Goal: Task Accomplishment & Management: Complete application form

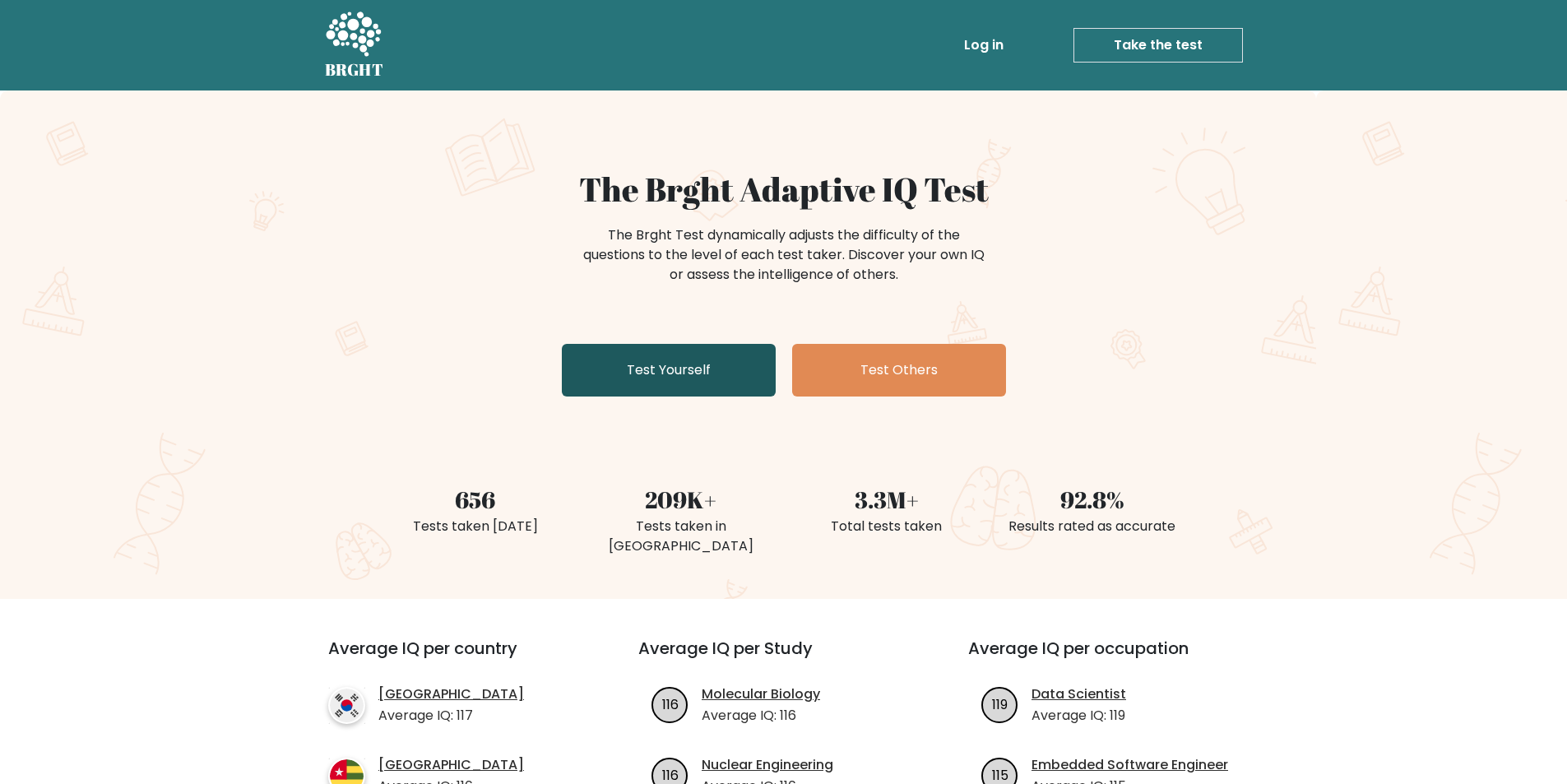
click at [666, 375] on link "Test Yourself" at bounding box center [669, 370] width 214 height 53
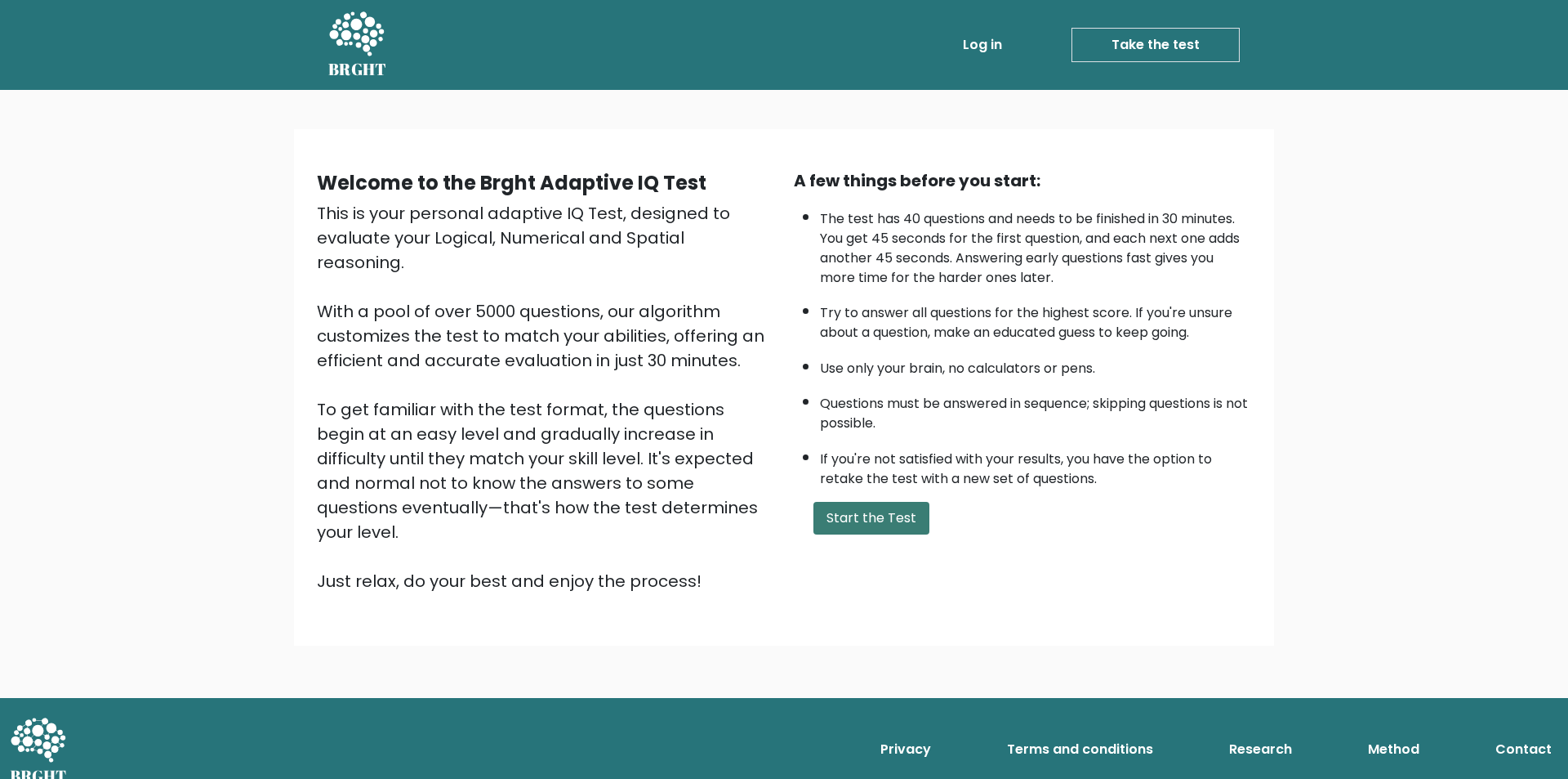
click at [846, 512] on button "Start the Test" at bounding box center [871, 518] width 116 height 33
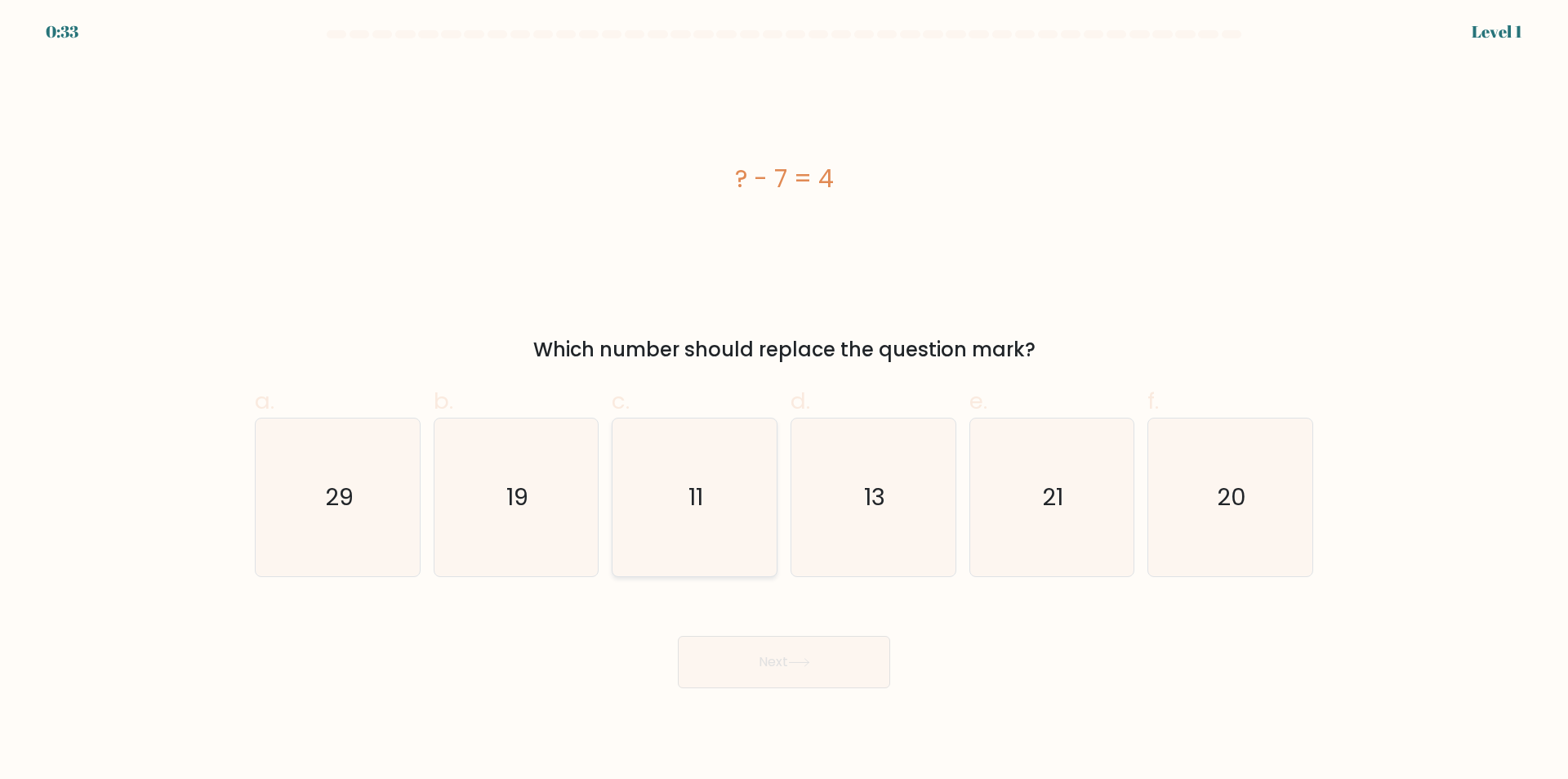
click at [732, 569] on icon "11" at bounding box center [695, 498] width 158 height 158
click at [784, 400] on input "c. 11" at bounding box center [784, 394] width 1 height 11
radio input "true"
click at [766, 644] on button "Next" at bounding box center [784, 662] width 212 height 53
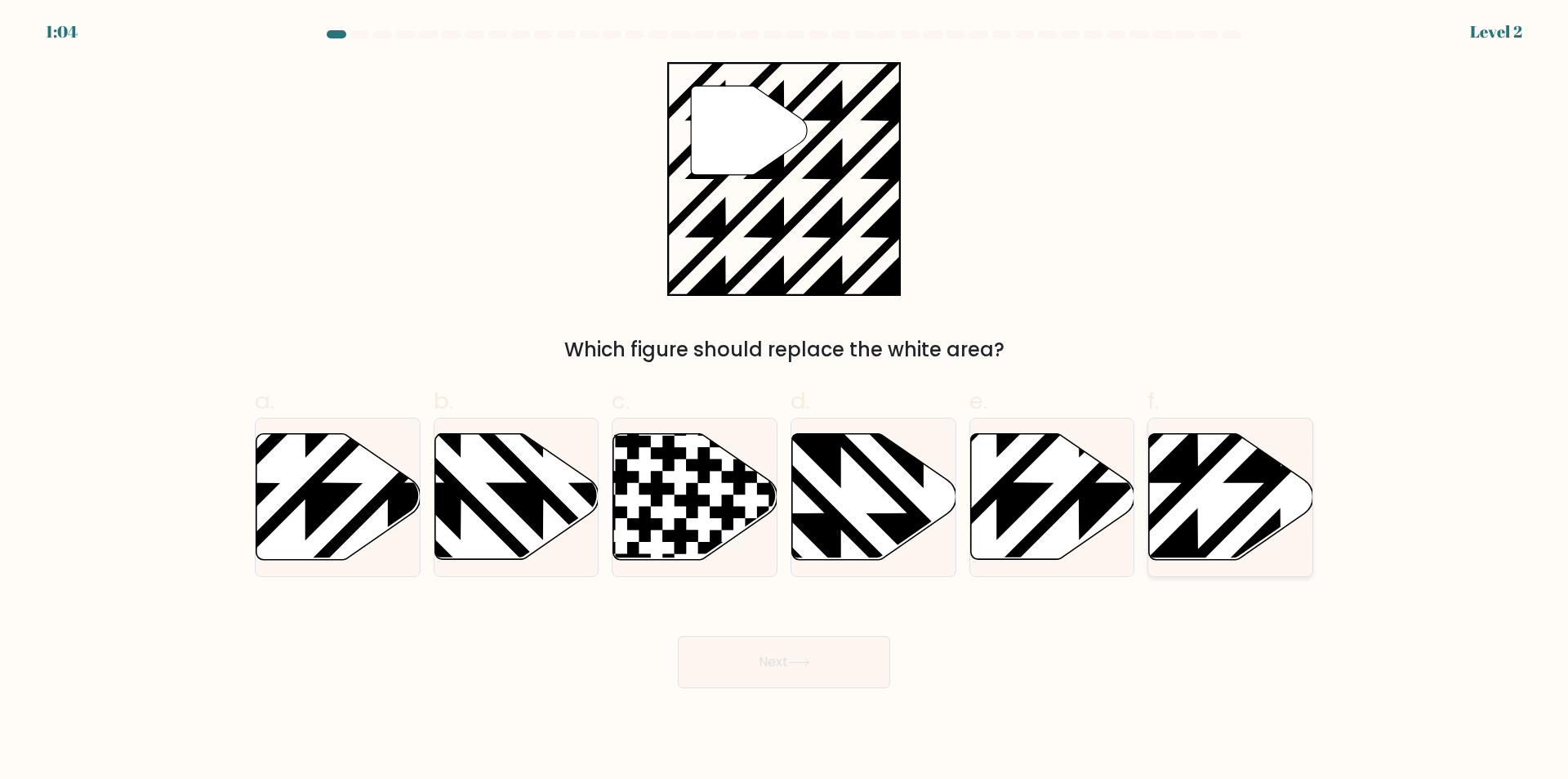
click at [1216, 476] on icon at bounding box center [1231, 497] width 164 height 126
click at [784, 400] on input "f." at bounding box center [784, 394] width 1 height 11
radio input "true"
click at [1216, 476] on icon at bounding box center [1230, 497] width 163 height 125
click at [784, 400] on input "f." at bounding box center [784, 394] width 1 height 11
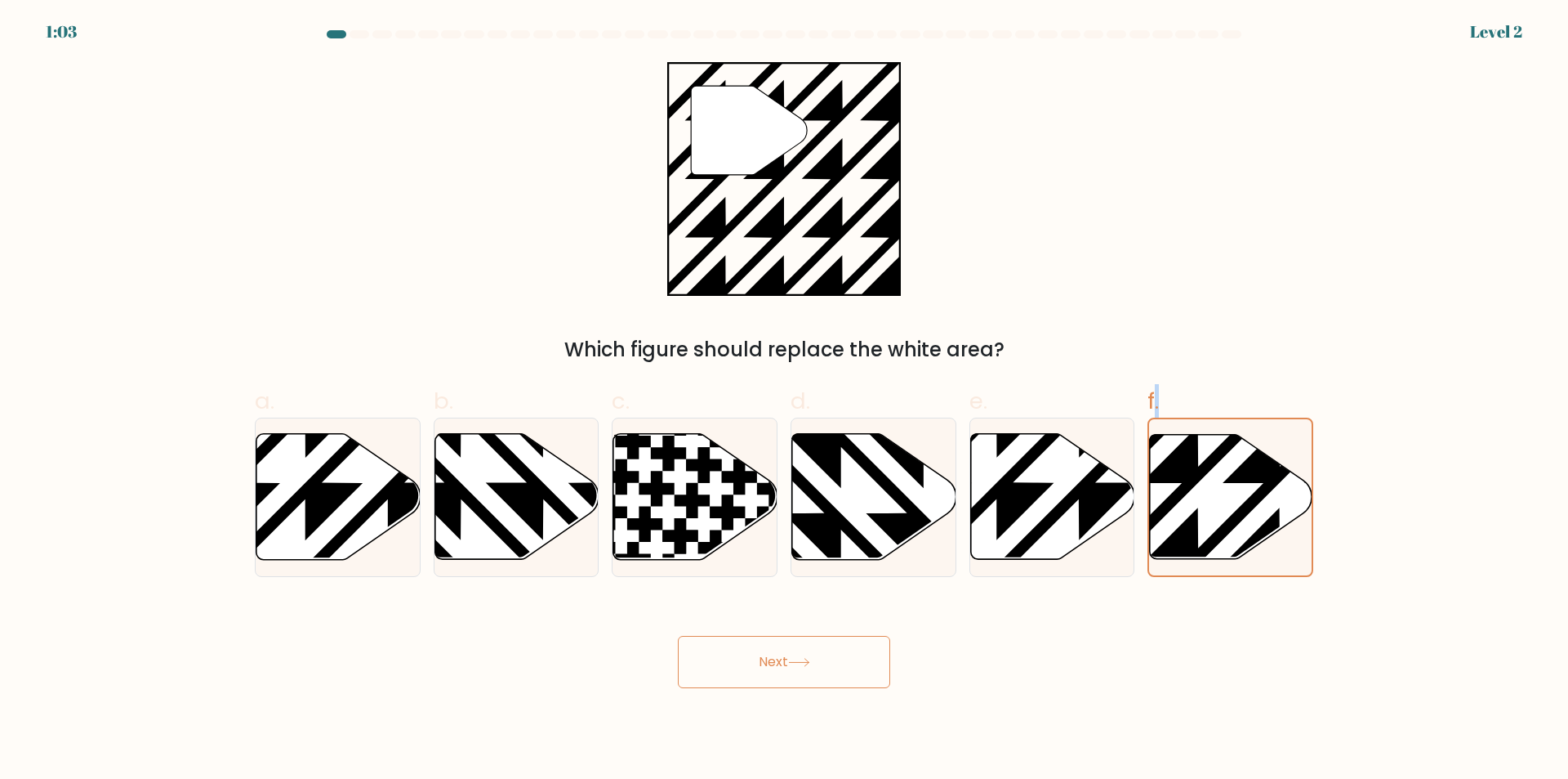
click at [803, 661] on icon at bounding box center [799, 661] width 22 height 9
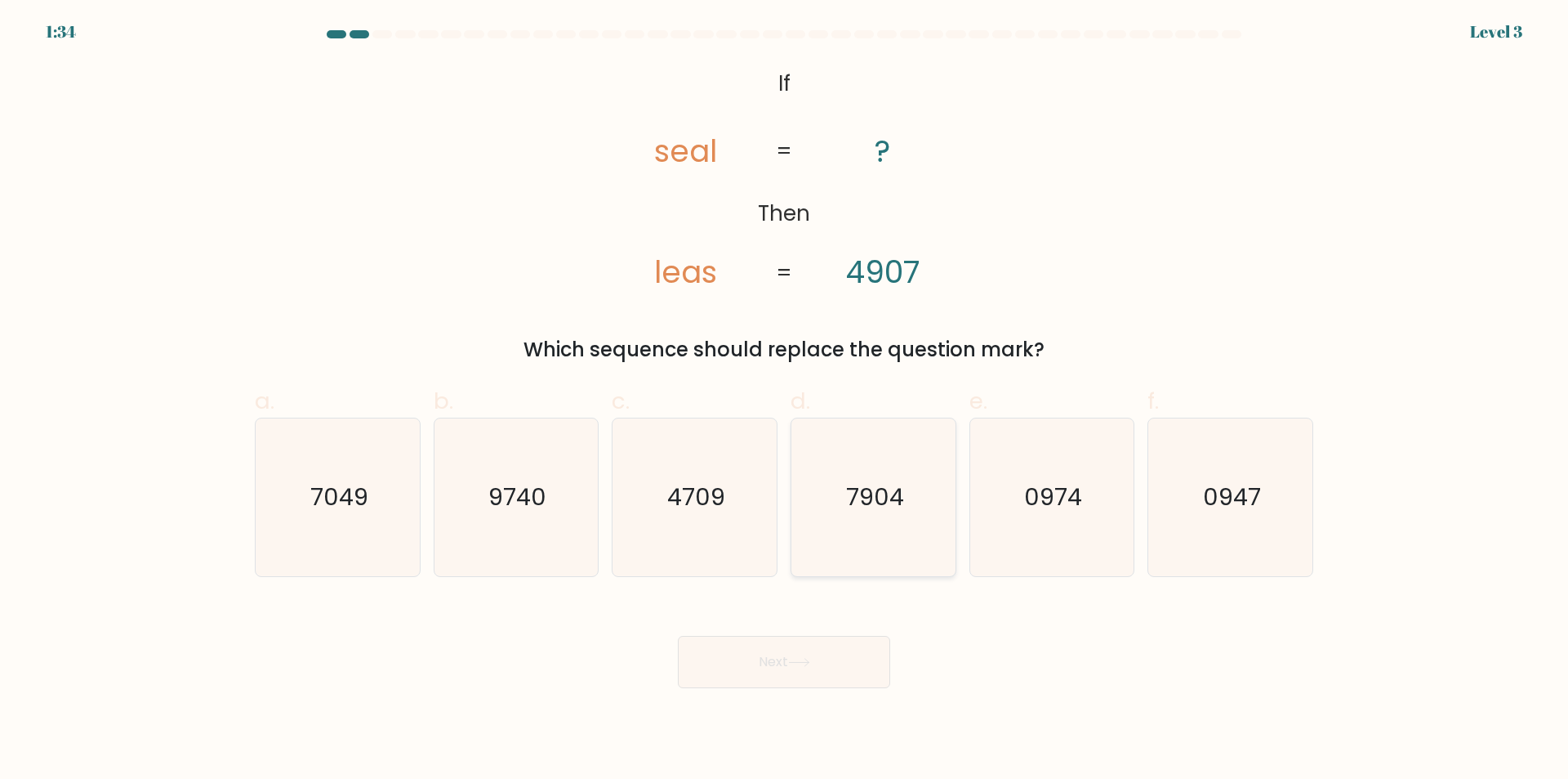
drag, startPoint x: 875, startPoint y: 501, endPoint x: 875, endPoint y: 509, distance: 8.0
click at [875, 501] on text "7904" at bounding box center [875, 498] width 58 height 33
click at [784, 400] on input "d. 7904" at bounding box center [784, 394] width 1 height 11
radio input "true"
click at [799, 659] on icon at bounding box center [799, 661] width 22 height 9
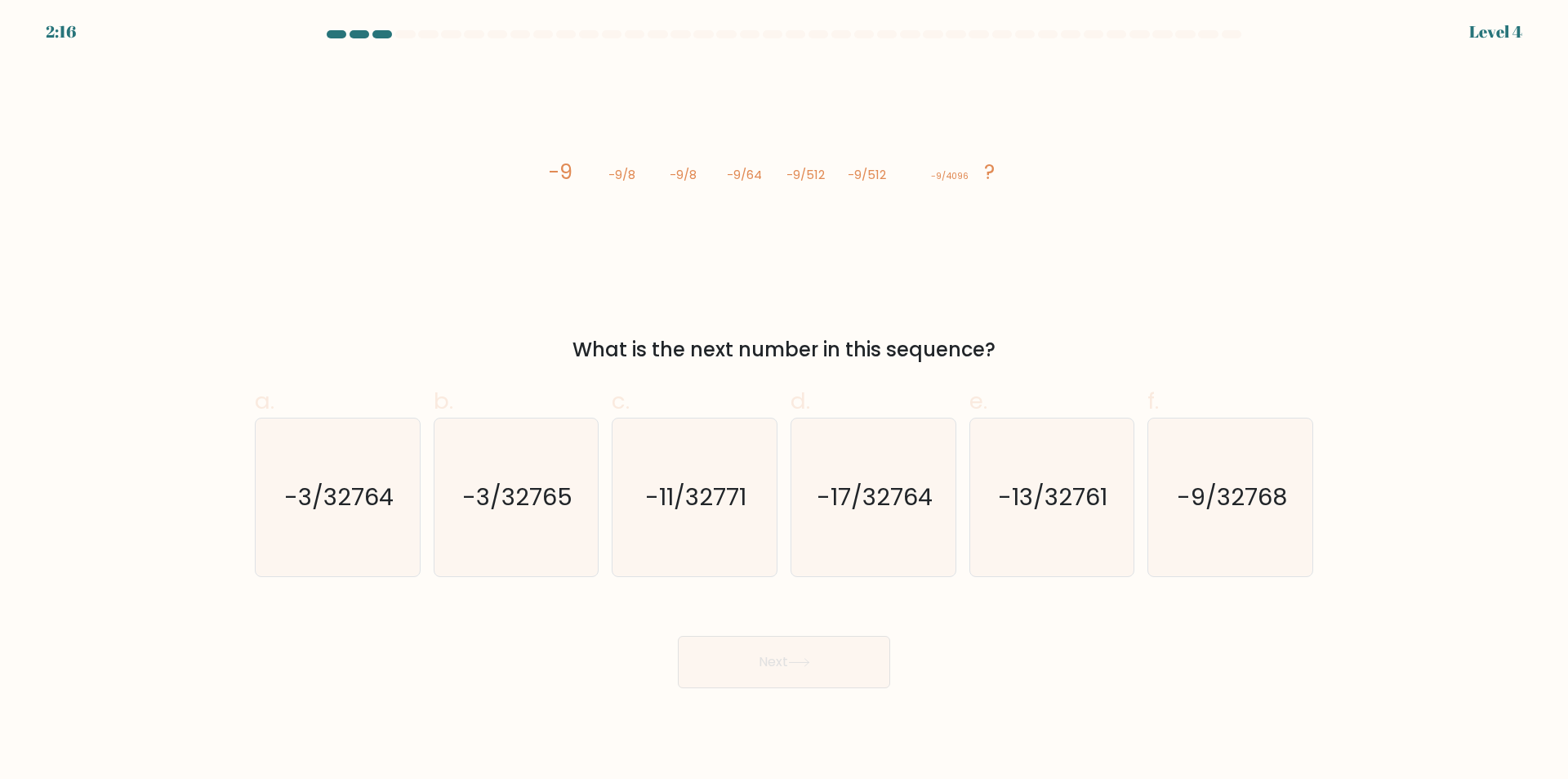
drag, startPoint x: 545, startPoint y: 171, endPoint x: 611, endPoint y: 174, distance: 66.1
click at [548, 171] on icon "image/svg+xml -9 -9/8 -9/8 -9/64 -9/512 -9/512 -9/4096 ?" at bounding box center [784, 179] width 490 height 234
drag, startPoint x: 611, startPoint y: 174, endPoint x: 660, endPoint y: 179, distance: 49.3
click at [652, 177] on icon "image/svg+xml -9 -9/8 -9/8 -9/64 -9/512 -9/512 -9/4096 ?" at bounding box center [784, 179] width 490 height 234
click at [733, 278] on icon "image/svg+xml -9 -9/8 -9/8 -9/64 -9/512 -9/512 -9/4096 ?" at bounding box center [784, 179] width 490 height 234
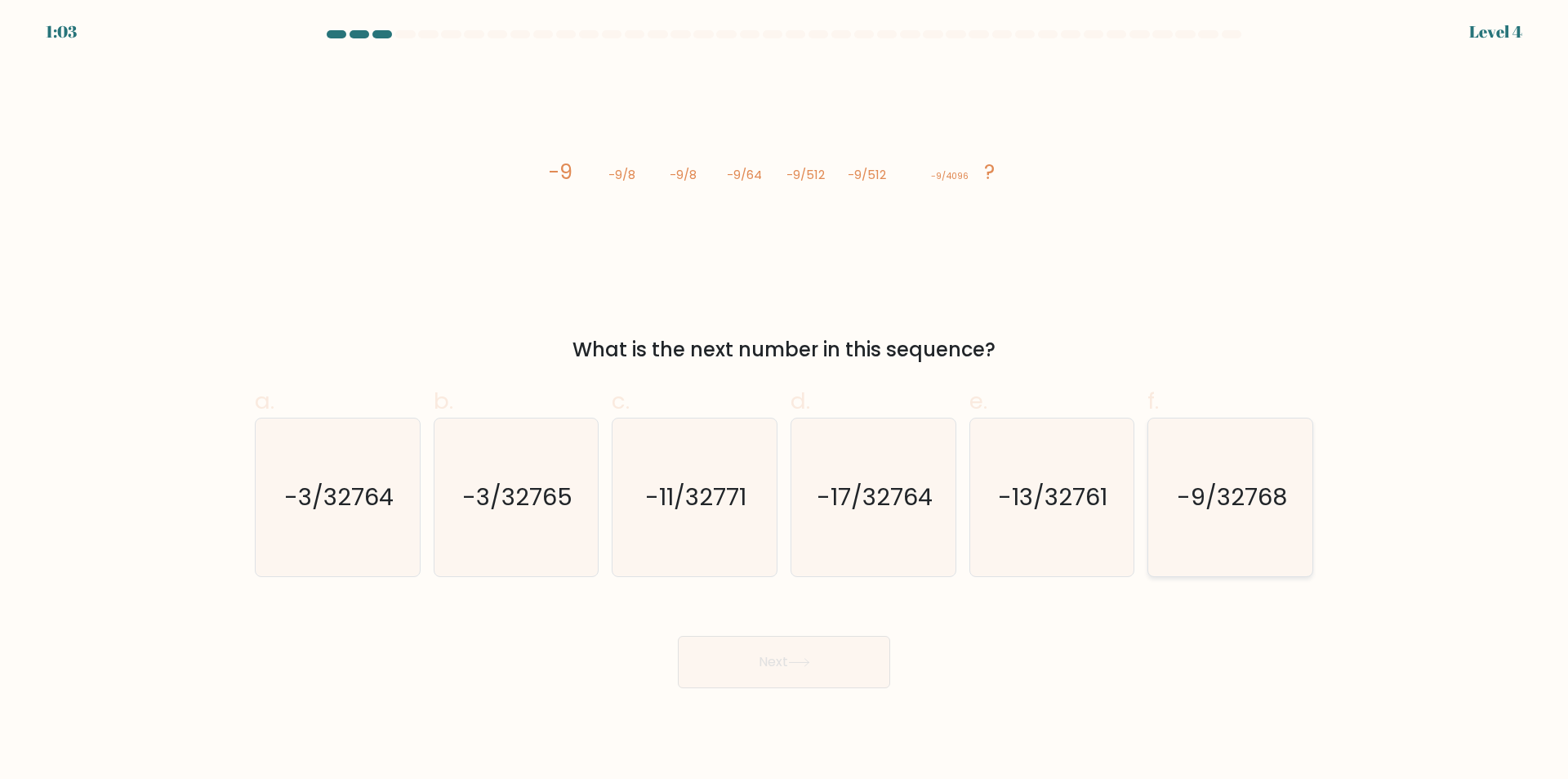
click at [1246, 469] on icon "-9/32768" at bounding box center [1230, 498] width 158 height 158
click at [784, 400] on input "f. -9/32768" at bounding box center [784, 394] width 1 height 11
radio input "true"
click at [1246, 469] on icon "-9/32768" at bounding box center [1230, 497] width 156 height 156
click at [784, 400] on input "f. -9/32768" at bounding box center [784, 394] width 1 height 11
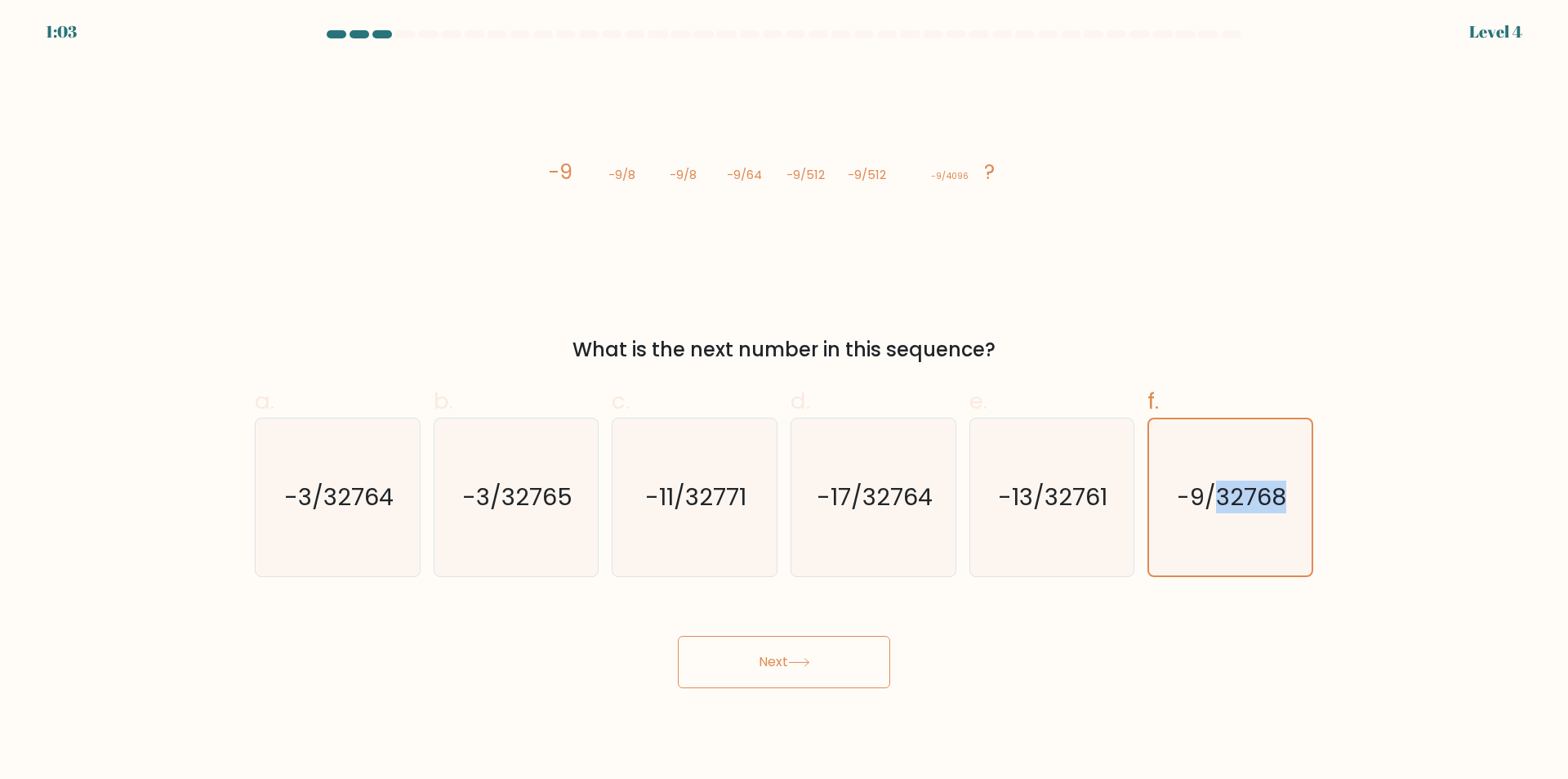
click at [754, 662] on button "Next" at bounding box center [784, 662] width 212 height 53
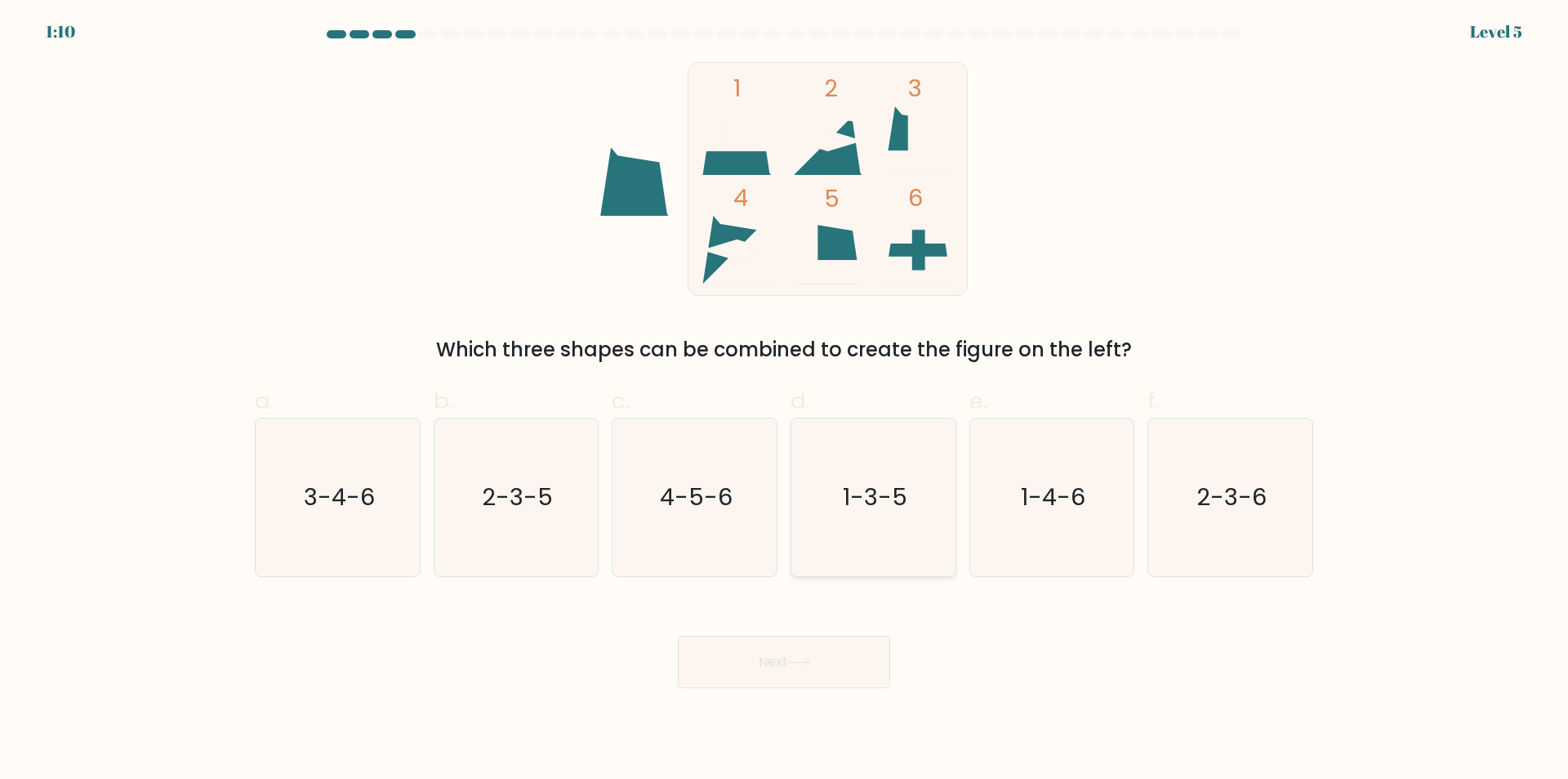
click at [911, 496] on icon "1-3-5" at bounding box center [873, 498] width 158 height 158
click at [784, 400] on input "d. 1-3-5" at bounding box center [784, 394] width 1 height 11
radio input "true"
click at [911, 496] on icon "1-3-5" at bounding box center [873, 497] width 156 height 156
click at [784, 400] on input "d. 1-3-5" at bounding box center [784, 394] width 1 height 11
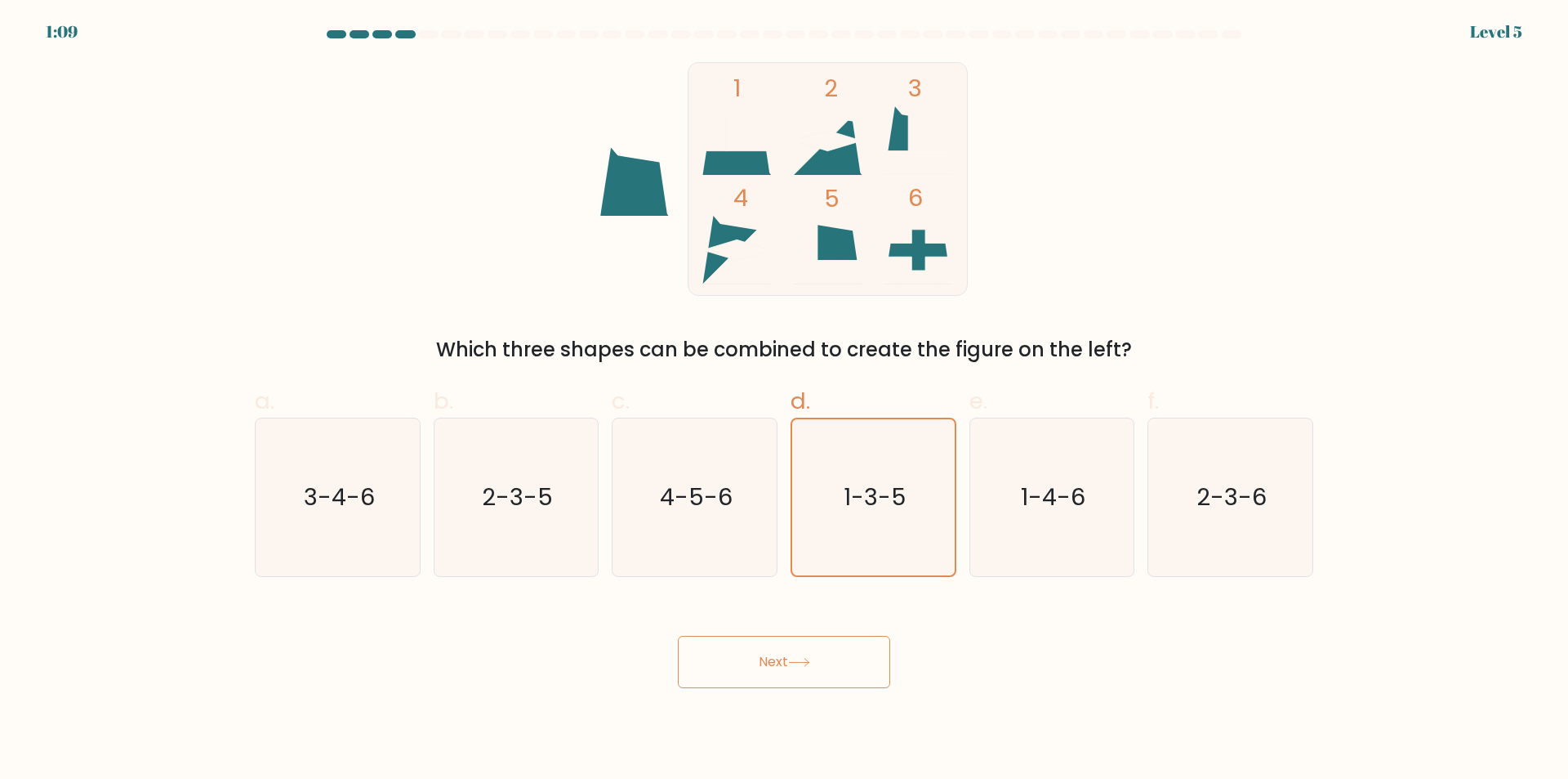
click at [812, 671] on button "Next" at bounding box center [784, 662] width 212 height 53
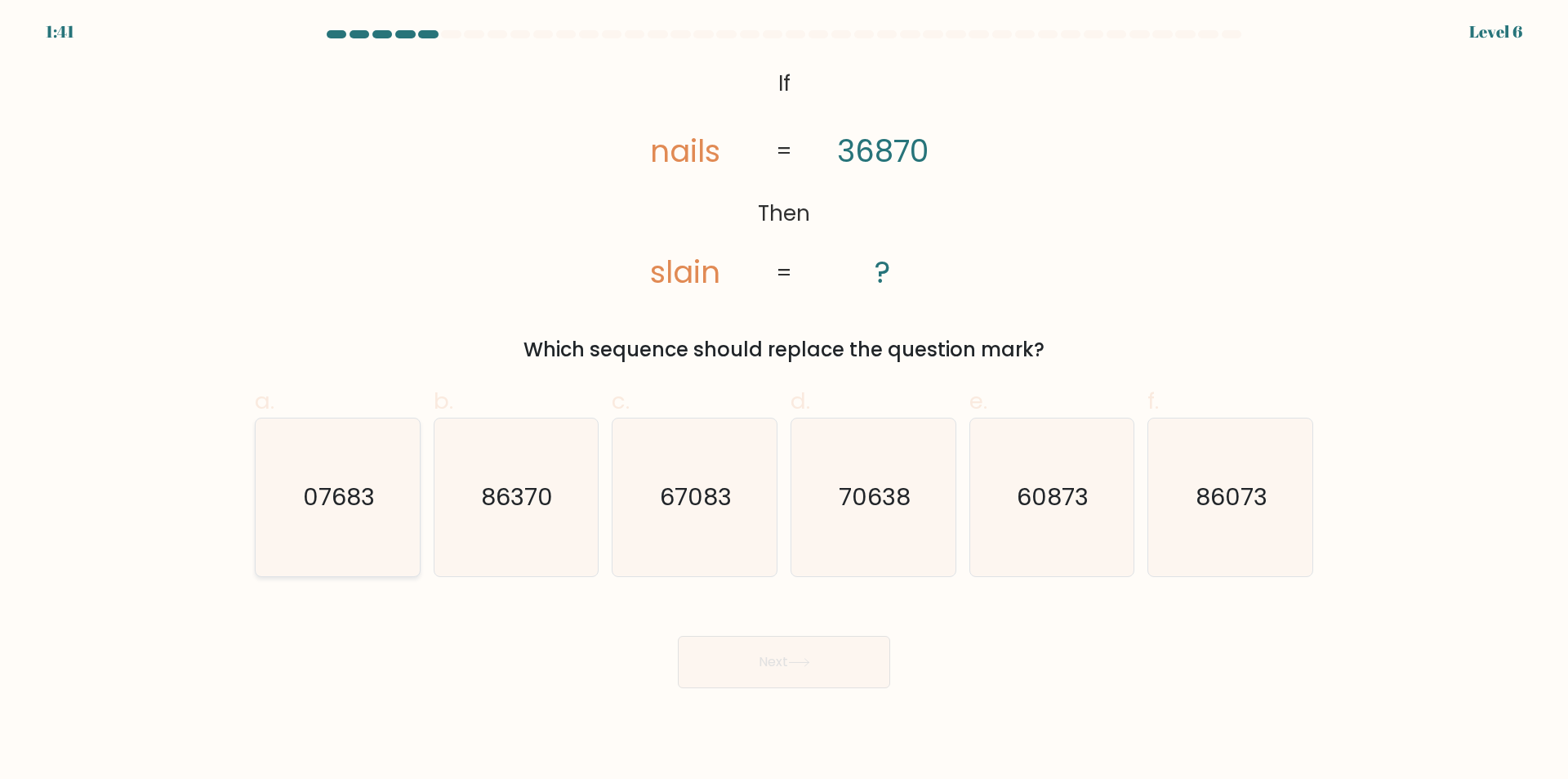
click at [374, 505] on text "07683" at bounding box center [339, 498] width 72 height 33
click at [784, 400] on input "a. 07683" at bounding box center [784, 394] width 1 height 11
radio input "true"
click at [789, 663] on button "Next" at bounding box center [784, 662] width 212 height 53
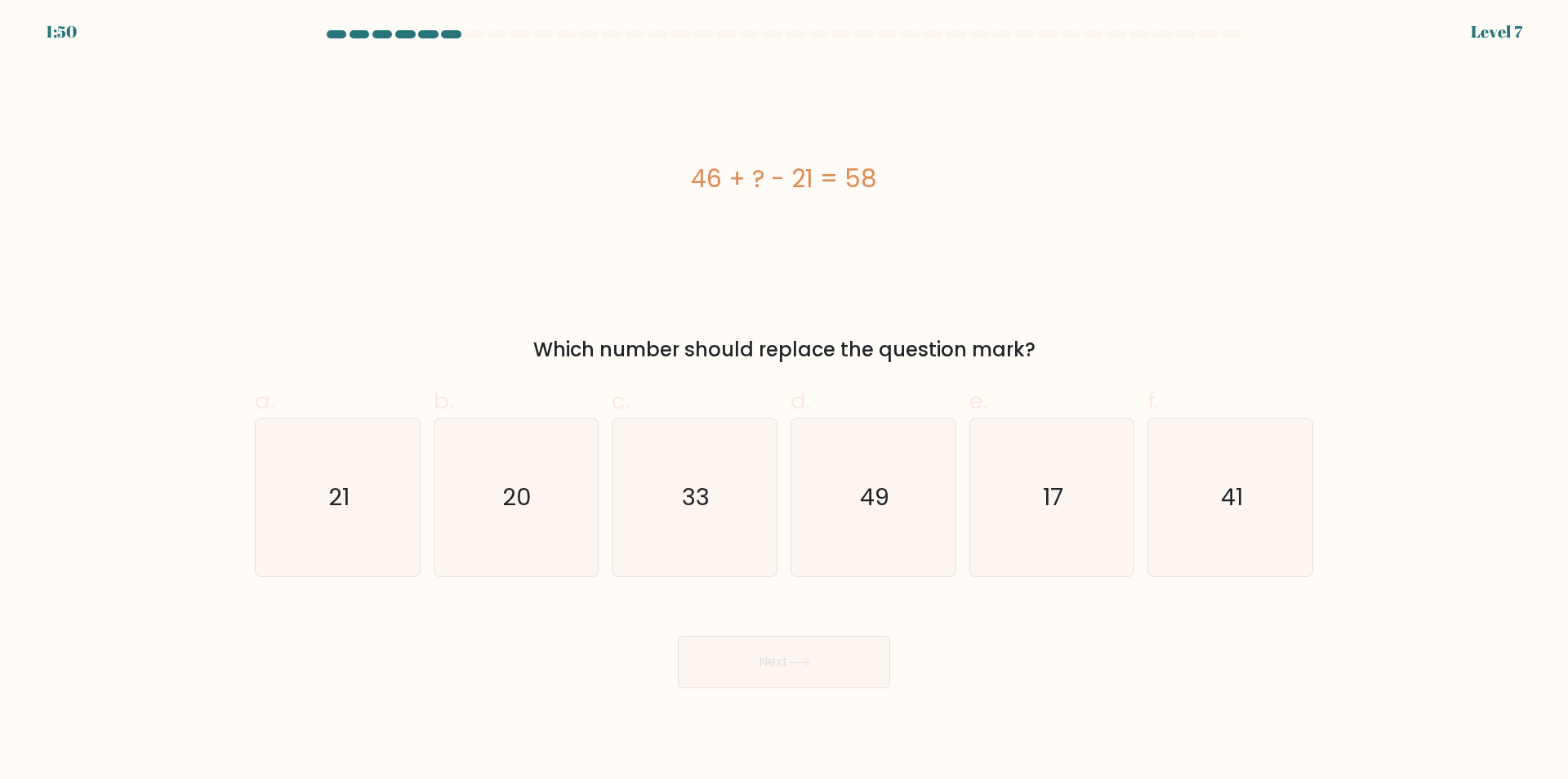
click at [1284, 244] on div "46 + ? - 21 = 58" at bounding box center [784, 179] width 1058 height 234
click at [1376, 306] on form "a." at bounding box center [784, 358] width 1568 height 657
click at [669, 537] on icon "33" at bounding box center [695, 498] width 158 height 158
click at [784, 400] on input "c. 33" at bounding box center [784, 394] width 1 height 11
radio input "true"
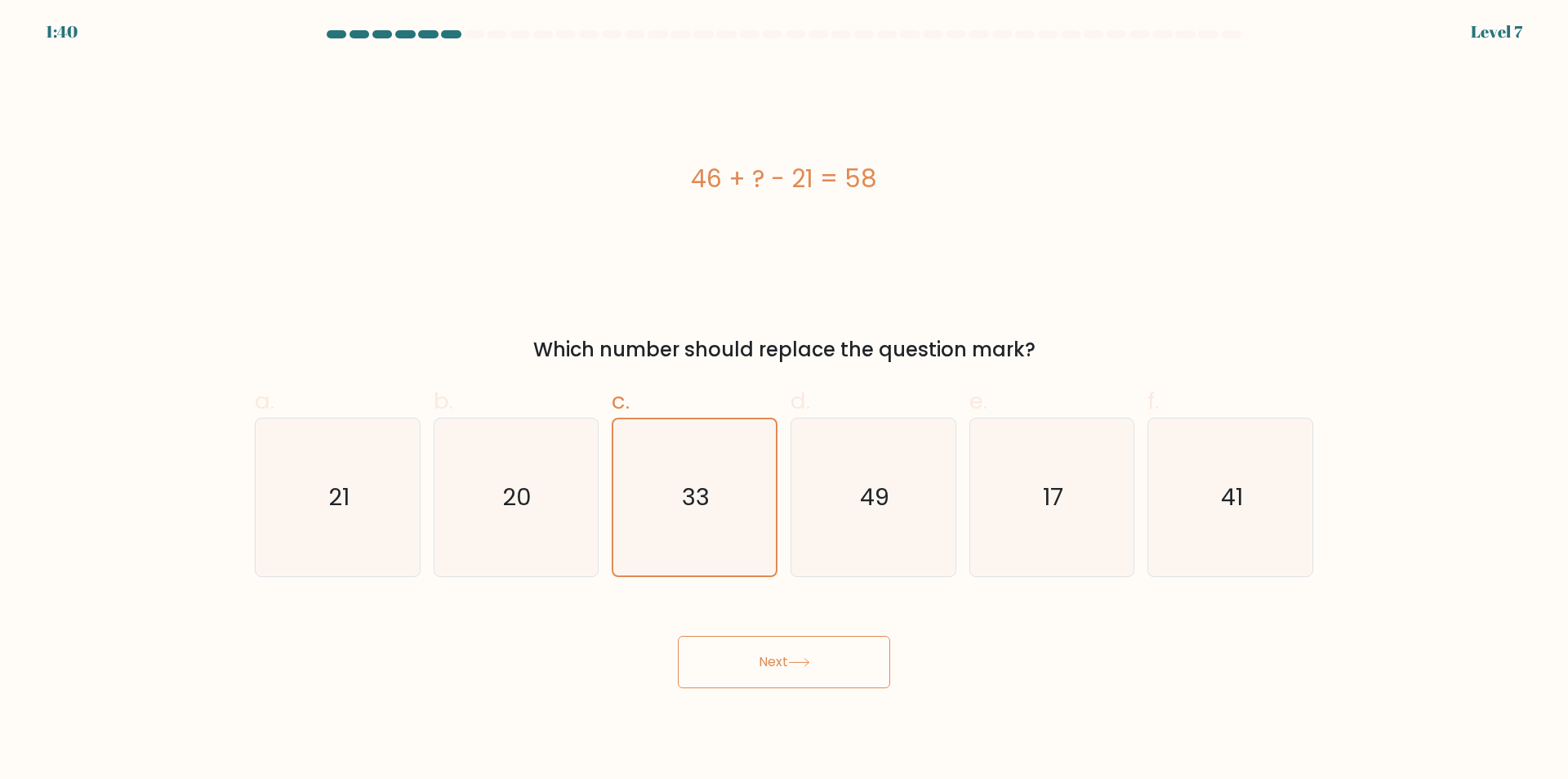
click at [756, 684] on button "Next" at bounding box center [784, 662] width 212 height 53
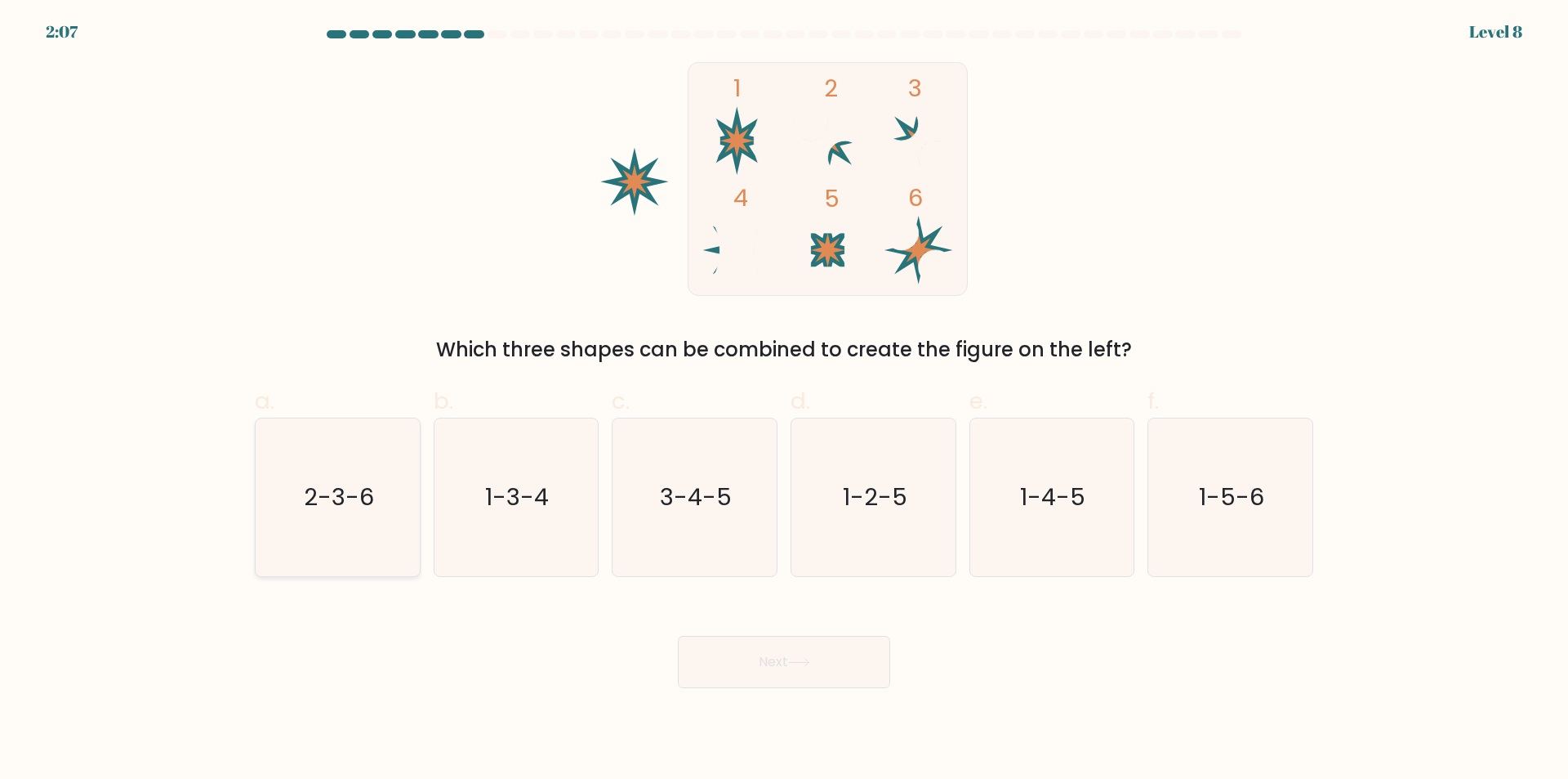
click at [386, 552] on icon "2-3-6" at bounding box center [338, 498] width 158 height 158
click at [784, 400] on input "a. 2-3-6" at bounding box center [784, 394] width 1 height 11
radio input "true"
click at [386, 553] on icon "2-3-6" at bounding box center [338, 497] width 156 height 156
click at [784, 400] on input "a. 2-3-6" at bounding box center [784, 394] width 1 height 11
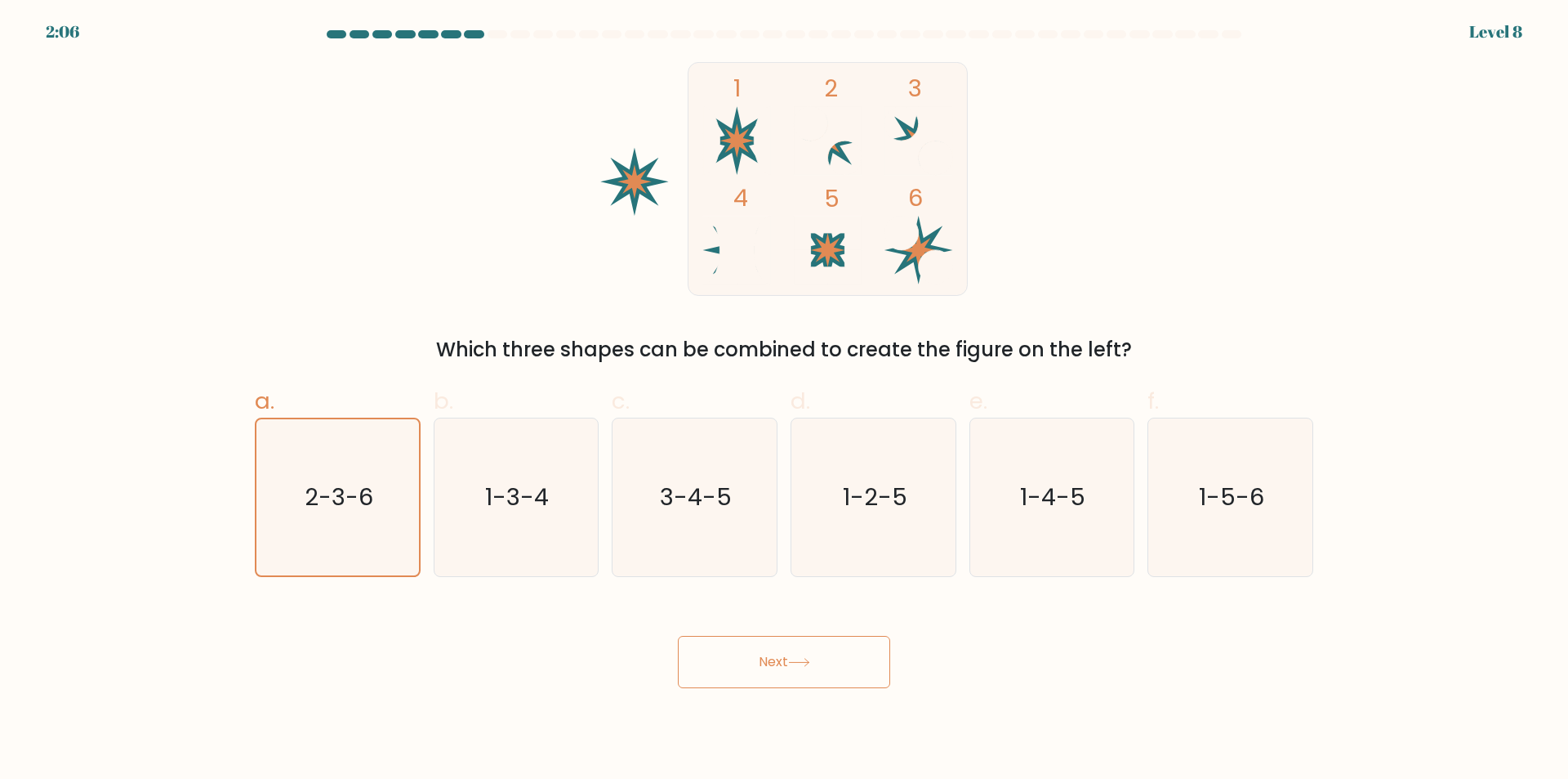
click at [783, 653] on button "Next" at bounding box center [784, 662] width 212 height 53
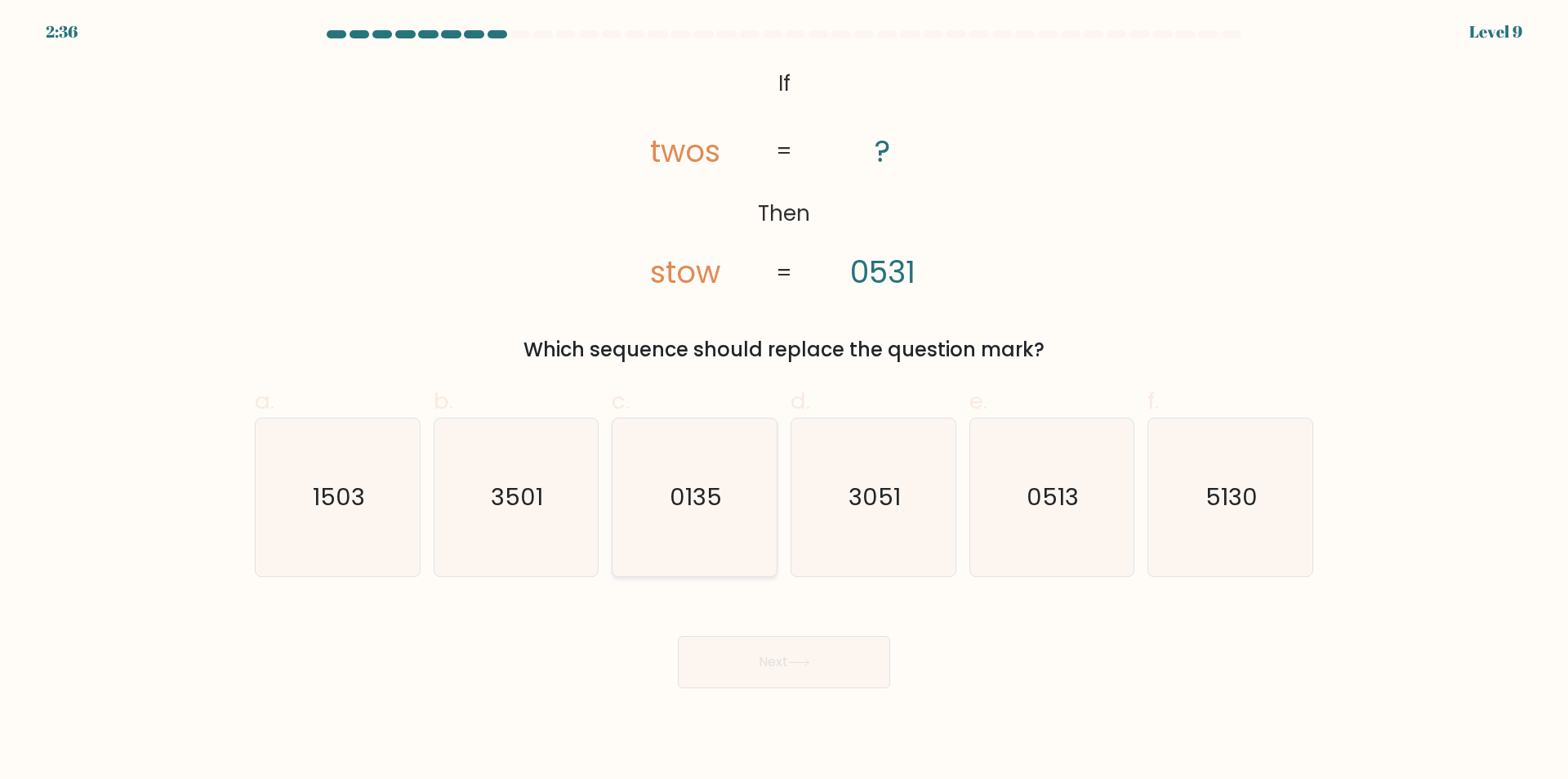
click at [748, 539] on icon "0135" at bounding box center [695, 498] width 158 height 158
click at [784, 400] on input "c. 0135" at bounding box center [784, 394] width 1 height 11
radio input "true"
click at [789, 653] on button "Next" at bounding box center [784, 662] width 212 height 53
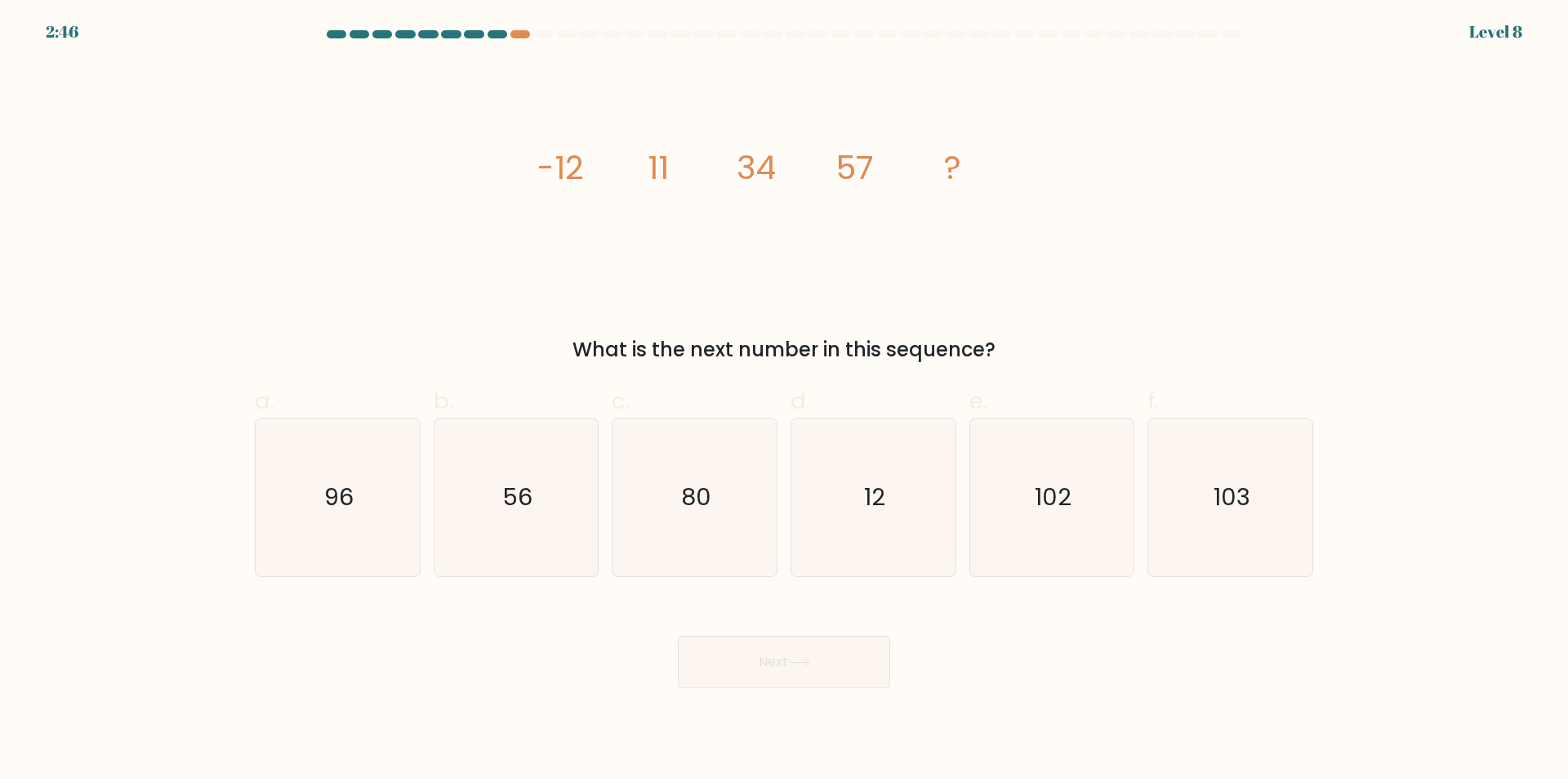
click at [1416, 287] on form at bounding box center [784, 358] width 1568 height 657
click at [746, 497] on icon "80" at bounding box center [695, 498] width 158 height 158
click at [784, 400] on input "c. 80" at bounding box center [784, 394] width 1 height 11
radio input "true"
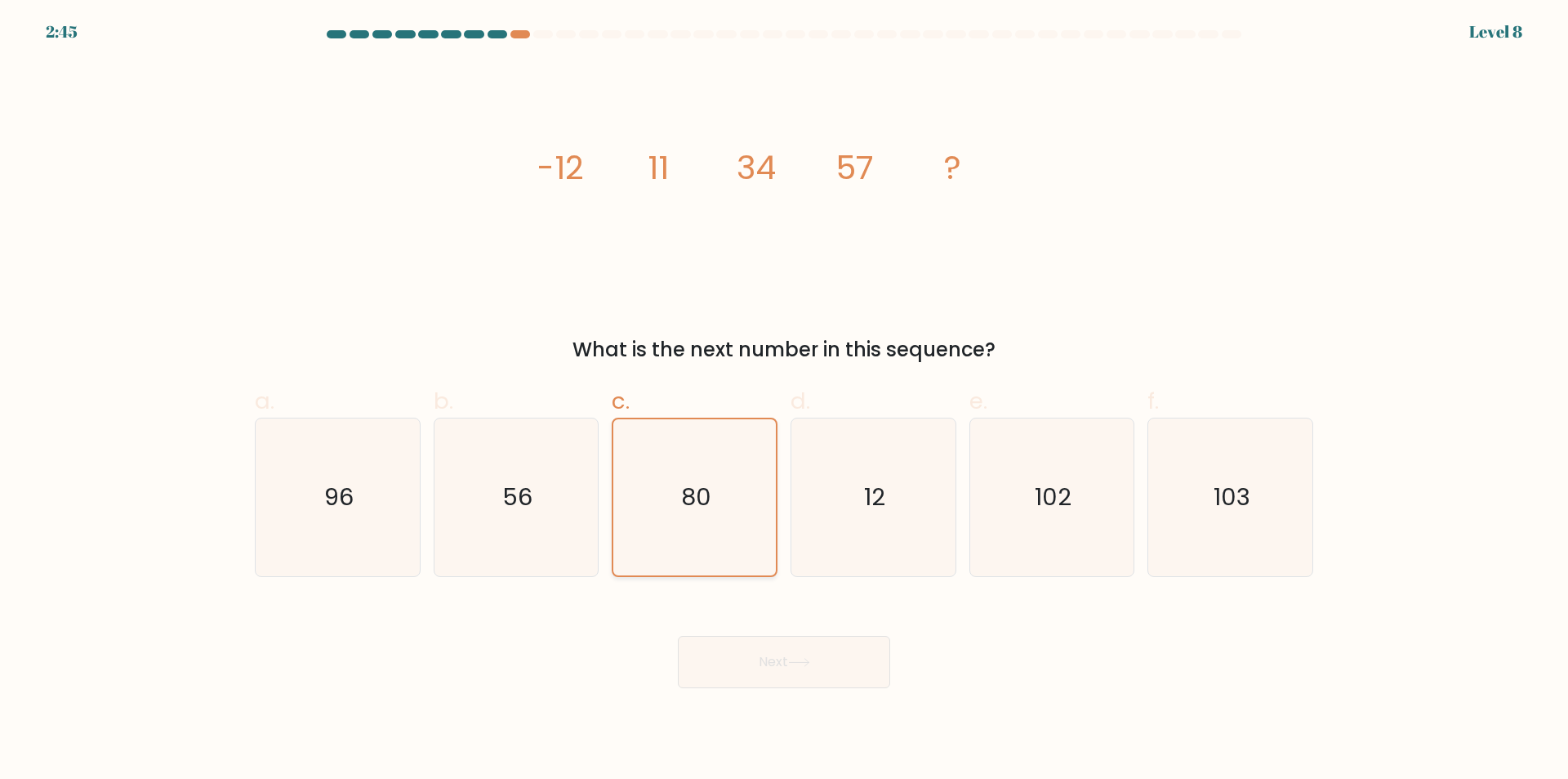
click at [746, 497] on icon "80" at bounding box center [695, 497] width 156 height 156
click at [784, 400] on input "c. 80" at bounding box center [784, 394] width 1 height 11
click at [776, 652] on button "Next" at bounding box center [784, 662] width 212 height 53
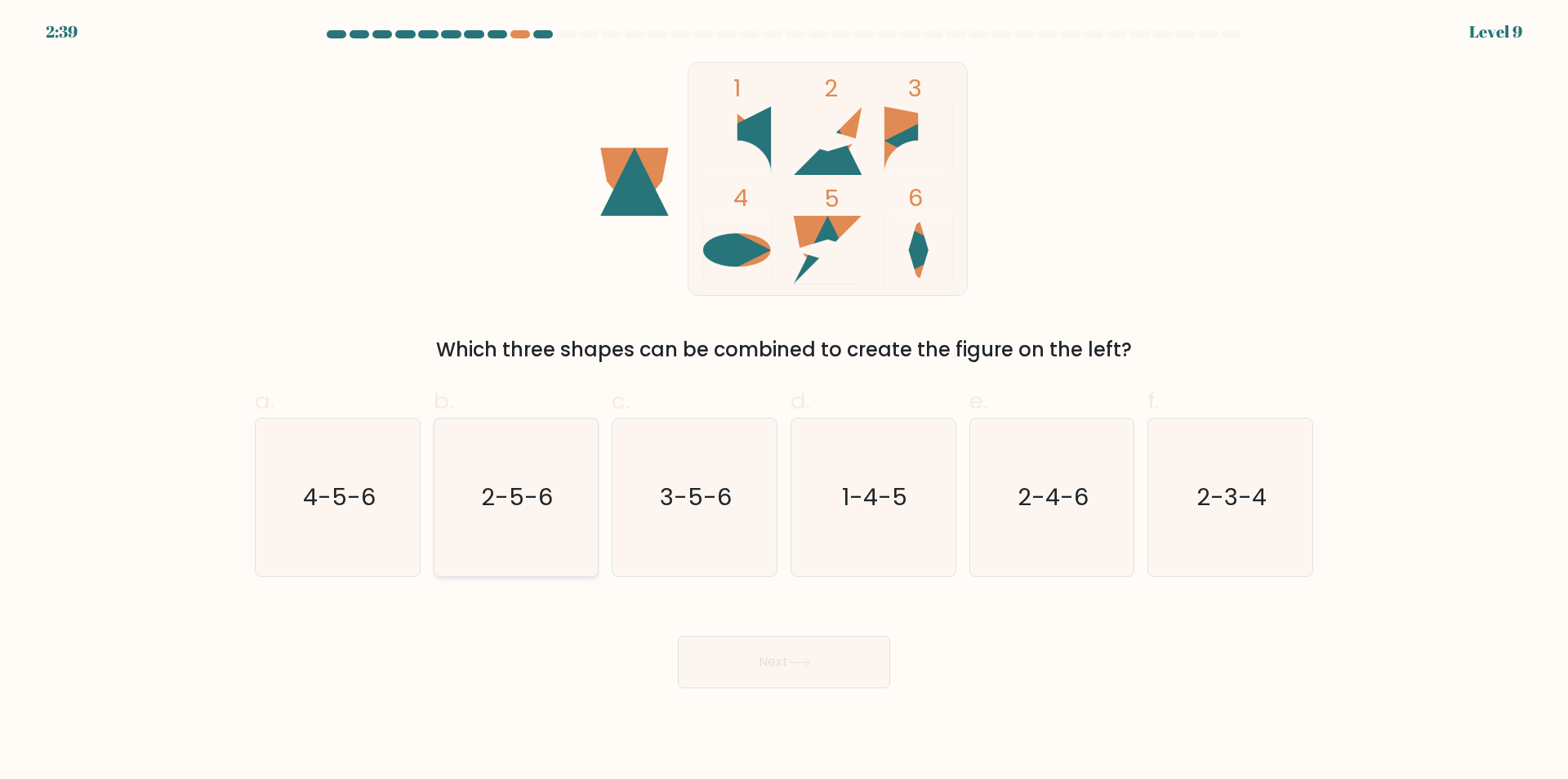
click at [510, 510] on text "2-5-6" at bounding box center [518, 498] width 72 height 33
click at [784, 400] on input "b. 2-5-6" at bounding box center [784, 394] width 1 height 11
radio input "true"
click at [510, 510] on text "2-5-6" at bounding box center [517, 497] width 69 height 33
click at [784, 400] on input "b. 2-5-6" at bounding box center [784, 394] width 1 height 11
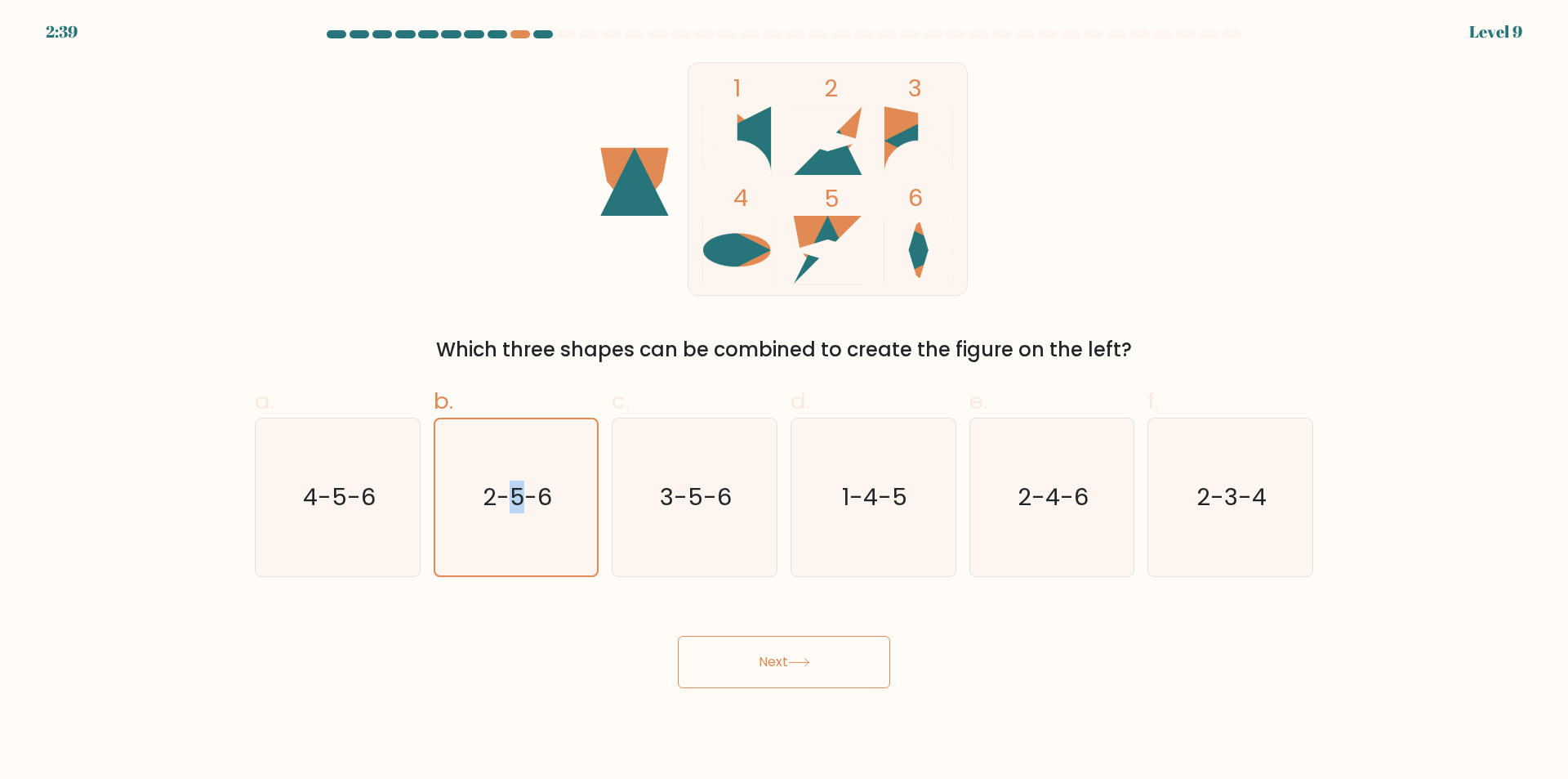
click at [835, 665] on button "Next" at bounding box center [784, 662] width 212 height 53
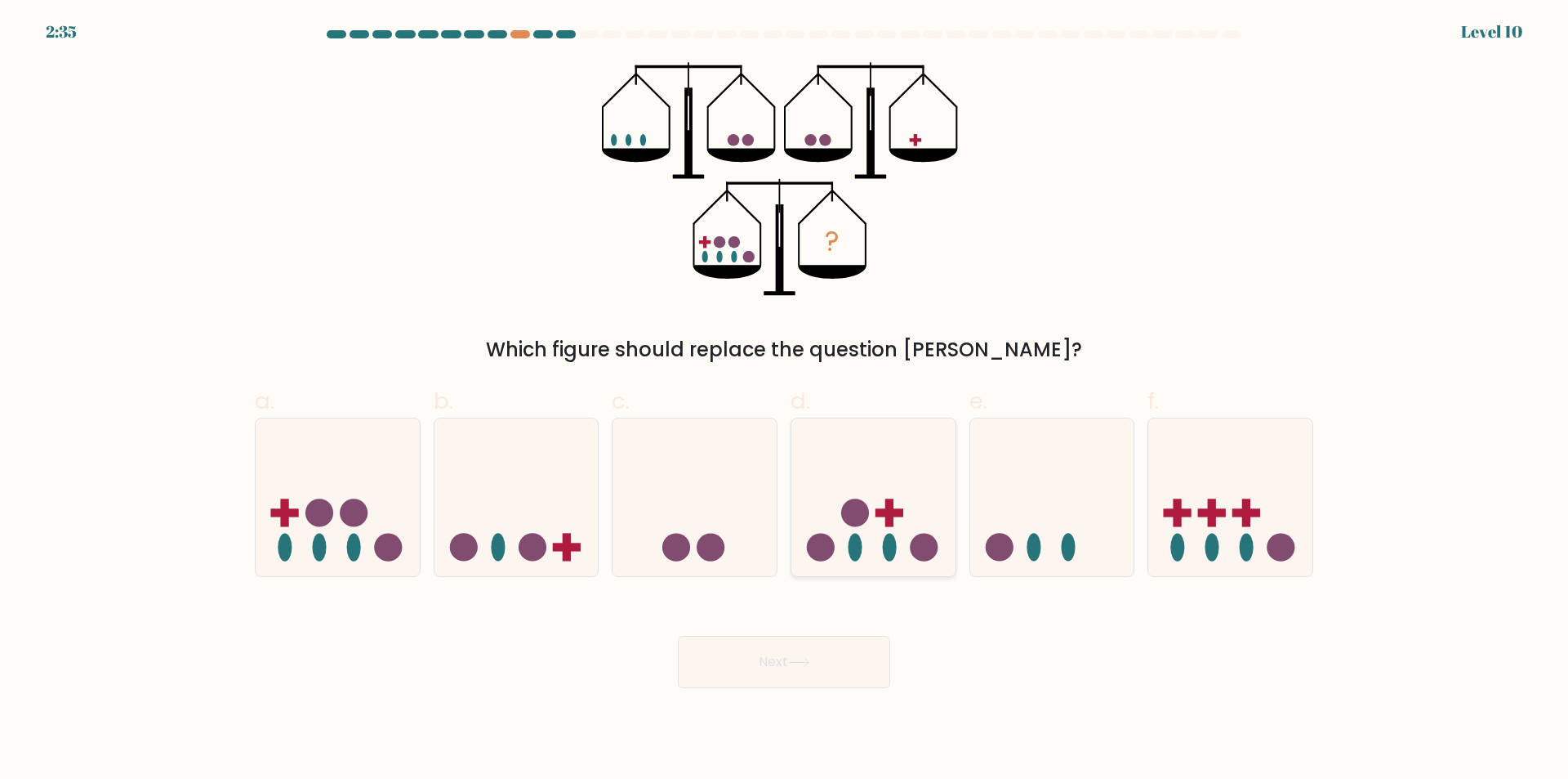
click at [875, 515] on icon at bounding box center [873, 497] width 164 height 135
click at [784, 400] on input "d." at bounding box center [784, 394] width 1 height 11
radio input "true"
click at [832, 683] on button "Next" at bounding box center [784, 662] width 212 height 53
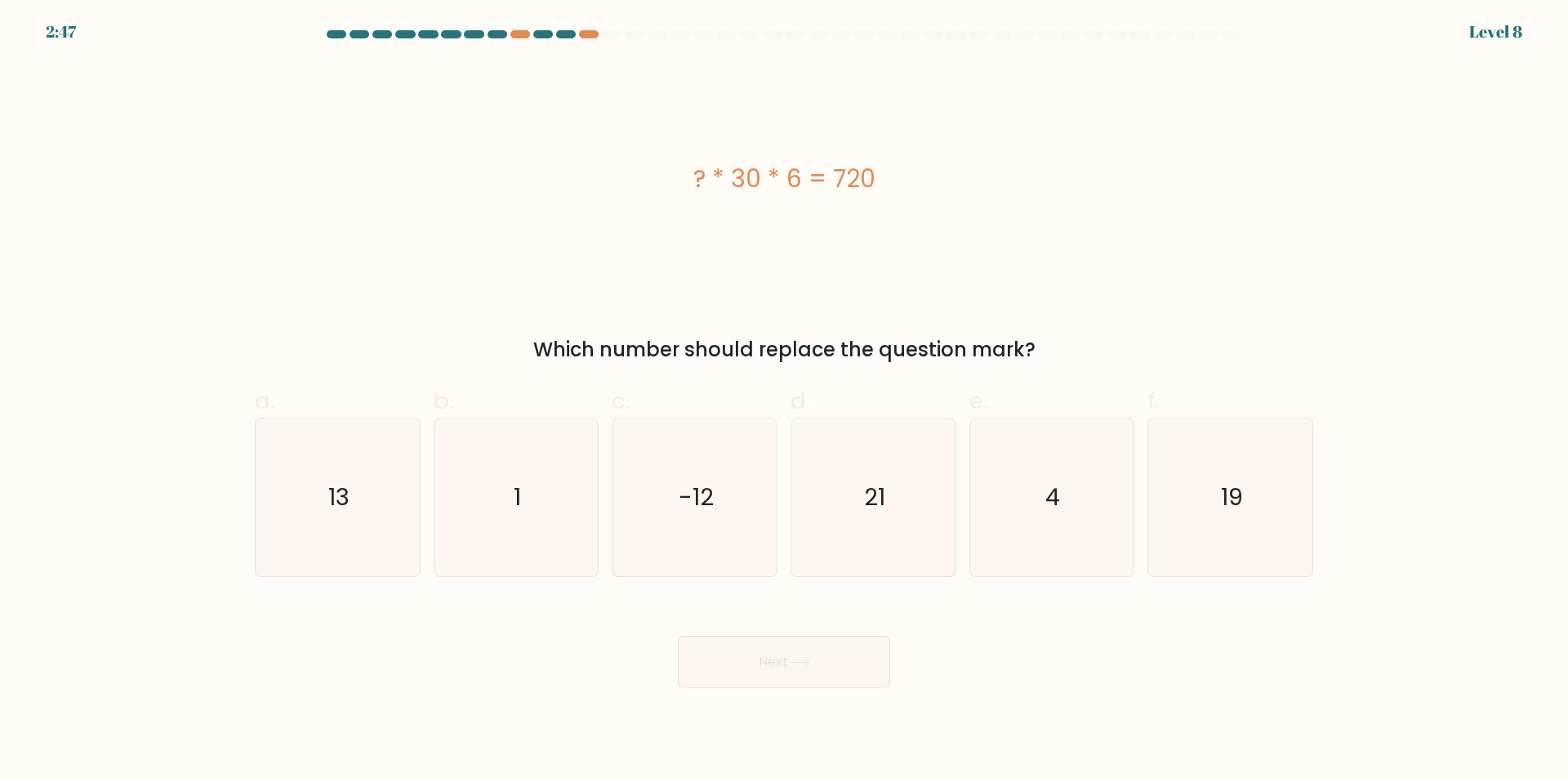
click at [1330, 265] on form "a. 1" at bounding box center [784, 358] width 1568 height 657
drag, startPoint x: 1042, startPoint y: 520, endPoint x: 1015, endPoint y: 531, distance: 29.2
click at [1038, 522] on icon "4" at bounding box center [1051, 498] width 158 height 158
click at [784, 400] on input "e. 4" at bounding box center [784, 394] width 1 height 11
radio input "true"
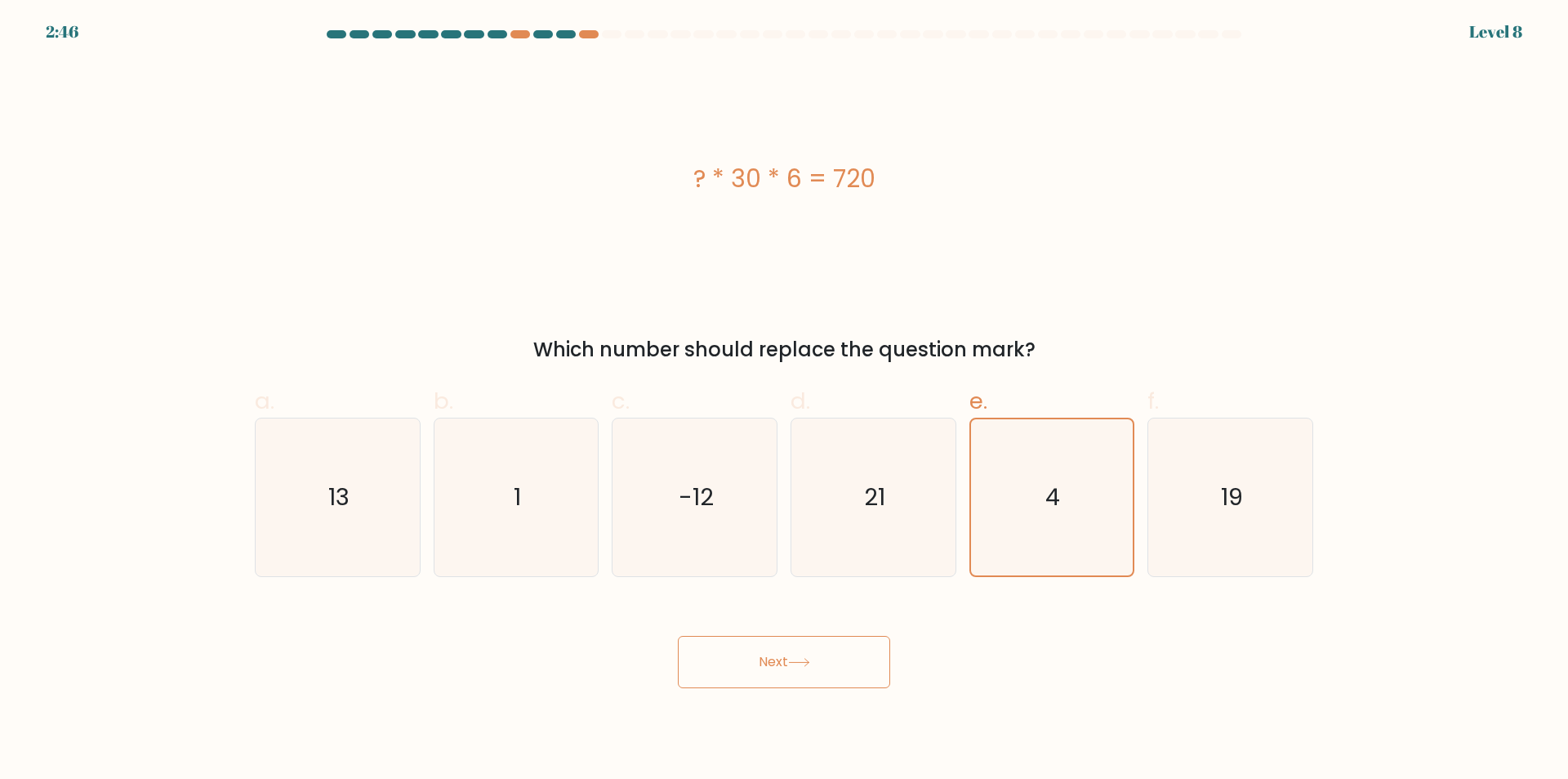
click at [739, 678] on button "Next" at bounding box center [784, 662] width 212 height 53
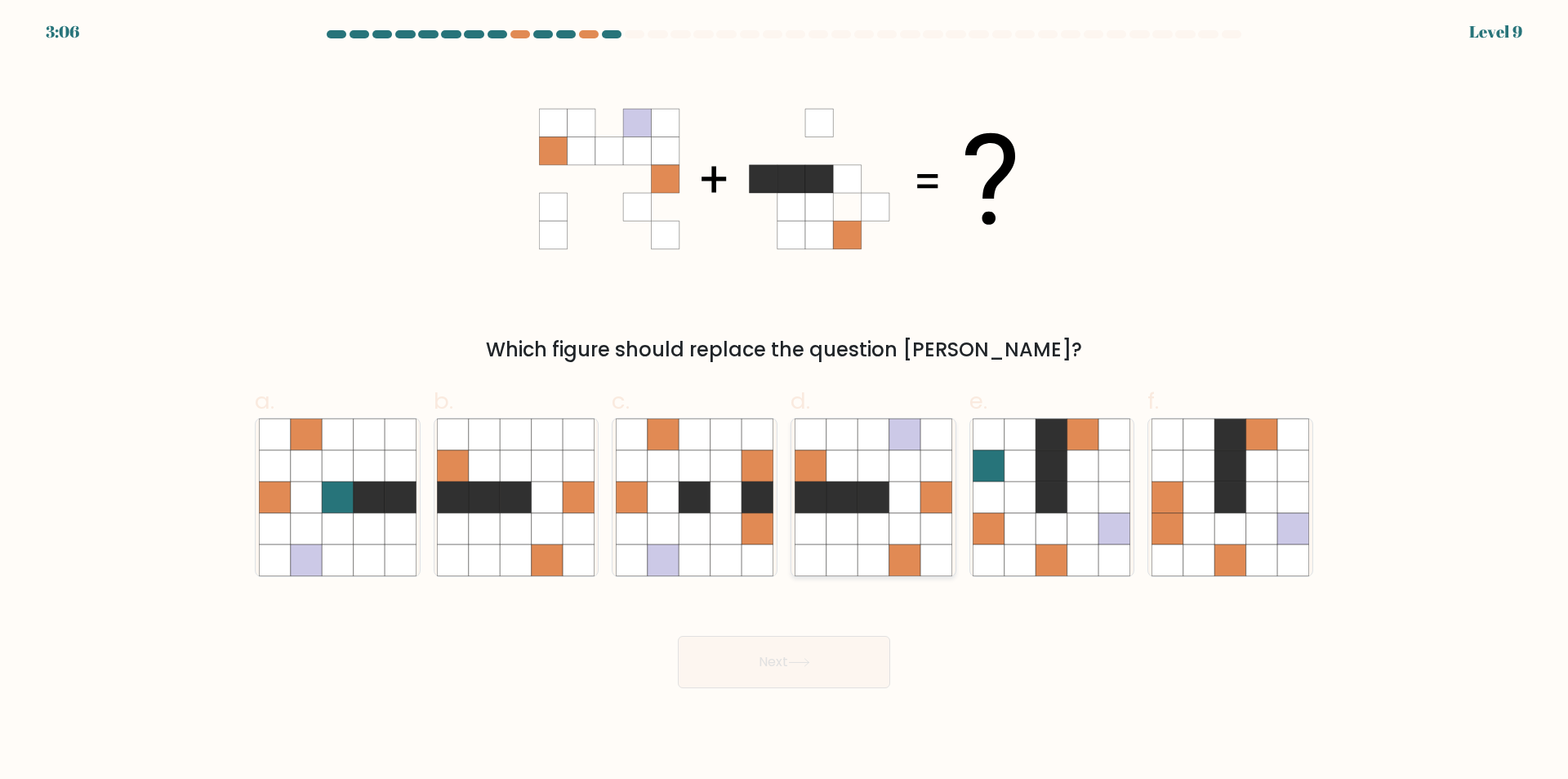
click at [881, 505] on icon at bounding box center [873, 497] width 31 height 31
click at [784, 400] on input "d." at bounding box center [784, 394] width 1 height 11
radio input "true"
click at [797, 662] on icon at bounding box center [799, 662] width 19 height 8
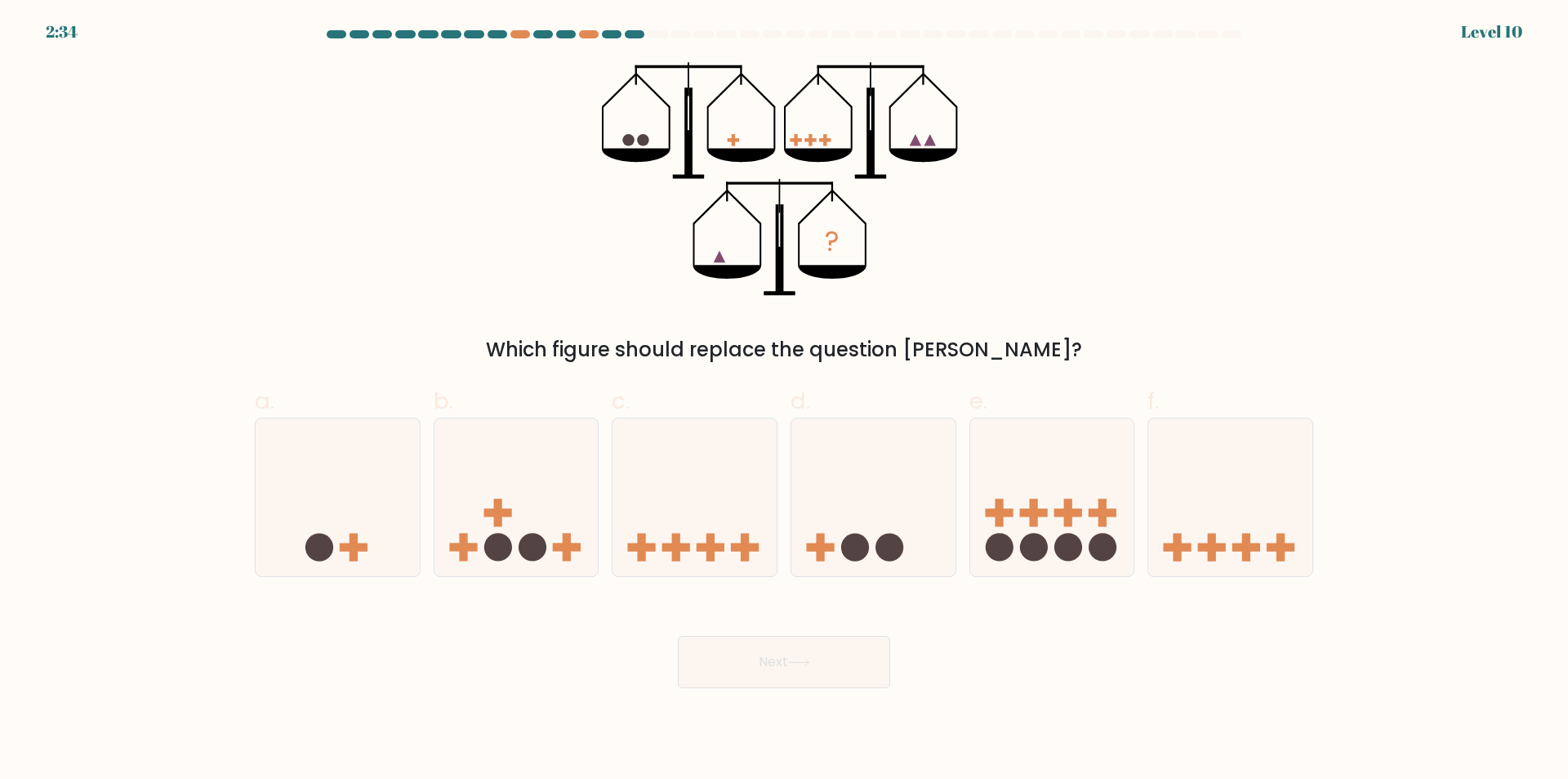
click at [1095, 74] on div "? Which figure should replace the question mark?" at bounding box center [784, 213] width 1078 height 302
click at [708, 515] on icon at bounding box center [694, 497] width 164 height 135
click at [784, 400] on input "c." at bounding box center [784, 394] width 1 height 11
radio input "true"
click at [825, 662] on button "Next" at bounding box center [784, 662] width 212 height 53
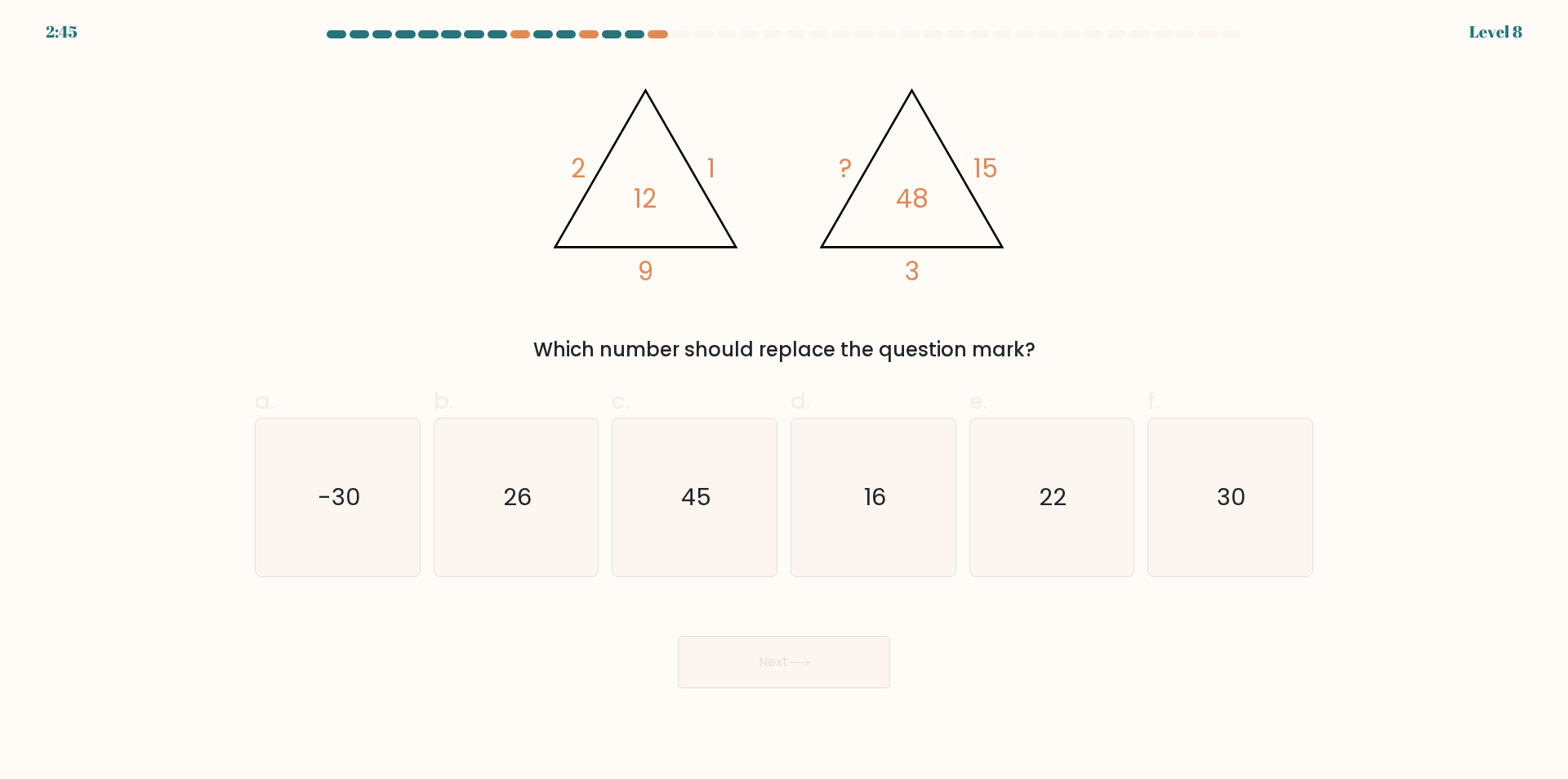
click at [1342, 76] on form at bounding box center [784, 358] width 1568 height 657
click at [1280, 30] on div at bounding box center [784, 37] width 1078 height 15
click at [1185, 89] on div "@import url('https://fonts.googleapis.com/css?family=Abril+Fatface:400,100,100i…" at bounding box center [784, 213] width 1078 height 302
click at [1104, 520] on icon "22" at bounding box center [1051, 498] width 158 height 158
click at [784, 400] on input "e. 22" at bounding box center [784, 394] width 1 height 11
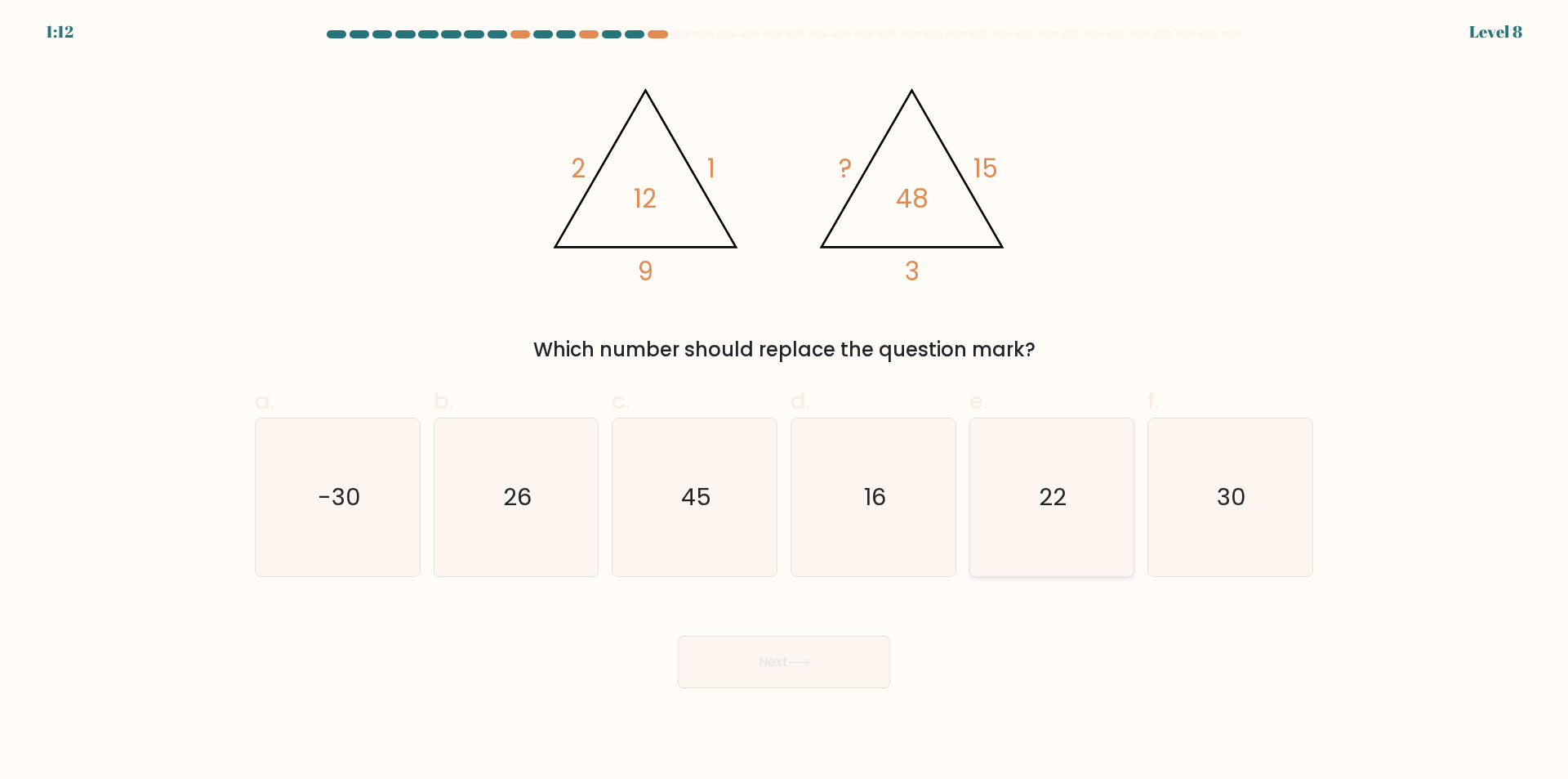
radio input "true"
click at [766, 670] on button "Next" at bounding box center [784, 662] width 212 height 53
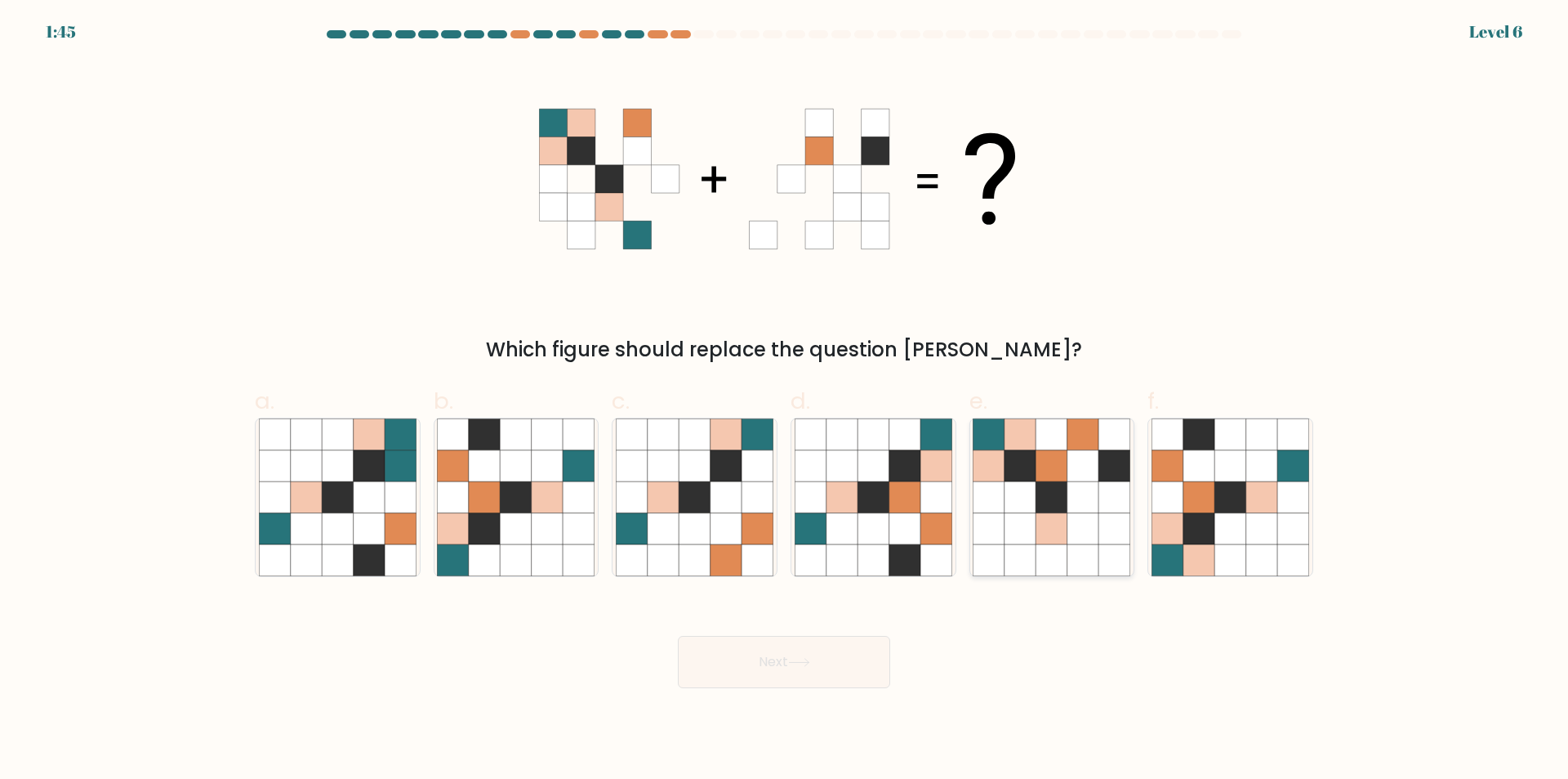
click at [1088, 551] on icon at bounding box center [1083, 560] width 31 height 31
click at [784, 400] on input "e." at bounding box center [784, 394] width 1 height 11
radio input "true"
click at [753, 661] on button "Next" at bounding box center [784, 662] width 212 height 53
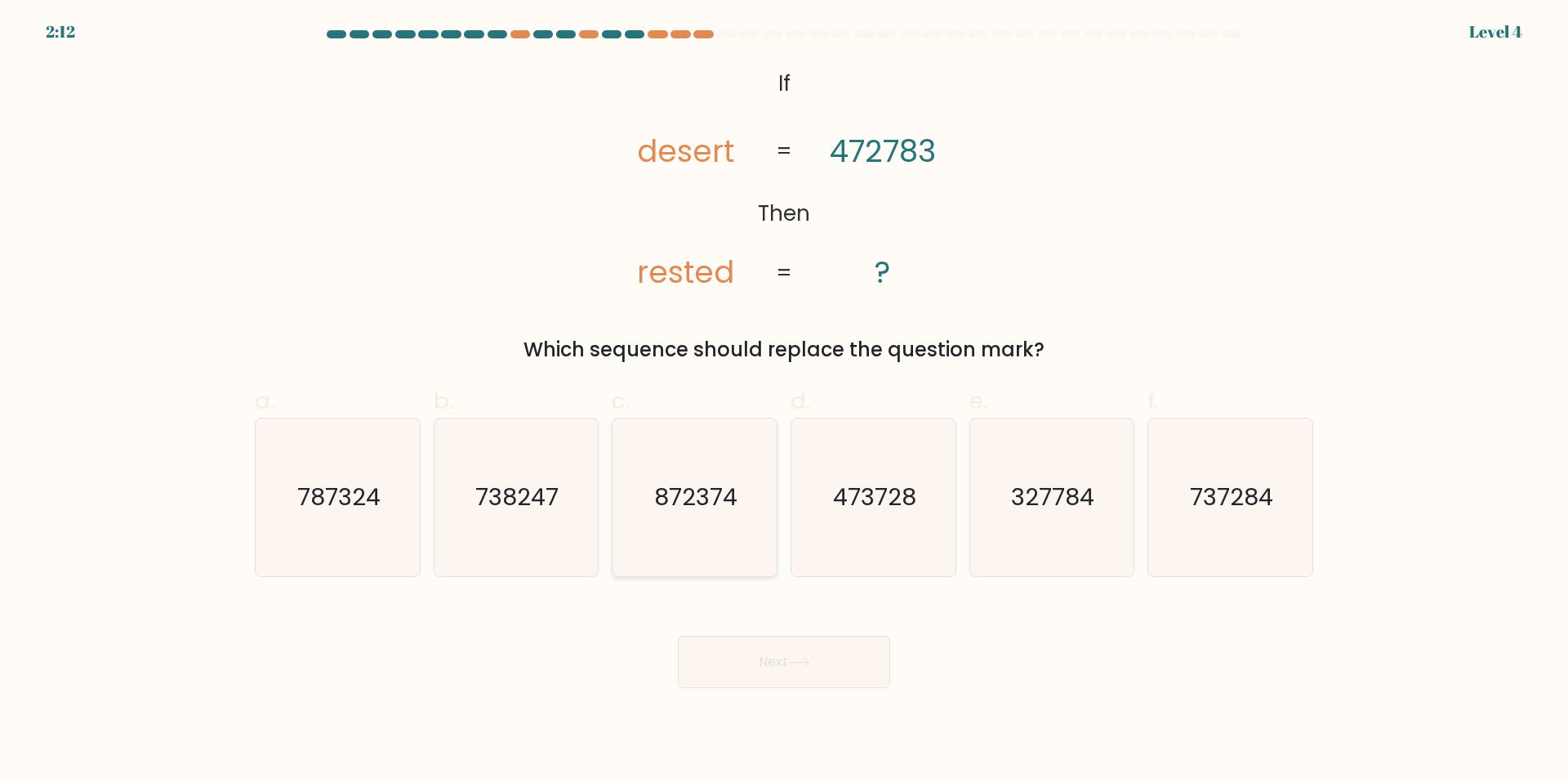
click at [713, 519] on icon "872374" at bounding box center [695, 498] width 158 height 158
click at [784, 400] on input "c. 872374" at bounding box center [784, 394] width 1 height 11
radio input "true"
click at [758, 652] on button "Next" at bounding box center [784, 662] width 212 height 53
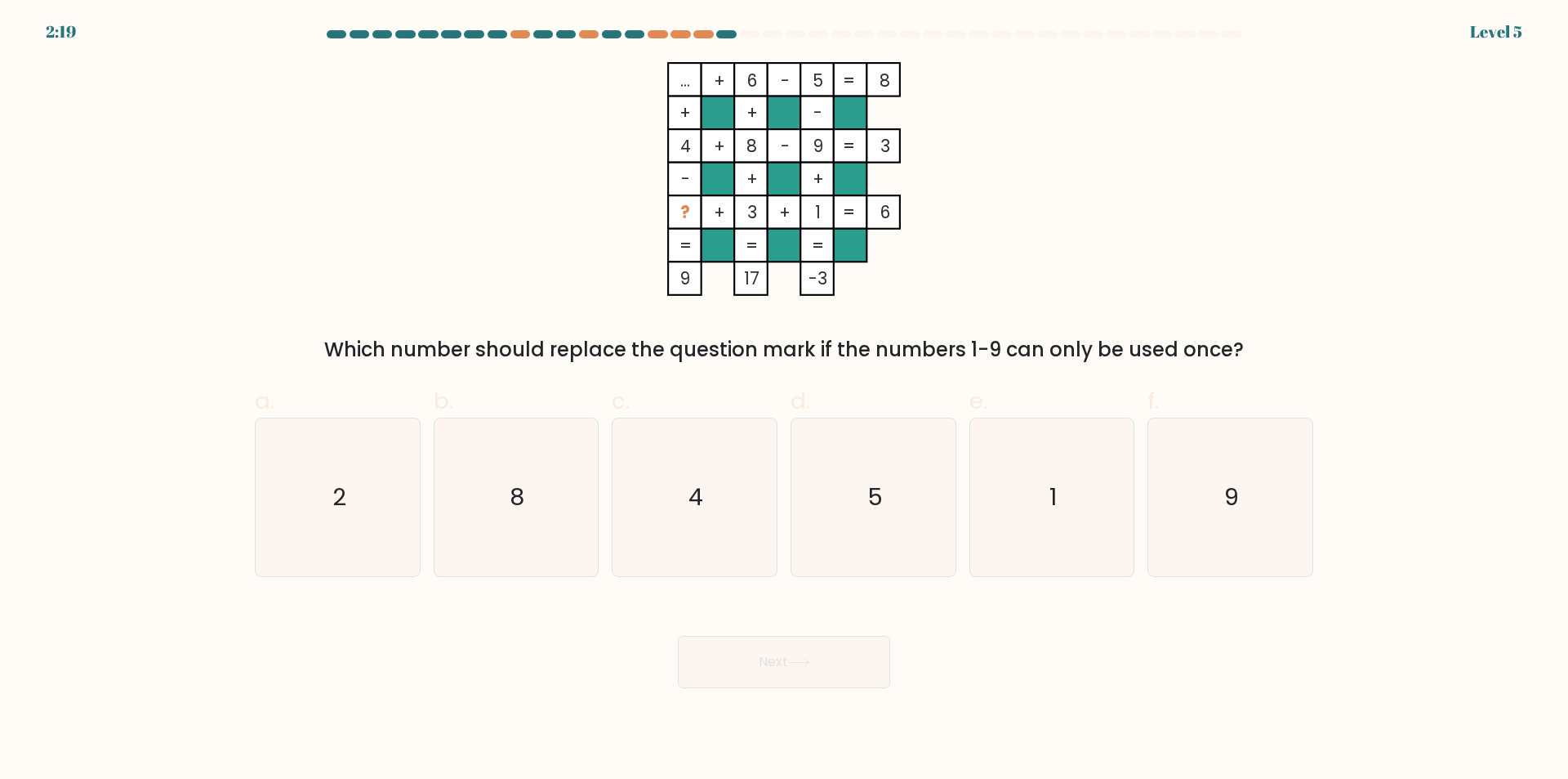
click at [380, 214] on div "... + 6 - 5 8 + + - 4 + 8 - 9 3 - + + ? + 3 + 1 = 6 = = = = 9 17 -3 = Which num…" at bounding box center [784, 213] width 1078 height 302
click at [1222, 485] on icon "9" at bounding box center [1230, 498] width 158 height 158
click at [784, 400] on input "f. 9" at bounding box center [784, 394] width 1 height 11
radio input "true"
click at [794, 660] on icon at bounding box center [799, 661] width 22 height 9
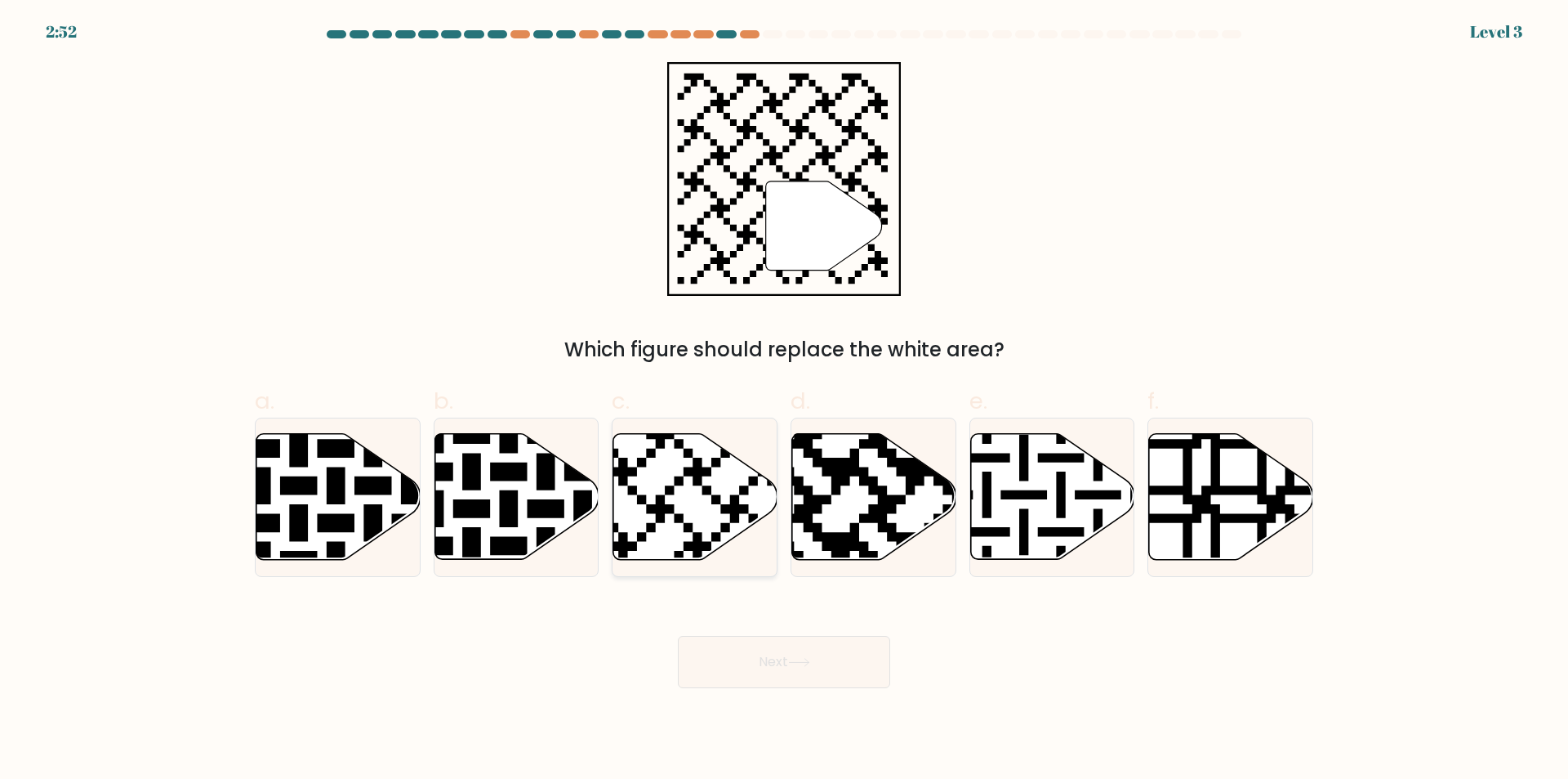
click at [684, 490] on icon at bounding box center [695, 497] width 164 height 126
click at [784, 400] on input "c." at bounding box center [784, 394] width 1 height 11
radio input "true"
click at [770, 671] on button "Next" at bounding box center [784, 662] width 212 height 53
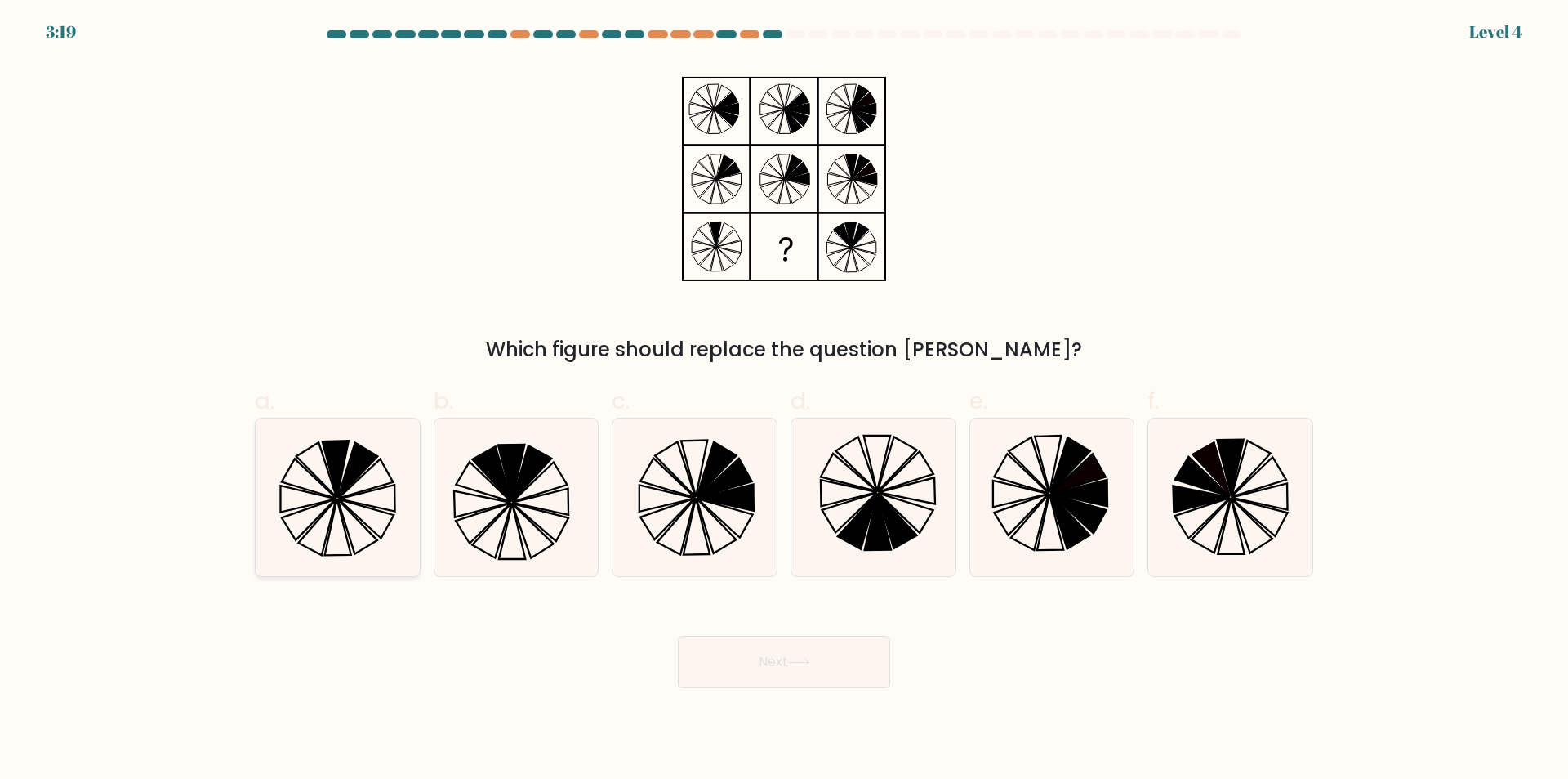
click at [360, 479] on icon at bounding box center [365, 479] width 55 height 39
click at [784, 400] on input "a." at bounding box center [784, 394] width 1 height 11
radio input "true"
click at [794, 662] on icon at bounding box center [799, 661] width 22 height 9
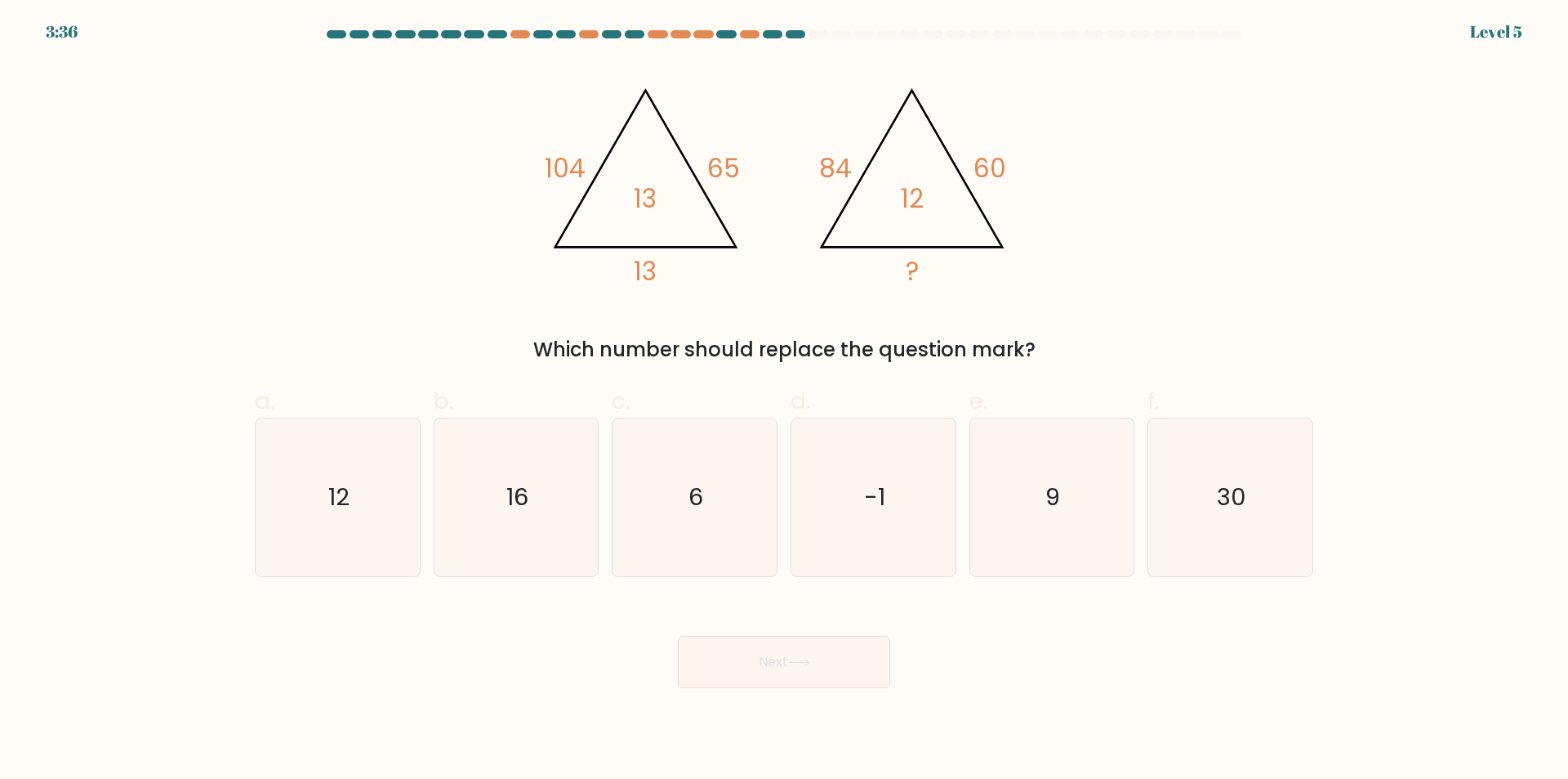
click at [1389, 666] on form at bounding box center [784, 358] width 1568 height 657
drag, startPoint x: 305, startPoint y: 515, endPoint x: 591, endPoint y: 586, distance: 294.7
click at [310, 517] on icon "12" at bounding box center [338, 498] width 158 height 158
click at [784, 400] on input "a. 12" at bounding box center [784, 394] width 1 height 11
radio input "true"
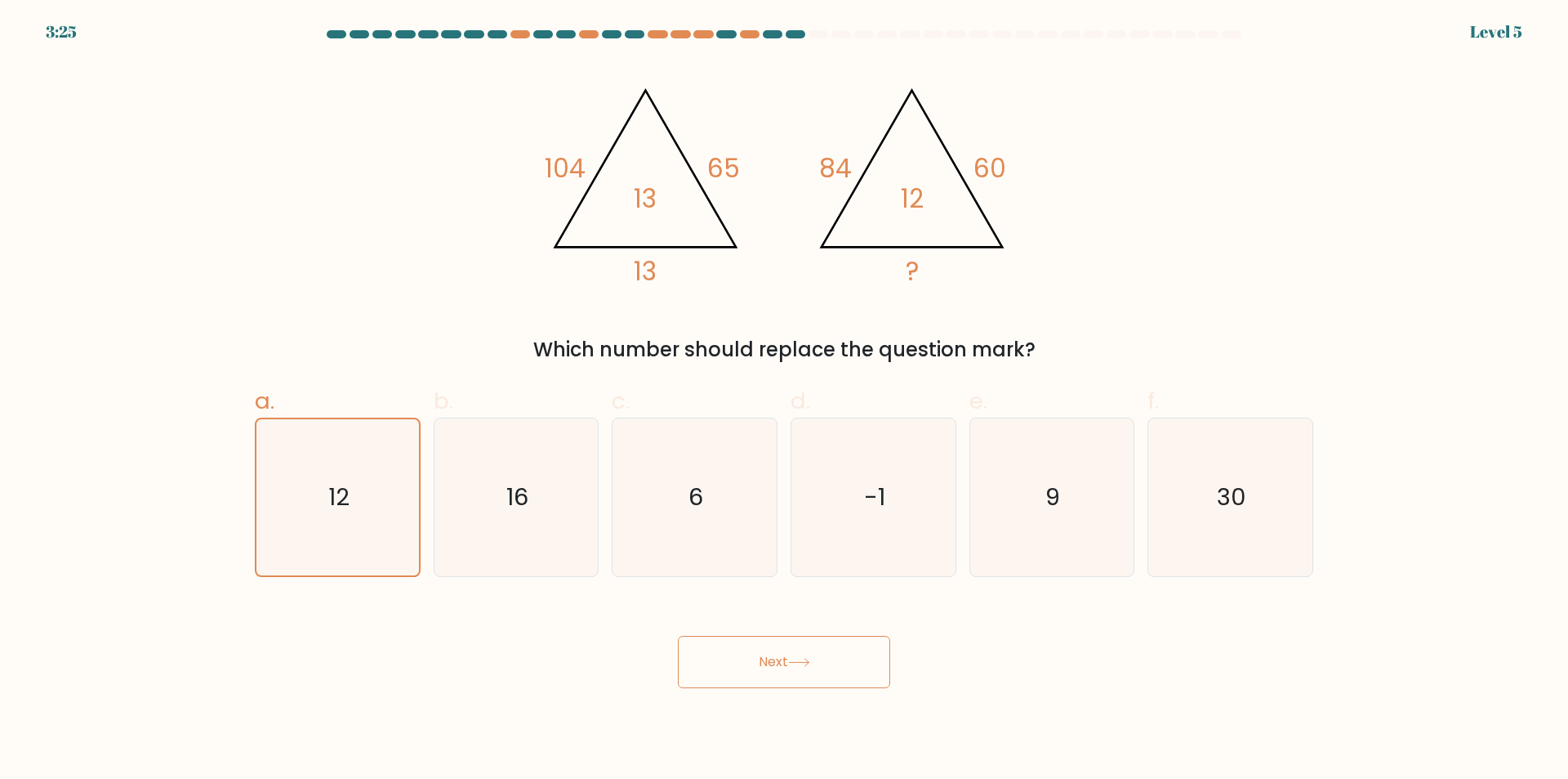
click at [739, 662] on button "Next" at bounding box center [784, 662] width 212 height 53
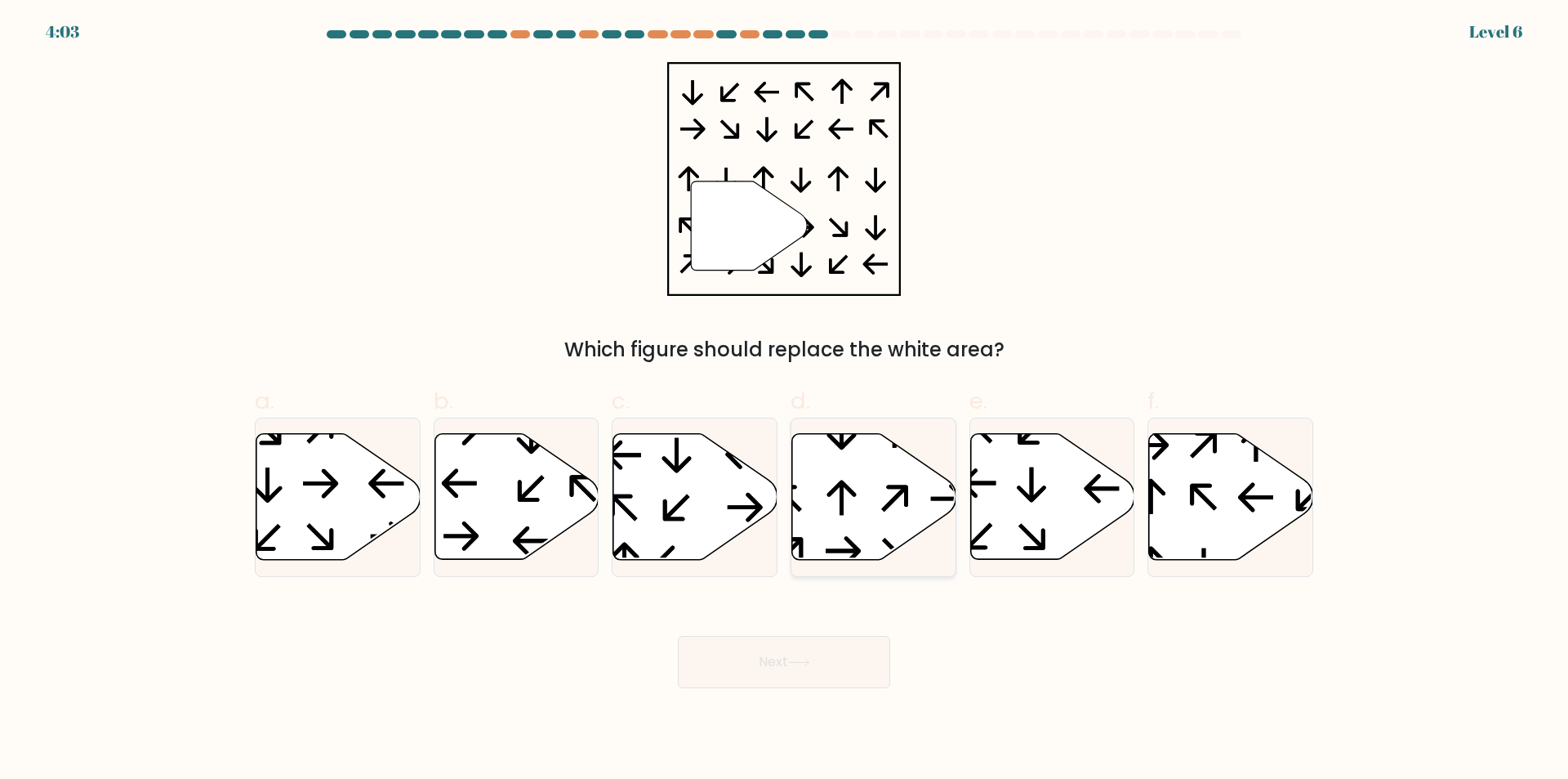
click at [860, 474] on icon at bounding box center [874, 497] width 164 height 126
click at [784, 400] on input "d." at bounding box center [784, 394] width 1 height 11
radio input "true"
click at [759, 678] on button "Next" at bounding box center [784, 662] width 212 height 53
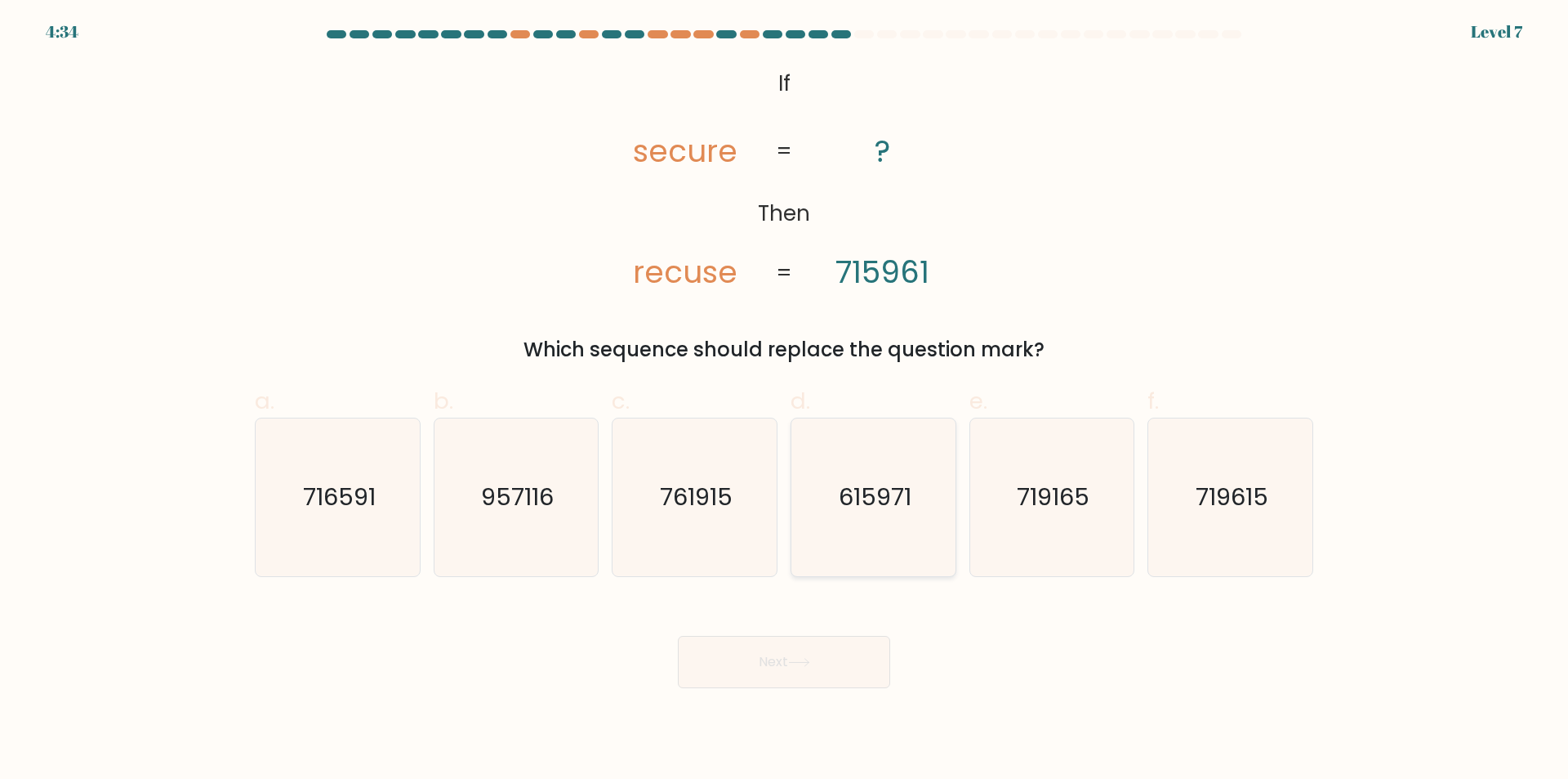
click at [872, 501] on text "615971" at bounding box center [875, 498] width 73 height 33
click at [784, 400] on input "d. 615971" at bounding box center [784, 394] width 1 height 11
radio input "true"
click at [799, 659] on icon at bounding box center [799, 661] width 22 height 9
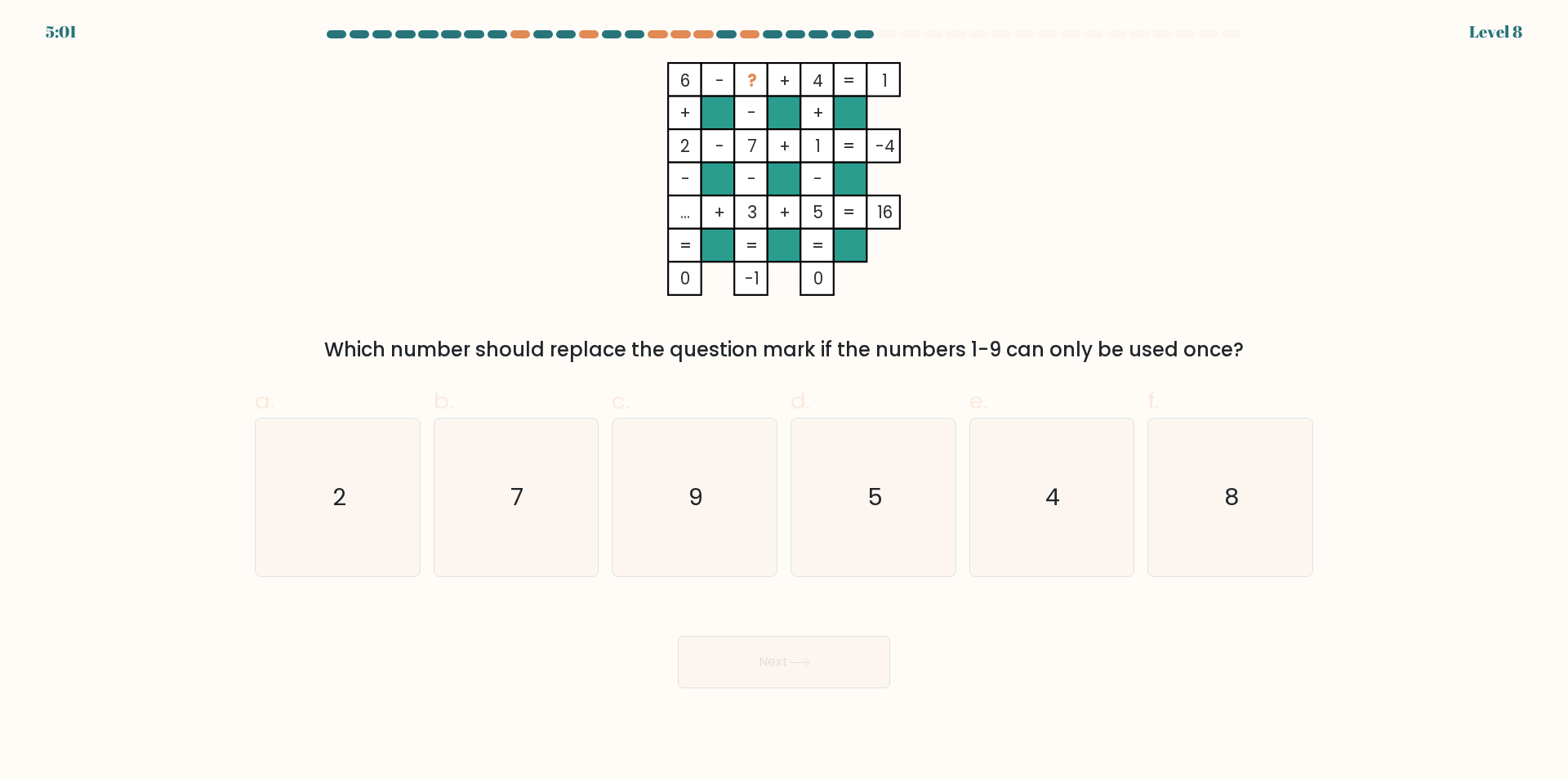
click at [1270, 37] on div at bounding box center [784, 37] width 1078 height 15
click at [1354, 116] on form at bounding box center [784, 358] width 1568 height 657
drag, startPoint x: 651, startPoint y: 531, endPoint x: 664, endPoint y: 535, distance: 13.6
click at [652, 531] on icon "9" at bounding box center [695, 498] width 158 height 158
click at [784, 400] on input "c. 9" at bounding box center [784, 394] width 1 height 11
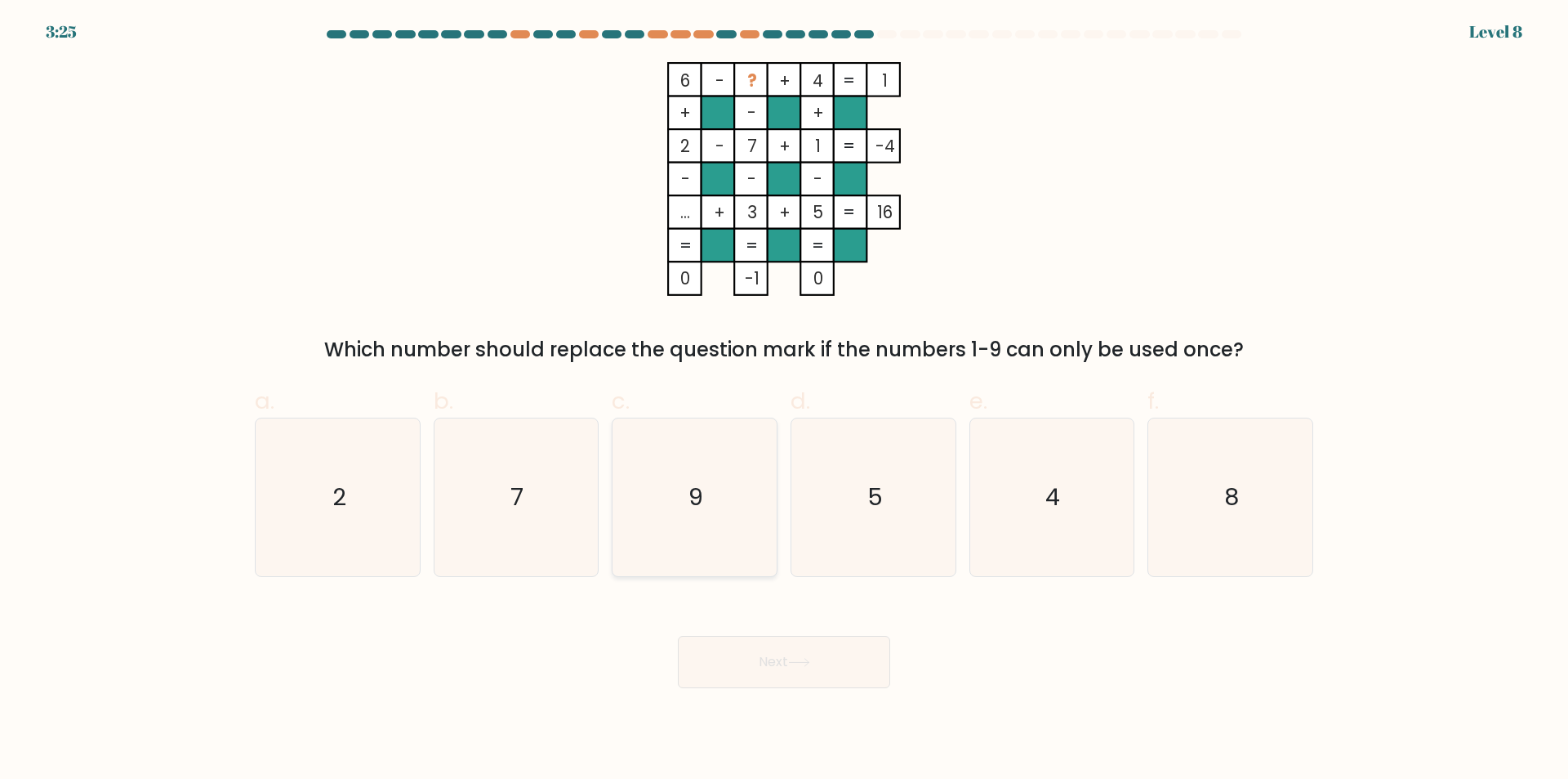
radio input "true"
click at [804, 673] on button "Next" at bounding box center [784, 662] width 212 height 53
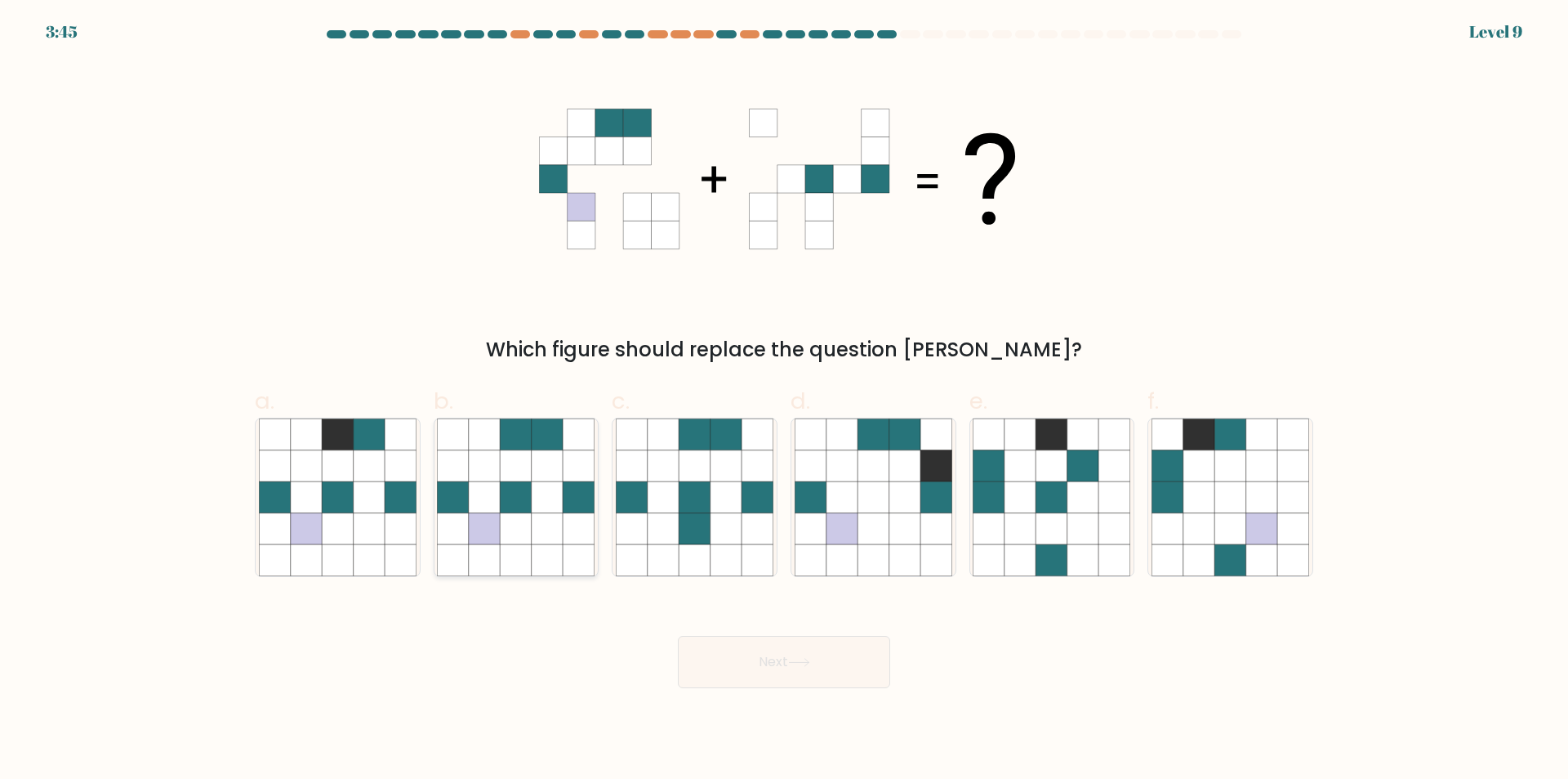
click at [583, 501] on icon at bounding box center [579, 497] width 31 height 31
click at [784, 400] on input "b." at bounding box center [784, 394] width 1 height 11
radio input "true"
click at [583, 501] on icon at bounding box center [578, 498] width 31 height 31
click at [784, 400] on input "b." at bounding box center [784, 394] width 1 height 11
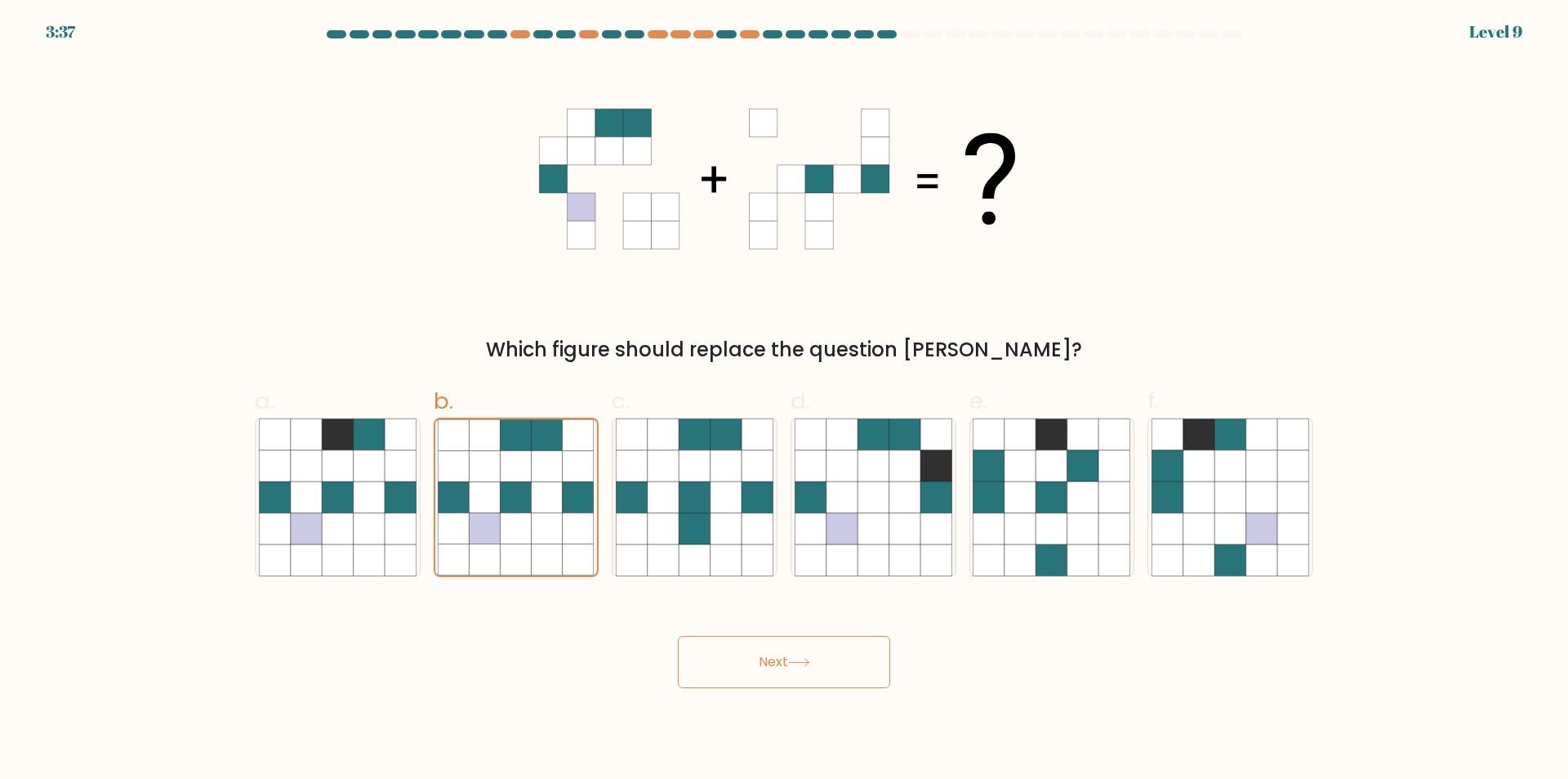
click at [769, 677] on button "Next" at bounding box center [784, 662] width 212 height 53
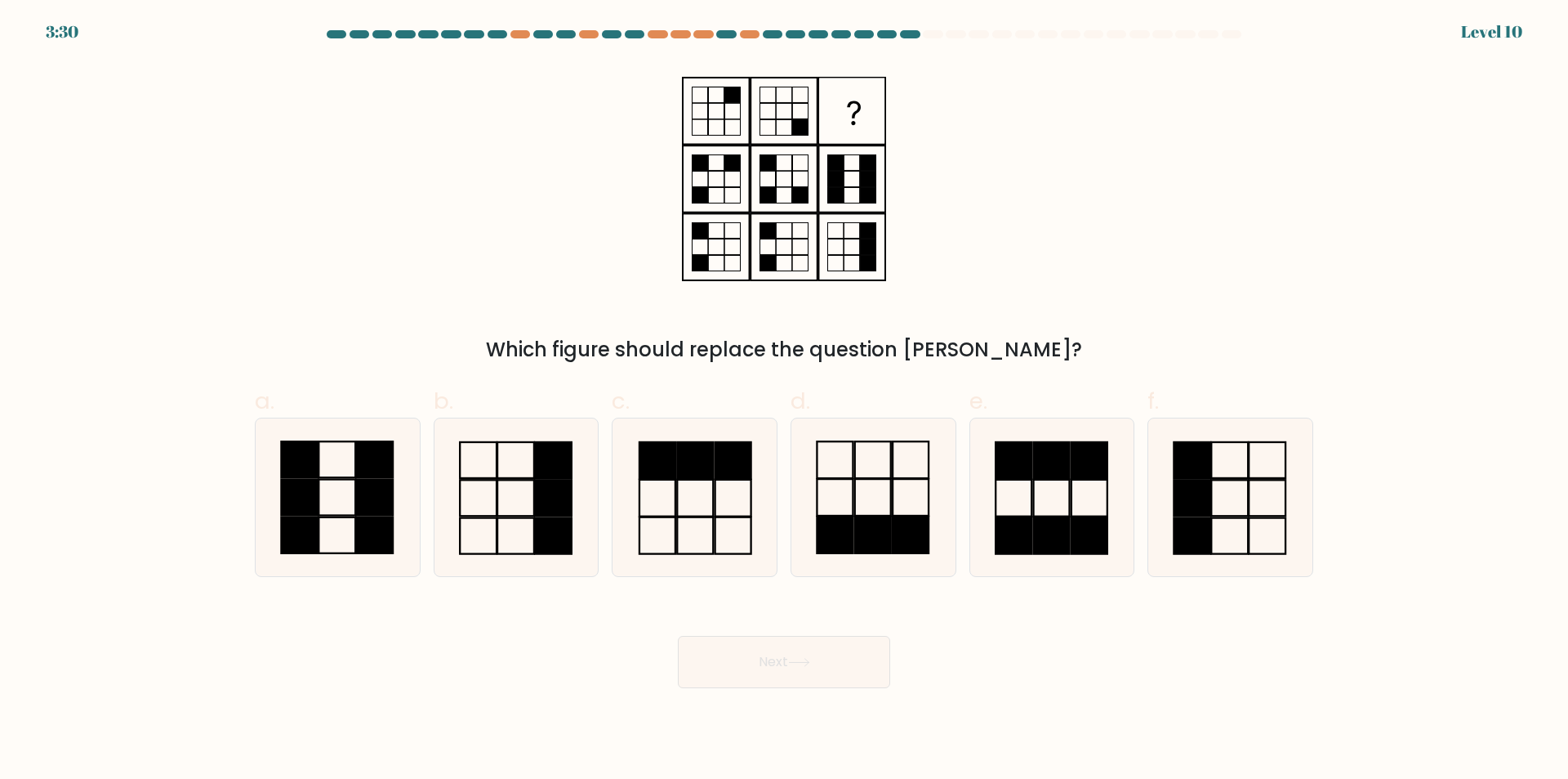
click at [1186, 119] on div "Which figure should replace the question mark?" at bounding box center [784, 213] width 1078 height 302
click at [1170, 496] on icon at bounding box center [1230, 498] width 158 height 158
click at [784, 400] on input "f." at bounding box center [784, 394] width 1 height 11
radio input "true"
click at [525, 503] on icon at bounding box center [516, 498] width 158 height 158
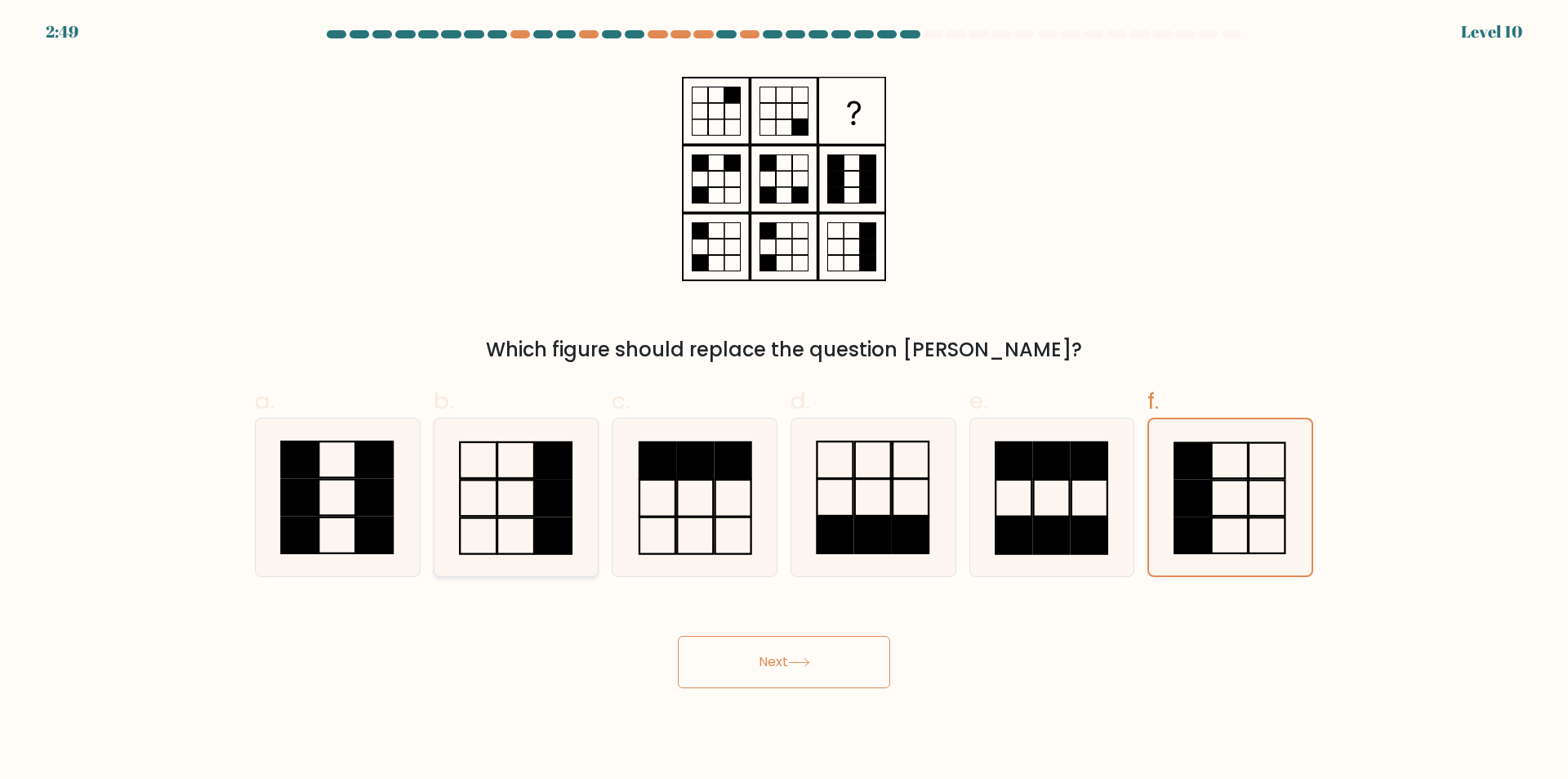
click at [784, 400] on input "b." at bounding box center [784, 394] width 1 height 11
radio input "true"
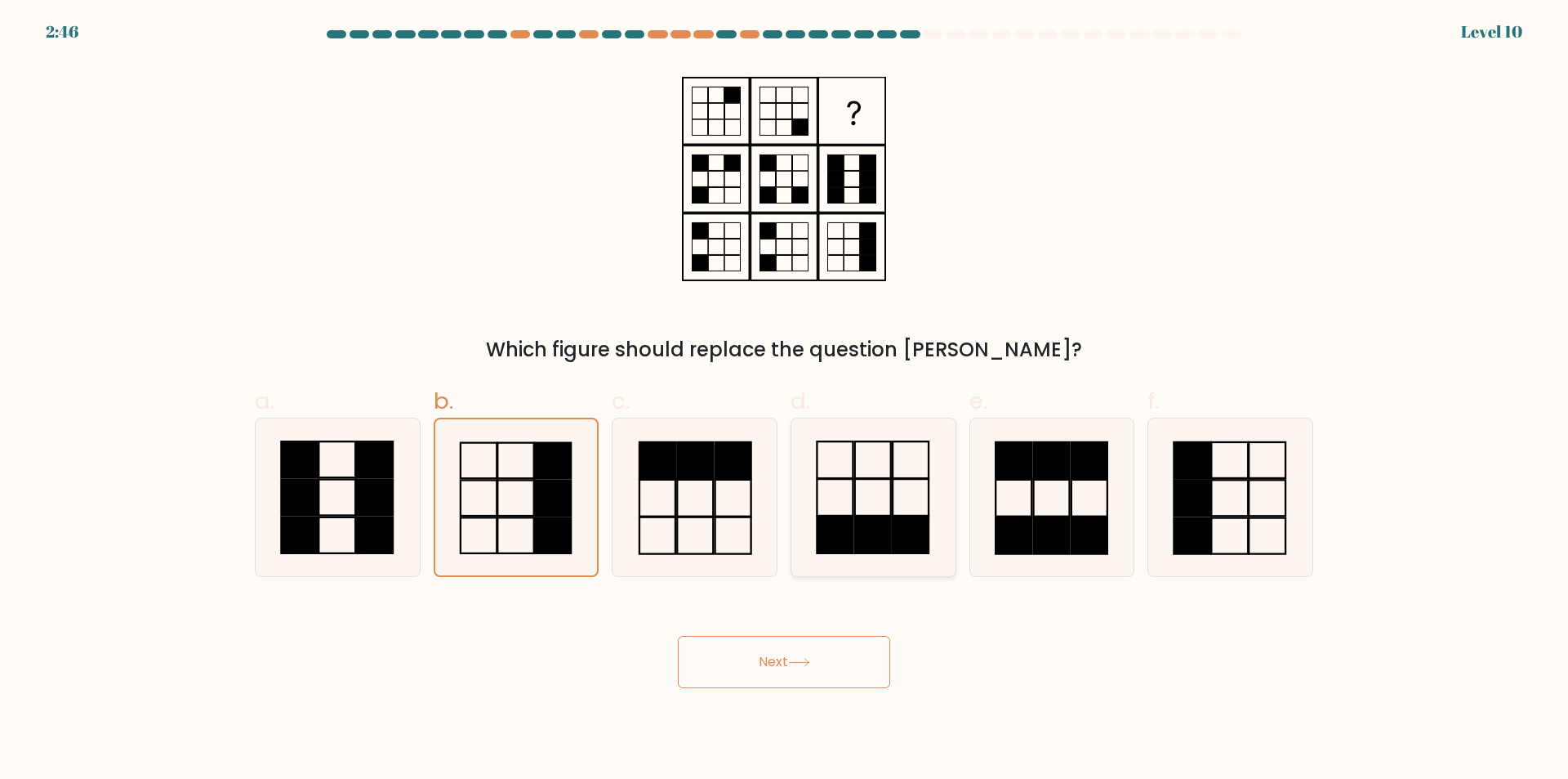
click at [913, 515] on rect at bounding box center [910, 498] width 36 height 37
click at [784, 400] on input "d." at bounding box center [784, 394] width 1 height 11
radio input "true"
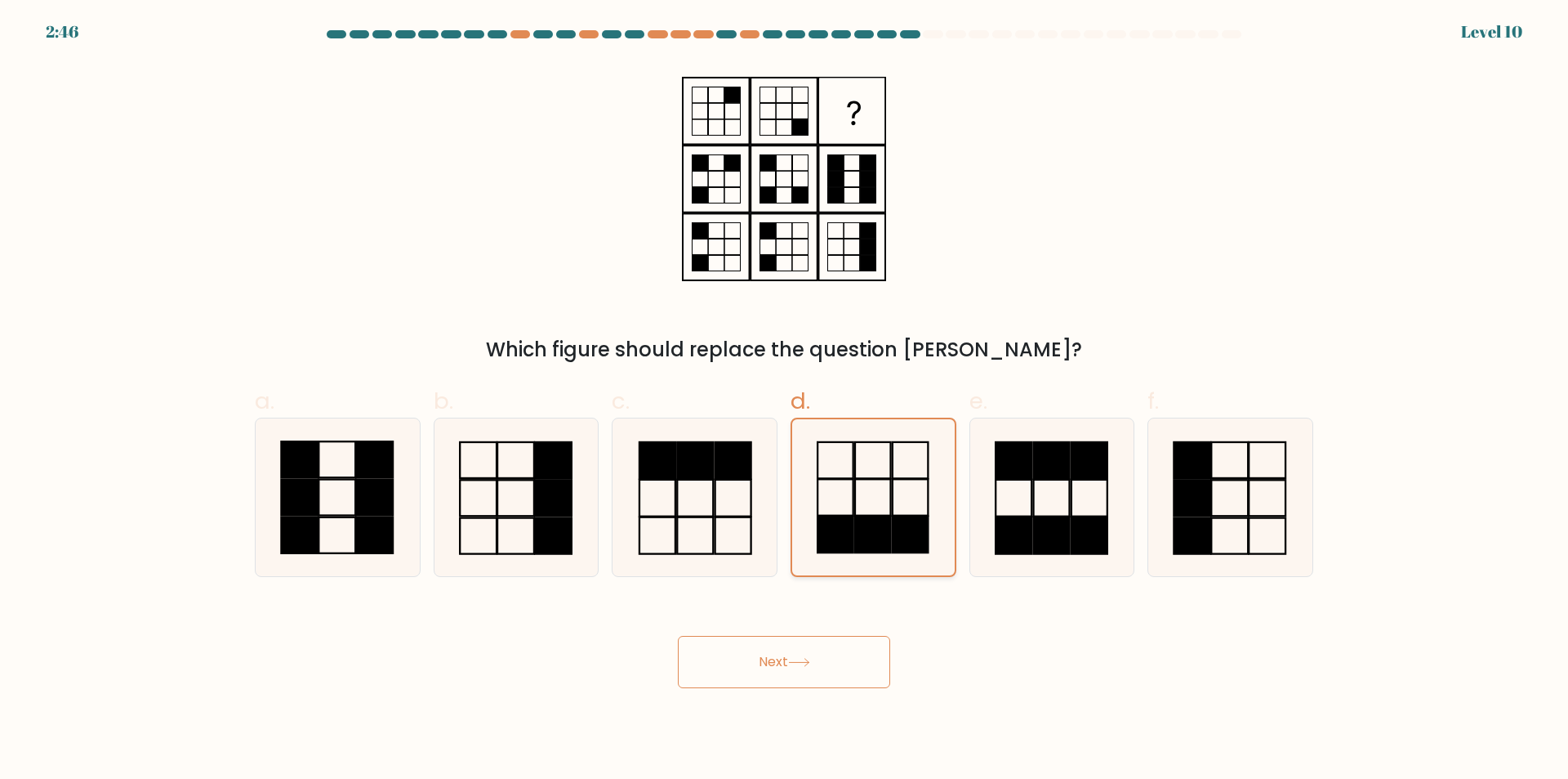
click at [913, 515] on rect at bounding box center [910, 497] width 36 height 36
click at [784, 400] on input "d." at bounding box center [784, 394] width 1 height 11
click at [816, 676] on button "Next" at bounding box center [784, 662] width 212 height 53
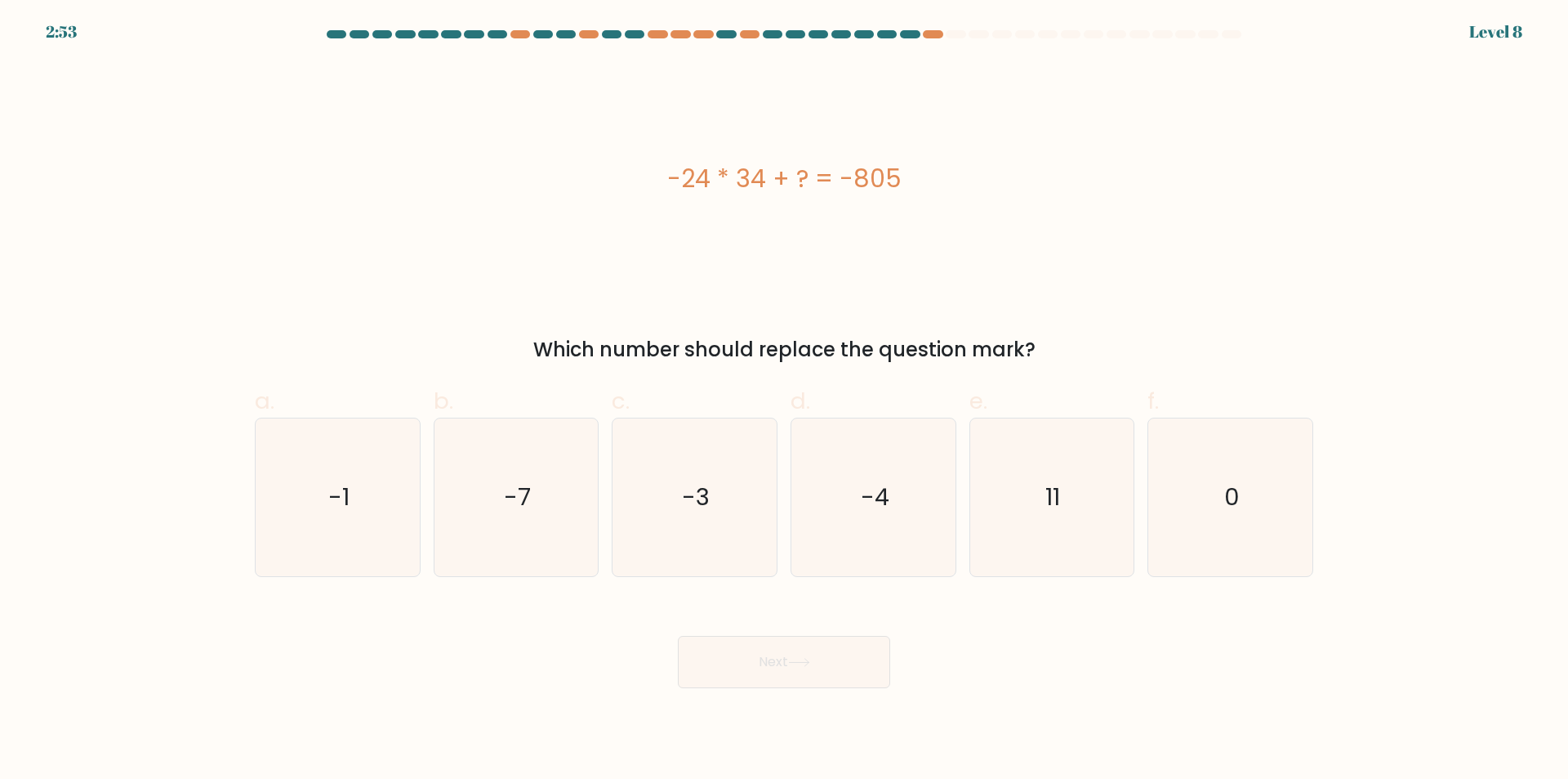
drag, startPoint x: 1336, startPoint y: 157, endPoint x: 1179, endPoint y: 270, distance: 193.4
click at [1334, 156] on form "a. 0" at bounding box center [784, 358] width 1568 height 657
click at [1085, 561] on icon "11" at bounding box center [1051, 498] width 158 height 158
click at [784, 400] on input "e. 11" at bounding box center [784, 394] width 1 height 11
radio input "true"
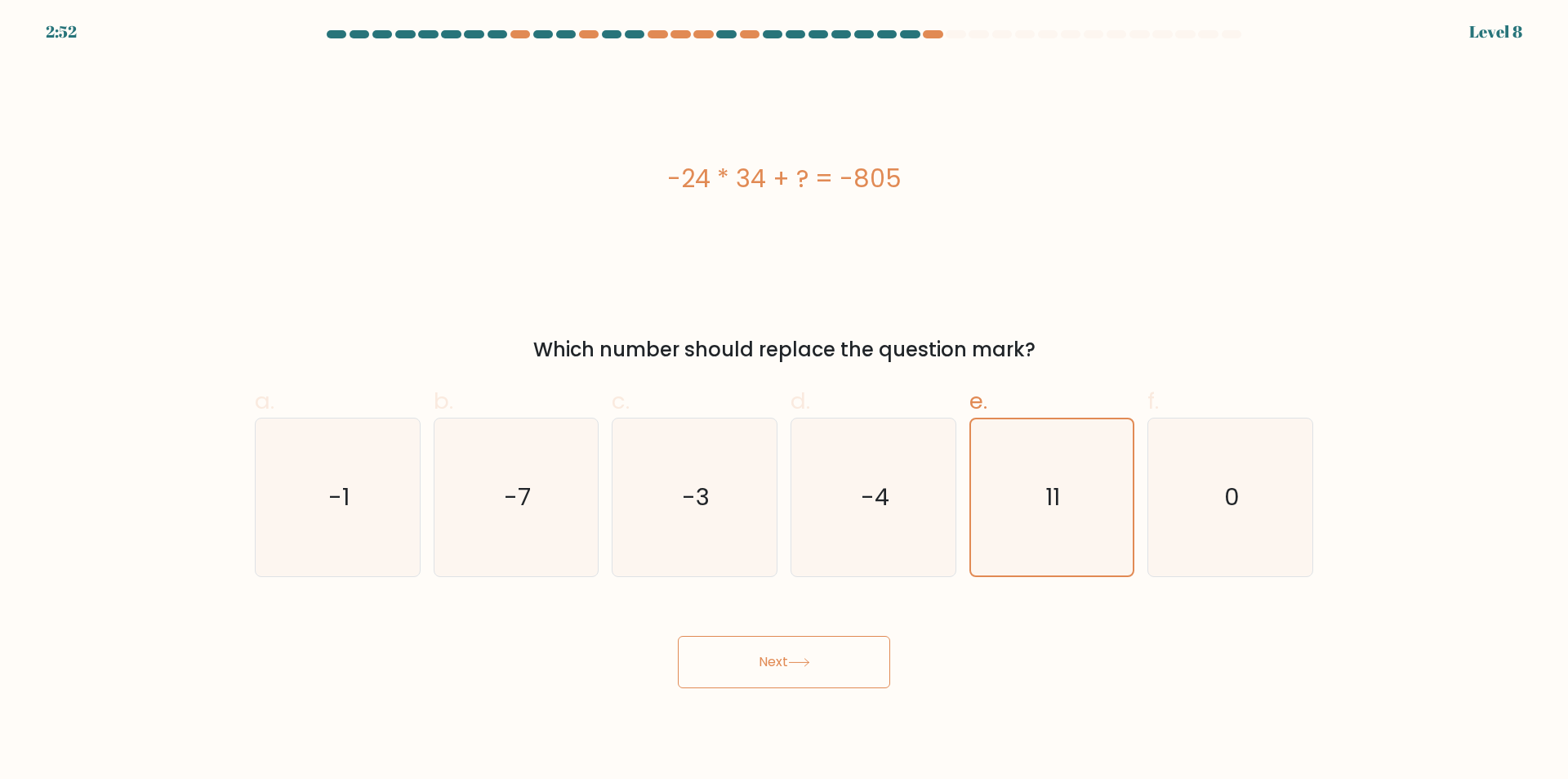
click at [845, 659] on button "Next" at bounding box center [784, 662] width 212 height 53
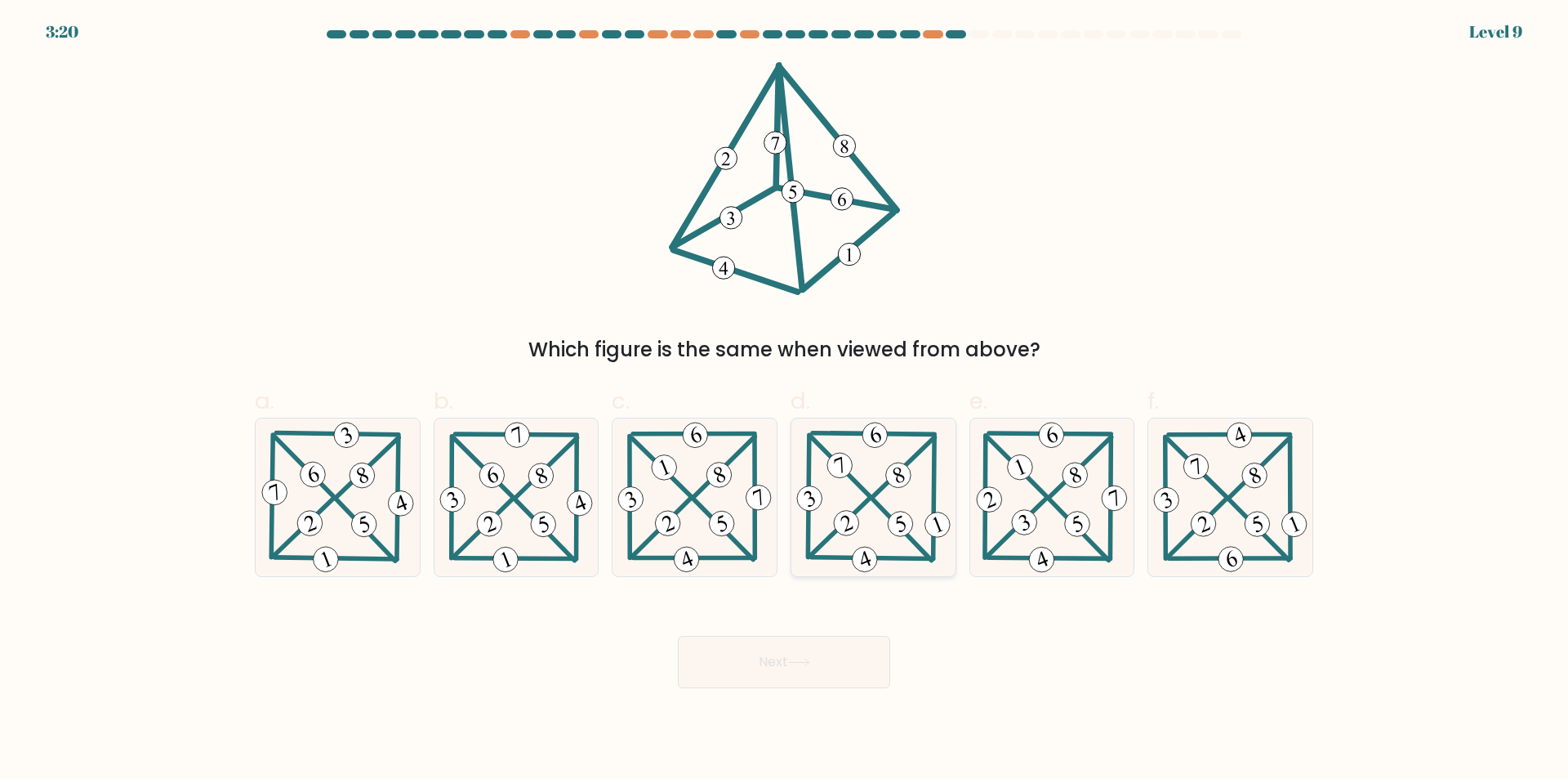
click at [929, 540] on icon at bounding box center [873, 498] width 161 height 158
click at [784, 400] on input "d." at bounding box center [784, 394] width 1 height 11
radio input "true"
click at [792, 676] on button "Next" at bounding box center [784, 662] width 212 height 53
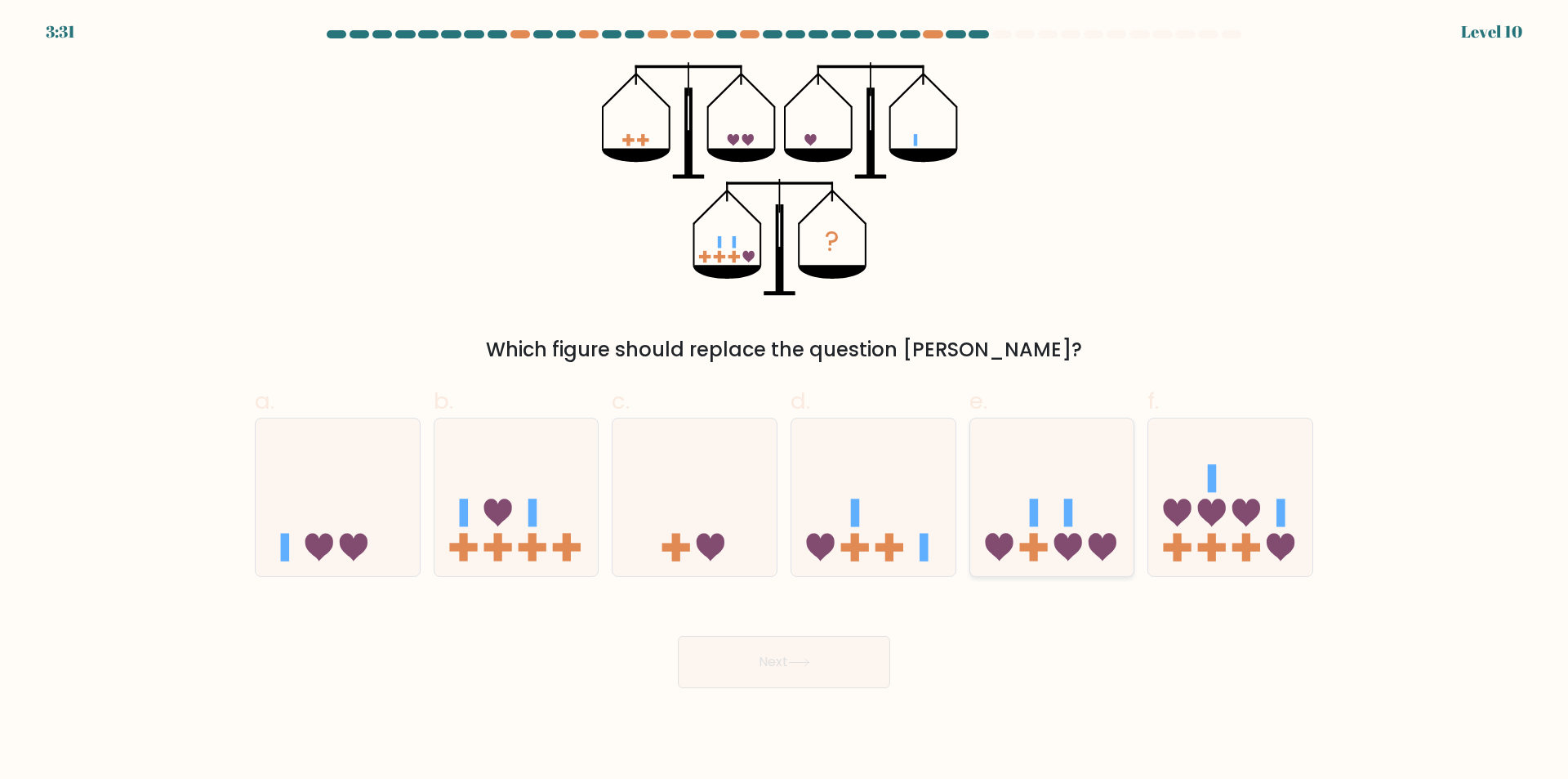
click at [1092, 534] on icon at bounding box center [1052, 497] width 164 height 135
click at [784, 400] on input "e." at bounding box center [784, 394] width 1 height 11
radio input "true"
click at [820, 666] on button "Next" at bounding box center [784, 662] width 212 height 53
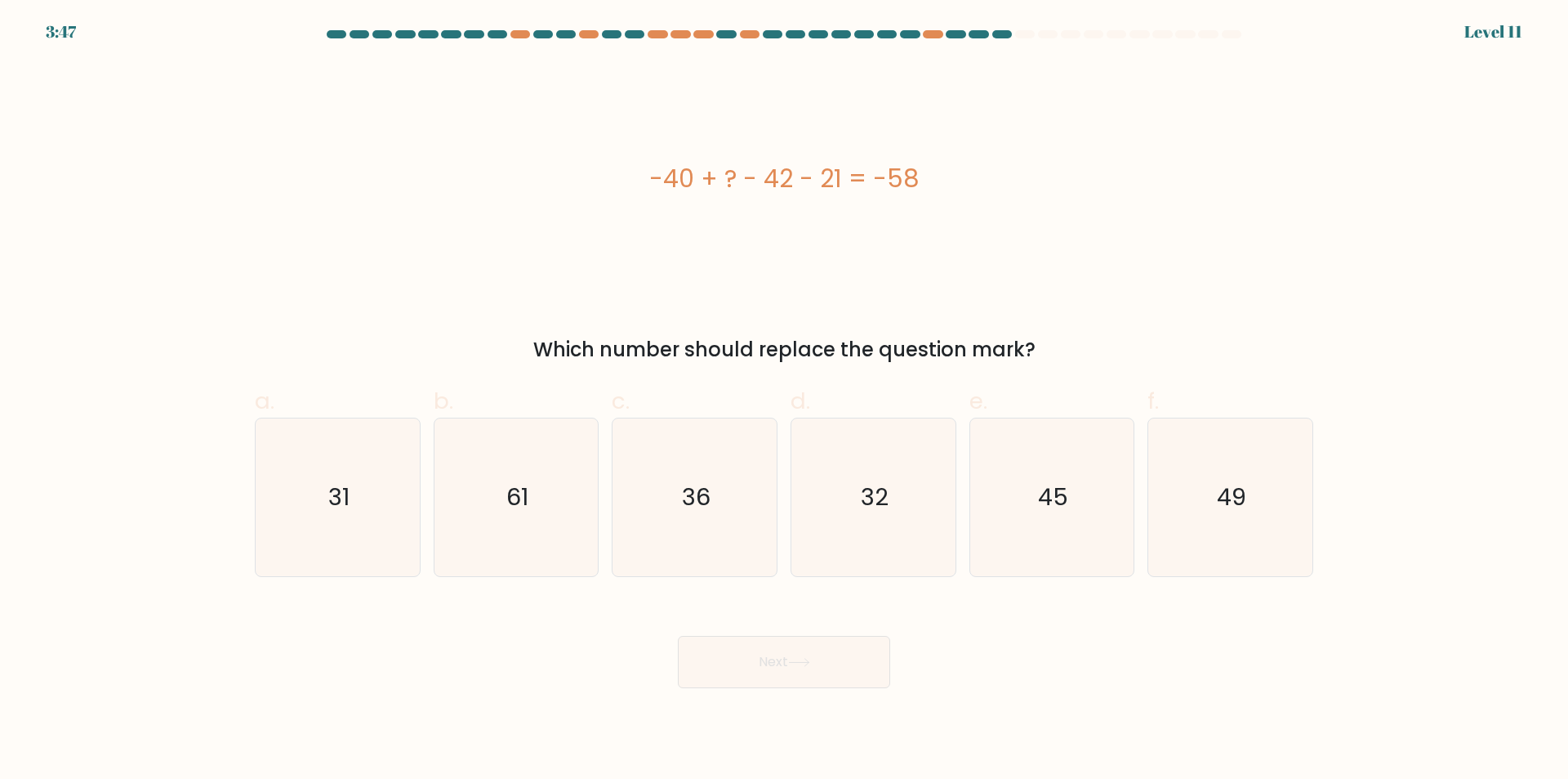
click at [1312, 95] on div "-40 + ? - 42 - 21 = -58" at bounding box center [784, 179] width 1058 height 234
drag, startPoint x: 1074, startPoint y: 521, endPoint x: 1025, endPoint y: 546, distance: 55.0
click at [1074, 520] on icon "45" at bounding box center [1051, 498] width 158 height 158
click at [784, 400] on input "e. 45" at bounding box center [784, 394] width 1 height 11
radio input "true"
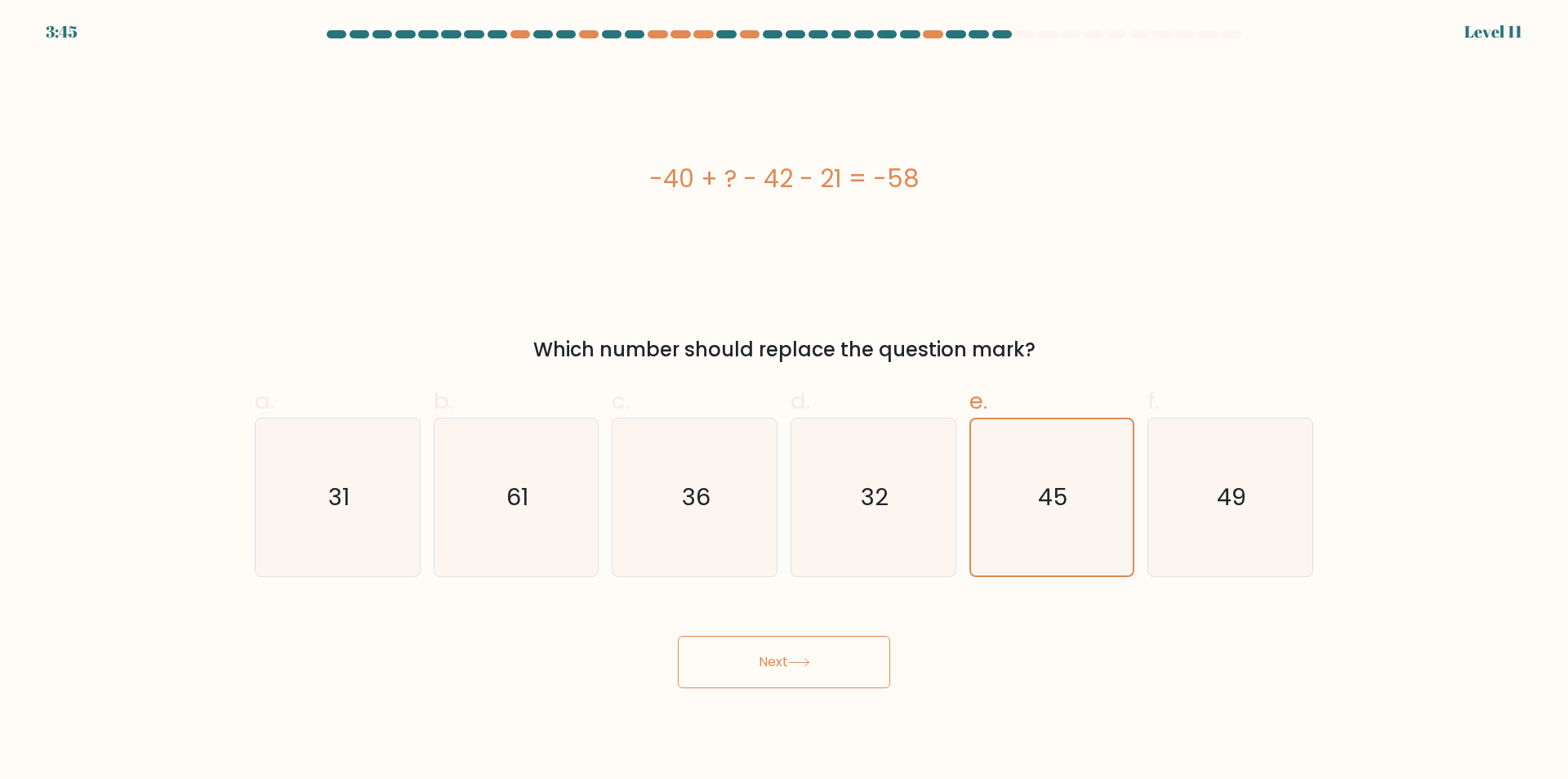
click at [804, 661] on icon at bounding box center [799, 661] width 22 height 9
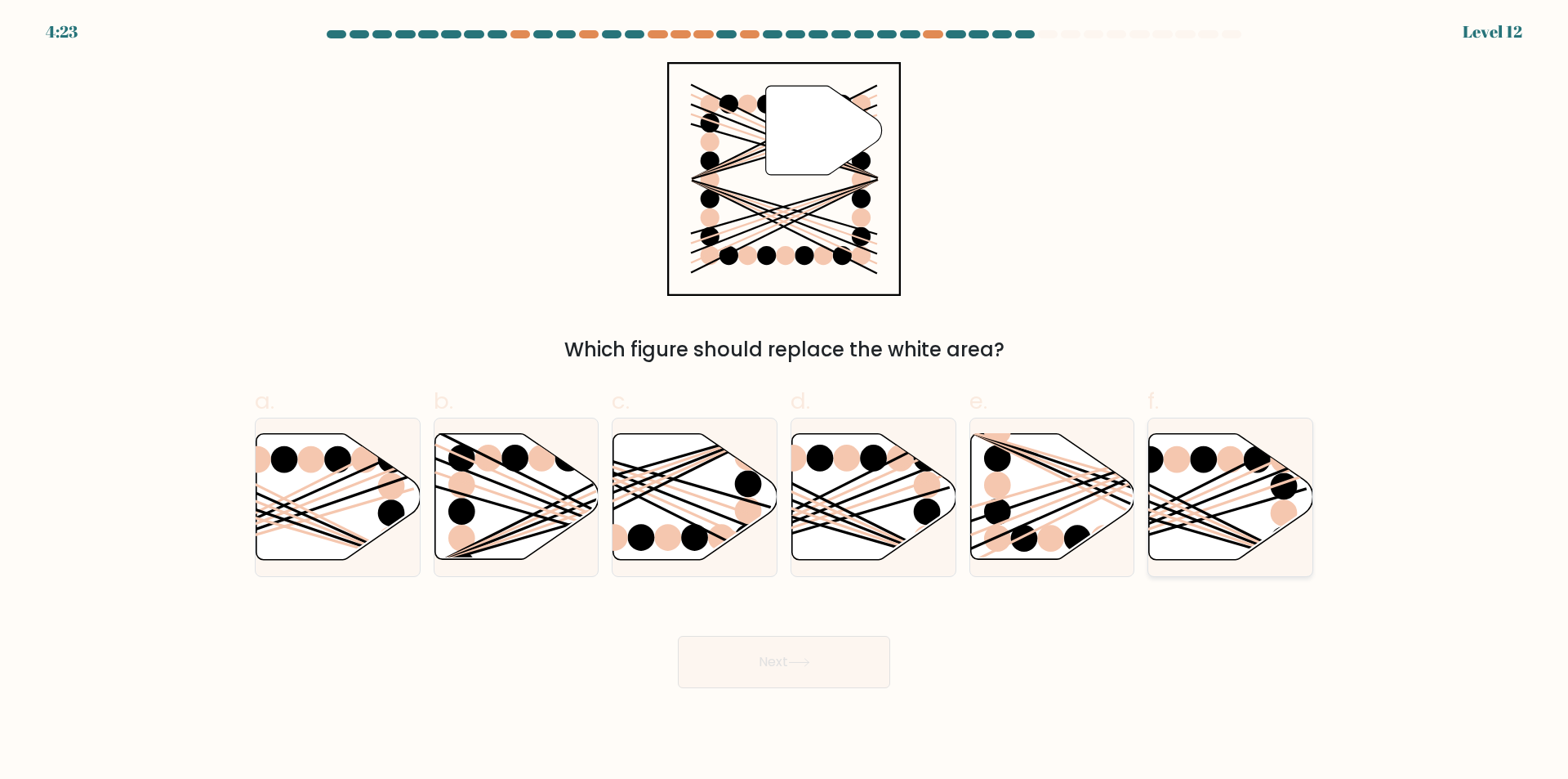
click at [1191, 495] on icon at bounding box center [1231, 497] width 164 height 126
click at [784, 400] on input "f." at bounding box center [784, 394] width 1 height 11
radio input "true"
click at [828, 656] on button "Next" at bounding box center [784, 662] width 212 height 53
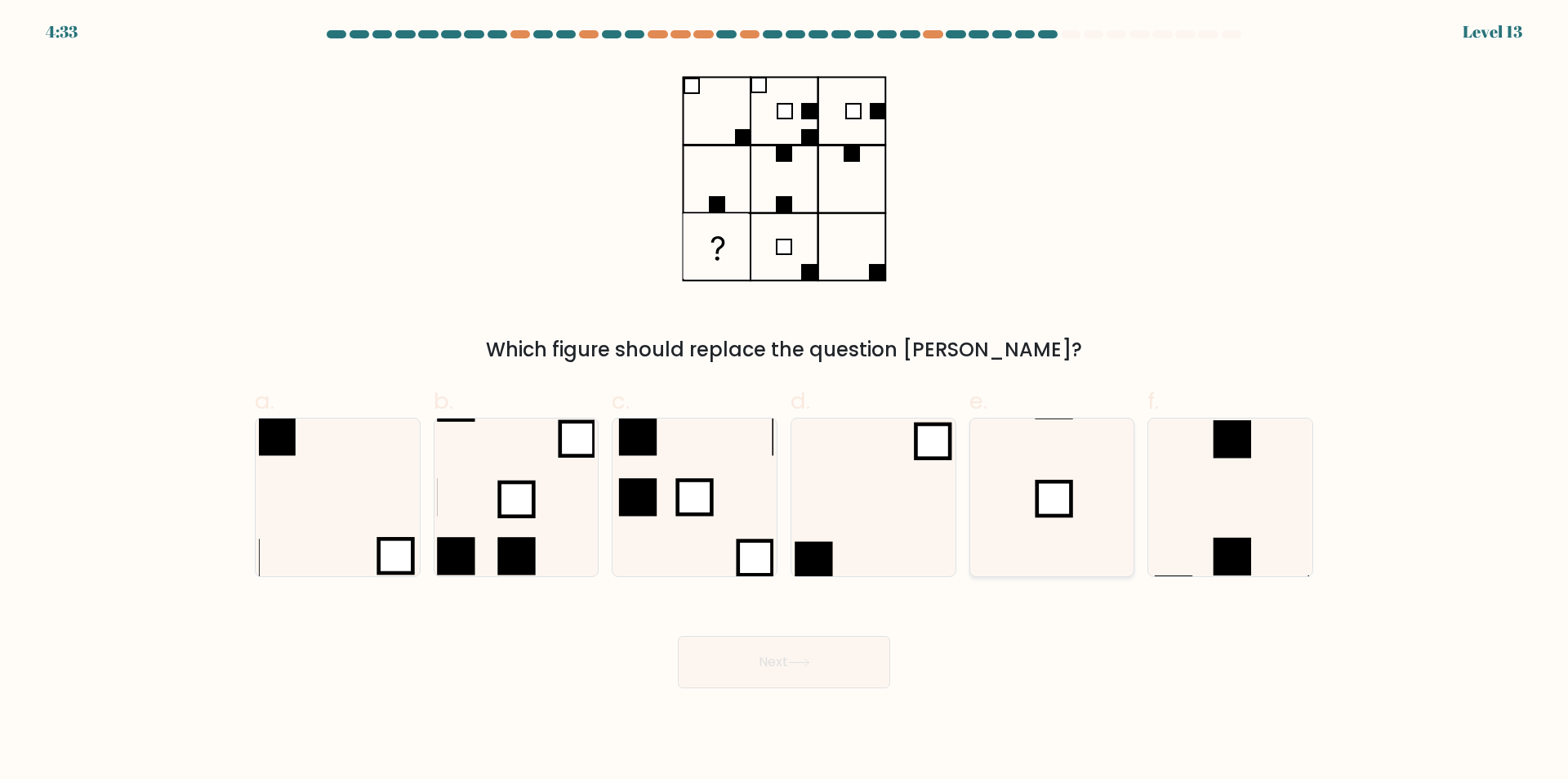
click at [1076, 508] on icon at bounding box center [1051, 498] width 158 height 158
click at [784, 400] on input "e." at bounding box center [784, 394] width 1 height 11
radio input "true"
click at [787, 673] on button "Next" at bounding box center [784, 662] width 212 height 53
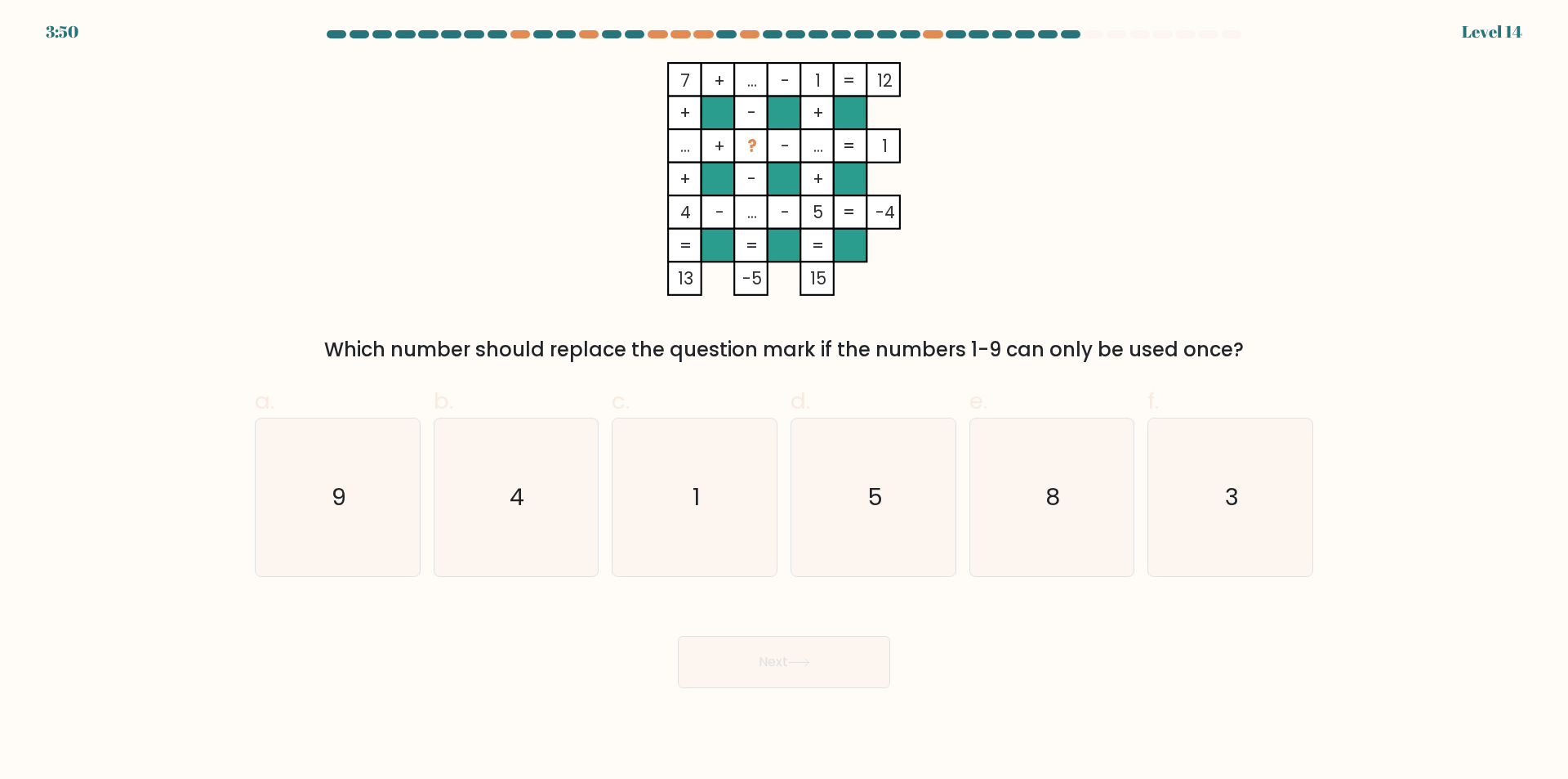
click at [1358, 102] on form at bounding box center [784, 358] width 1568 height 657
click at [1251, 497] on icon "3" at bounding box center [1230, 498] width 158 height 158
click at [784, 400] on input "f. 3" at bounding box center [784, 394] width 1 height 11
radio input "true"
click at [815, 655] on button "Next" at bounding box center [784, 662] width 212 height 53
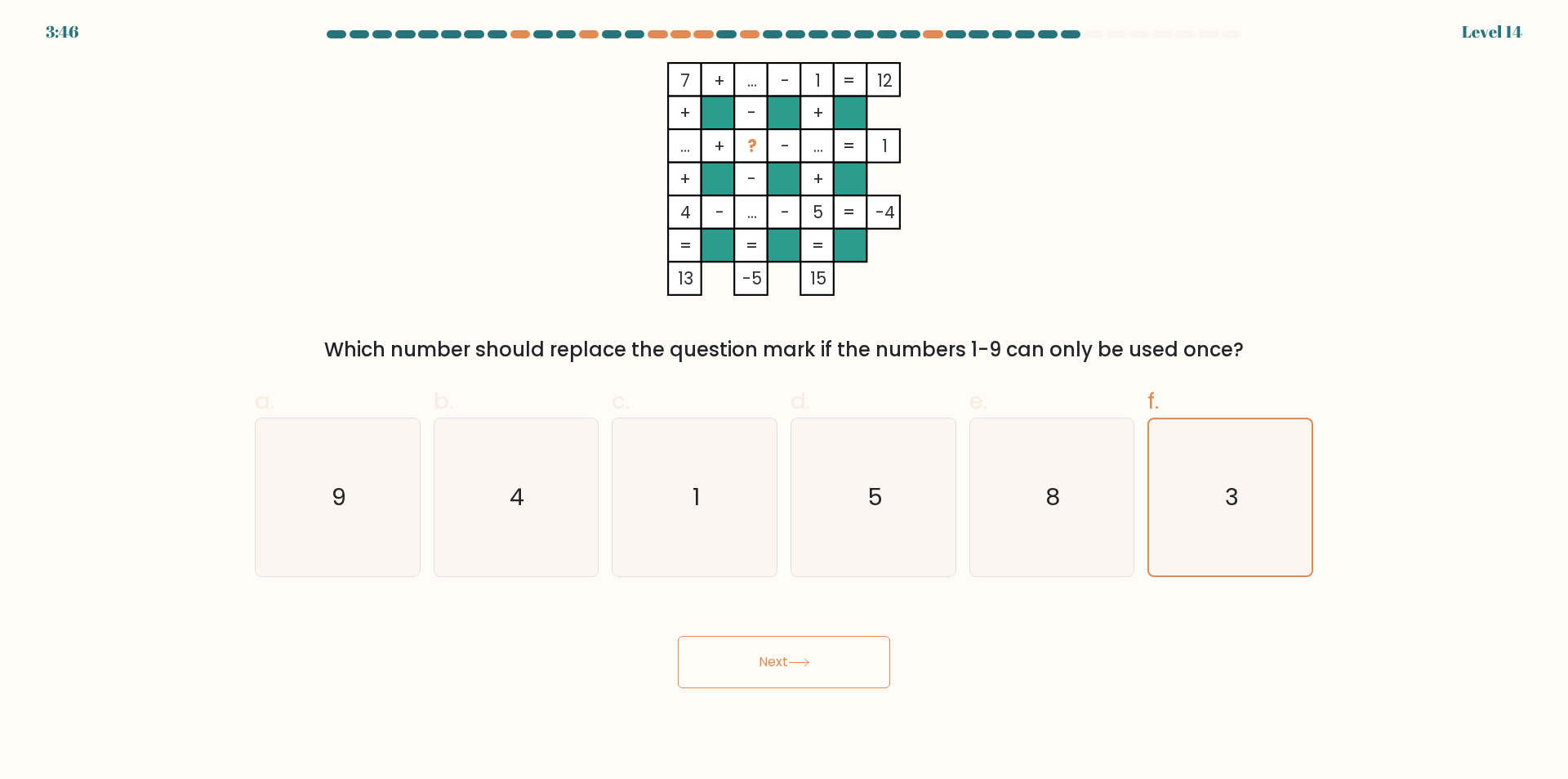
click at [815, 656] on button "Next" at bounding box center [784, 662] width 212 height 53
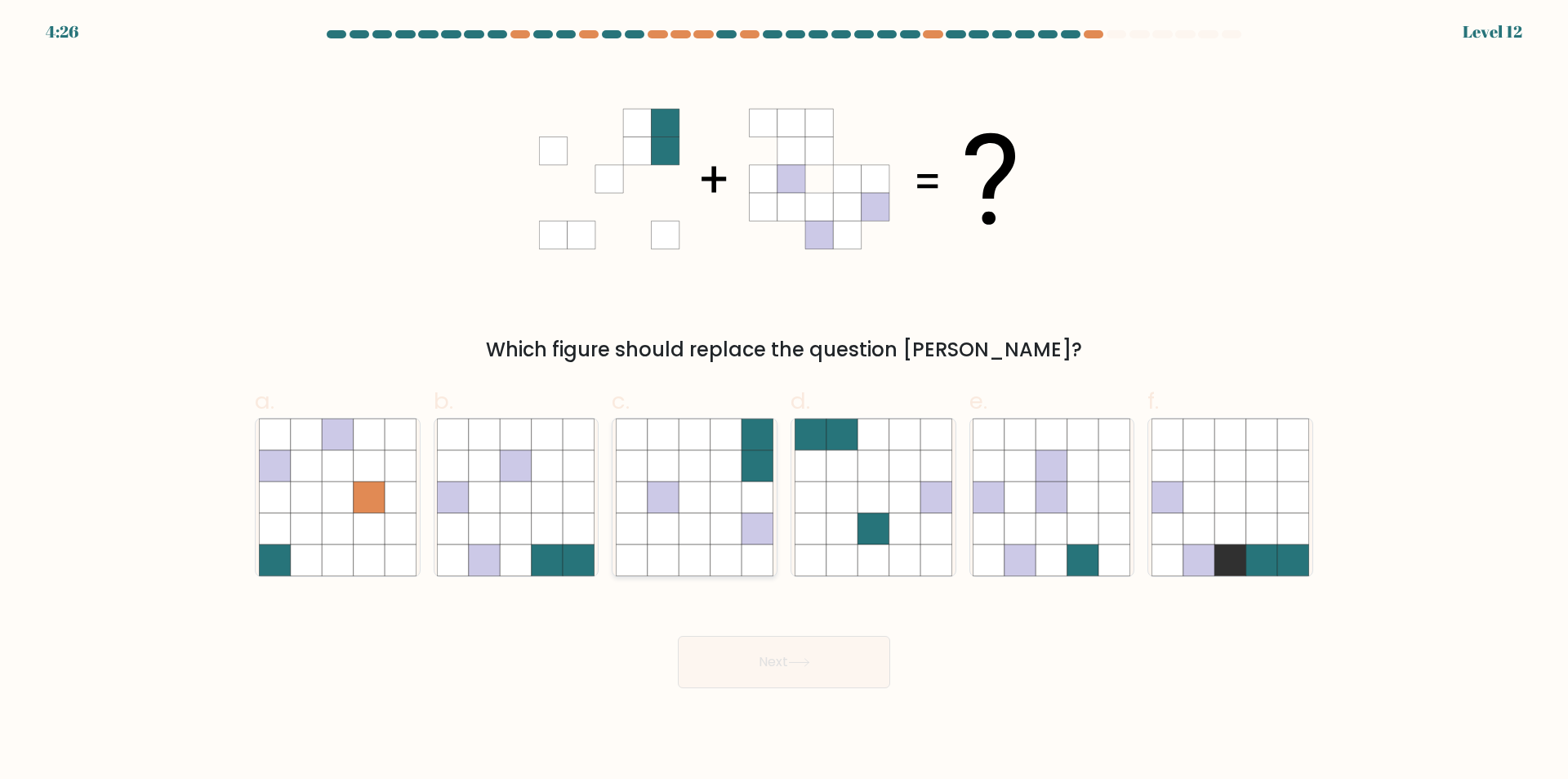
click at [718, 484] on icon at bounding box center [726, 497] width 31 height 31
click at [784, 400] on input "c." at bounding box center [784, 394] width 1 height 11
radio input "true"
click at [718, 484] on icon at bounding box center [726, 498] width 31 height 31
click at [784, 400] on input "c." at bounding box center [784, 394] width 1 height 11
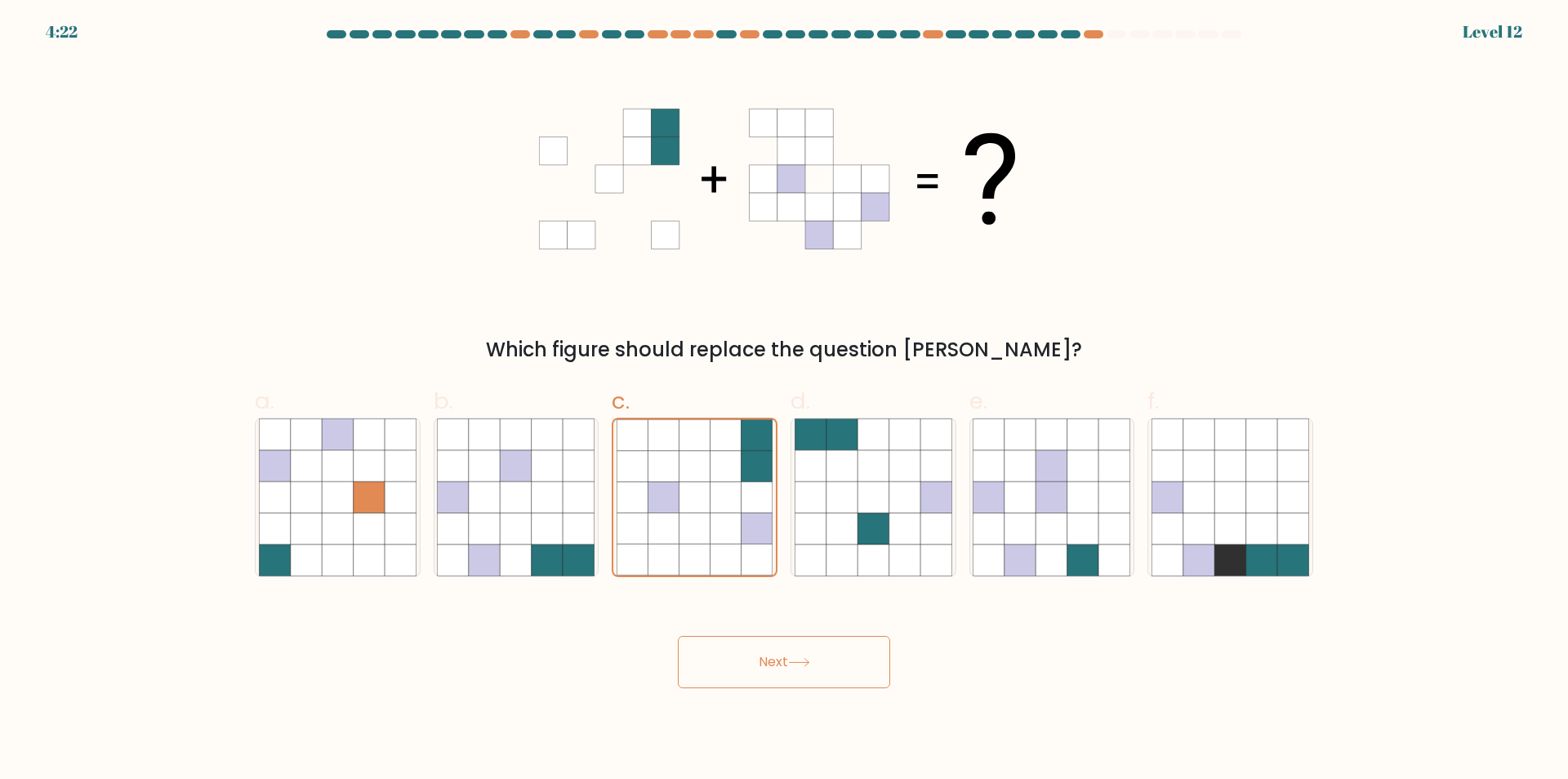
click at [835, 668] on button "Next" at bounding box center [784, 662] width 212 height 53
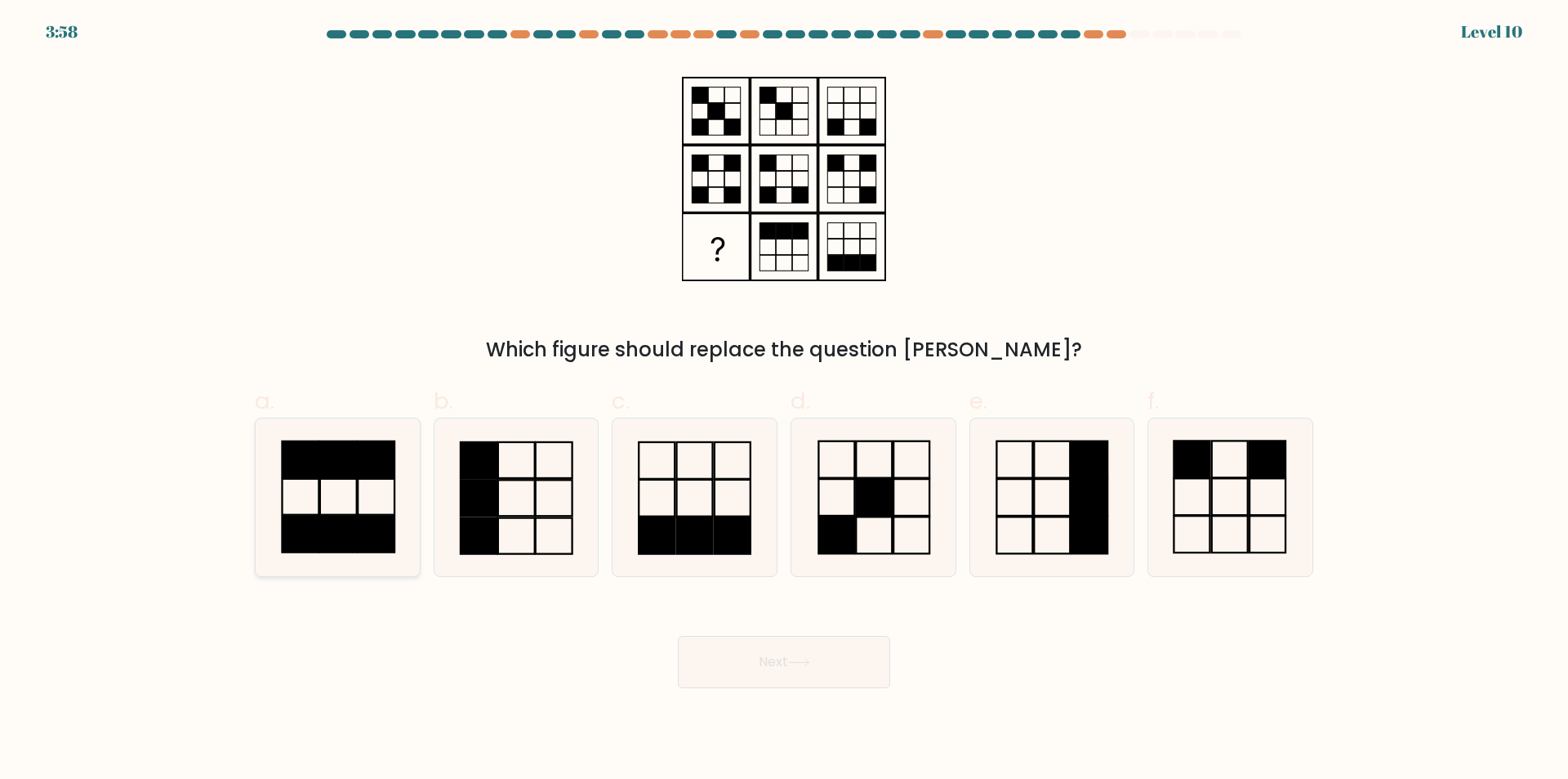
click at [364, 494] on icon at bounding box center [338, 498] width 158 height 158
click at [784, 400] on input "a." at bounding box center [784, 394] width 1 height 11
radio input "true"
click at [830, 662] on button "Next" at bounding box center [784, 662] width 212 height 53
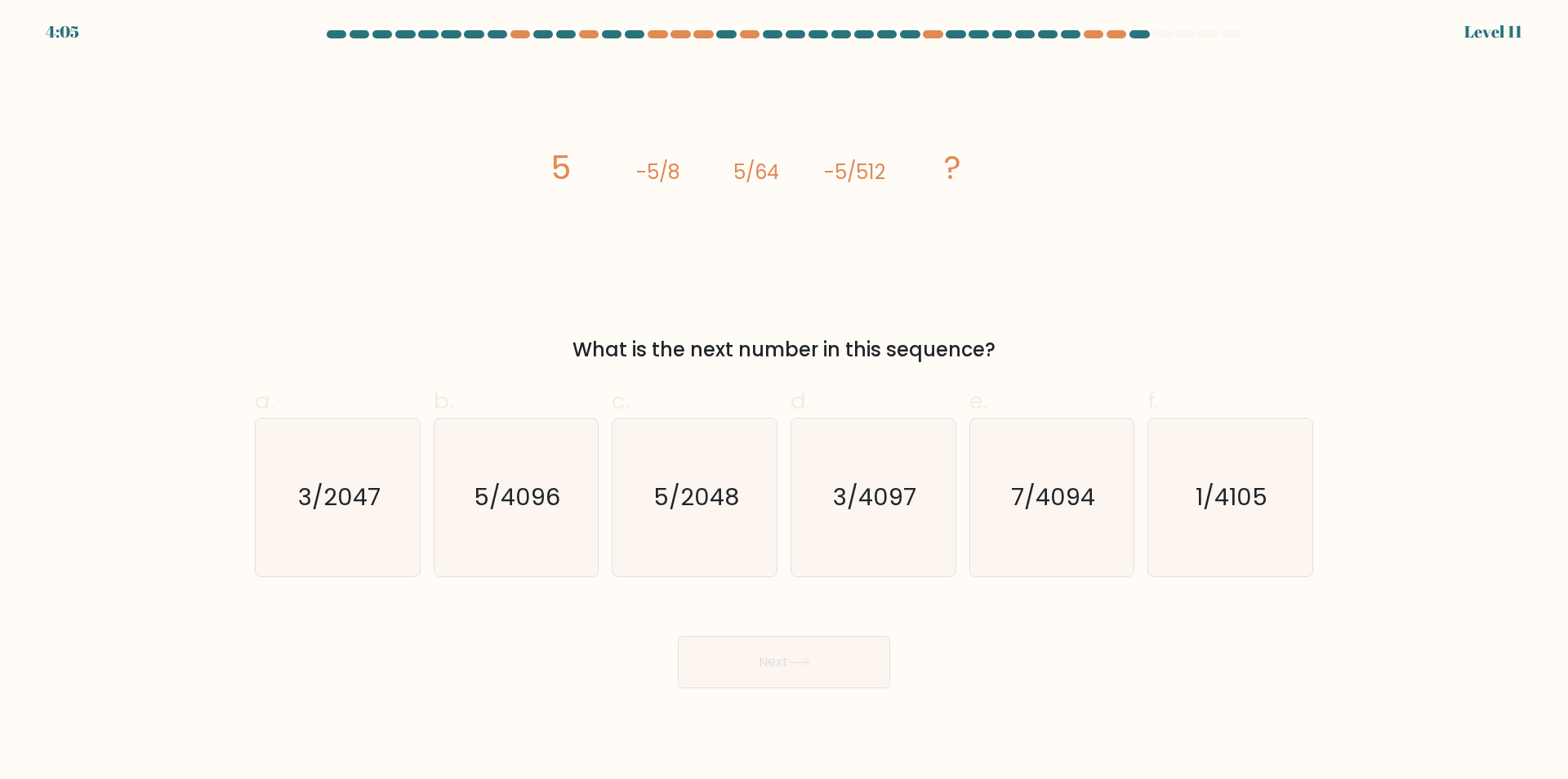
click at [1423, 135] on form at bounding box center [784, 358] width 1568 height 657
click at [553, 523] on icon "5/4096" at bounding box center [516, 498] width 158 height 158
click at [784, 400] on input "b. 5/4096" at bounding box center [784, 394] width 1 height 11
radio input "true"
click at [787, 655] on button "Next" at bounding box center [784, 662] width 212 height 53
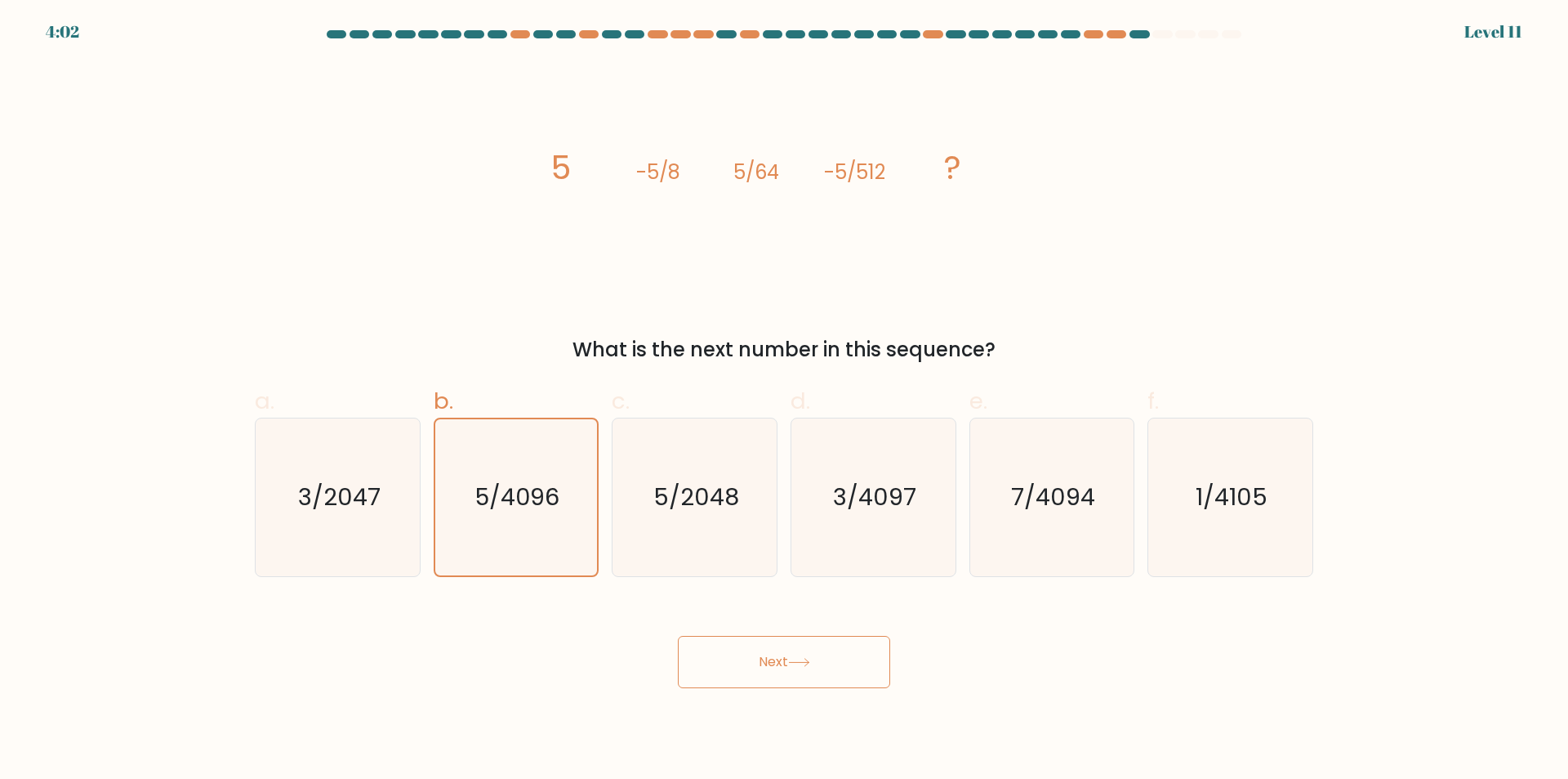
click at [787, 655] on button "Next" at bounding box center [784, 662] width 212 height 53
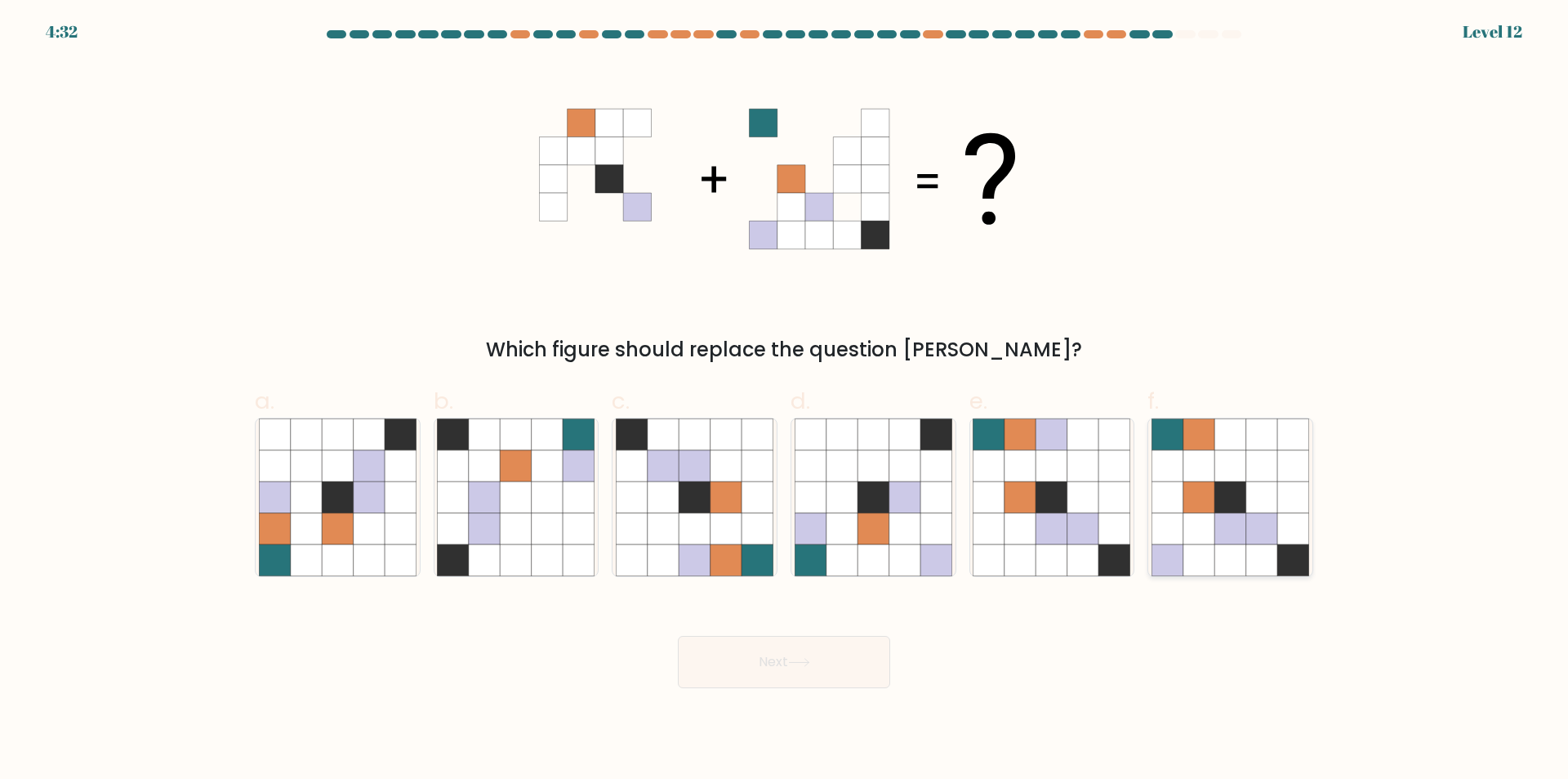
click at [1245, 524] on icon at bounding box center [1230, 529] width 31 height 31
click at [784, 400] on input "f." at bounding box center [784, 394] width 1 height 11
radio input "true"
click at [1245, 524] on icon at bounding box center [1231, 529] width 31 height 31
click at [784, 400] on input "f." at bounding box center [784, 394] width 1 height 11
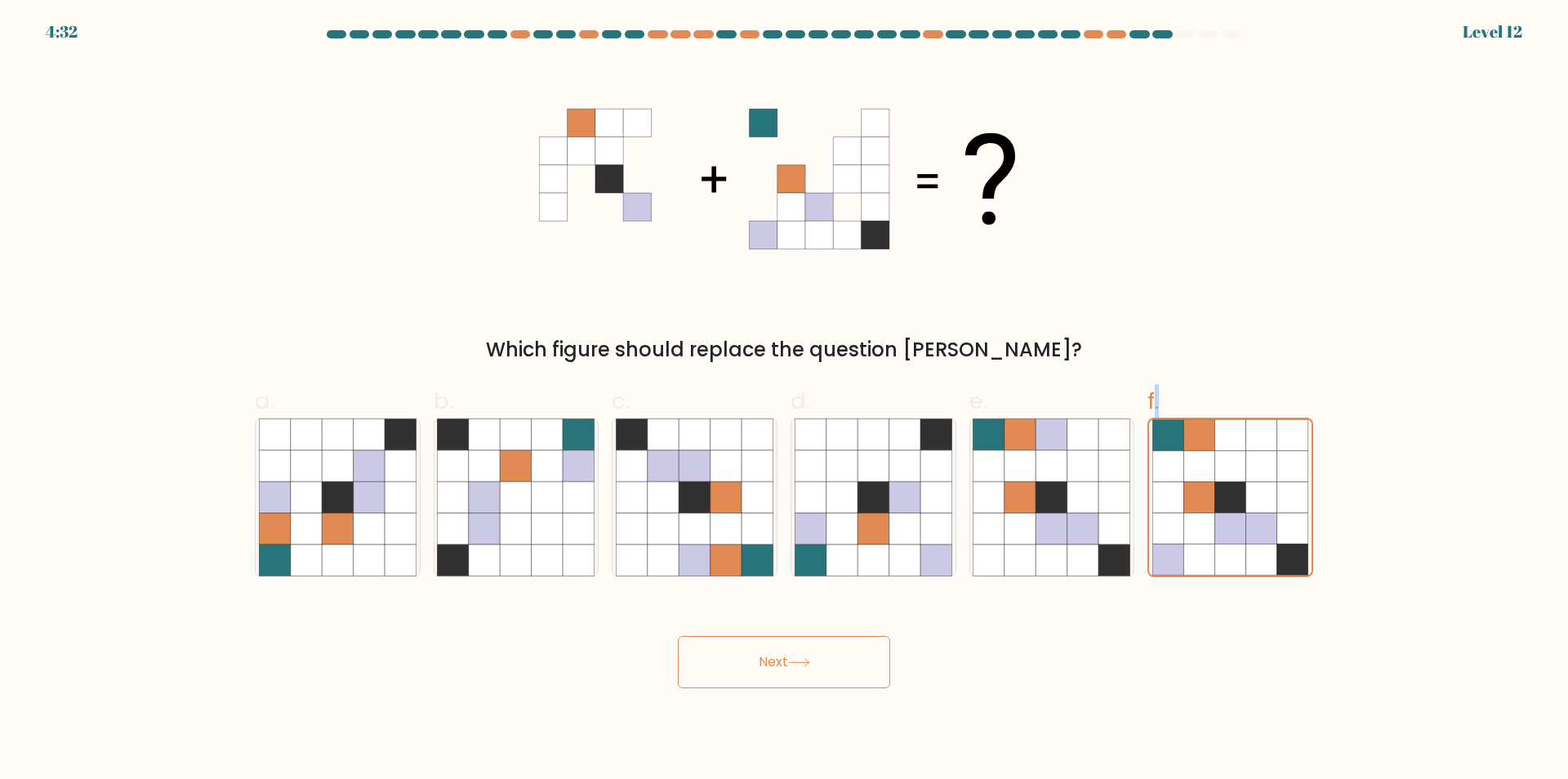
click at [764, 672] on button "Next" at bounding box center [784, 662] width 212 height 53
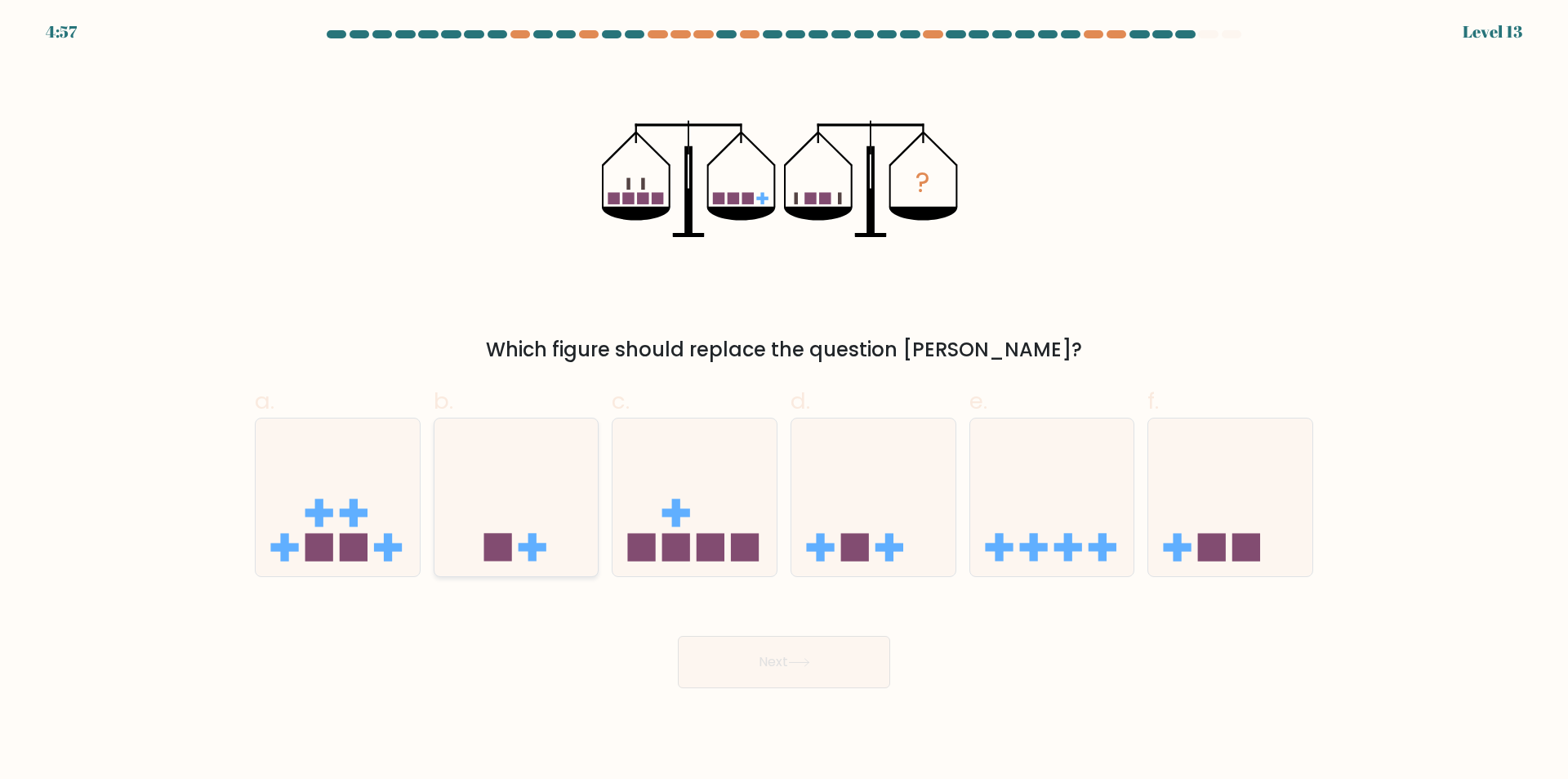
click at [510, 510] on icon at bounding box center [516, 497] width 164 height 135
click at [784, 400] on input "b." at bounding box center [784, 394] width 1 height 11
radio input "true"
click at [805, 643] on button "Next" at bounding box center [784, 662] width 212 height 53
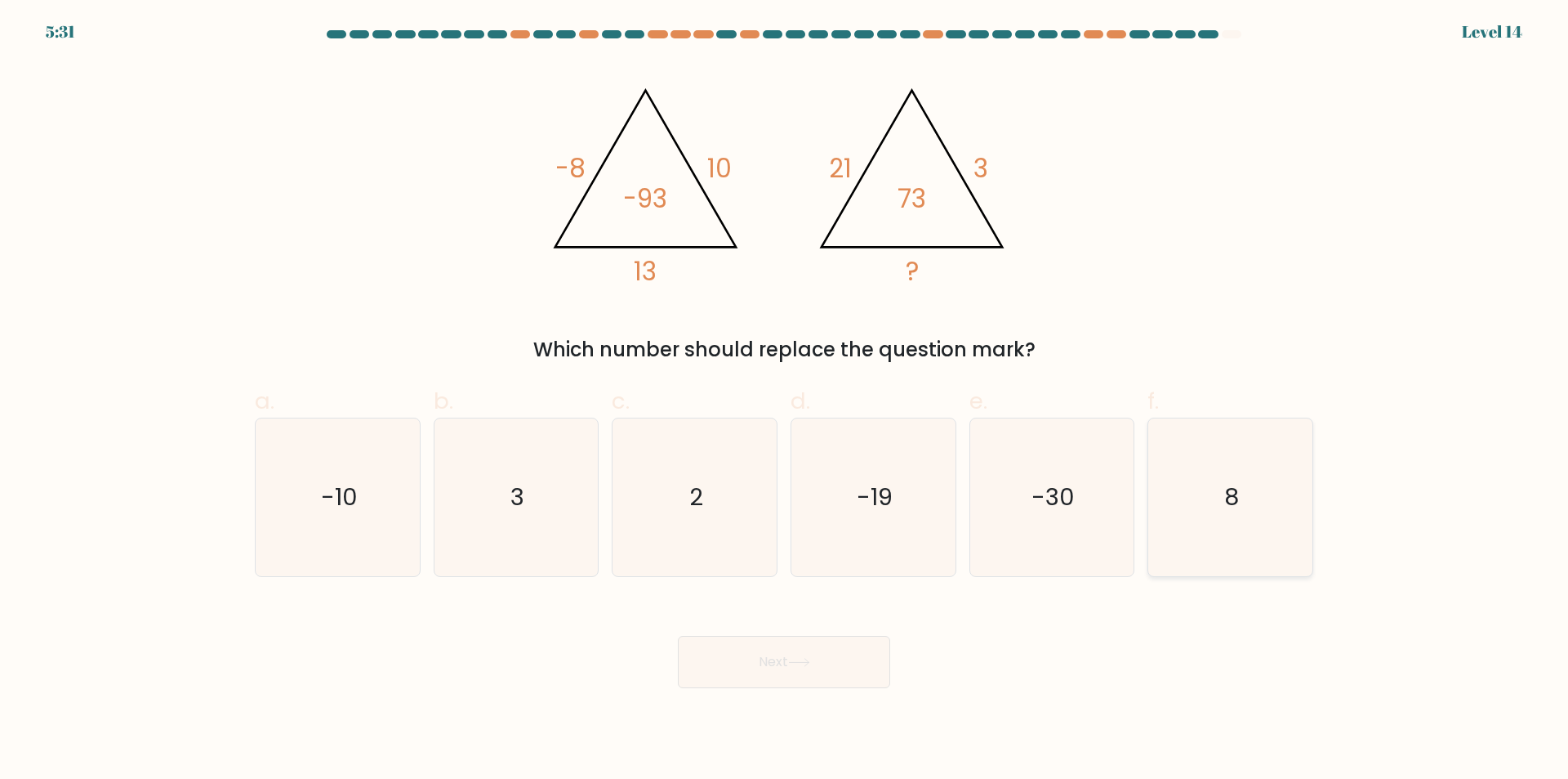
click at [1241, 514] on icon "8" at bounding box center [1230, 498] width 158 height 158
click at [784, 400] on input "f. 8" at bounding box center [784, 394] width 1 height 11
radio input "true"
click at [1349, 137] on form at bounding box center [784, 358] width 1568 height 657
click at [556, 351] on div "Which number should replace the question mark?" at bounding box center [784, 350] width 1039 height 29
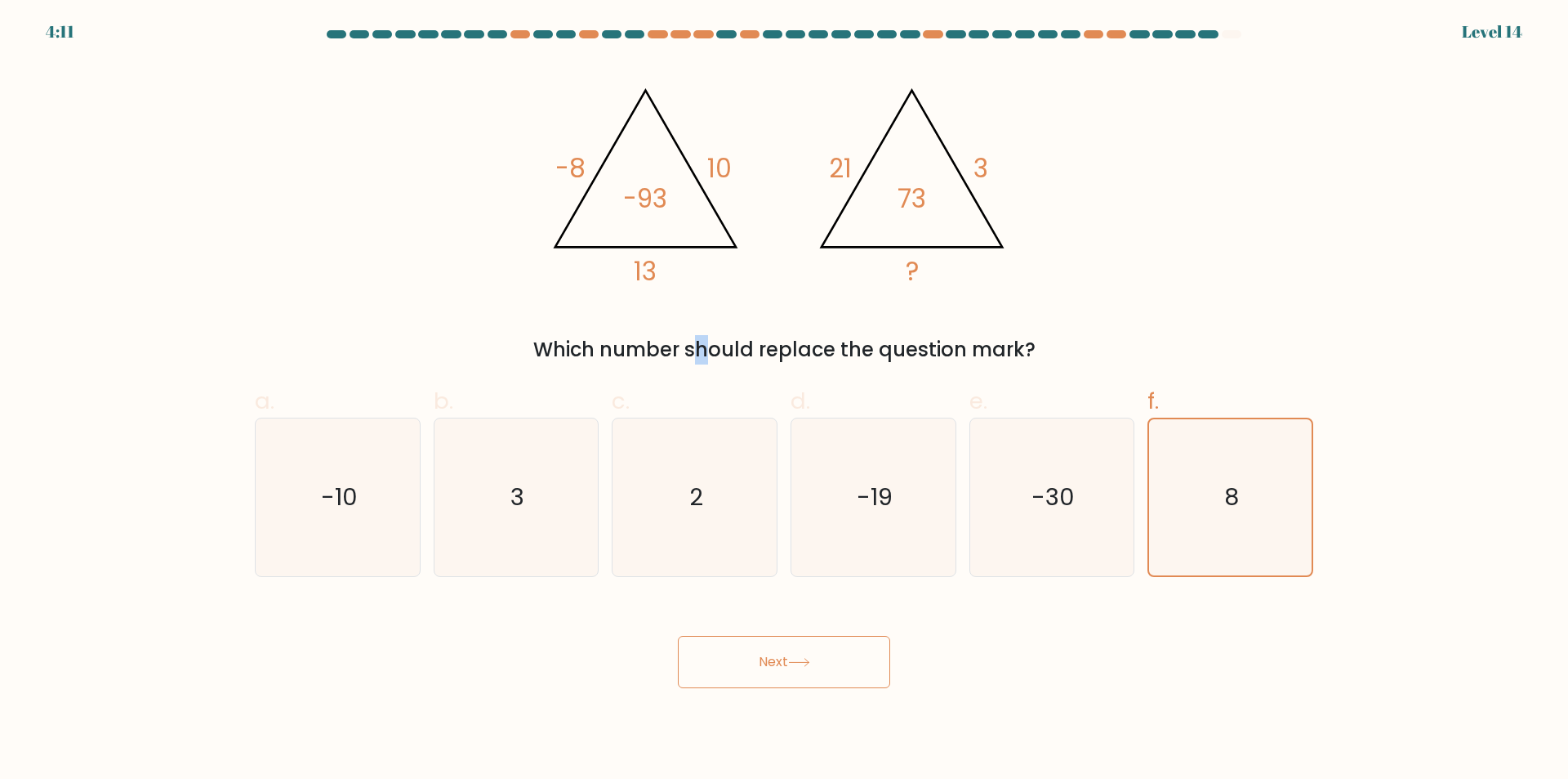
drag, startPoint x: 1022, startPoint y: 348, endPoint x: 540, endPoint y: 356, distance: 482.1
click at [535, 363] on div "Which number should replace the question mark?" at bounding box center [784, 350] width 1039 height 29
copy div "Which number should replace the question mark?"
click at [1377, 104] on form at bounding box center [784, 358] width 1568 height 657
click at [819, 657] on button "Next" at bounding box center [784, 662] width 212 height 53
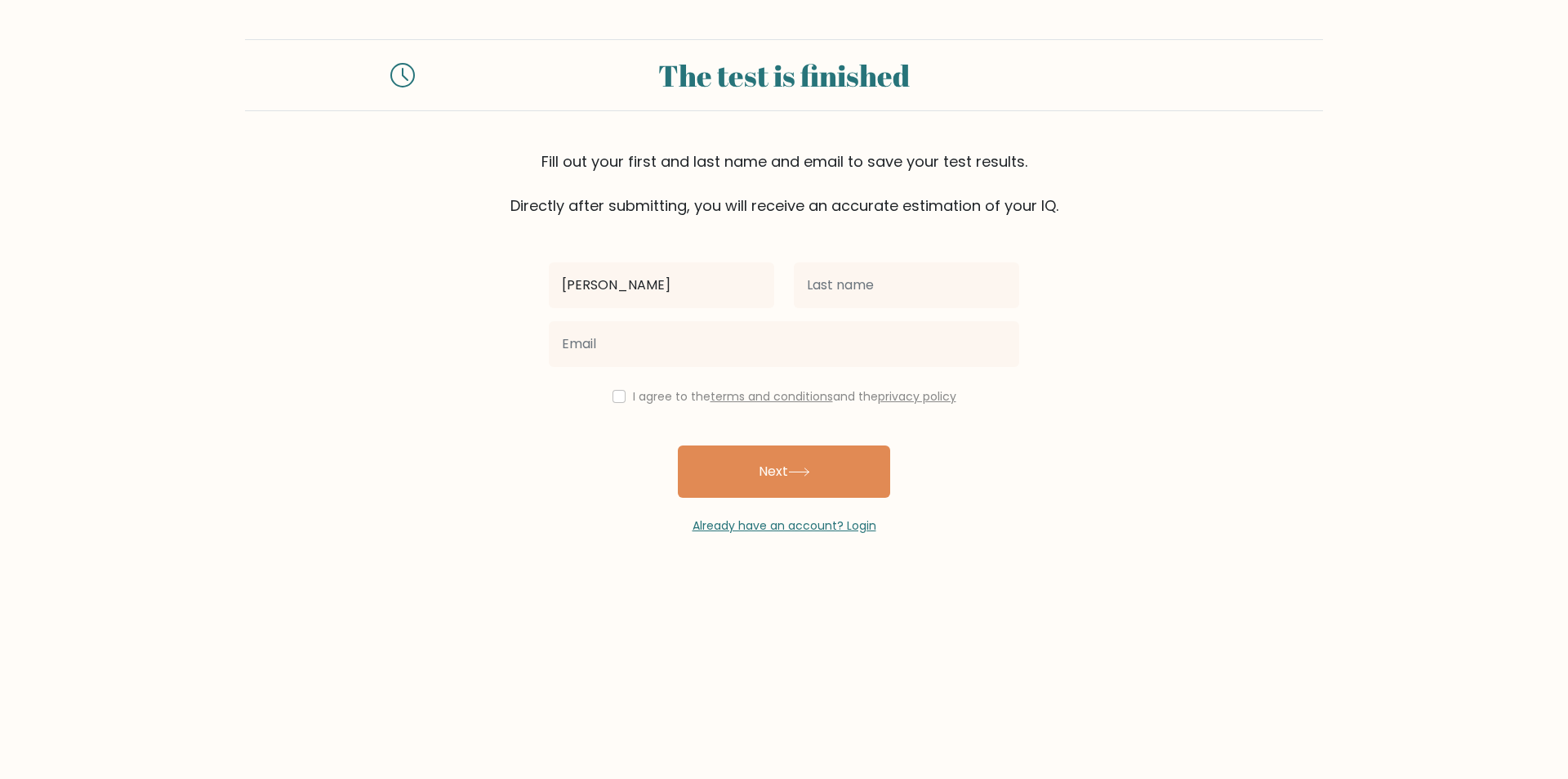
type input "Rafael"
click at [877, 298] on input "text" at bounding box center [907, 284] width 226 height 46
type input "d"
type input "Durano"
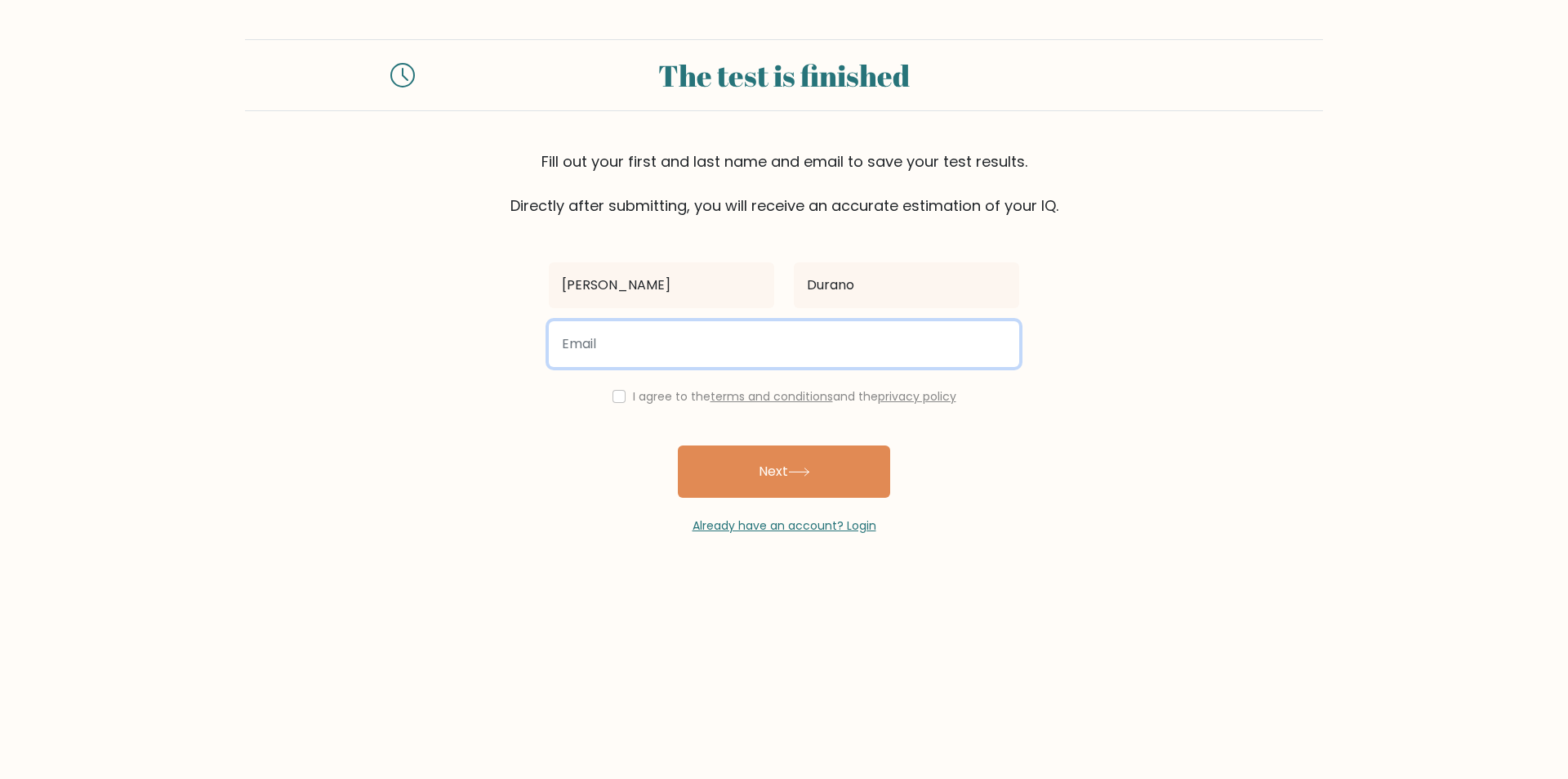
click at [674, 333] on input "email" at bounding box center [784, 344] width 470 height 46
type input "raffyduranz@gmail.com"
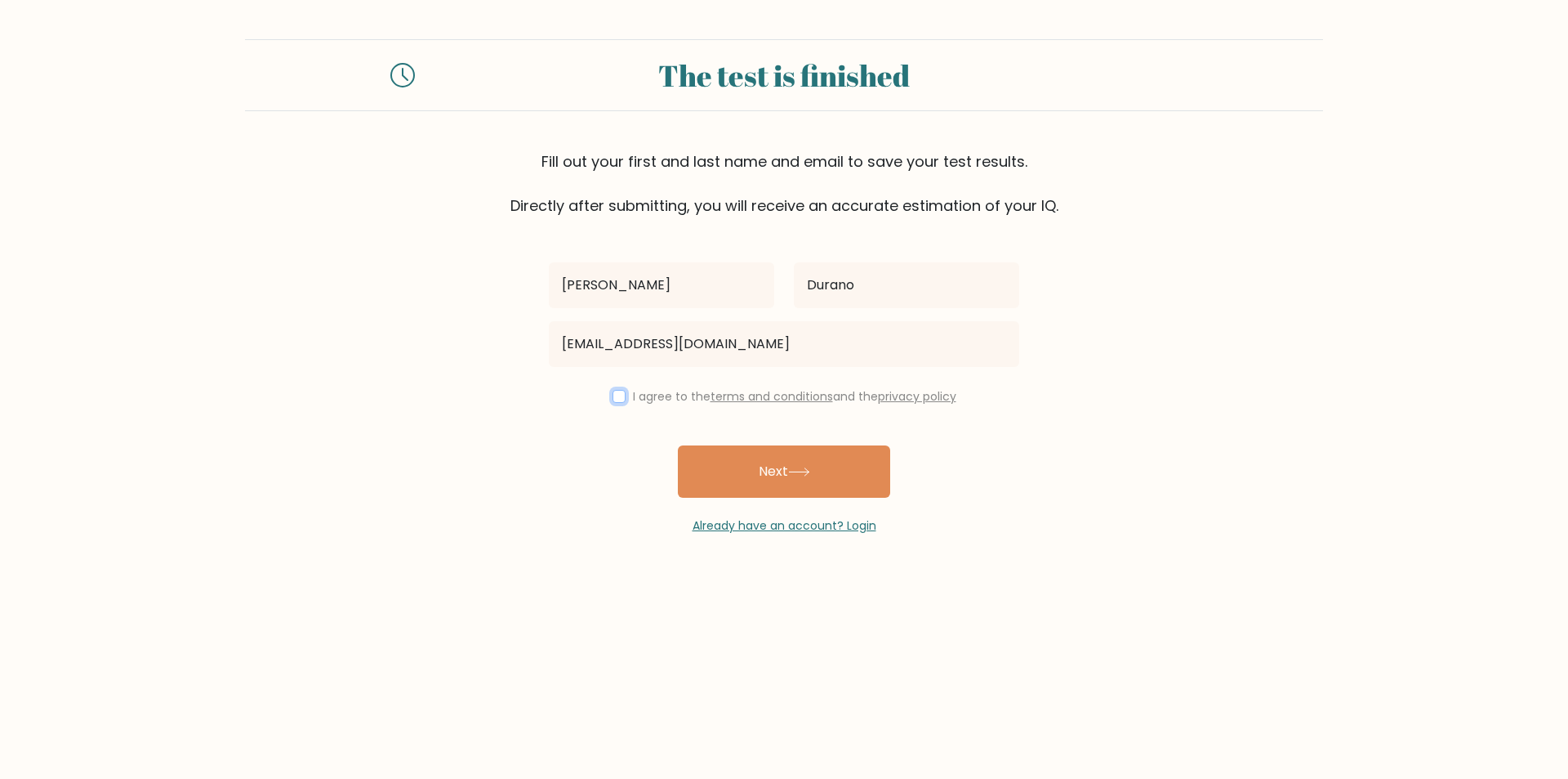
drag, startPoint x: 613, startPoint y: 399, endPoint x: 646, endPoint y: 417, distance: 37.6
click at [614, 400] on input "checkbox" at bounding box center [618, 395] width 13 height 13
checkbox input "true"
click at [743, 464] on button "Next" at bounding box center [784, 471] width 212 height 53
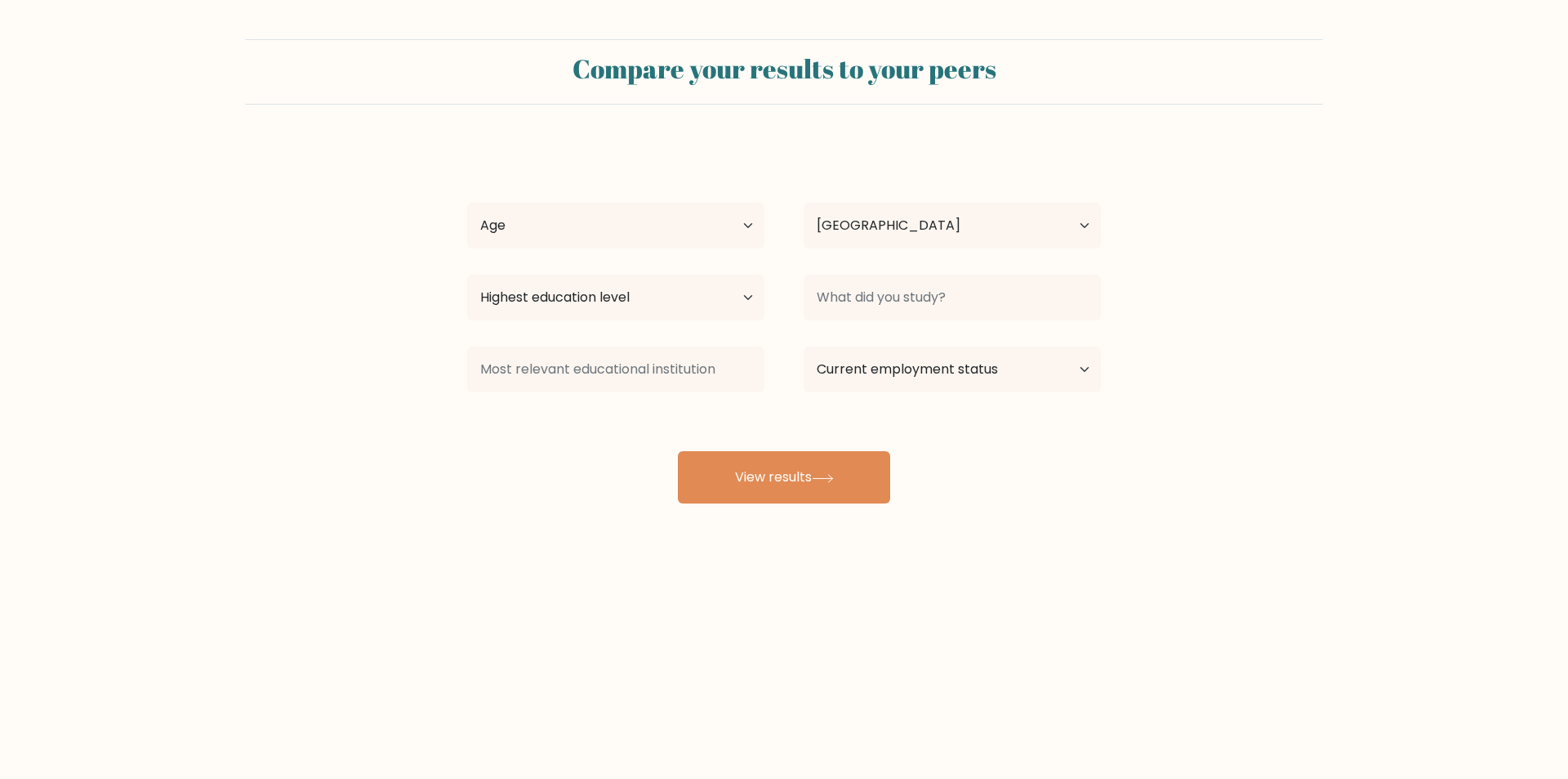
select select "PH"
click at [676, 216] on select "Age Under [DEMOGRAPHIC_DATA] [DEMOGRAPHIC_DATA] [DEMOGRAPHIC_DATA] [DEMOGRAPHIC…" at bounding box center [615, 225] width 297 height 46
select select "18_24"
click at [467, 203] on select "Age Under [DEMOGRAPHIC_DATA] [DEMOGRAPHIC_DATA] [DEMOGRAPHIC_DATA] [DEMOGRAPHIC…" at bounding box center [615, 225] width 297 height 46
click at [913, 220] on select "Country Afghanistan Albania Algeria American Samoa Andorra Angola Anguilla Anta…" at bounding box center [952, 225] width 297 height 46
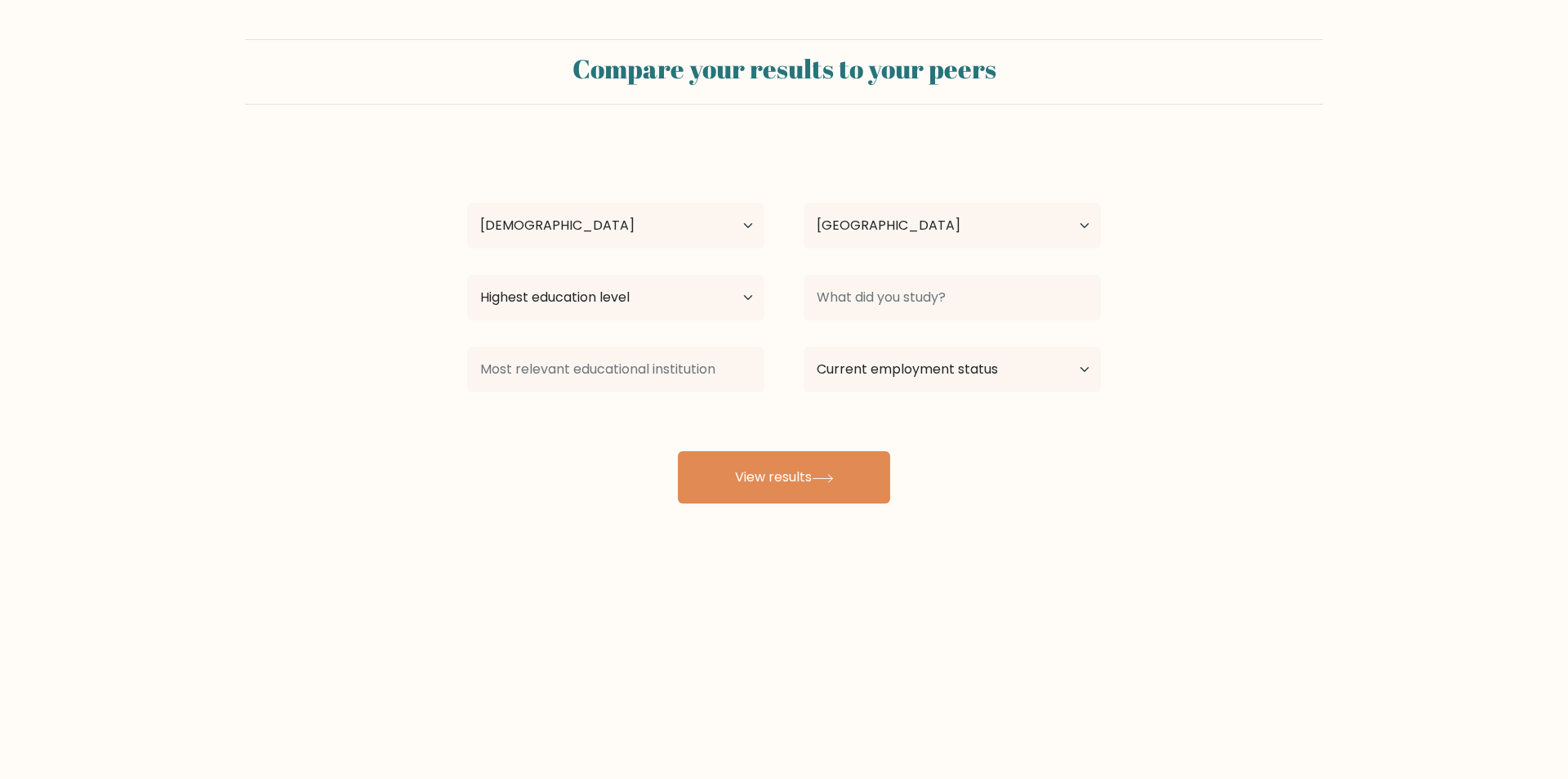
click at [459, 444] on div "Rafael Durano Age Under 18 years old 18-24 years old 25-34 years old 35-44 year…" at bounding box center [784, 323] width 653 height 359
drag, startPoint x: 459, startPoint y: 444, endPoint x: 540, endPoint y: 378, distance: 104.5
click at [460, 444] on div "Rafael Durano Age Under 18 years old 18-24 years old 25-34 years old 35-44 year…" at bounding box center [784, 323] width 653 height 359
click at [673, 316] on select "Highest education level No schooling Primary Lower Secondary Upper Secondary Oc…" at bounding box center [615, 297] width 297 height 46
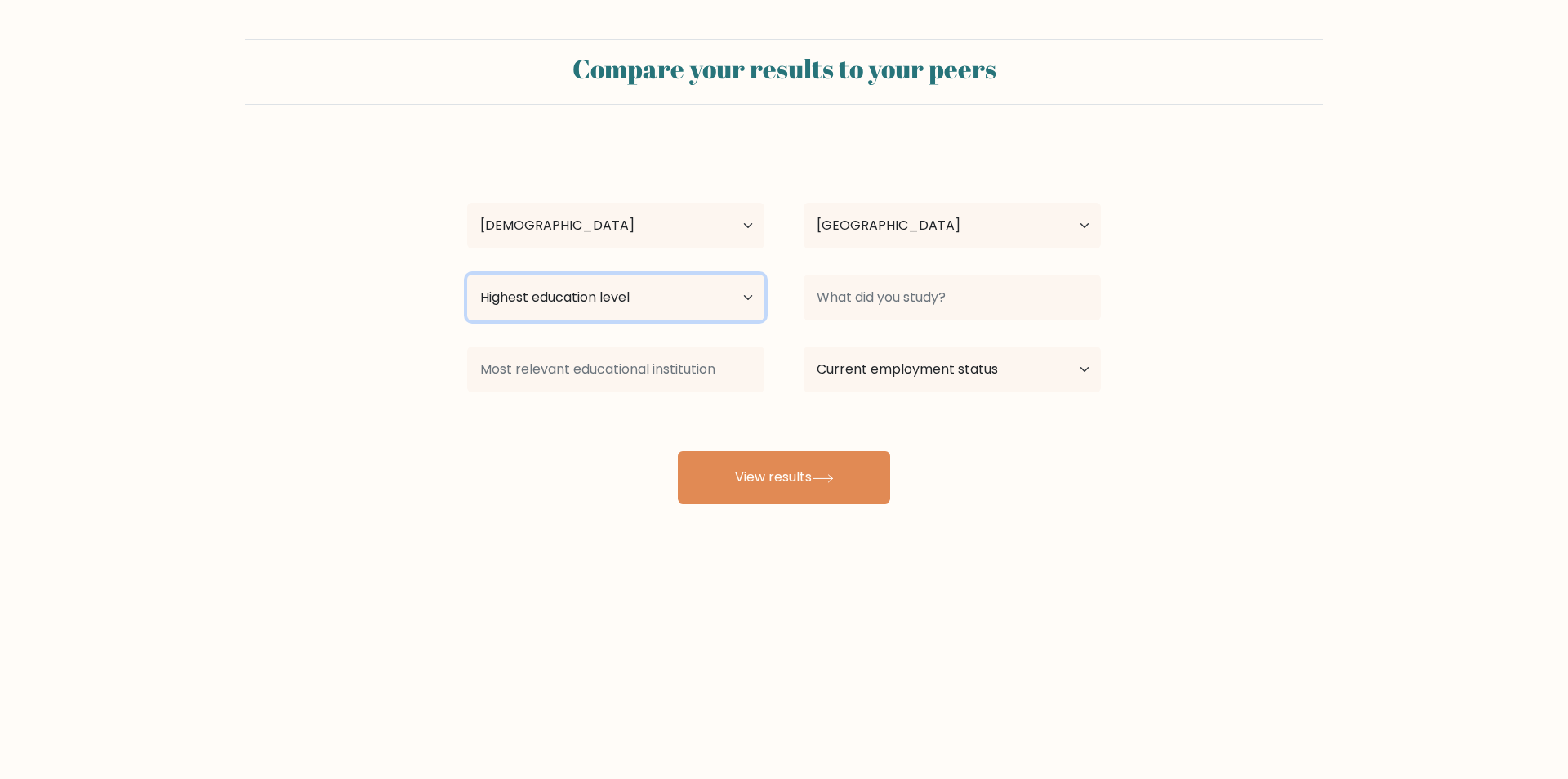
click at [695, 302] on select "Highest education level No schooling Primary Lower Secondary Upper Secondary Oc…" at bounding box center [615, 297] width 297 height 46
select select "bachelors_degree"
click at [467, 275] on select "Highest education level No schooling Primary Lower Secondary Upper Secondary Oc…" at bounding box center [615, 297] width 297 height 46
click at [636, 479] on div "Rafael Durano Age Under 18 years old 18-24 years old 25-34 years old 35-44 year…" at bounding box center [784, 323] width 653 height 359
click at [939, 274] on div at bounding box center [953, 297] width 337 height 58
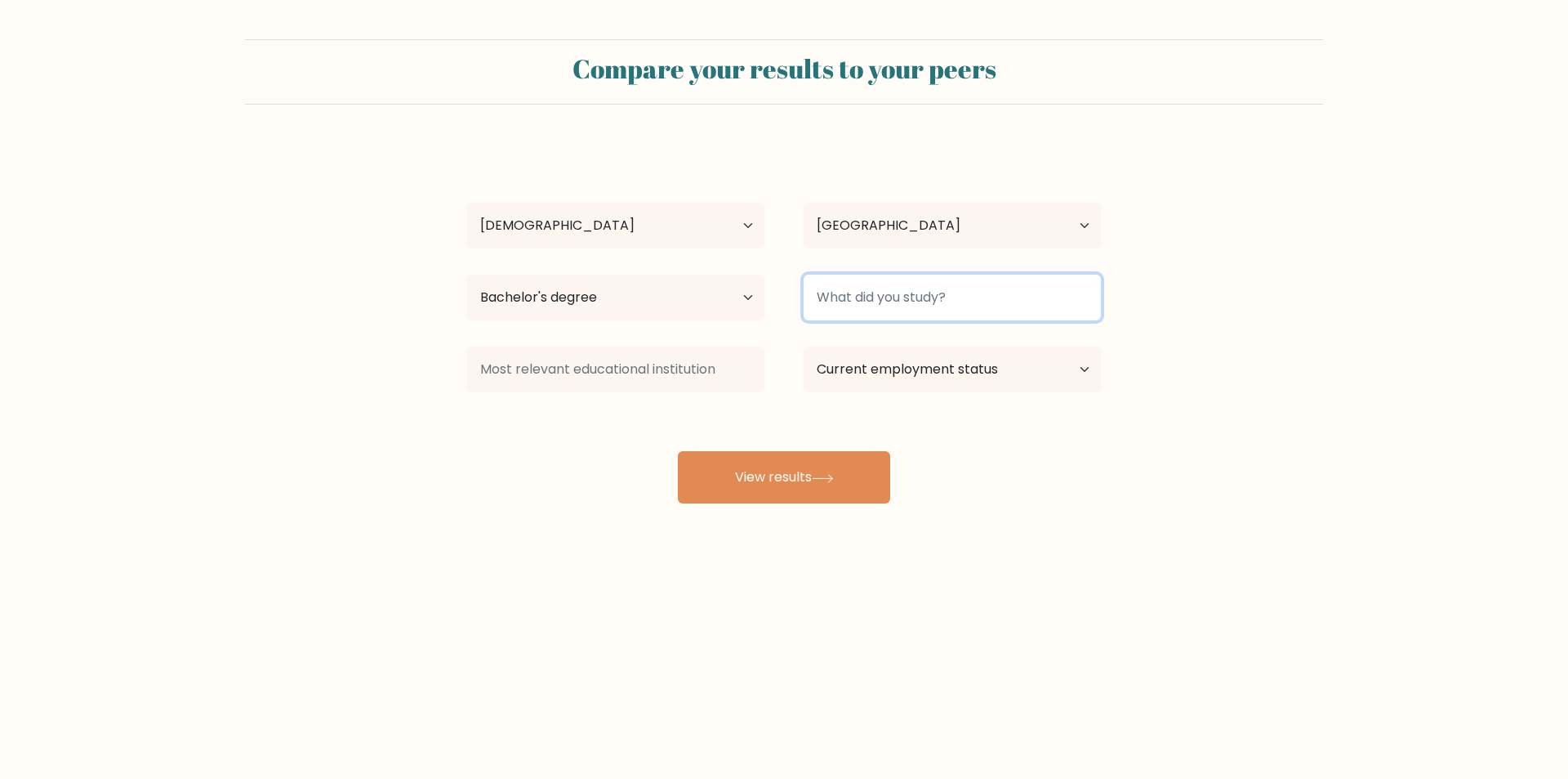
click at [933, 297] on input at bounding box center [952, 297] width 297 height 46
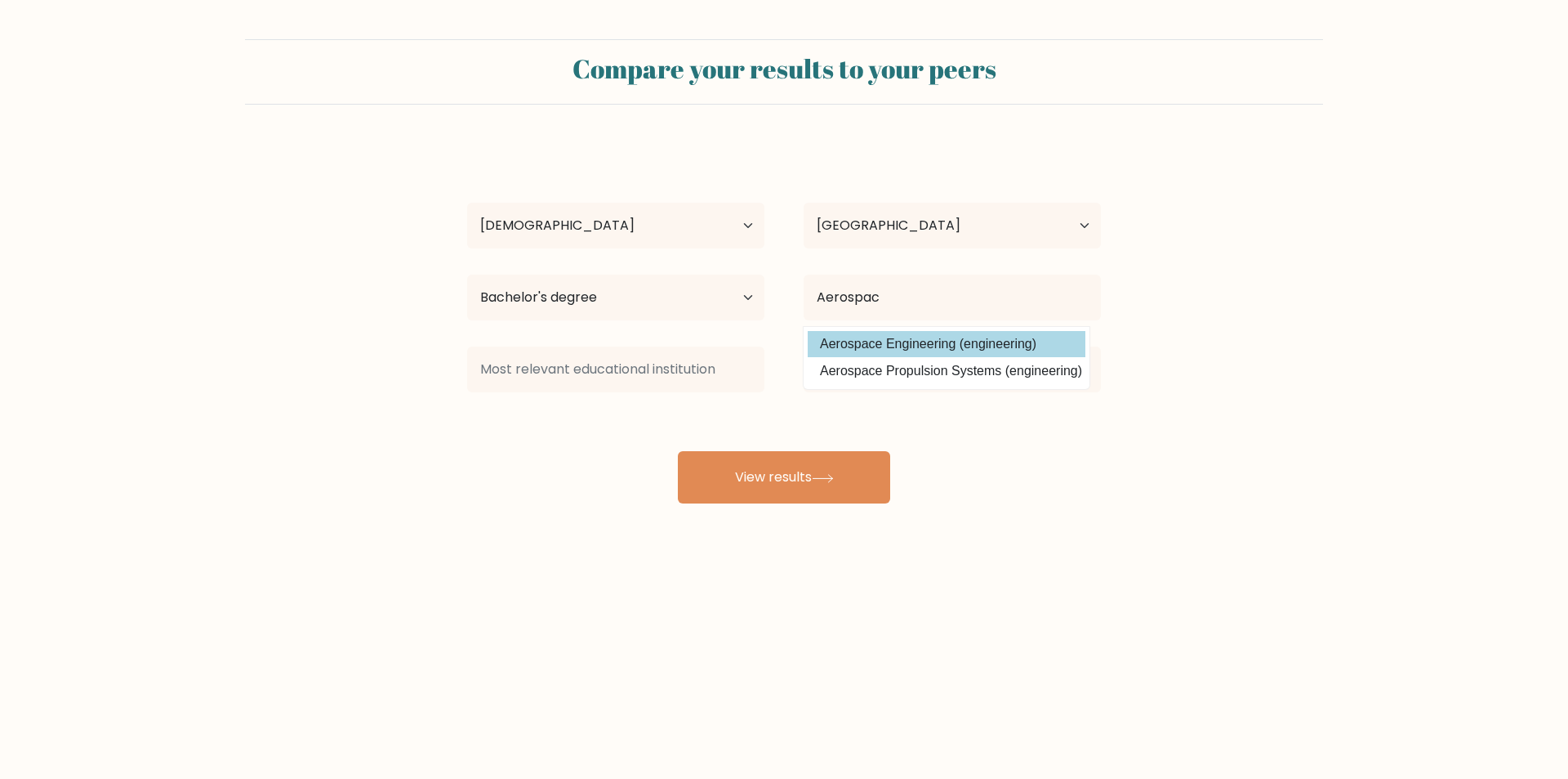
click at [930, 336] on option "Aerospace Engineering (engineering)" at bounding box center [946, 344] width 277 height 26
type input "Aerospace Engineering"
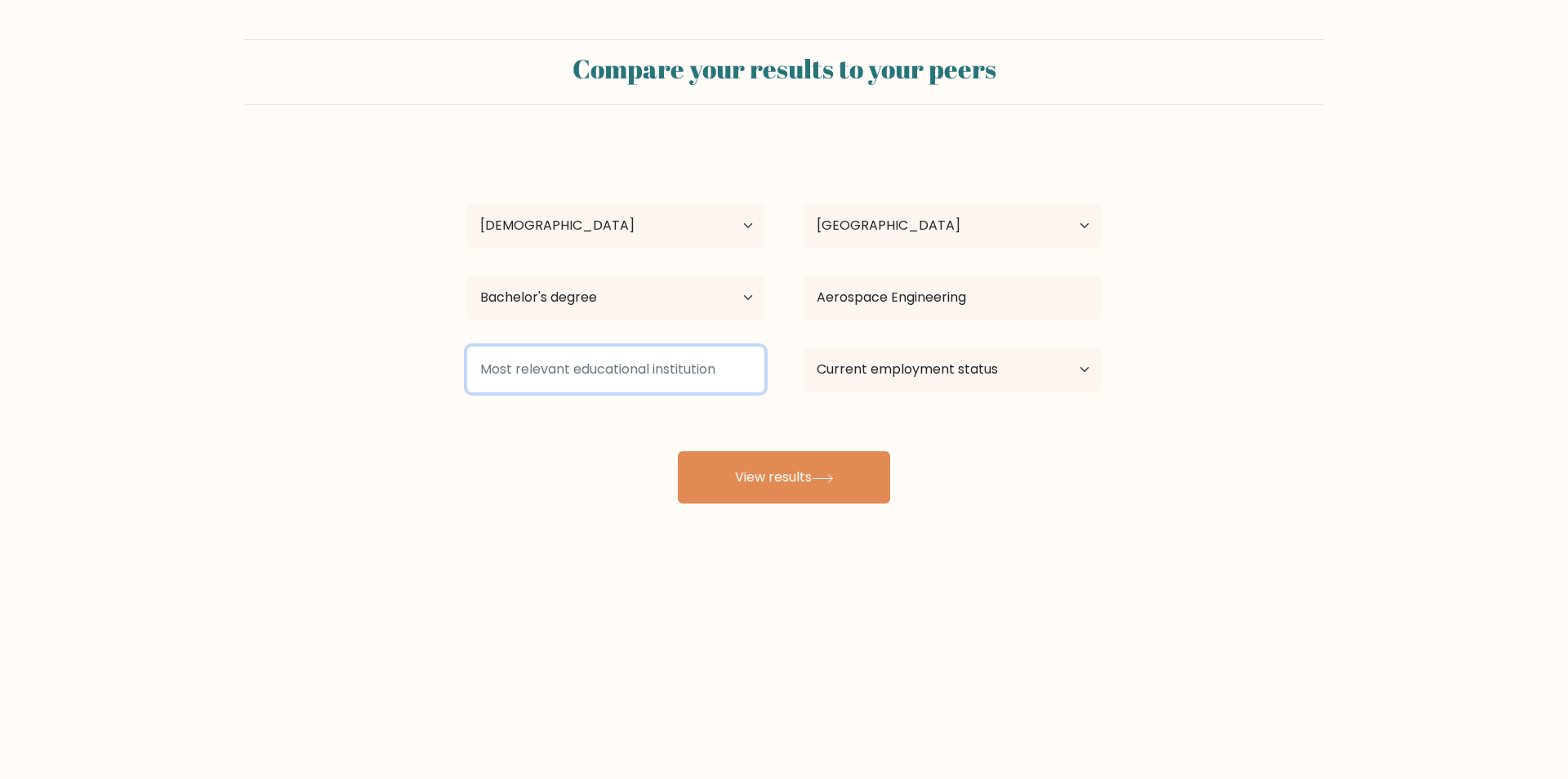
click at [657, 372] on input at bounding box center [615, 369] width 297 height 46
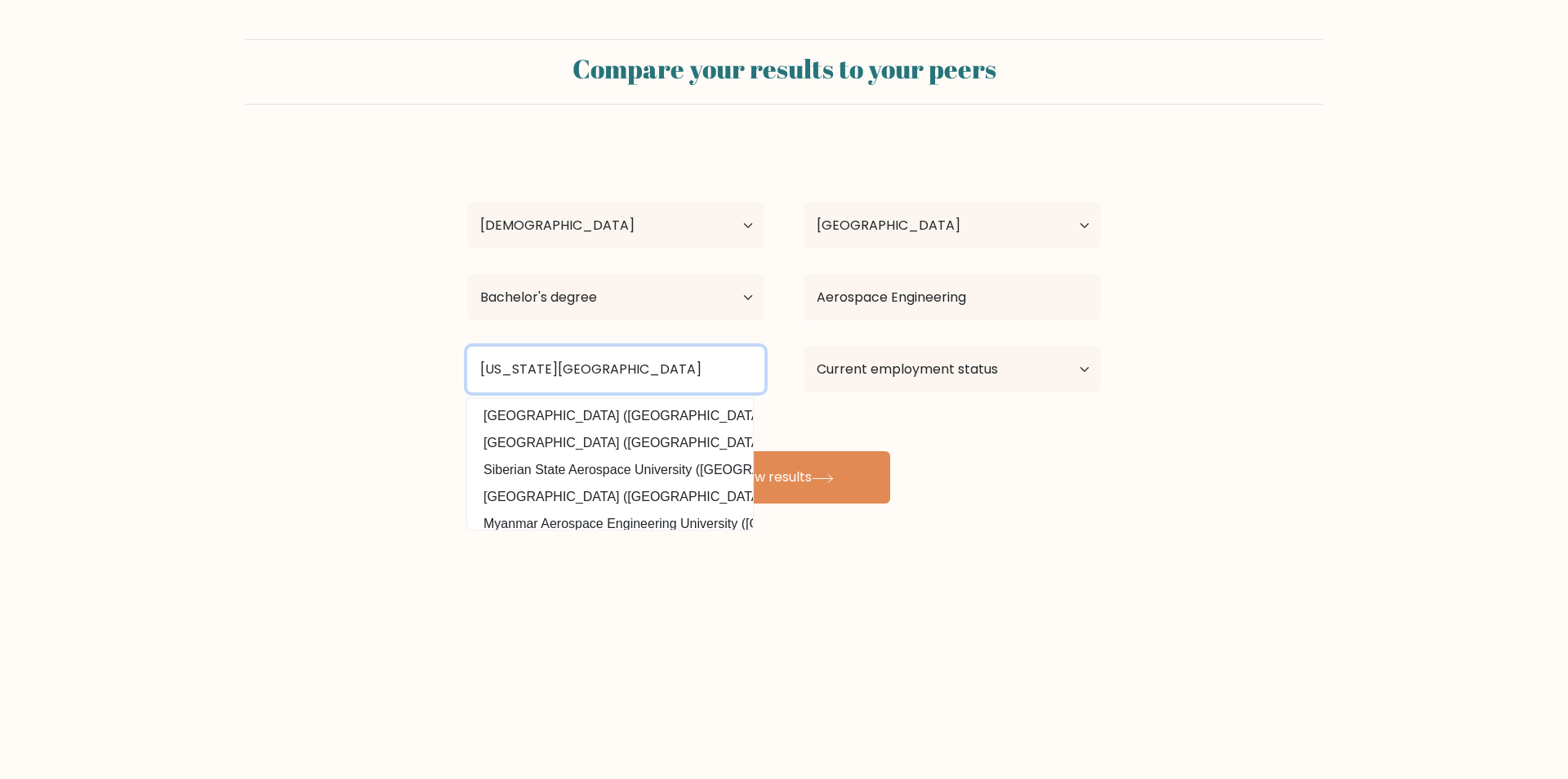
drag, startPoint x: 542, startPoint y: 376, endPoint x: 556, endPoint y: 377, distance: 14.0
click at [543, 376] on input "Indiana aerospace University" at bounding box center [615, 369] width 297 height 46
type input "Indiana Aerospace University"
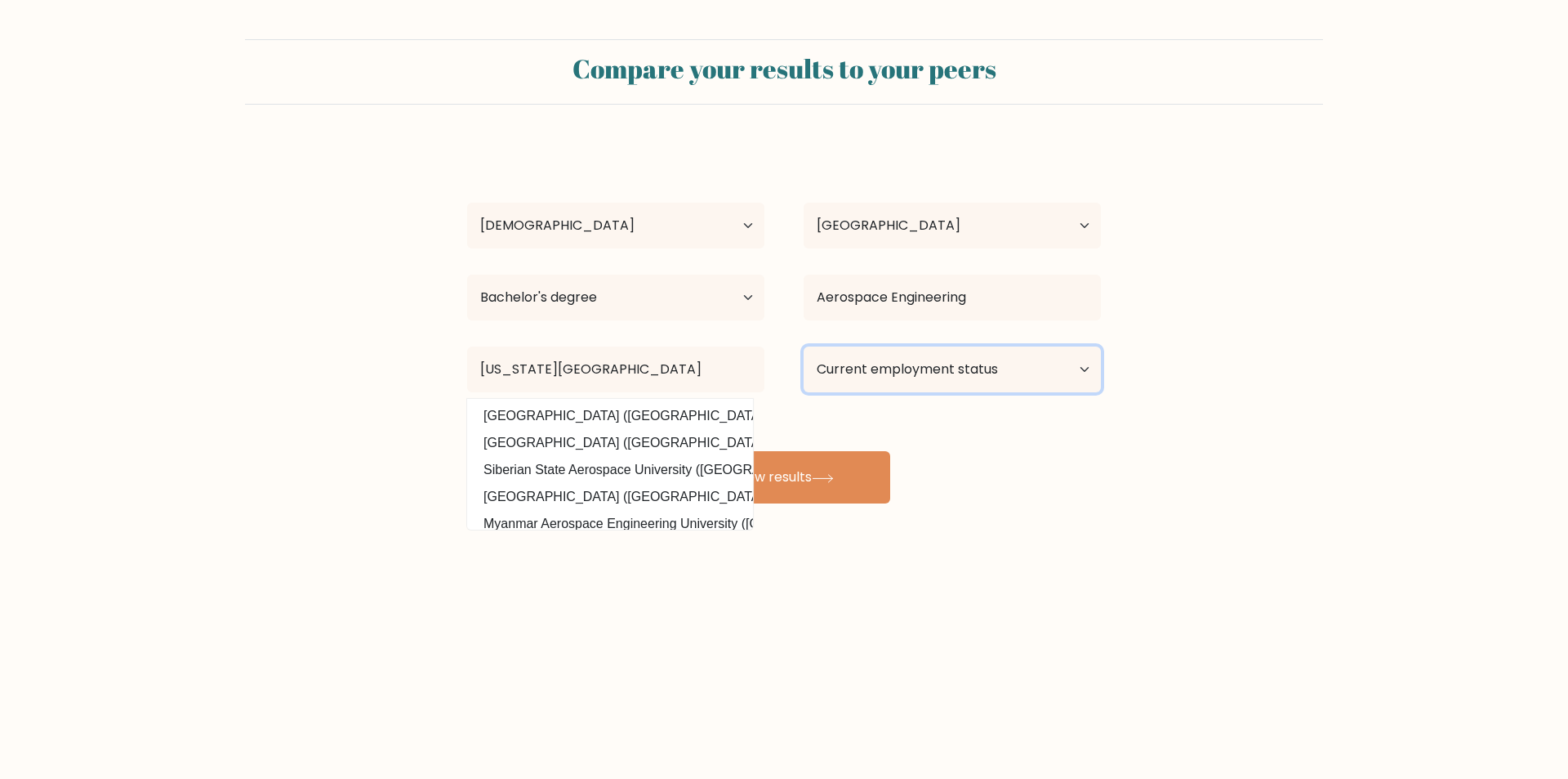
click at [935, 380] on select "Current employment status Employed Student Retired Other / prefer not to answer" at bounding box center [952, 369] width 297 height 46
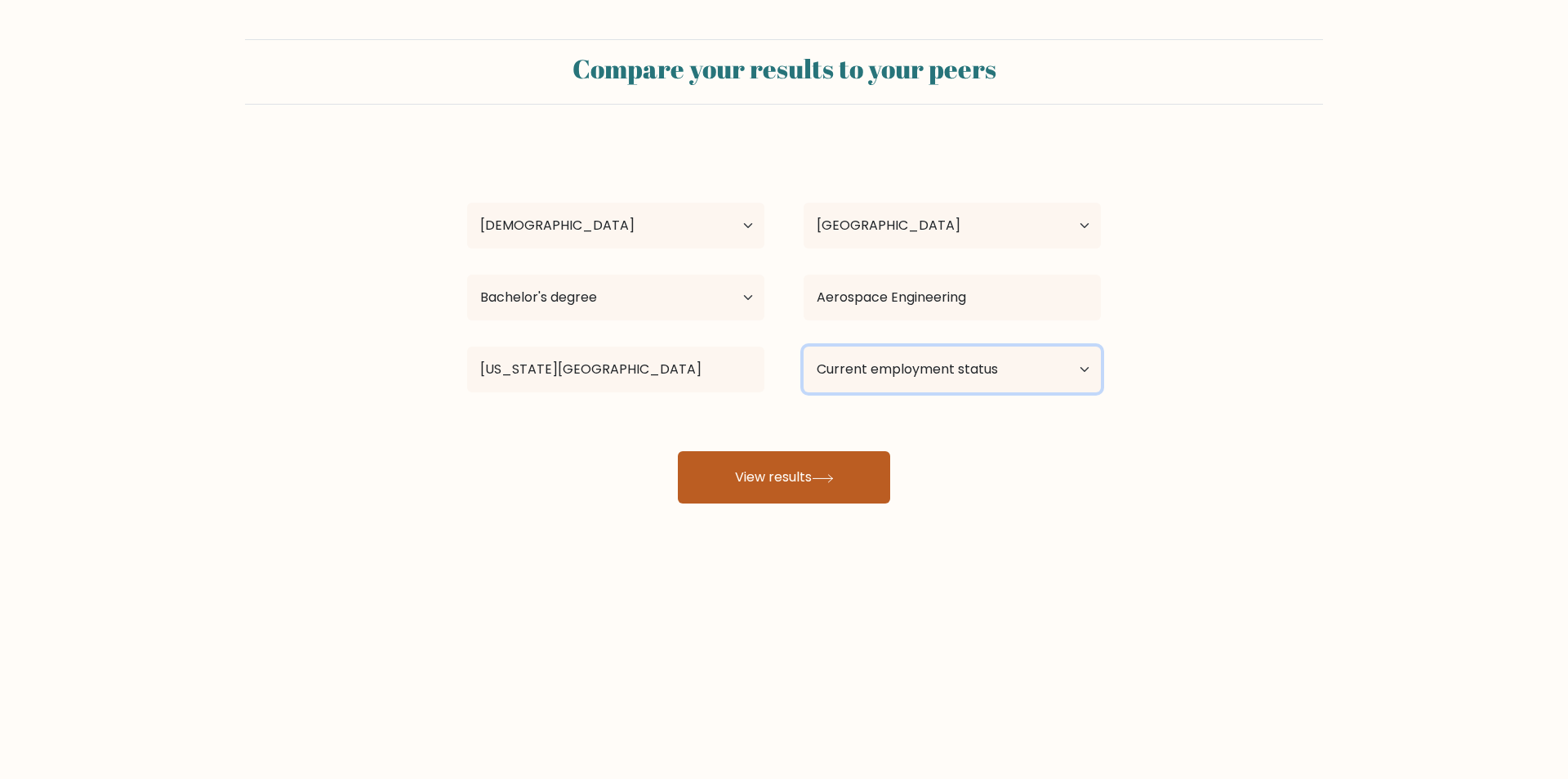
select select "other"
click at [804, 347] on select "Current employment status Employed Student Retired Other / prefer not to answer" at bounding box center [952, 369] width 297 height 46
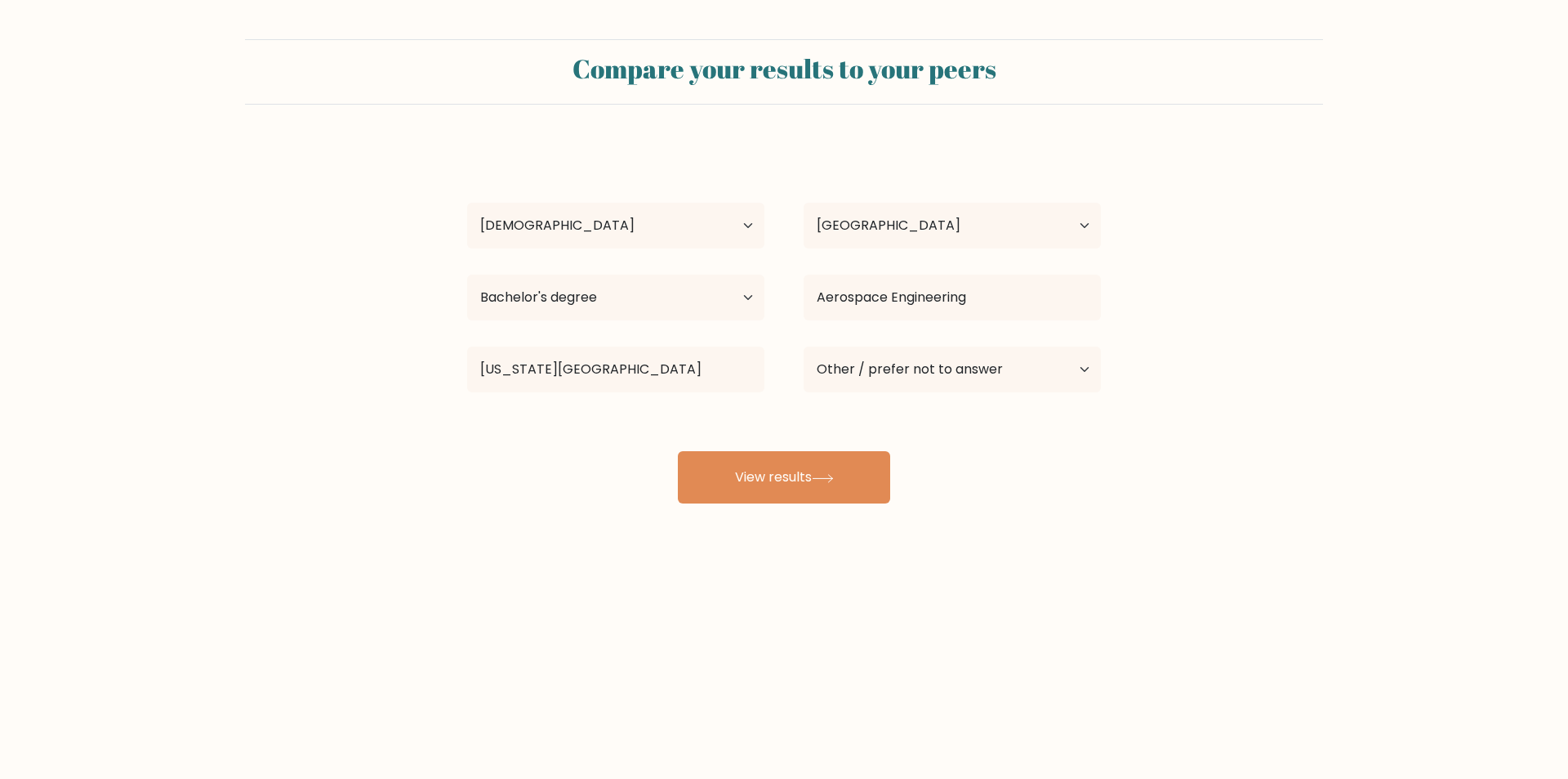
click at [945, 495] on div "Rafael Durano Age Under 18 years old 18-24 years old 25-34 years old 35-44 year…" at bounding box center [784, 323] width 653 height 359
click at [820, 464] on button "View results" at bounding box center [784, 477] width 212 height 53
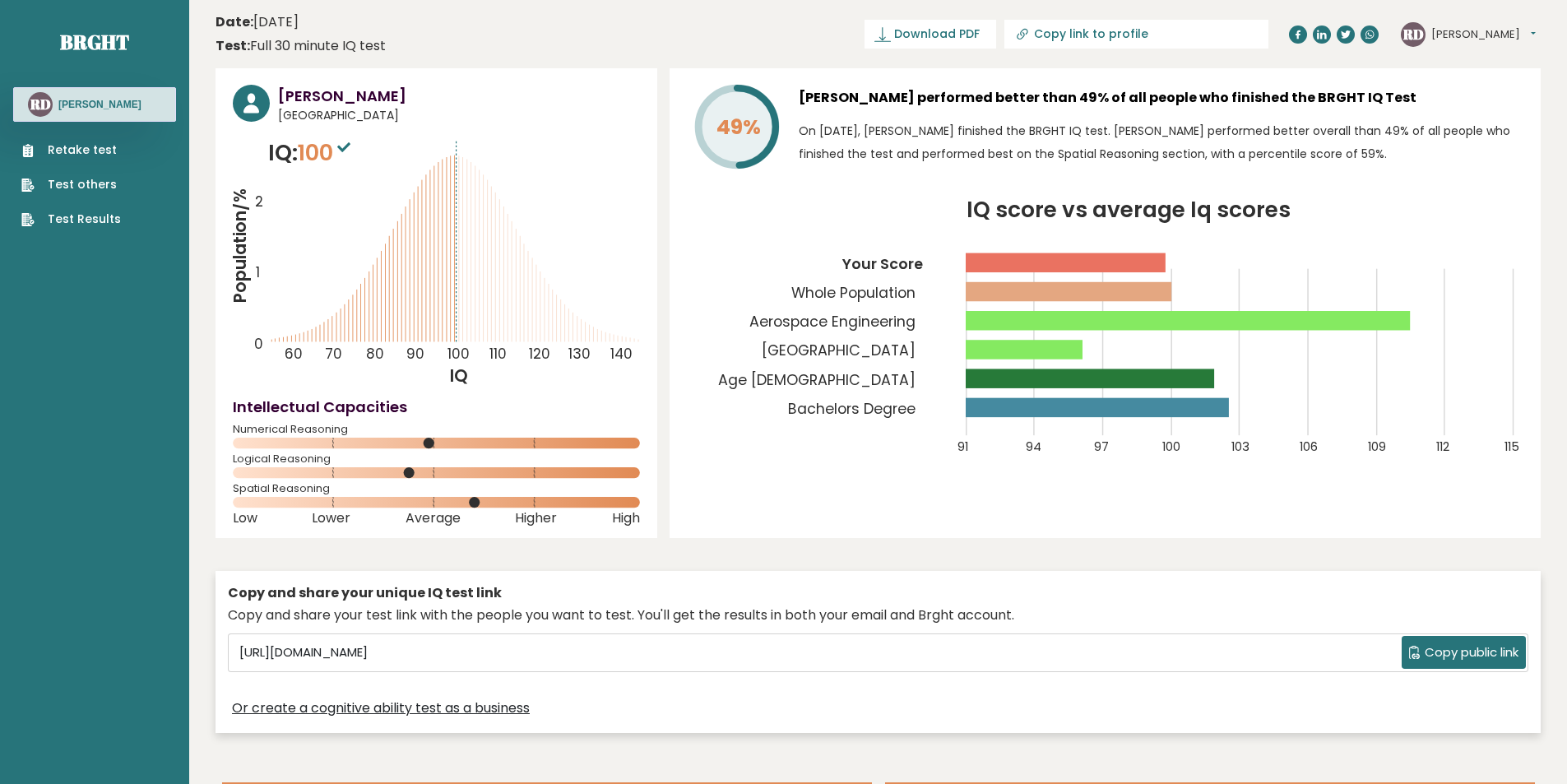
click at [84, 140] on div "Retake test Test others Test Results" at bounding box center [94, 174] width 163 height 106
click at [85, 143] on link "Retake test" at bounding box center [72, 150] width 100 height 18
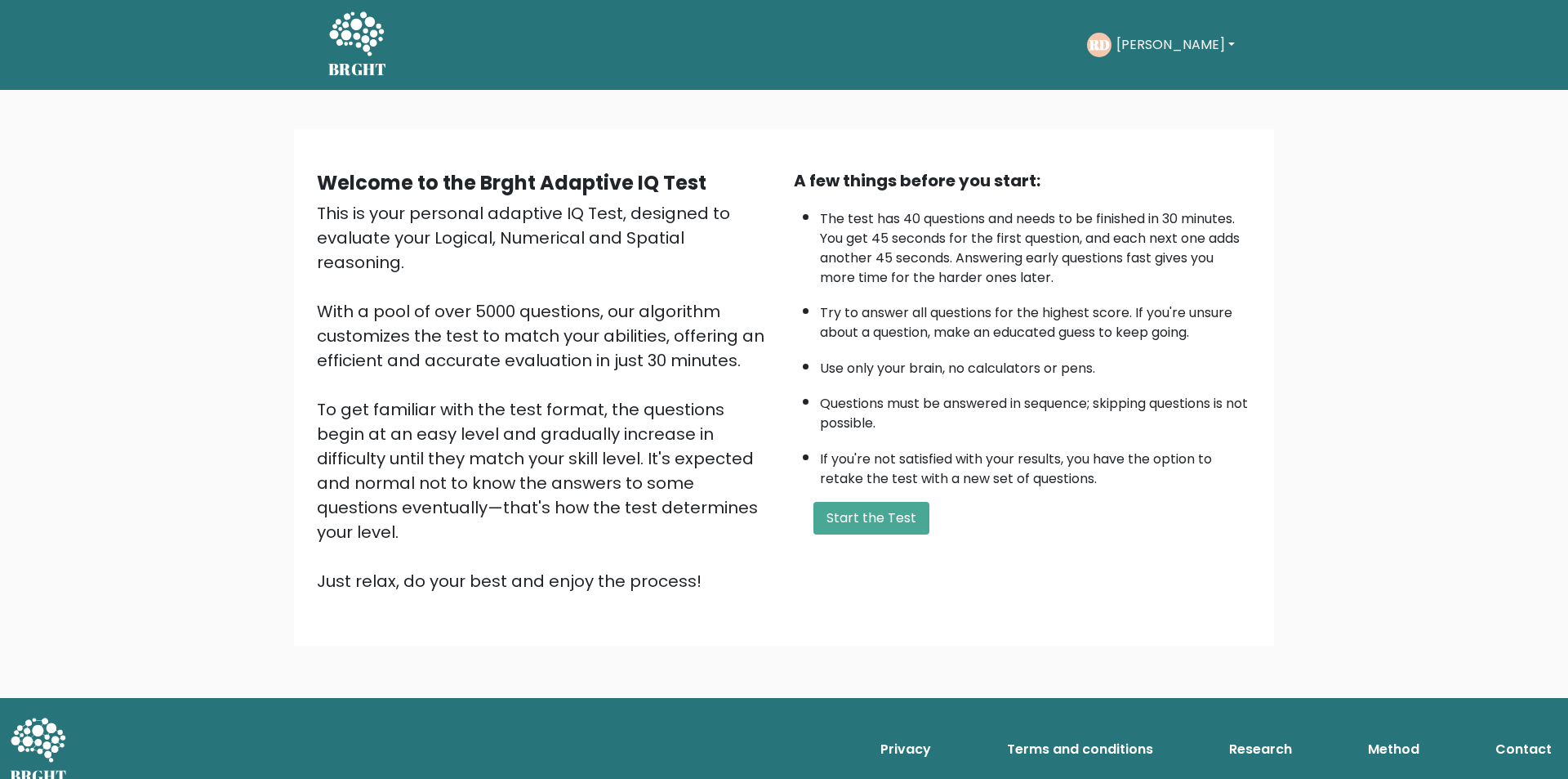
drag, startPoint x: 681, startPoint y: 595, endPoint x: 790, endPoint y: 576, distance: 110.6
click at [681, 595] on div "Welcome to the Brght Adaptive IQ Test This is your personal adaptive IQ Test, d…" at bounding box center [784, 388] width 980 height 516
click at [886, 519] on button "Start the Test" at bounding box center [871, 518] width 116 height 33
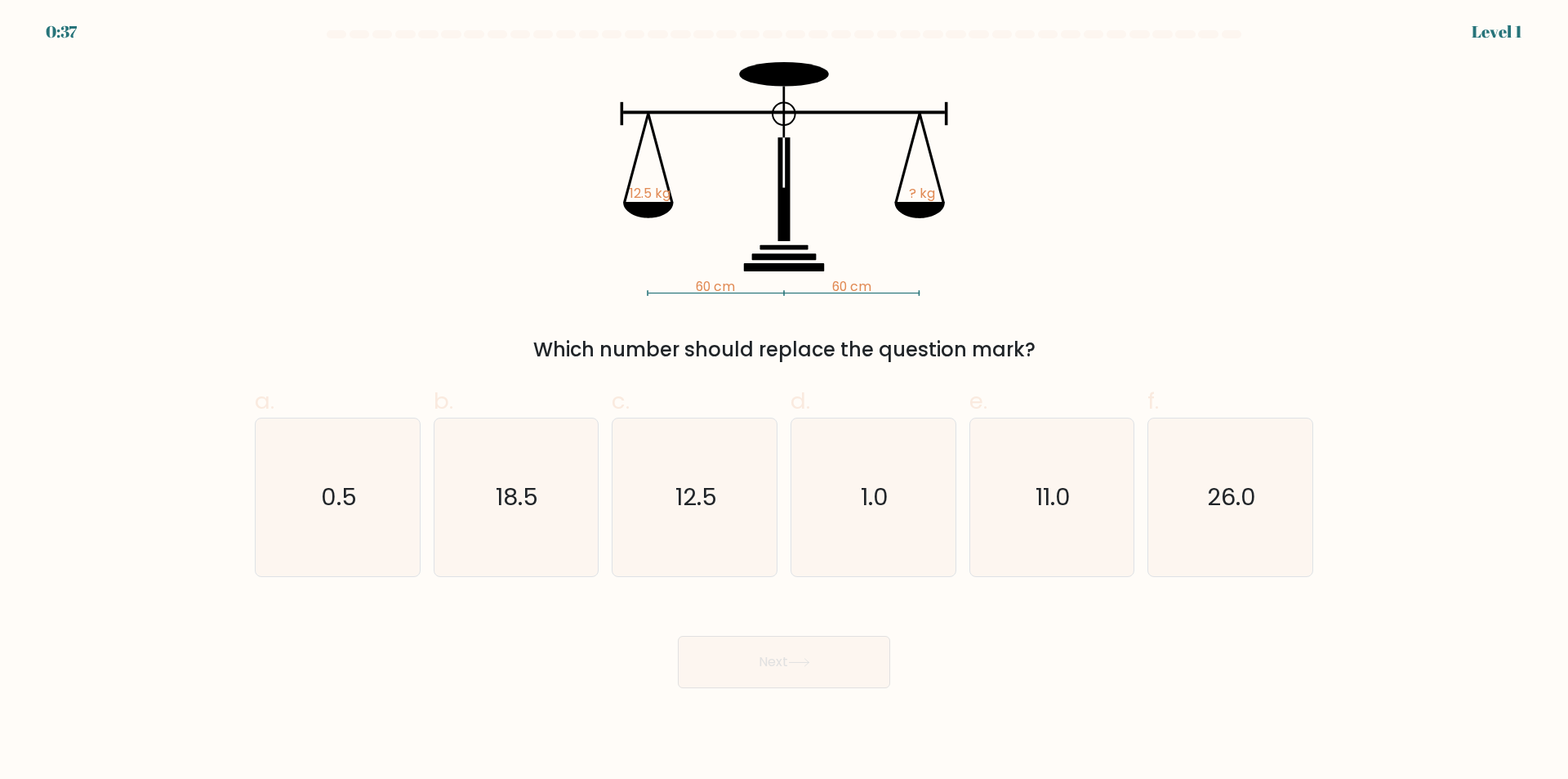
click at [1180, 137] on div "60 cm 60 cm 12.5 kg ? kg Which number should replace the question mark?" at bounding box center [784, 213] width 1078 height 302
click at [703, 492] on text "12.5" at bounding box center [696, 498] width 42 height 33
click at [784, 400] on input "c. 12.5" at bounding box center [784, 394] width 1 height 11
radio input "true"
click at [805, 657] on icon at bounding box center [799, 661] width 22 height 9
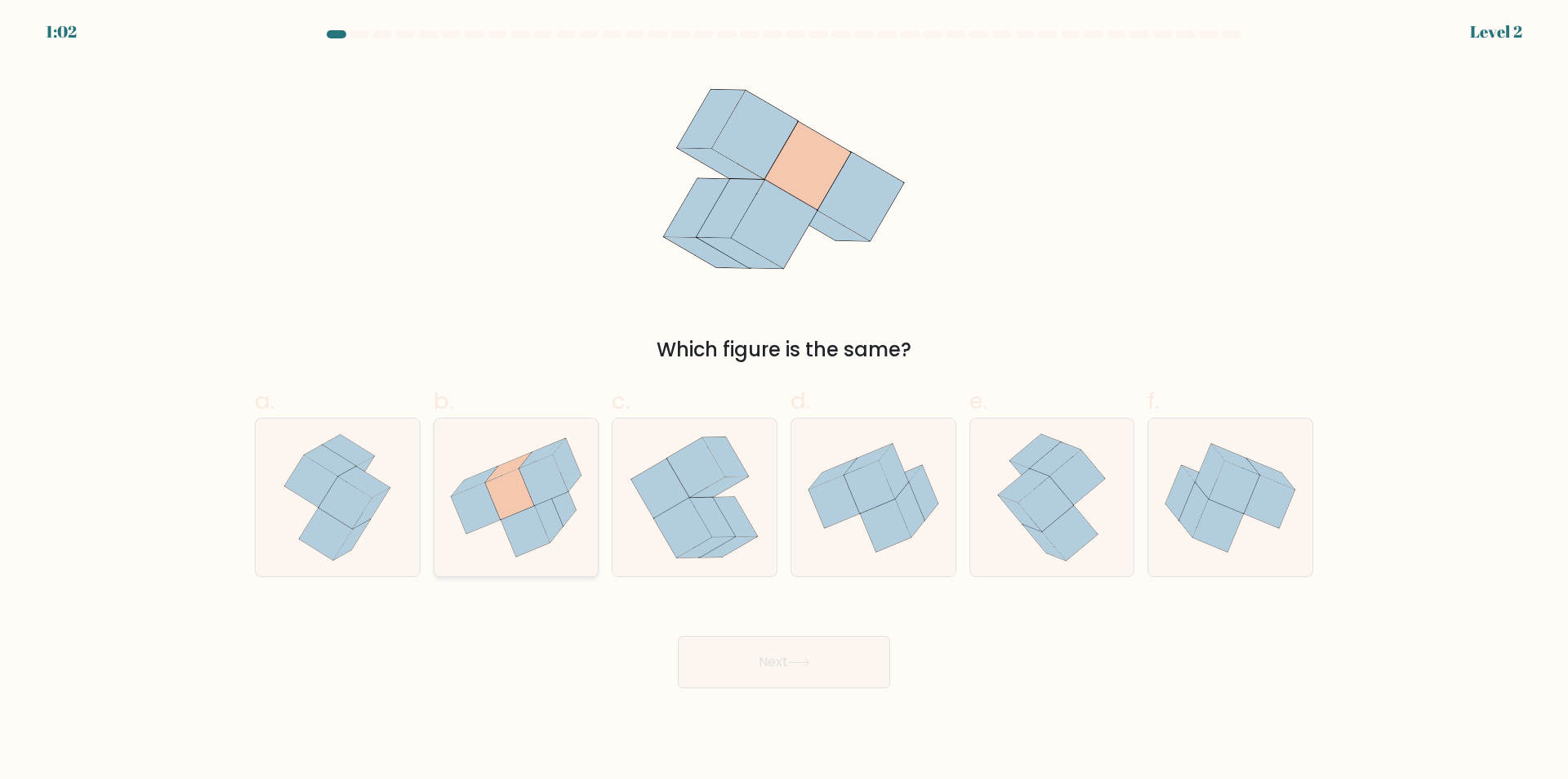
click at [488, 485] on icon at bounding box center [509, 494] width 49 height 51
click at [784, 400] on input "b." at bounding box center [784, 394] width 1 height 11
radio input "true"
click at [790, 649] on button "Next" at bounding box center [784, 662] width 212 height 53
click at [804, 667] on icon at bounding box center [799, 661] width 22 height 9
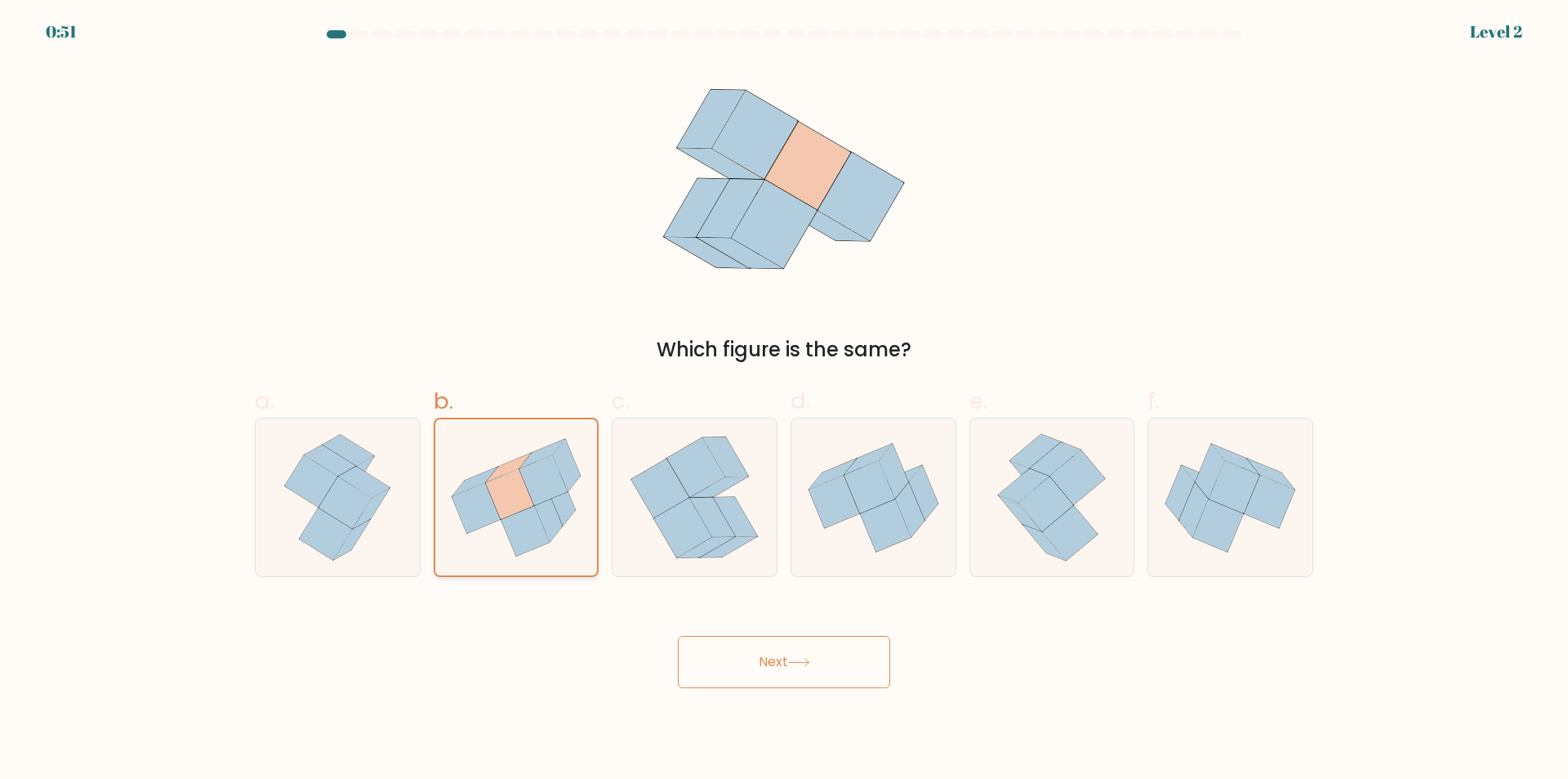
click at [546, 554] on icon at bounding box center [516, 497] width 163 height 145
click at [784, 400] on input "b." at bounding box center [784, 394] width 1 height 11
click at [546, 554] on icon at bounding box center [516, 497] width 163 height 145
click at [784, 400] on input "b." at bounding box center [784, 394] width 1 height 11
drag, startPoint x: 790, startPoint y: 656, endPoint x: 819, endPoint y: 669, distance: 31.8
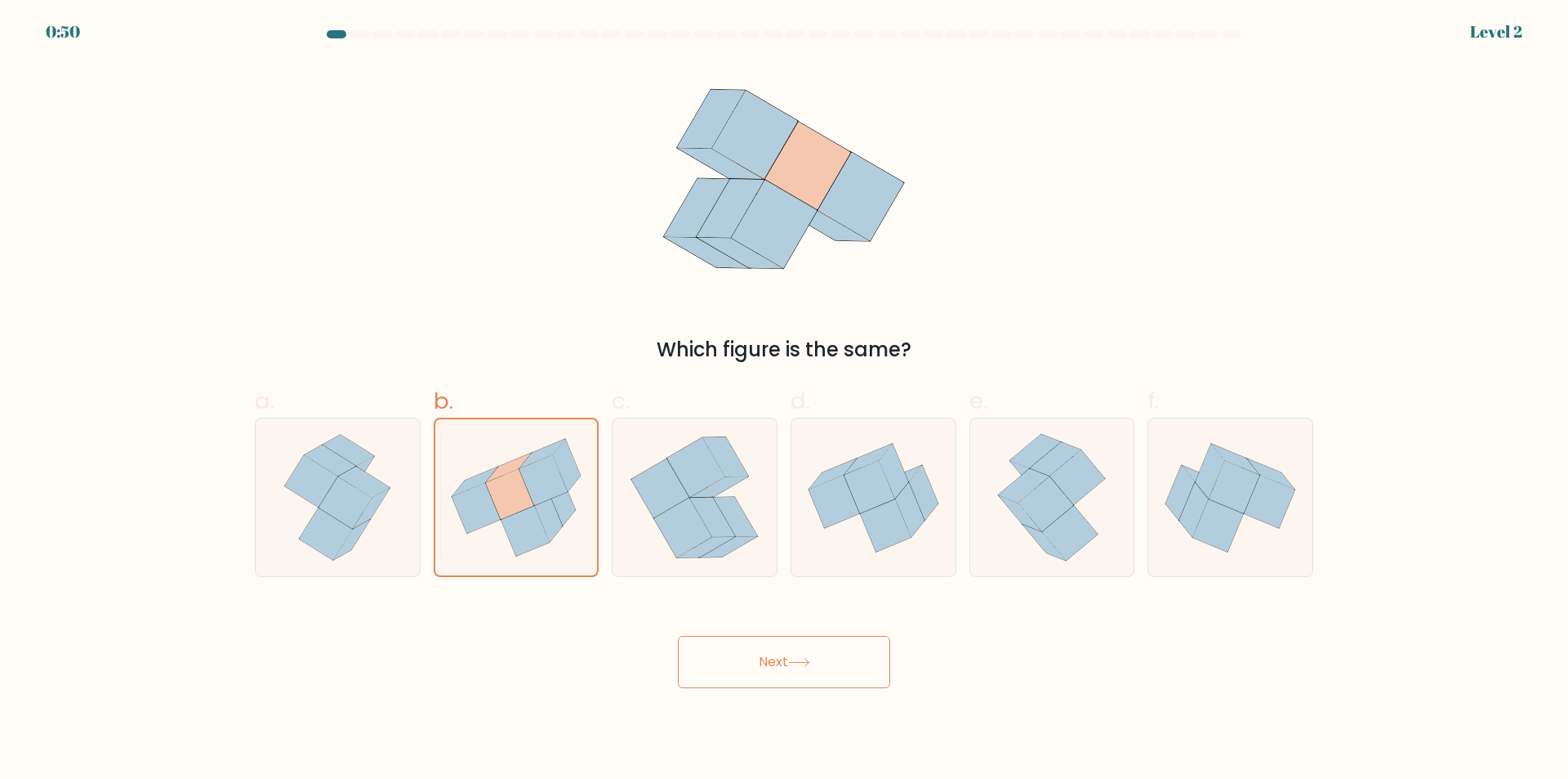
click at [789, 656] on button "Next" at bounding box center [784, 662] width 212 height 53
click at [748, 504] on icon at bounding box center [694, 498] width 142 height 158
click at [784, 400] on input "c." at bounding box center [784, 394] width 1 height 11
radio input "true"
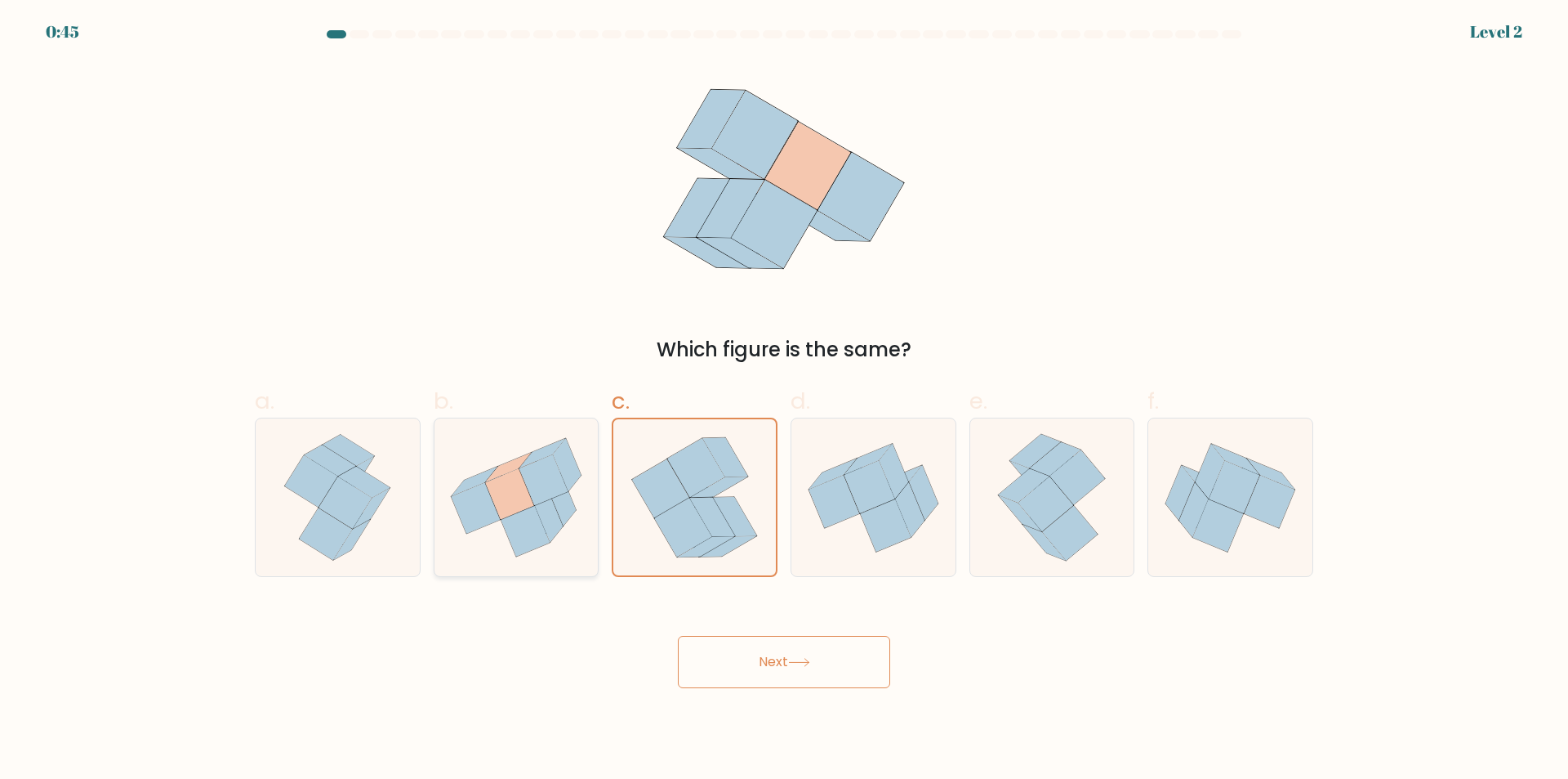
click at [538, 509] on icon at bounding box center [549, 516] width 28 height 54
click at [784, 400] on input "b." at bounding box center [784, 394] width 1 height 11
radio input "true"
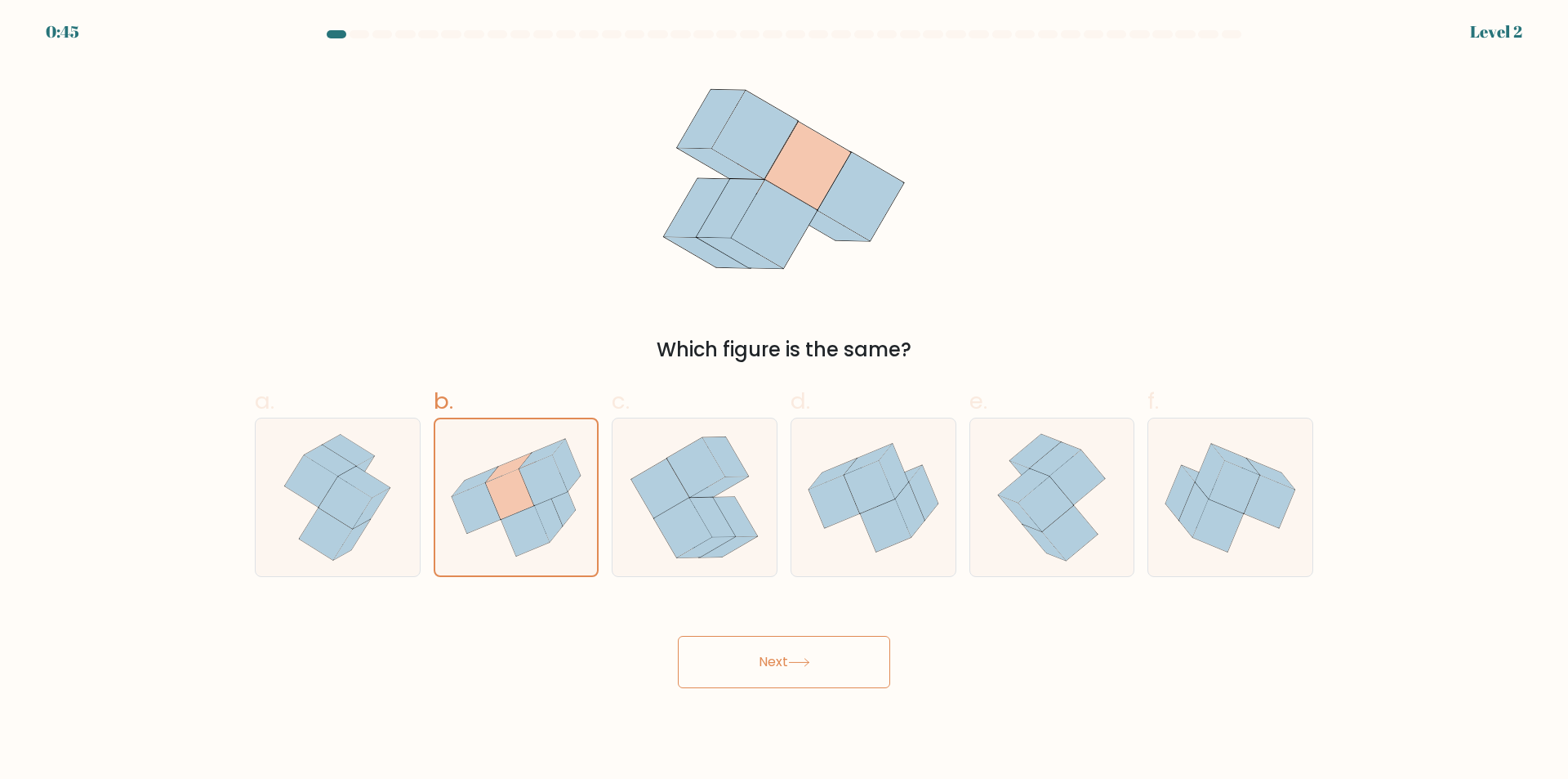
click at [727, 654] on button "Next" at bounding box center [784, 662] width 212 height 53
click at [726, 654] on button "Next" at bounding box center [784, 662] width 212 height 53
click at [725, 654] on button "Next" at bounding box center [784, 662] width 212 height 53
click at [724, 654] on button "Next" at bounding box center [784, 662] width 212 height 53
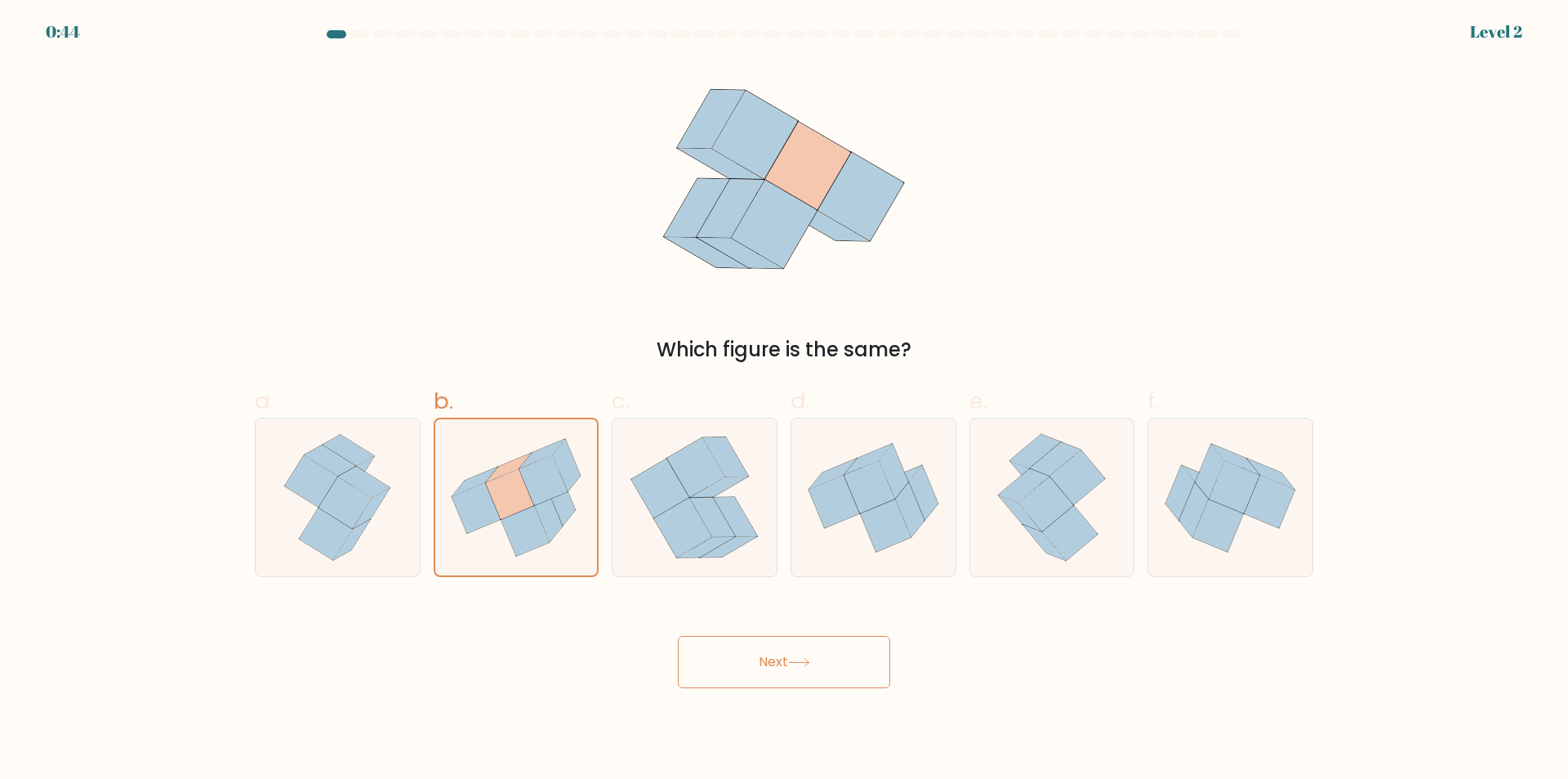
click at [724, 654] on button "Next" at bounding box center [784, 662] width 212 height 53
click at [557, 483] on icon at bounding box center [544, 480] width 49 height 51
click at [784, 400] on input "b." at bounding box center [784, 394] width 1 height 11
click at [557, 483] on icon at bounding box center [544, 480] width 49 height 51
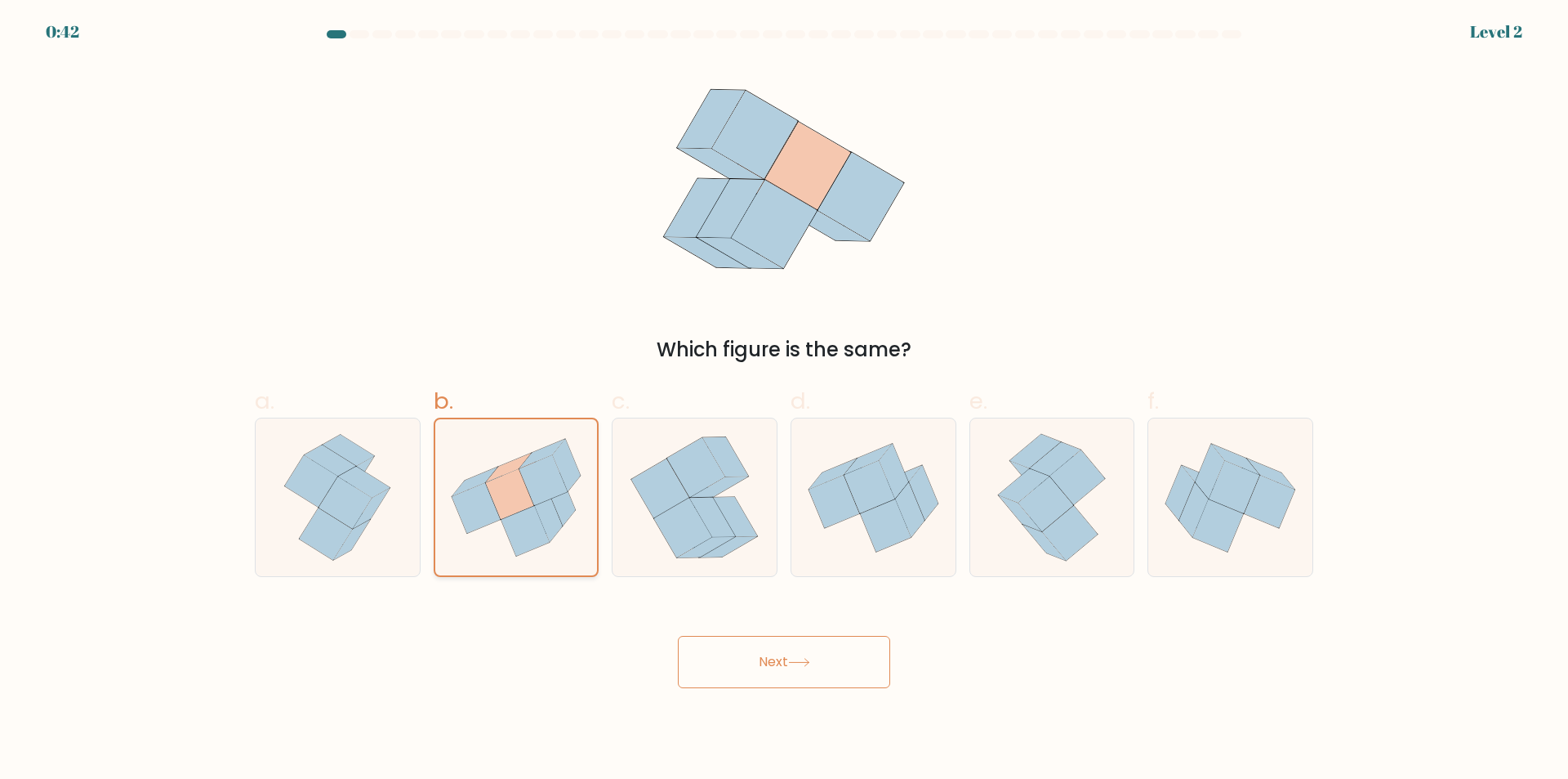
click at [784, 400] on input "b." at bounding box center [784, 394] width 1 height 11
click at [557, 483] on icon at bounding box center [544, 480] width 49 height 51
click at [784, 400] on input "b." at bounding box center [784, 394] width 1 height 11
click at [557, 483] on icon at bounding box center [544, 480] width 49 height 51
click at [784, 400] on input "b." at bounding box center [784, 394] width 1 height 11
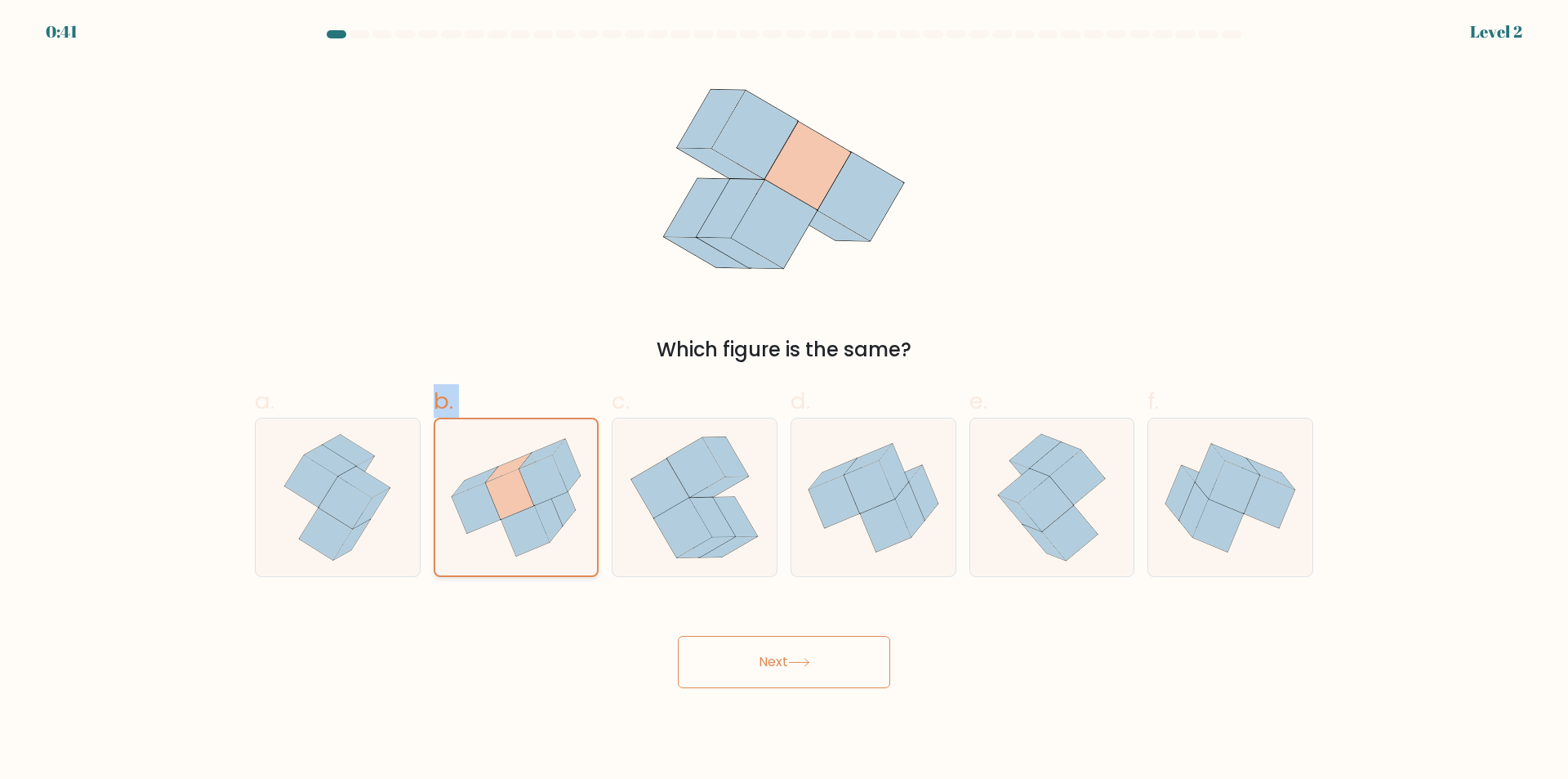
click at [557, 483] on icon at bounding box center [544, 480] width 49 height 51
click at [784, 400] on input "b." at bounding box center [784, 394] width 1 height 11
click at [557, 483] on icon at bounding box center [544, 480] width 49 height 51
click at [784, 400] on input "b." at bounding box center [784, 394] width 1 height 11
click at [721, 539] on icon at bounding box center [706, 547] width 57 height 21
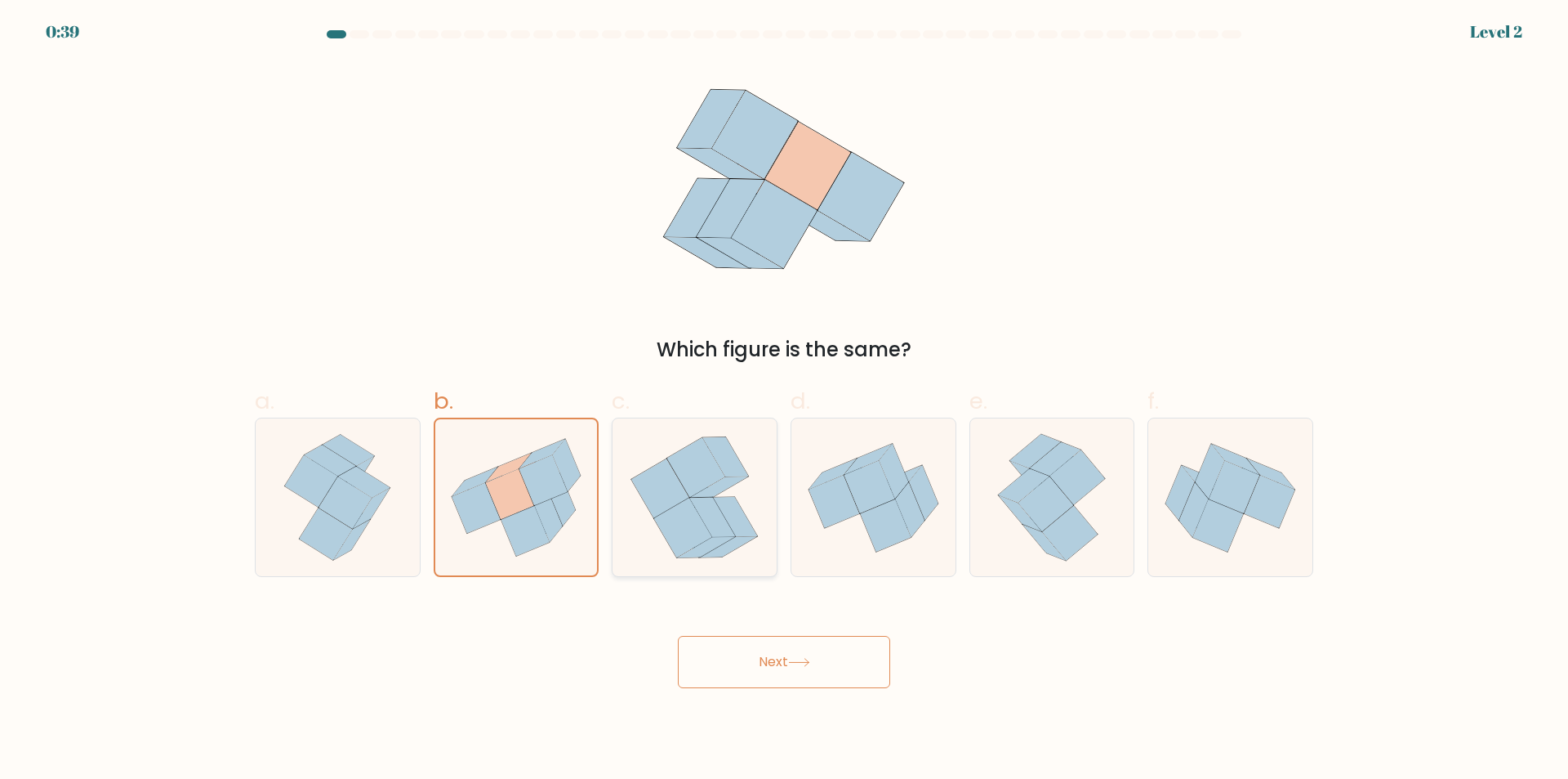
click at [784, 400] on input "c." at bounding box center [784, 394] width 1 height 11
radio input "true"
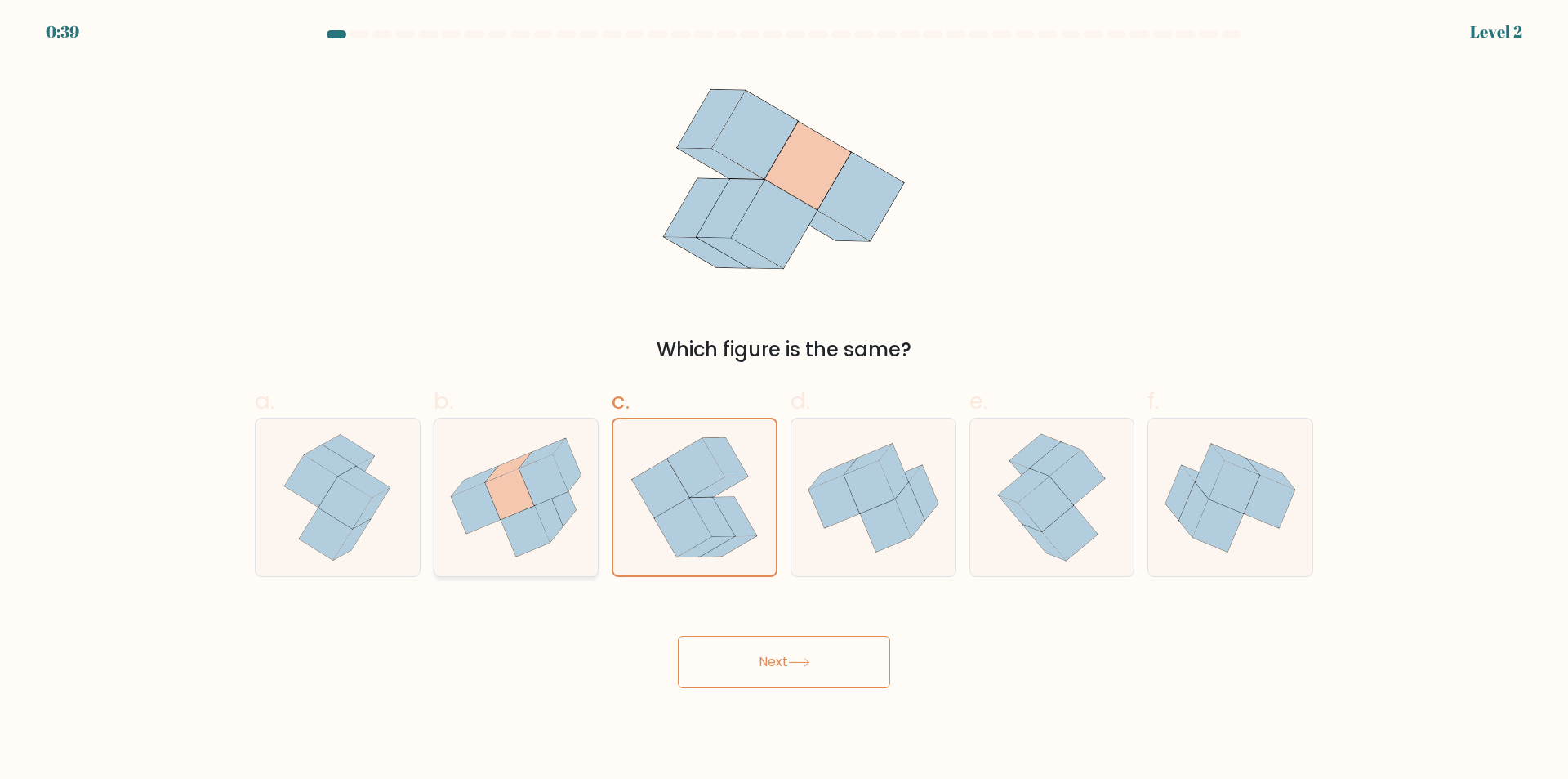
click at [522, 509] on icon at bounding box center [509, 494] width 49 height 51
click at [784, 400] on input "b." at bounding box center [784, 394] width 1 height 11
radio input "true"
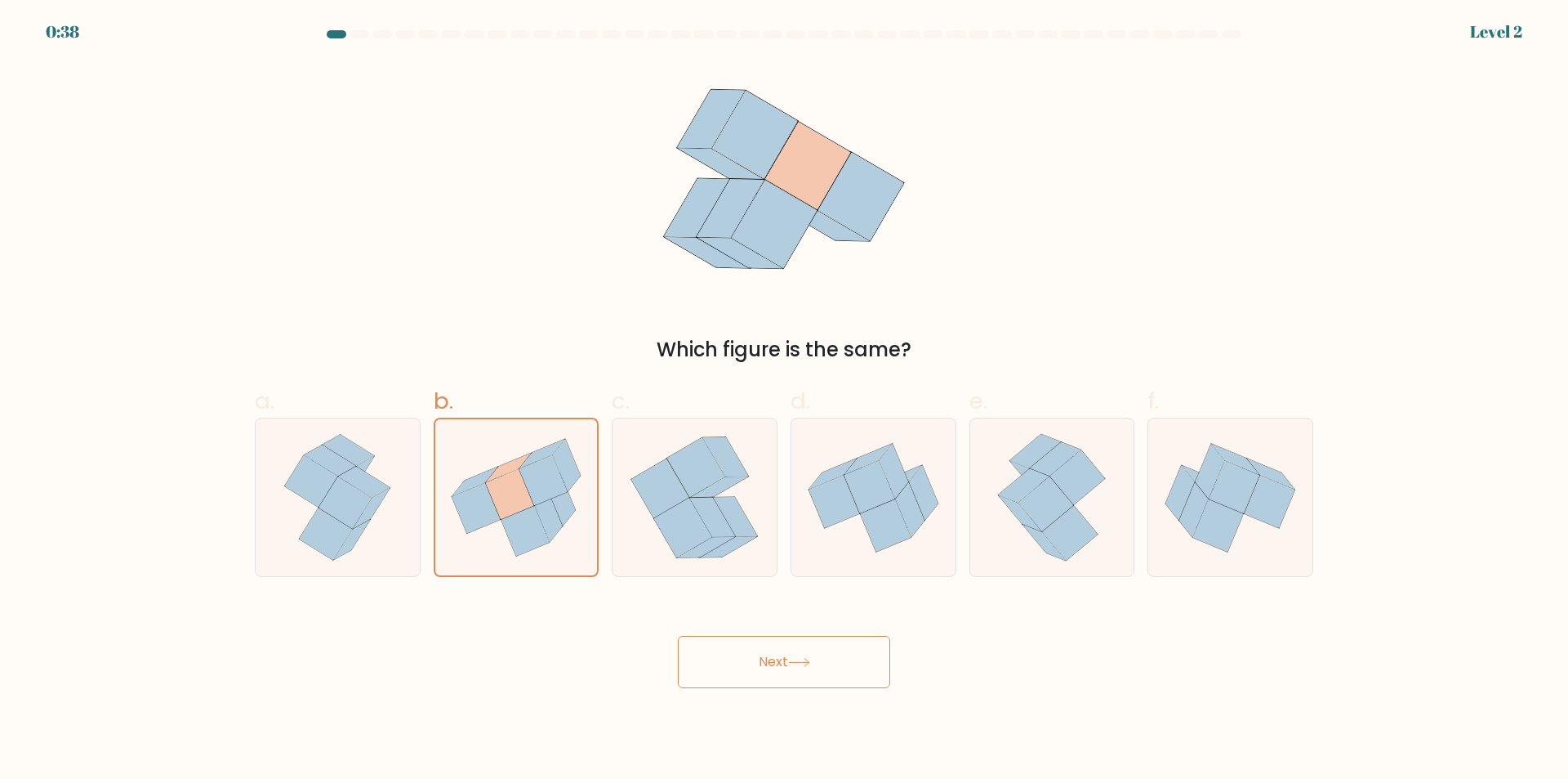
click at [789, 665] on button "Next" at bounding box center [784, 662] width 212 height 53
click at [784, 665] on button "Next" at bounding box center [784, 662] width 212 height 53
click at [771, 657] on button "Next" at bounding box center [784, 662] width 212 height 53
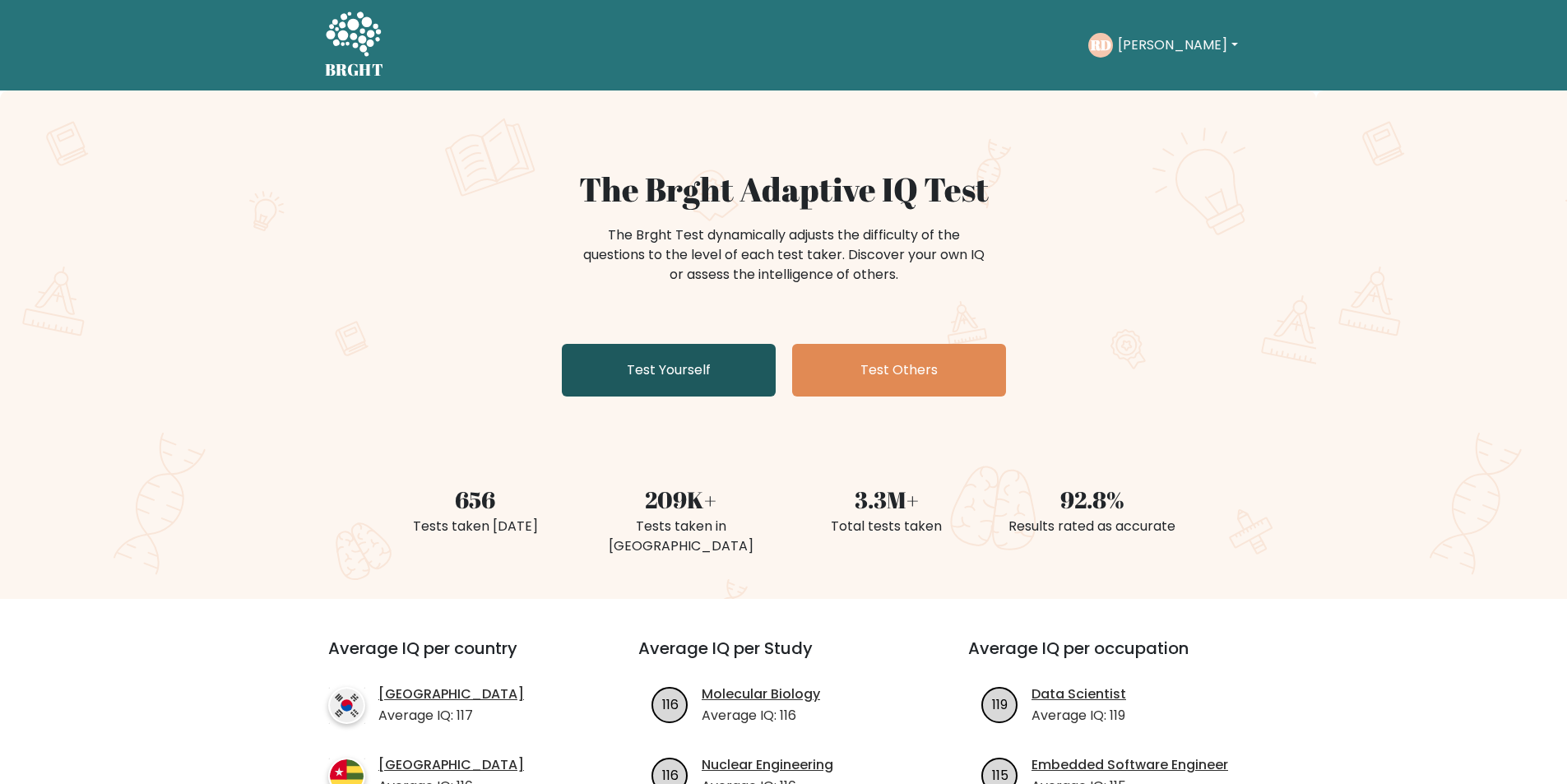
click at [705, 375] on link "Test Yourself" at bounding box center [669, 370] width 214 height 53
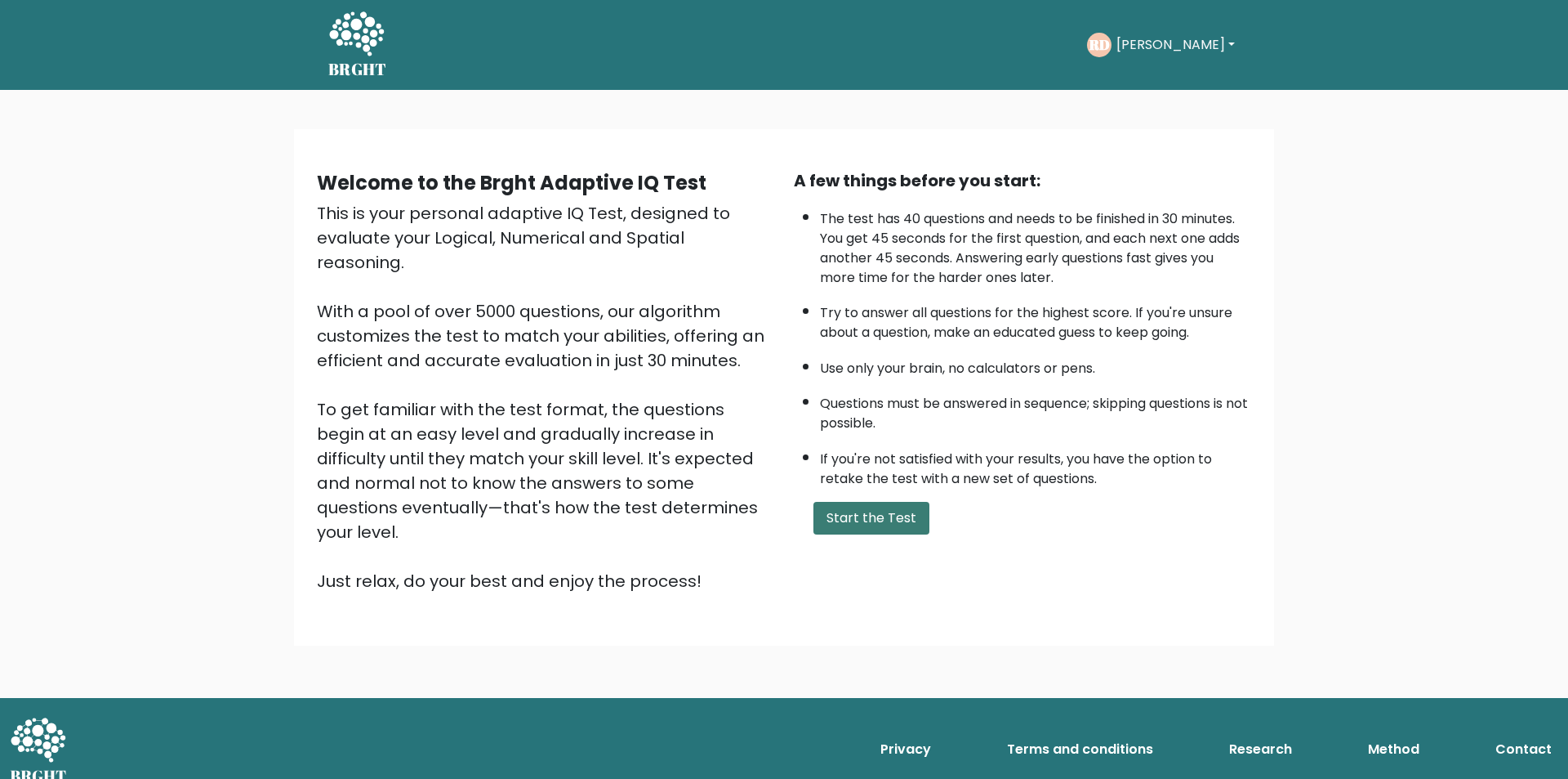
click at [847, 507] on button "Start the Test" at bounding box center [871, 518] width 116 height 33
click at [873, 514] on button "Start the Test" at bounding box center [871, 518] width 116 height 33
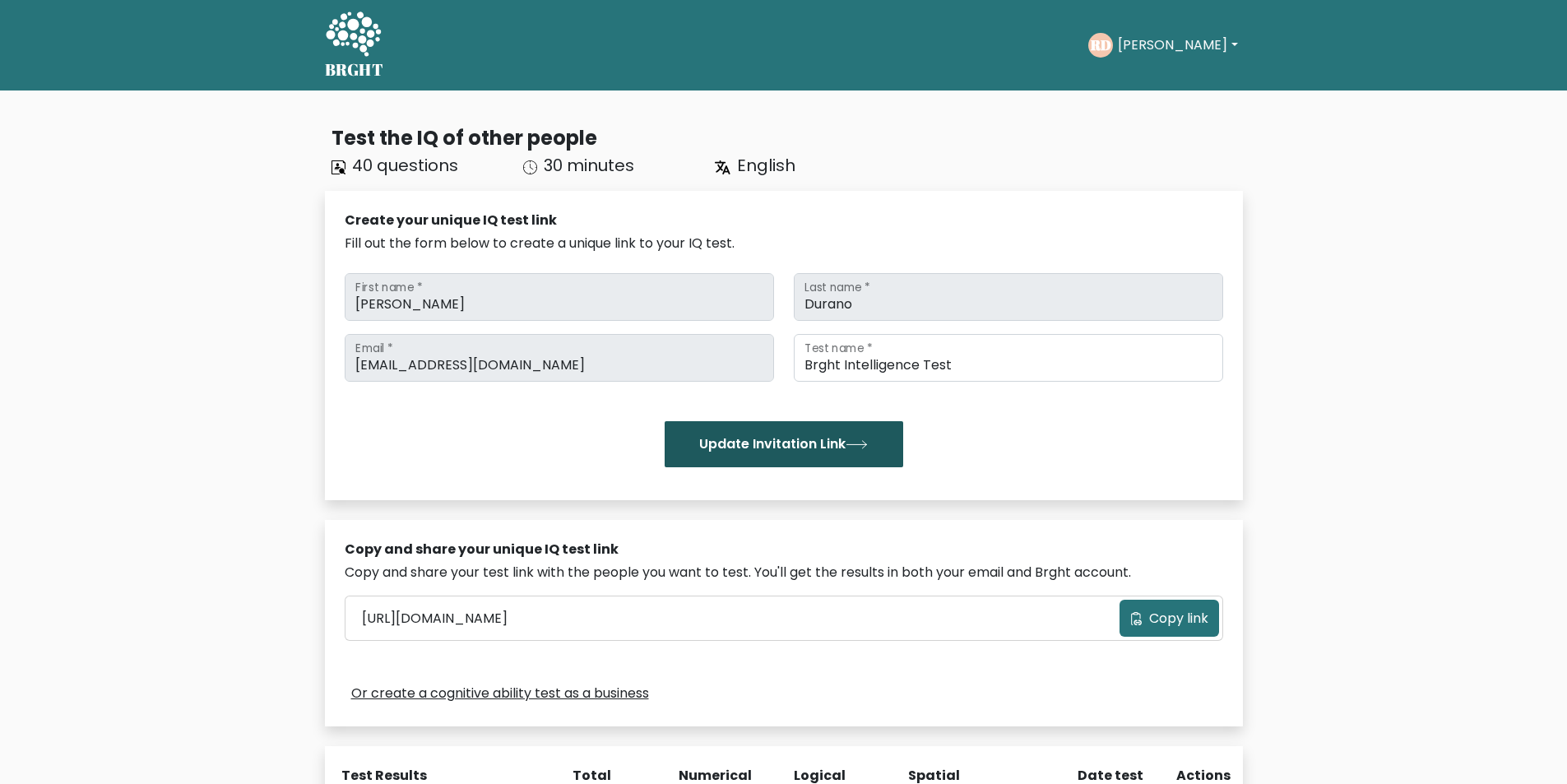
click at [799, 446] on button "Update Invitation Link" at bounding box center [784, 444] width 238 height 46
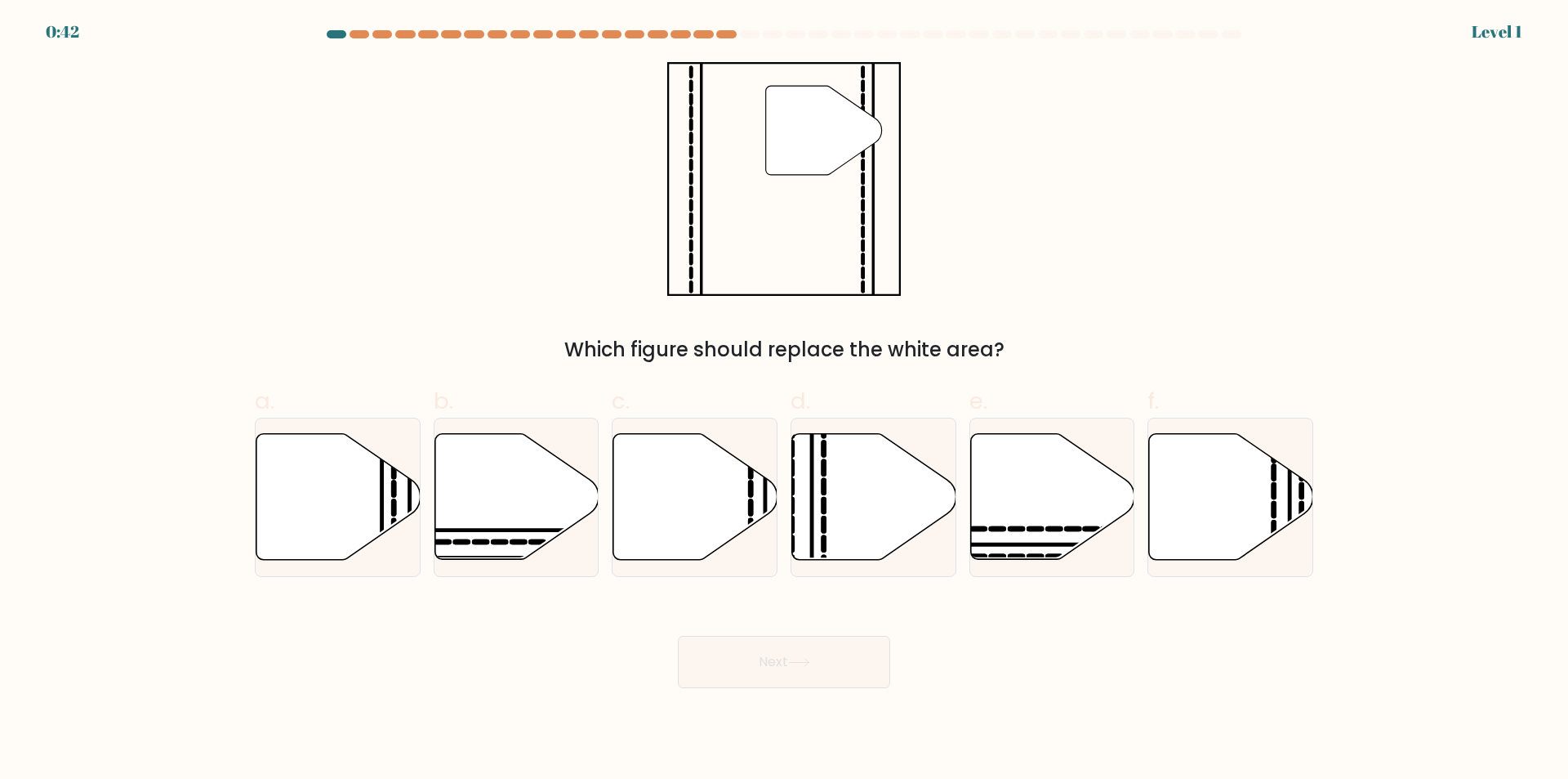
click at [780, 657] on button "Next" at bounding box center [784, 662] width 212 height 53
click at [1127, 187] on div "" Which figure should replace the white area?" at bounding box center [784, 213] width 1078 height 302
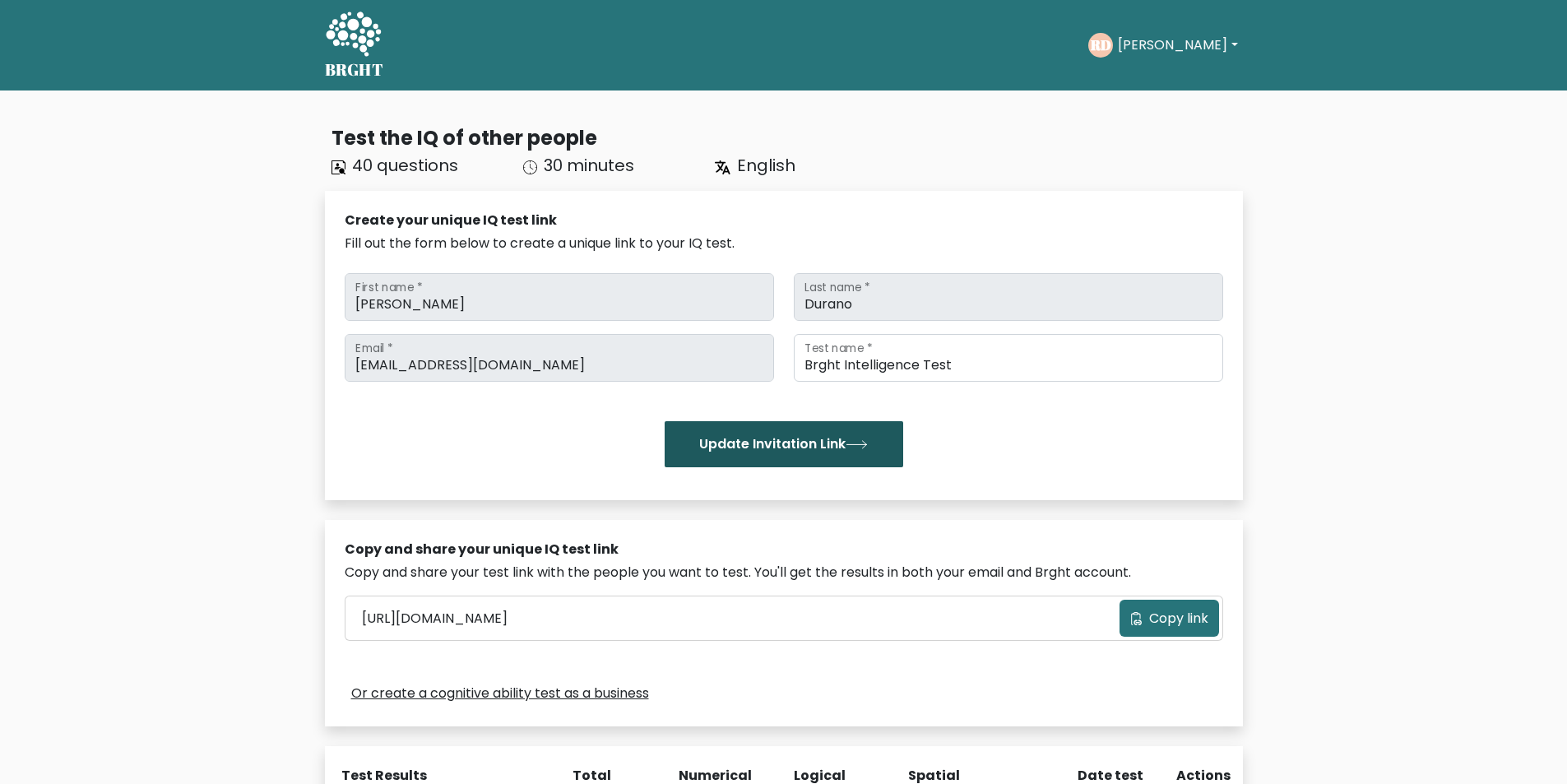
click at [821, 449] on button "Update Invitation Link" at bounding box center [784, 444] width 238 height 46
click at [785, 440] on button "Update Invitation Link" at bounding box center [784, 444] width 238 height 46
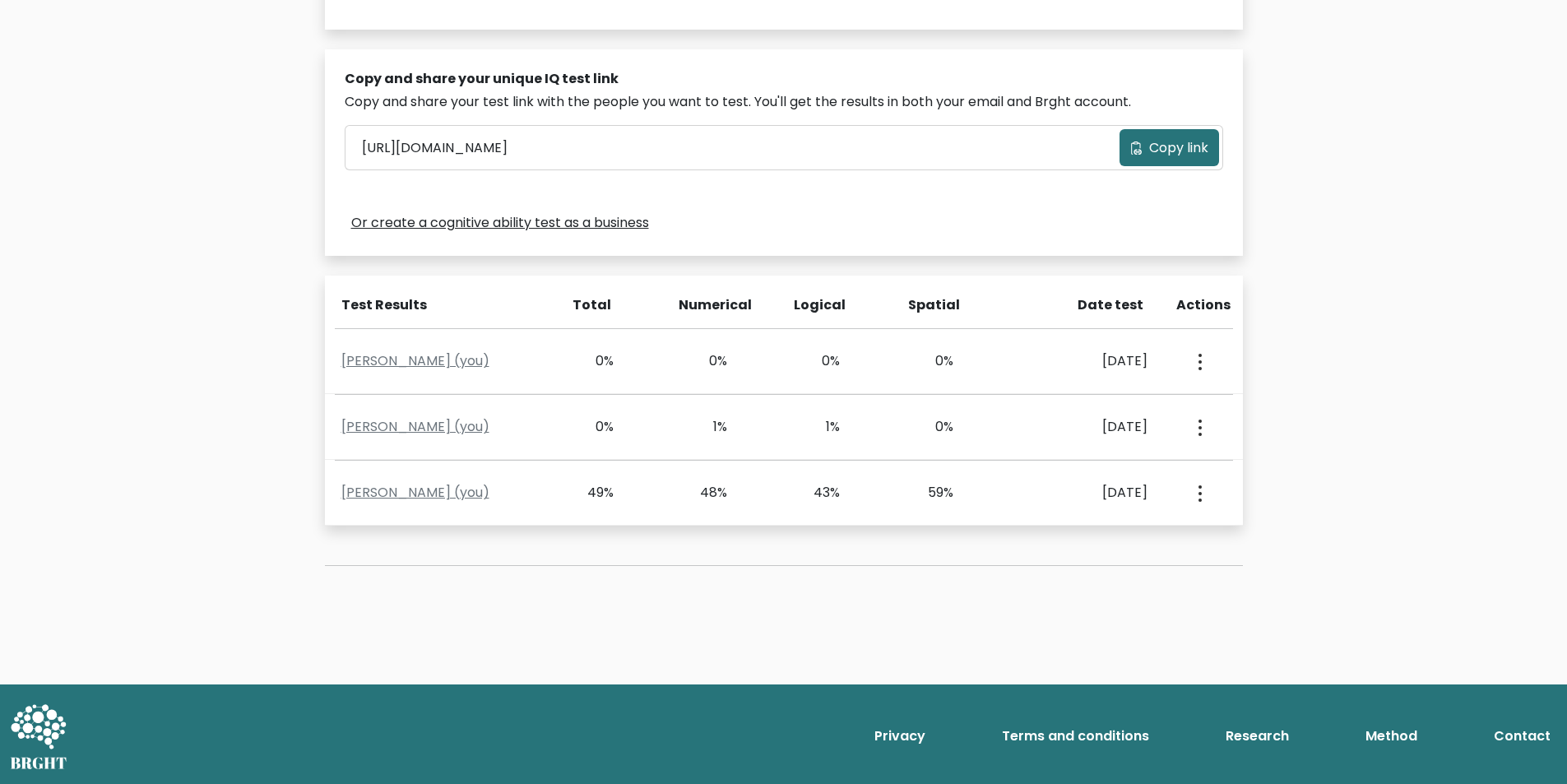
scroll to position [471, 0]
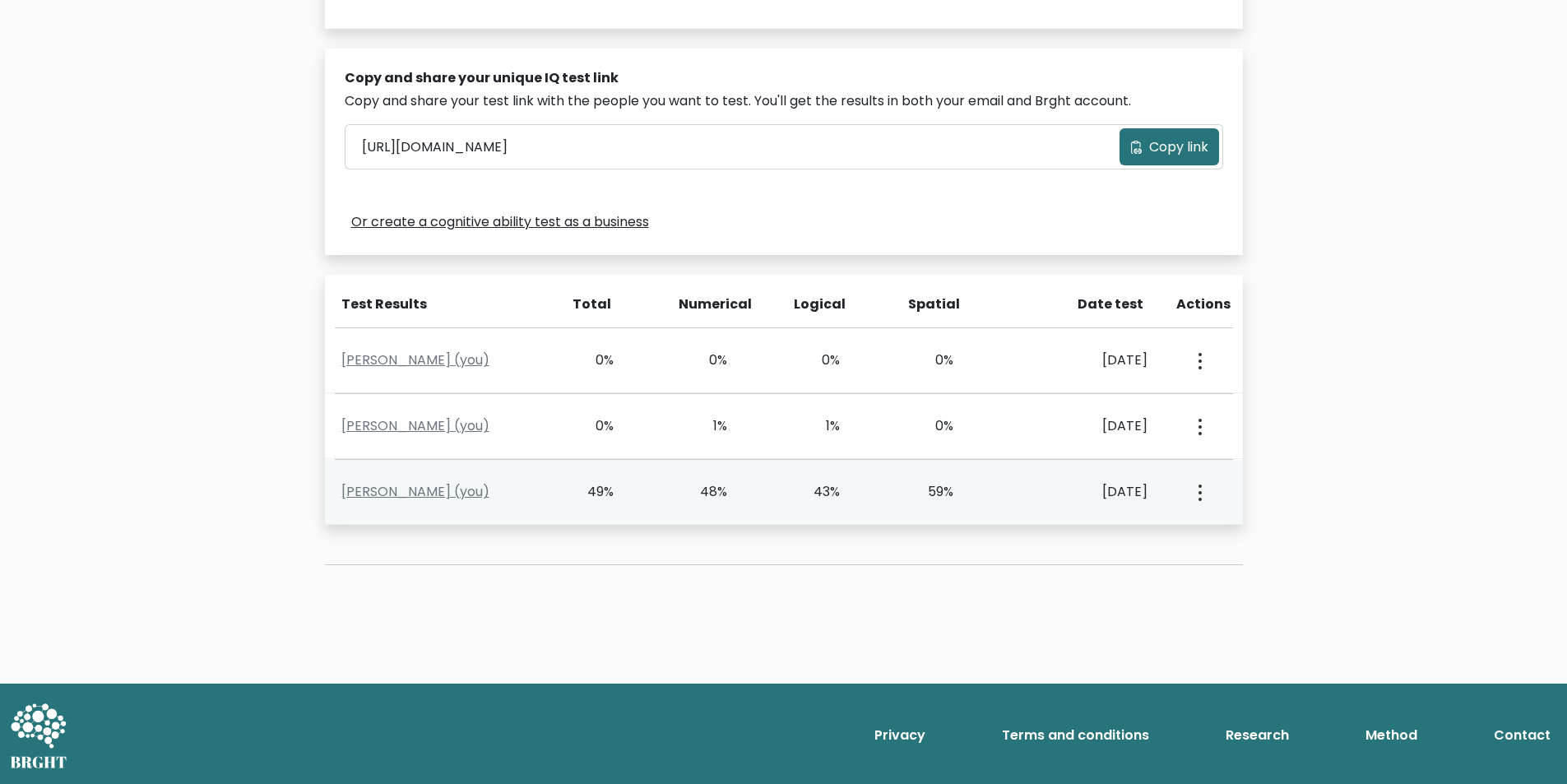
click at [989, 498] on div "59%" at bounding box center [954, 492] width 114 height 20
click at [1203, 483] on button "button" at bounding box center [1198, 492] width 13 height 51
click at [1230, 532] on link "View Profile" at bounding box center [1258, 539] width 130 height 26
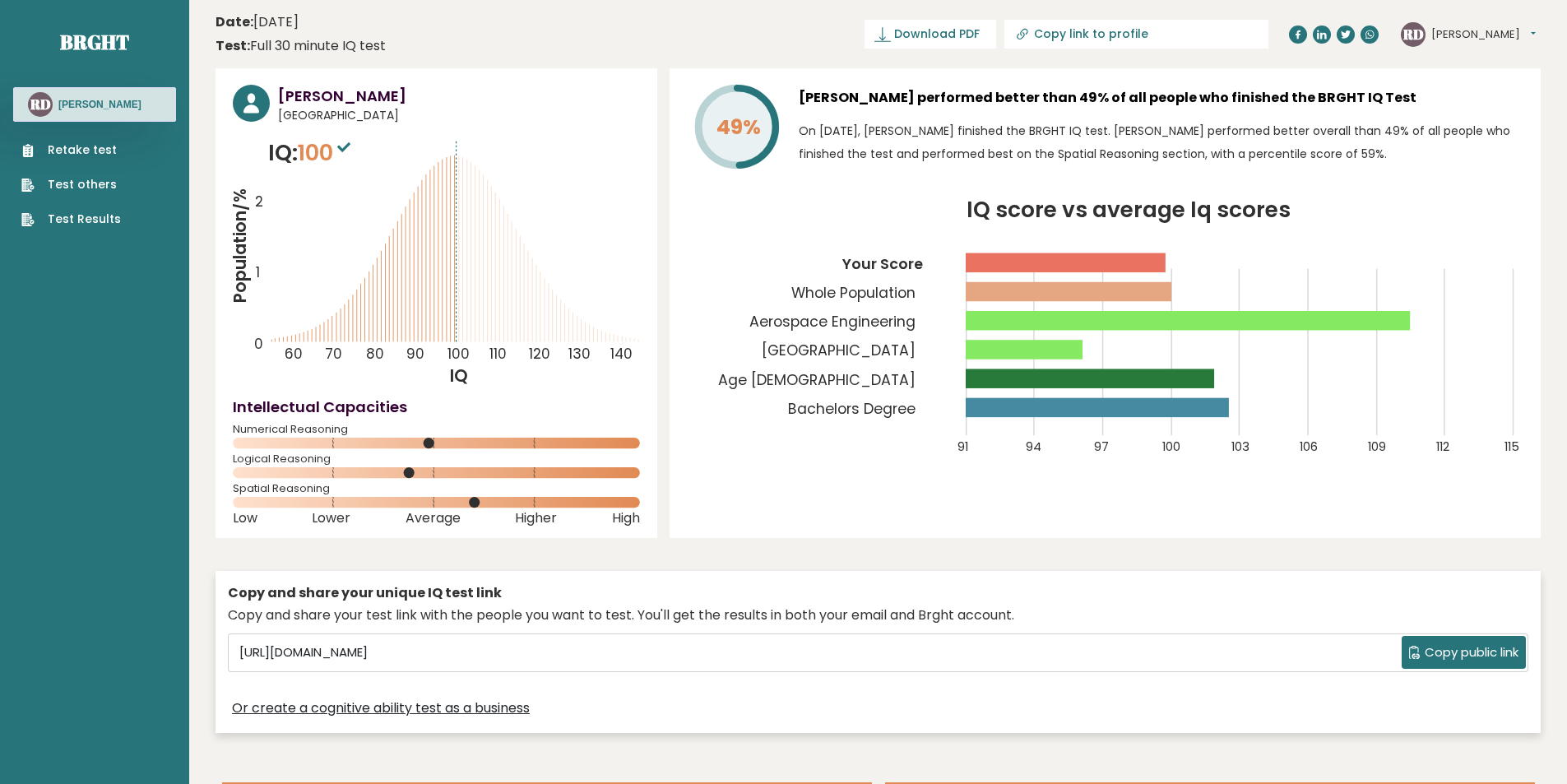
click at [78, 142] on link "Retake test" at bounding box center [72, 150] width 100 height 18
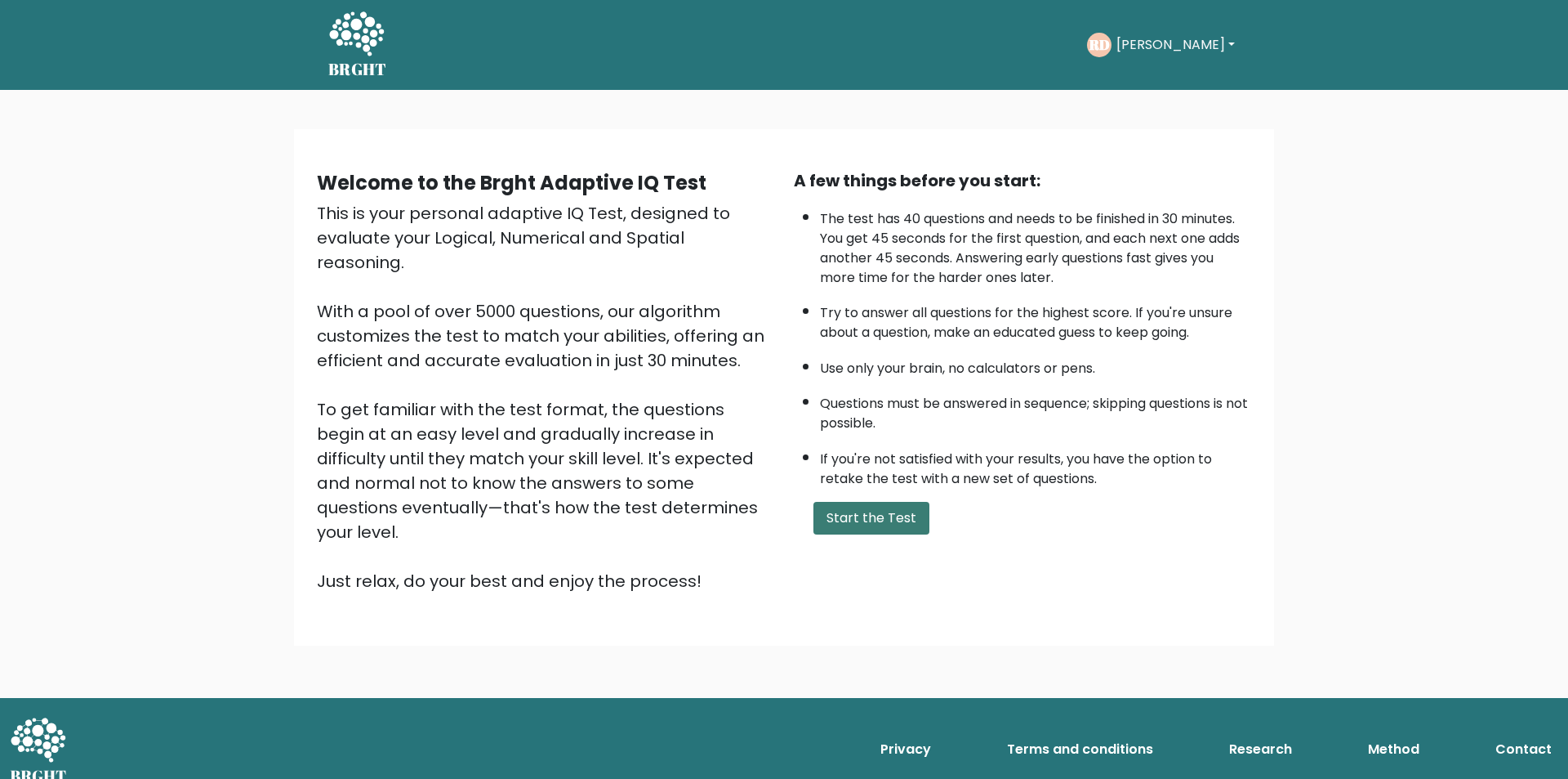
click at [907, 525] on button "Start the Test" at bounding box center [871, 518] width 116 height 33
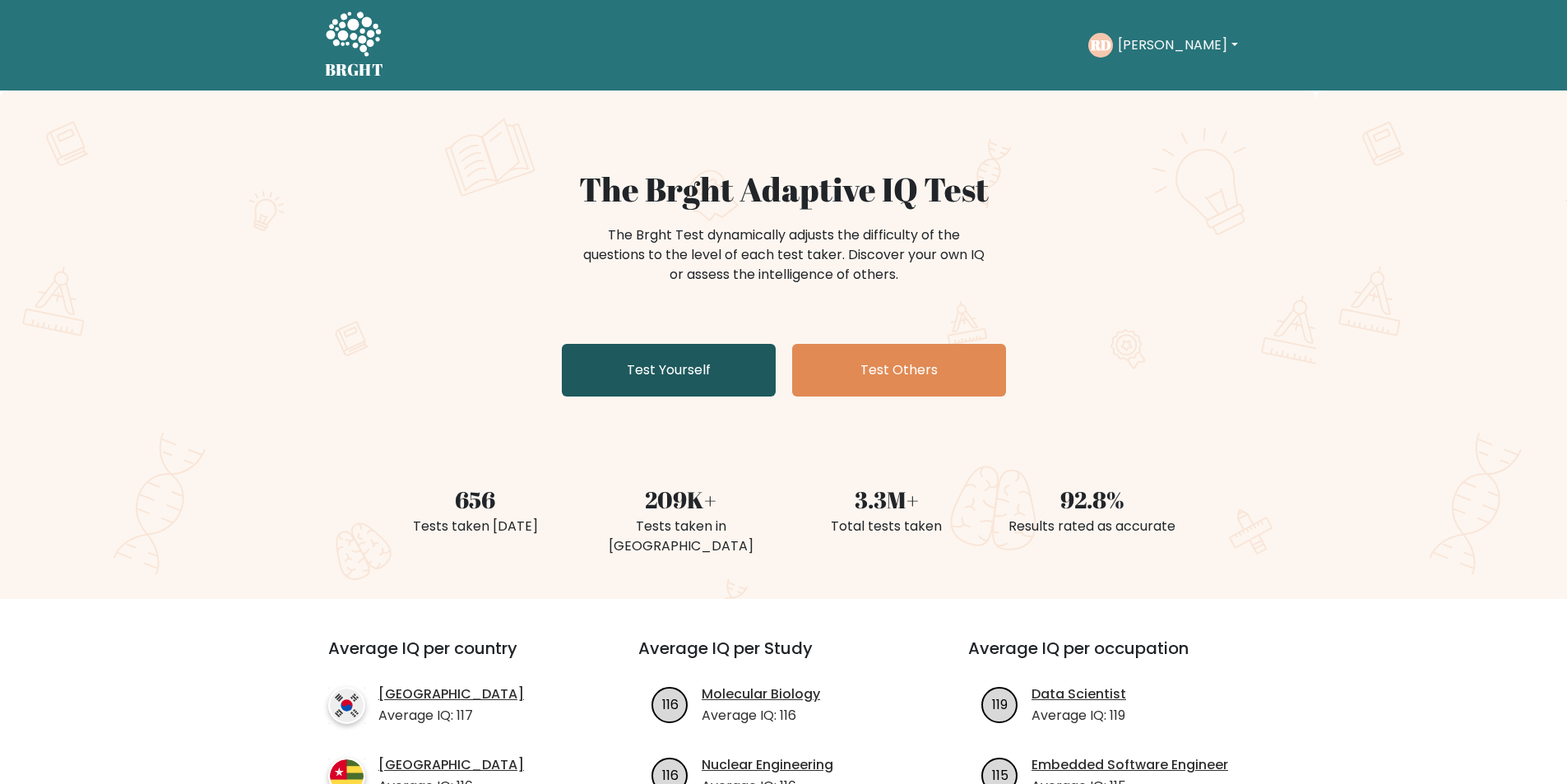
click at [687, 366] on link "Test Yourself" at bounding box center [669, 370] width 214 height 53
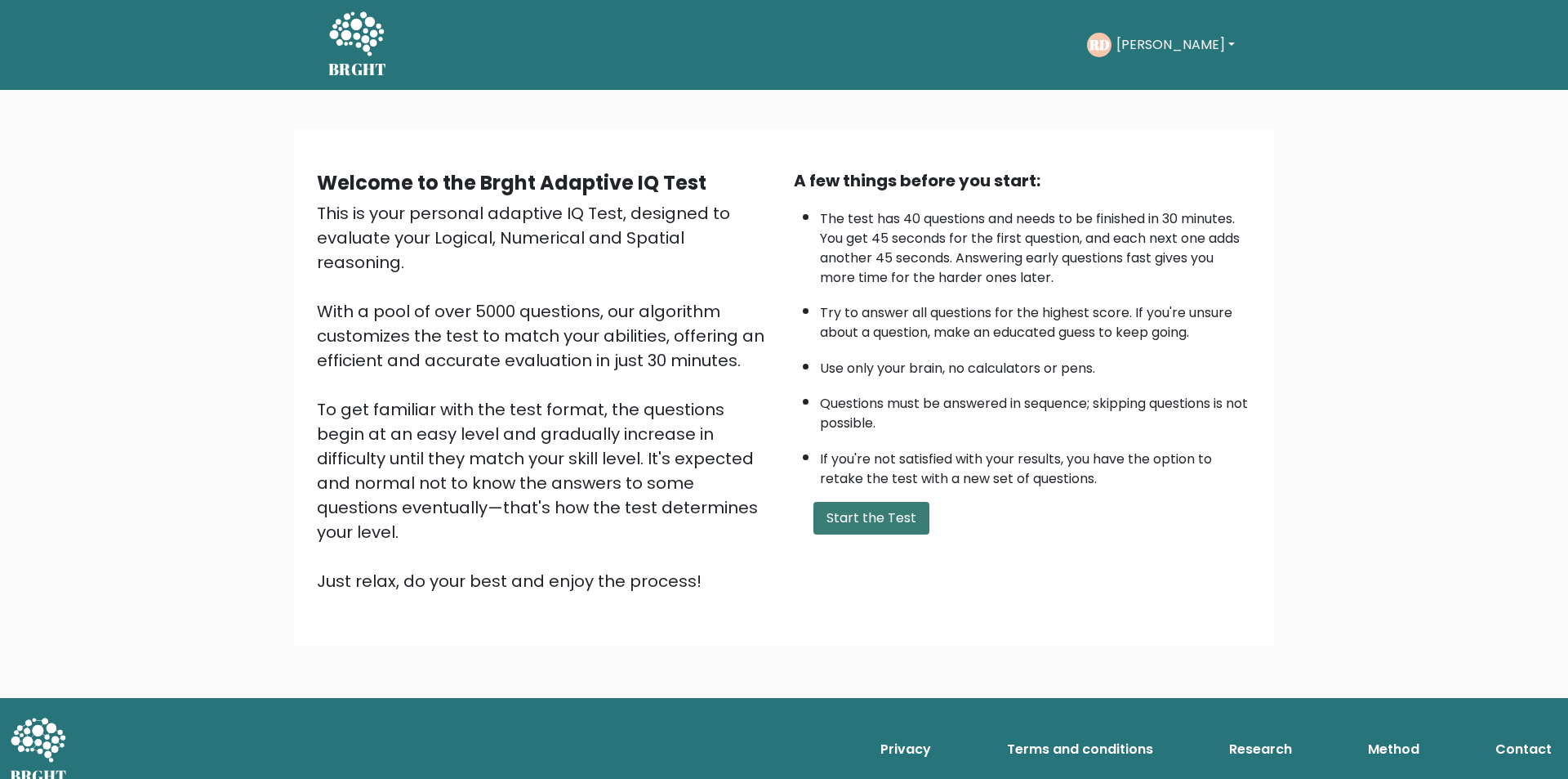
click at [894, 515] on button "Start the Test" at bounding box center [871, 518] width 116 height 33
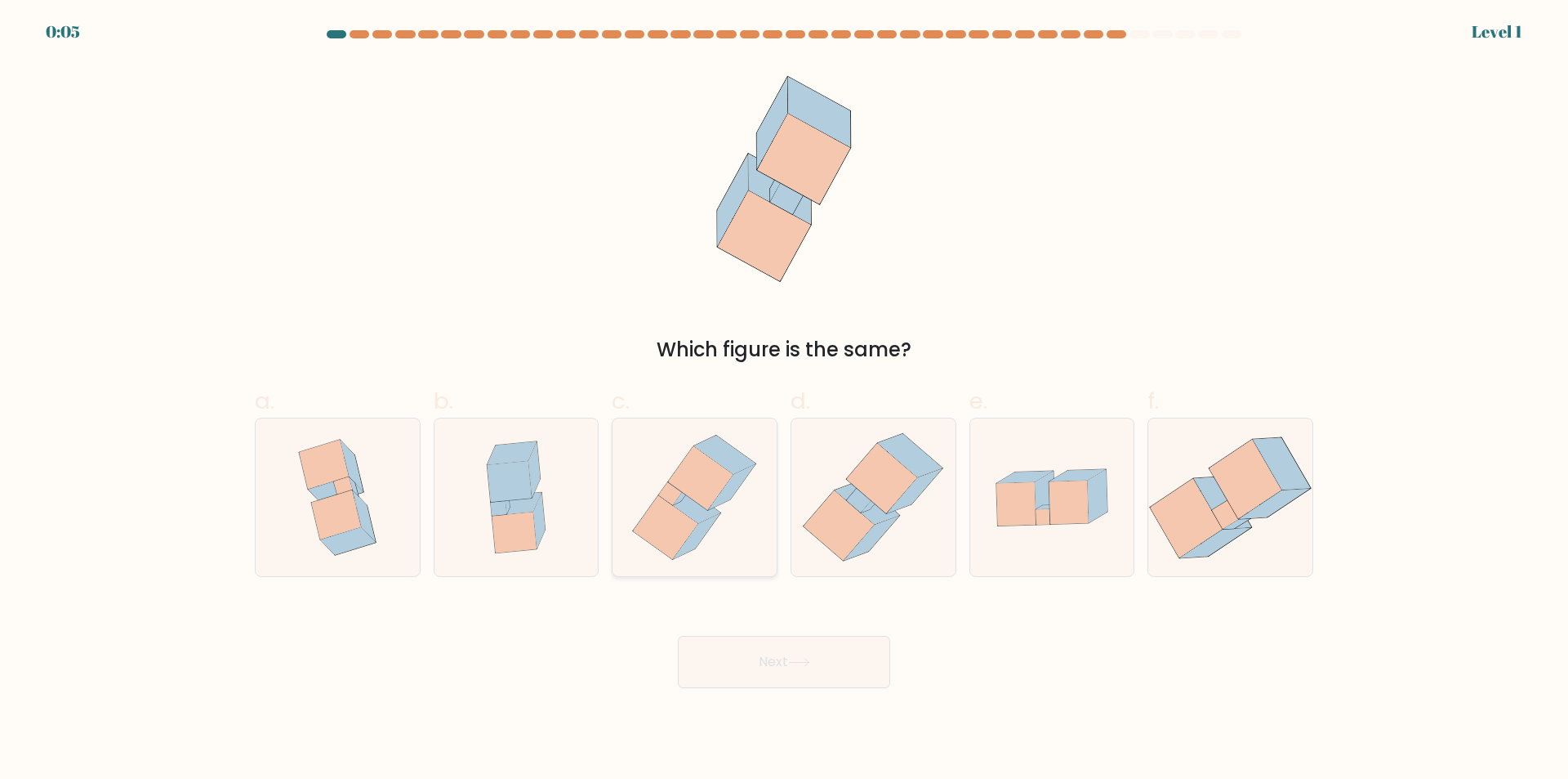
click at [748, 531] on icon at bounding box center [694, 498] width 144 height 158
click at [784, 400] on input "c." at bounding box center [784, 394] width 1 height 11
radio input "true"
click at [810, 663] on icon at bounding box center [799, 661] width 22 height 9
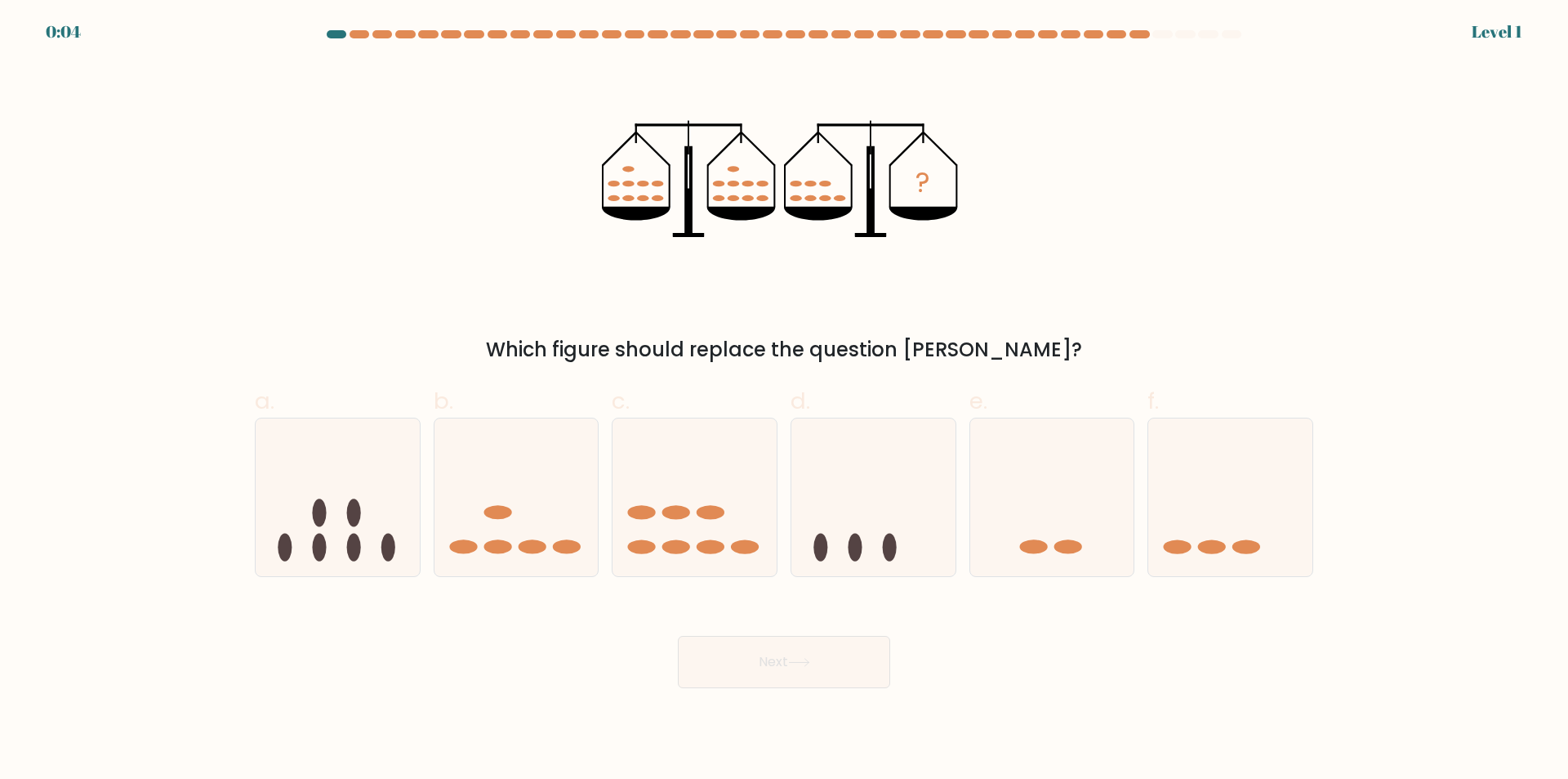
drag, startPoint x: 726, startPoint y: 501, endPoint x: 789, endPoint y: 655, distance: 166.4
click at [726, 503] on icon at bounding box center [694, 497] width 164 height 135
click at [784, 400] on input "c." at bounding box center [784, 394] width 1 height 11
radio input "true"
click at [789, 657] on button "Next" at bounding box center [784, 662] width 212 height 53
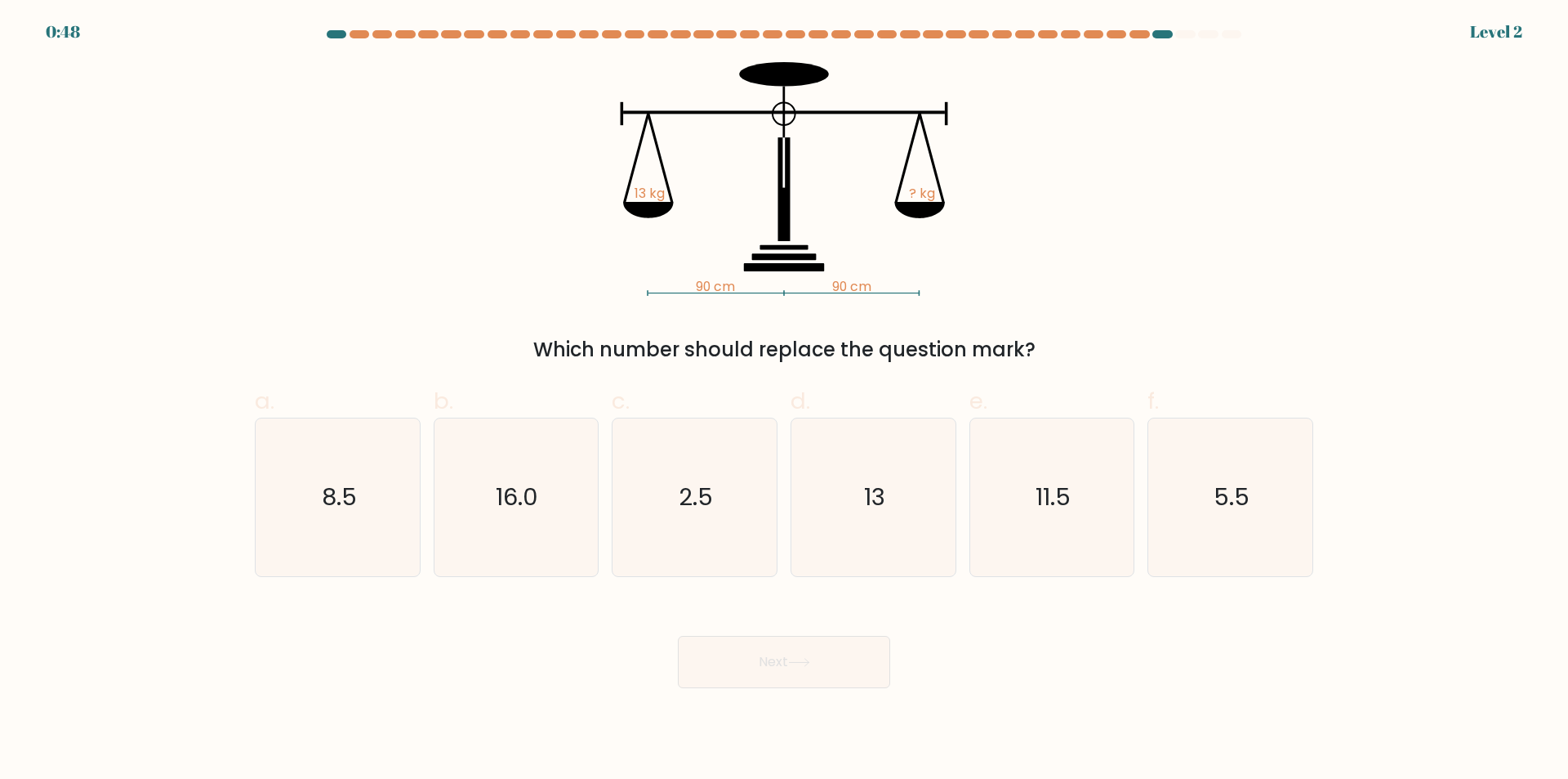
click at [730, 521] on icon "2.5" at bounding box center [695, 498] width 158 height 158
click at [784, 400] on input "c. 2.5" at bounding box center [784, 394] width 1 height 11
radio input "true"
click at [798, 665] on icon at bounding box center [799, 661] width 22 height 9
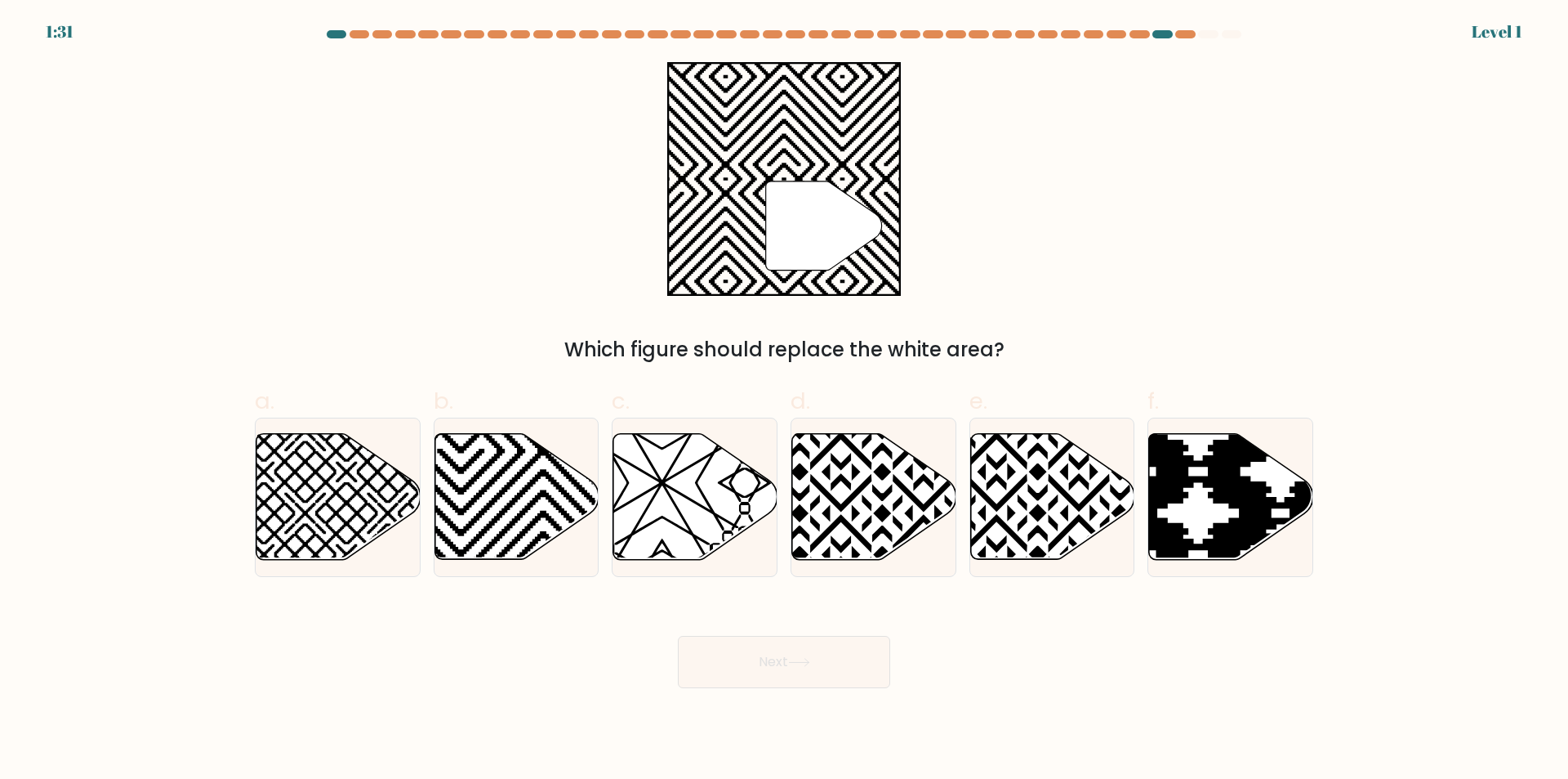
click at [733, 531] on icon at bounding box center [695, 497] width 164 height 126
click at [784, 400] on input "c." at bounding box center [784, 394] width 1 height 11
radio input "true"
click at [774, 678] on button "Next" at bounding box center [784, 662] width 212 height 53
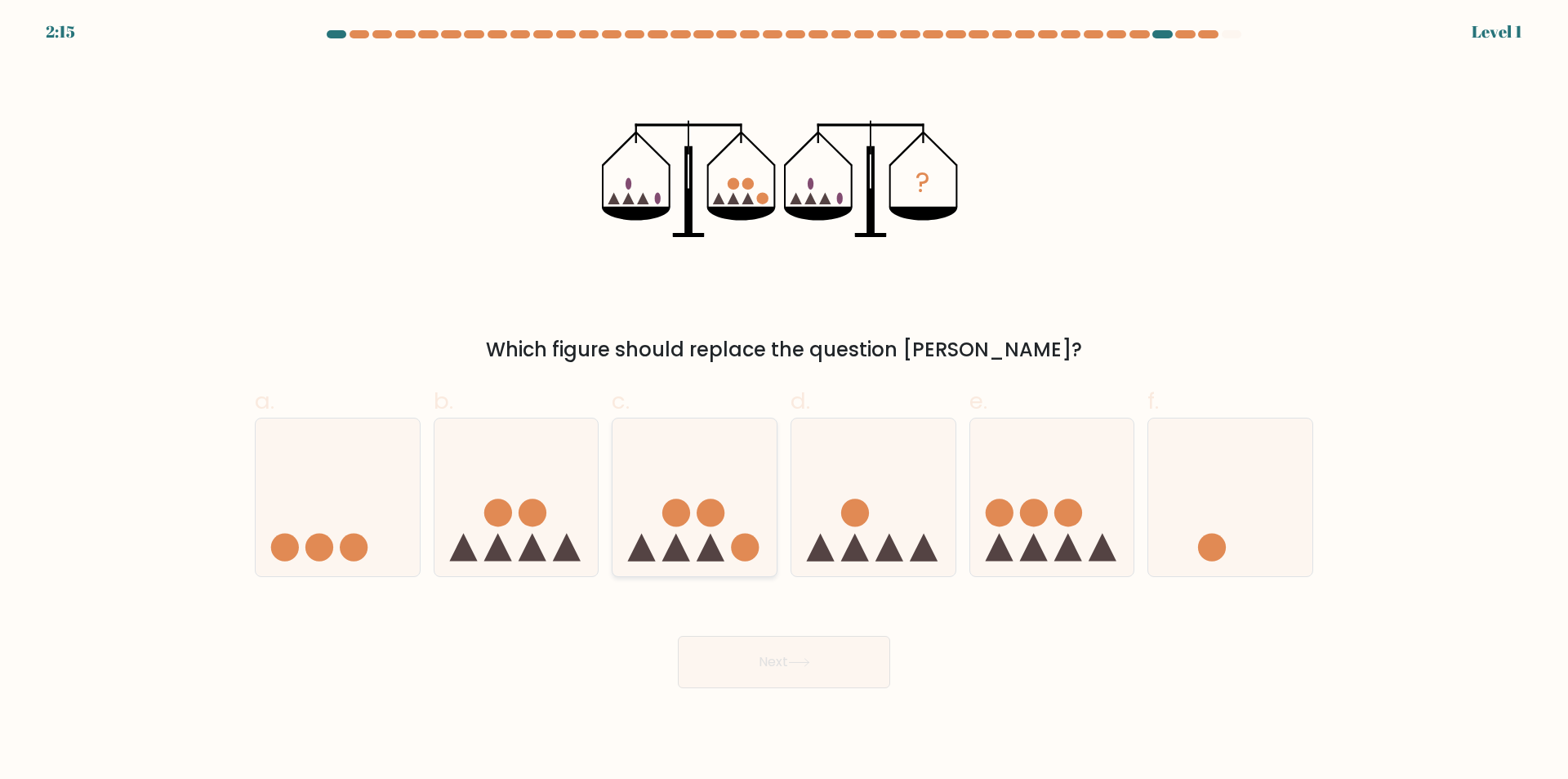
click at [728, 510] on icon at bounding box center [694, 497] width 164 height 135
click at [784, 400] on input "c." at bounding box center [784, 394] width 1 height 11
radio input "true"
drag, startPoint x: 728, startPoint y: 510, endPoint x: 761, endPoint y: 615, distance: 110.1
click at [728, 512] on icon at bounding box center [694, 497] width 163 height 134
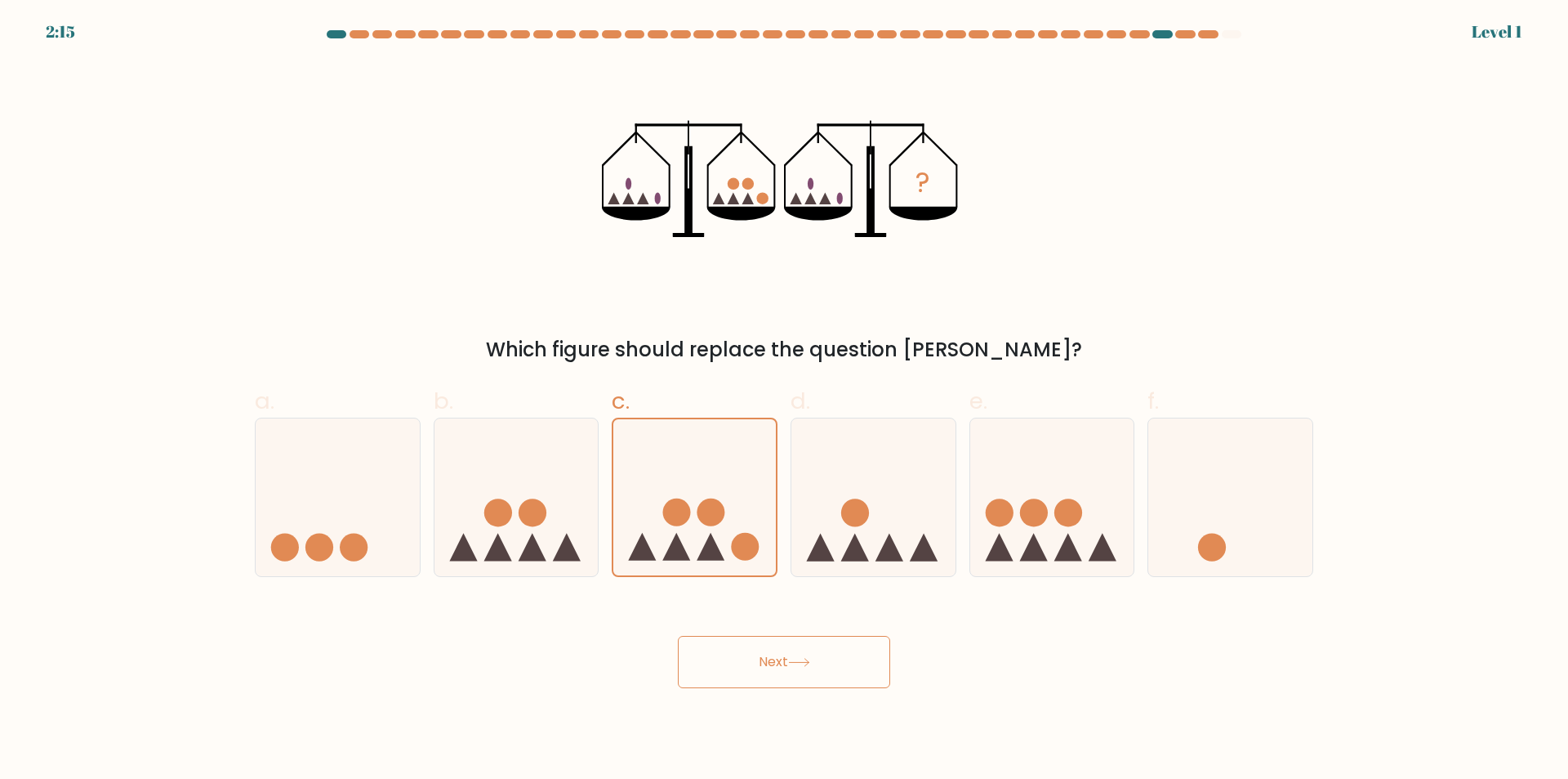
click at [784, 400] on input "c." at bounding box center [784, 394] width 1 height 11
click at [775, 678] on button "Next" at bounding box center [784, 662] width 212 height 53
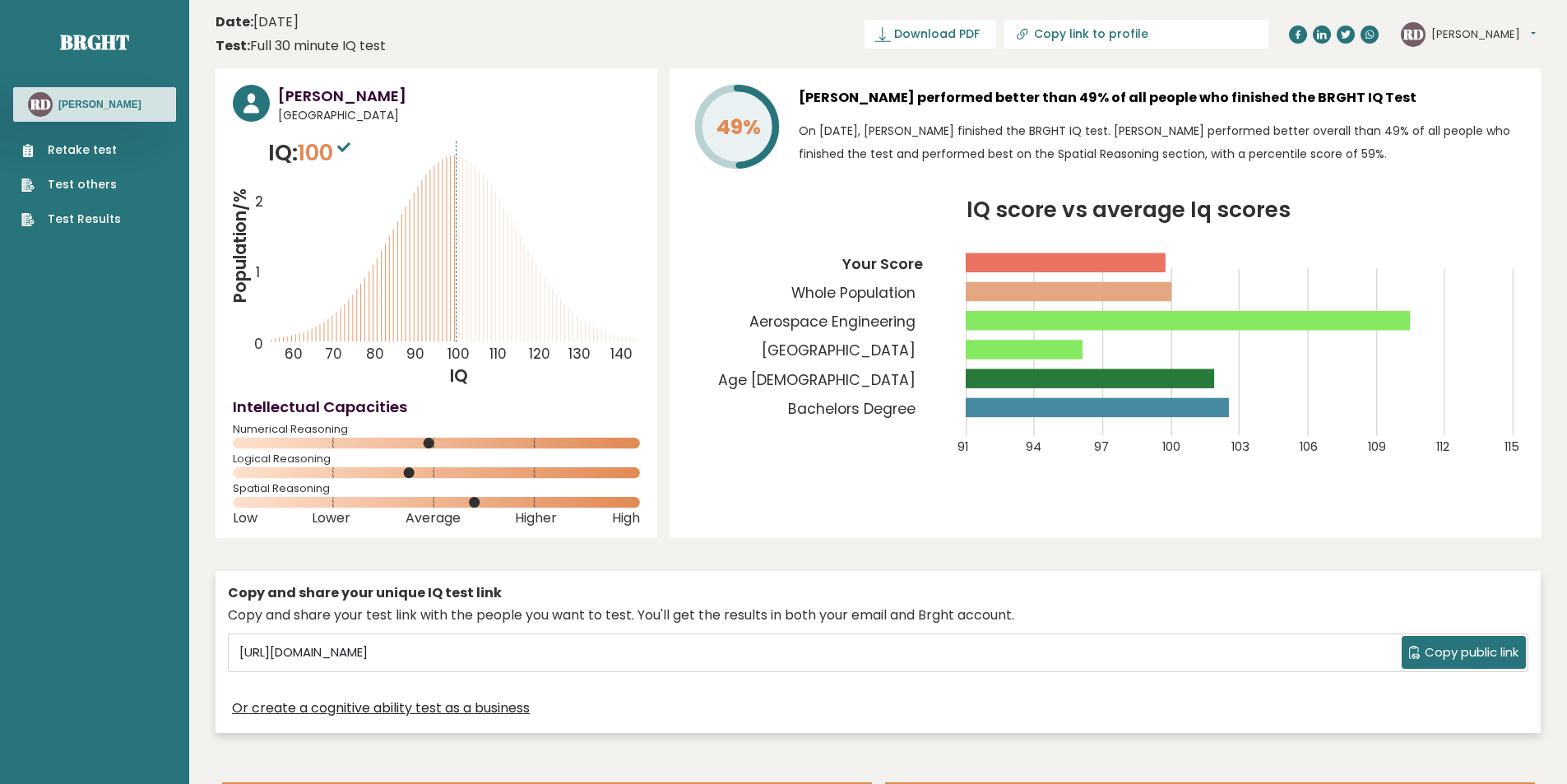
click at [83, 151] on link "Retake test" at bounding box center [72, 150] width 100 height 18
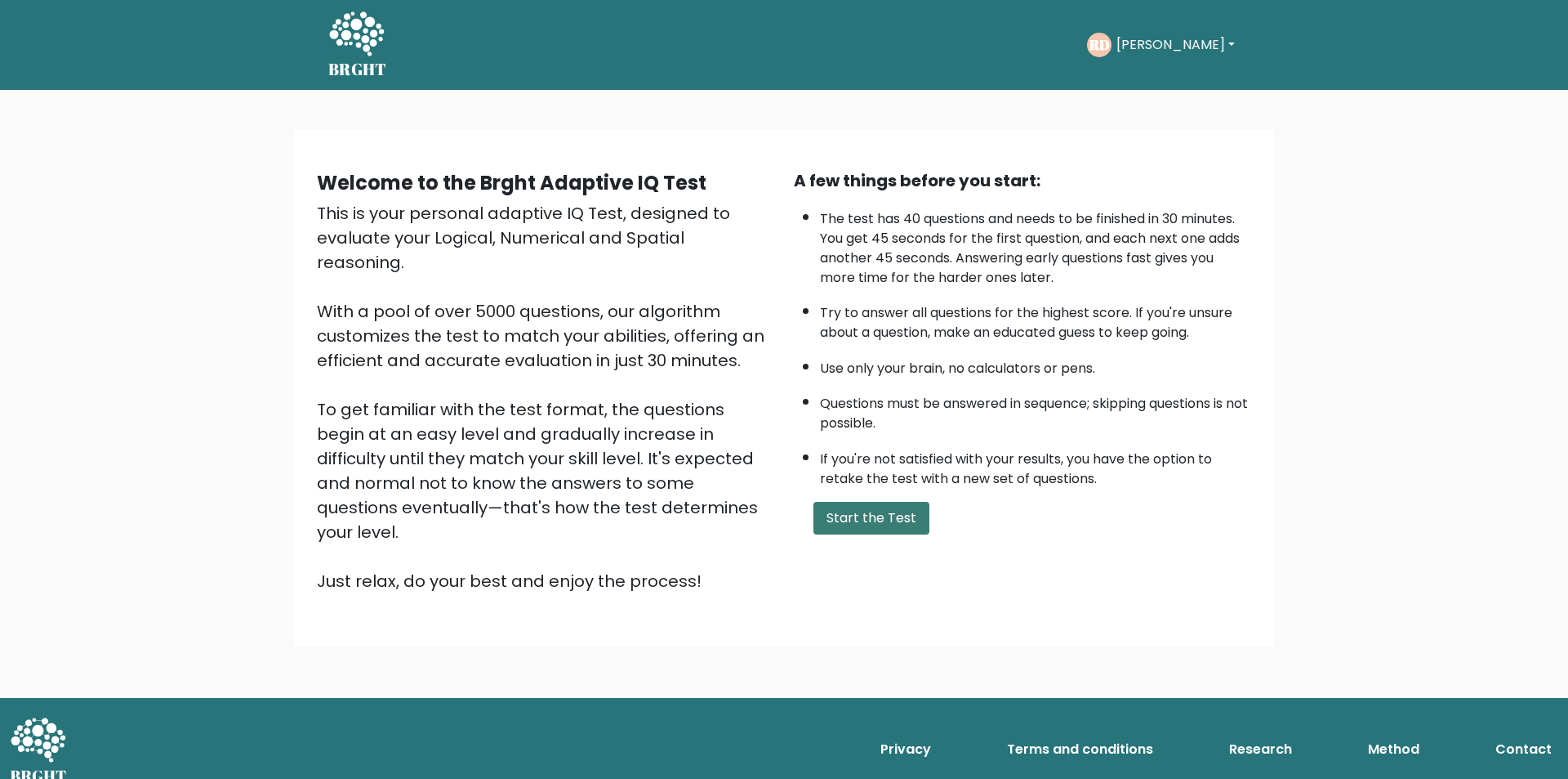
click at [899, 501] on button "Start the Test" at bounding box center [871, 518] width 116 height 33
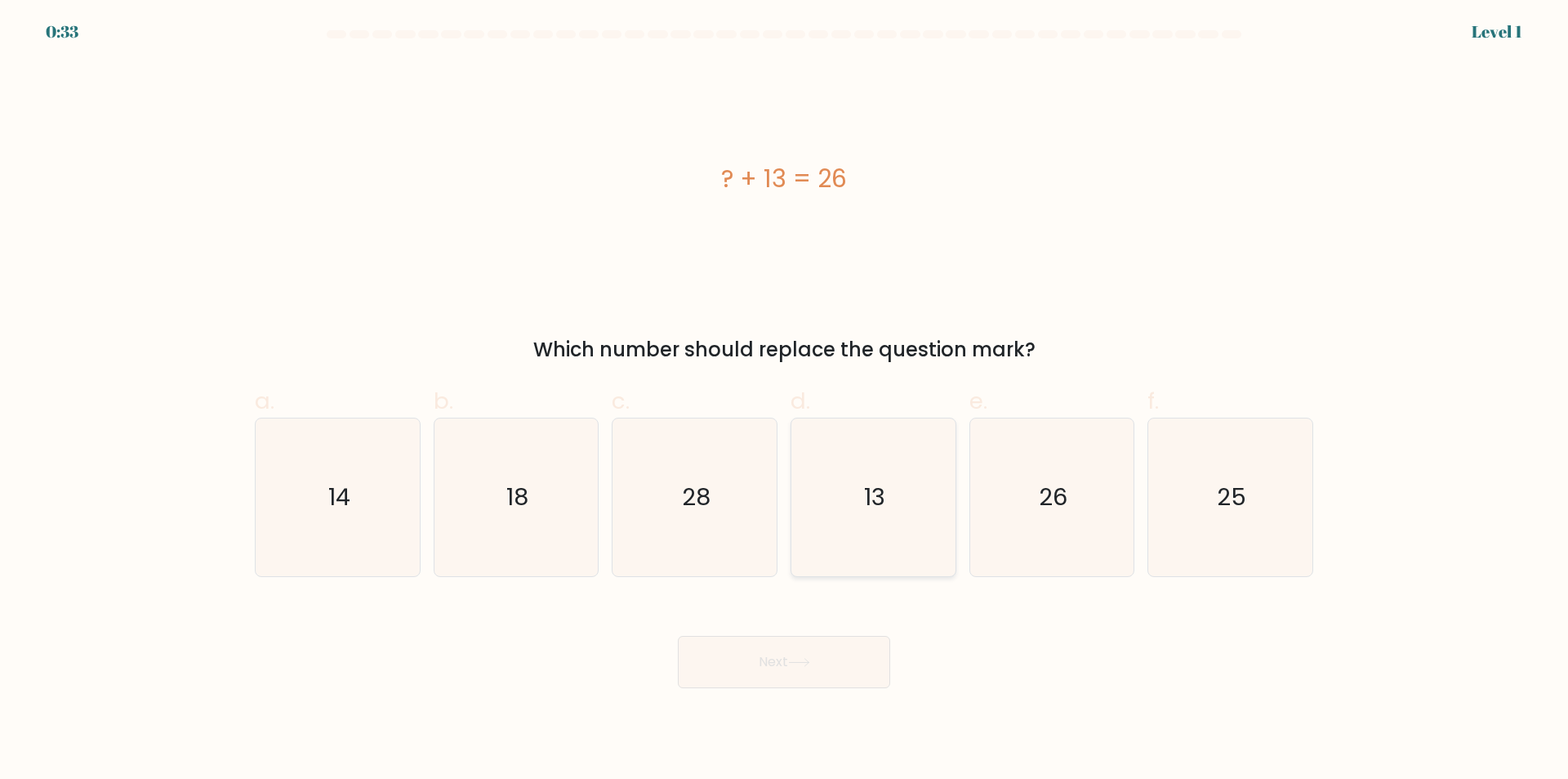
click at [908, 532] on icon "13" at bounding box center [873, 498] width 158 height 158
click at [784, 400] on input "d. 13" at bounding box center [784, 394] width 1 height 11
radio input "true"
click at [840, 662] on button "Next" at bounding box center [784, 662] width 212 height 53
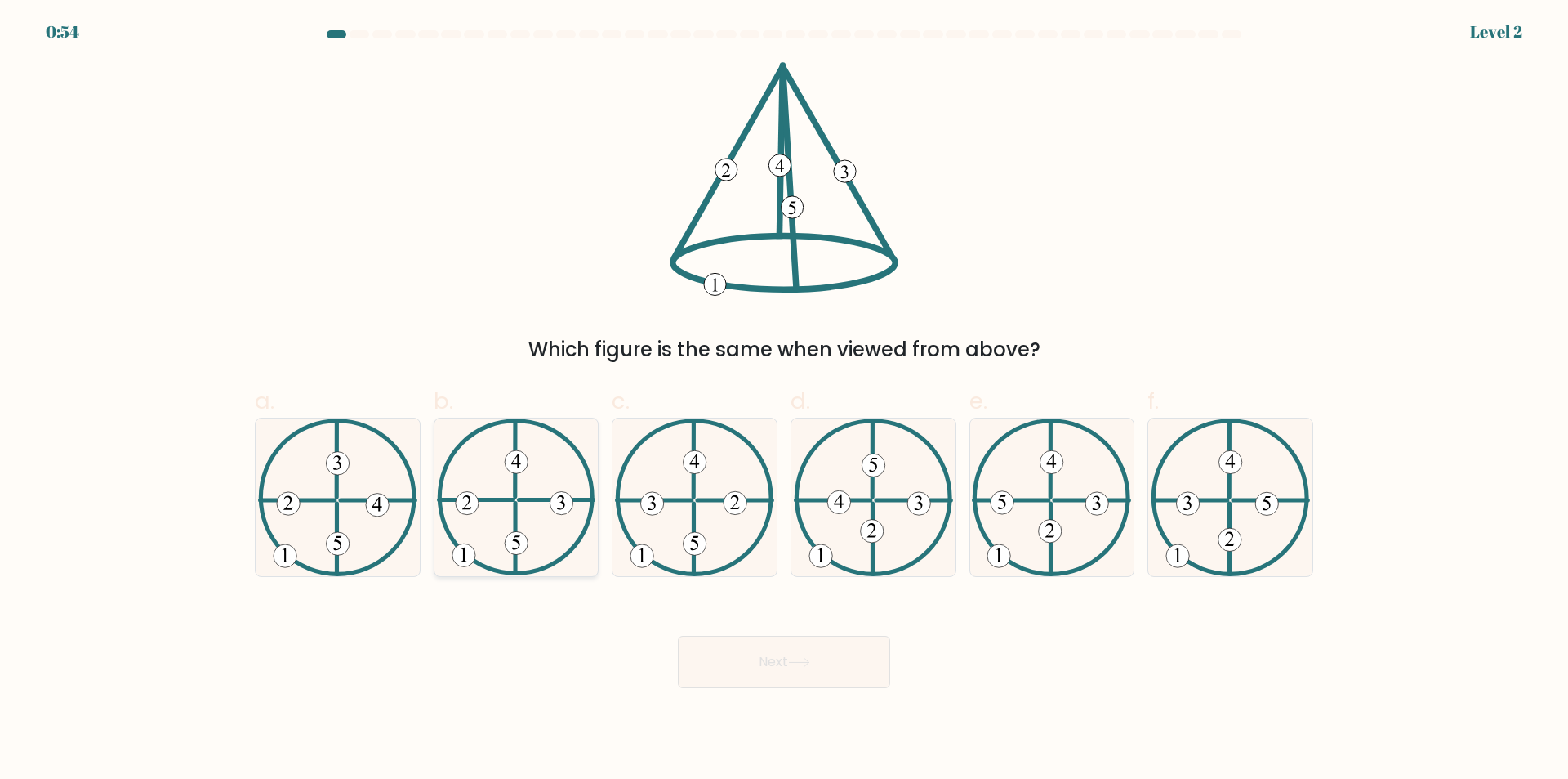
click at [540, 494] on icon at bounding box center [517, 498] width 160 height 158
click at [784, 400] on input "b." at bounding box center [784, 394] width 1 height 11
radio input "true"
click at [732, 652] on button "Next" at bounding box center [784, 662] width 212 height 53
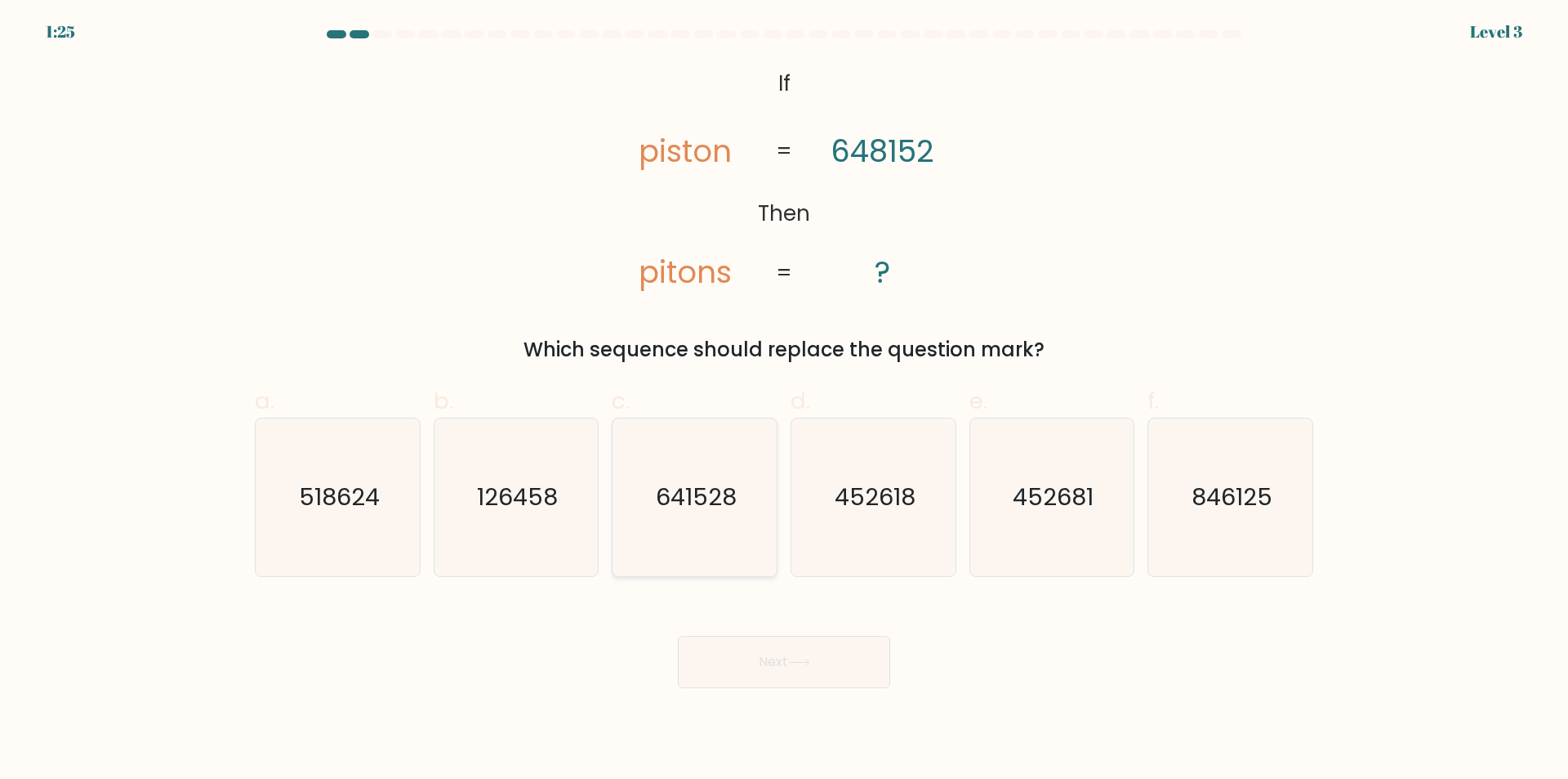
click at [730, 531] on icon "641528" at bounding box center [695, 498] width 158 height 158
click at [784, 400] on input "c. 641528" at bounding box center [784, 394] width 1 height 11
radio input "true"
click at [789, 642] on button "Next" at bounding box center [784, 662] width 212 height 53
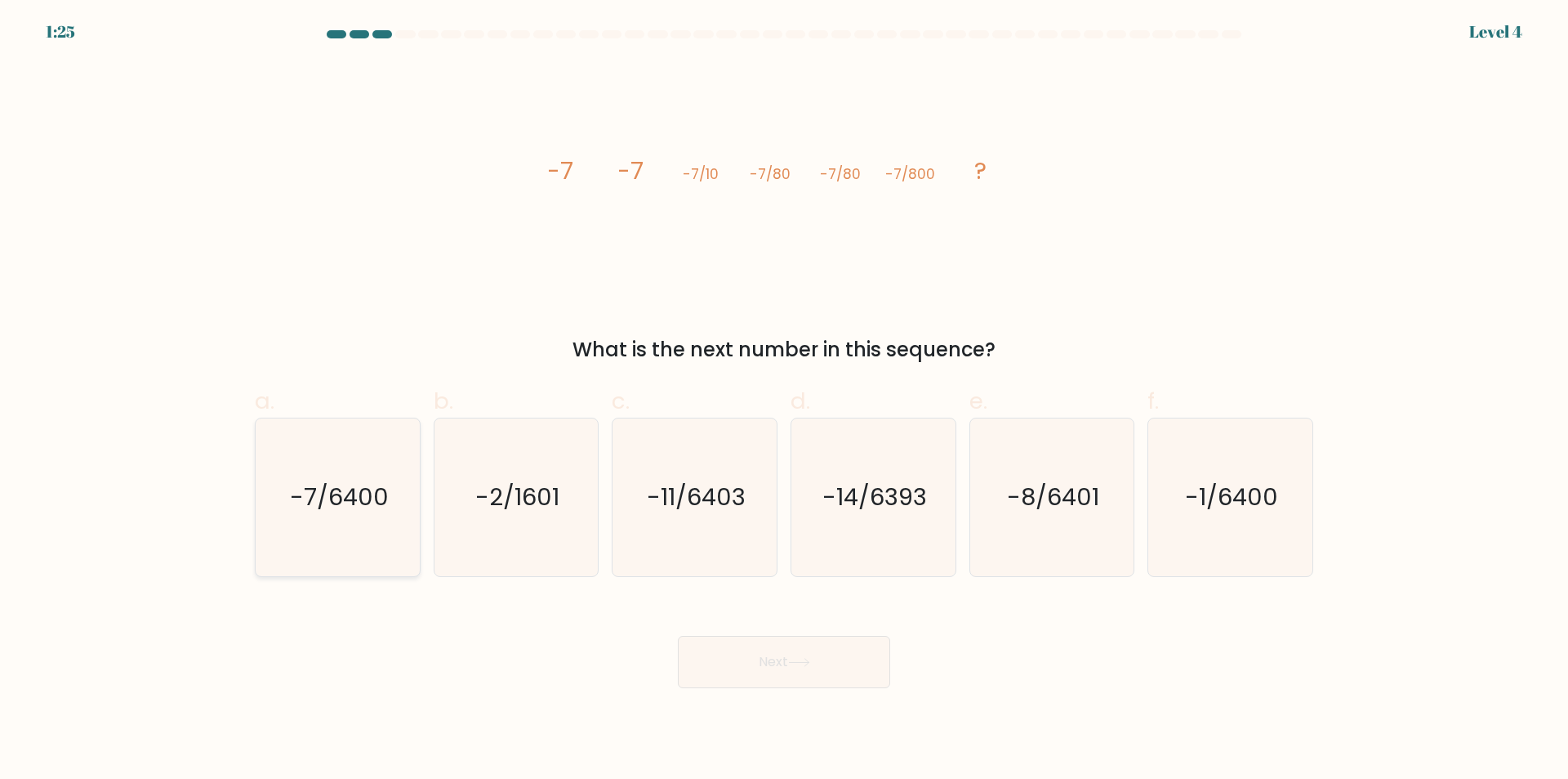
click at [306, 504] on text "-7/6400" at bounding box center [340, 498] width 99 height 33
click at [784, 400] on input "a. -7/6400" at bounding box center [784, 394] width 1 height 11
radio input "true"
click at [791, 650] on button "Next" at bounding box center [784, 662] width 212 height 53
click at [794, 649] on button "Next" at bounding box center [784, 662] width 212 height 53
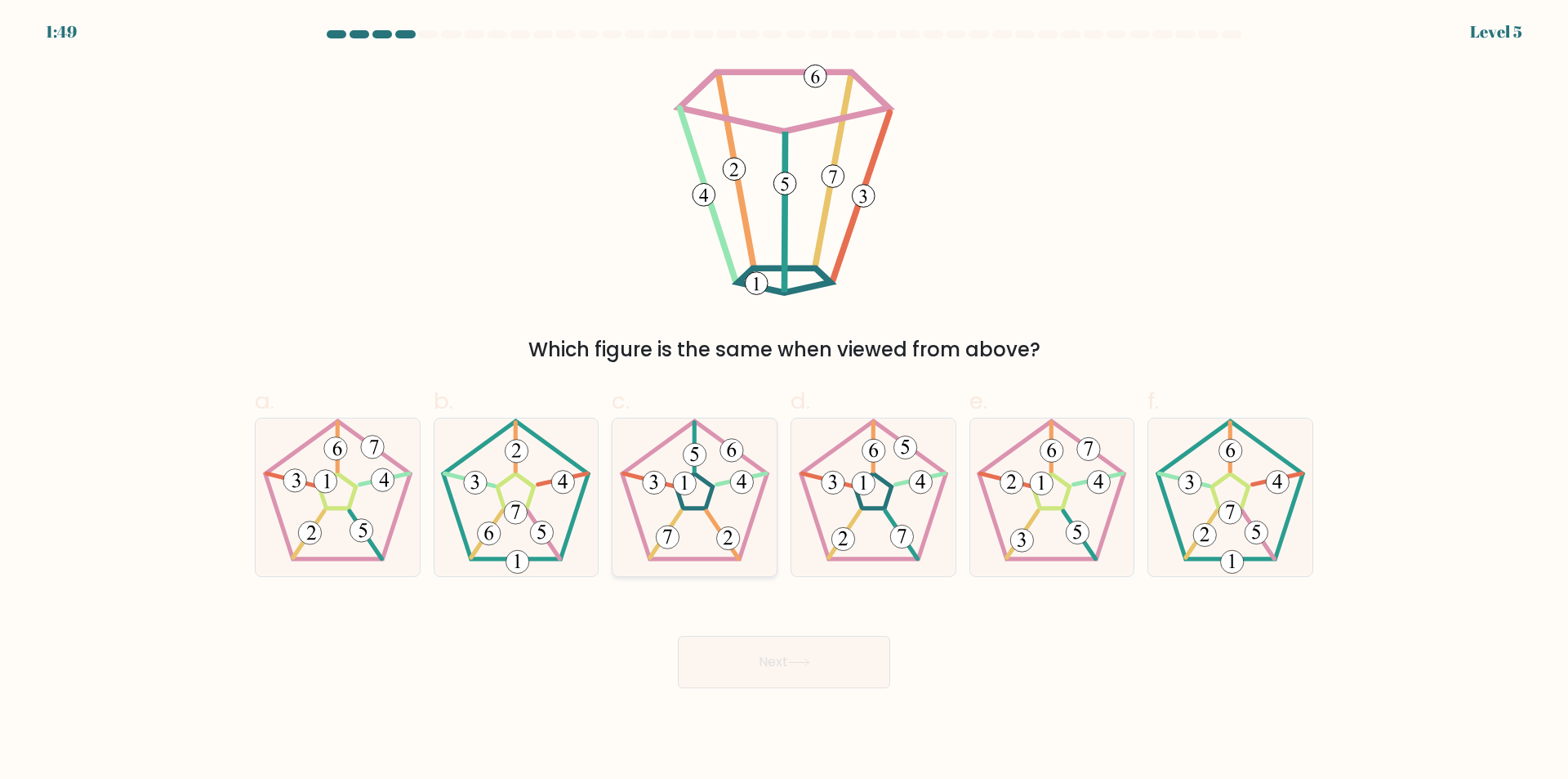
click at [703, 505] on icon at bounding box center [695, 498] width 158 height 158
click at [784, 400] on input "c." at bounding box center [784, 394] width 1 height 11
radio input "true"
click at [703, 505] on icon at bounding box center [695, 497] width 156 height 156
click at [784, 400] on input "c." at bounding box center [784, 394] width 1 height 11
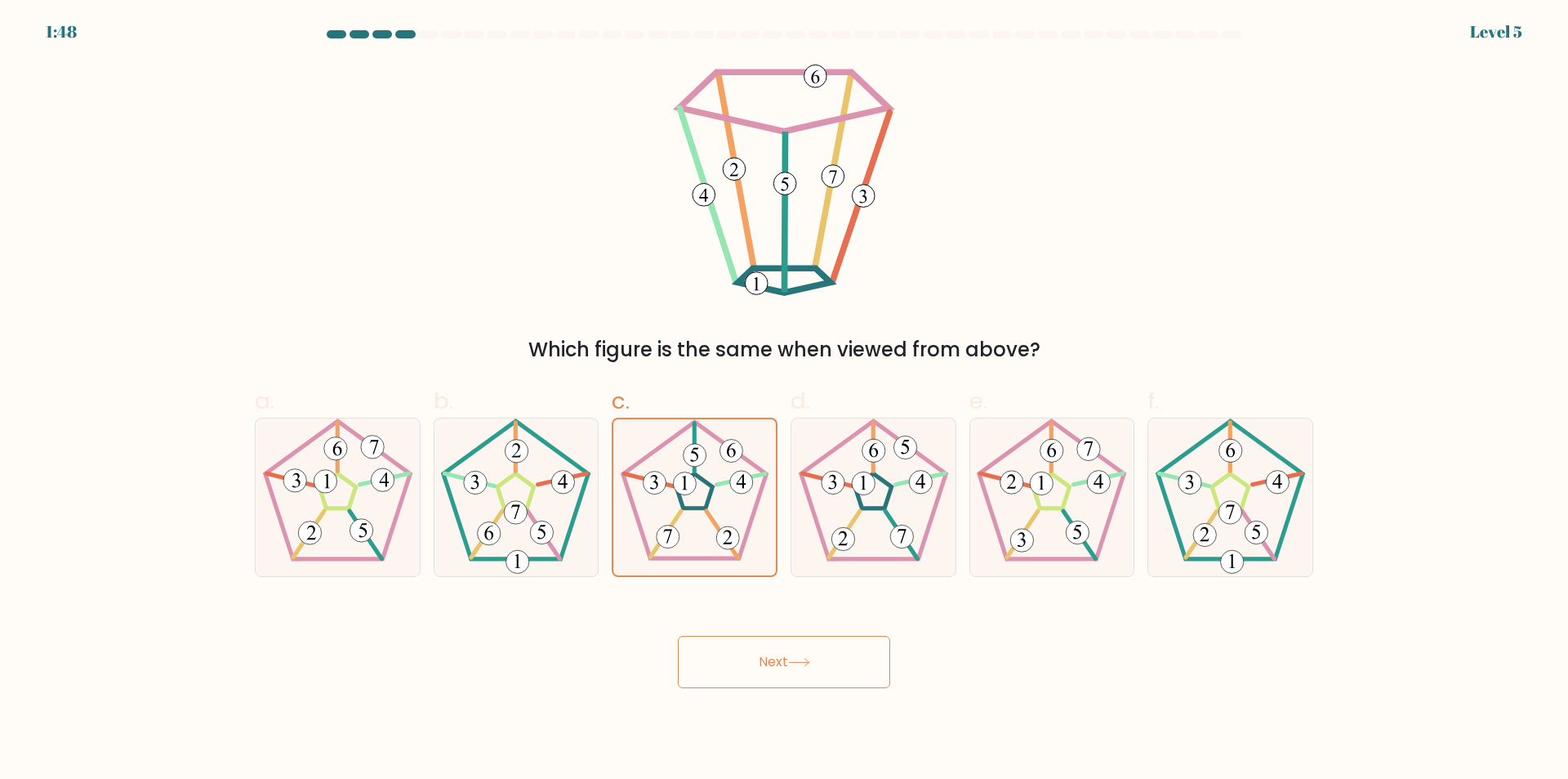
click at [774, 658] on button "Next" at bounding box center [784, 662] width 212 height 53
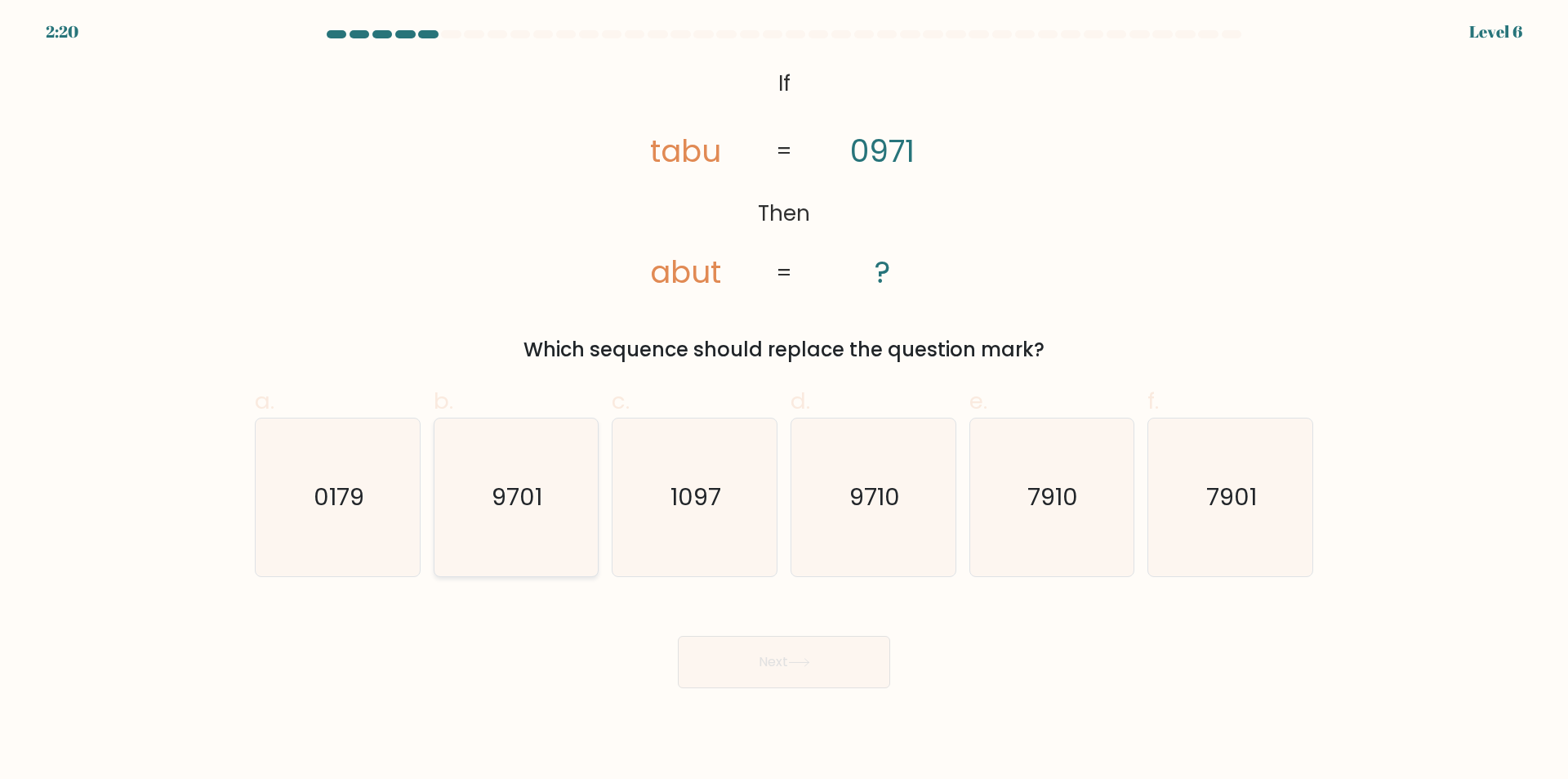
click at [556, 501] on icon "9701" at bounding box center [516, 498] width 158 height 158
click at [784, 400] on input "b. 9701" at bounding box center [784, 394] width 1 height 11
radio input "true"
drag, startPoint x: 950, startPoint y: 498, endPoint x: 941, endPoint y: 500, distance: 9.2
click at [945, 499] on icon "9710" at bounding box center [873, 498] width 158 height 158
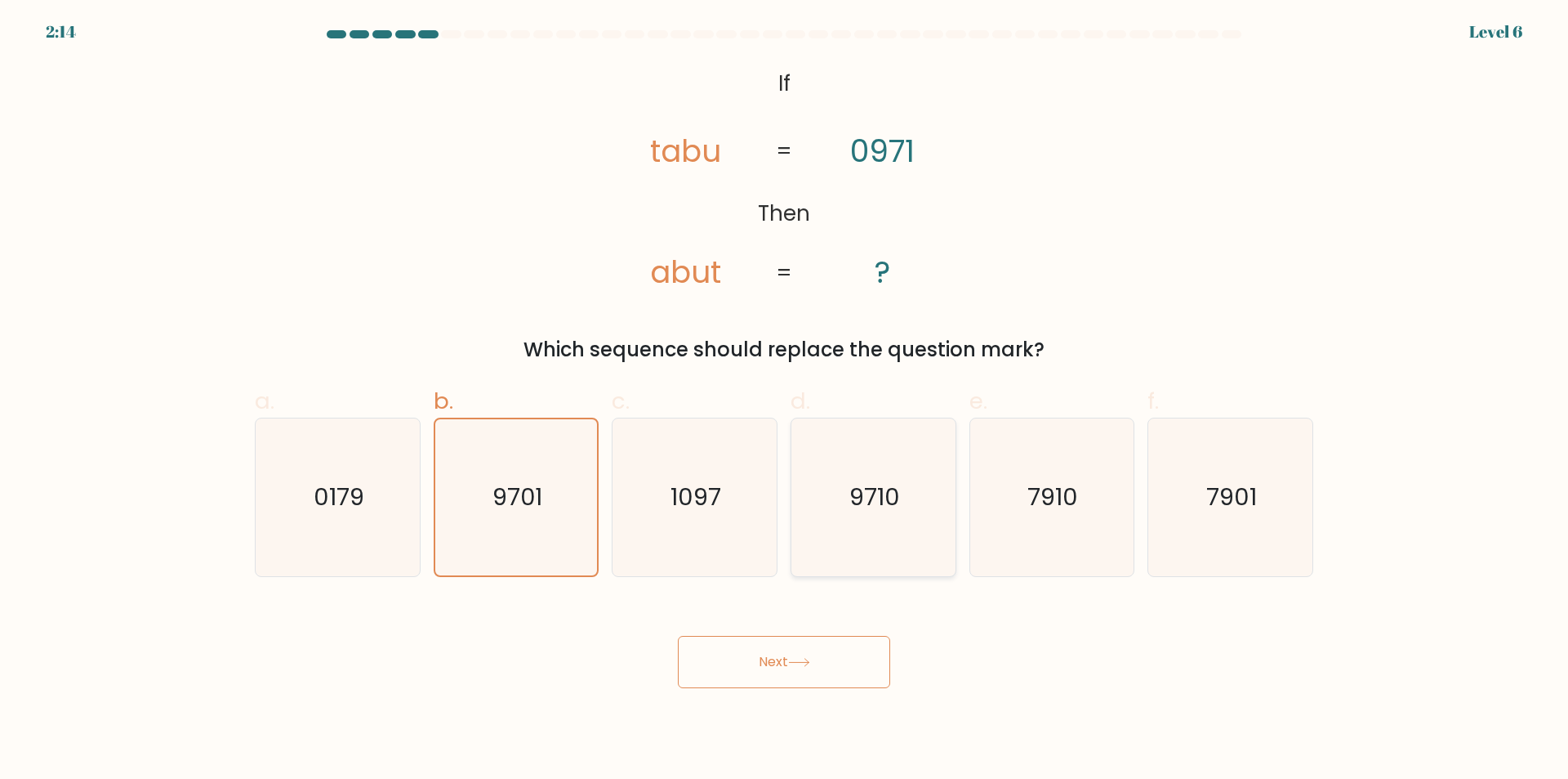
click at [784, 400] on input "d. 9710" at bounding box center [784, 394] width 1 height 11
radio input "true"
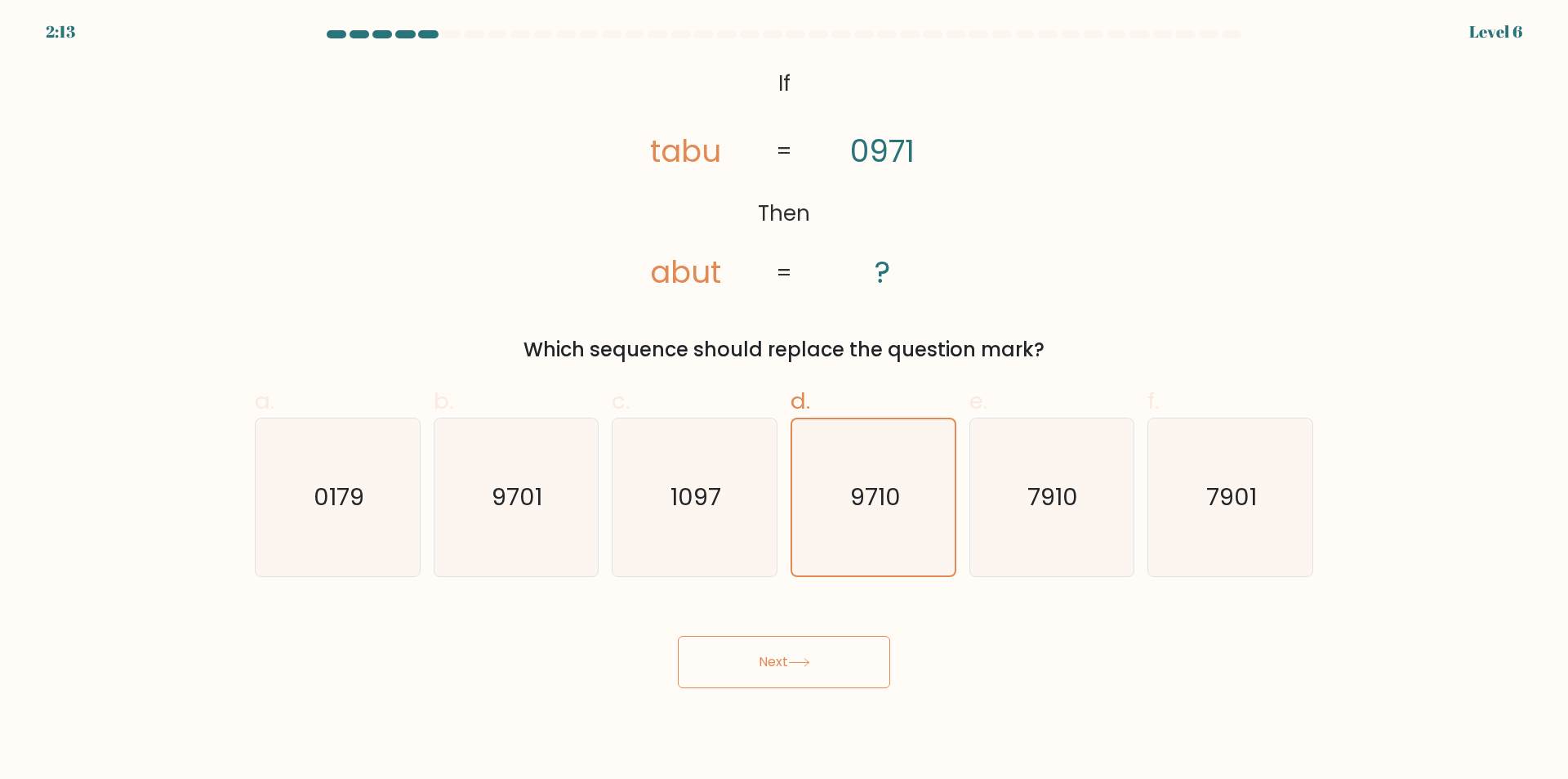
click at [846, 656] on button "Next" at bounding box center [784, 662] width 212 height 53
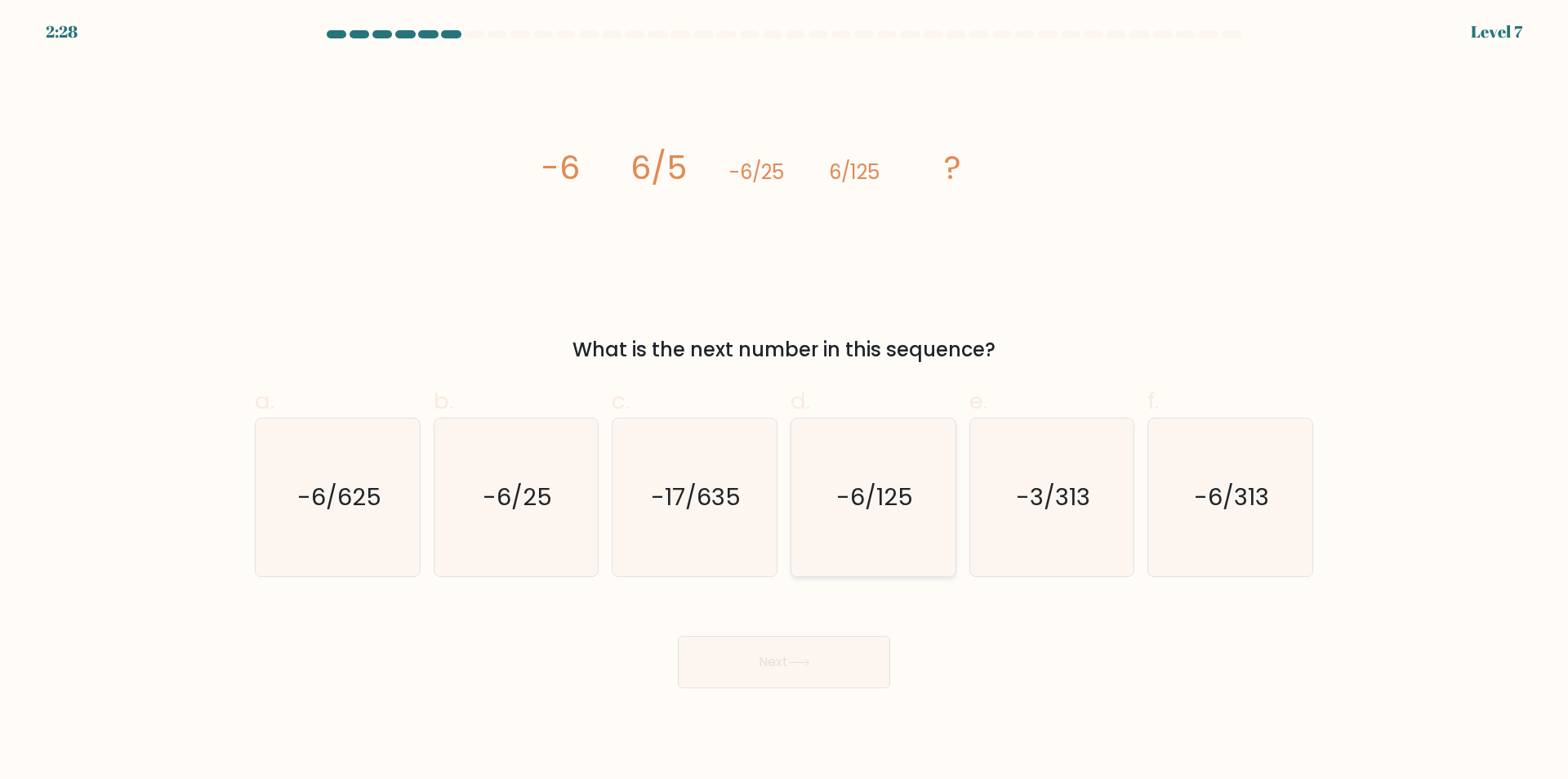
click at [921, 504] on icon "-6/125" at bounding box center [873, 498] width 158 height 158
click at [784, 400] on input "d. -6/125" at bounding box center [784, 394] width 1 height 11
radio input "true"
click at [1228, 513] on text "-6/313" at bounding box center [1232, 498] width 75 height 33
click at [784, 400] on input "f. -6/313" at bounding box center [784, 394] width 1 height 11
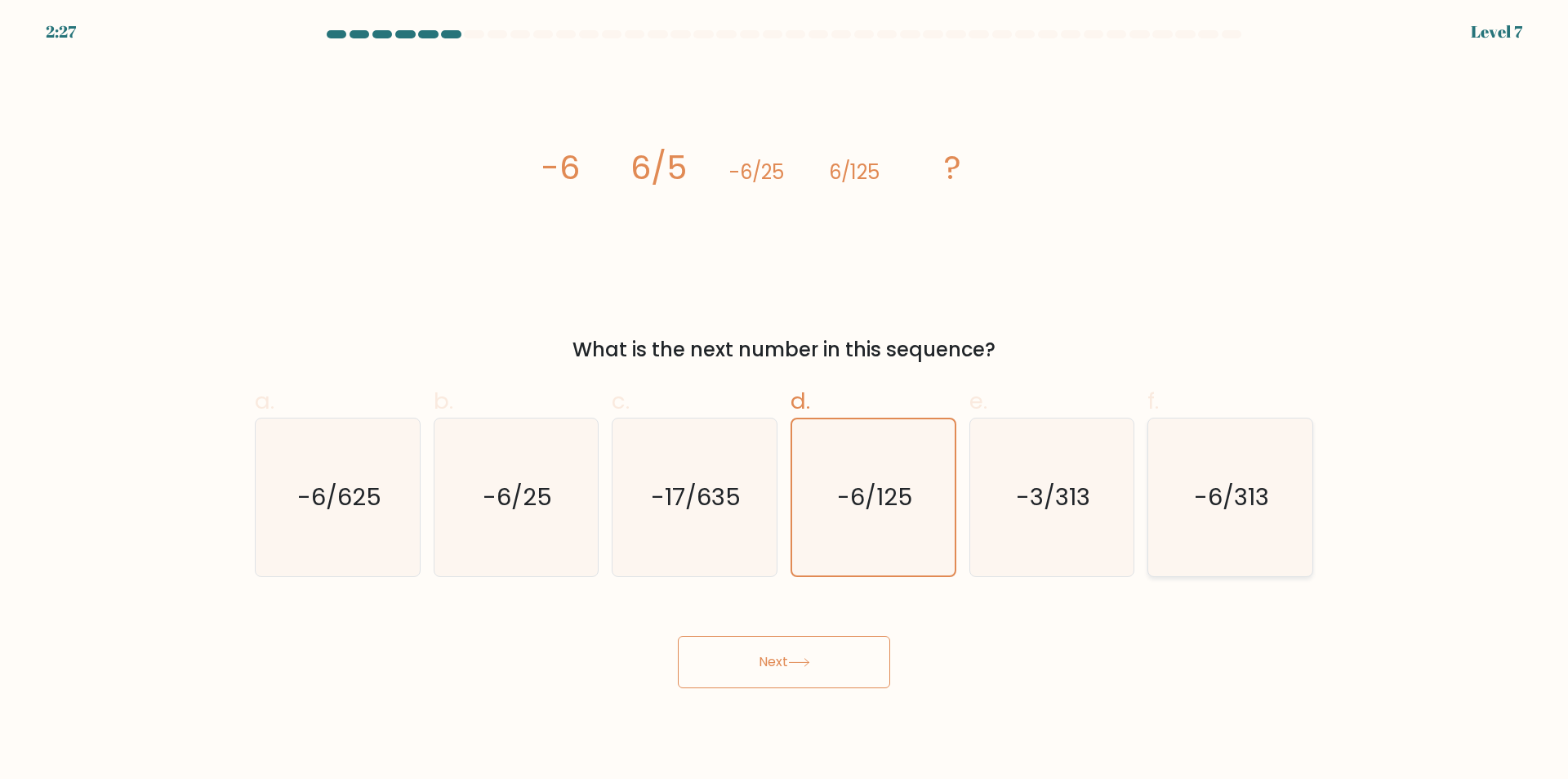
radio input "true"
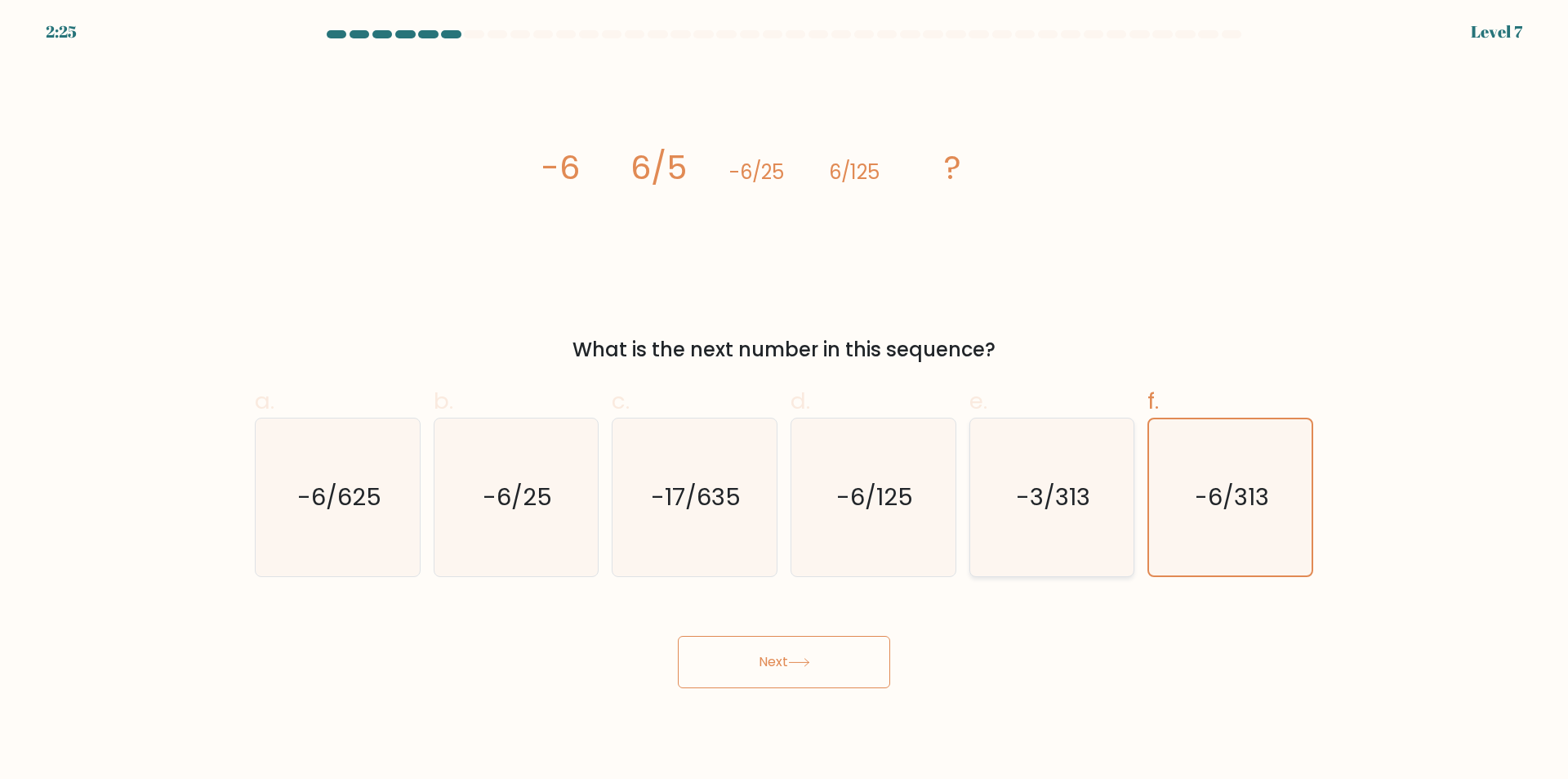
click at [1053, 502] on text "-3/313" at bounding box center [1053, 498] width 74 height 33
click at [784, 400] on input "e. -3/313" at bounding box center [784, 394] width 1 height 11
radio input "true"
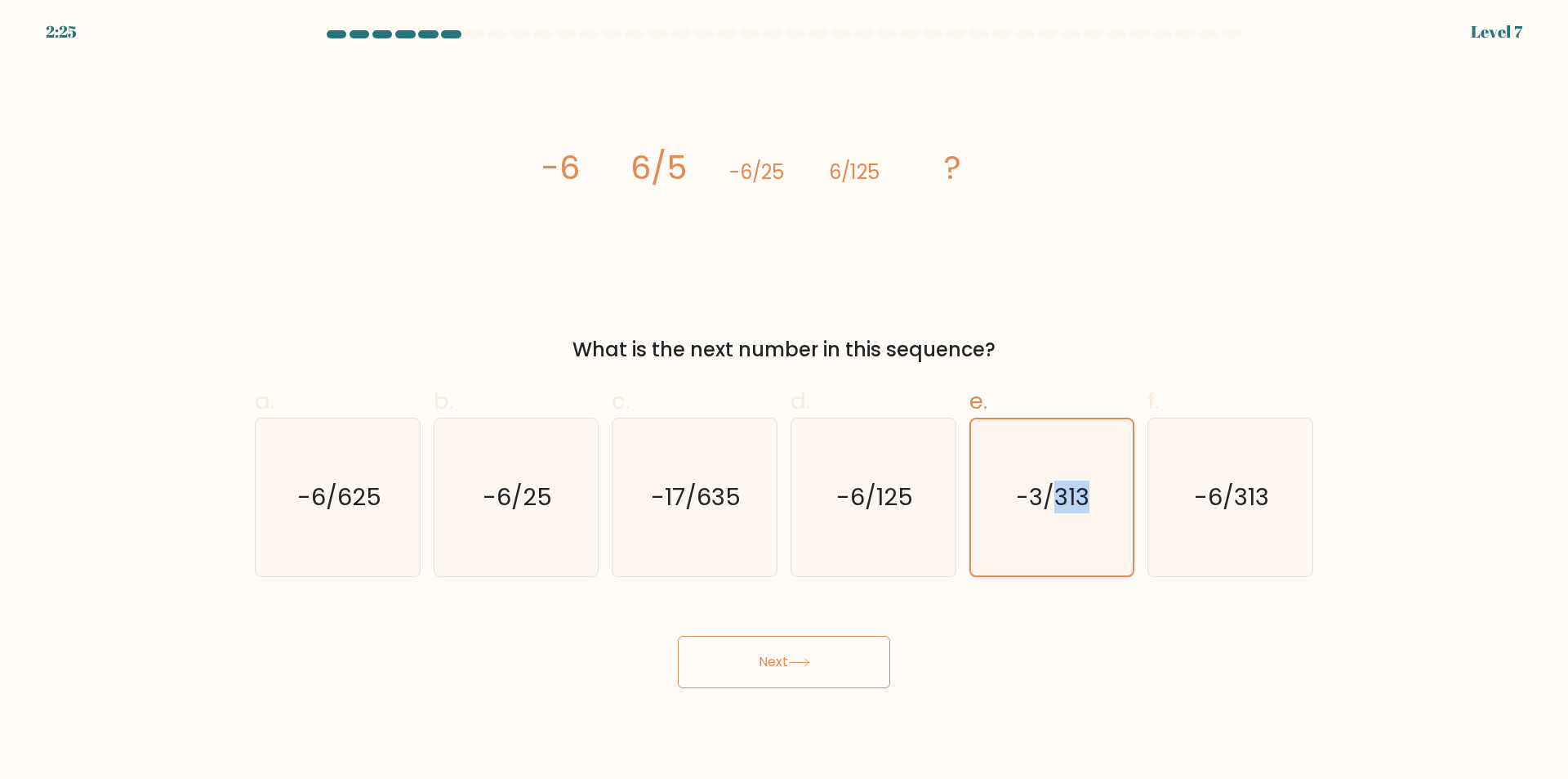
drag, startPoint x: 1053, startPoint y: 502, endPoint x: 1001, endPoint y: 514, distance: 53.4
click at [1051, 504] on text "-3/313" at bounding box center [1054, 497] width 74 height 33
click at [784, 400] on input "e. -3/313" at bounding box center [784, 394] width 1 height 11
click at [856, 511] on text "-6/125" at bounding box center [874, 498] width 77 height 33
click at [784, 400] on input "d. -6/125" at bounding box center [784, 394] width 1 height 11
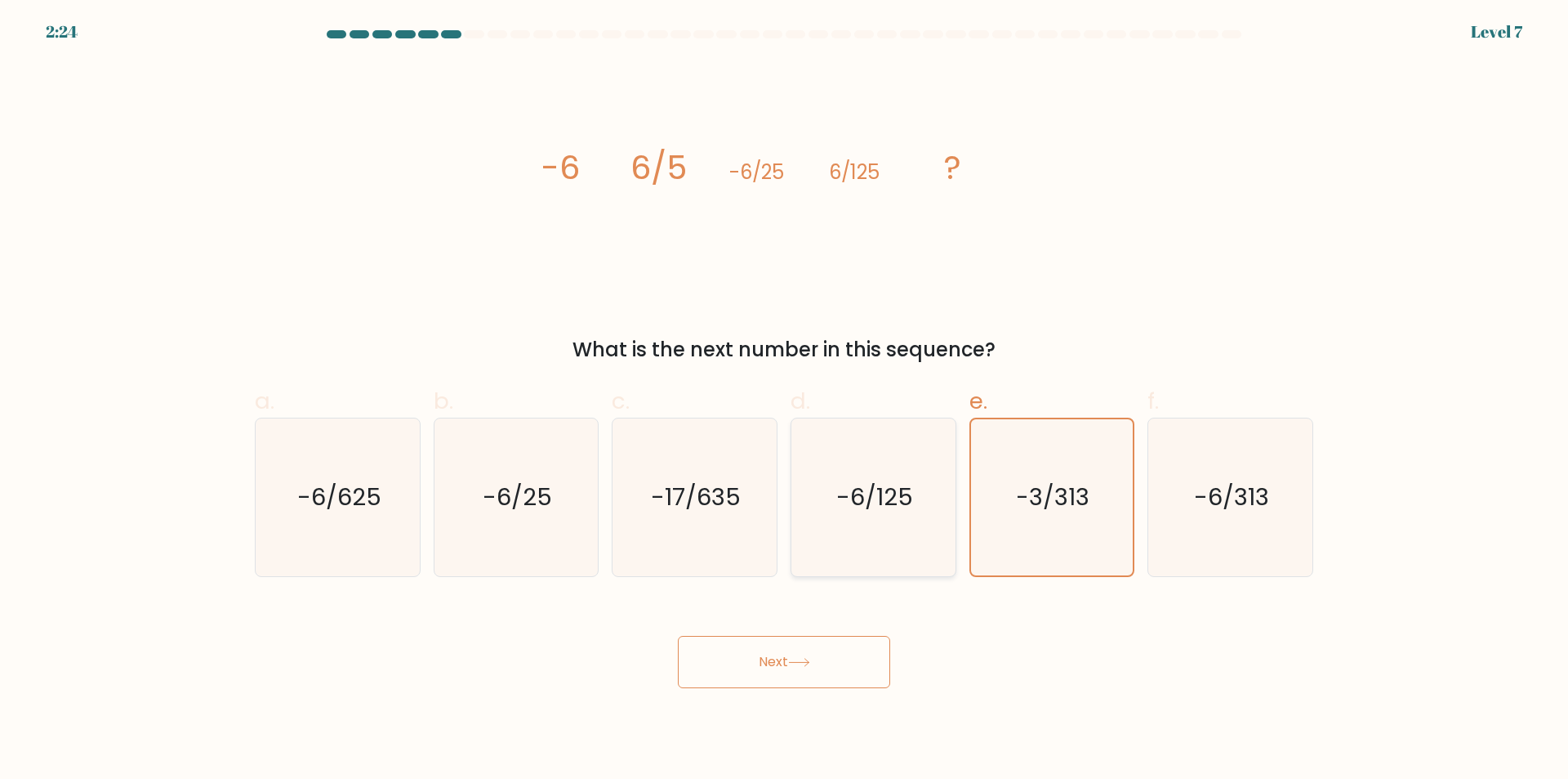
radio input "true"
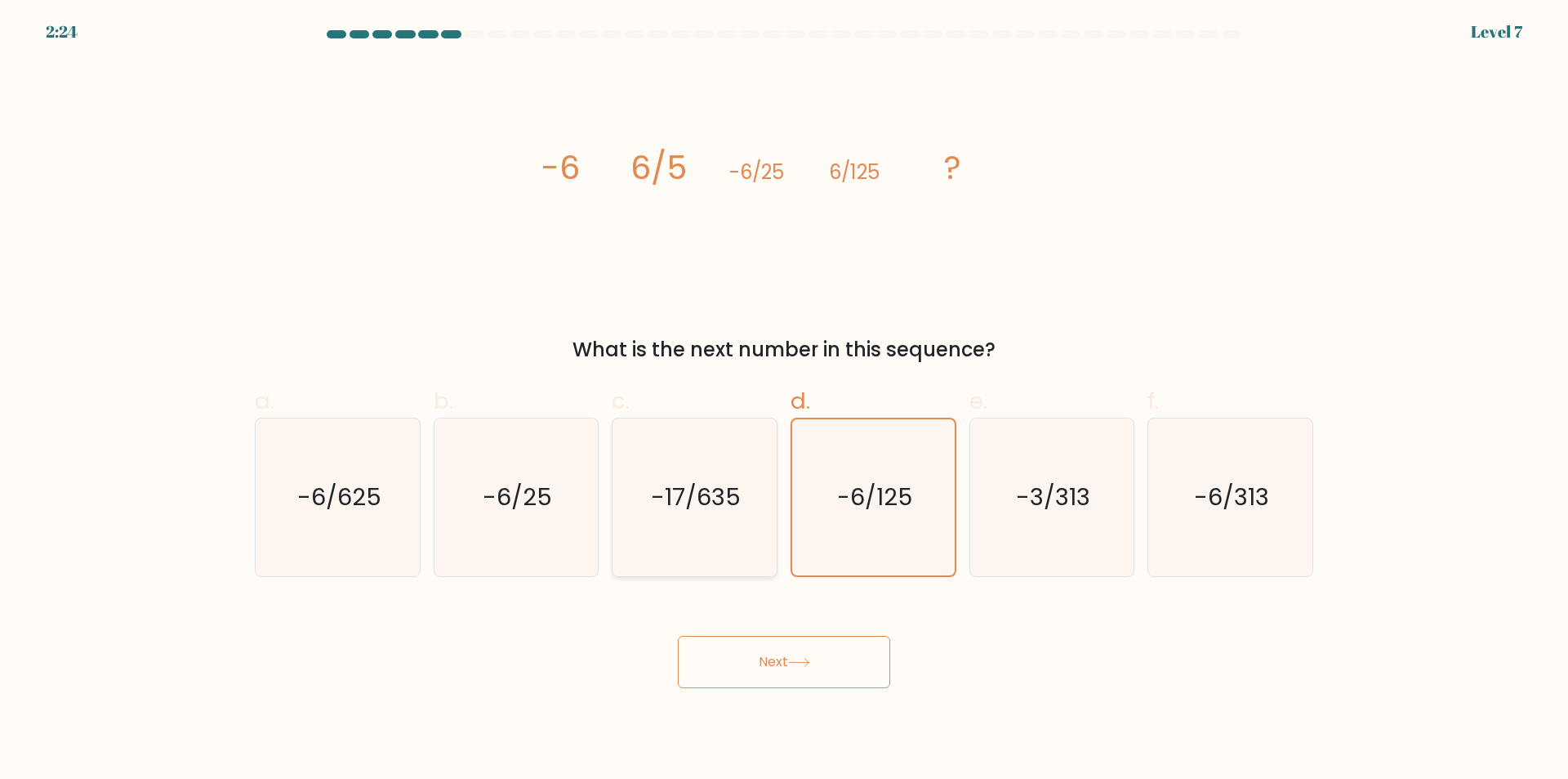
click at [773, 516] on icon "-17/635" at bounding box center [695, 498] width 158 height 158
click at [784, 400] on input "c. -17/635" at bounding box center [784, 394] width 1 height 11
radio input "true"
click at [492, 488] on text "-6/25" at bounding box center [517, 498] width 69 height 33
click at [784, 400] on input "b. -6/25" at bounding box center [784, 394] width 1 height 11
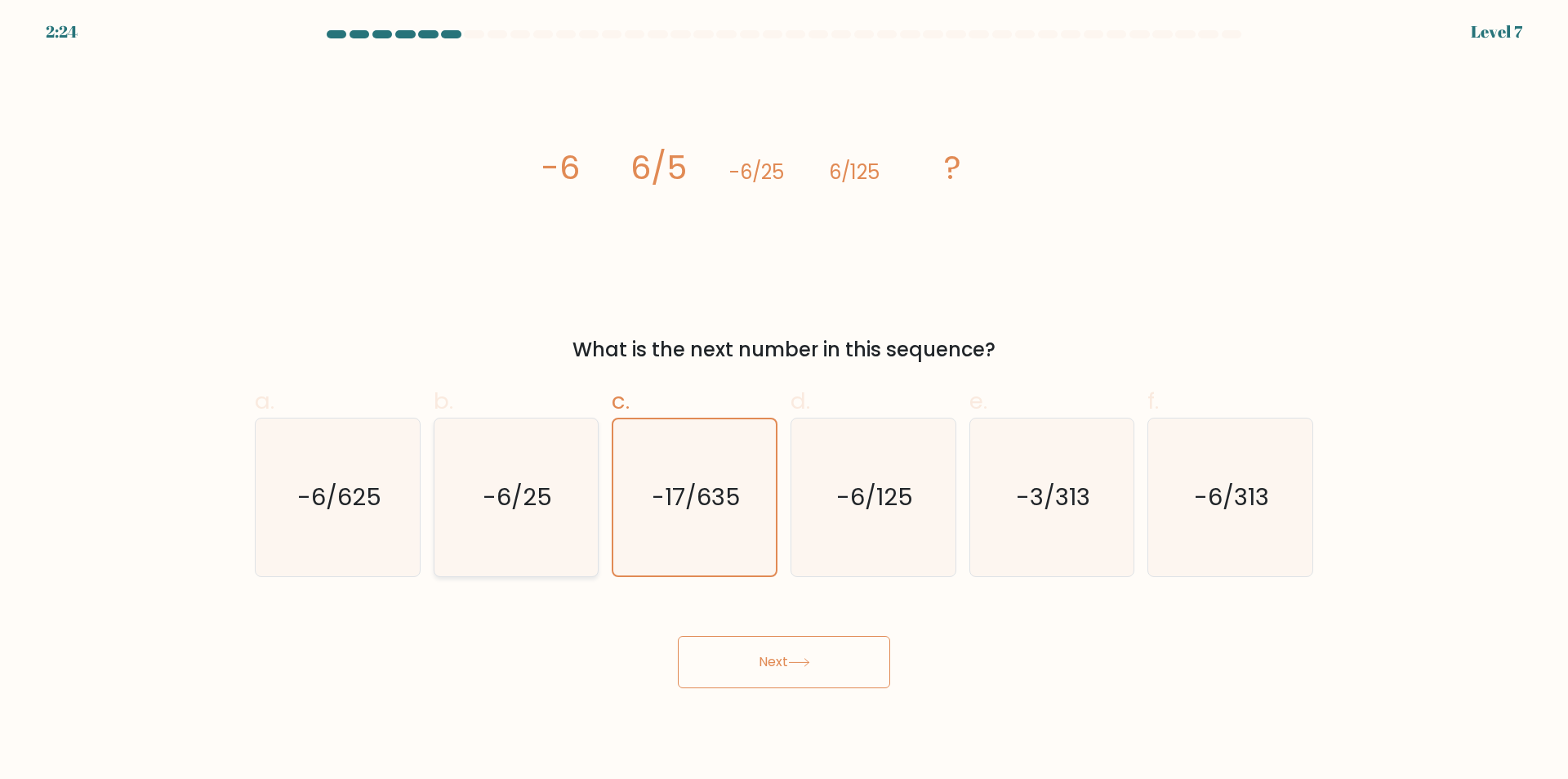
radio input "true"
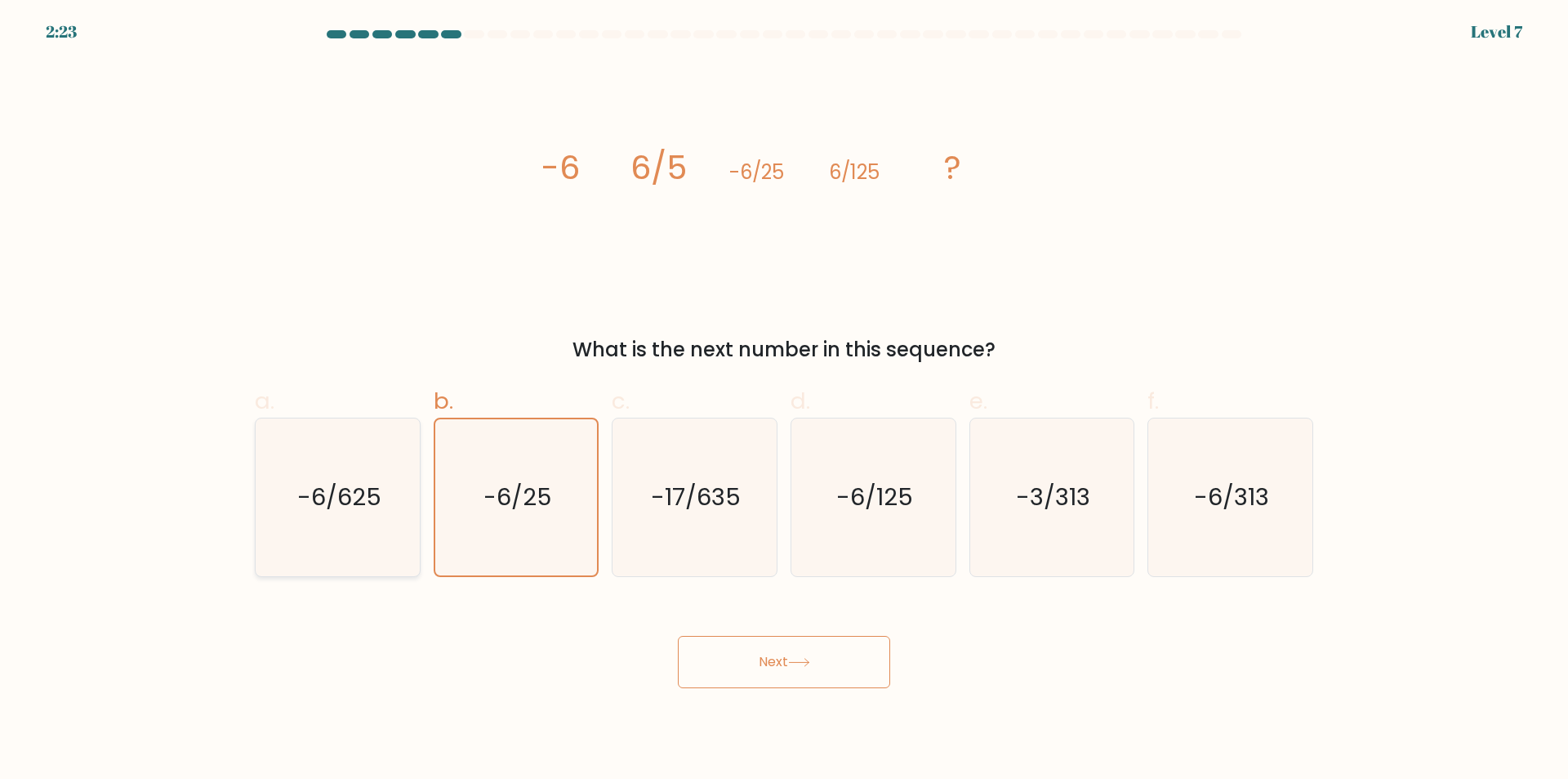
click at [397, 479] on icon "-6/625" at bounding box center [338, 498] width 158 height 158
click at [784, 400] on input "a. -6/625" at bounding box center [784, 394] width 1 height 11
radio input "true"
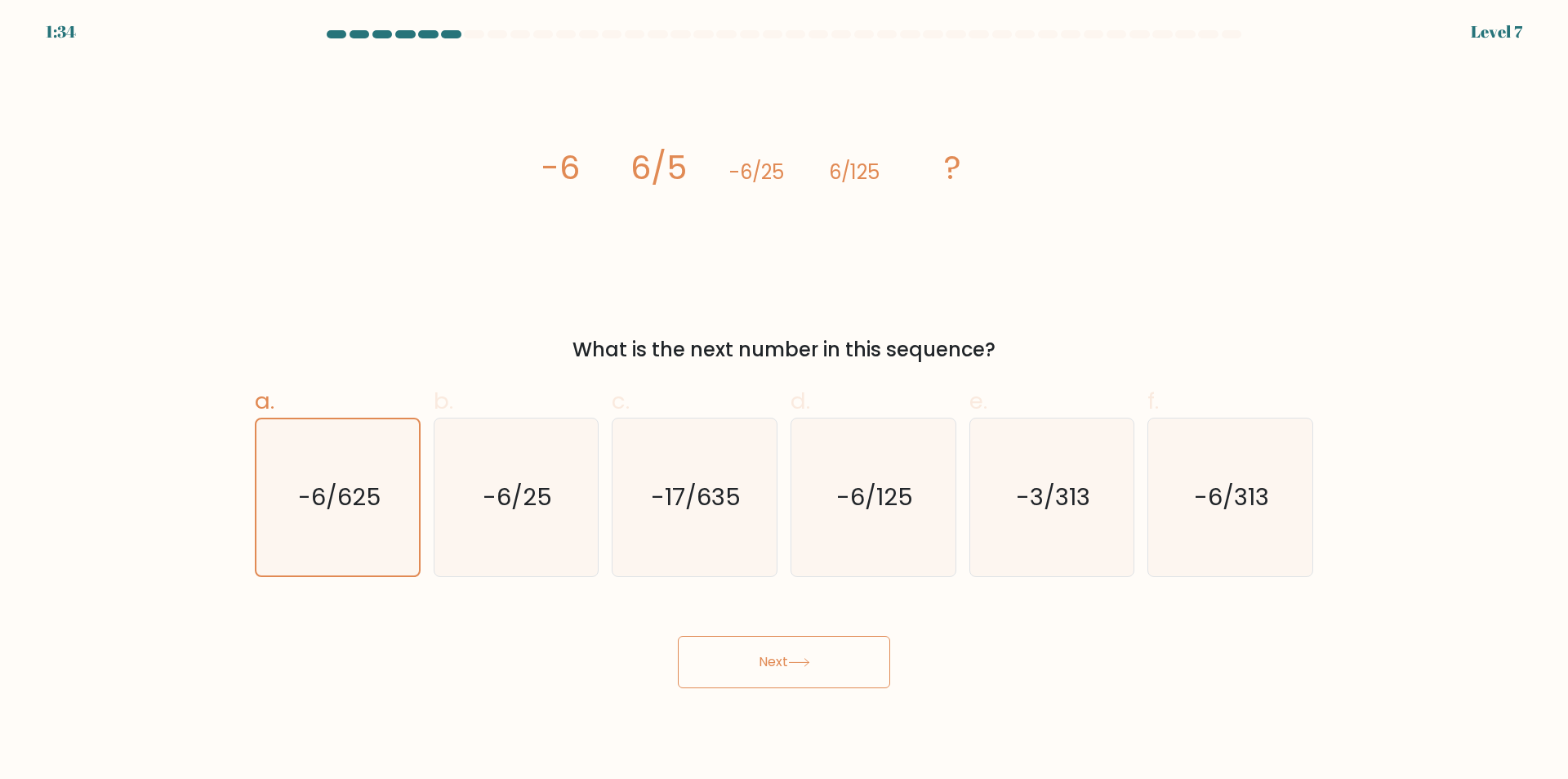
click at [873, 657] on button "Next" at bounding box center [784, 662] width 212 height 53
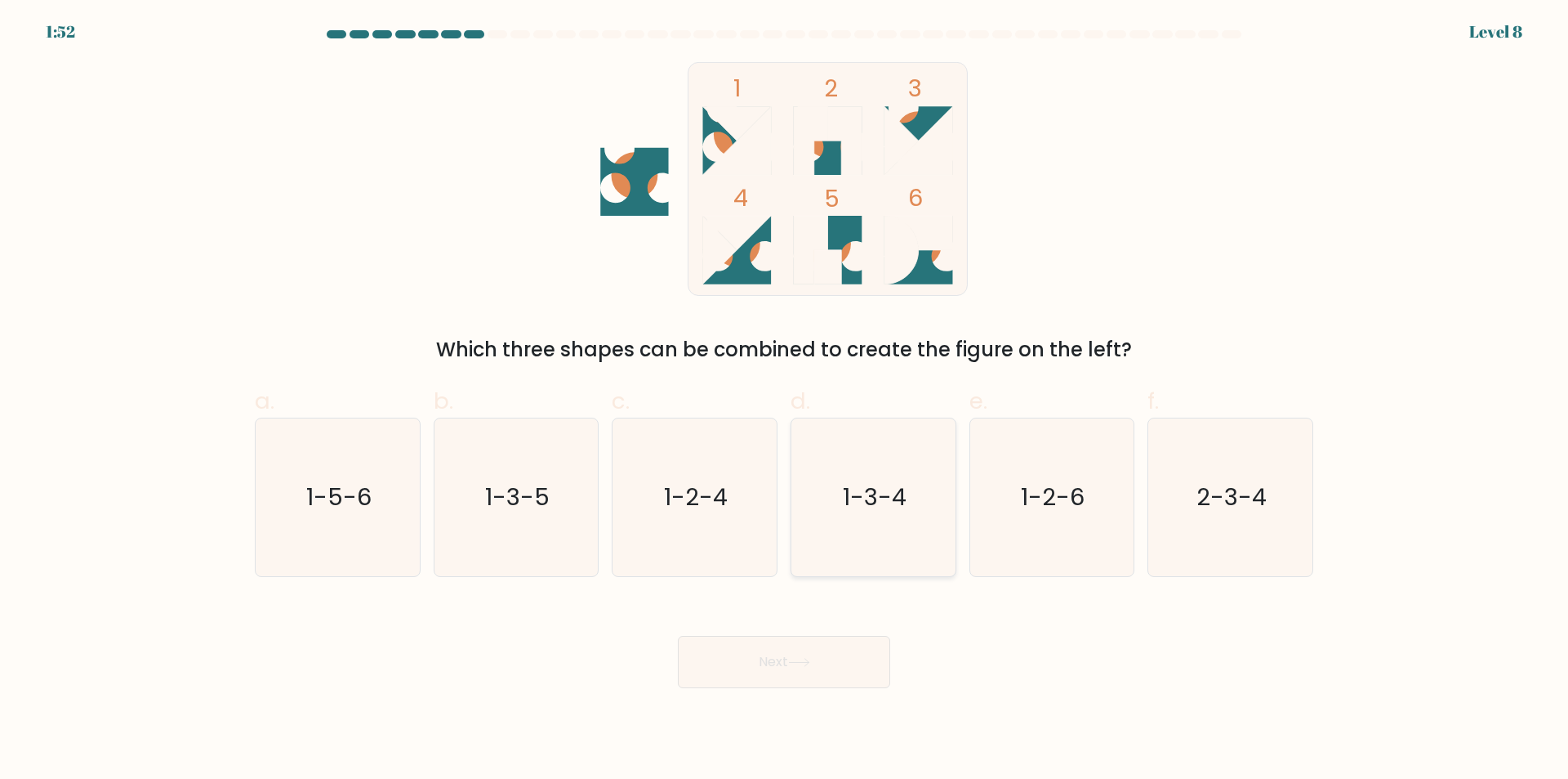
click at [941, 536] on icon "1-3-4" at bounding box center [873, 498] width 158 height 158
click at [784, 400] on input "d. 1-3-4" at bounding box center [784, 394] width 1 height 11
radio input "true"
click at [851, 668] on button "Next" at bounding box center [784, 662] width 212 height 53
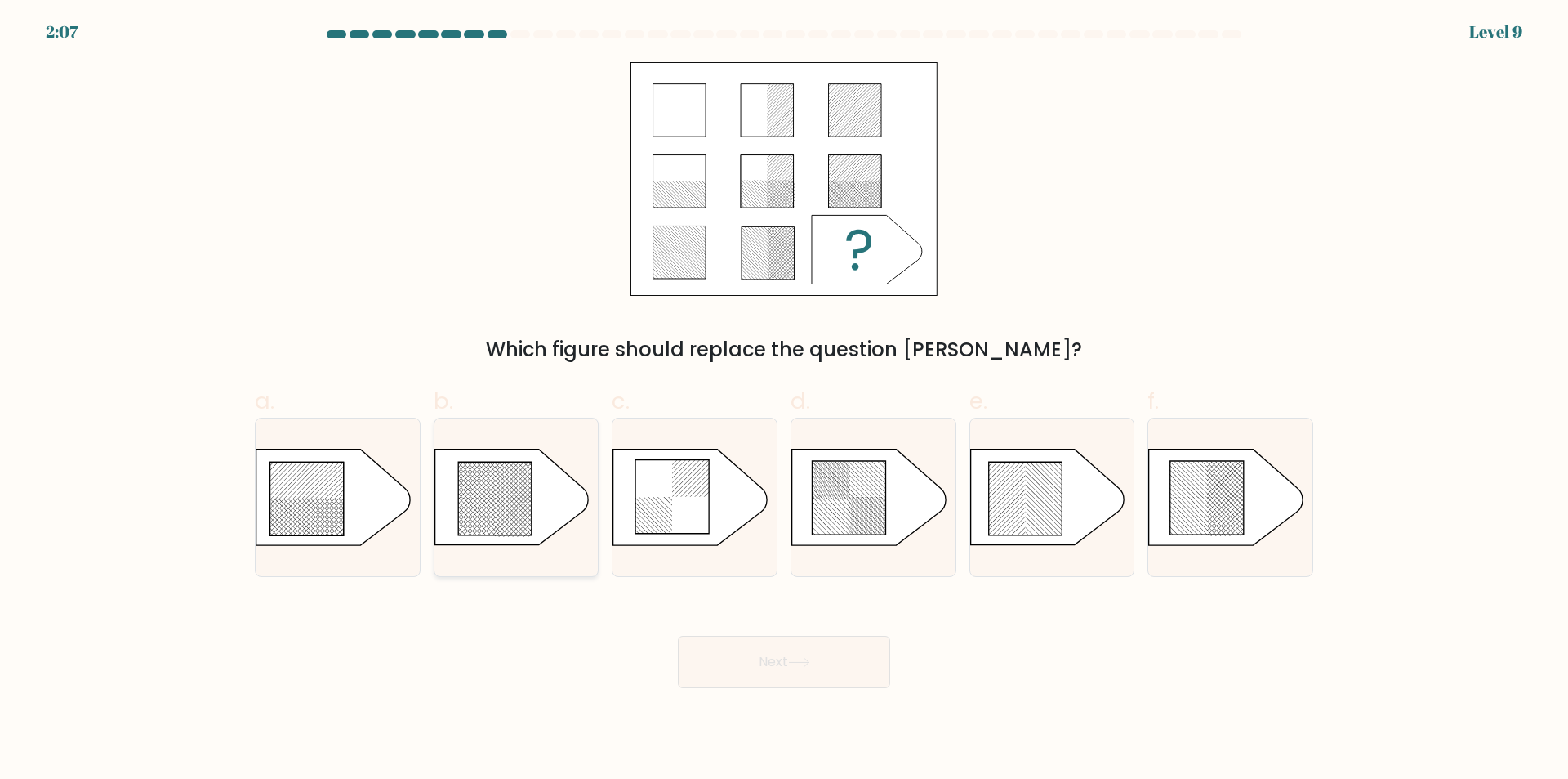
click at [503, 490] on icon at bounding box center [495, 500] width 74 height 74
click at [784, 400] on input "b." at bounding box center [784, 394] width 1 height 11
radio input "true"
click at [776, 652] on button "Next" at bounding box center [784, 662] width 212 height 53
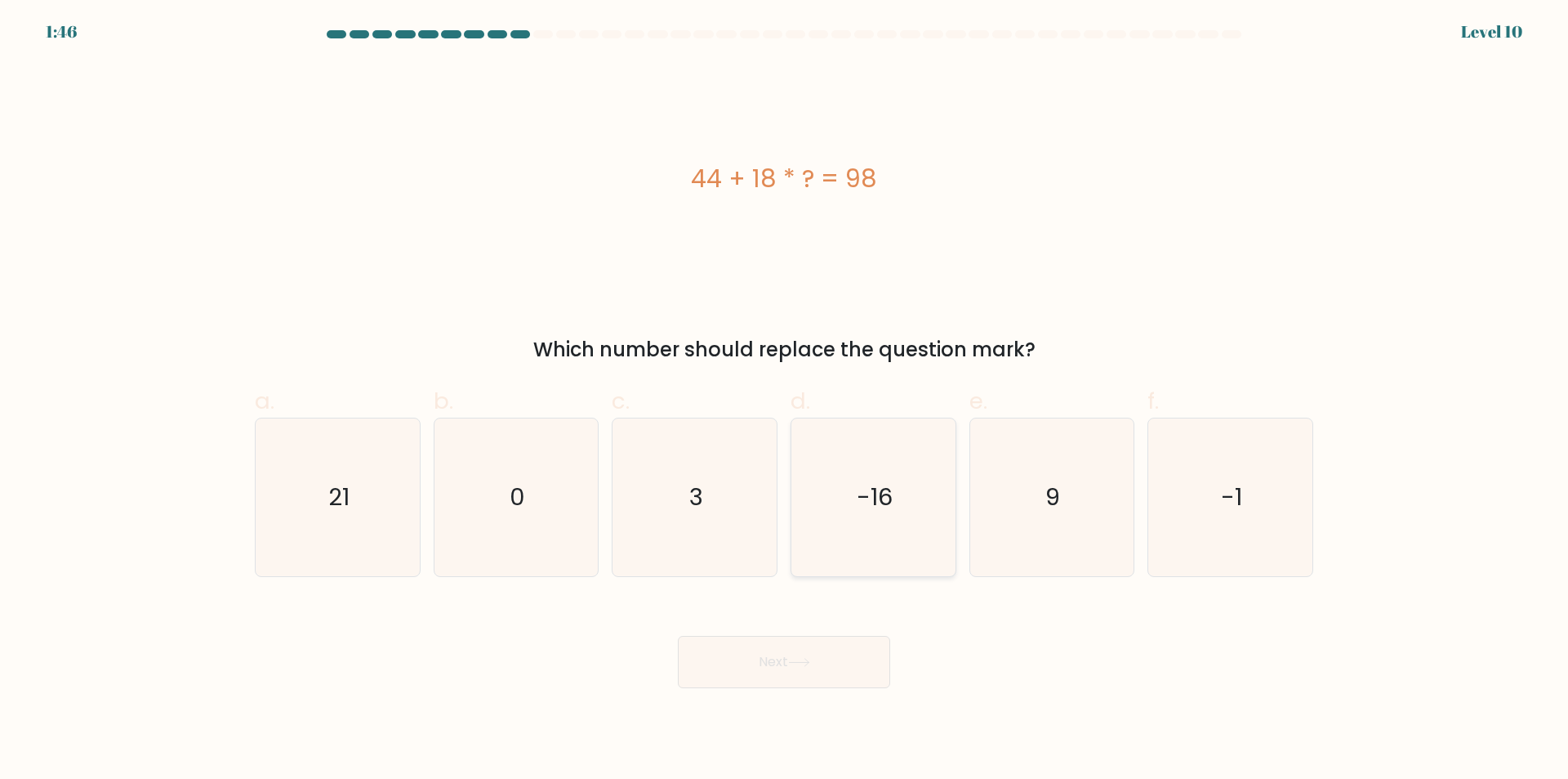
click at [869, 503] on text "-16" at bounding box center [874, 498] width 36 height 33
click at [784, 400] on input "d. -16" at bounding box center [784, 394] width 1 height 11
radio input "true"
click at [718, 493] on icon "3" at bounding box center [695, 498] width 158 height 158
click at [784, 400] on input "c. 3" at bounding box center [784, 394] width 1 height 11
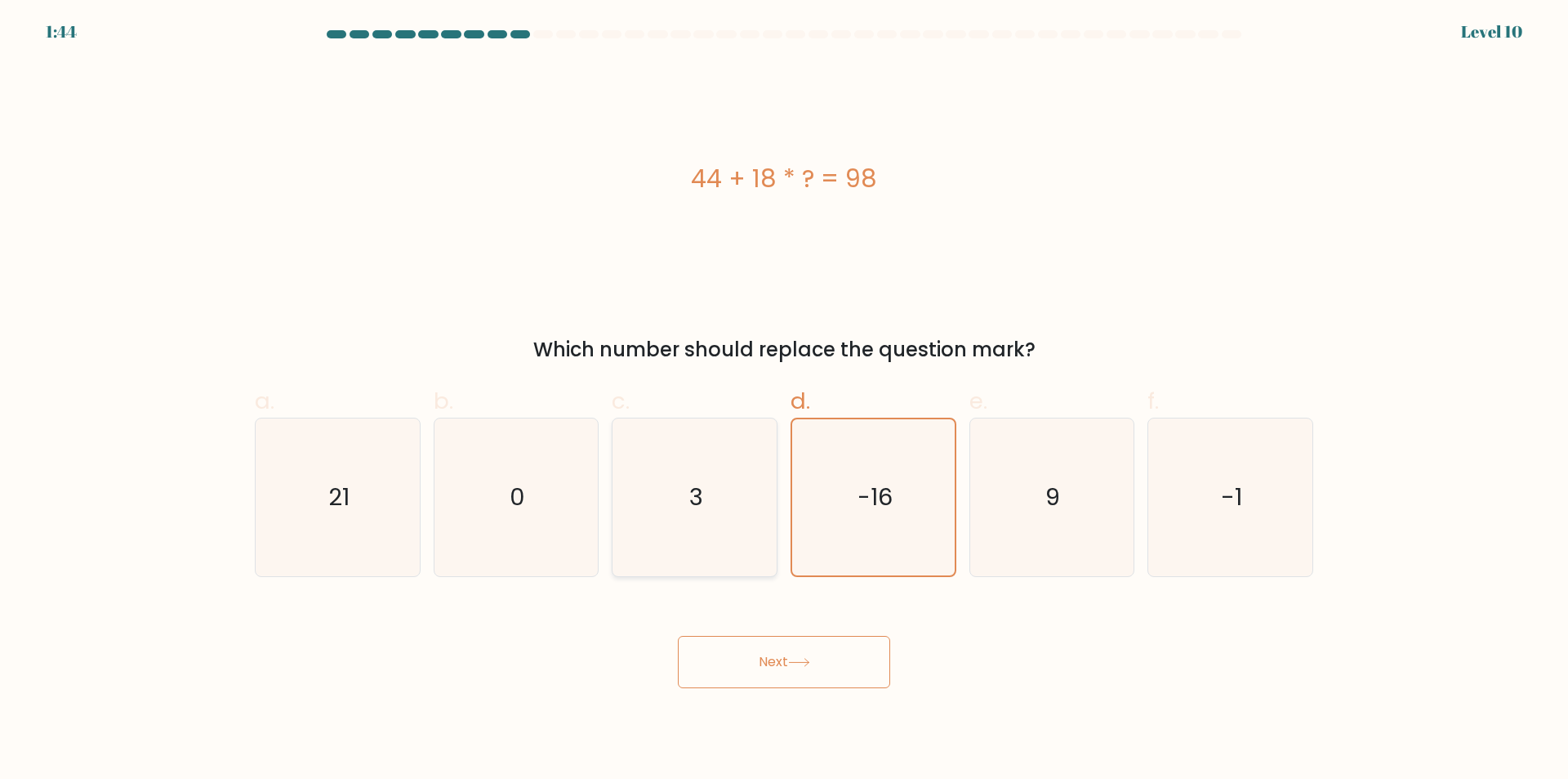
radio input "true"
drag, startPoint x: 718, startPoint y: 493, endPoint x: 798, endPoint y: 510, distance: 81.8
click at [718, 494] on icon "3" at bounding box center [695, 497] width 156 height 156
click at [784, 400] on input "c. 3" at bounding box center [784, 394] width 1 height 11
click at [905, 533] on icon "-16" at bounding box center [873, 498] width 158 height 158
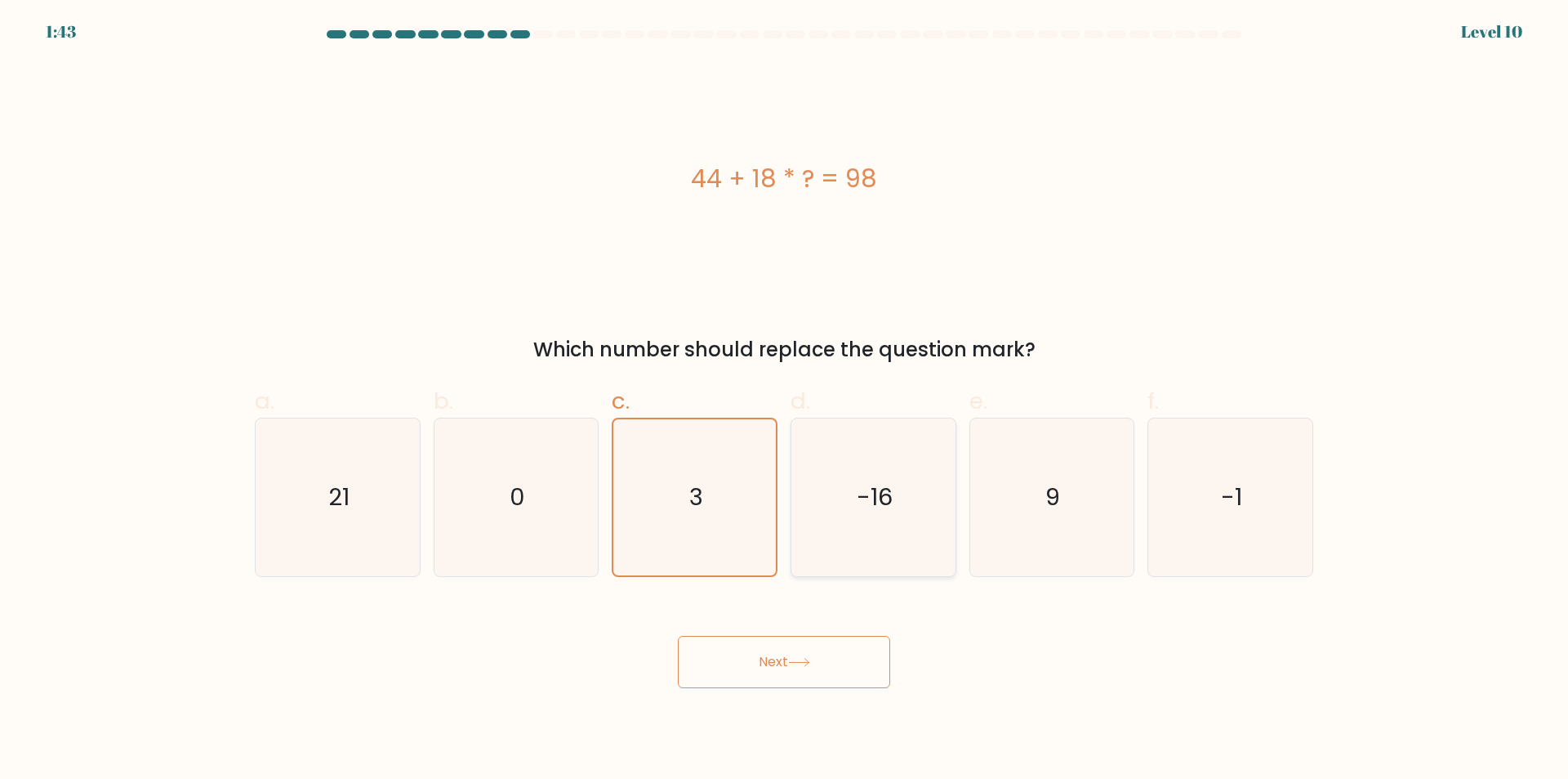
click at [784, 400] on input "d. -16" at bounding box center [784, 394] width 1 height 11
radio input "true"
click at [1062, 548] on icon "9" at bounding box center [1051, 498] width 158 height 158
click at [784, 400] on input "e. 9" at bounding box center [784, 394] width 1 height 11
radio input "true"
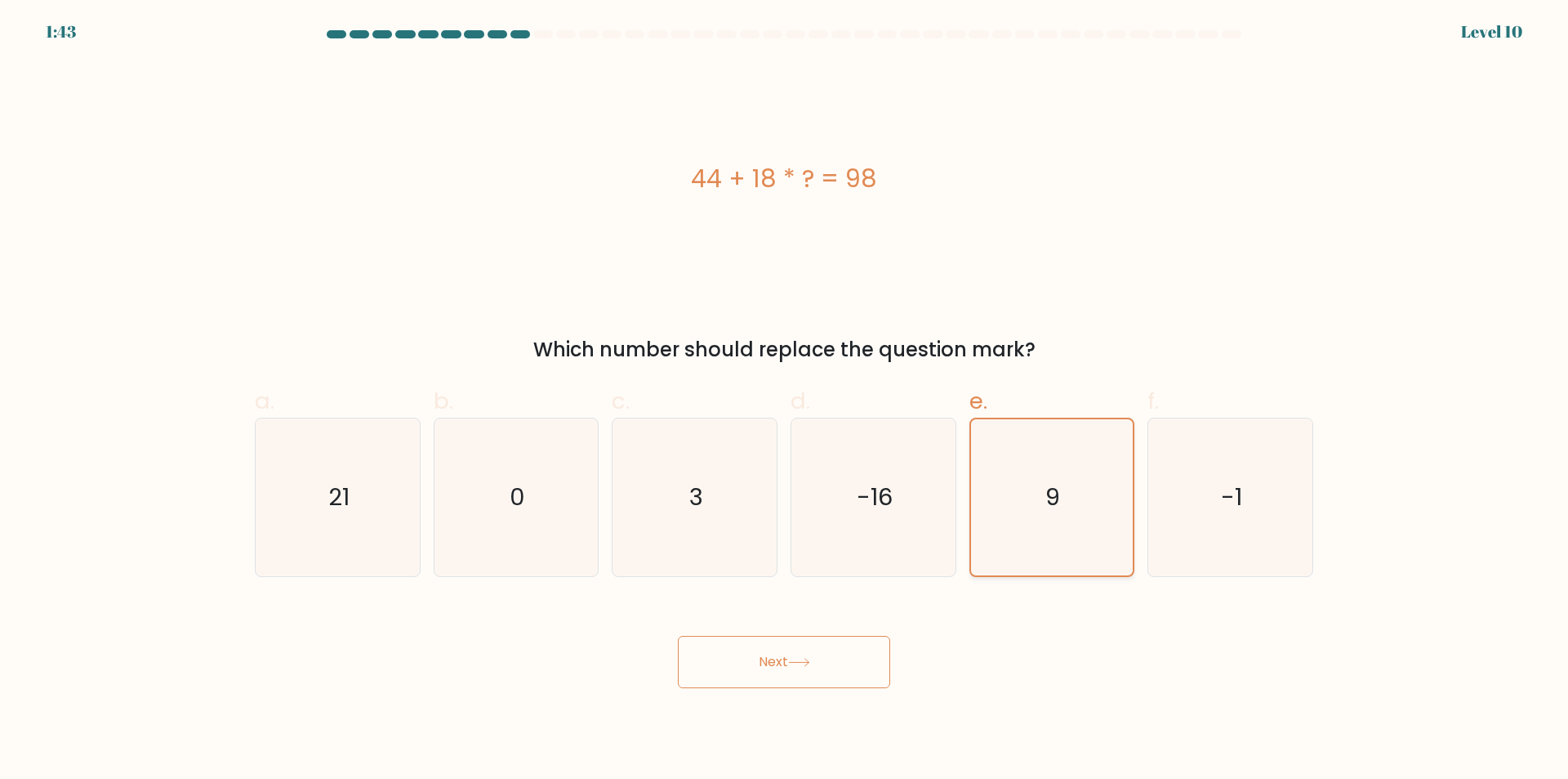
click at [1062, 548] on icon "9" at bounding box center [1051, 497] width 156 height 156
click at [784, 400] on input "e. 9" at bounding box center [784, 394] width 1 height 11
click at [1291, 546] on icon "-1" at bounding box center [1230, 498] width 158 height 158
click at [784, 400] on input "f. -1" at bounding box center [784, 394] width 1 height 11
radio input "true"
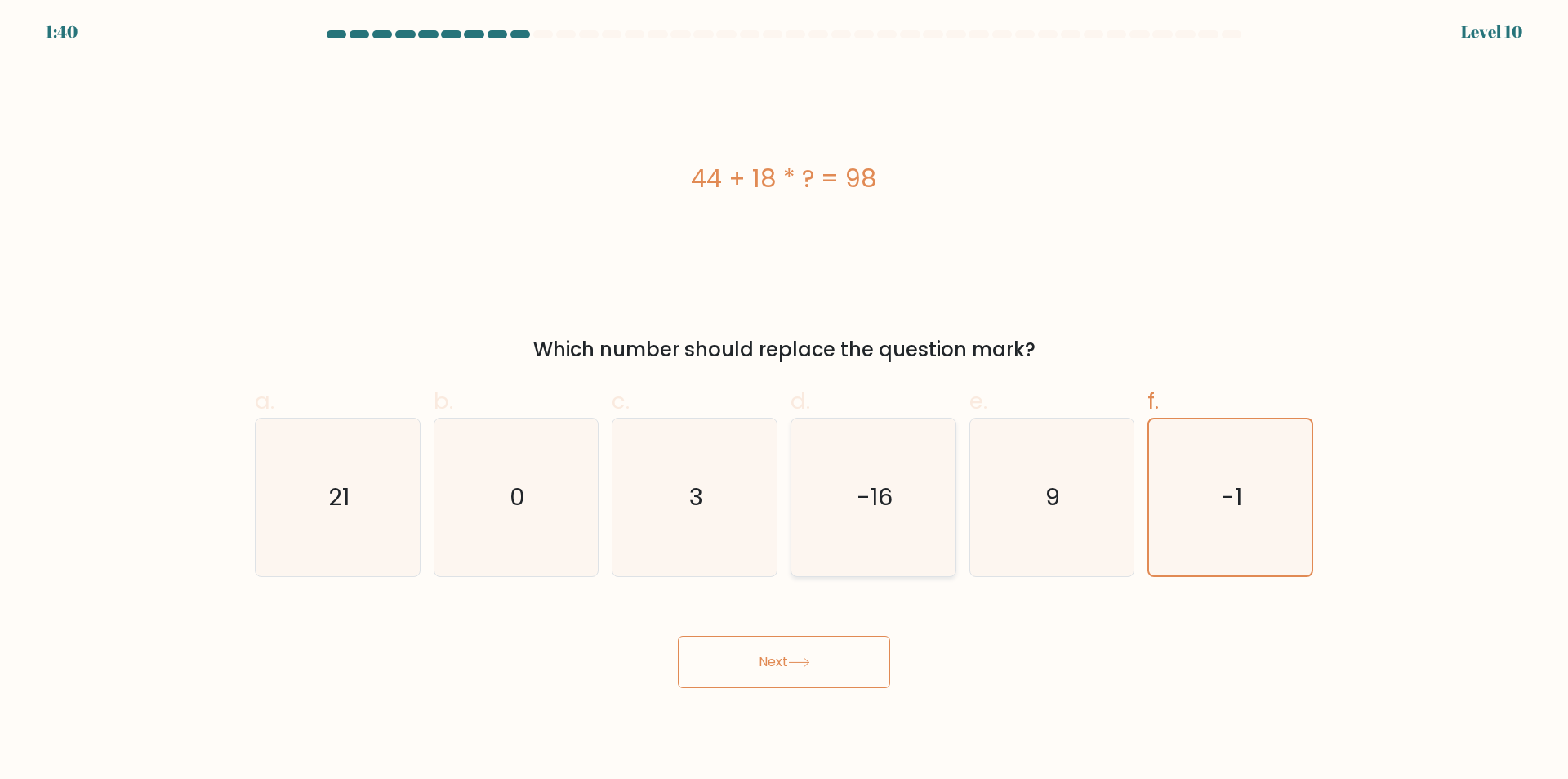
drag, startPoint x: 871, startPoint y: 457, endPoint x: 1011, endPoint y: 509, distance: 149.3
click at [872, 457] on icon "-16" at bounding box center [873, 498] width 158 height 158
click at [784, 400] on input "d. -16" at bounding box center [784, 394] width 1 height 11
radio input "true"
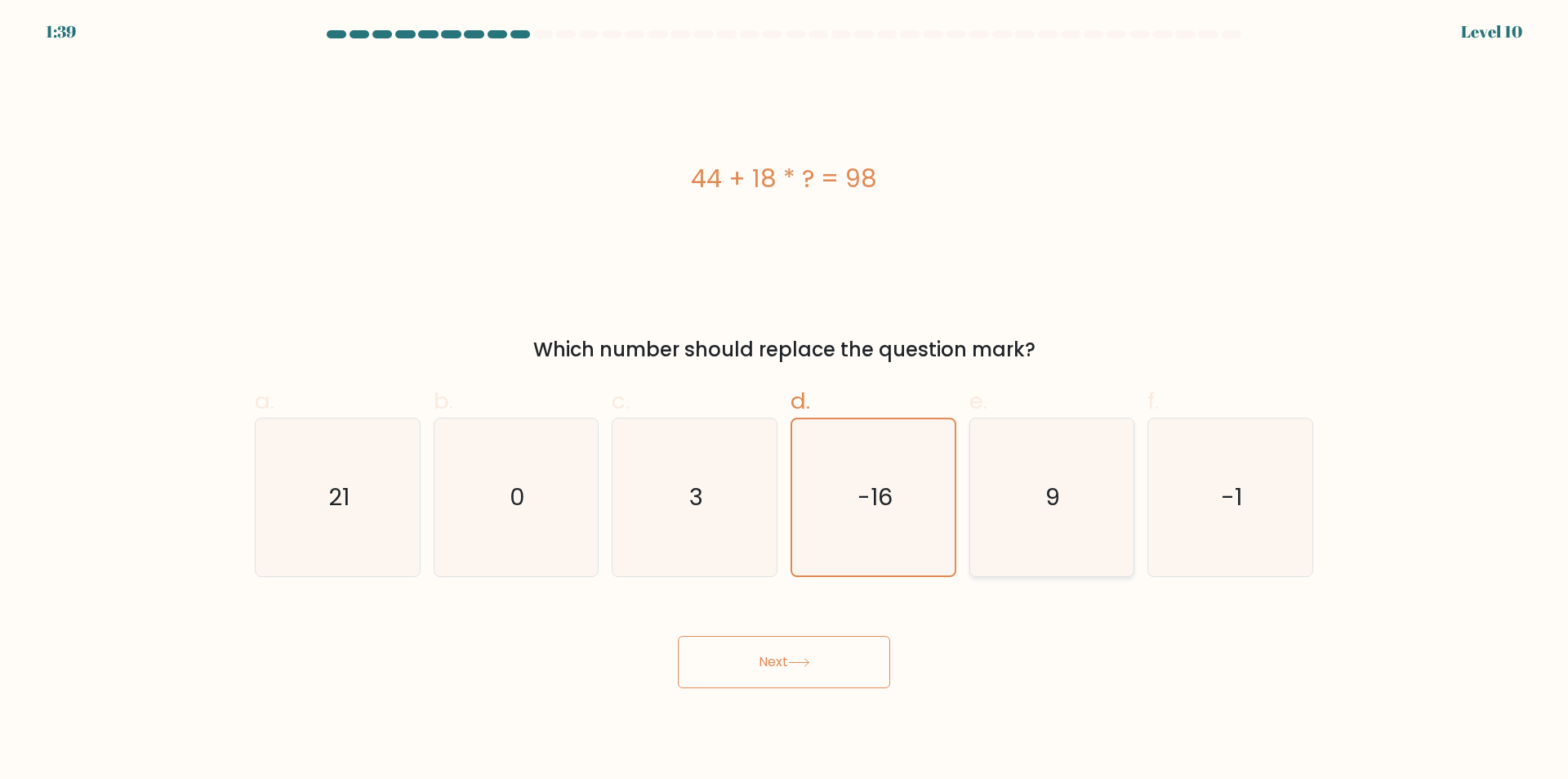
click at [1105, 529] on icon "9" at bounding box center [1051, 498] width 158 height 158
click at [784, 400] on input "e. 9" at bounding box center [784, 394] width 1 height 11
radio input "true"
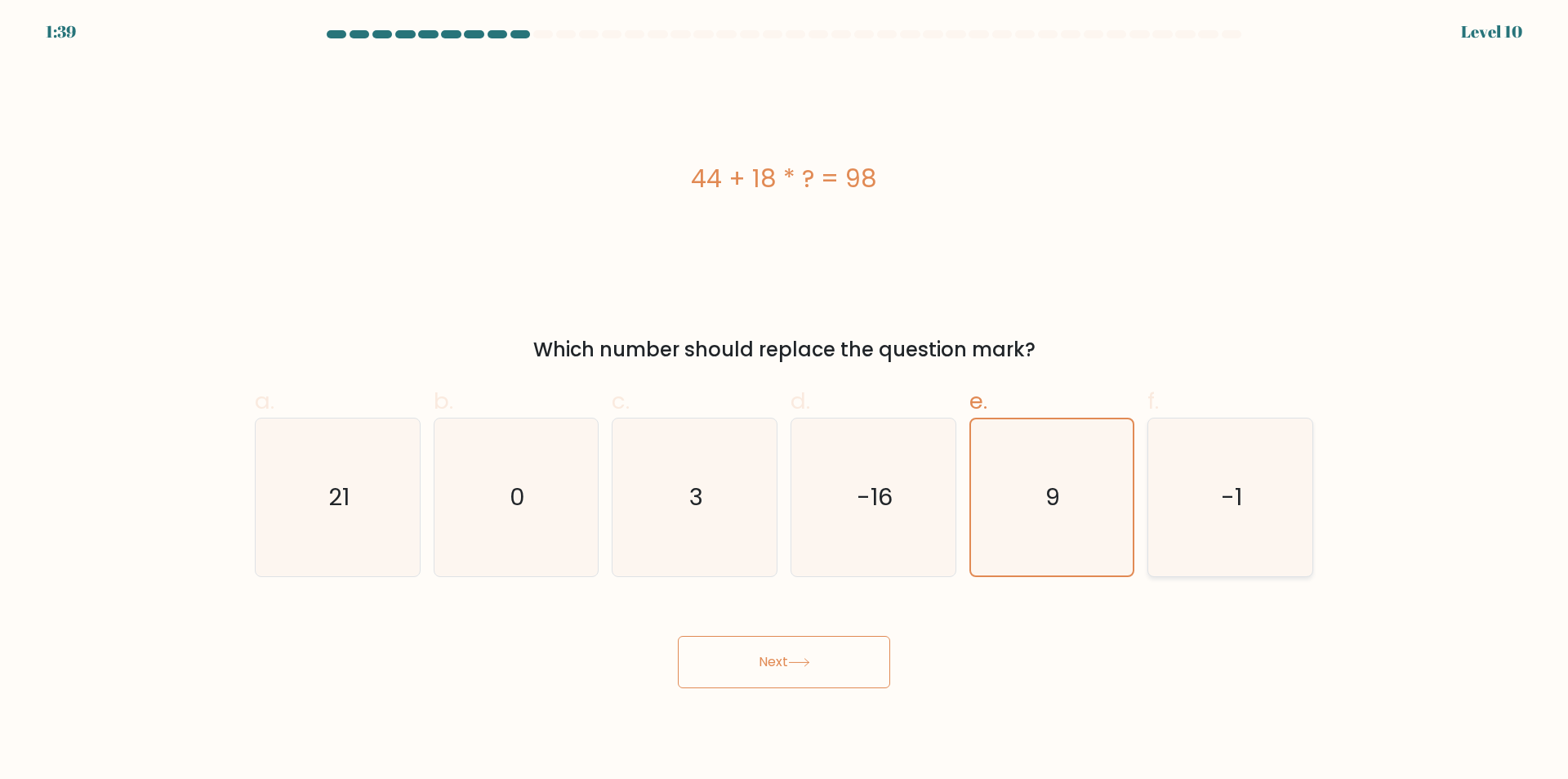
click at [1216, 518] on icon "-1" at bounding box center [1230, 498] width 158 height 158
click at [784, 400] on input "f. -1" at bounding box center [784, 394] width 1 height 11
radio input "true"
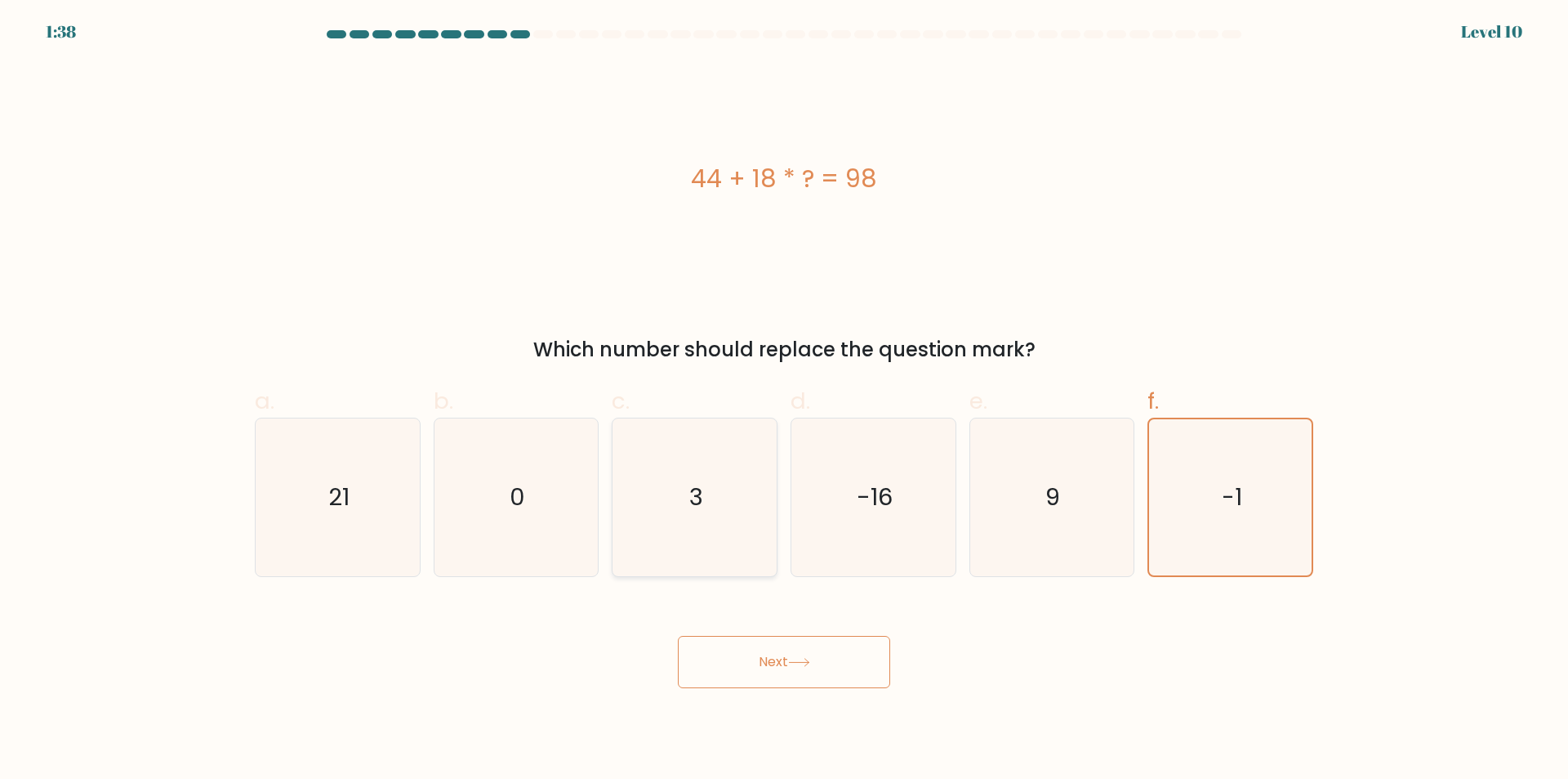
click at [698, 558] on icon "3" at bounding box center [695, 498] width 158 height 158
click at [784, 400] on input "c. 3" at bounding box center [784, 394] width 1 height 11
radio input "true"
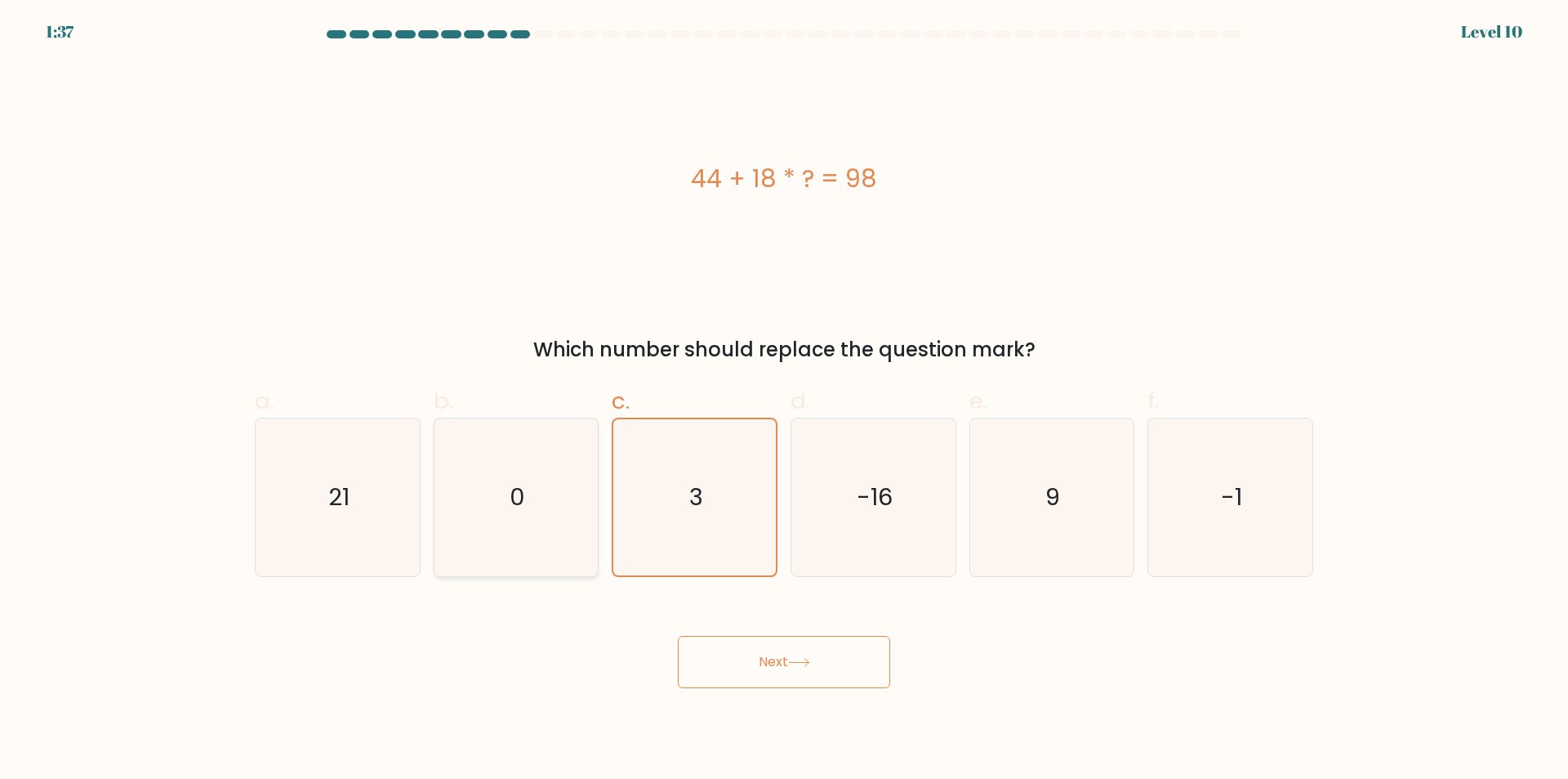
click at [539, 516] on icon "0" at bounding box center [516, 498] width 158 height 158
click at [784, 400] on input "b. 0" at bounding box center [784, 394] width 1 height 11
radio input "true"
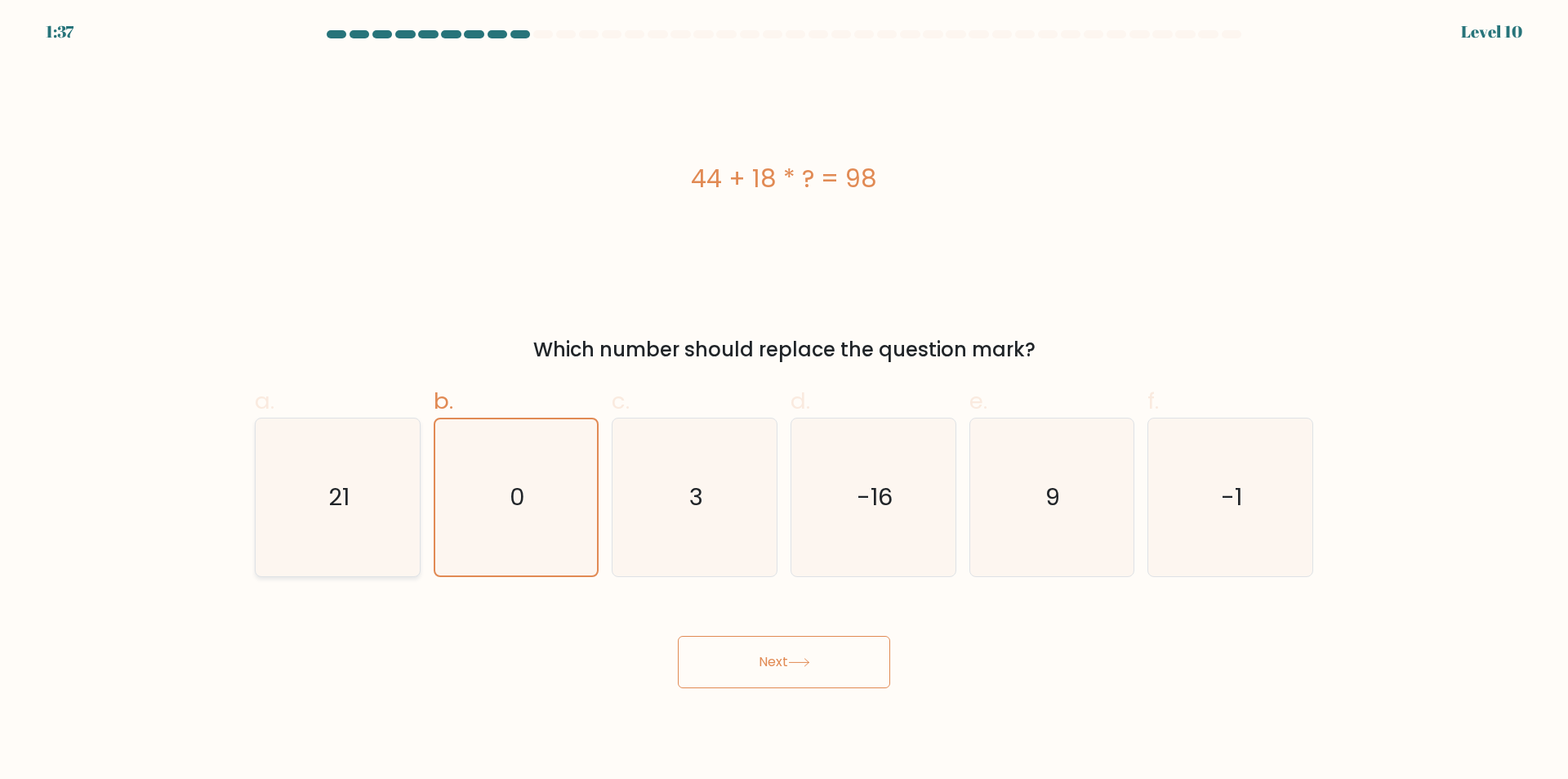
click at [322, 501] on icon "21" at bounding box center [338, 498] width 158 height 158
click at [784, 400] on input "a. 21" at bounding box center [784, 394] width 1 height 11
radio input "true"
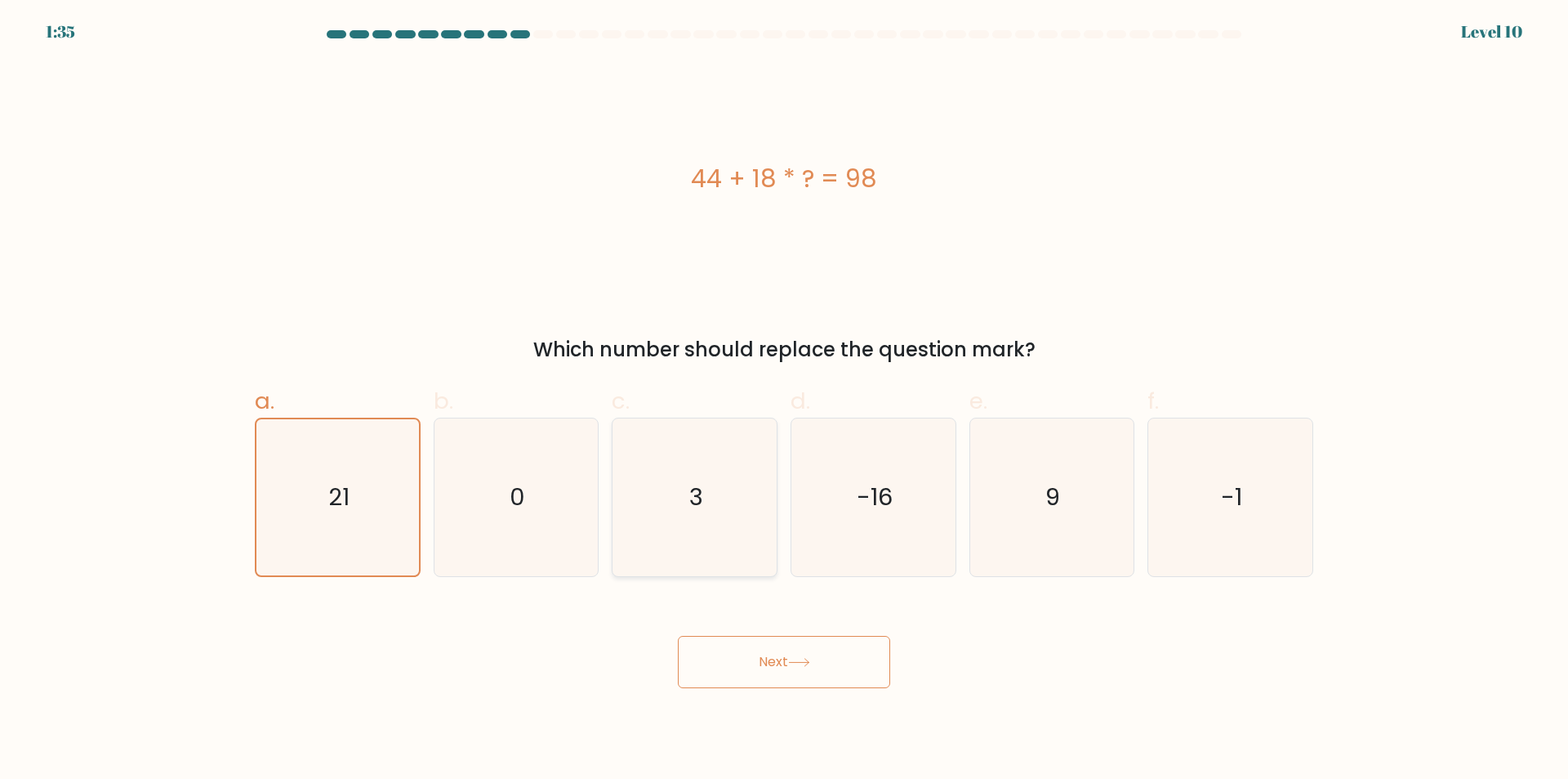
click at [644, 520] on icon "3" at bounding box center [695, 498] width 158 height 158
click at [784, 400] on input "c. 3" at bounding box center [784, 394] width 1 height 11
radio input "true"
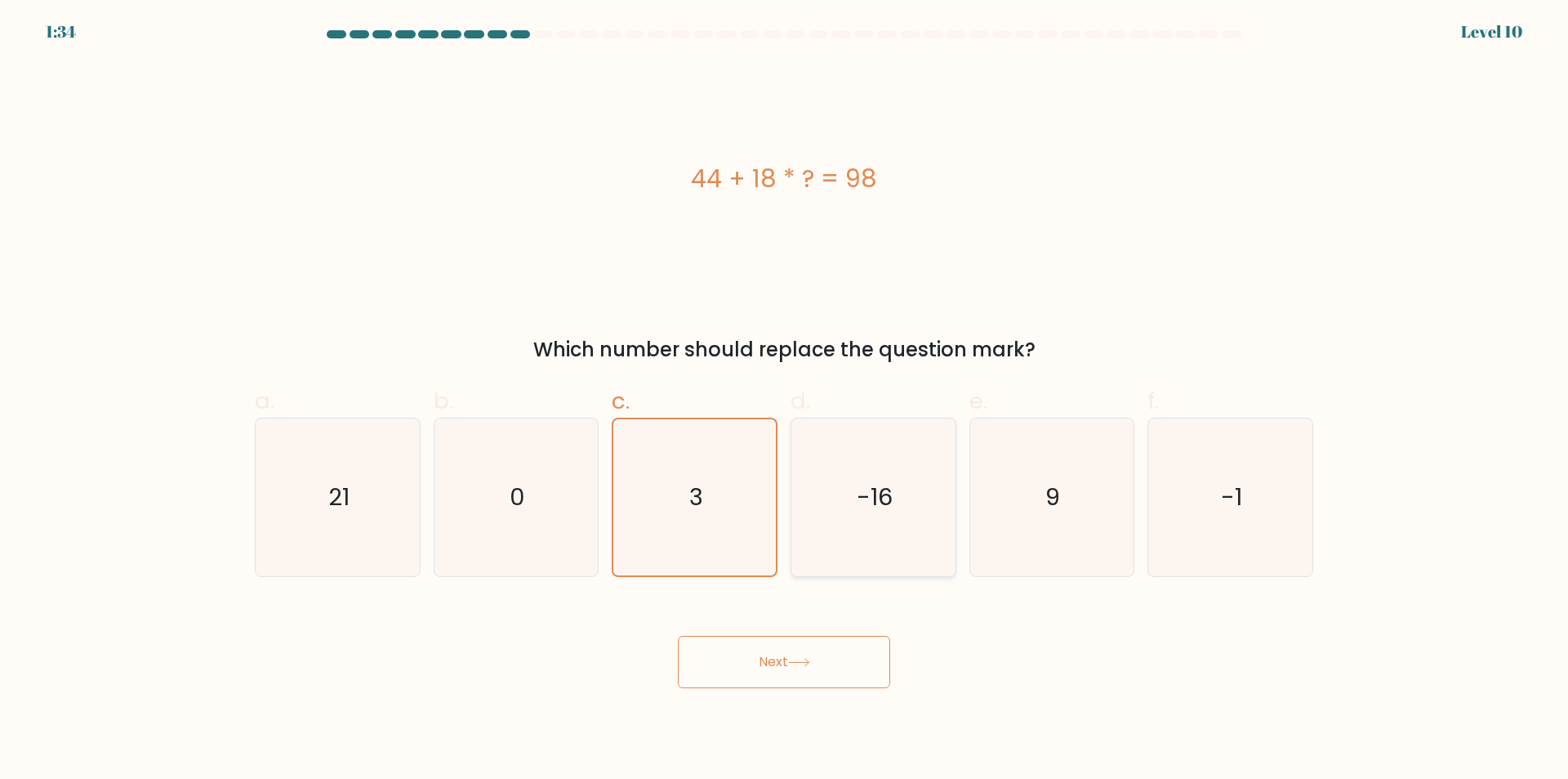
click at [938, 532] on icon "-16" at bounding box center [873, 498] width 158 height 158
click at [784, 400] on input "d. -16" at bounding box center [784, 394] width 1 height 11
radio input "true"
click at [938, 532] on icon "-16" at bounding box center [873, 497] width 156 height 156
click at [784, 400] on input "d. -16" at bounding box center [784, 394] width 1 height 11
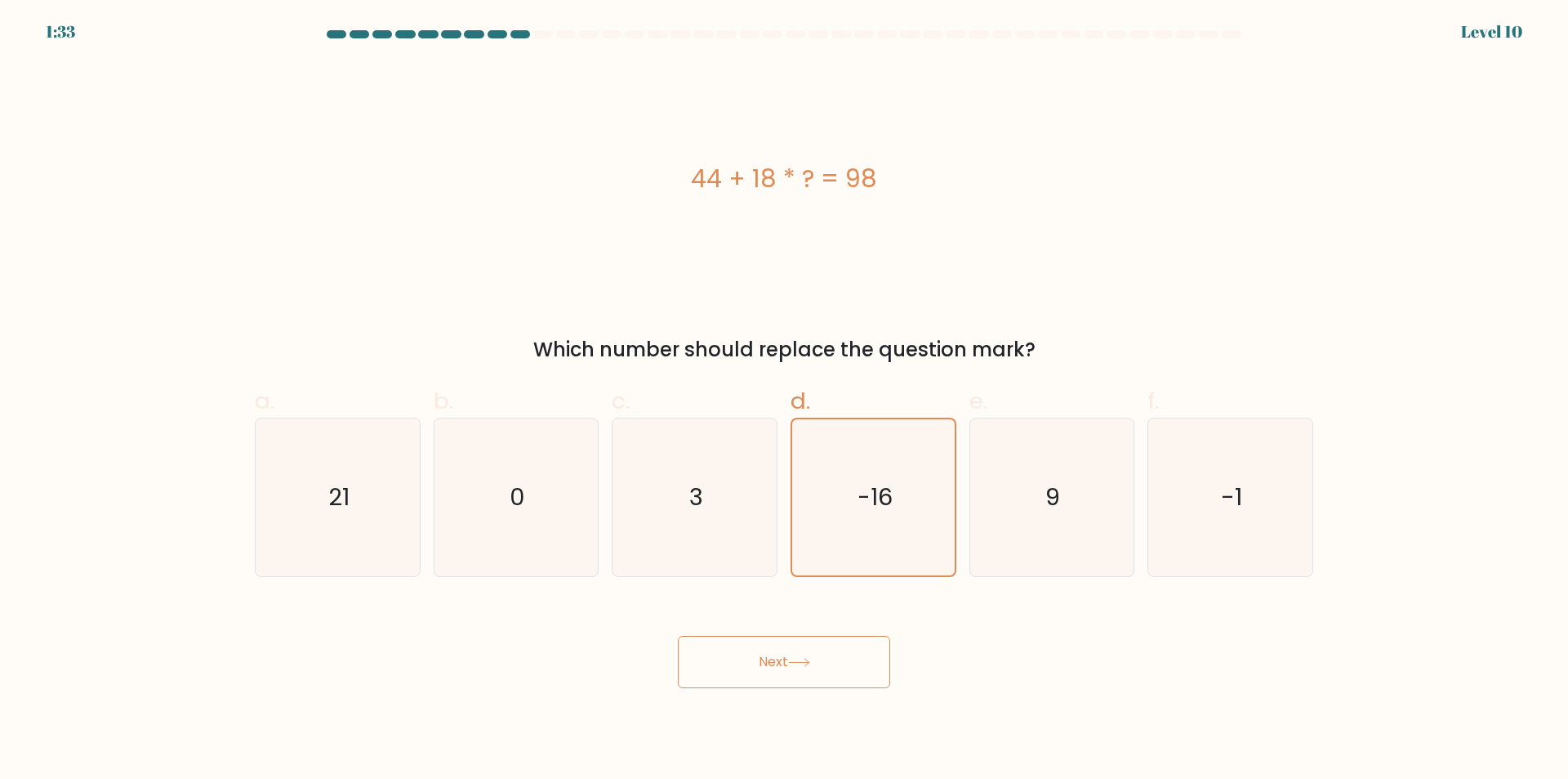
click at [1140, 548] on div "e. 9" at bounding box center [1052, 480] width 179 height 193
click at [1240, 528] on icon "-1" at bounding box center [1230, 498] width 158 height 158
click at [784, 400] on input "f. -1" at bounding box center [784, 394] width 1 height 11
radio input "true"
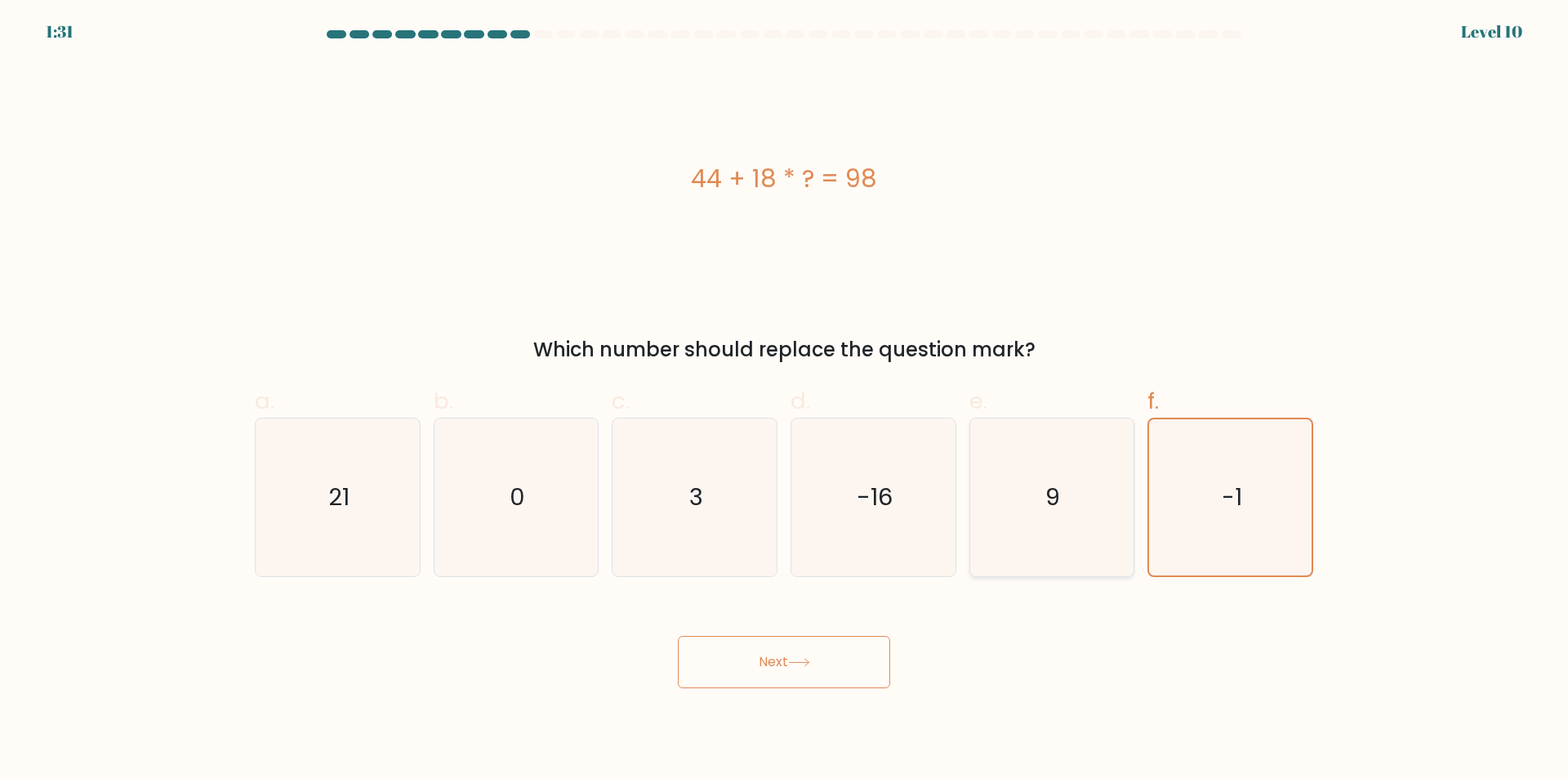
click at [1049, 512] on text "9" at bounding box center [1053, 498] width 15 height 33
click at [784, 400] on input "e. 9" at bounding box center [784, 394] width 1 height 11
radio input "true"
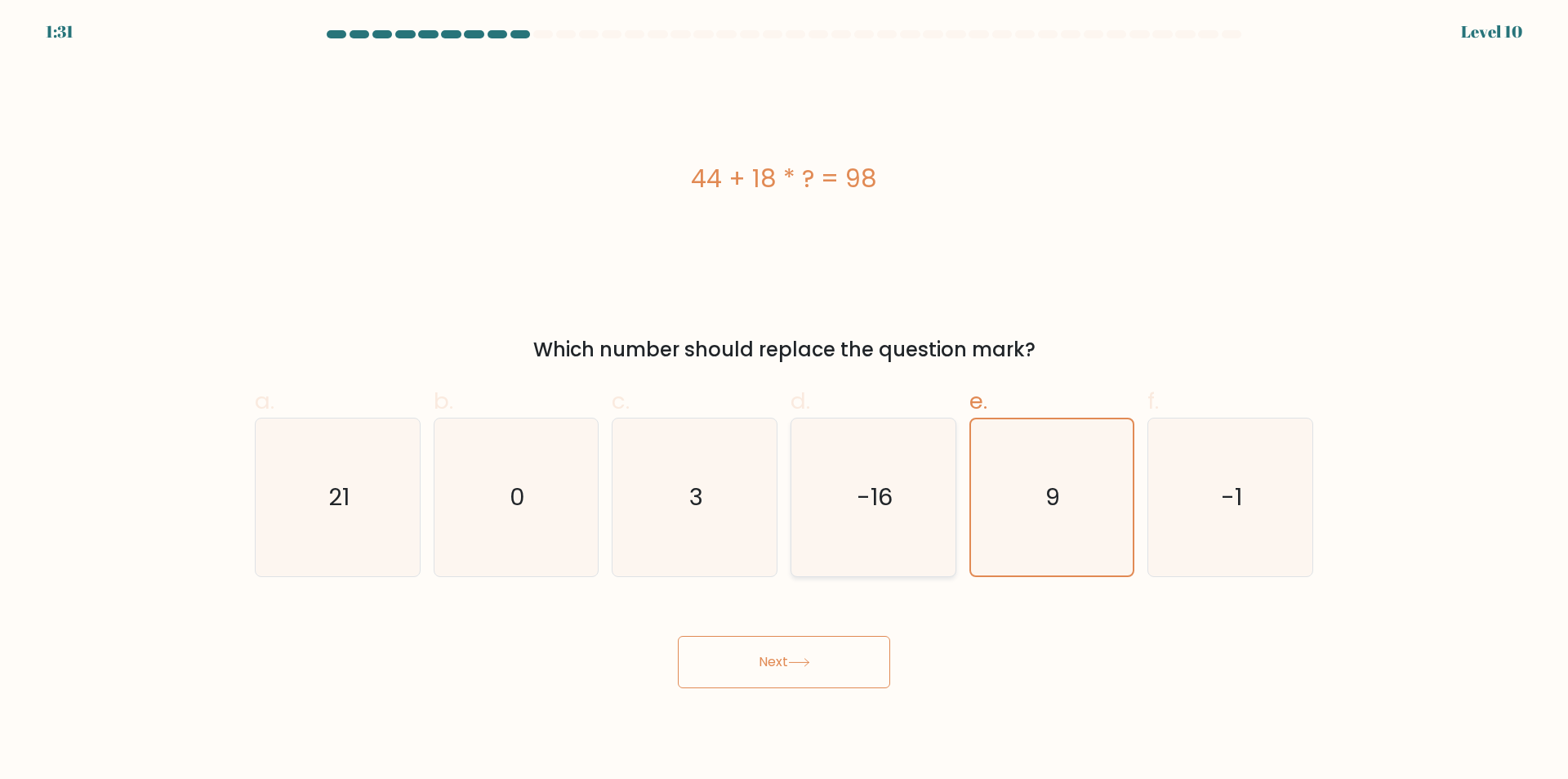
click at [868, 492] on text "-16" at bounding box center [874, 498] width 36 height 33
click at [784, 400] on input "d. -16" at bounding box center [784, 394] width 1 height 11
radio input "true"
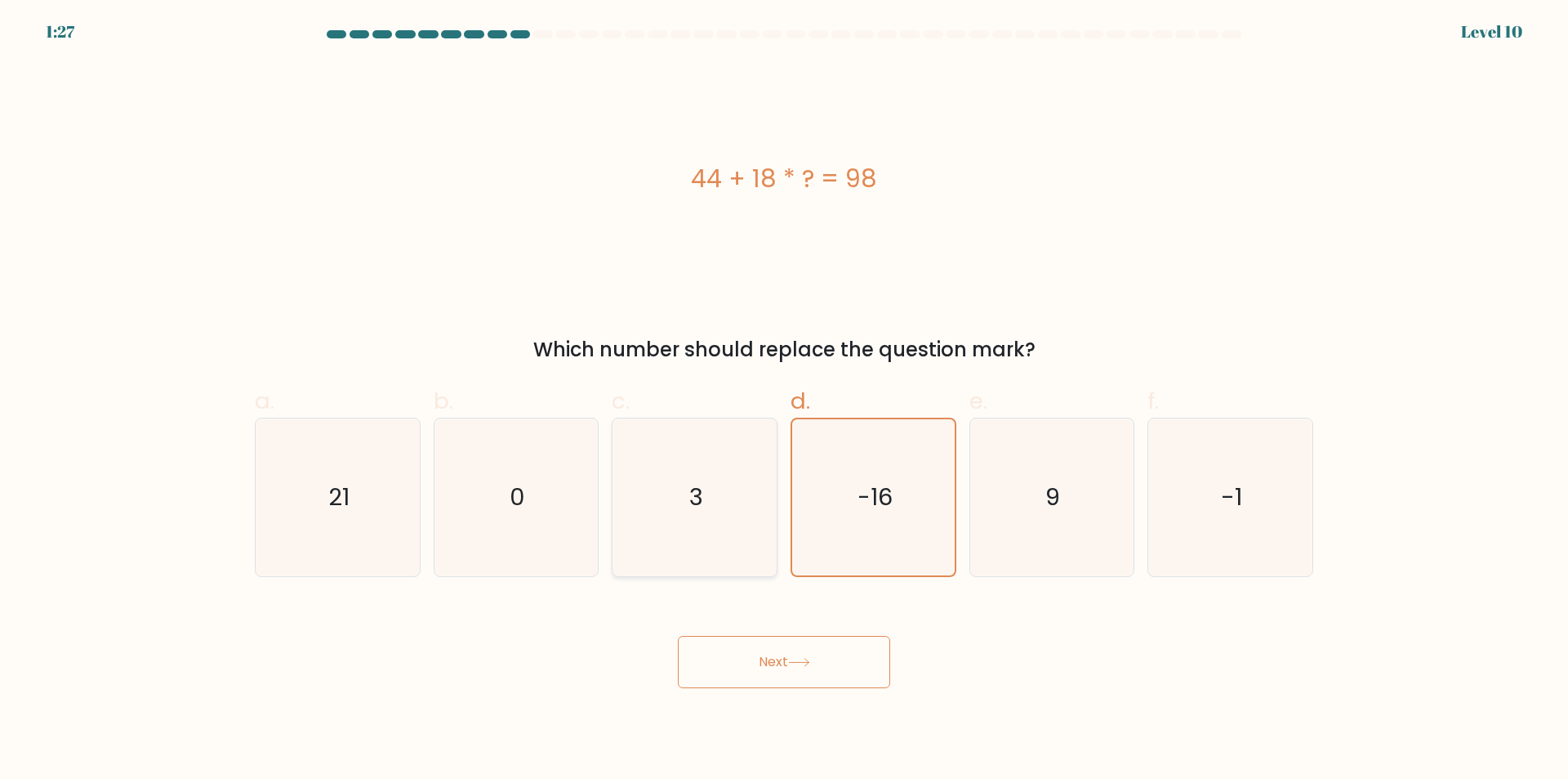
click at [639, 479] on icon "3" at bounding box center [695, 498] width 158 height 158
click at [784, 400] on input "c. 3" at bounding box center [784, 394] width 1 height 11
radio input "true"
click at [806, 673] on button "Next" at bounding box center [784, 662] width 212 height 53
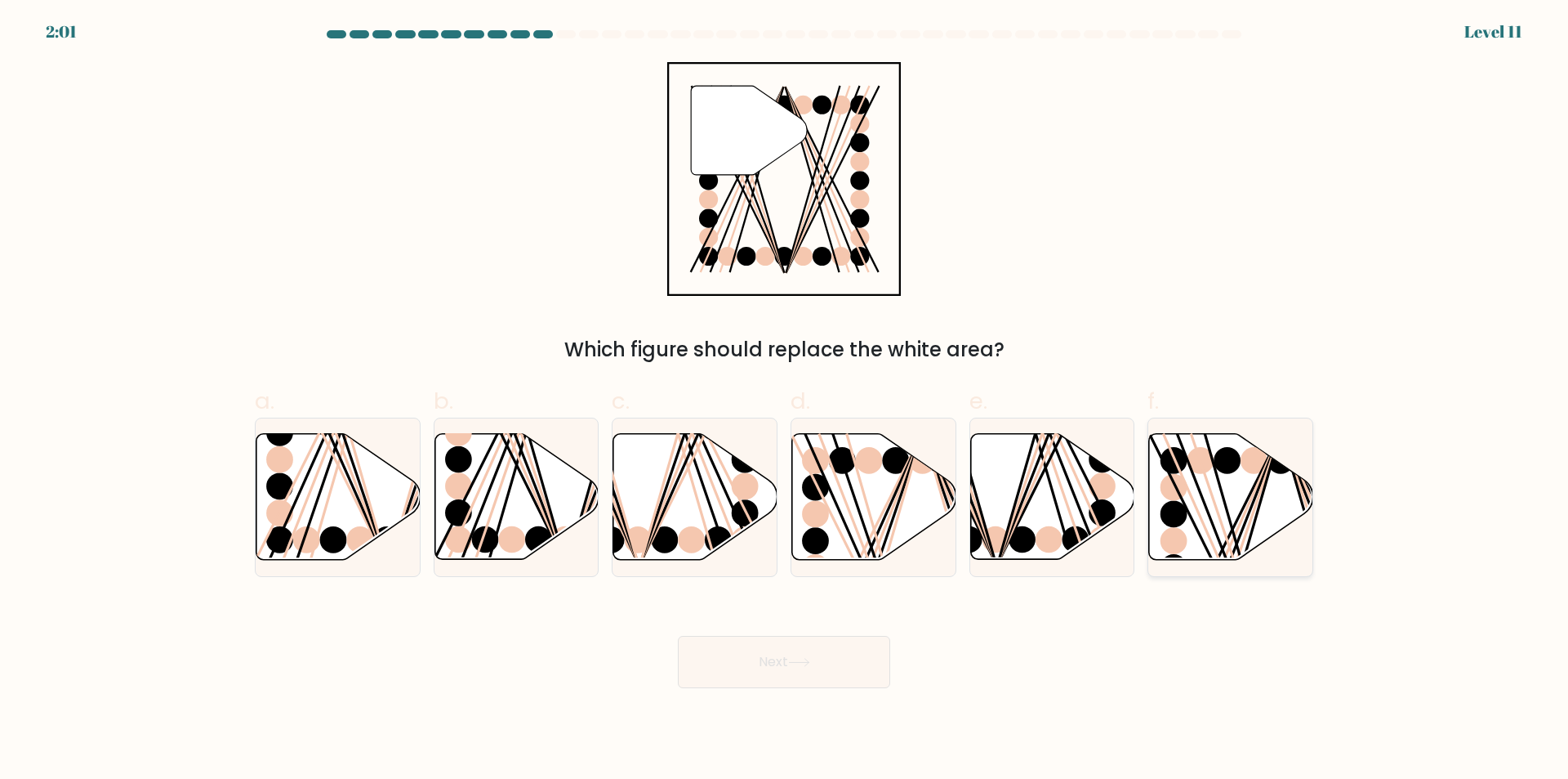
click at [1194, 531] on icon at bounding box center [1231, 497] width 164 height 126
click at [784, 400] on input "f." at bounding box center [784, 394] width 1 height 11
radio input "true"
click at [823, 656] on button "Next" at bounding box center [784, 662] width 212 height 53
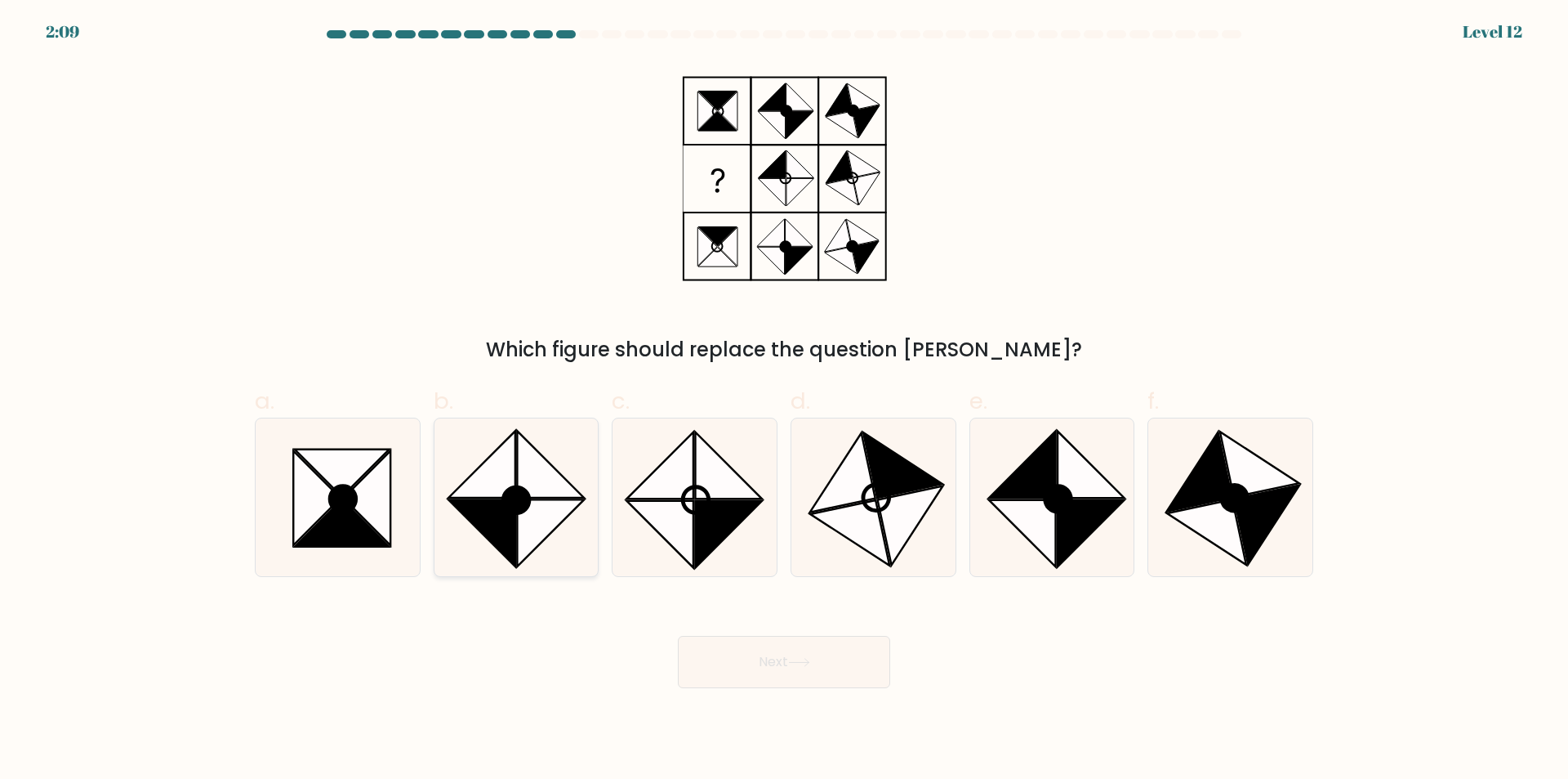
click at [497, 478] on icon at bounding box center [482, 464] width 67 height 67
click at [784, 400] on input "b." at bounding box center [784, 394] width 1 height 11
radio input "true"
click at [497, 478] on icon at bounding box center [483, 464] width 66 height 66
click at [784, 400] on input "b." at bounding box center [784, 394] width 1 height 11
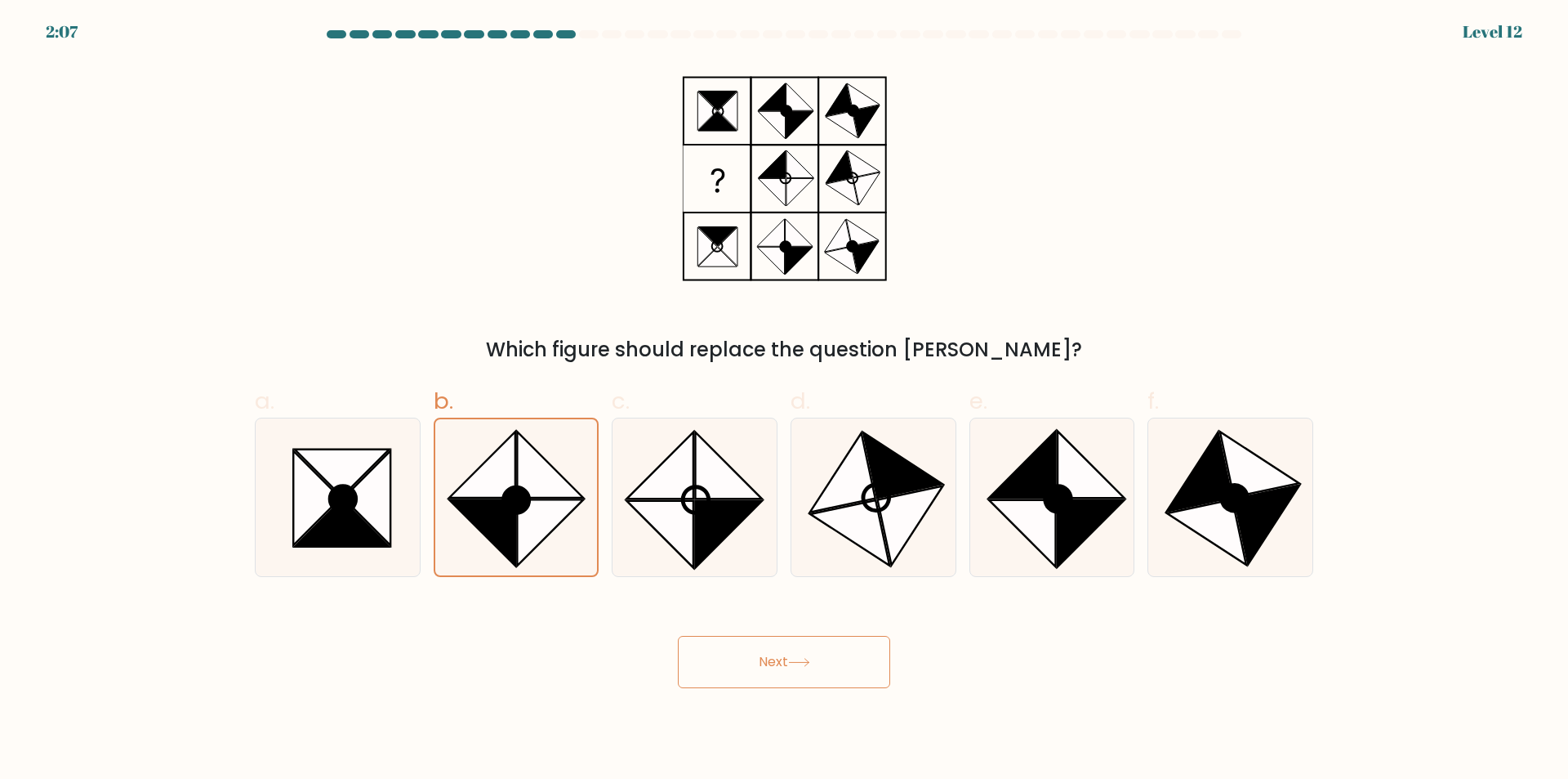
click at [784, 657] on button "Next" at bounding box center [784, 662] width 212 height 53
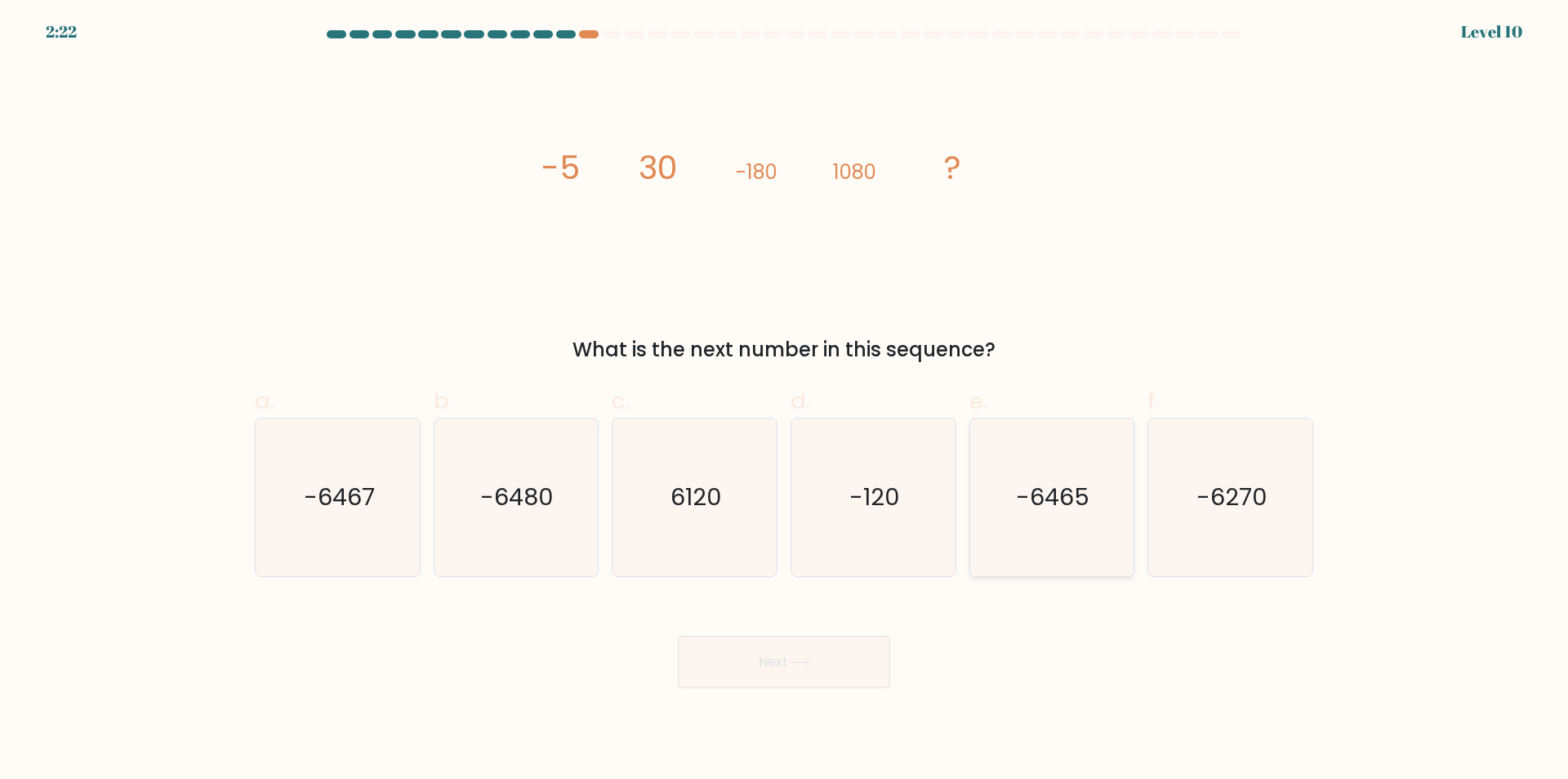
click at [1083, 509] on text "-6465" at bounding box center [1054, 498] width 74 height 33
click at [784, 400] on input "e. -6465" at bounding box center [784, 394] width 1 height 11
radio input "true"
click at [1200, 532] on icon "-6270" at bounding box center [1230, 498] width 158 height 158
click at [784, 400] on input "f. -6270" at bounding box center [784, 394] width 1 height 11
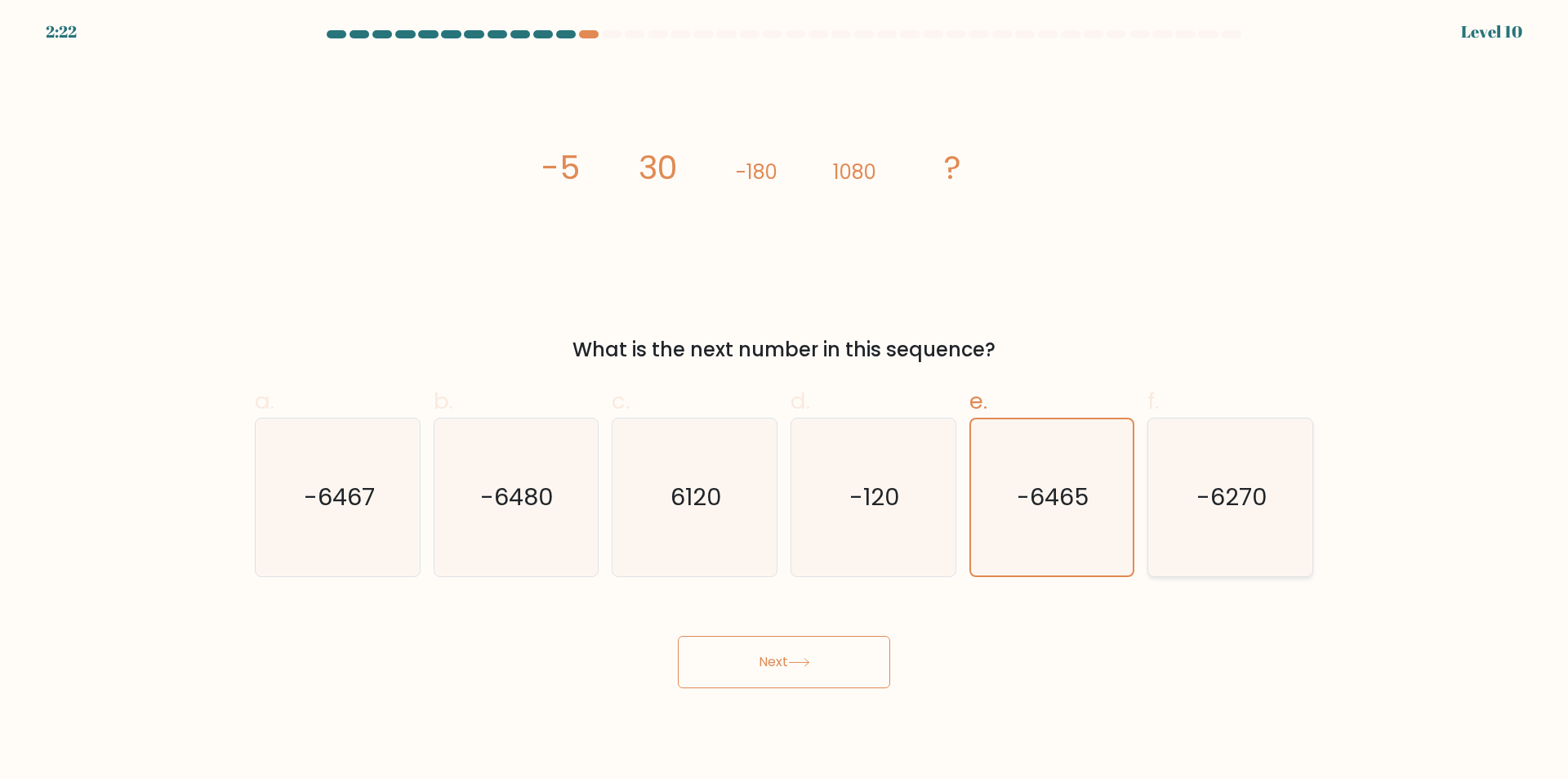
radio input "true"
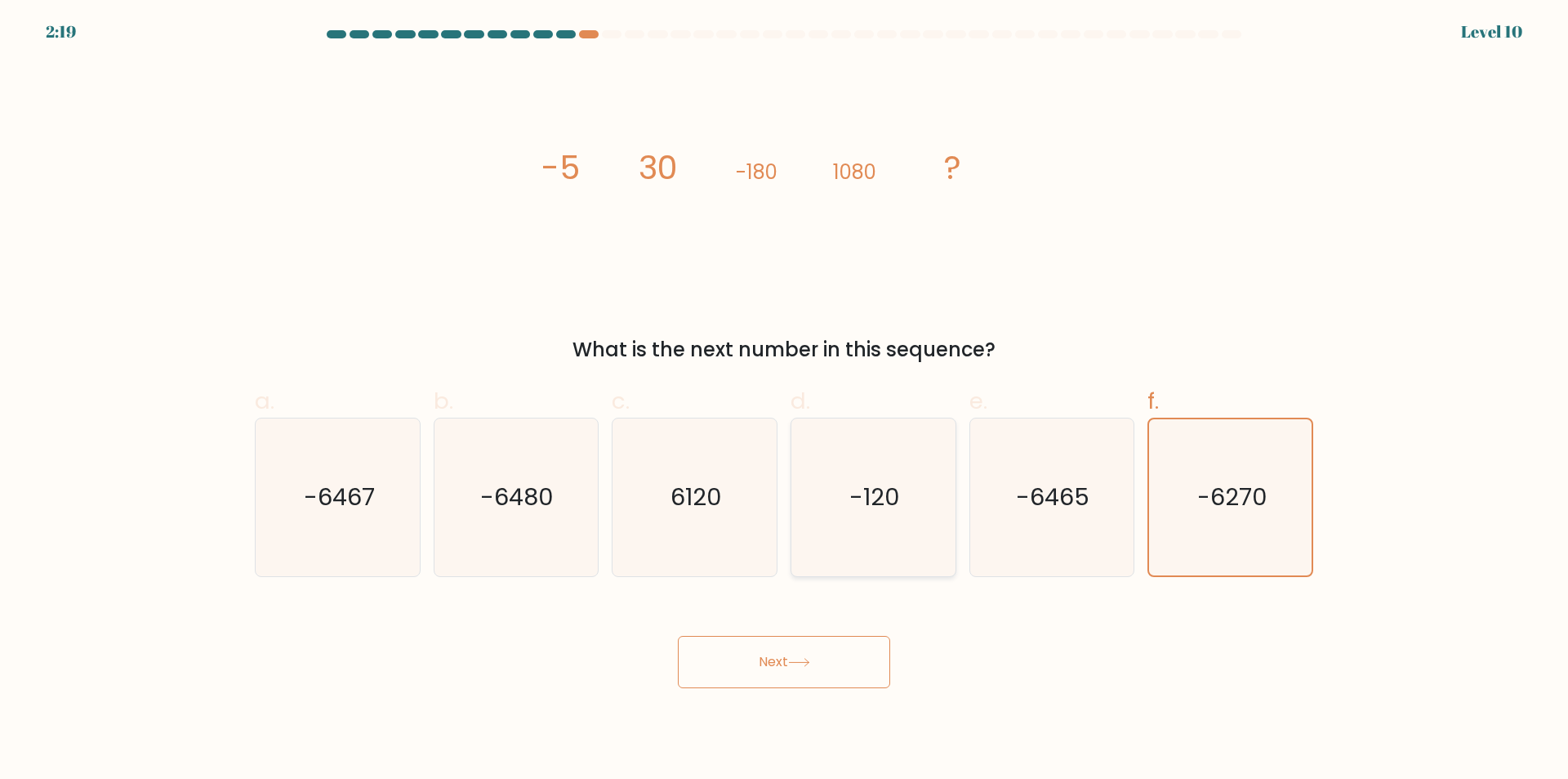
click at [824, 541] on icon "-120" at bounding box center [873, 498] width 158 height 158
click at [784, 400] on input "d. -120" at bounding box center [784, 394] width 1 height 11
radio input "true"
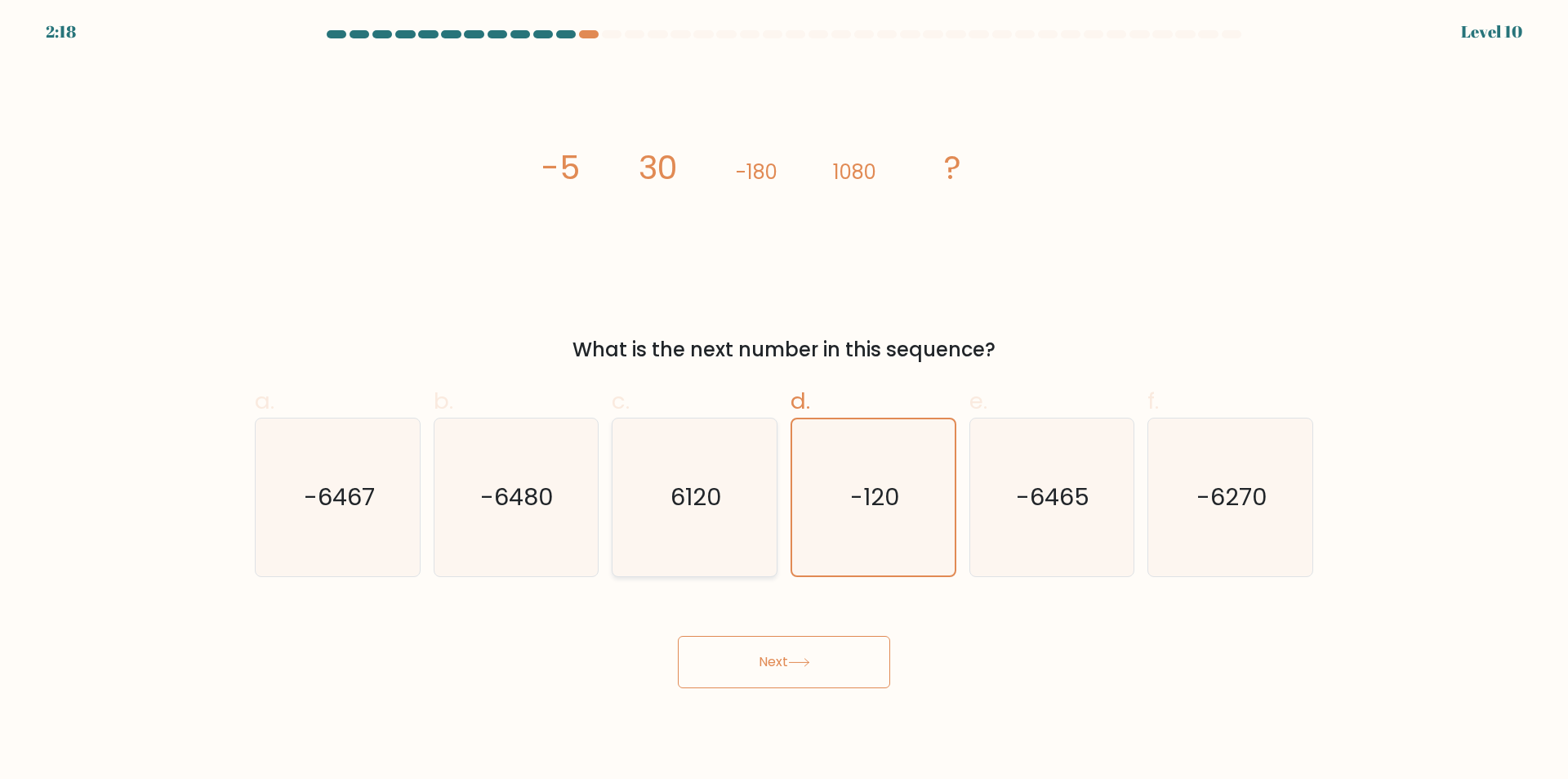
click at [691, 551] on icon "6120" at bounding box center [695, 498] width 158 height 158
click at [784, 400] on input "c. 6120" at bounding box center [784, 394] width 1 height 11
radio input "true"
click at [501, 533] on icon "-6480" at bounding box center [516, 498] width 158 height 158
click at [784, 400] on input "b. -6480" at bounding box center [784, 394] width 1 height 11
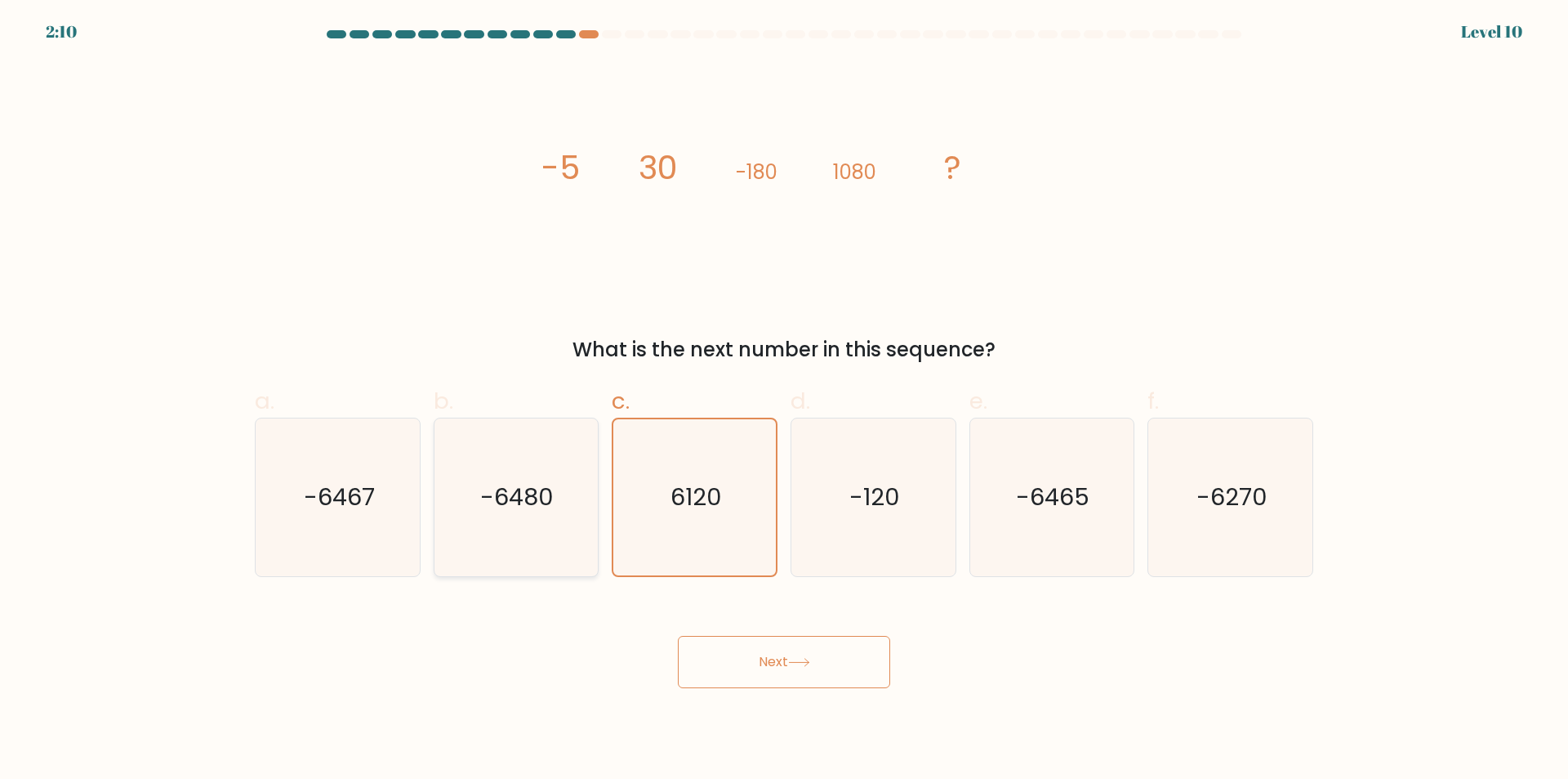
radio input "true"
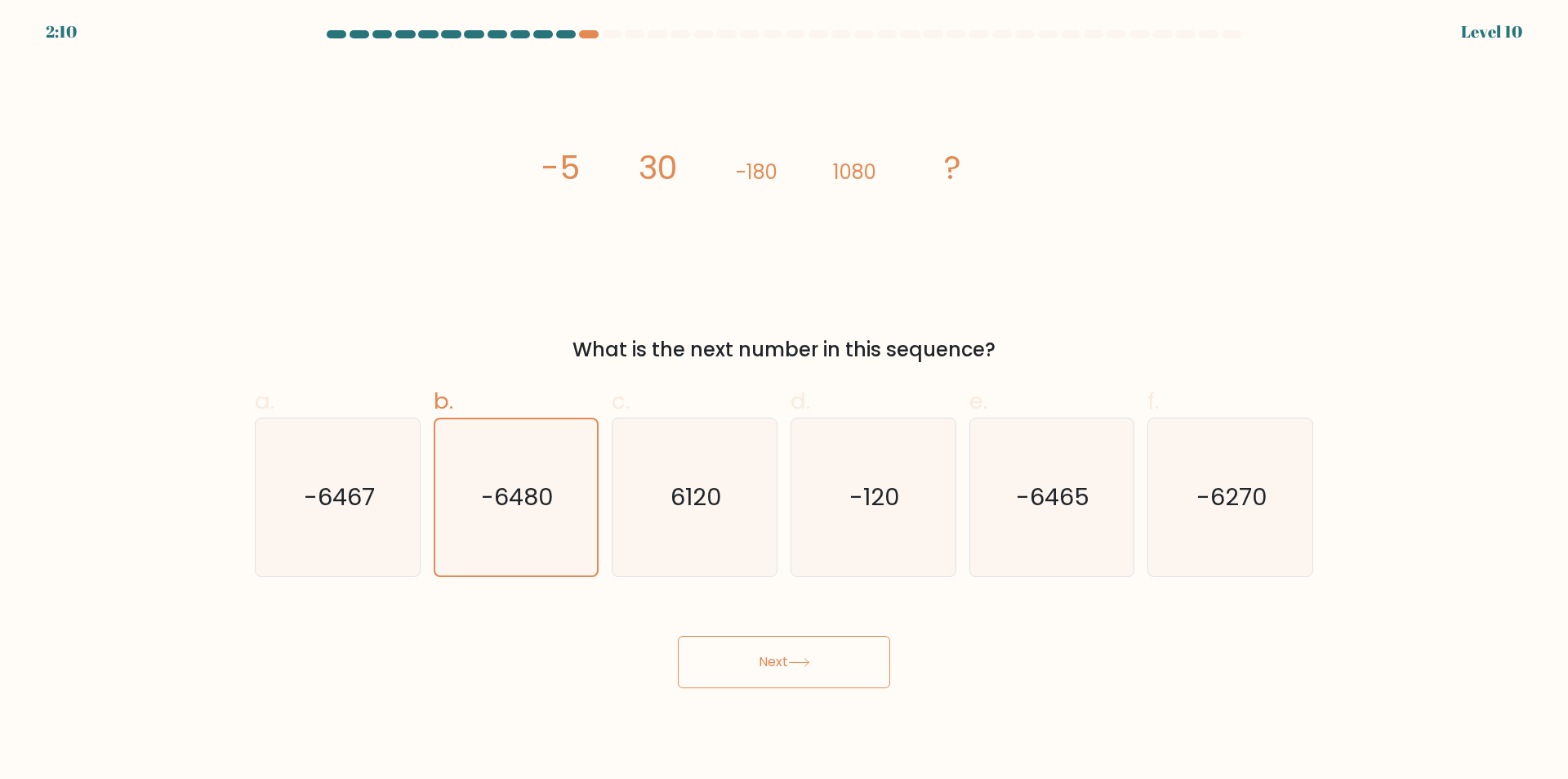
click at [753, 655] on button "Next" at bounding box center [784, 662] width 212 height 53
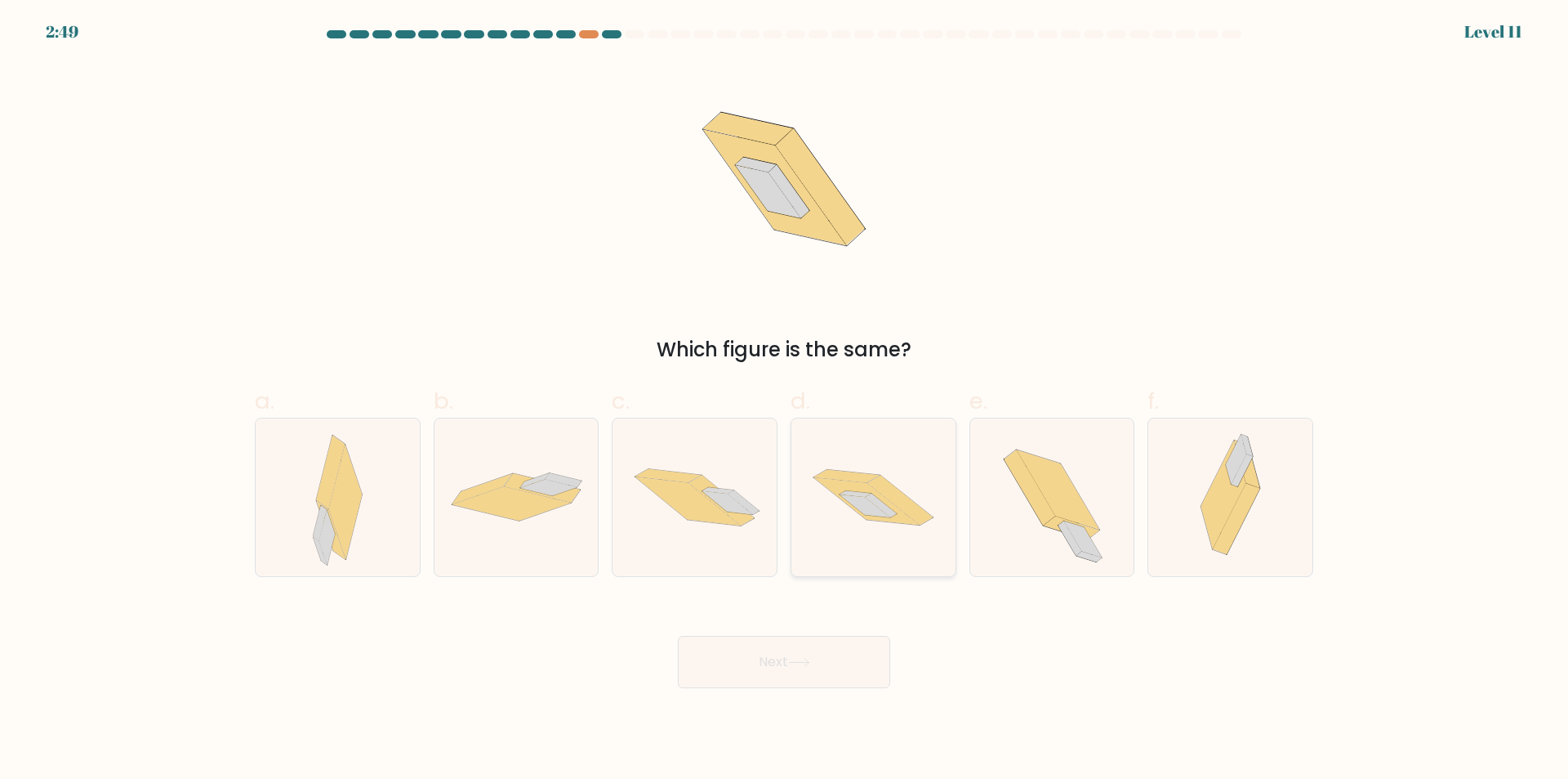
click at [904, 512] on icon at bounding box center [899, 500] width 65 height 50
click at [784, 400] on input "d." at bounding box center [784, 394] width 1 height 11
radio input "true"
click at [796, 657] on icon at bounding box center [799, 661] width 22 height 9
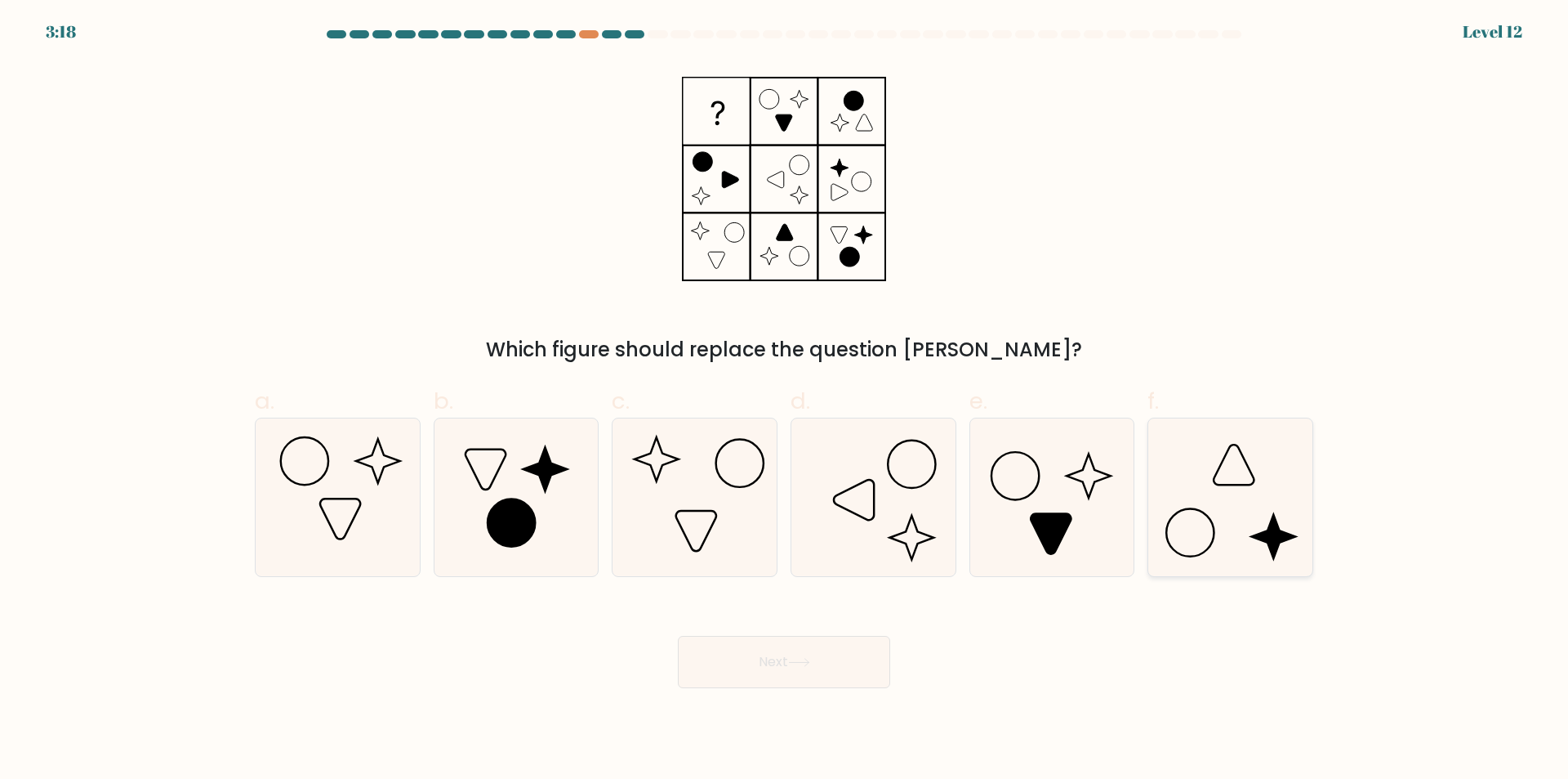
click at [1267, 522] on icon at bounding box center [1230, 498] width 158 height 158
click at [784, 400] on input "f." at bounding box center [784, 394] width 1 height 11
radio input "true"
click at [819, 673] on button "Next" at bounding box center [784, 662] width 212 height 53
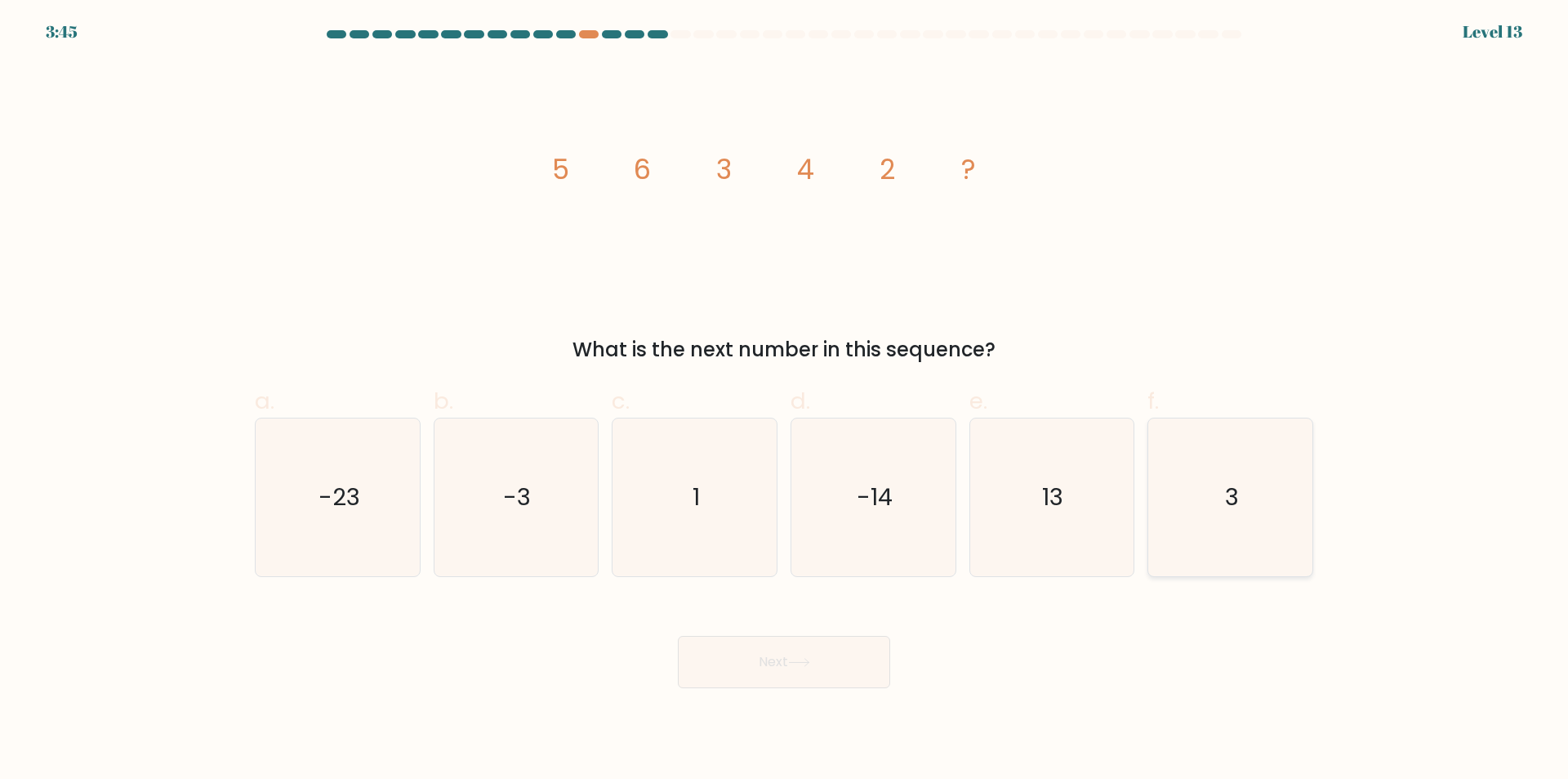
drag, startPoint x: 1217, startPoint y: 512, endPoint x: 1196, endPoint y: 521, distance: 22.8
click at [1216, 512] on icon "3" at bounding box center [1230, 498] width 158 height 158
click at [784, 400] on input "f. 3" at bounding box center [784, 394] width 1 height 11
radio input "true"
click at [813, 656] on button "Next" at bounding box center [784, 662] width 212 height 53
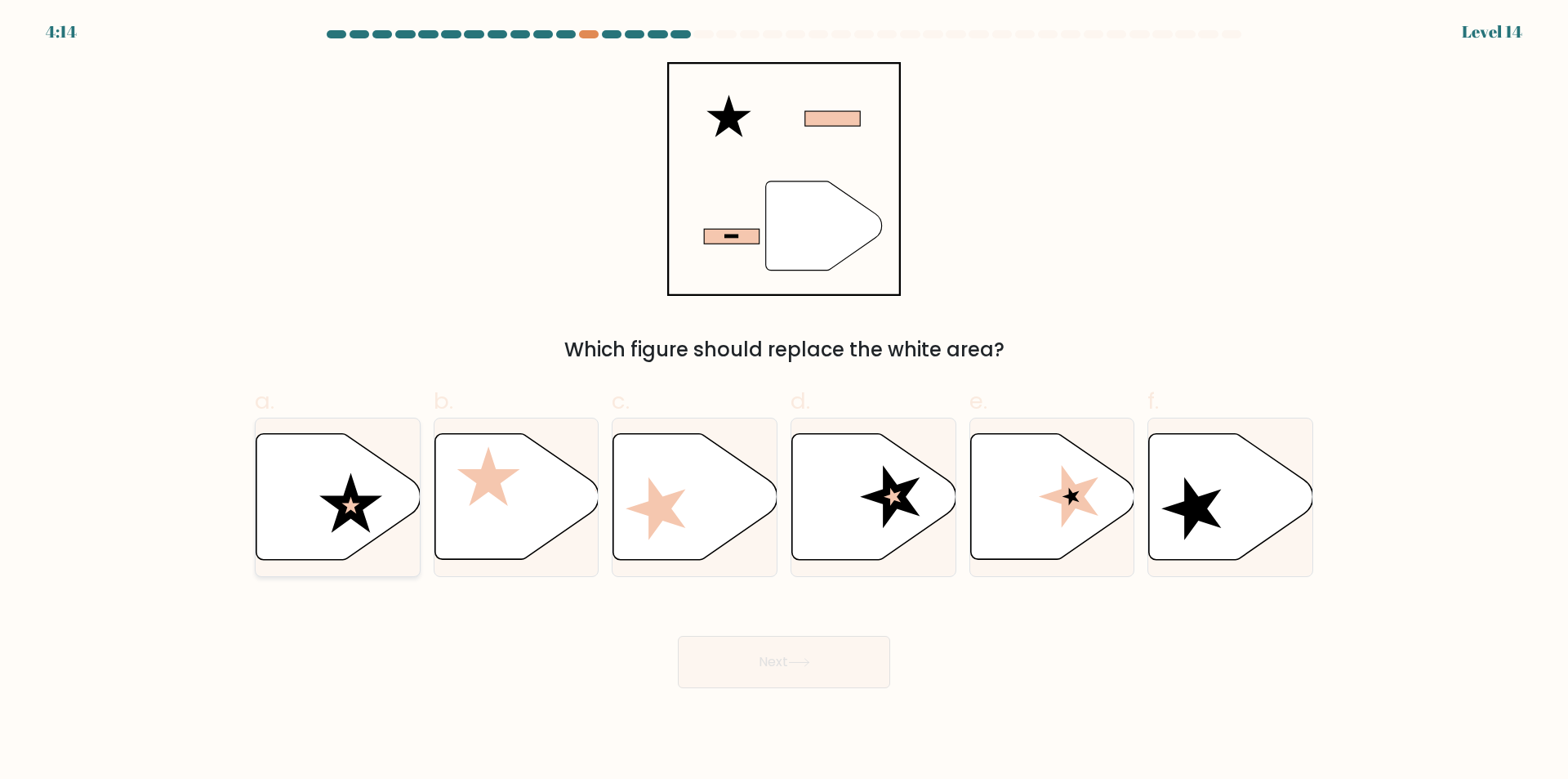
click at [376, 505] on icon at bounding box center [338, 497] width 164 height 126
click at [784, 400] on input "a." at bounding box center [784, 394] width 1 height 11
radio input "true"
click at [759, 693] on body "4:13 Level 14" at bounding box center [784, 390] width 1568 height 779
click at [799, 657] on button "Next" at bounding box center [784, 662] width 212 height 53
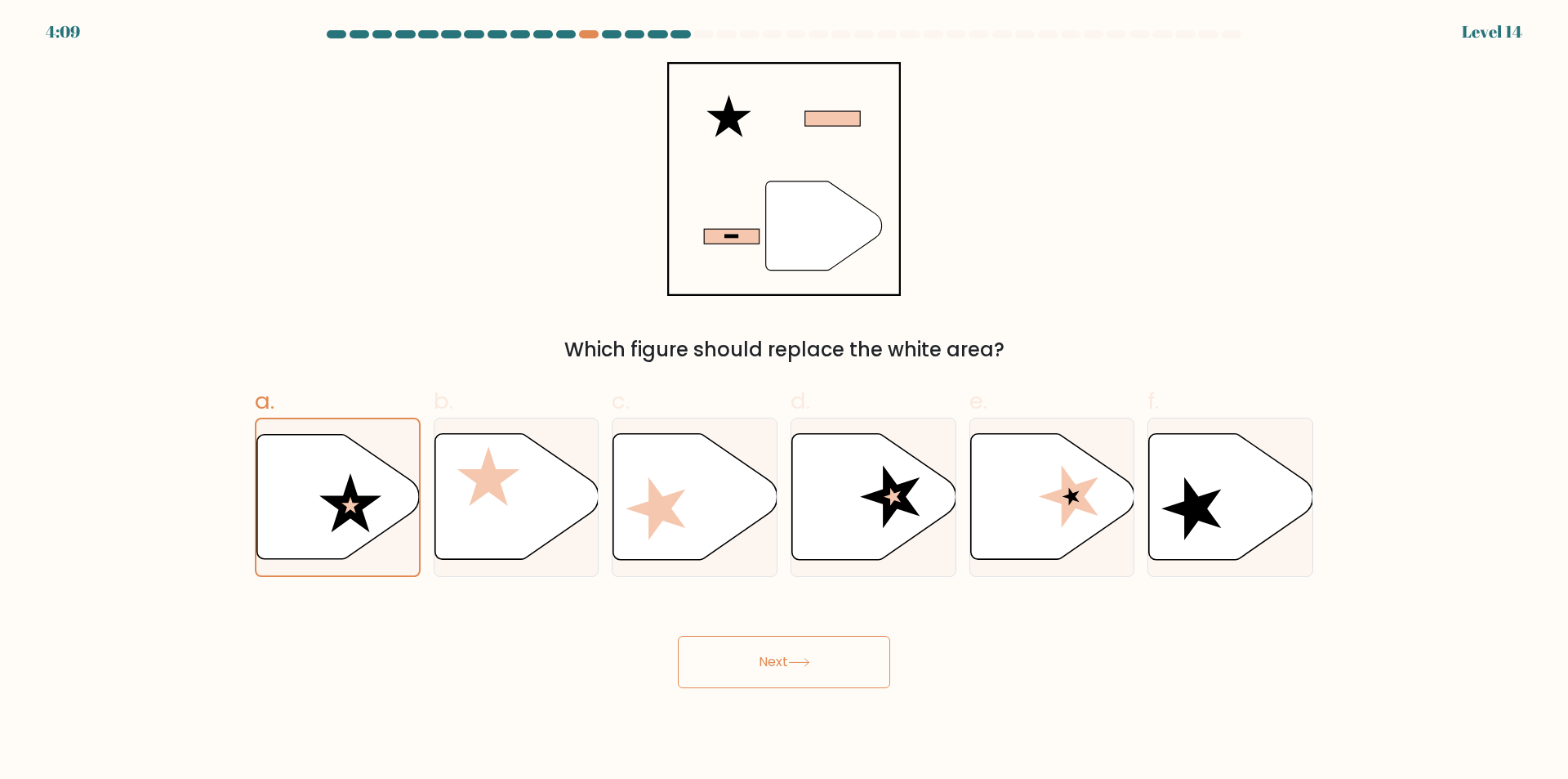
click at [799, 657] on button "Next" at bounding box center [784, 662] width 212 height 53
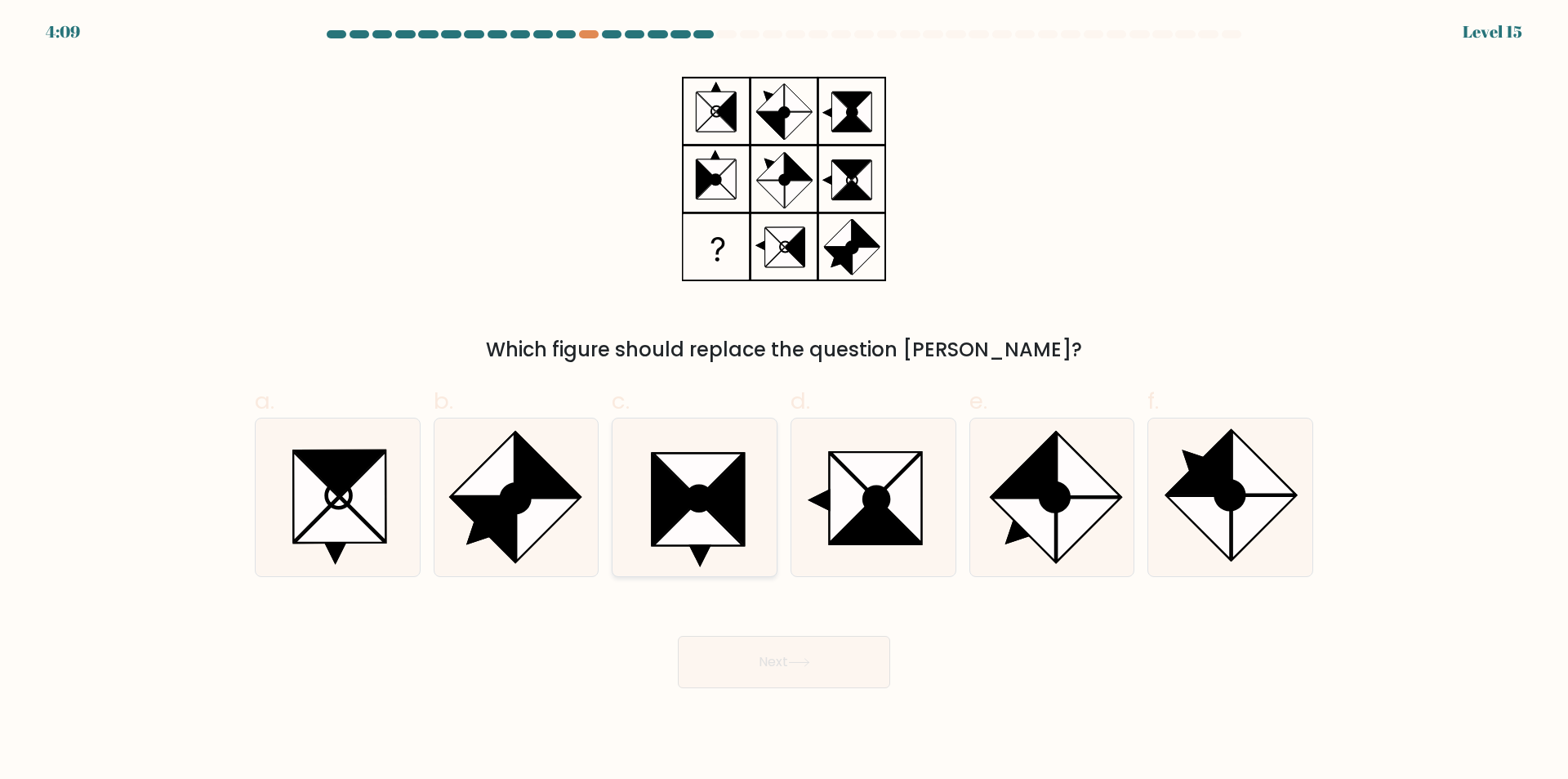
click at [704, 499] on icon at bounding box center [699, 498] width 24 height 24
click at [784, 400] on input "c." at bounding box center [784, 394] width 1 height 11
radio input "true"
click at [784, 648] on button "Next" at bounding box center [784, 662] width 212 height 53
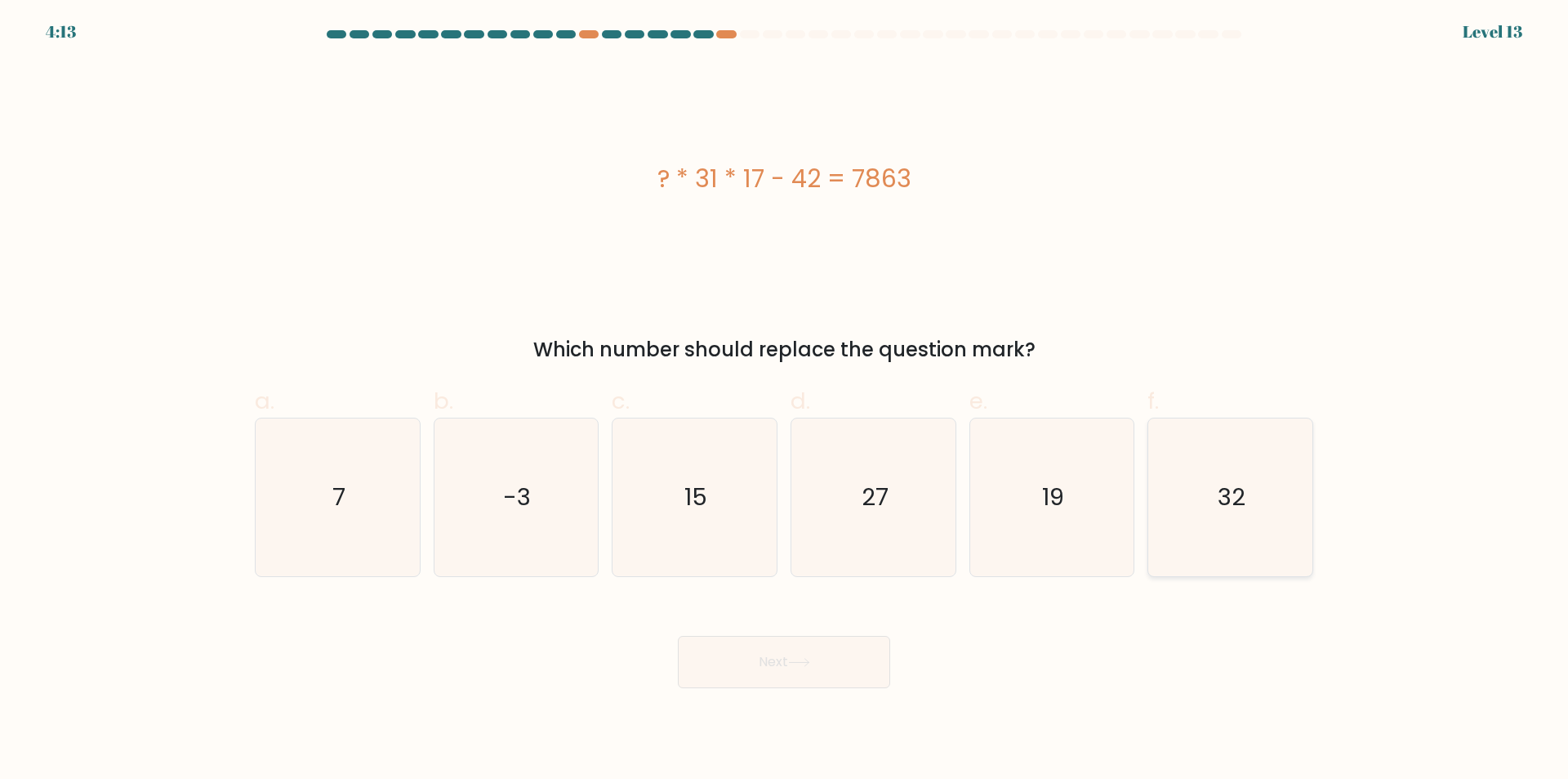
click at [1184, 506] on icon "32" at bounding box center [1230, 498] width 158 height 158
click at [784, 400] on input "f. 32" at bounding box center [784, 394] width 1 height 11
radio input "true"
click at [1184, 506] on icon "32" at bounding box center [1230, 497] width 156 height 156
click at [784, 400] on input "f. 32" at bounding box center [784, 394] width 1 height 11
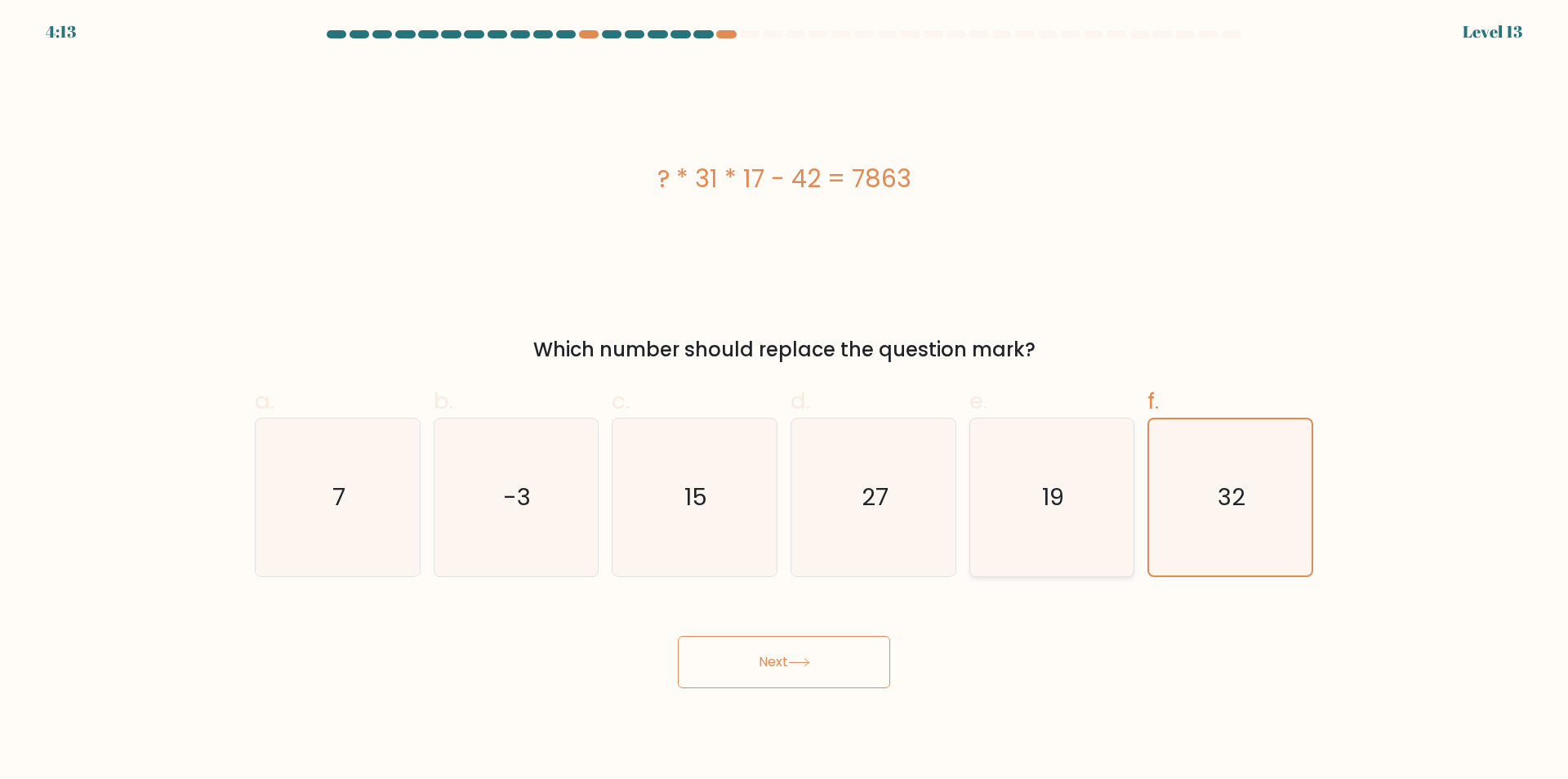
click at [1034, 525] on icon "19" at bounding box center [1051, 498] width 158 height 158
click at [784, 400] on input "e. 19" at bounding box center [784, 394] width 1 height 11
radio input "true"
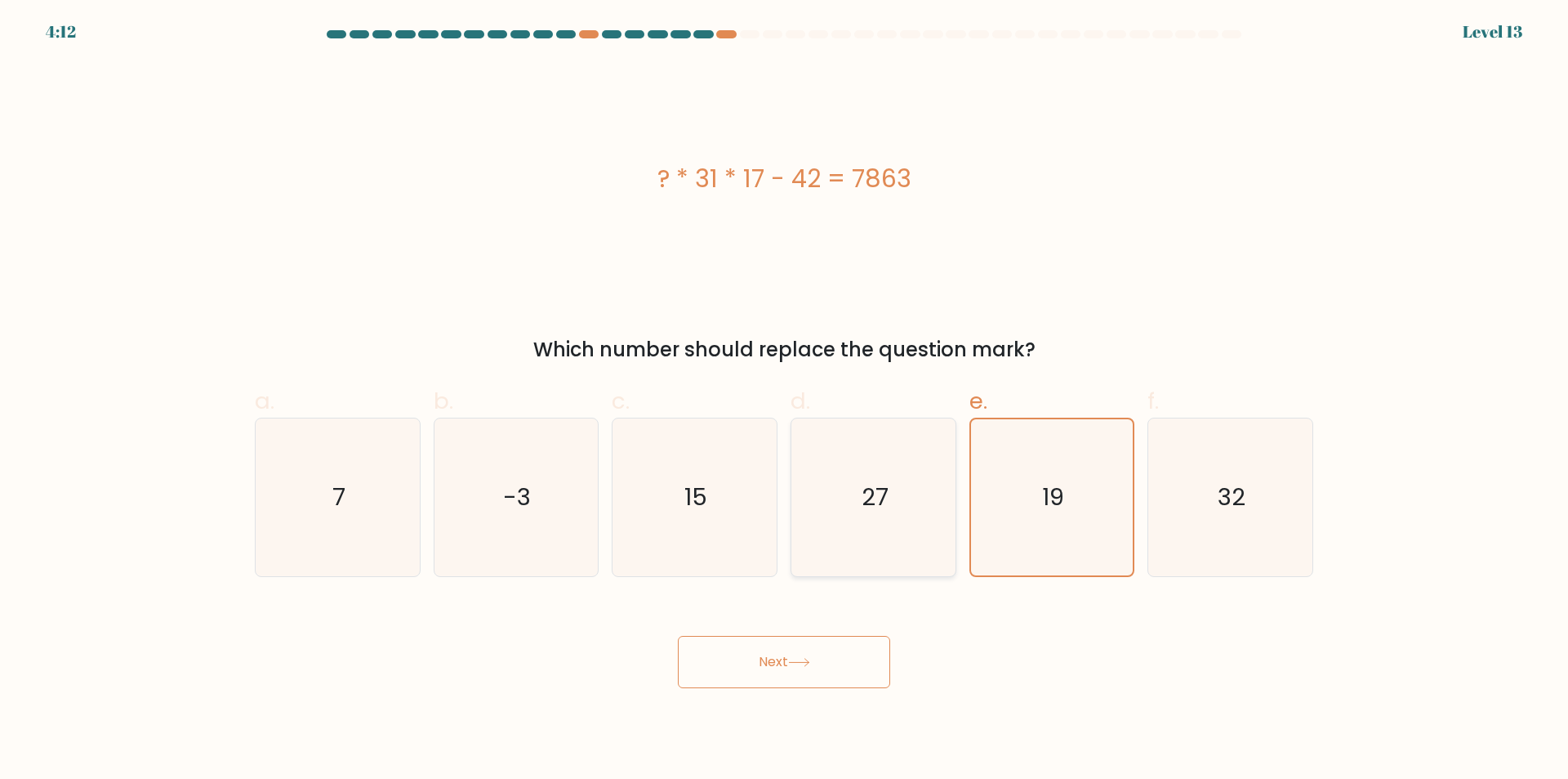
click at [810, 539] on icon "27" at bounding box center [873, 498] width 158 height 158
click at [784, 400] on input "d. 27" at bounding box center [784, 394] width 1 height 11
radio input "true"
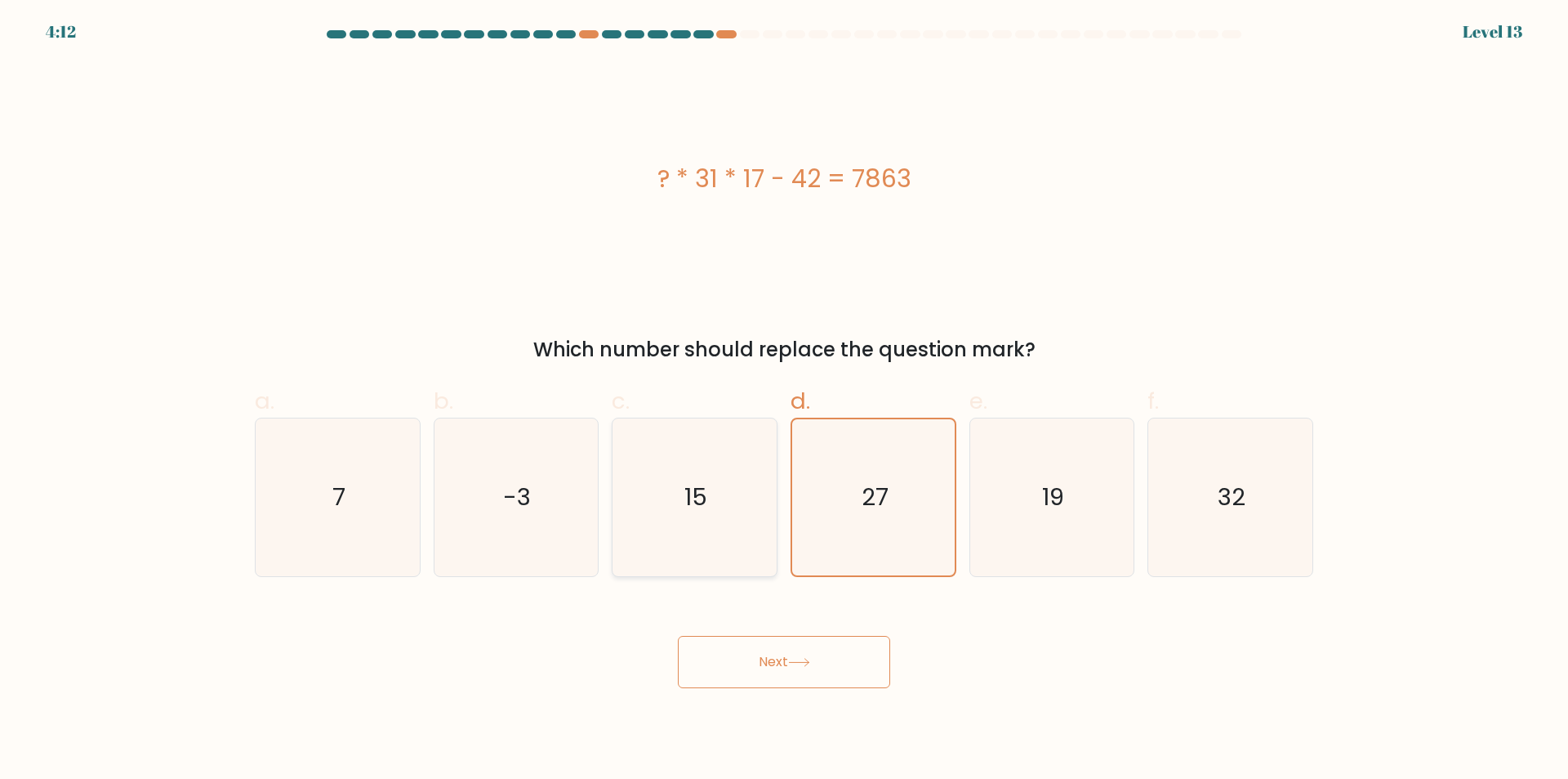
click at [672, 519] on icon "15" at bounding box center [695, 498] width 158 height 158
click at [784, 400] on input "c. 15" at bounding box center [784, 394] width 1 height 11
radio input "true"
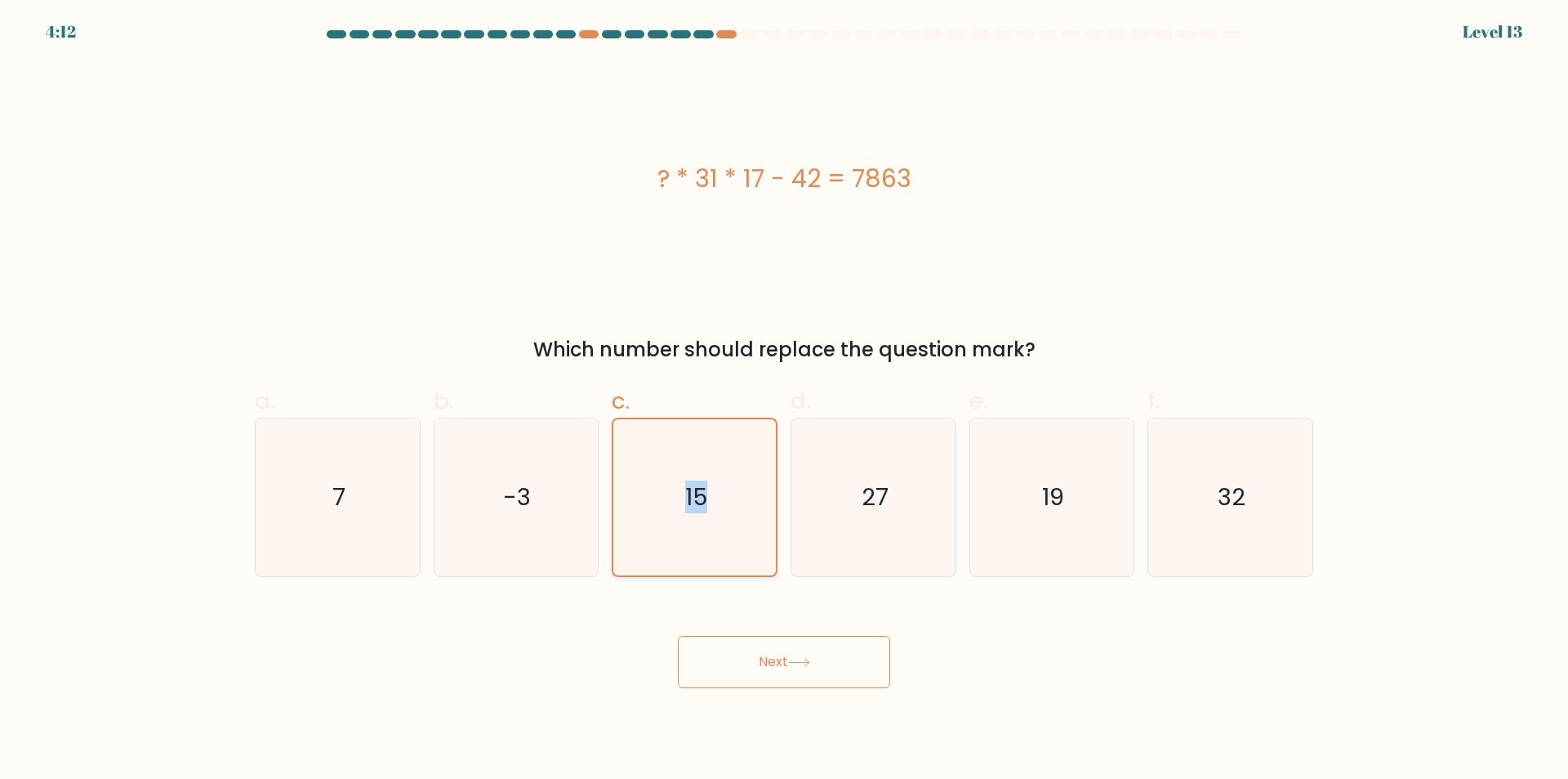
drag, startPoint x: 672, startPoint y: 519, endPoint x: 627, endPoint y: 524, distance: 45.3
click at [672, 520] on icon "15" at bounding box center [695, 497] width 156 height 156
click at [784, 400] on input "c. 15" at bounding box center [784, 394] width 1 height 11
click at [502, 523] on icon "-3" at bounding box center [516, 498] width 158 height 158
click at [784, 400] on input "b. -3" at bounding box center [784, 394] width 1 height 11
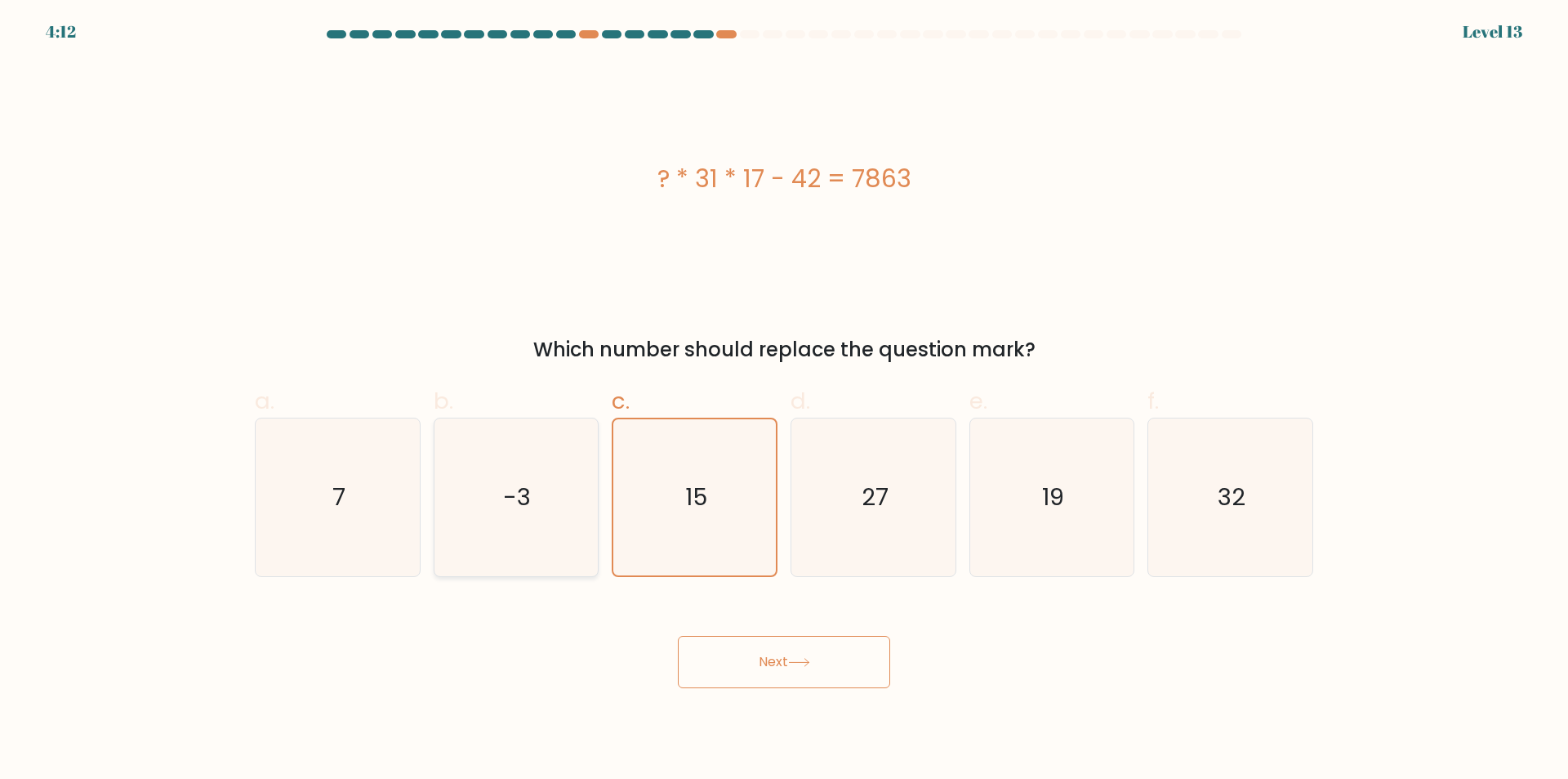
radio input "true"
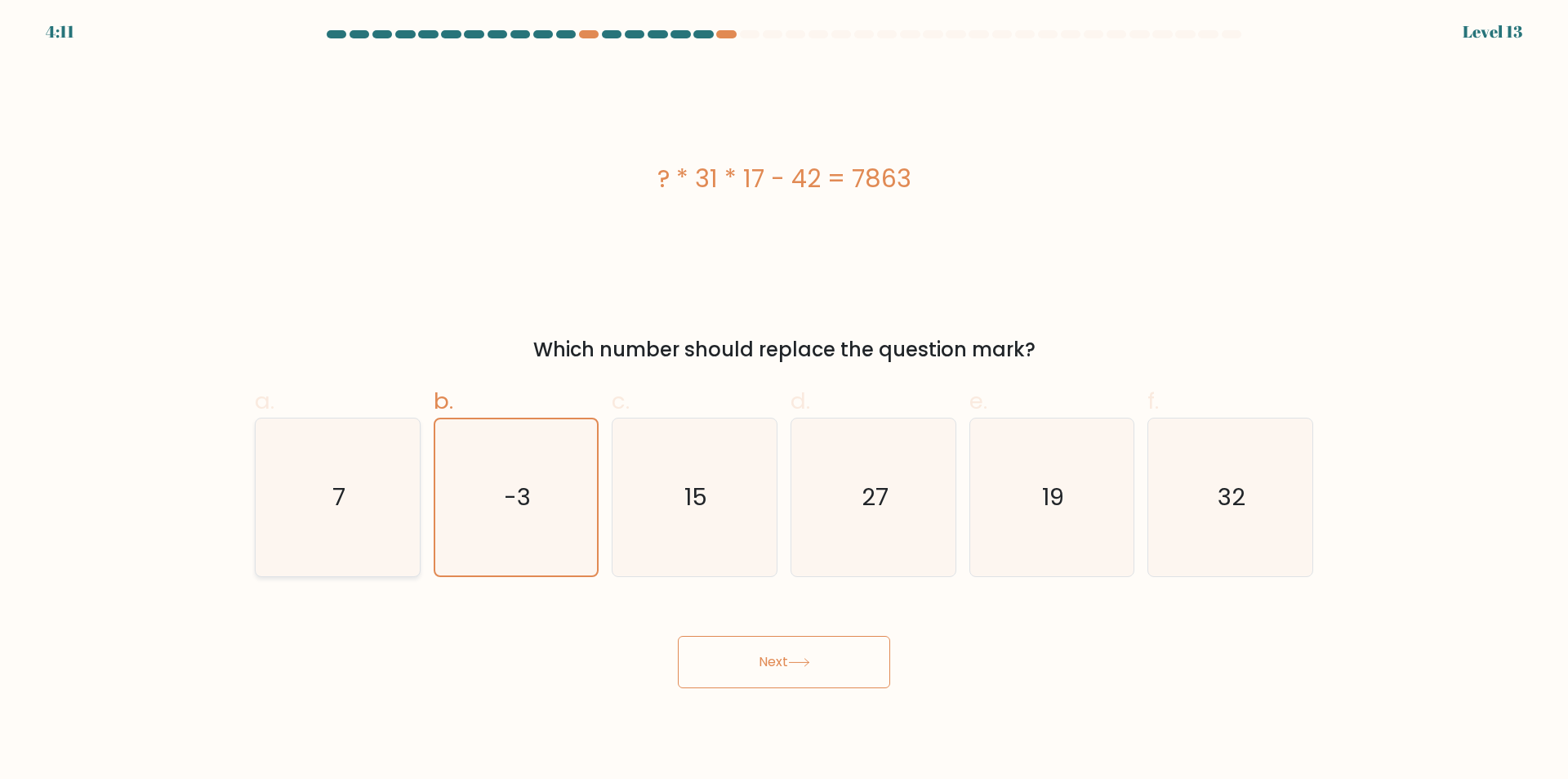
click at [316, 501] on icon "7" at bounding box center [338, 498] width 158 height 158
click at [784, 400] on input "a. 7" at bounding box center [784, 394] width 1 height 11
radio input "true"
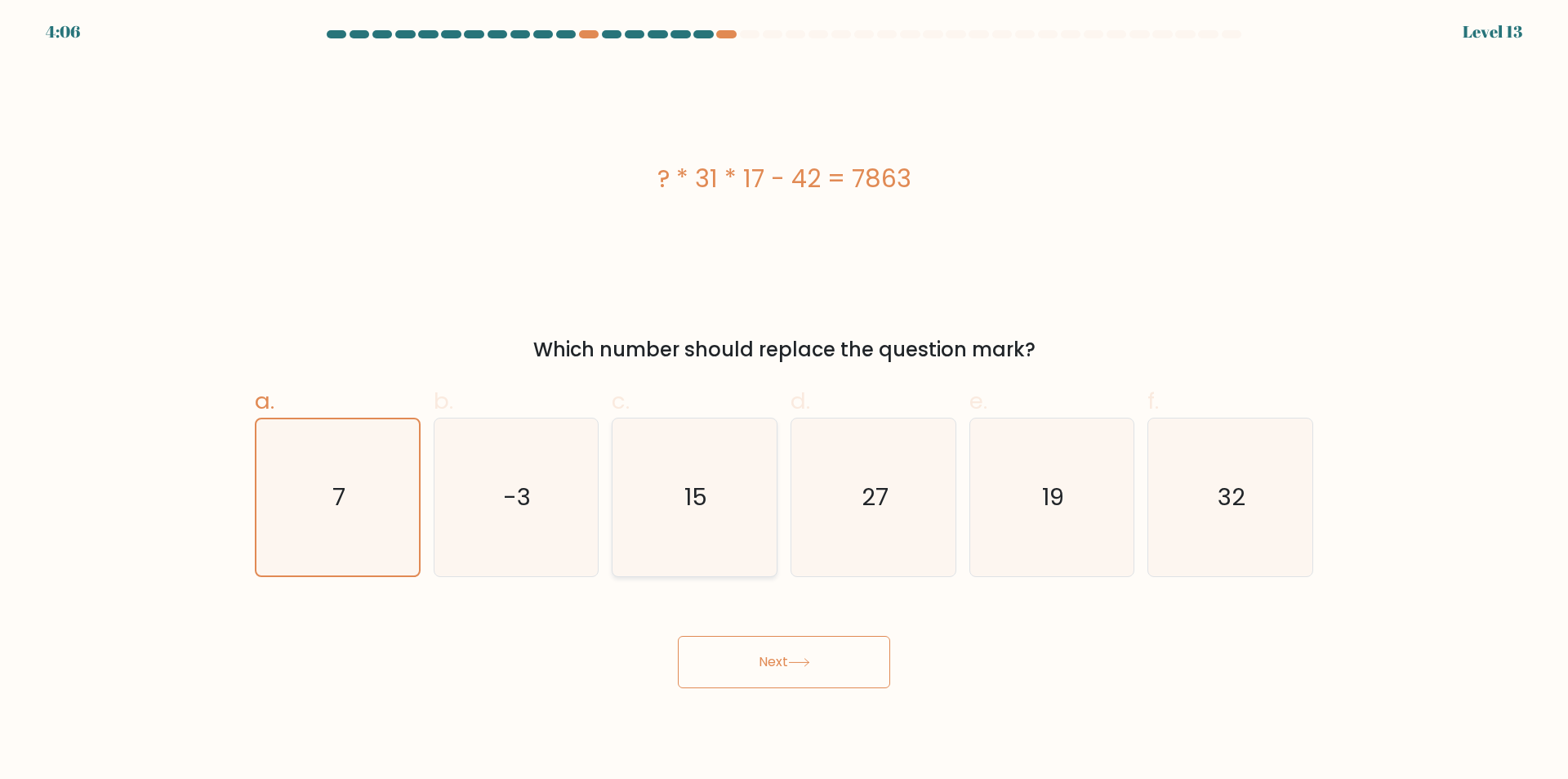
click at [728, 527] on icon "15" at bounding box center [695, 498] width 158 height 158
click at [784, 400] on input "c. 15" at bounding box center [784, 394] width 1 height 11
radio input "true"
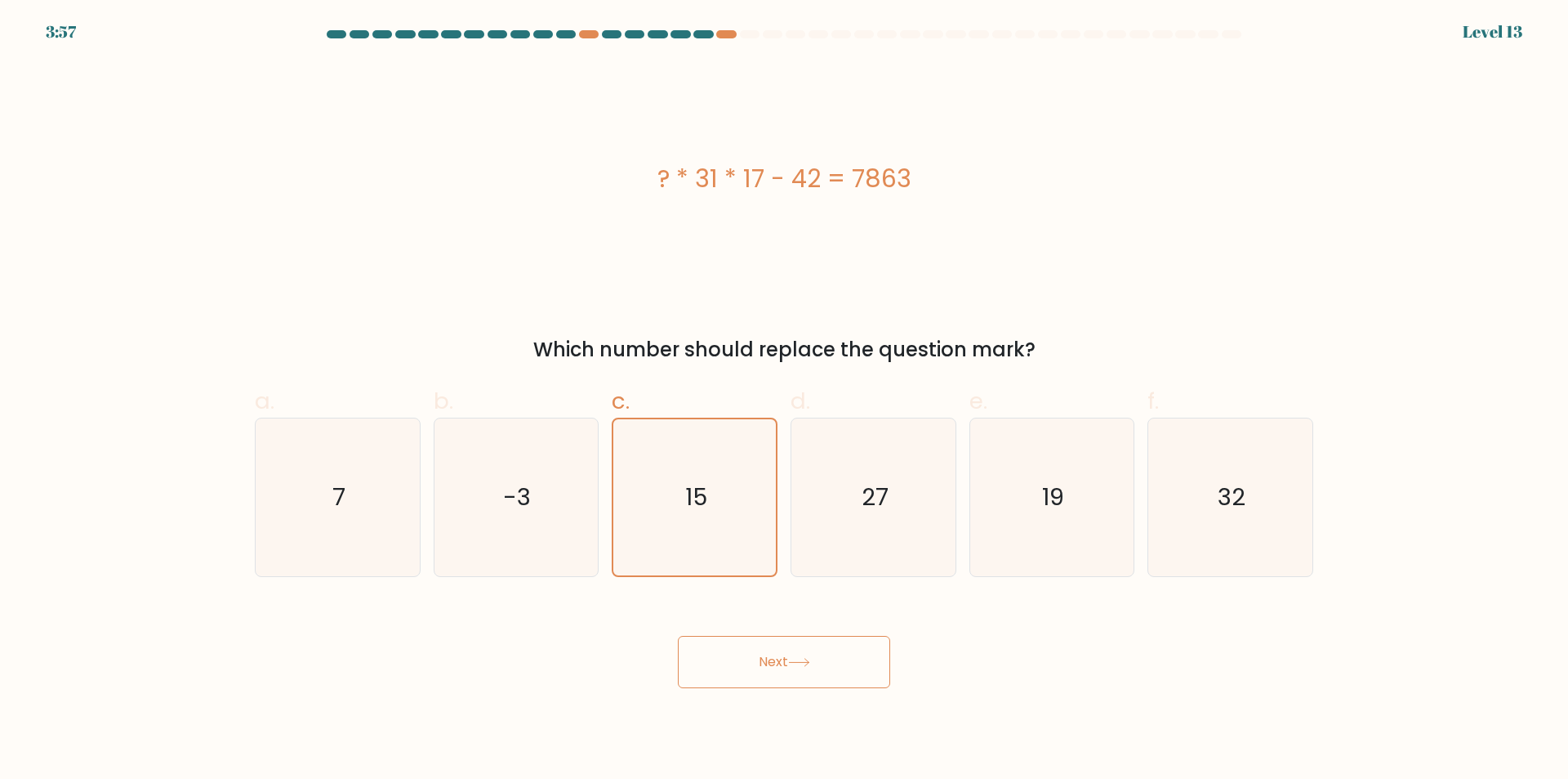
click at [781, 664] on button "Next" at bounding box center [784, 662] width 212 height 53
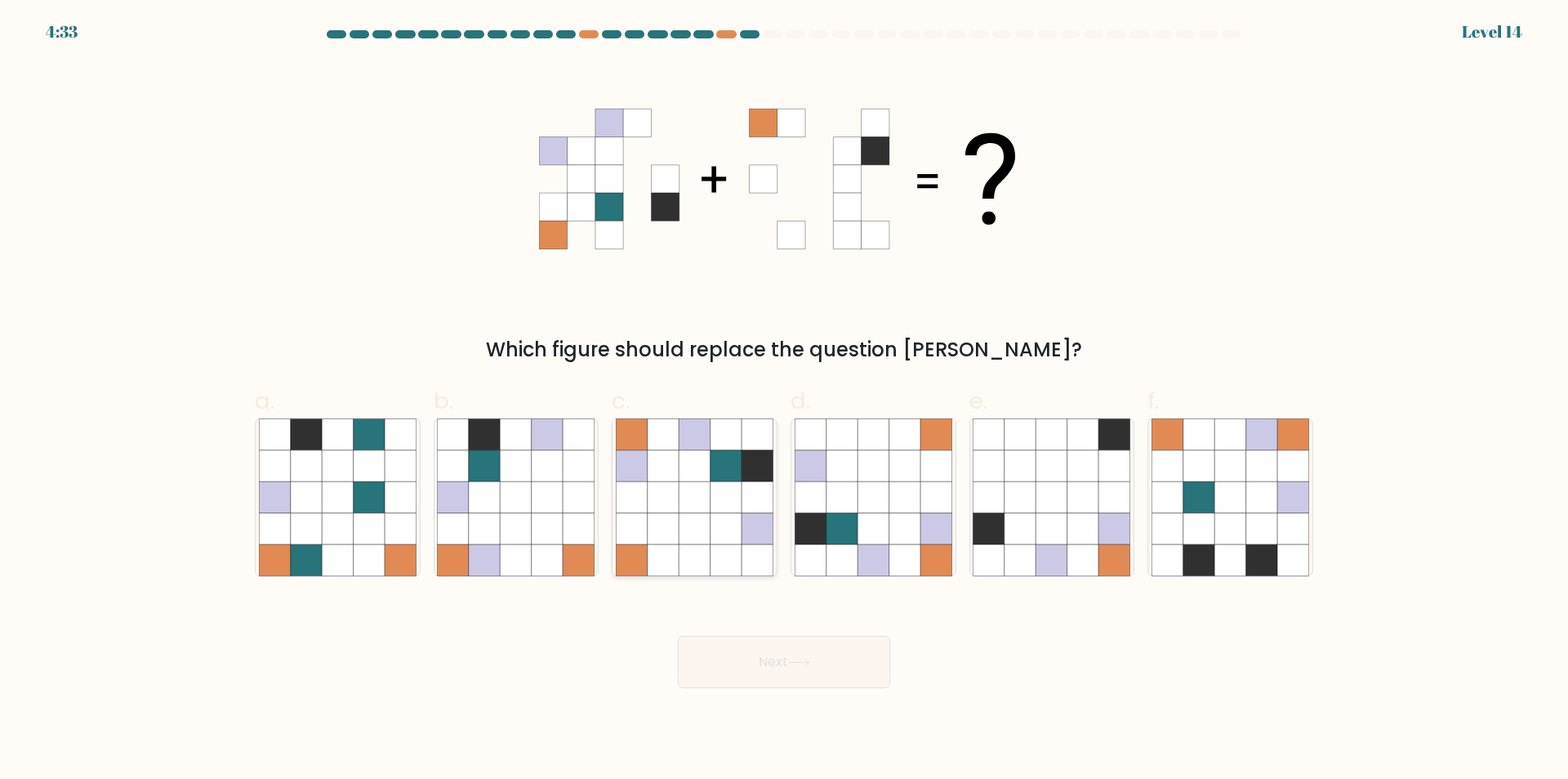
click at [737, 469] on icon at bounding box center [726, 465] width 31 height 31
click at [784, 400] on input "c." at bounding box center [784, 394] width 1 height 11
radio input "true"
click at [736, 470] on icon at bounding box center [726, 466] width 31 height 31
click at [784, 400] on input "c." at bounding box center [784, 394] width 1 height 11
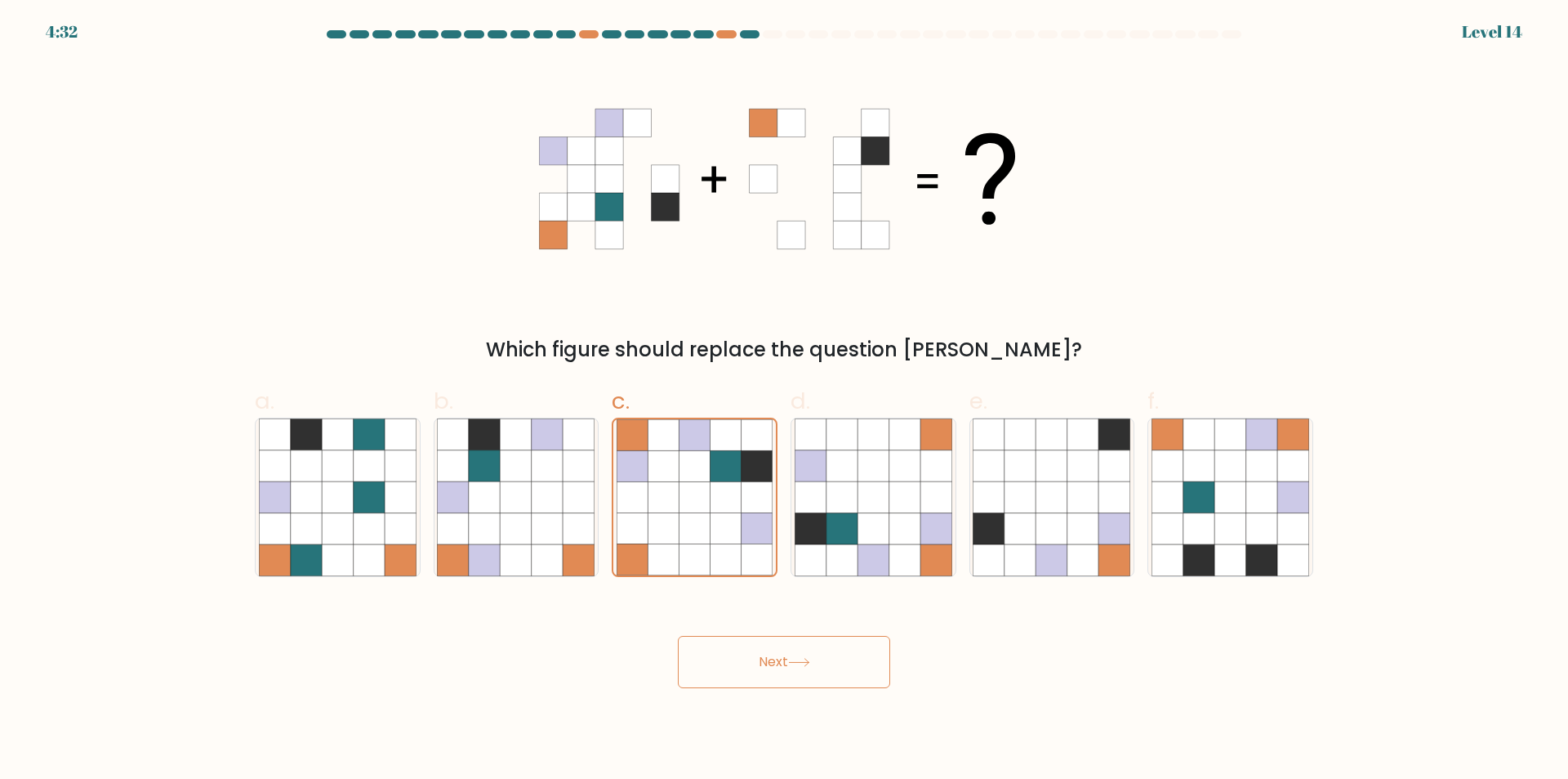
click at [794, 661] on icon at bounding box center [799, 661] width 22 height 9
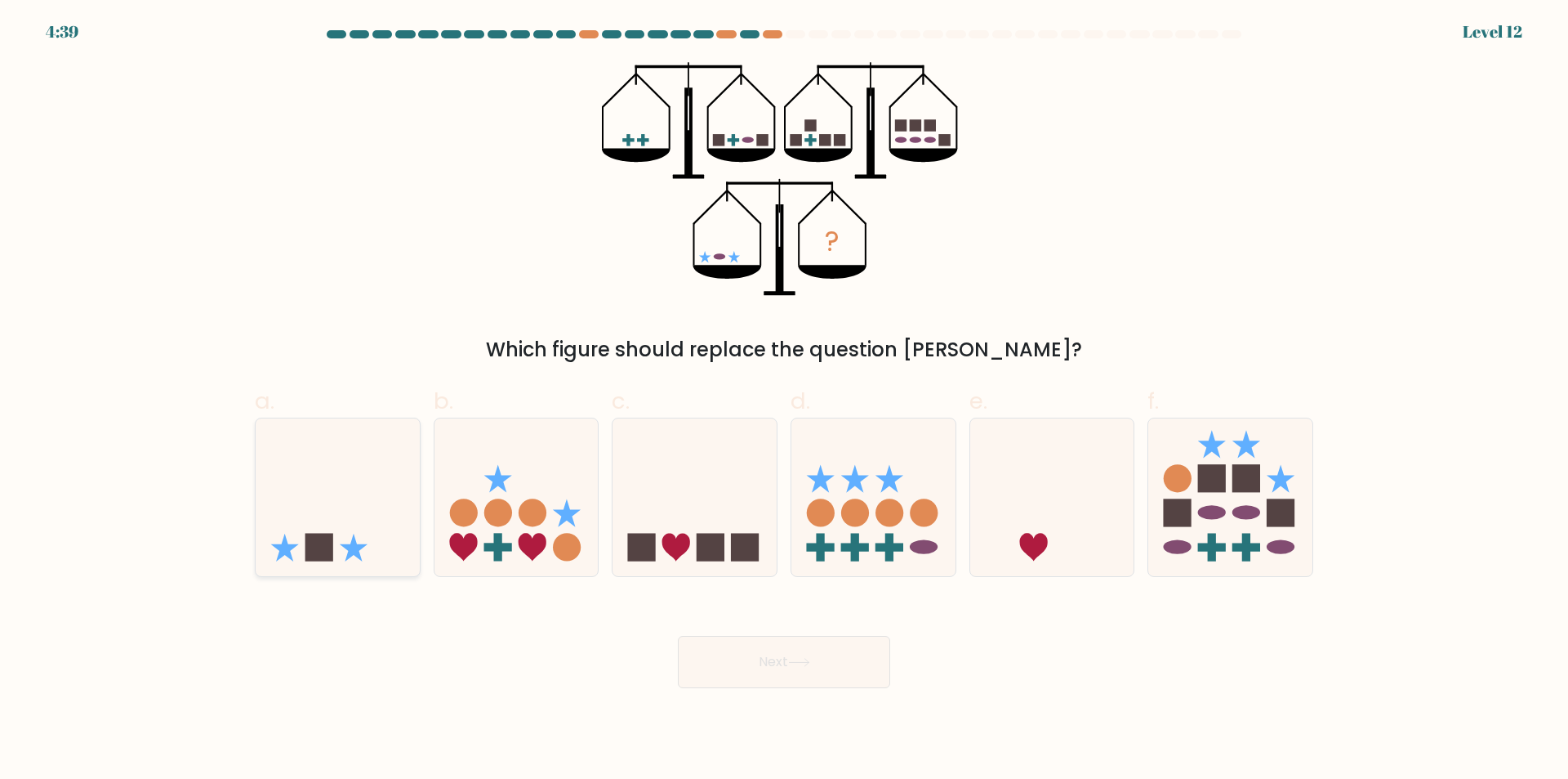
click at [345, 504] on icon at bounding box center [338, 497] width 164 height 135
click at [784, 400] on input "a." at bounding box center [784, 394] width 1 height 11
radio input "true"
click at [758, 678] on button "Next" at bounding box center [784, 662] width 212 height 53
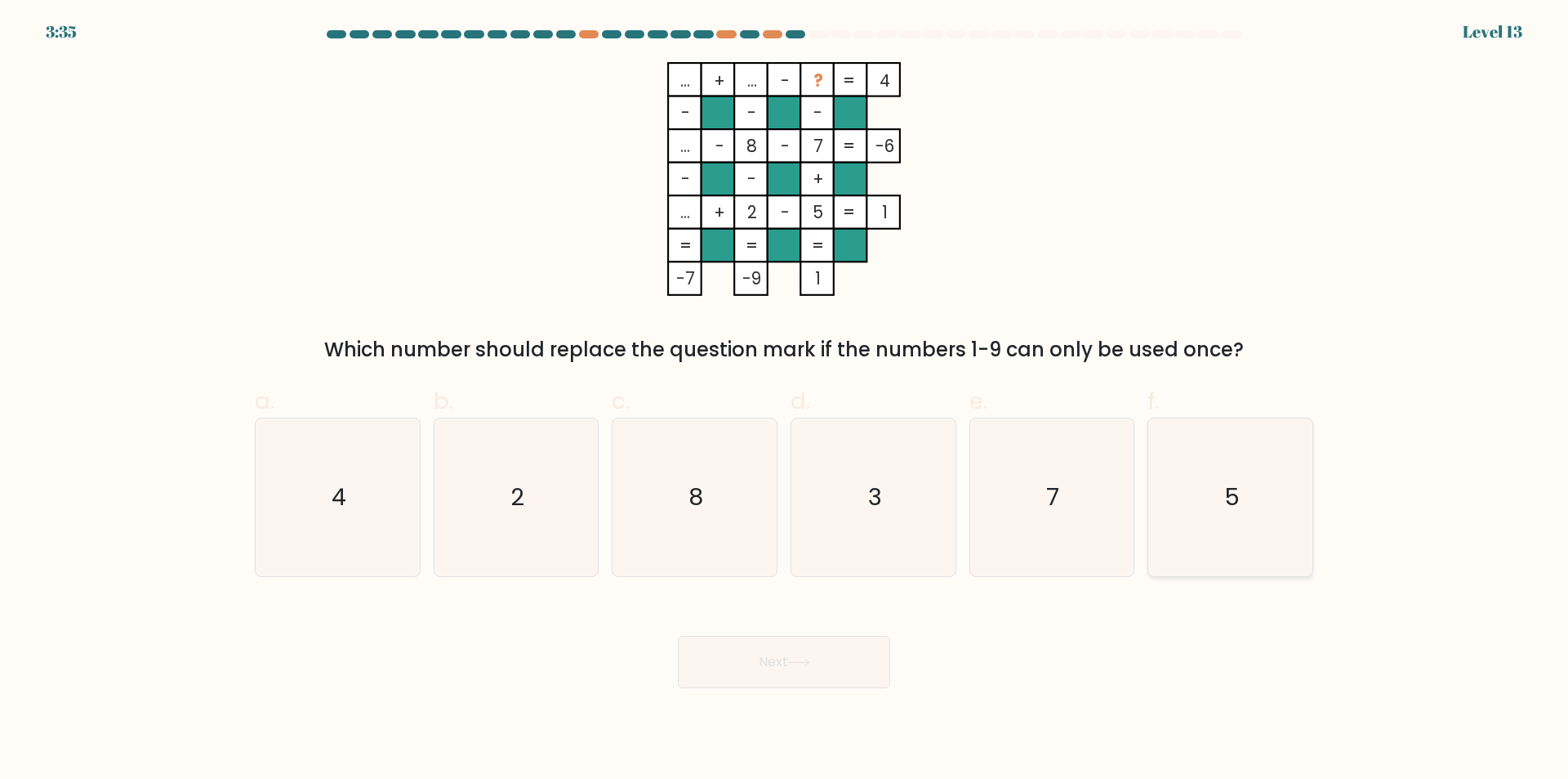
click at [1207, 499] on icon "5" at bounding box center [1230, 498] width 158 height 158
click at [784, 400] on input "f. 5" at bounding box center [784, 394] width 1 height 11
radio input "true"
click at [1207, 499] on icon "5" at bounding box center [1230, 497] width 156 height 156
click at [784, 400] on input "f. 5" at bounding box center [784, 394] width 1 height 11
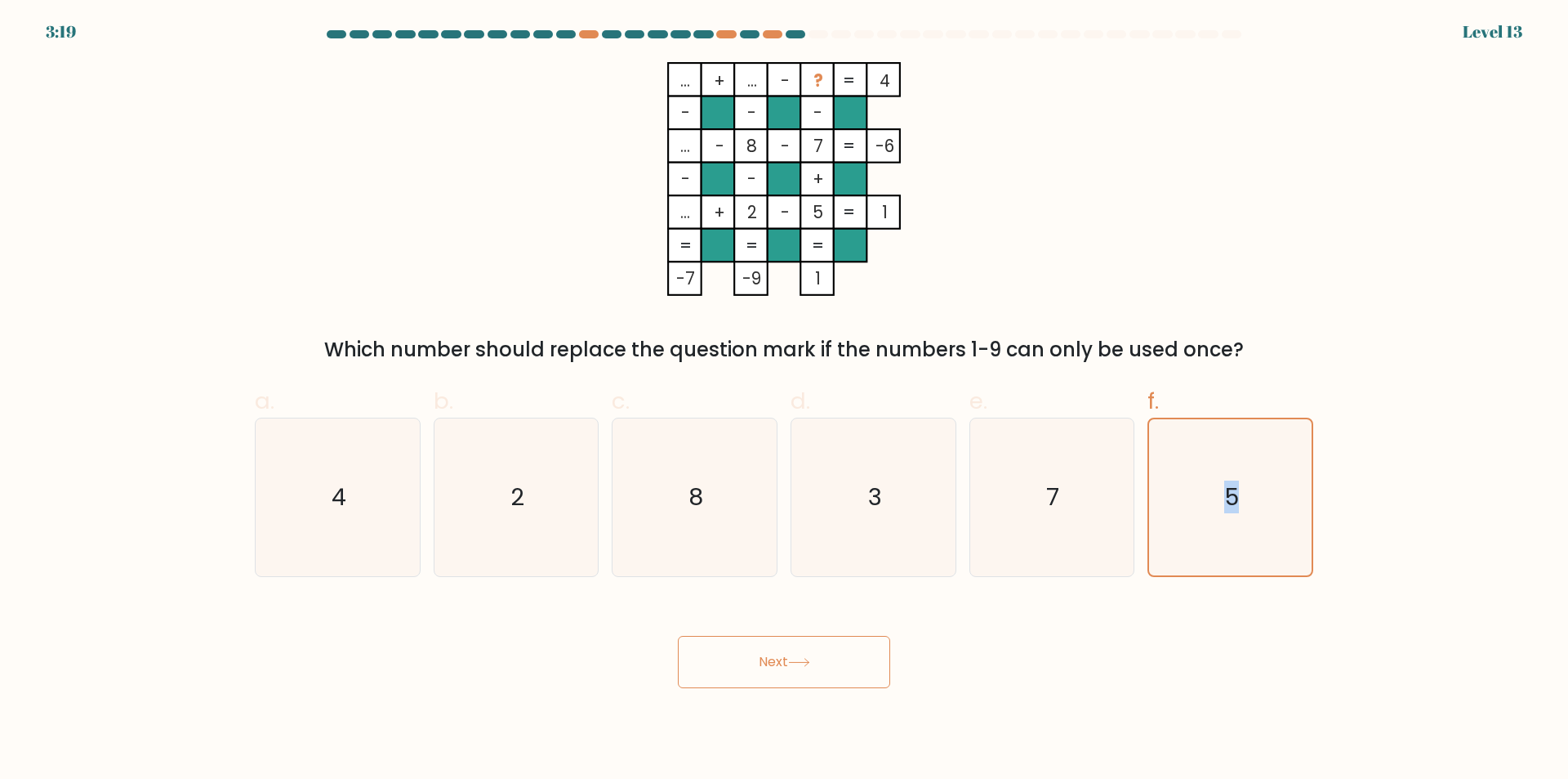
click at [806, 669] on button "Next" at bounding box center [784, 662] width 212 height 53
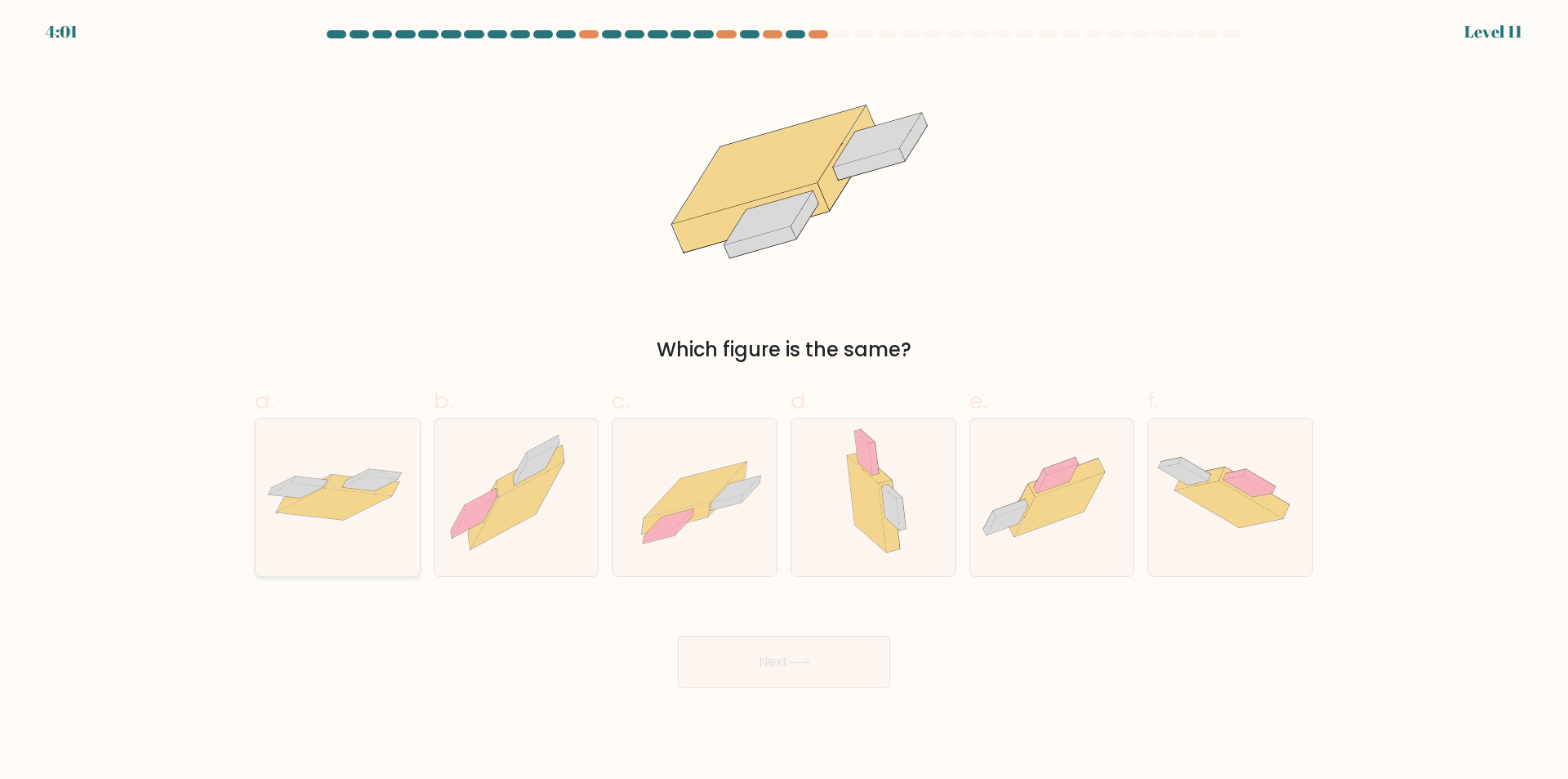
click at [298, 488] on icon at bounding box center [296, 490] width 55 height 15
click at [784, 400] on input "a." at bounding box center [784, 394] width 1 height 11
radio input "true"
click at [779, 666] on button "Next" at bounding box center [784, 662] width 212 height 53
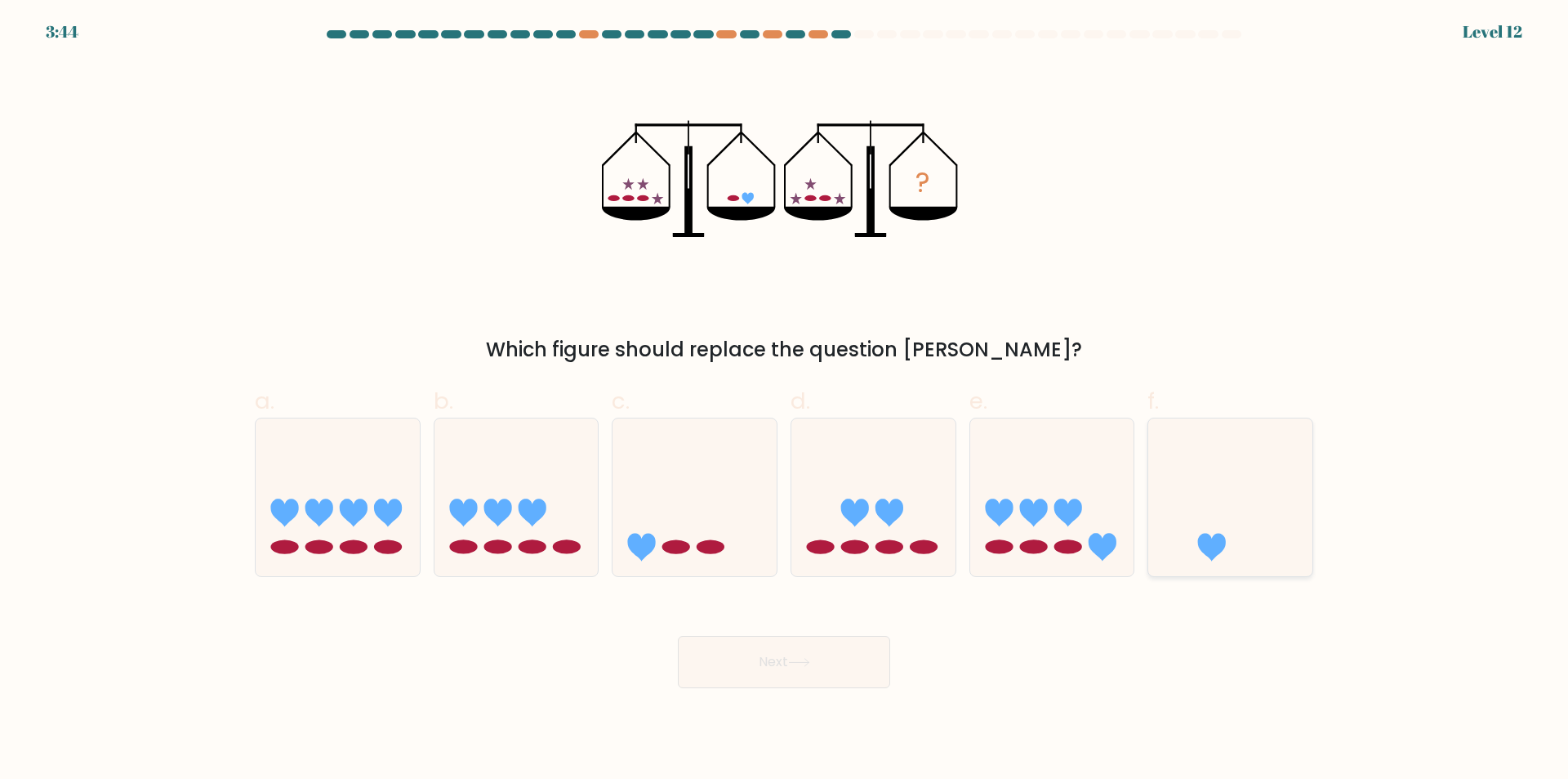
click at [1224, 530] on icon at bounding box center [1230, 497] width 164 height 135
click at [784, 400] on input "f." at bounding box center [784, 394] width 1 height 11
radio input "true"
click at [796, 659] on icon at bounding box center [799, 661] width 22 height 9
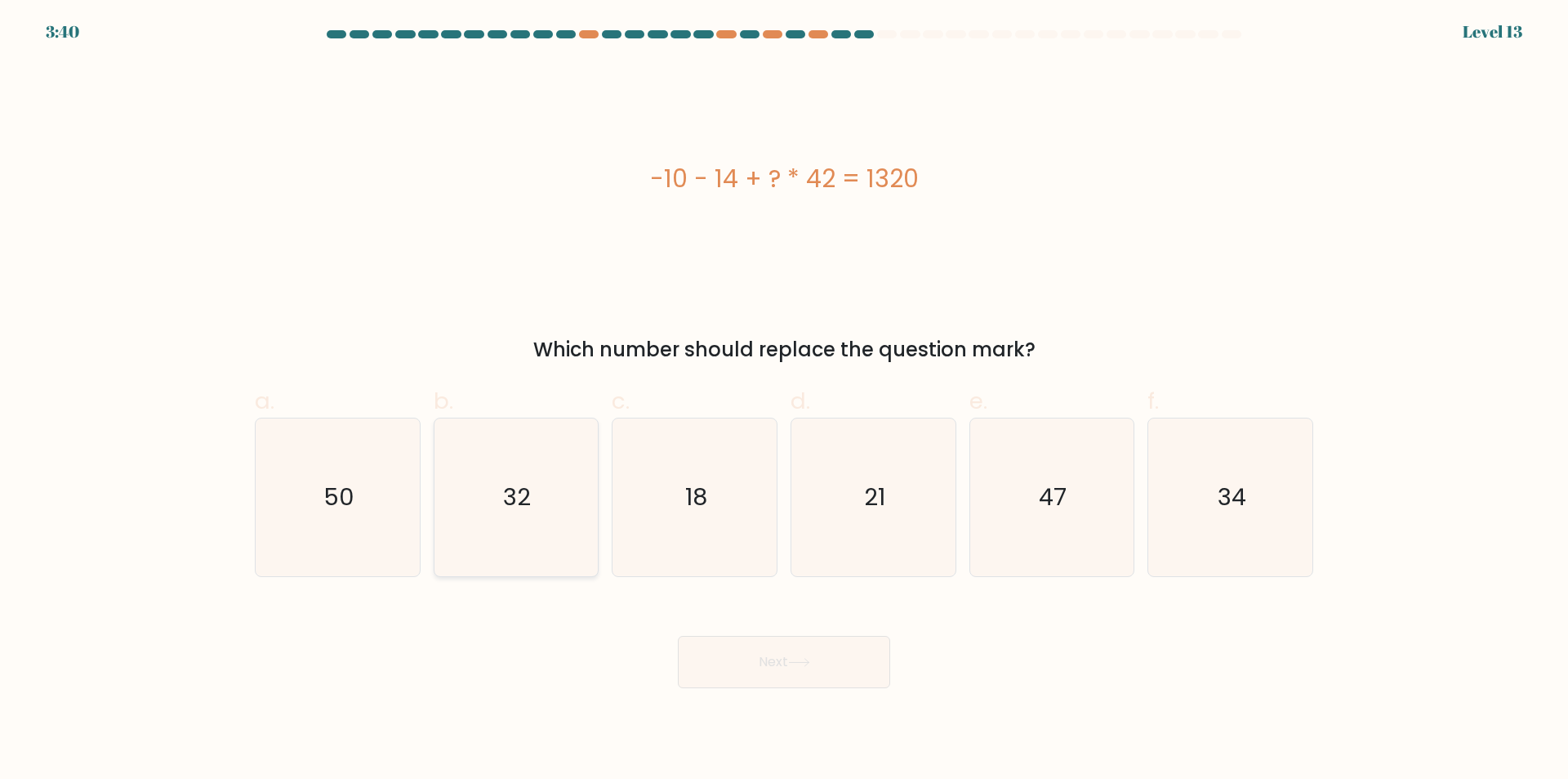
click at [473, 531] on icon "32" at bounding box center [516, 498] width 158 height 158
click at [784, 400] on input "b. 32" at bounding box center [784, 394] width 1 height 11
radio input "true"
click at [473, 531] on icon "32" at bounding box center [516, 497] width 156 height 156
click at [784, 400] on input "b. 32" at bounding box center [784, 394] width 1 height 11
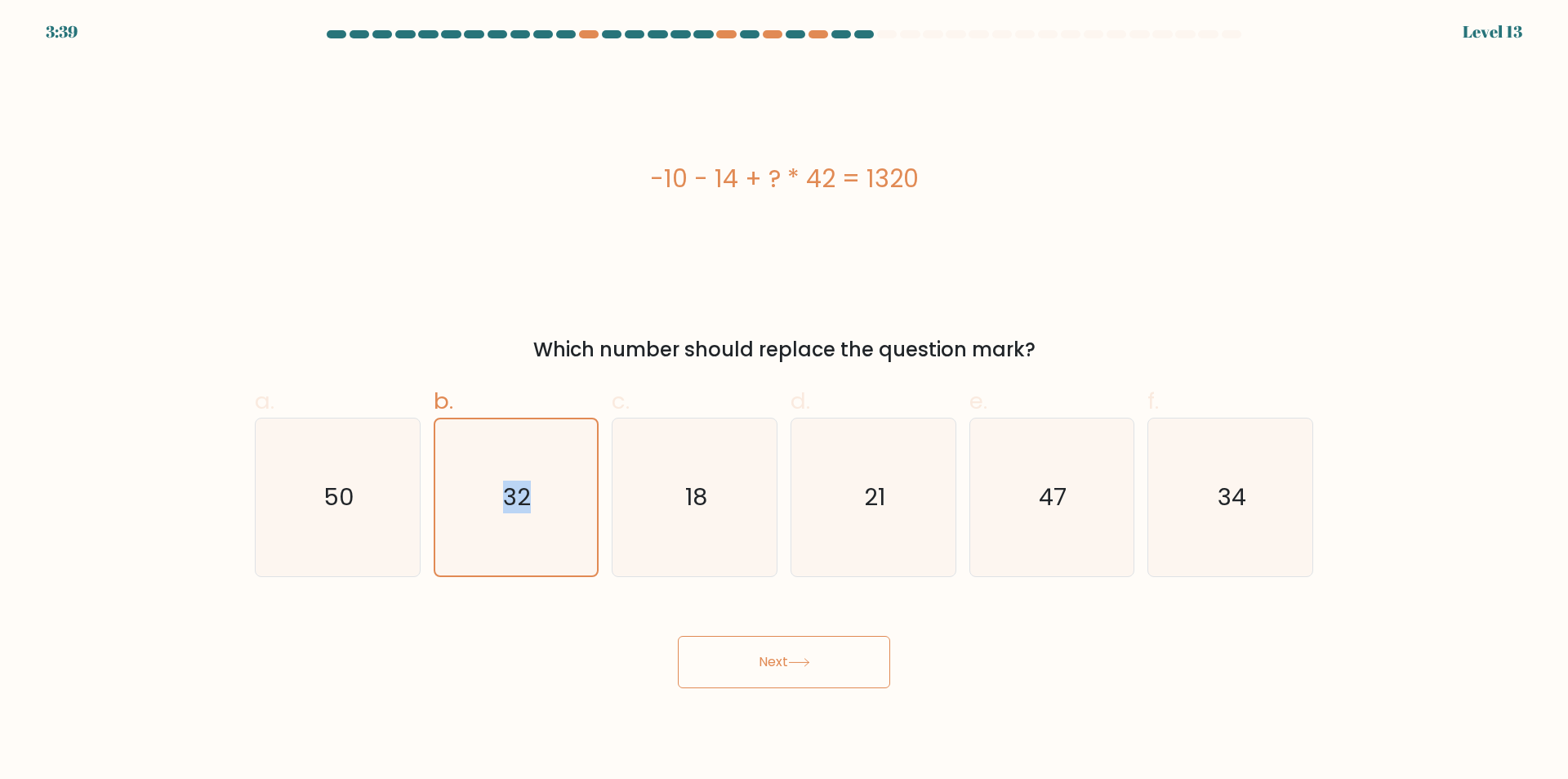
click at [863, 667] on button "Next" at bounding box center [784, 662] width 212 height 53
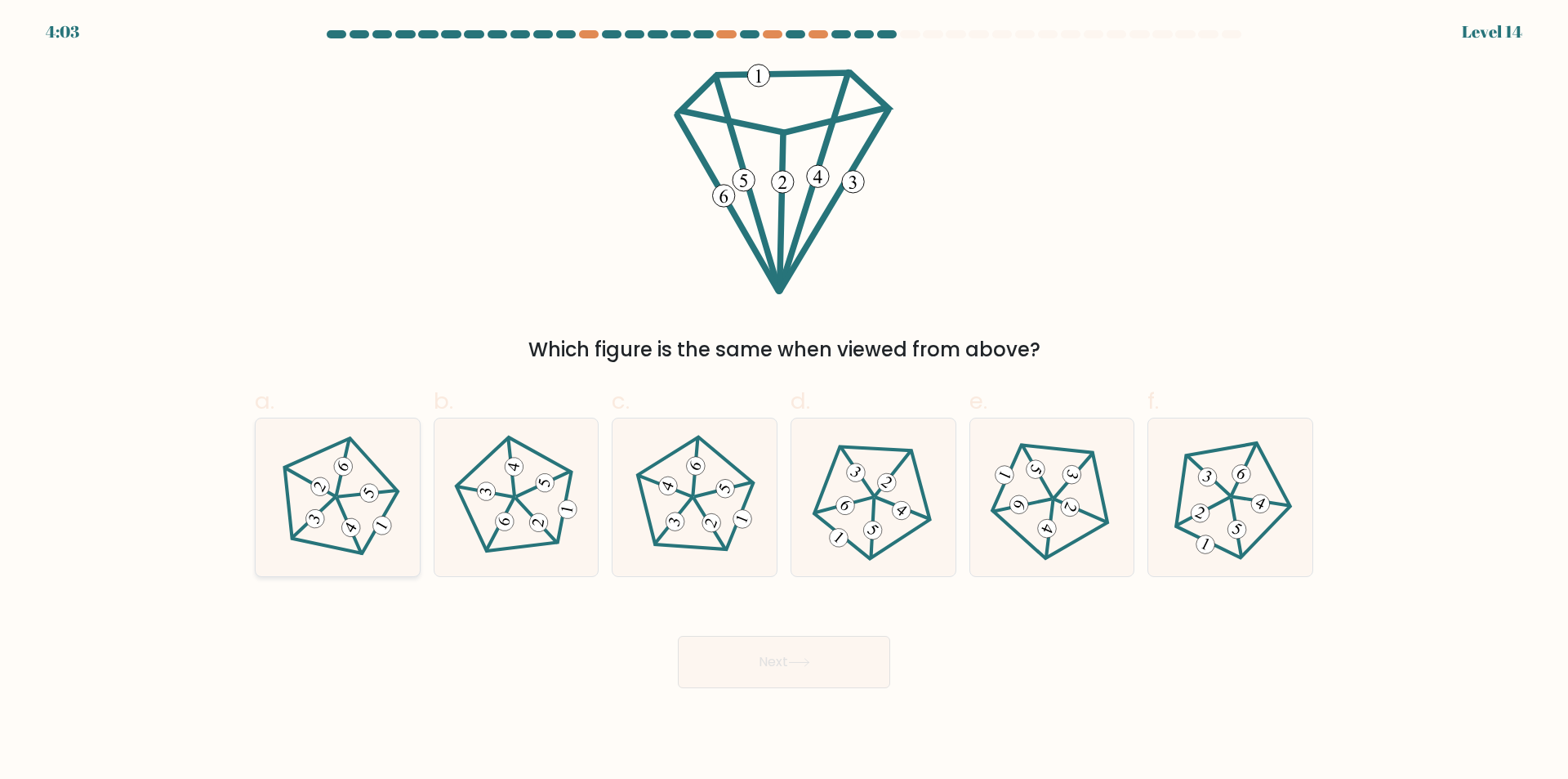
drag, startPoint x: 363, startPoint y: 510, endPoint x: 381, endPoint y: 515, distance: 18.7
click at [363, 509] on icon at bounding box center [337, 497] width 126 height 126
click at [784, 400] on input "a." at bounding box center [784, 394] width 1 height 11
radio input "true"
click at [363, 509] on icon at bounding box center [338, 497] width 125 height 125
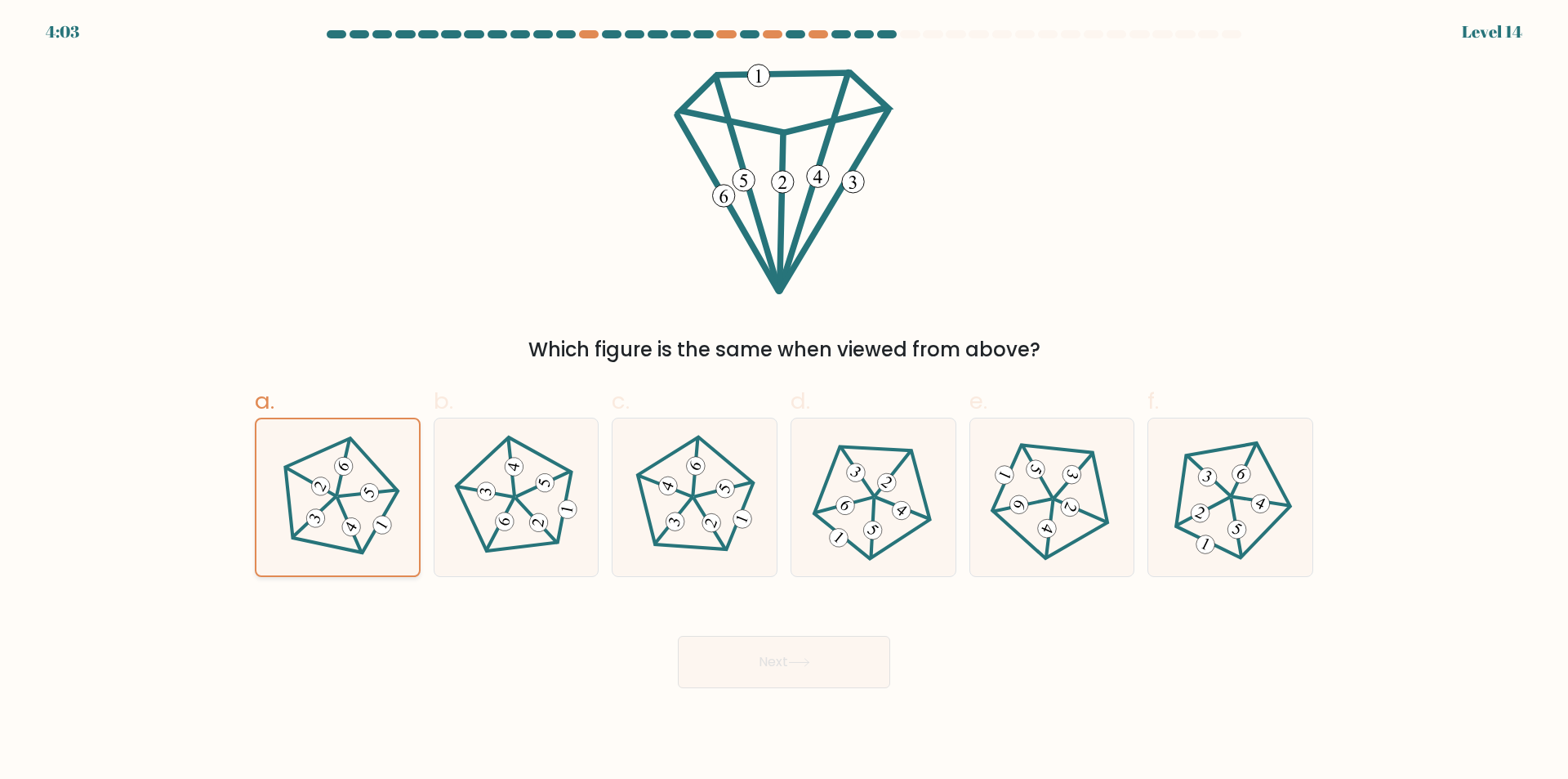
click at [784, 400] on input "a." at bounding box center [784, 394] width 1 height 11
drag, startPoint x: 753, startPoint y: 645, endPoint x: 738, endPoint y: 649, distance: 15.5
click at [753, 646] on button "Next" at bounding box center [784, 662] width 212 height 53
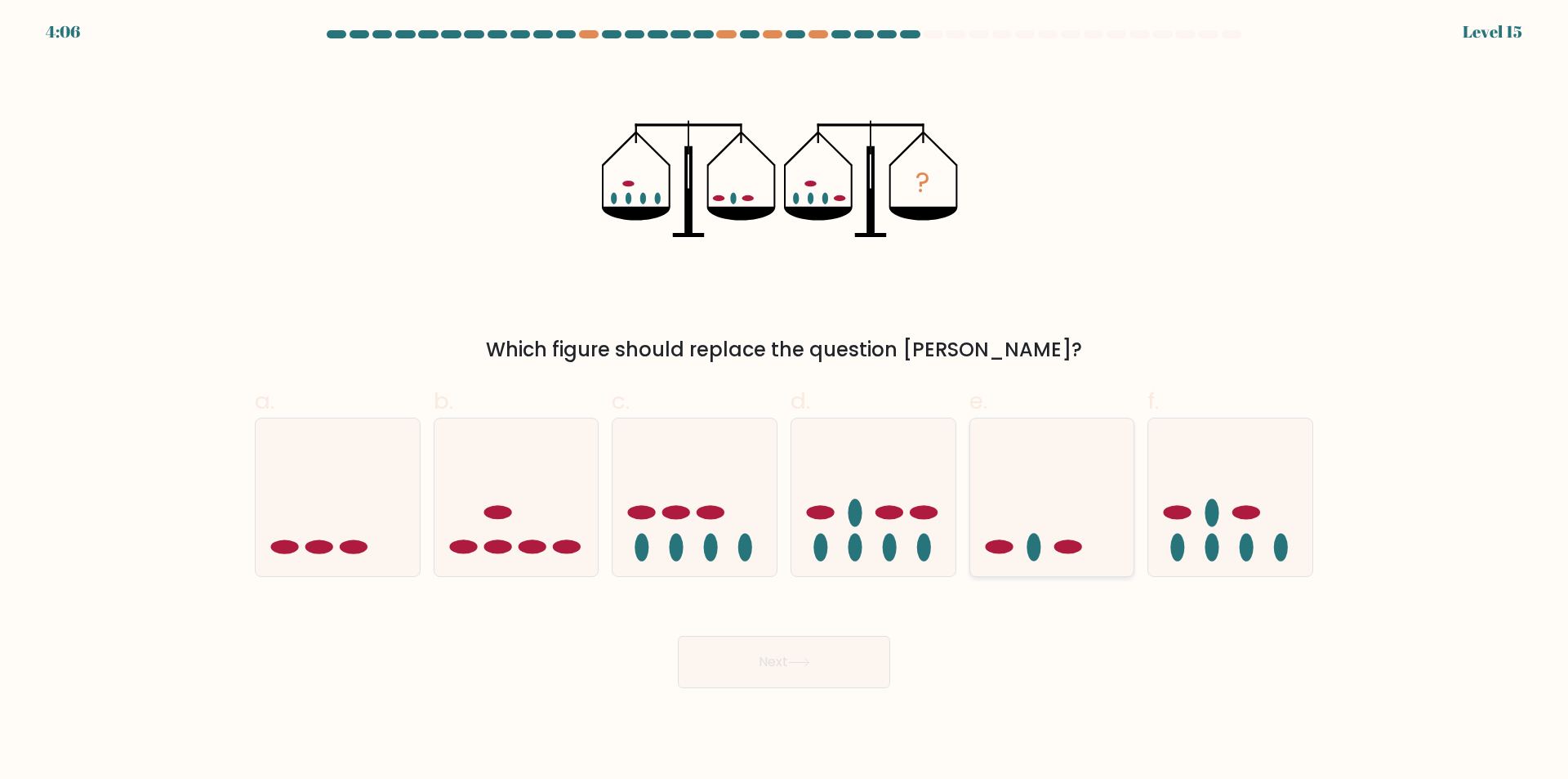
click at [1061, 530] on icon at bounding box center [1052, 497] width 164 height 135
click at [784, 400] on input "e." at bounding box center [784, 394] width 1 height 11
radio input "true"
click at [241, 489] on form at bounding box center [784, 358] width 1568 height 657
click at [320, 510] on icon at bounding box center [338, 497] width 164 height 135
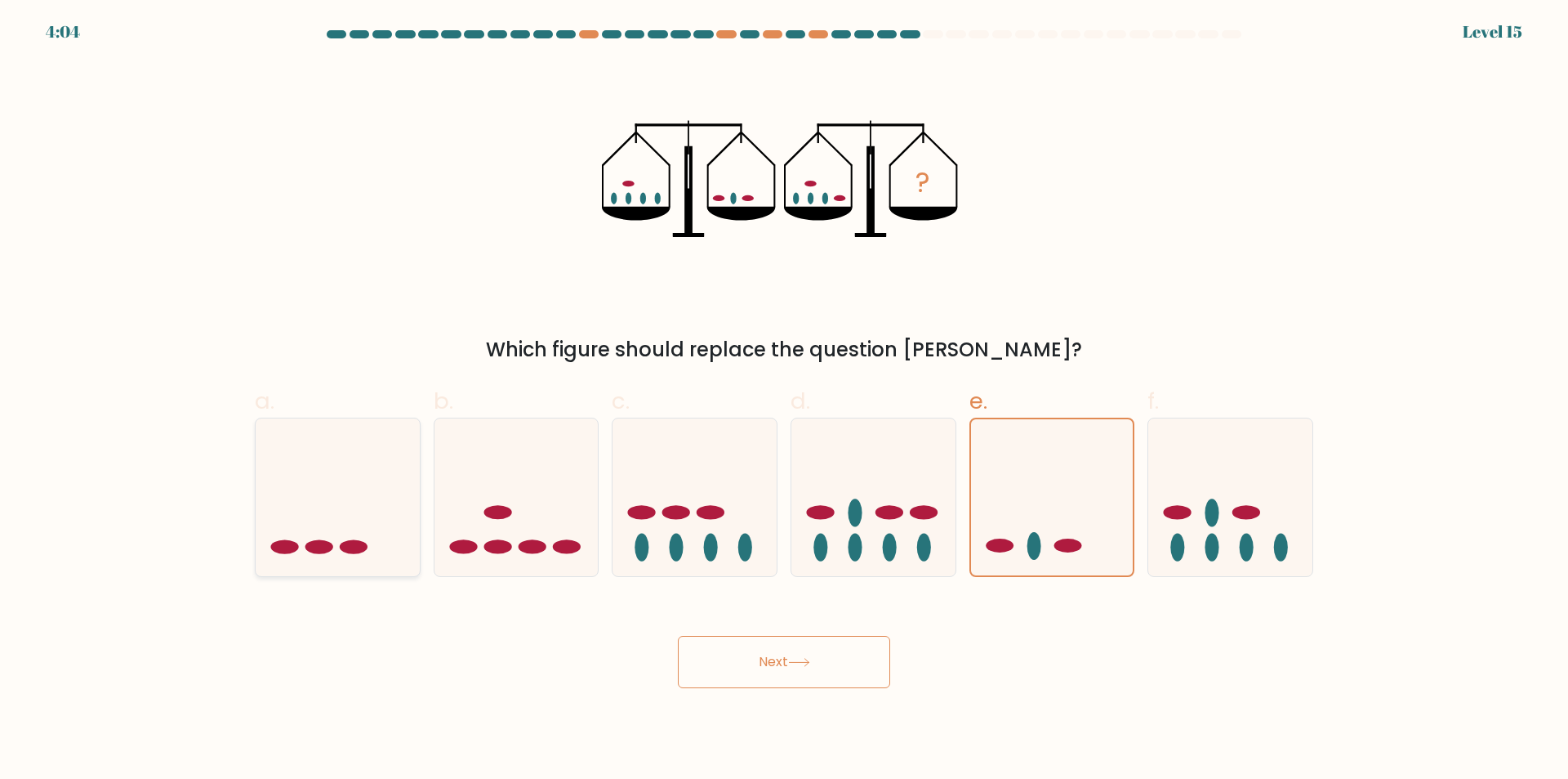
click at [784, 400] on input "a." at bounding box center [784, 394] width 1 height 11
radio input "true"
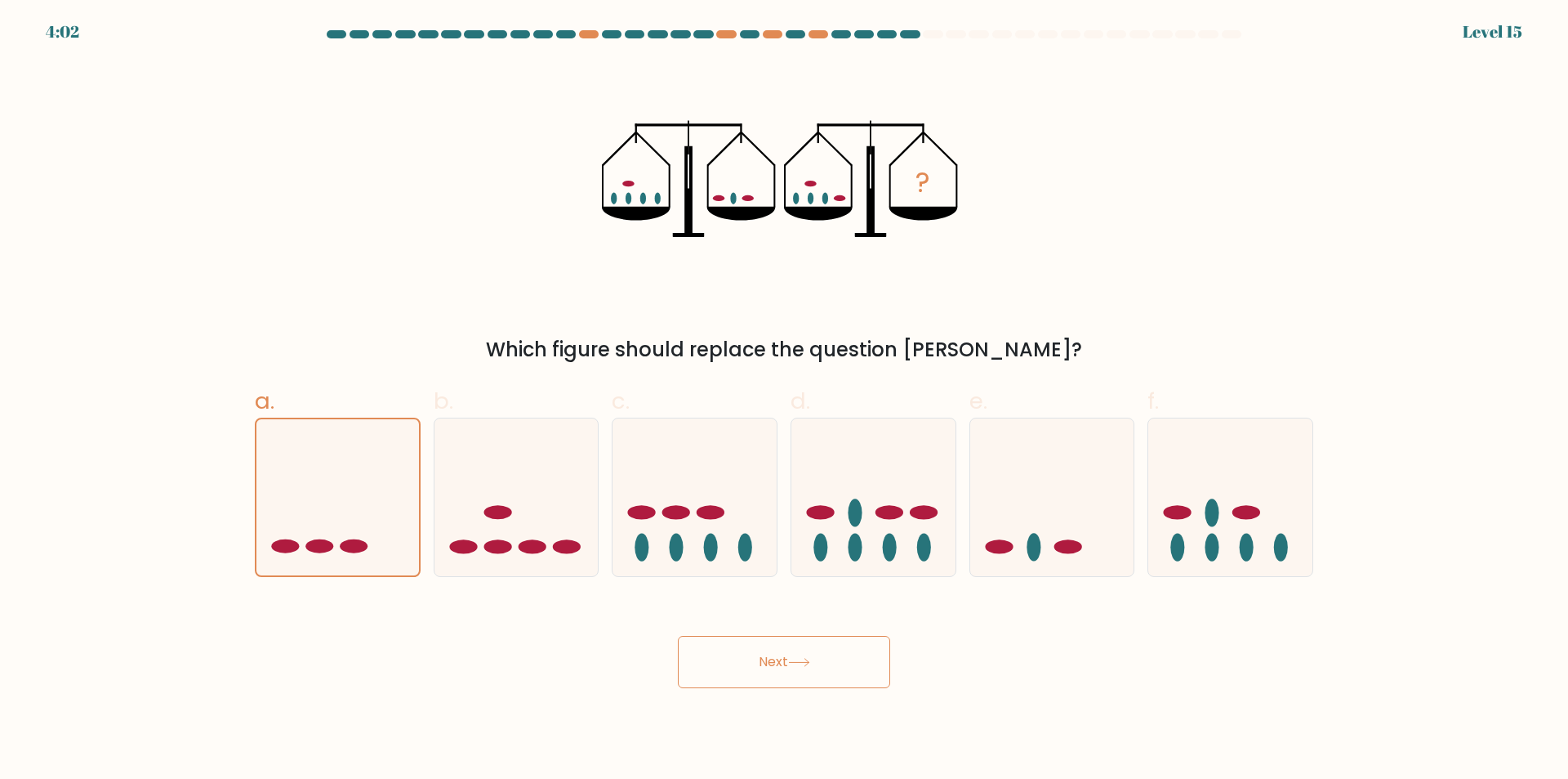
click at [767, 655] on button "Next" at bounding box center [784, 662] width 212 height 53
click at [769, 671] on button "Next" at bounding box center [784, 662] width 212 height 53
click at [405, 515] on icon at bounding box center [337, 497] width 163 height 134
click at [784, 400] on input "a." at bounding box center [784, 394] width 1 height 11
click at [405, 515] on icon at bounding box center [337, 497] width 163 height 134
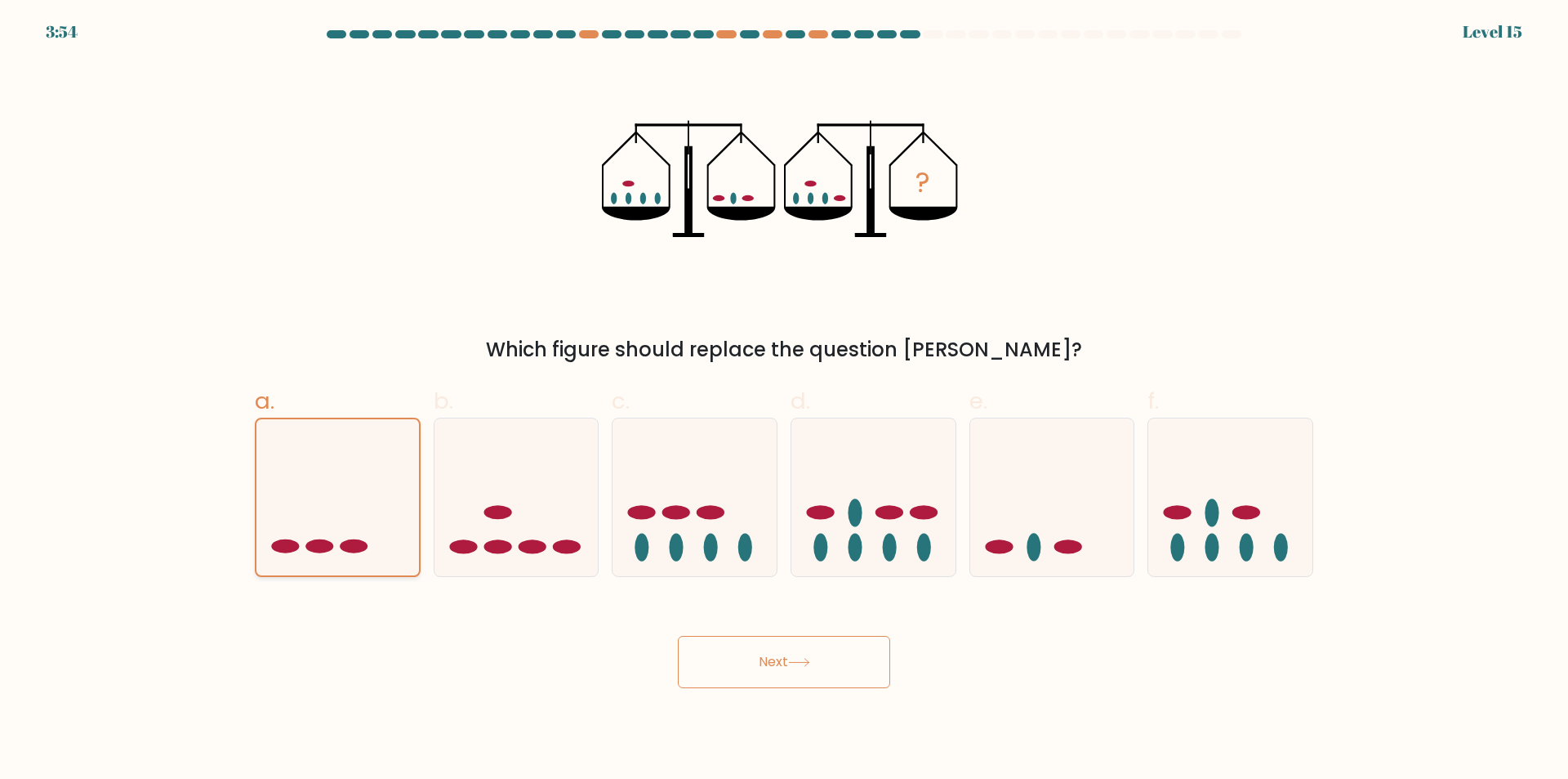
click at [784, 400] on input "a." at bounding box center [784, 394] width 1 height 11
click at [531, 510] on icon at bounding box center [516, 497] width 164 height 135
click at [784, 400] on input "b." at bounding box center [784, 394] width 1 height 11
radio input "true"
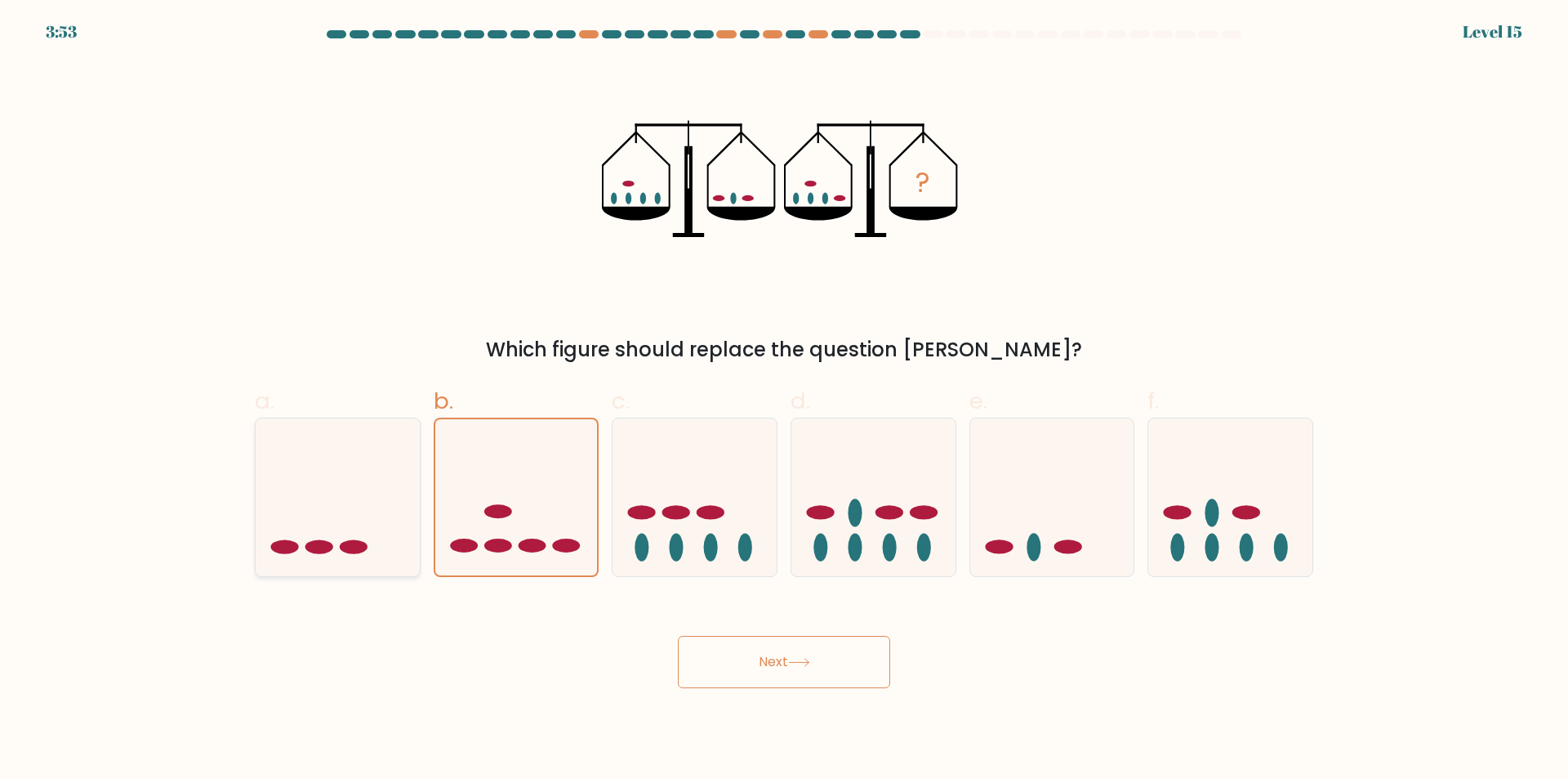
click at [357, 510] on icon at bounding box center [338, 497] width 164 height 135
click at [784, 400] on input "a." at bounding box center [784, 394] width 1 height 11
radio input "true"
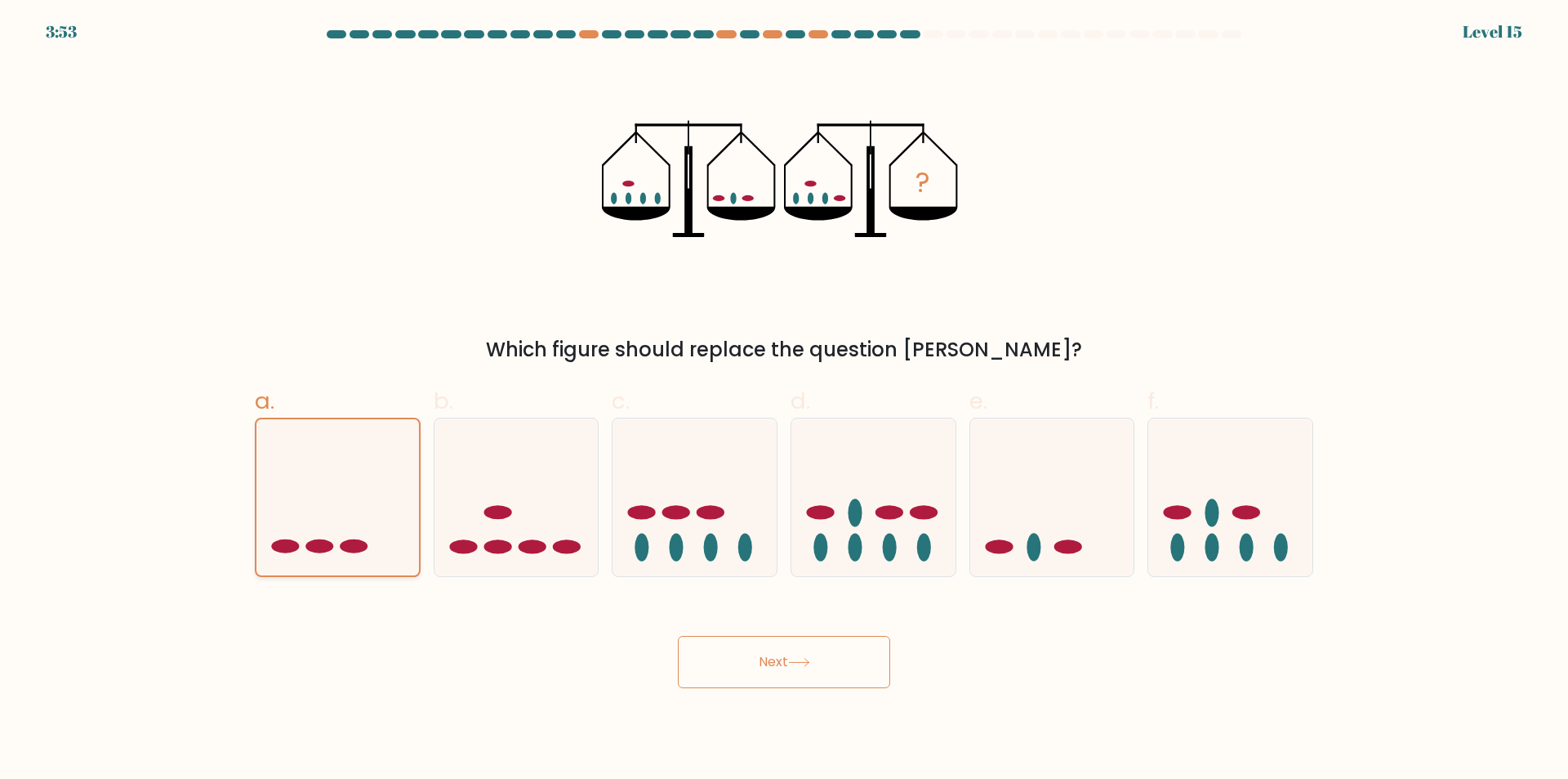
click at [358, 510] on icon at bounding box center [337, 497] width 163 height 134
click at [784, 400] on input "a." at bounding box center [784, 394] width 1 height 11
click at [756, 662] on button "Next" at bounding box center [784, 662] width 212 height 53
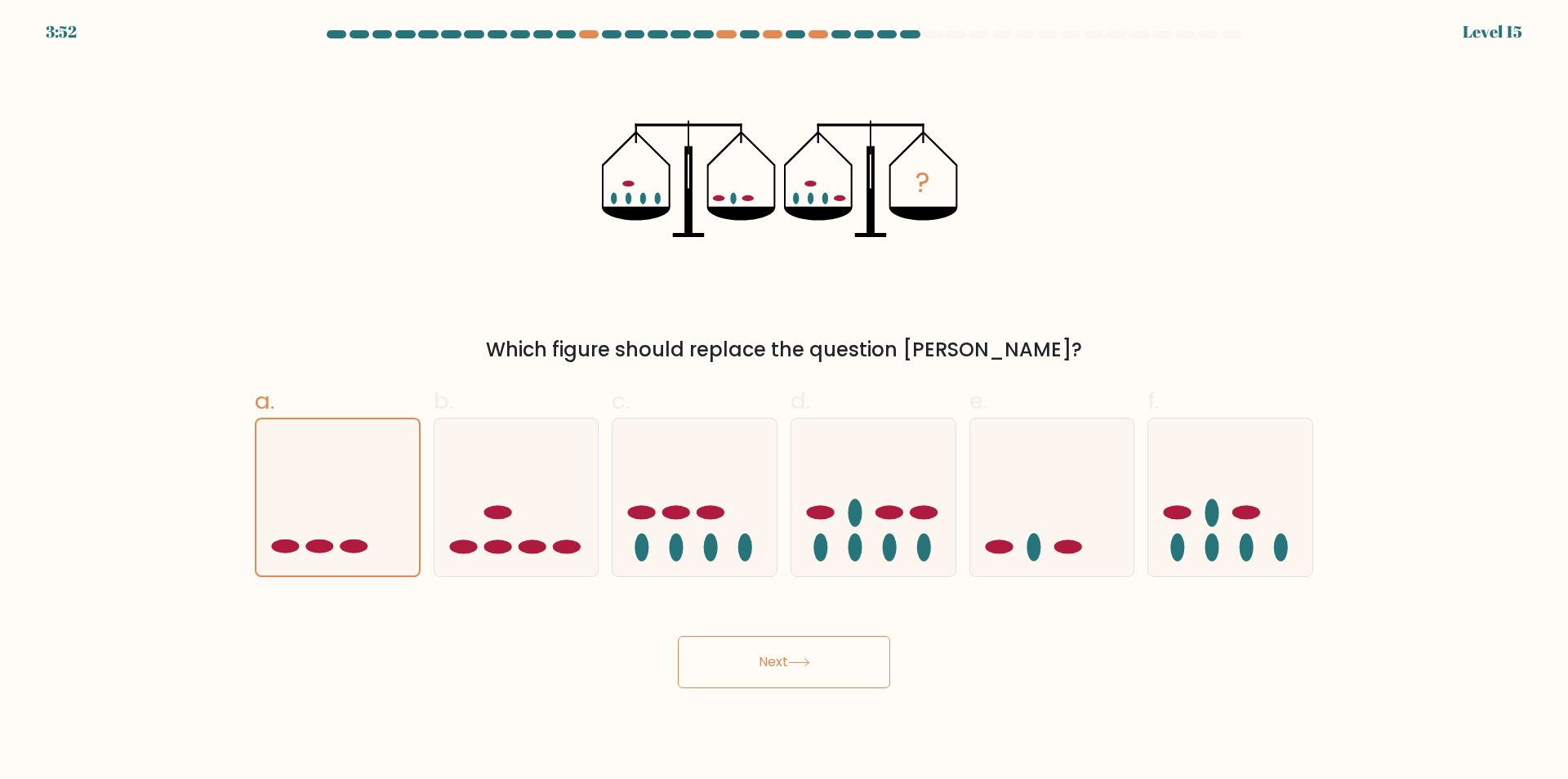
click at [756, 662] on button "Next" at bounding box center [784, 662] width 212 height 53
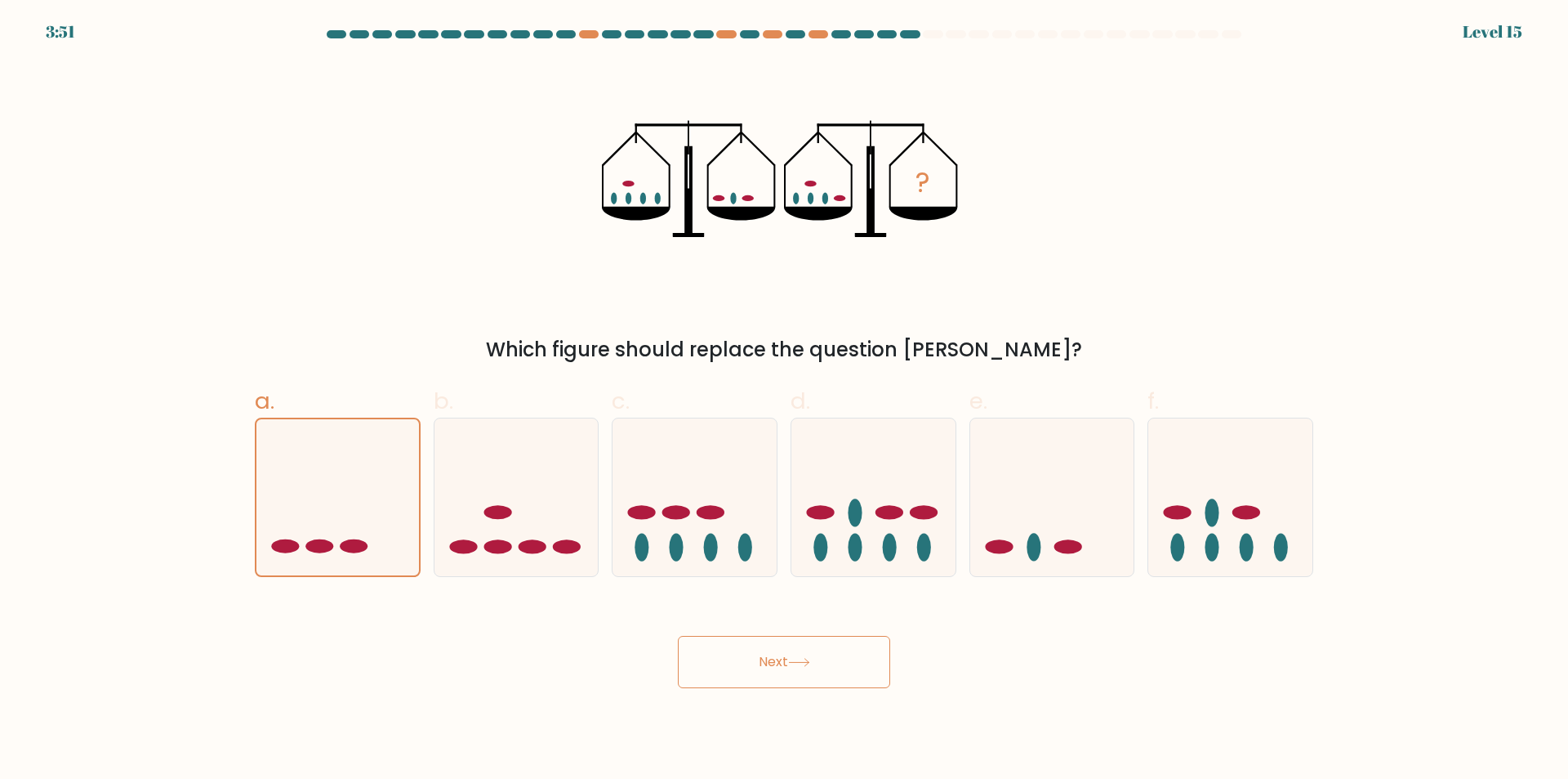
click at [756, 662] on button "Next" at bounding box center [784, 662] width 212 height 53
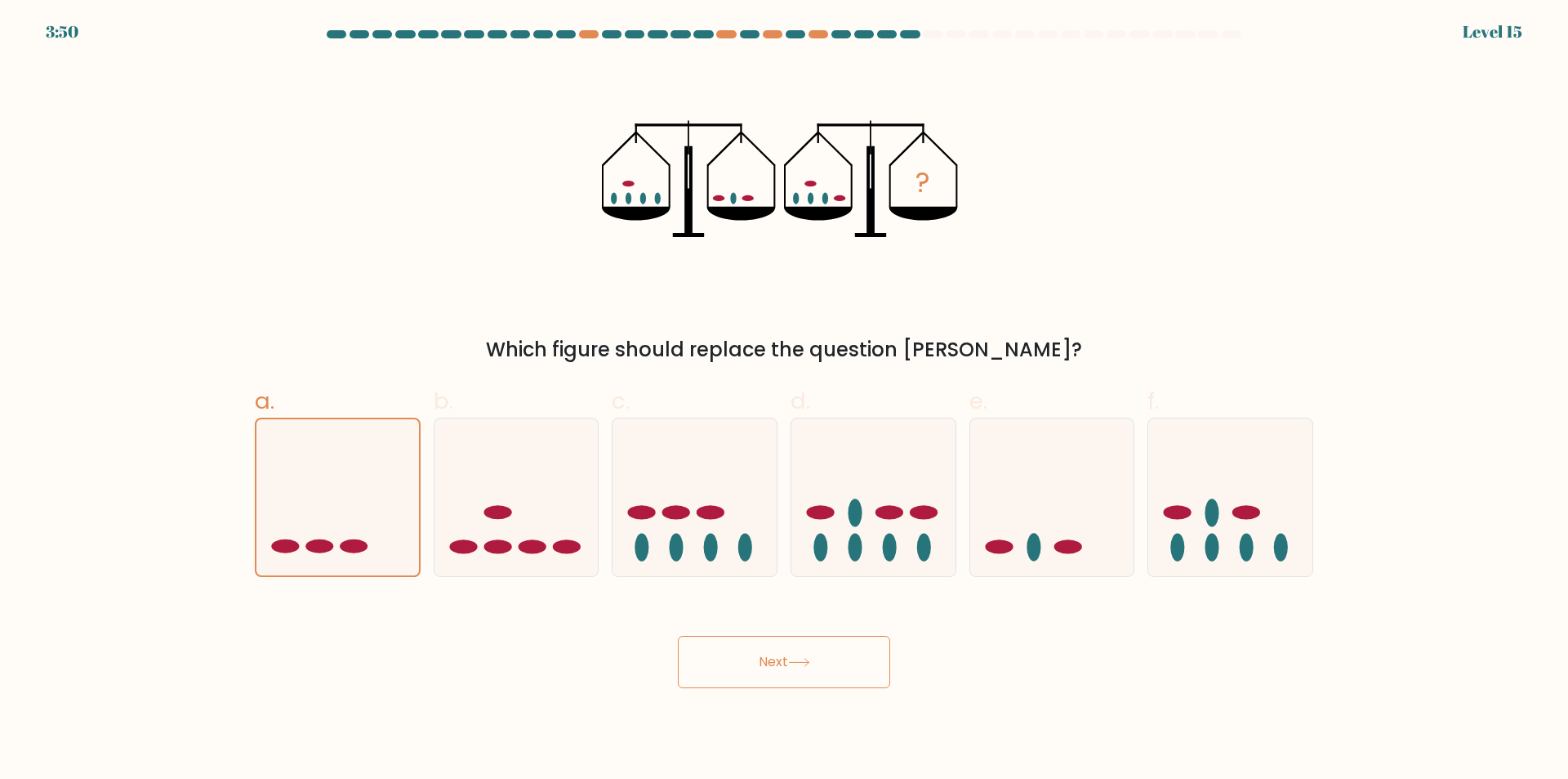
click at [756, 662] on button "Next" at bounding box center [784, 662] width 212 height 53
click at [757, 662] on button "Next" at bounding box center [784, 662] width 212 height 53
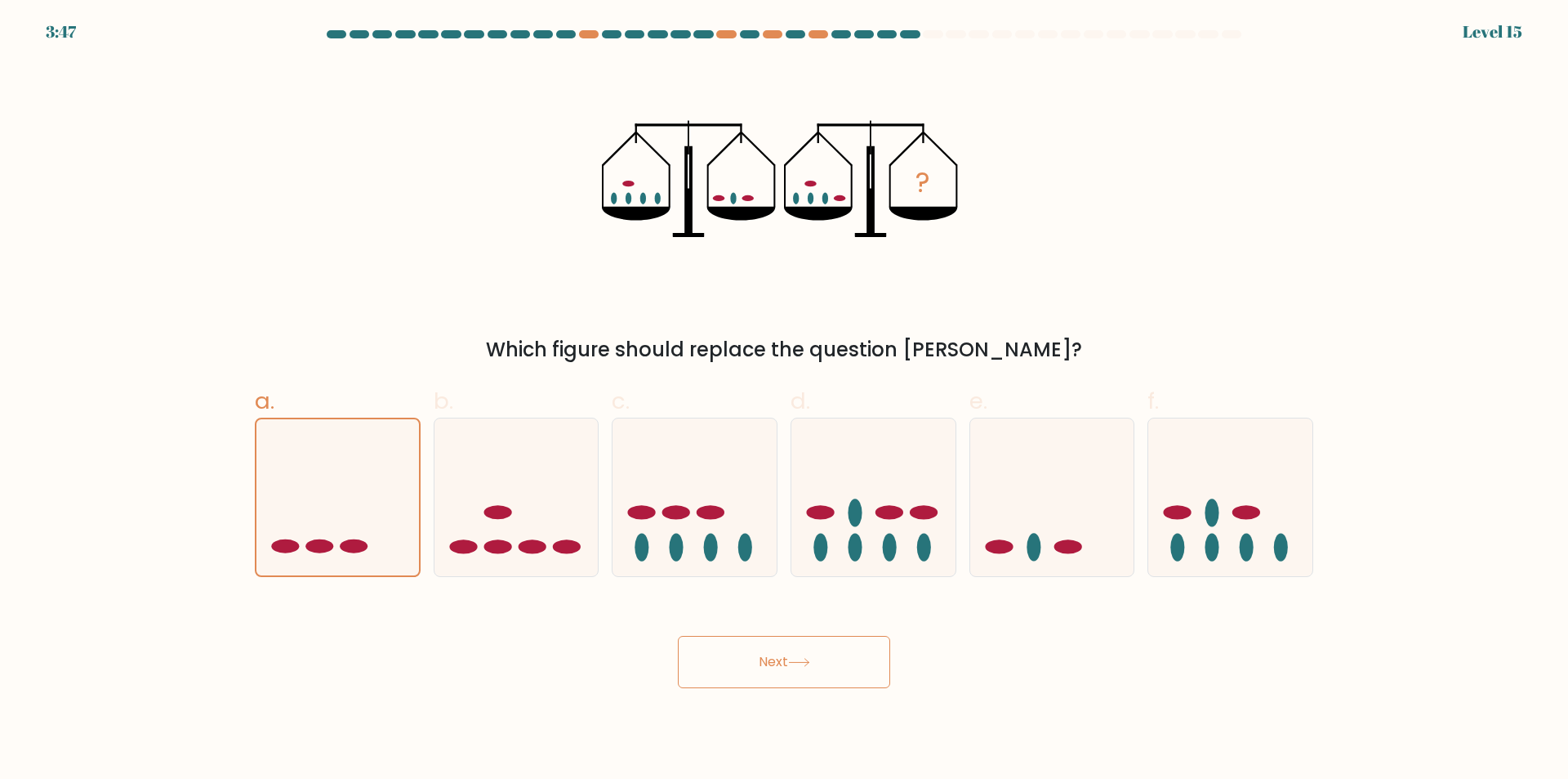
click at [820, 646] on button "Next" at bounding box center [784, 662] width 212 height 53
click at [820, 646] on button "Next" at bounding box center [784, 662] width 212 height 53
click at [815, 649] on button "Next" at bounding box center [784, 662] width 212 height 53
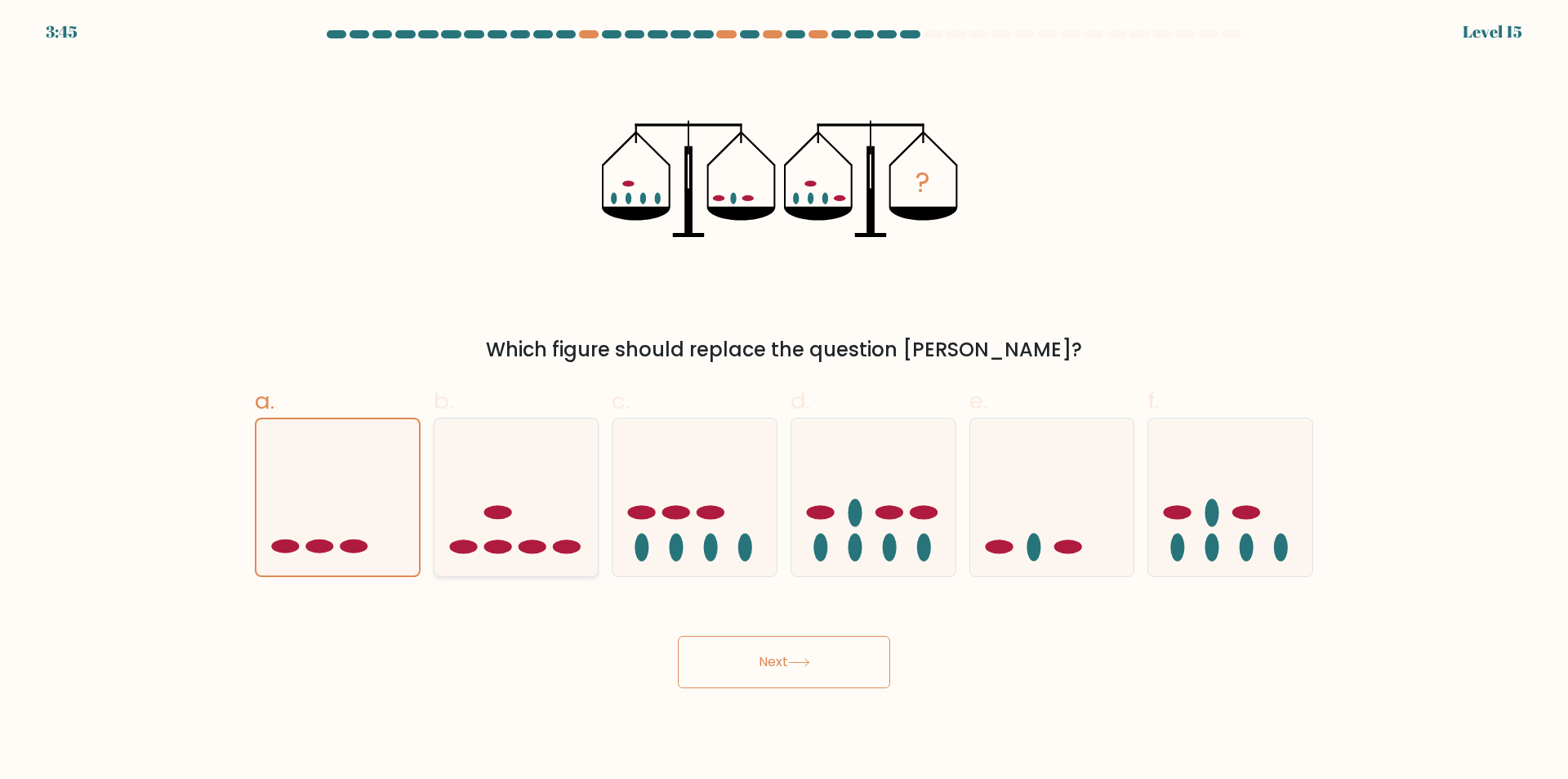
click at [456, 495] on icon at bounding box center [516, 497] width 164 height 135
click at [784, 400] on input "b." at bounding box center [784, 394] width 1 height 11
radio input "true"
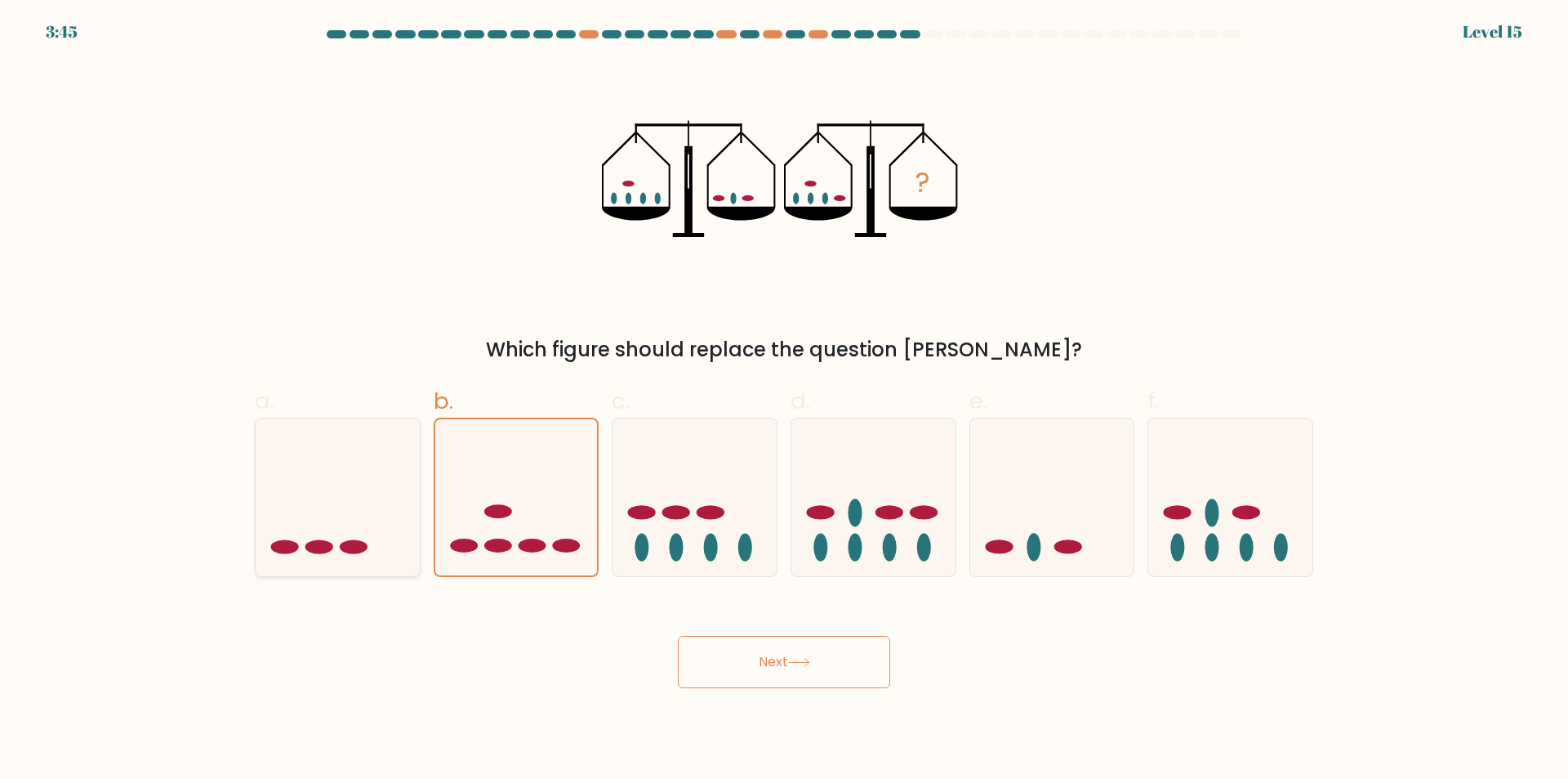
click at [347, 507] on icon at bounding box center [338, 497] width 164 height 135
click at [784, 400] on input "a." at bounding box center [784, 394] width 1 height 11
radio input "true"
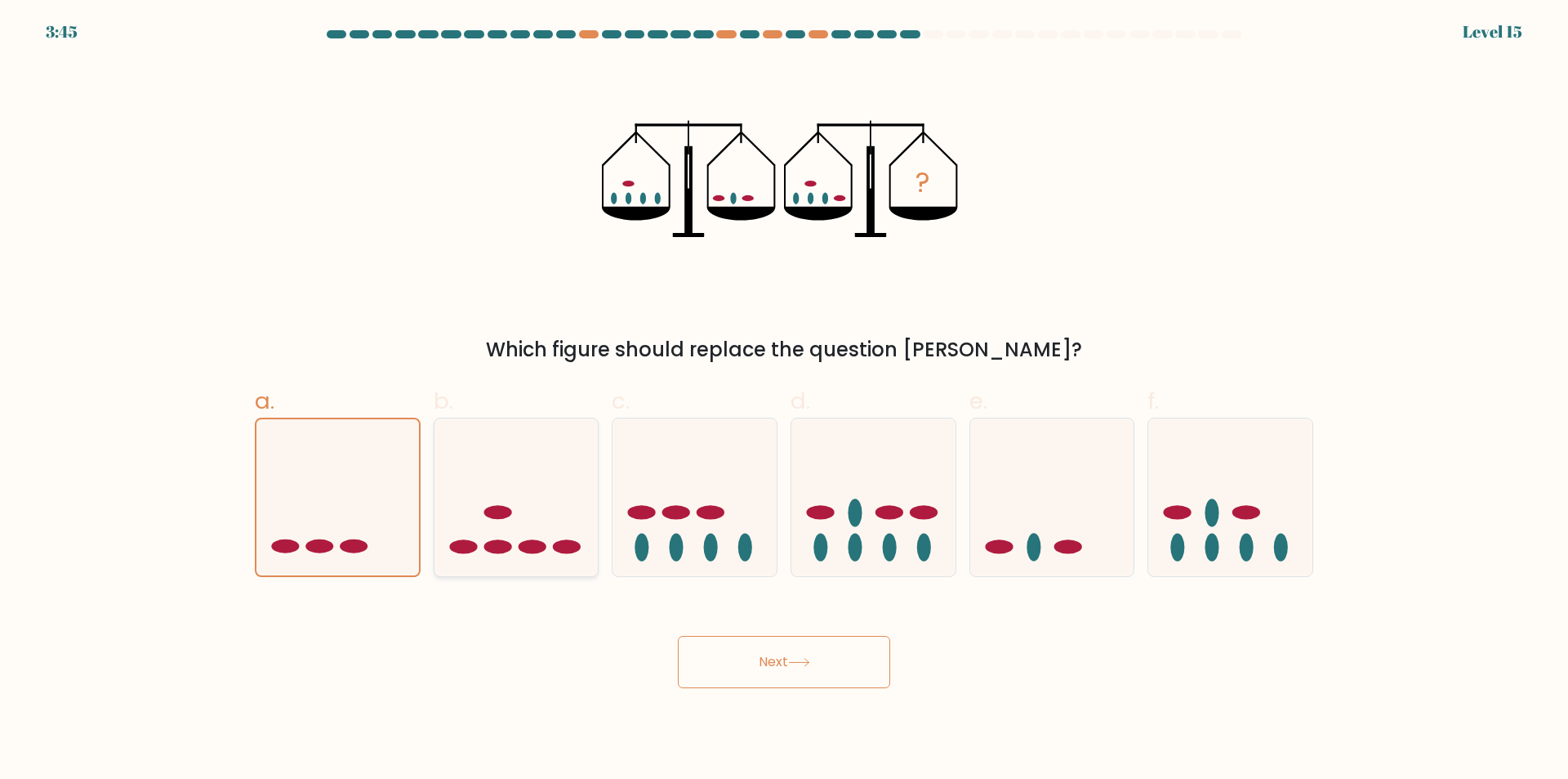
drag, startPoint x: 347, startPoint y: 507, endPoint x: 475, endPoint y: 520, distance: 128.7
click at [352, 507] on icon at bounding box center [337, 497] width 163 height 134
click at [784, 400] on input "a." at bounding box center [784, 394] width 1 height 11
click at [802, 618] on div "Next" at bounding box center [784, 643] width 1078 height 92
click at [813, 668] on button "Next" at bounding box center [784, 662] width 212 height 53
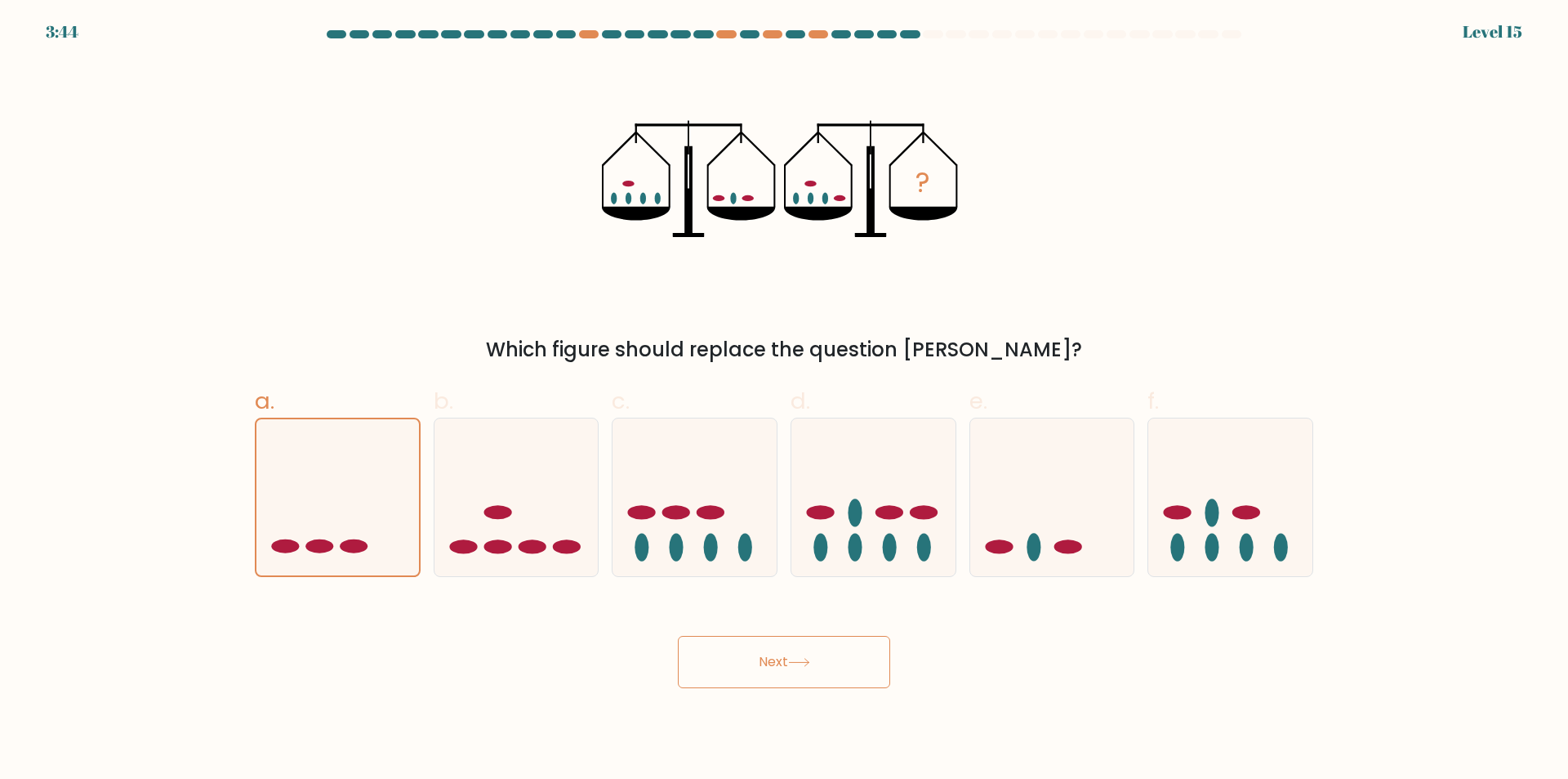
click at [813, 668] on button "Next" at bounding box center [784, 662] width 212 height 53
click at [814, 668] on button "Next" at bounding box center [784, 662] width 212 height 53
click at [816, 668] on button "Next" at bounding box center [784, 662] width 212 height 53
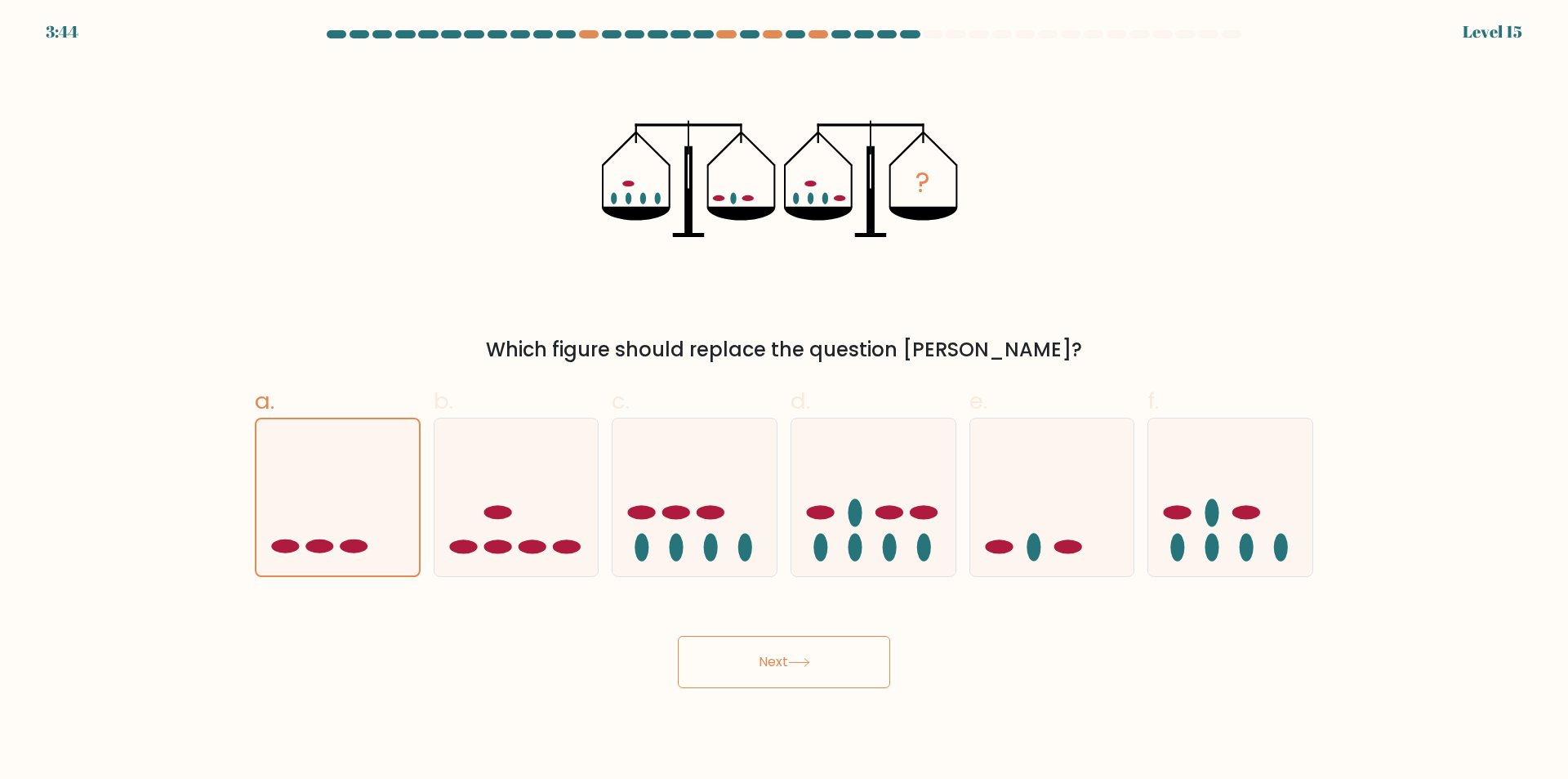
click at [816, 668] on button "Next" at bounding box center [784, 662] width 212 height 53
click at [1050, 563] on icon at bounding box center [1052, 497] width 164 height 135
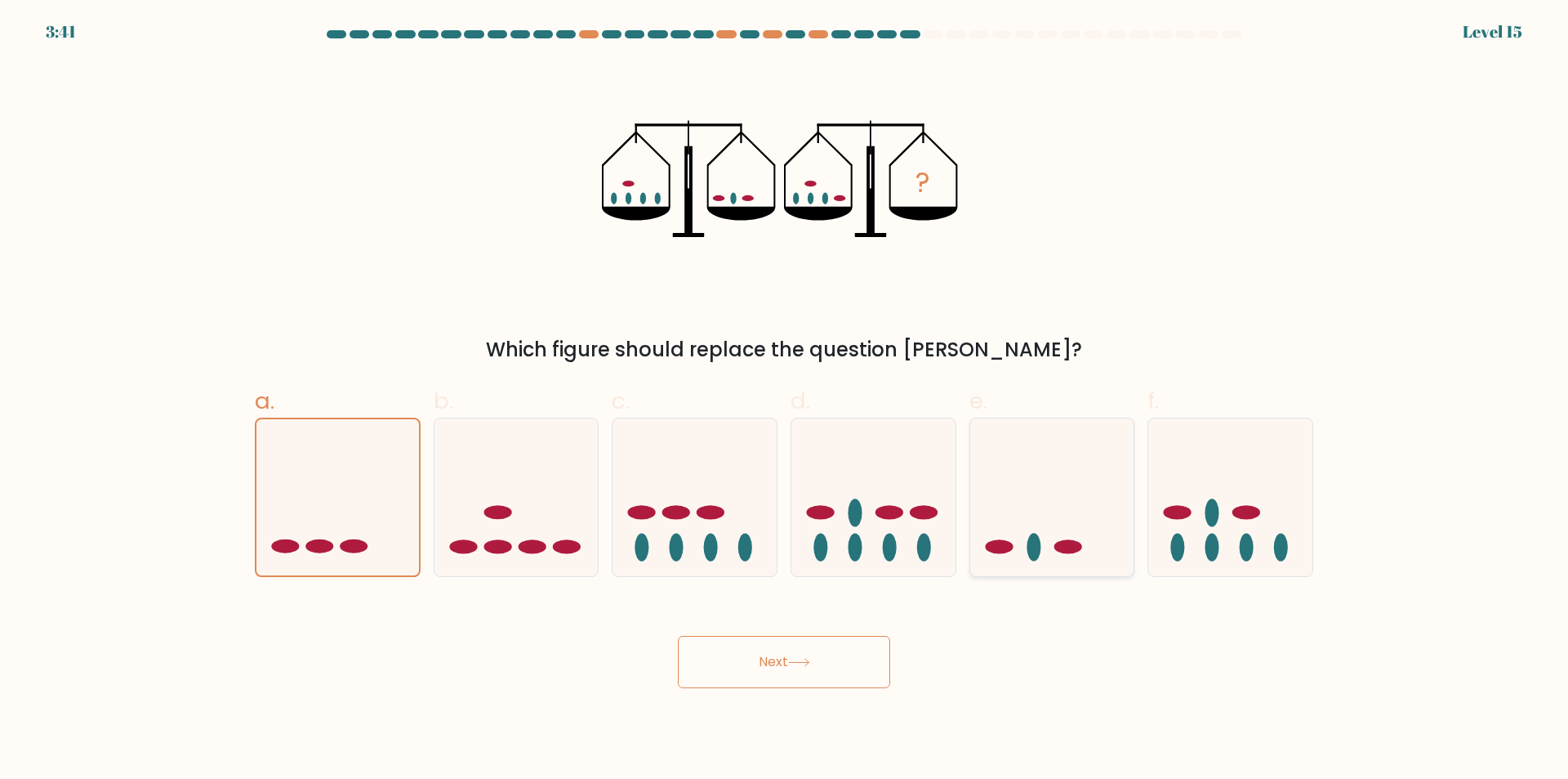
click at [784, 400] on input "e." at bounding box center [784, 394] width 1 height 11
radio input "true"
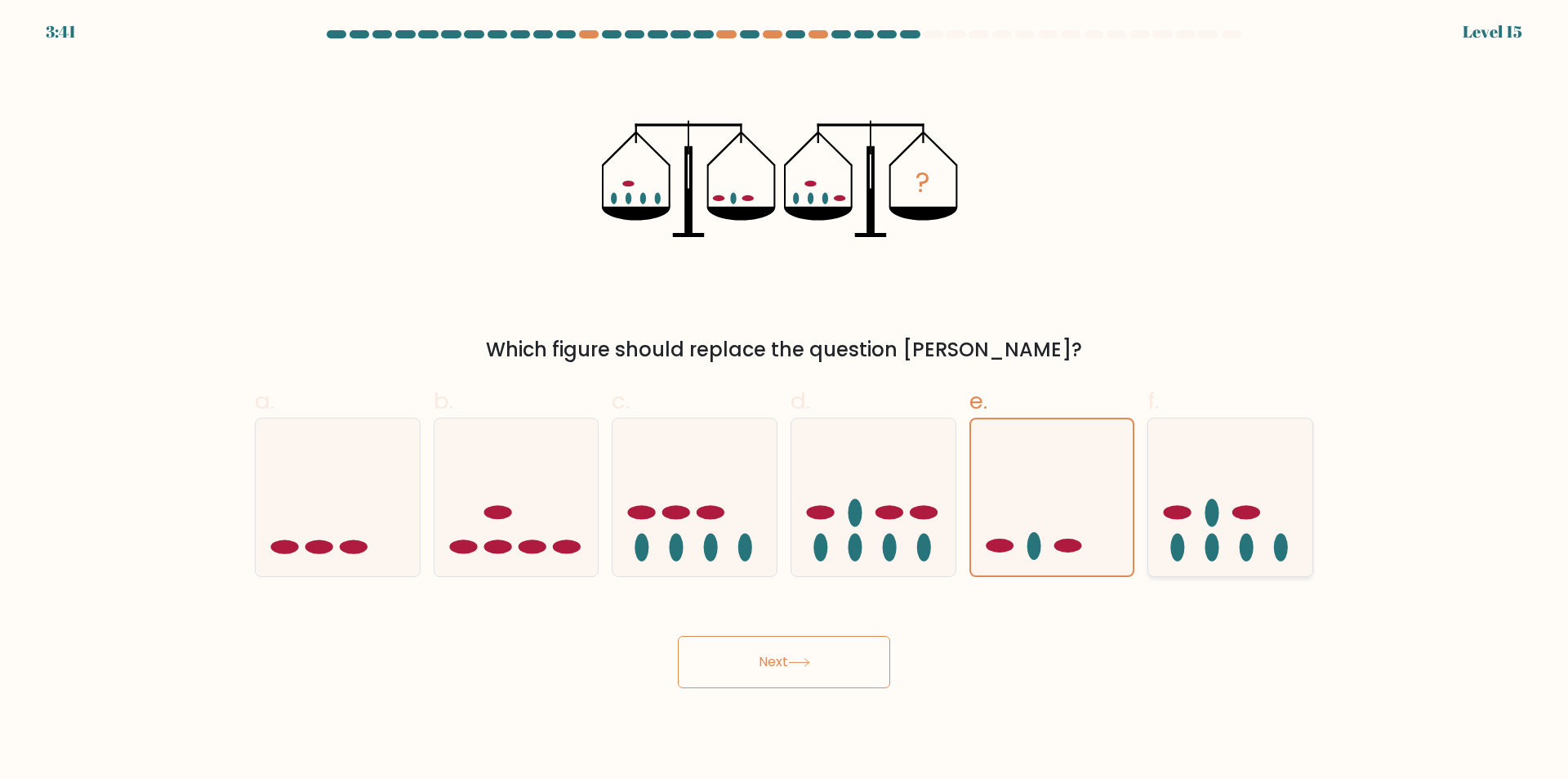
drag, startPoint x: 1278, startPoint y: 509, endPoint x: 1265, endPoint y: 516, distance: 14.8
click at [1275, 511] on icon at bounding box center [1230, 497] width 164 height 135
click at [784, 400] on input "f." at bounding box center [784, 394] width 1 height 11
radio input "true"
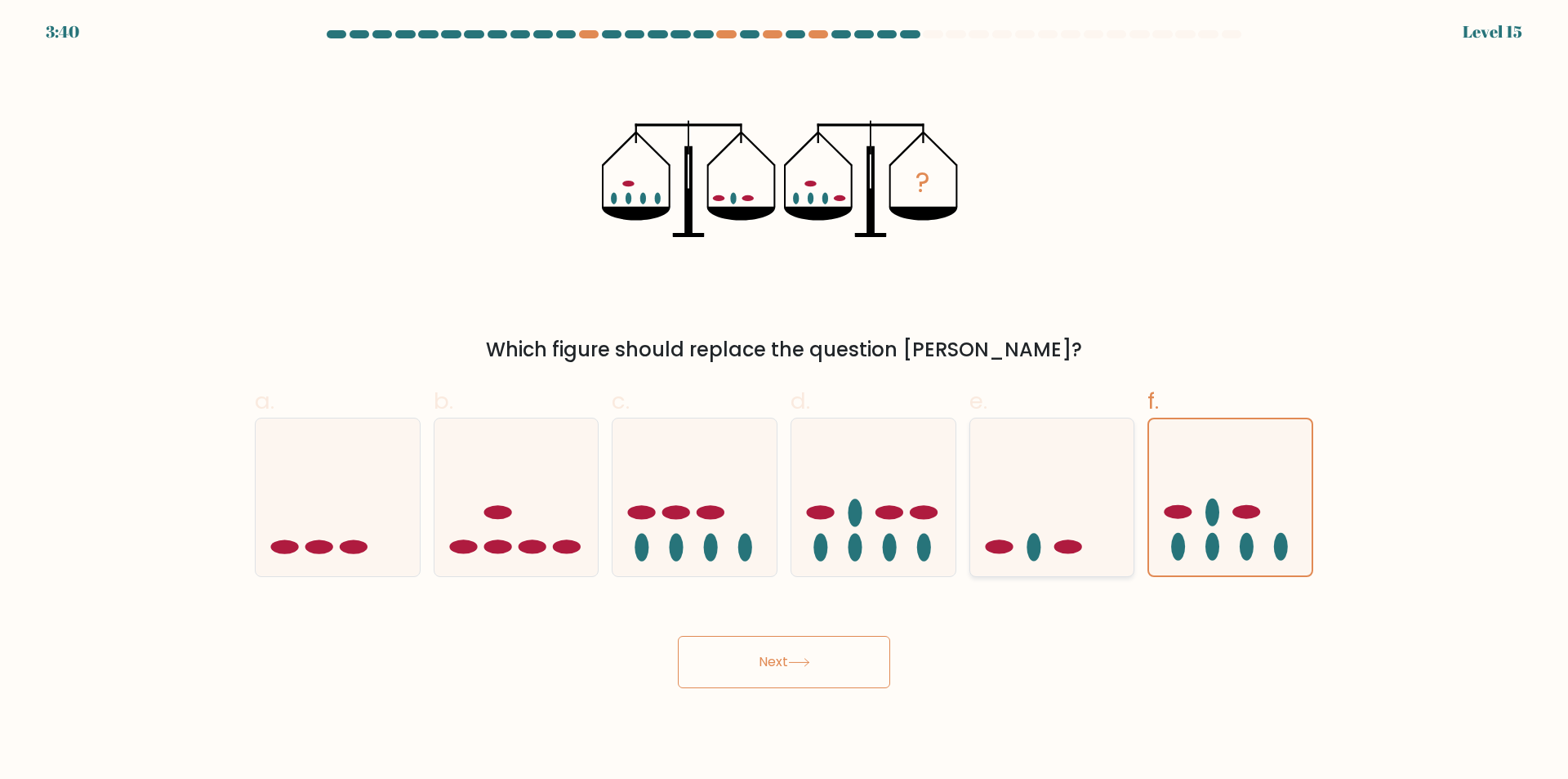
click at [998, 545] on ellipse at bounding box center [999, 546] width 28 height 14
click at [784, 400] on input "e." at bounding box center [784, 394] width 1 height 11
radio input "true"
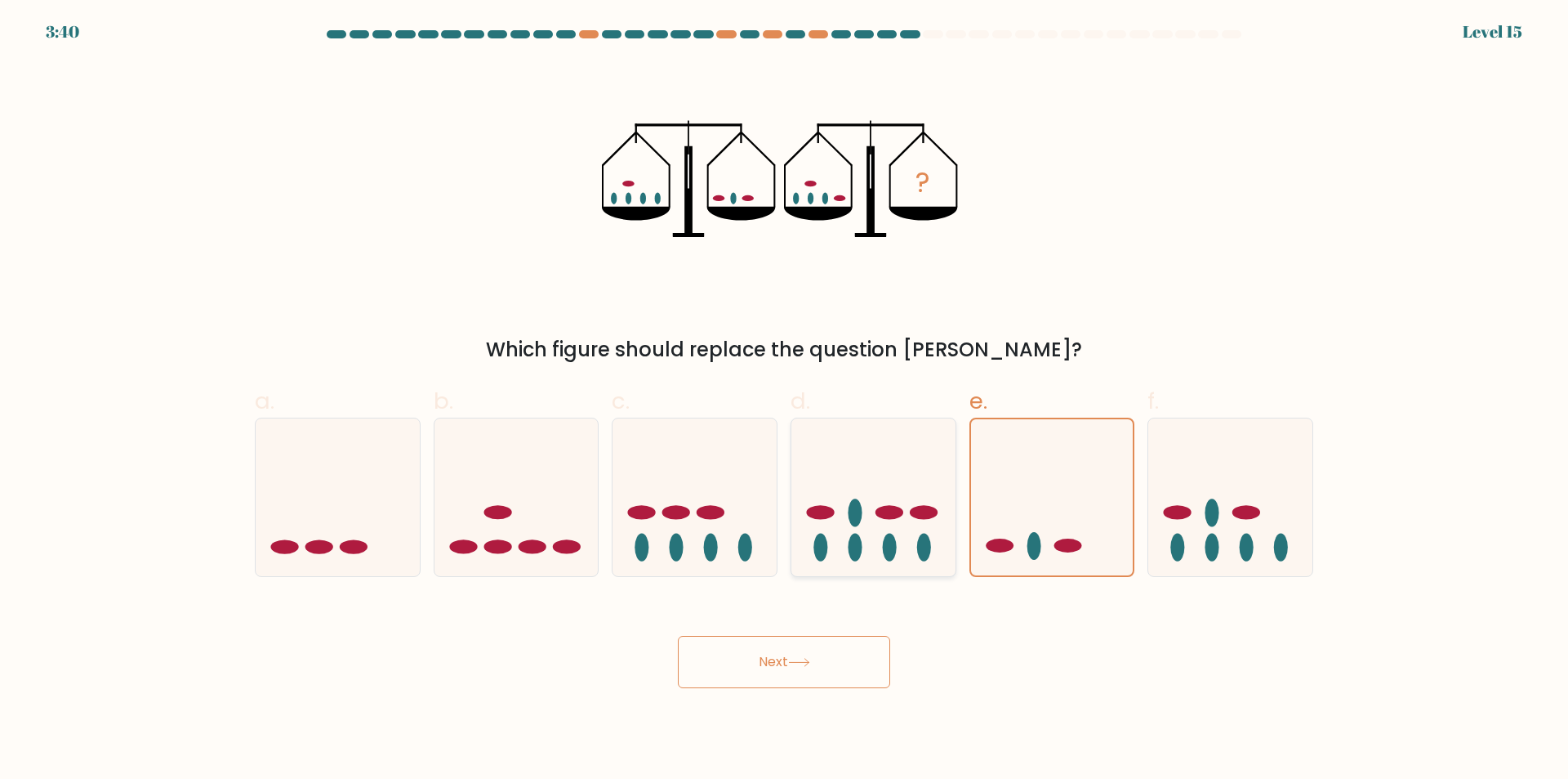
click at [887, 544] on ellipse at bounding box center [890, 546] width 14 height 28
click at [784, 400] on input "d." at bounding box center [784, 394] width 1 height 11
radio input "true"
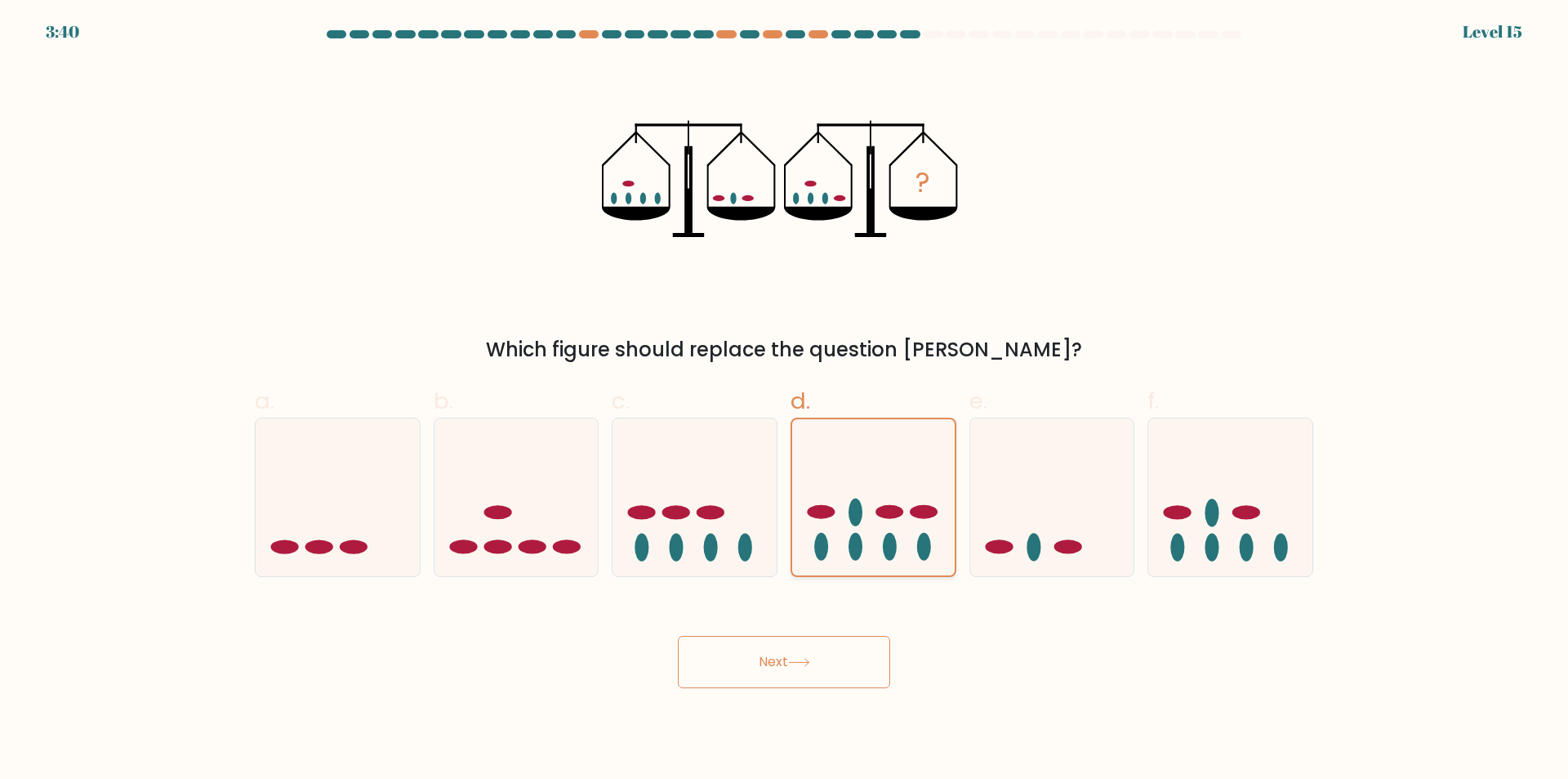
click at [820, 536] on ellipse at bounding box center [821, 546] width 14 height 28
click at [784, 400] on input "d." at bounding box center [784, 394] width 1 height 11
click at [615, 524] on icon at bounding box center [694, 497] width 164 height 135
click at [784, 400] on input "c." at bounding box center [784, 394] width 1 height 11
radio input "true"
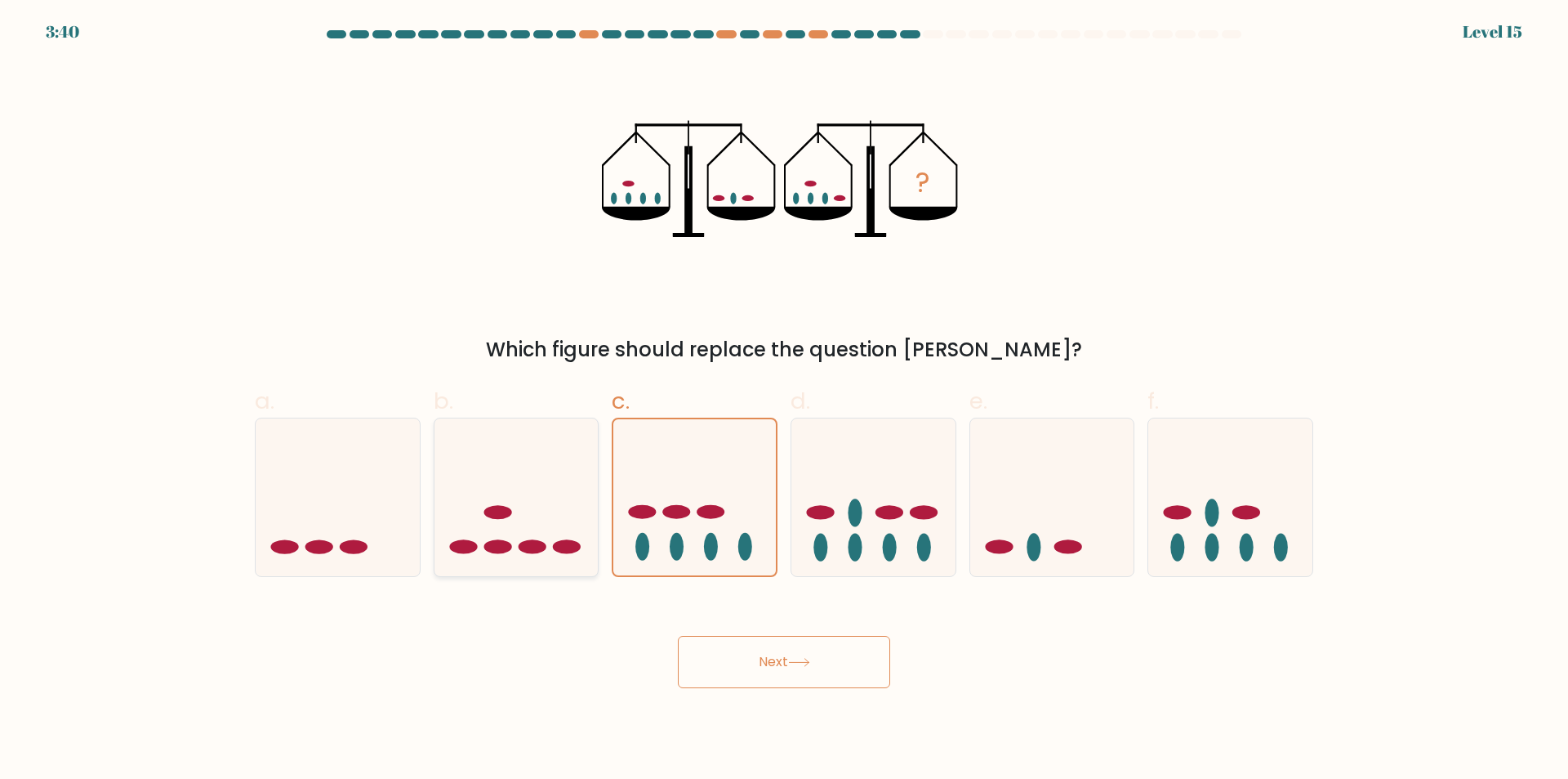
drag, startPoint x: 530, startPoint y: 524, endPoint x: 491, endPoint y: 539, distance: 41.8
click at [511, 535] on icon at bounding box center [516, 497] width 164 height 135
click at [784, 400] on input "b." at bounding box center [784, 394] width 1 height 11
radio input "true"
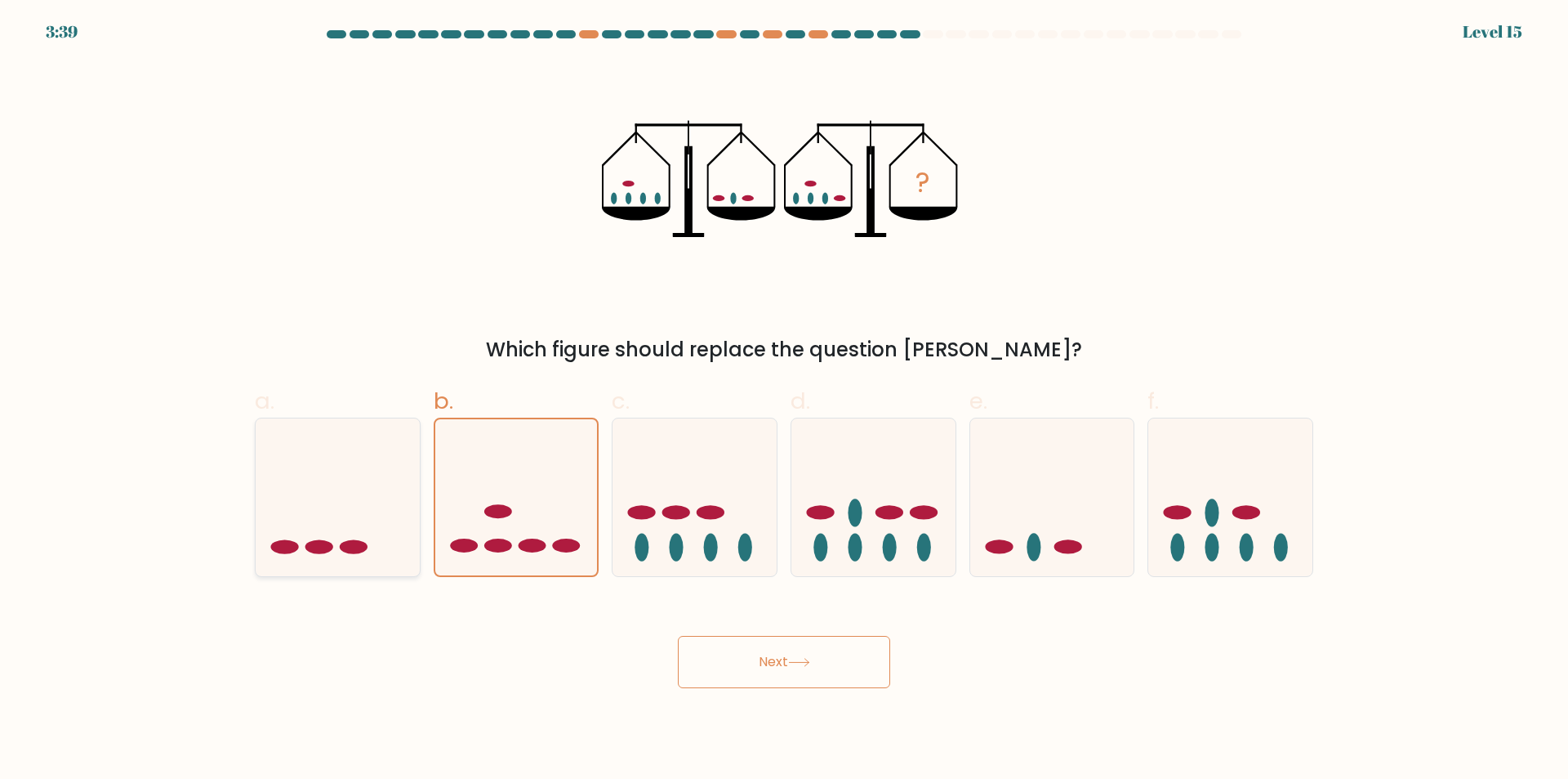
click at [271, 538] on icon at bounding box center [338, 497] width 164 height 135
click at [784, 400] on input "a." at bounding box center [784, 394] width 1 height 11
radio input "true"
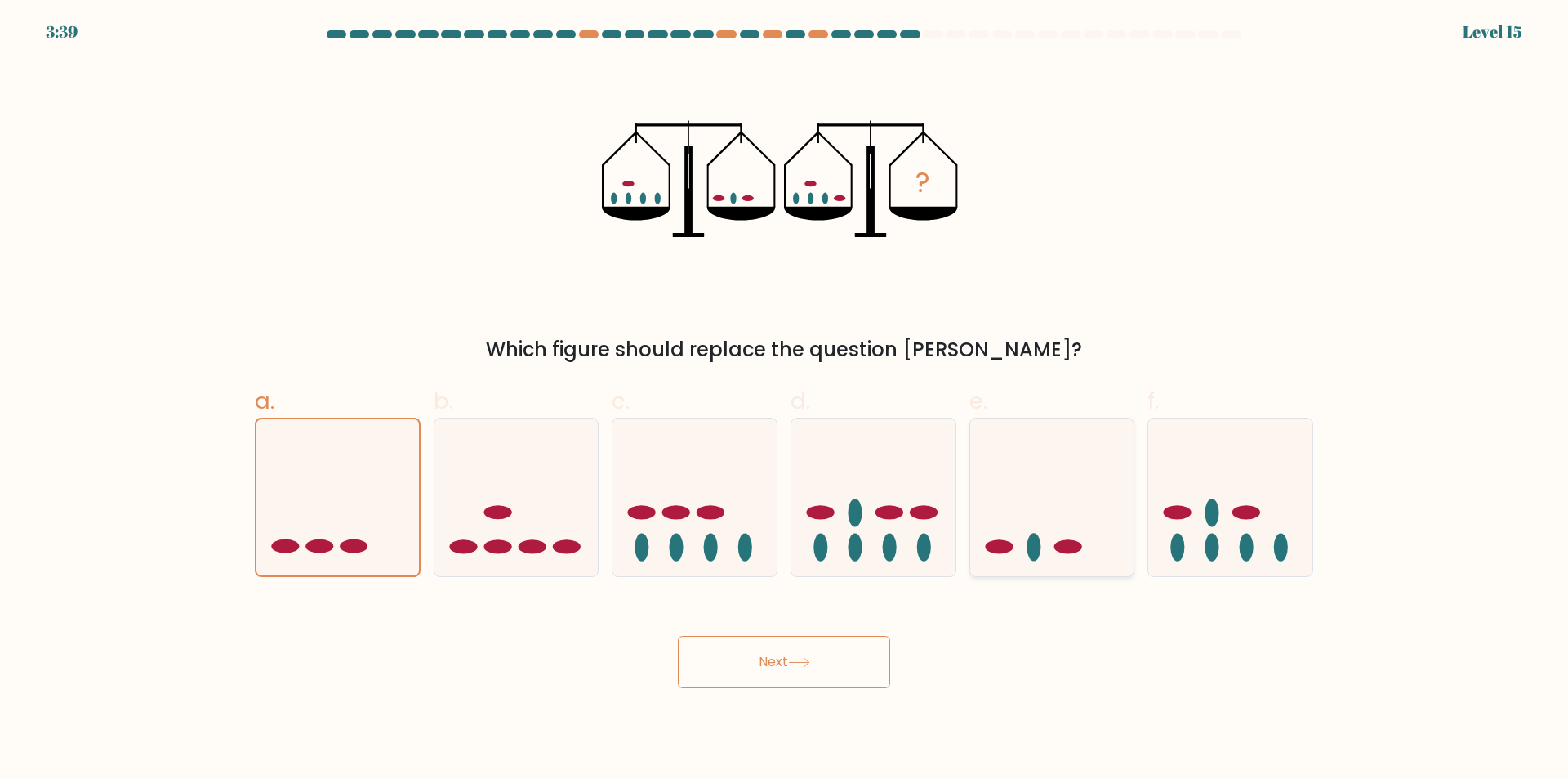
drag, startPoint x: 999, startPoint y: 540, endPoint x: 1135, endPoint y: 546, distance: 136.1
click at [1038, 541] on div "e." at bounding box center [1052, 480] width 179 height 193
click at [1123, 540] on icon at bounding box center [1052, 497] width 164 height 135
click at [784, 400] on input "e." at bounding box center [784, 394] width 1 height 11
radio input "true"
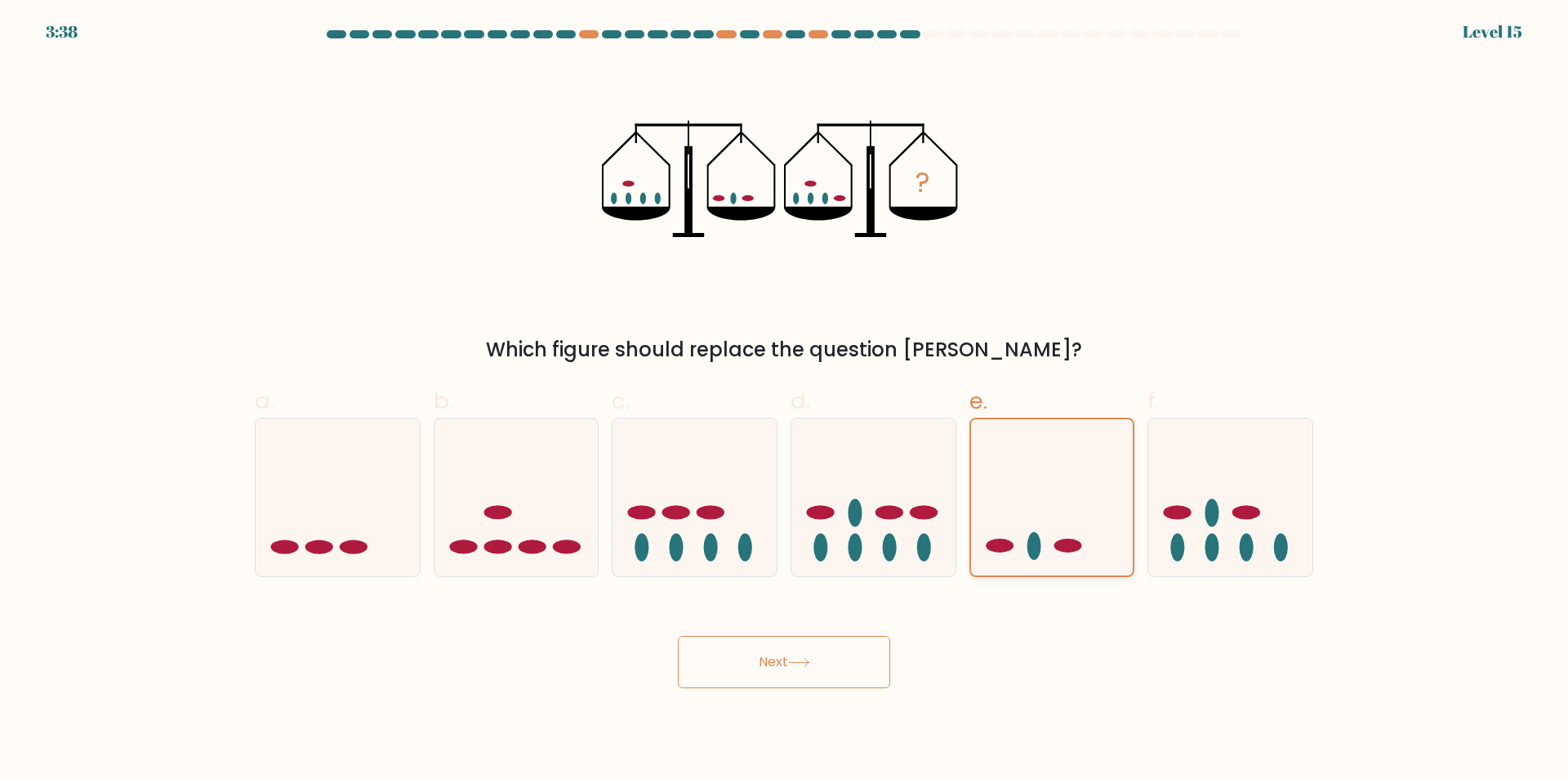
click at [1123, 540] on icon at bounding box center [1052, 497] width 163 height 134
click at [784, 400] on input "e." at bounding box center [784, 394] width 1 height 11
click at [764, 552] on icon at bounding box center [694, 497] width 164 height 135
click at [784, 400] on input "c." at bounding box center [784, 394] width 1 height 11
radio input "true"
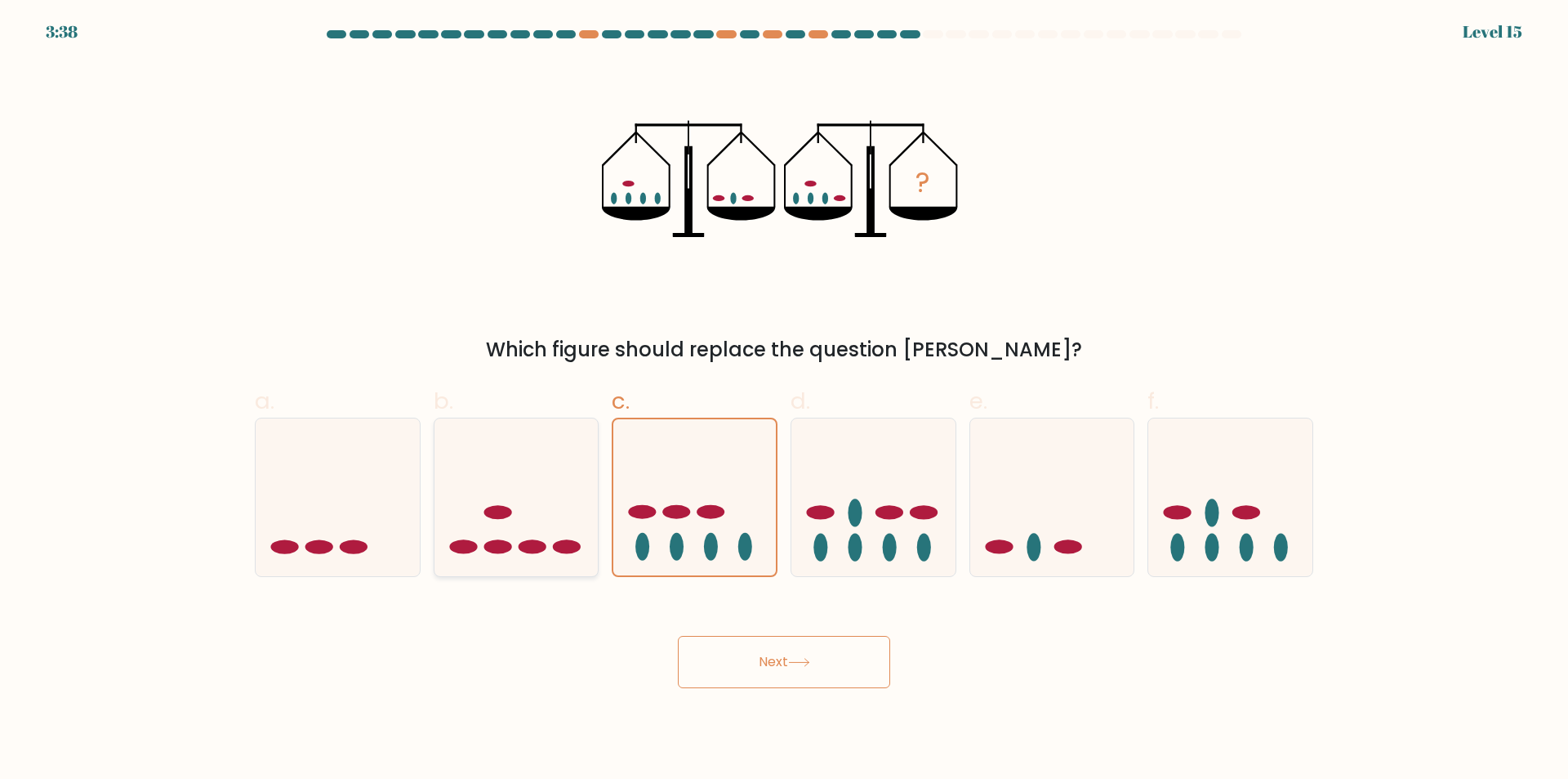
drag, startPoint x: 704, startPoint y: 544, endPoint x: 525, endPoint y: 524, distance: 180.1
click at [703, 544] on icon at bounding box center [694, 497] width 163 height 134
click at [784, 400] on input "c." at bounding box center [784, 394] width 1 height 11
drag, startPoint x: 489, startPoint y: 527, endPoint x: 429, endPoint y: 527, distance: 60.0
click at [485, 529] on icon at bounding box center [516, 497] width 164 height 135
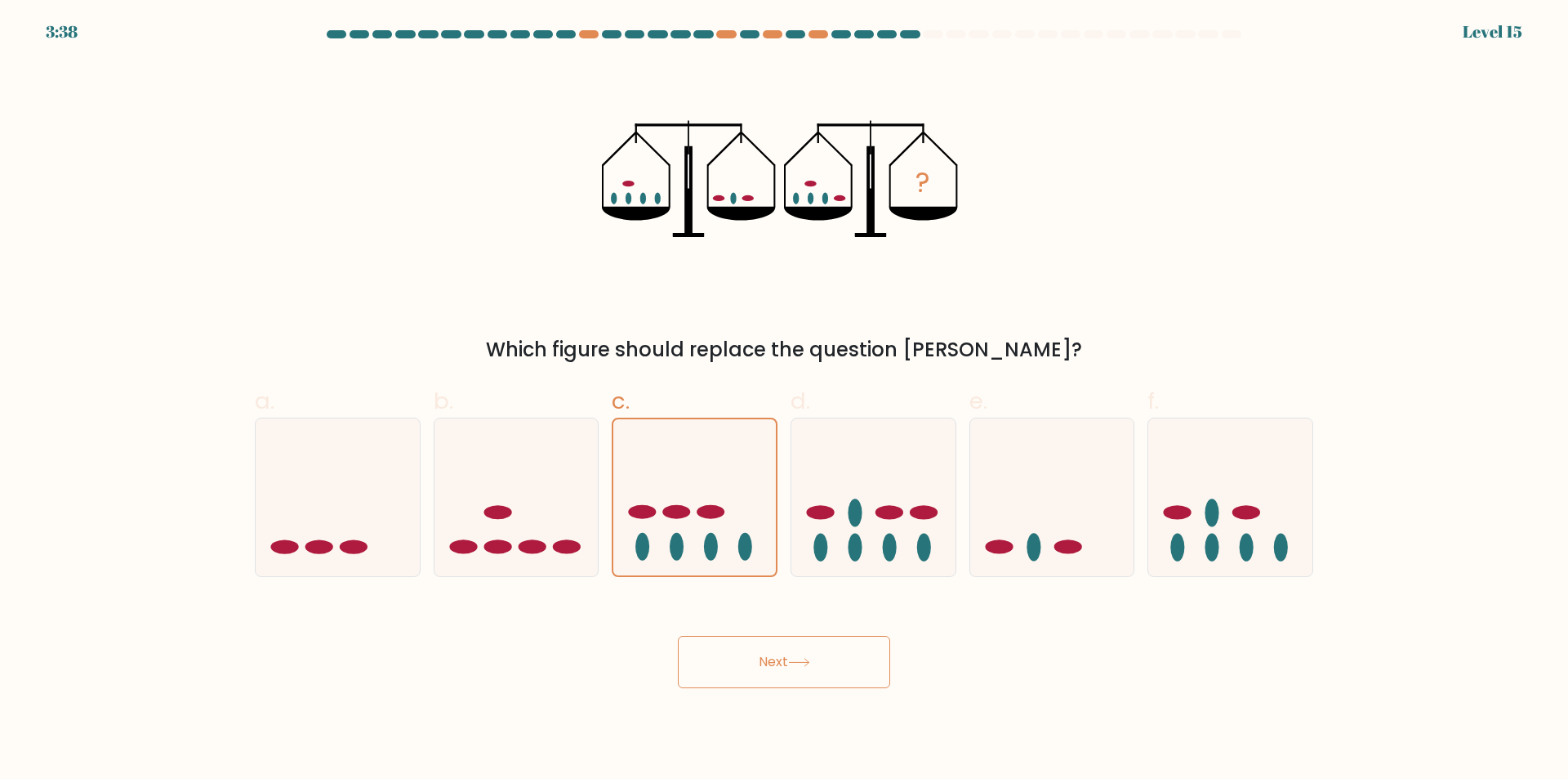
click at [784, 400] on input "b." at bounding box center [784, 394] width 1 height 11
radio input "true"
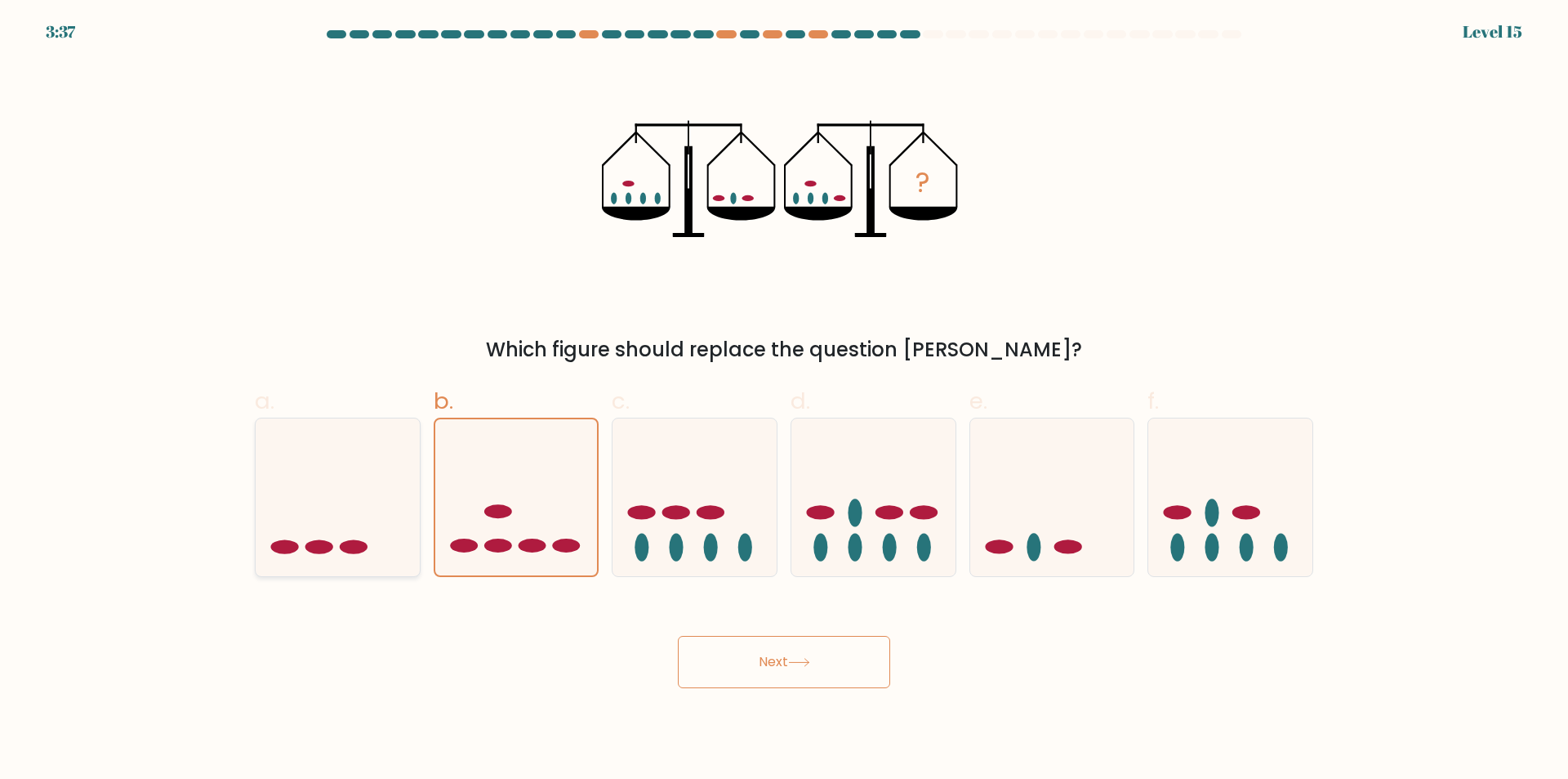
click at [349, 525] on icon at bounding box center [338, 497] width 164 height 135
click at [784, 400] on input "a." at bounding box center [784, 394] width 1 height 11
radio input "true"
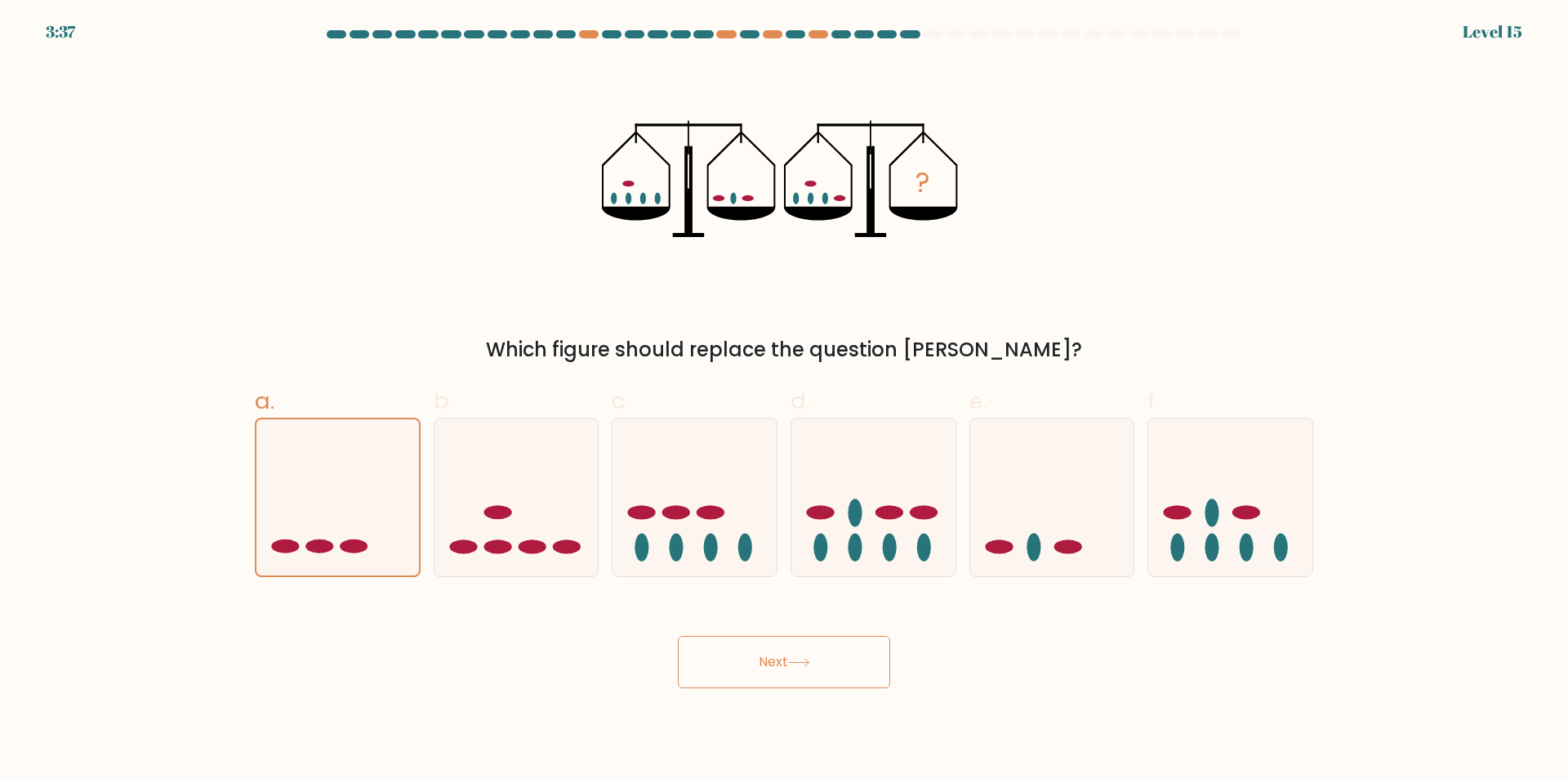
click at [219, 511] on form at bounding box center [784, 358] width 1568 height 657
click at [810, 643] on button "Next" at bounding box center [784, 662] width 212 height 53
click at [811, 643] on button "Next" at bounding box center [784, 662] width 212 height 53
click at [810, 645] on button "Next" at bounding box center [784, 662] width 212 height 53
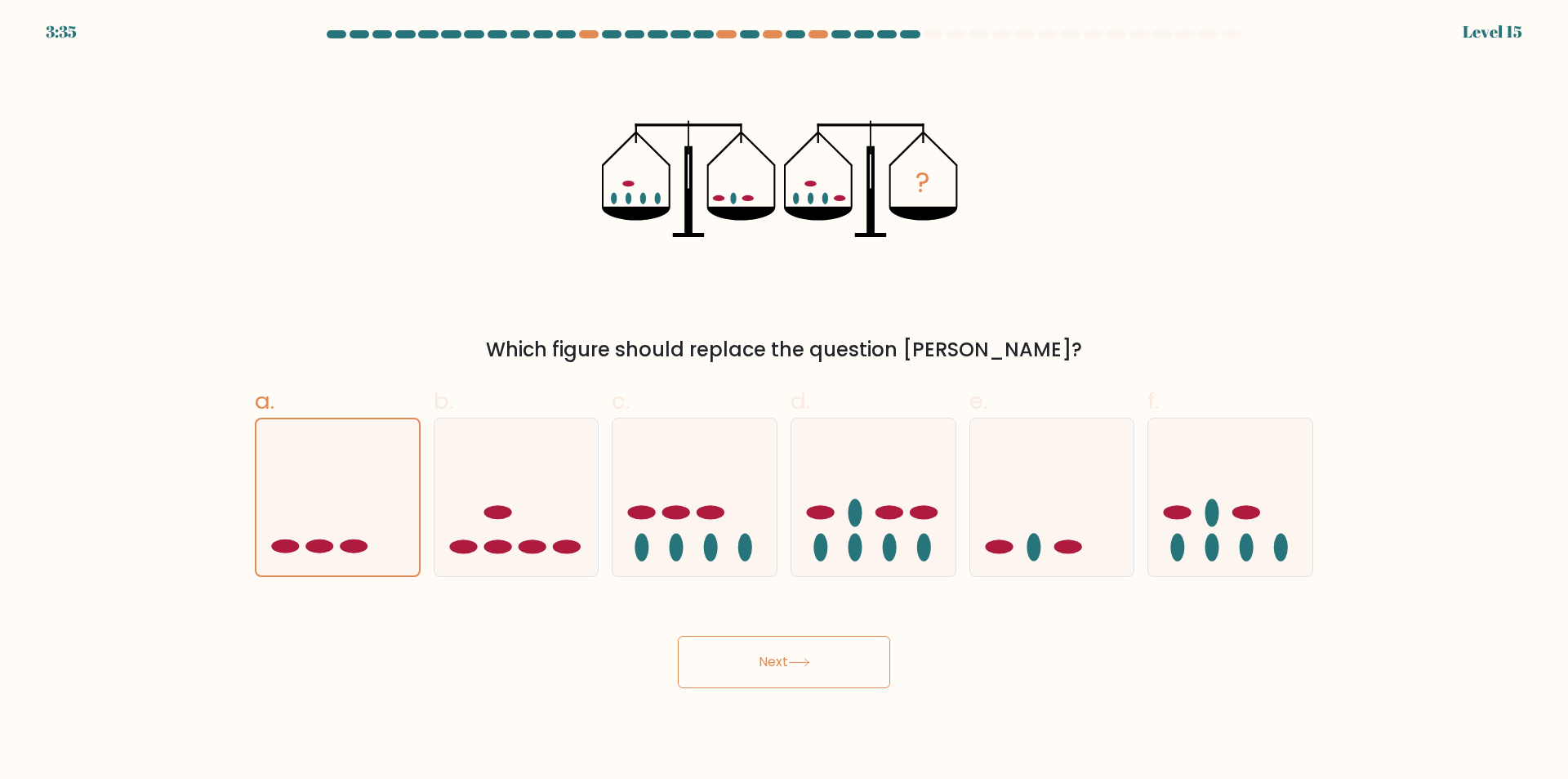
click at [810, 645] on button "Next" at bounding box center [784, 662] width 212 height 53
click at [1195, 525] on icon at bounding box center [1230, 497] width 164 height 135
click at [784, 400] on input "f." at bounding box center [784, 394] width 1 height 11
radio input "true"
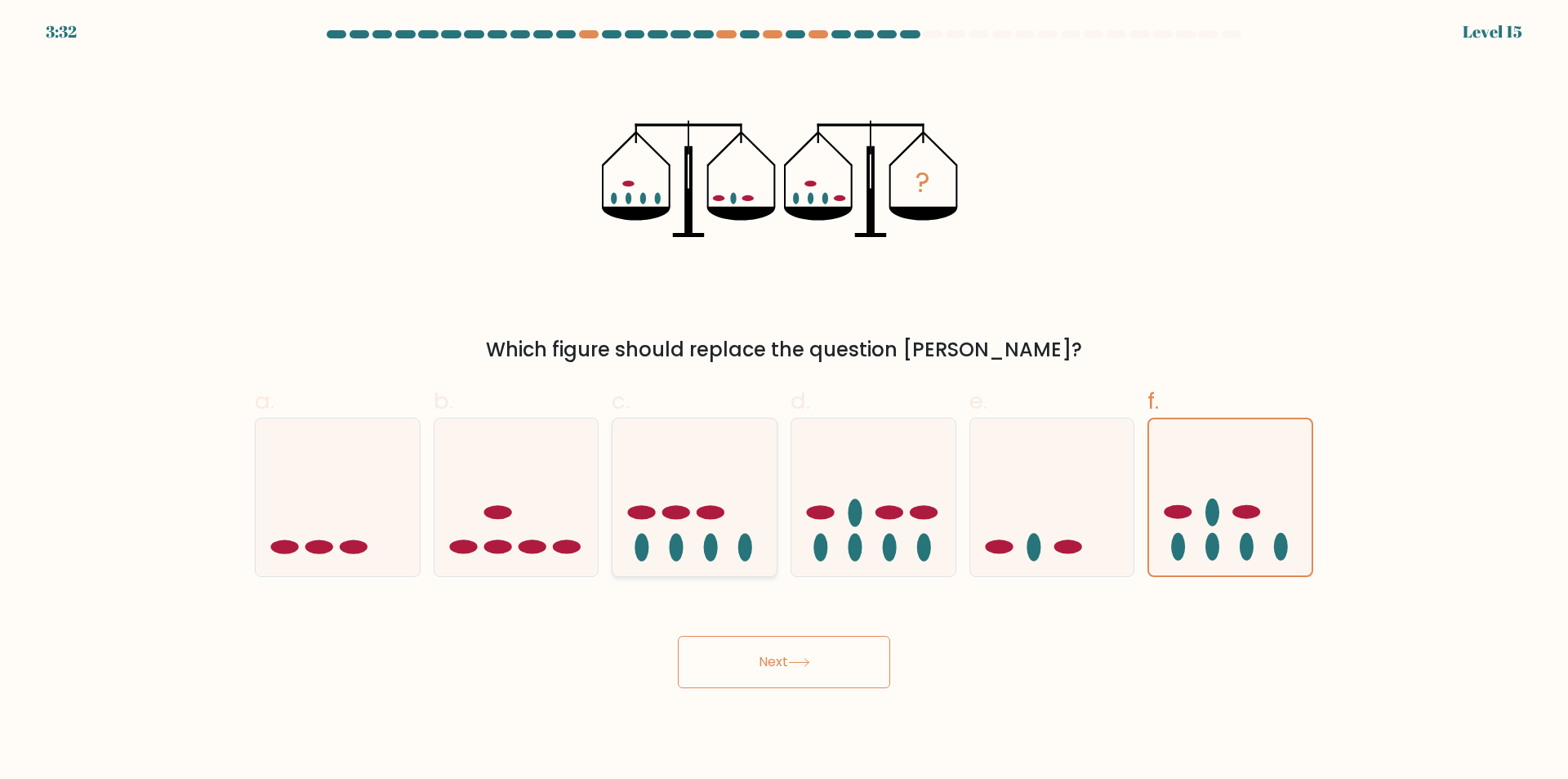
click at [642, 546] on icon at bounding box center [694, 497] width 164 height 135
click at [784, 400] on input "c." at bounding box center [784, 394] width 1 height 11
radio input "true"
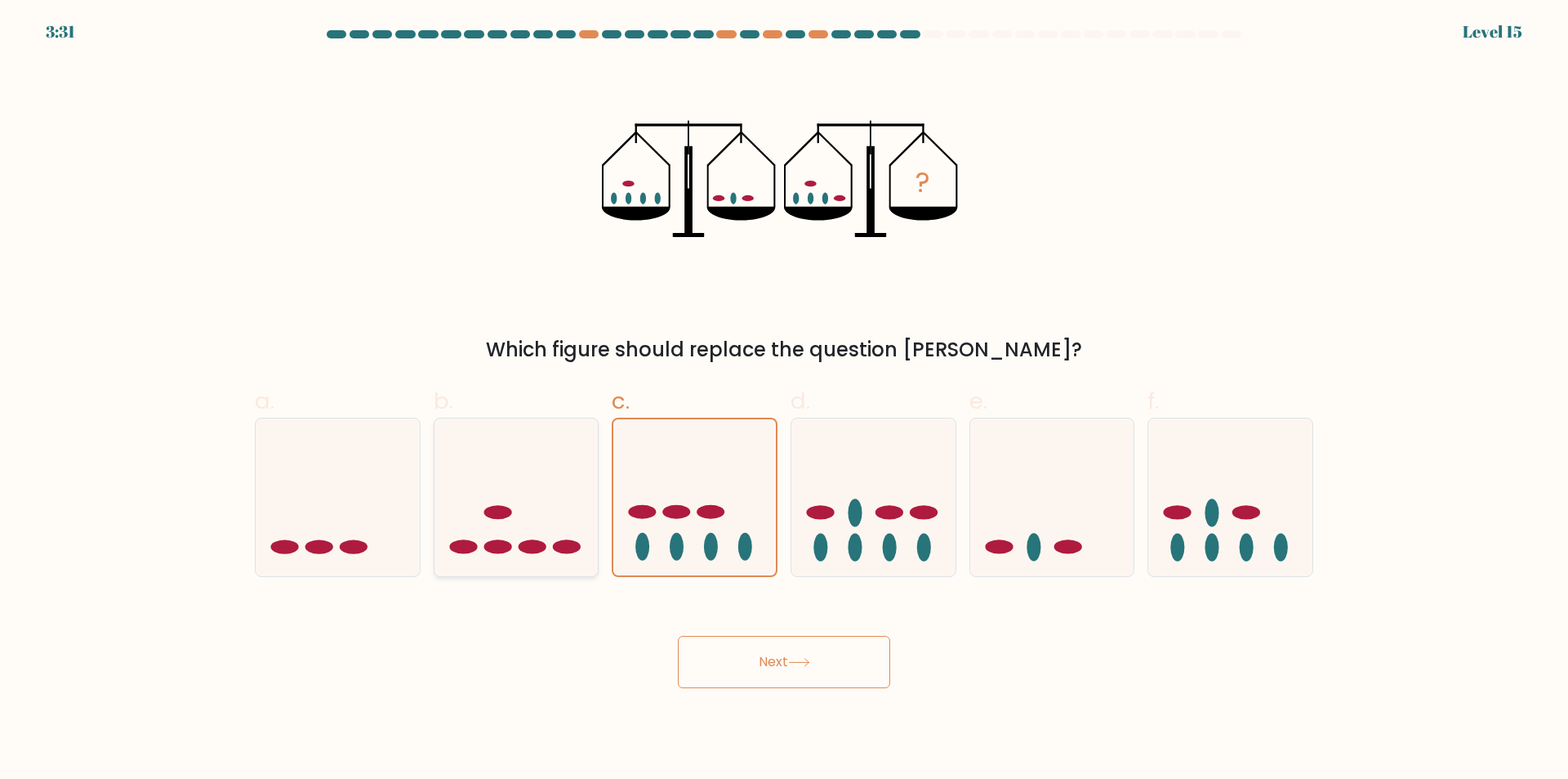
click at [496, 541] on ellipse at bounding box center [497, 546] width 28 height 14
click at [784, 400] on input "b." at bounding box center [784, 394] width 1 height 11
radio input "true"
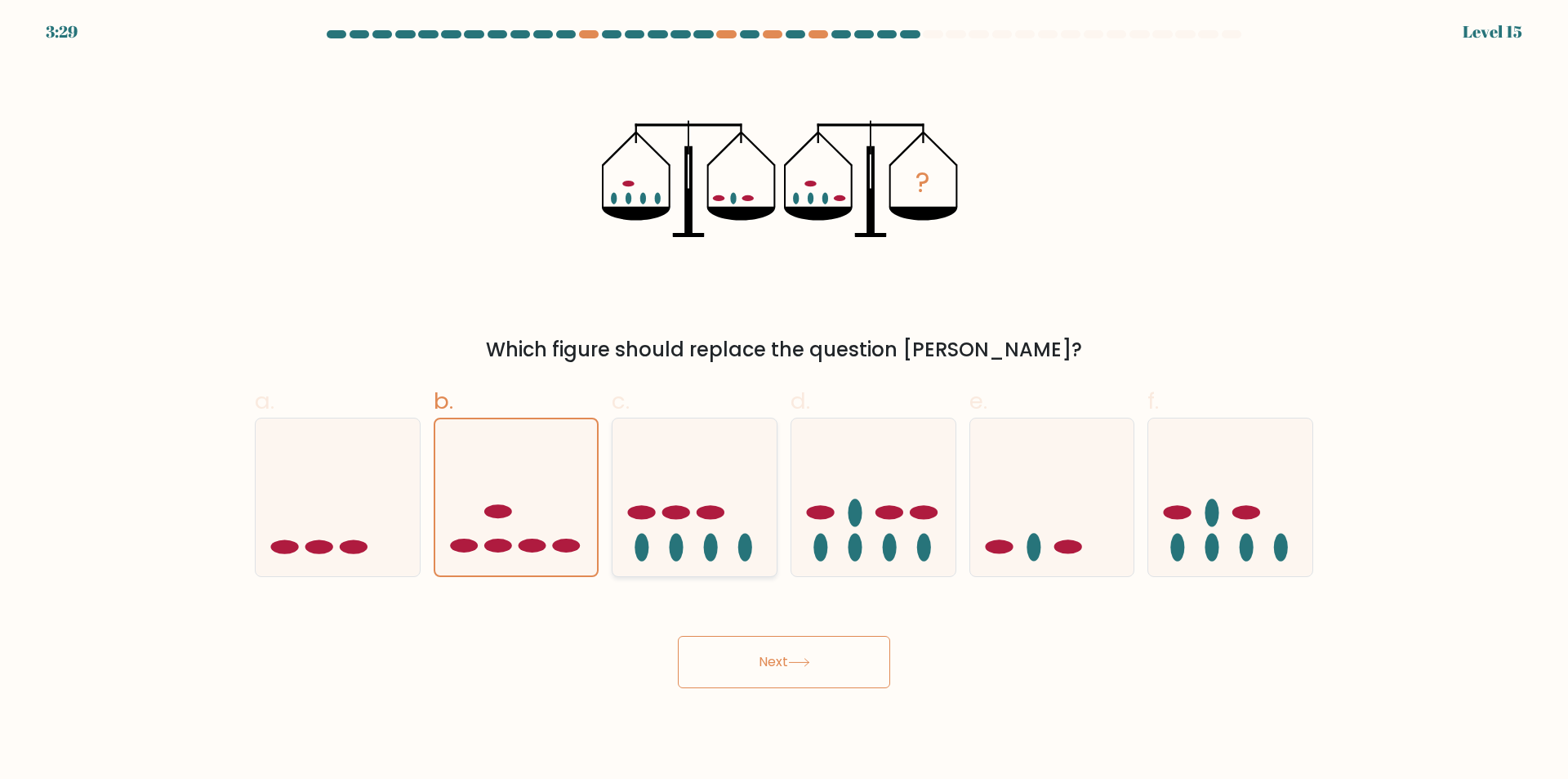
click at [663, 501] on icon at bounding box center [694, 497] width 164 height 135
click at [784, 400] on input "c." at bounding box center [784, 394] width 1 height 11
radio input "true"
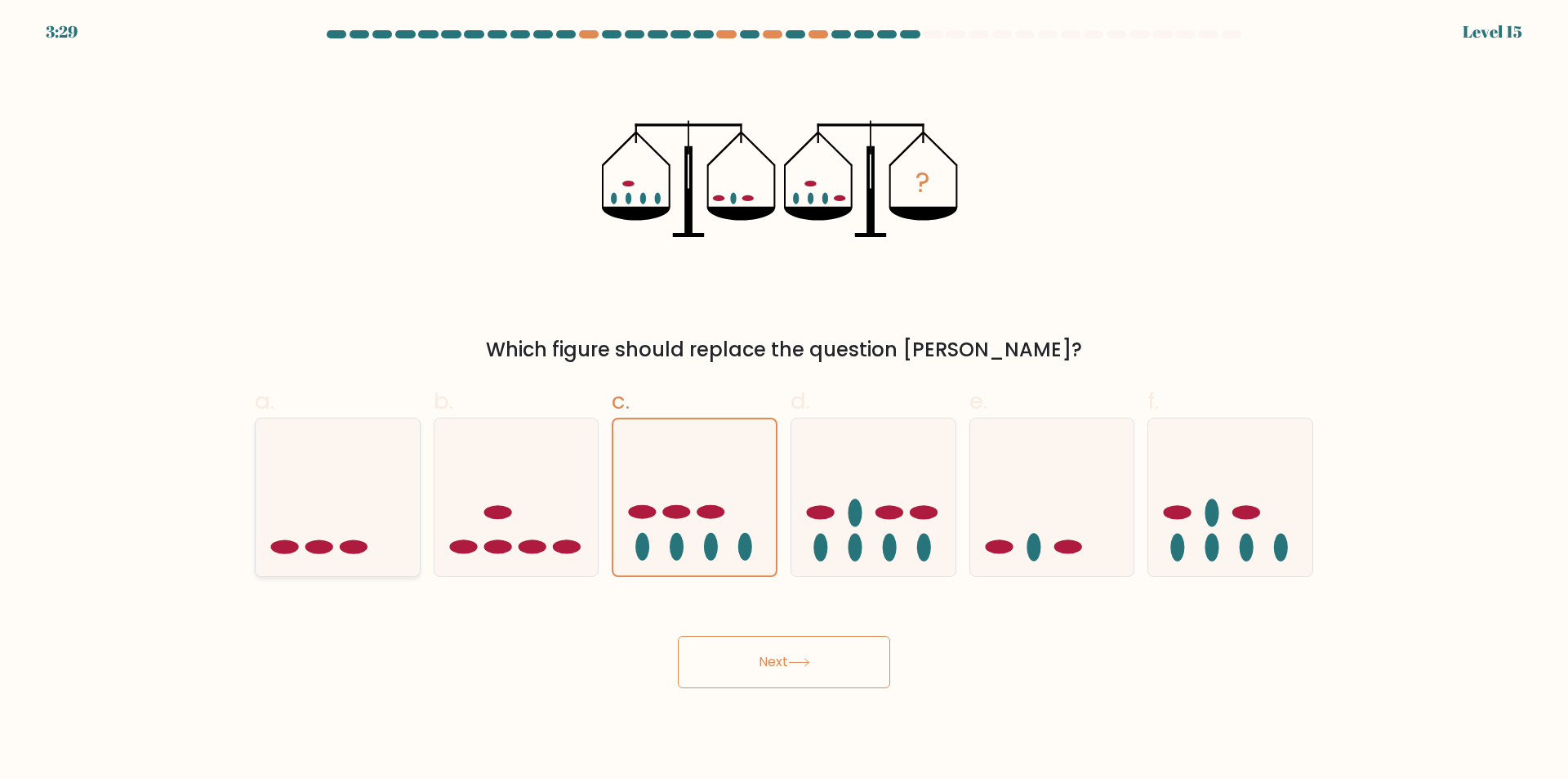
click at [391, 511] on icon at bounding box center [338, 497] width 164 height 135
click at [784, 400] on input "a." at bounding box center [784, 394] width 1 height 11
radio input "true"
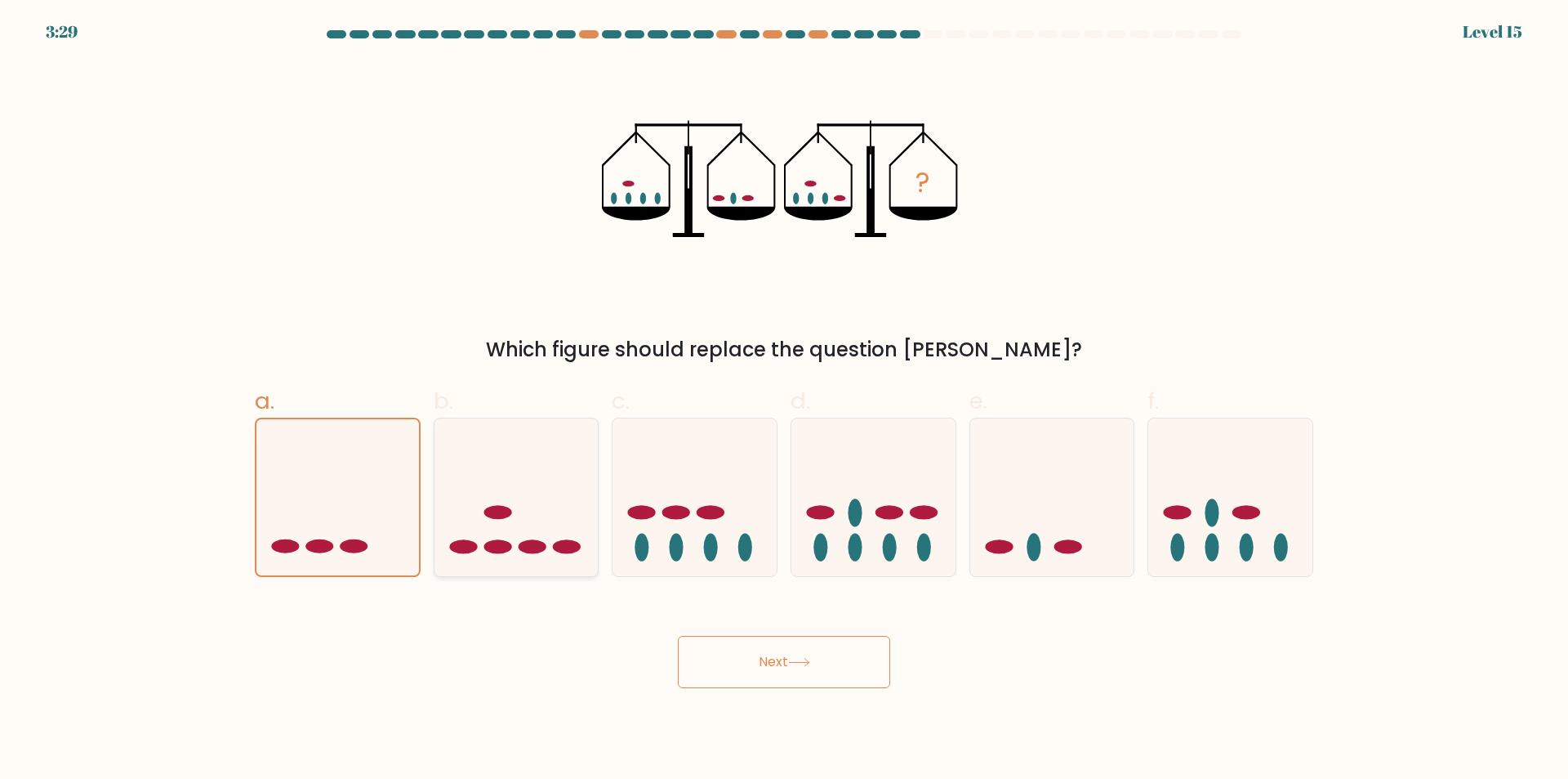
drag, startPoint x: 298, startPoint y: 507, endPoint x: 596, endPoint y: 546, distance: 300.5
click at [348, 520] on icon at bounding box center [337, 497] width 163 height 134
click at [784, 400] on input "a." at bounding box center [784, 394] width 1 height 11
drag, startPoint x: 587, startPoint y: 545, endPoint x: 552, endPoint y: 542, distance: 35.1
click at [581, 545] on icon at bounding box center [516, 497] width 164 height 135
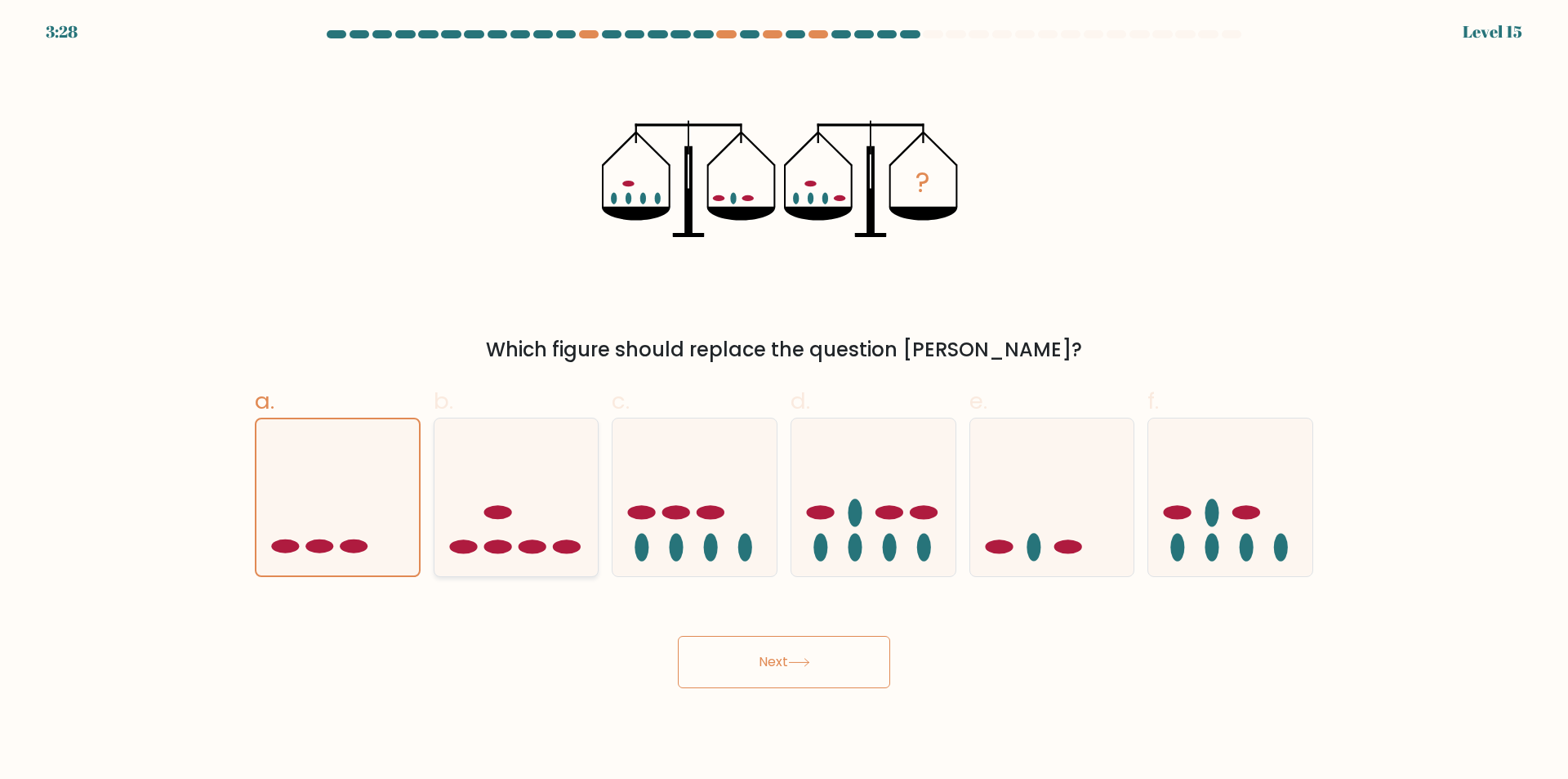
click at [784, 400] on input "b." at bounding box center [784, 394] width 1 height 11
radio input "true"
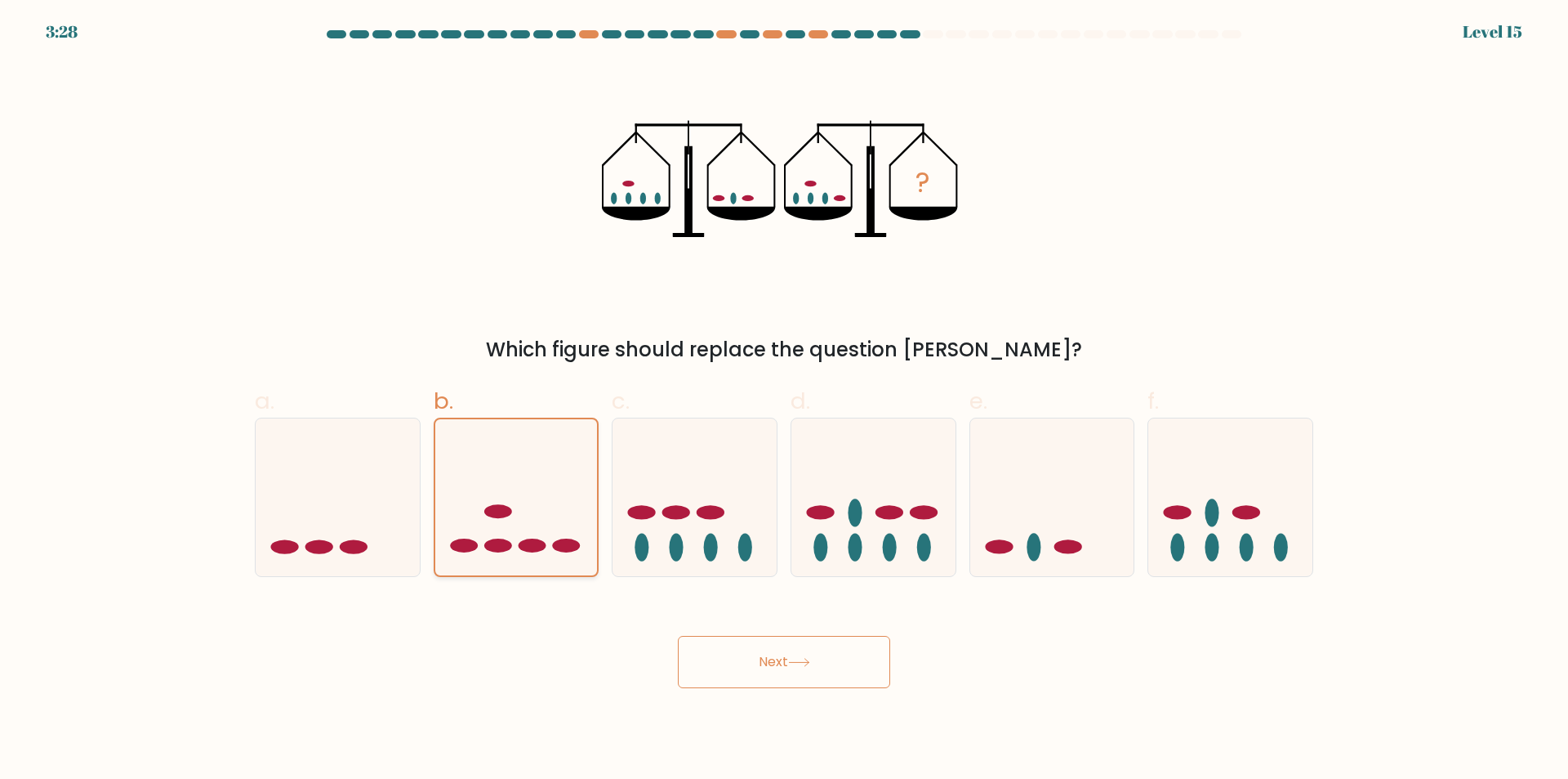
click at [526, 538] on icon at bounding box center [516, 497] width 163 height 134
click at [784, 400] on input "b." at bounding box center [784, 394] width 1 height 11
drag, startPoint x: 308, startPoint y: 550, endPoint x: 316, endPoint y: 556, distance: 10.0
click at [310, 552] on icon at bounding box center [338, 497] width 164 height 135
click at [784, 400] on input "a." at bounding box center [784, 394] width 1 height 11
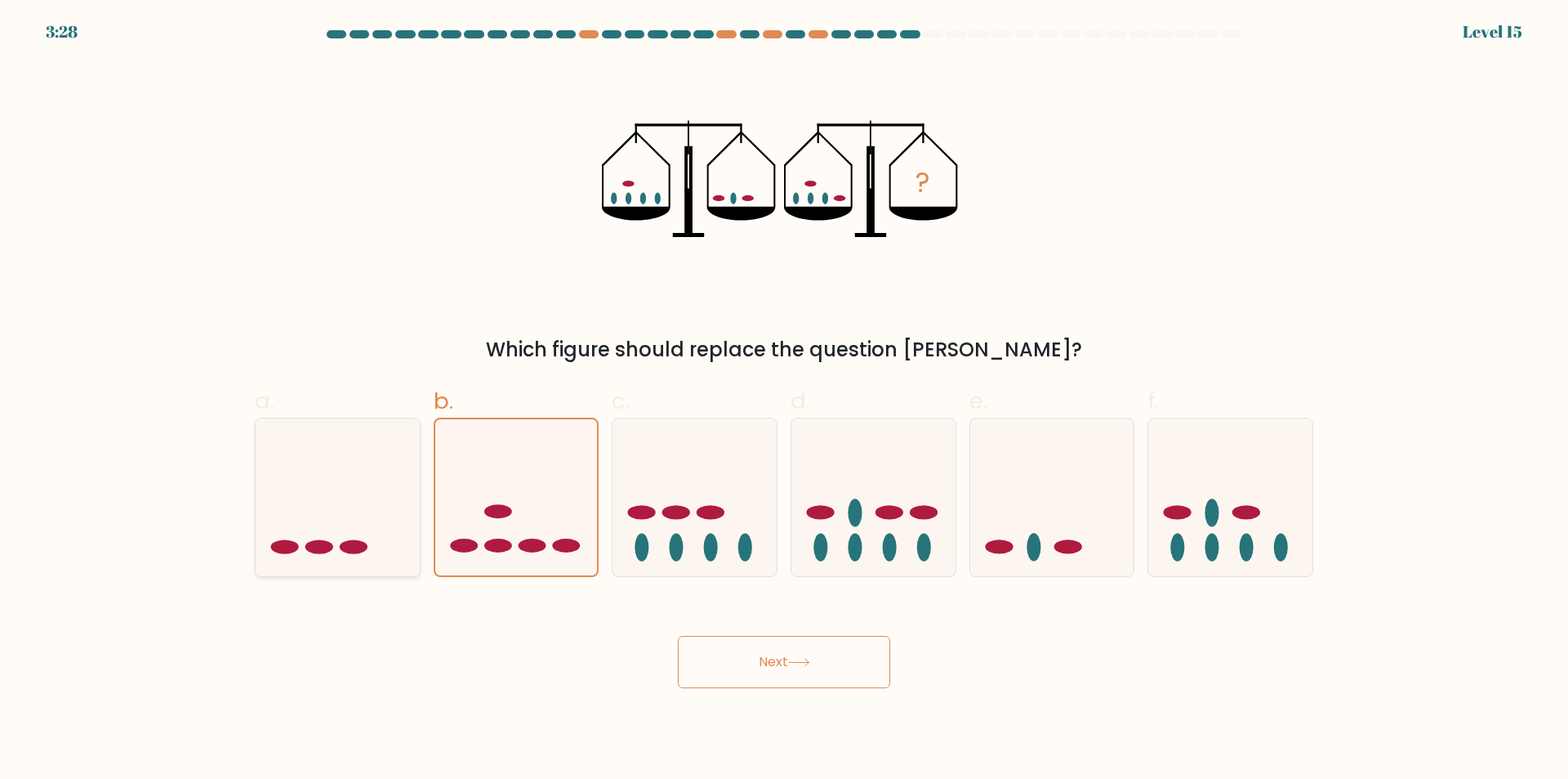
radio input "true"
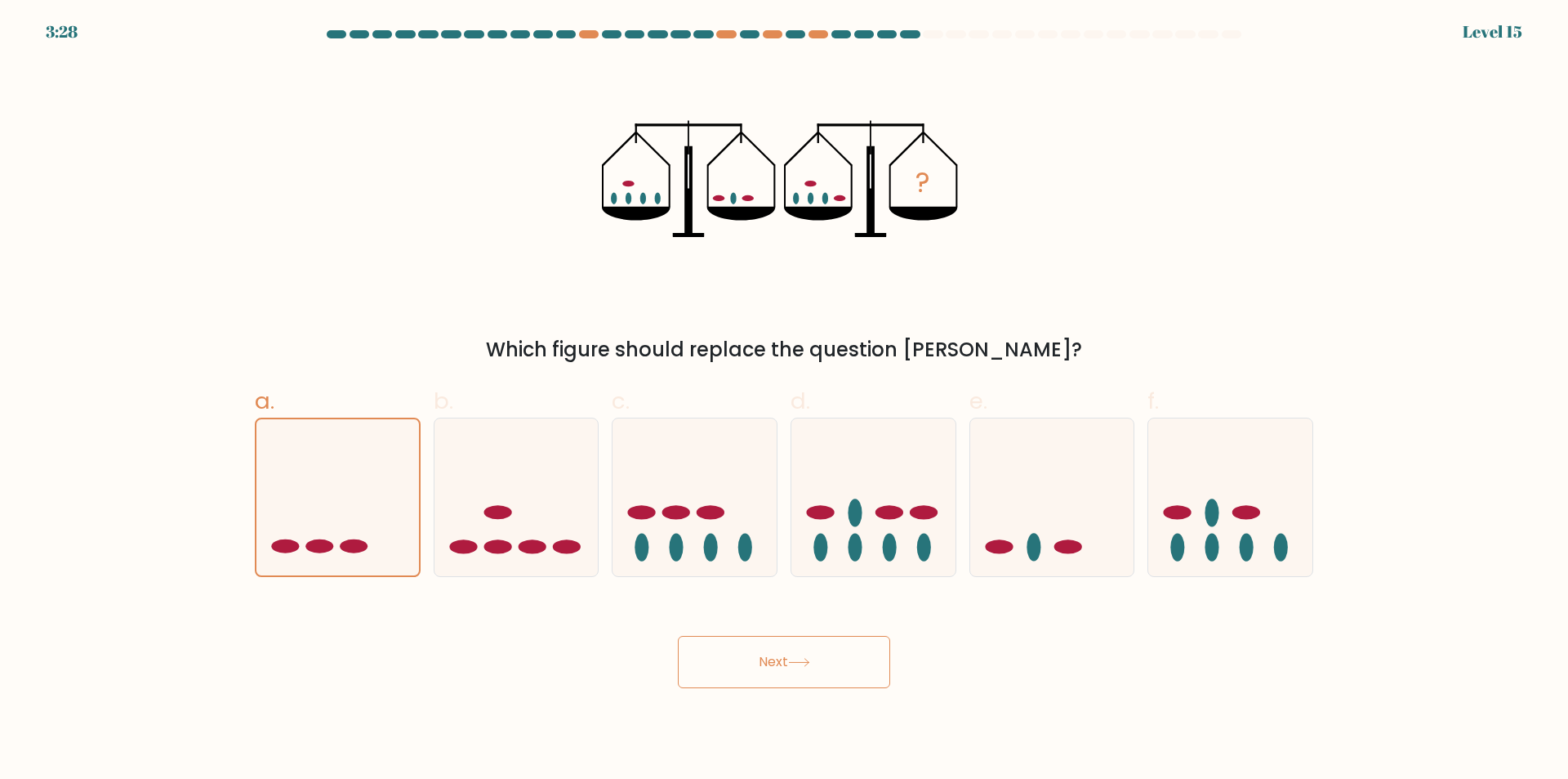
click at [747, 690] on body "3:28 Level 15" at bounding box center [784, 390] width 1568 height 779
click at [752, 691] on body "3:27 Level 15" at bounding box center [784, 390] width 1568 height 779
click at [761, 674] on button "Next" at bounding box center [784, 662] width 212 height 53
click at [763, 671] on button "Next" at bounding box center [784, 662] width 212 height 53
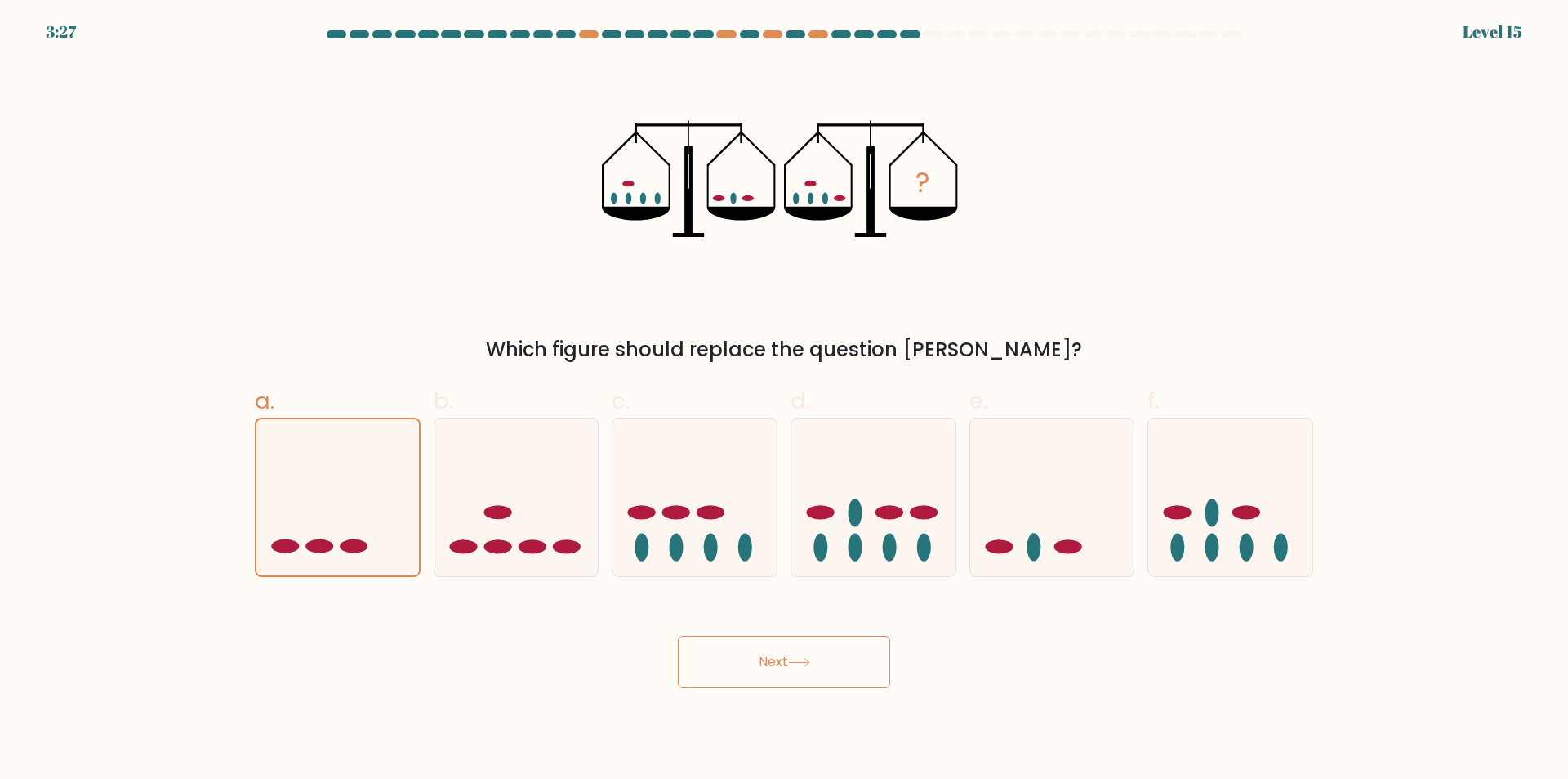
click at [763, 671] on button "Next" at bounding box center [784, 662] width 212 height 53
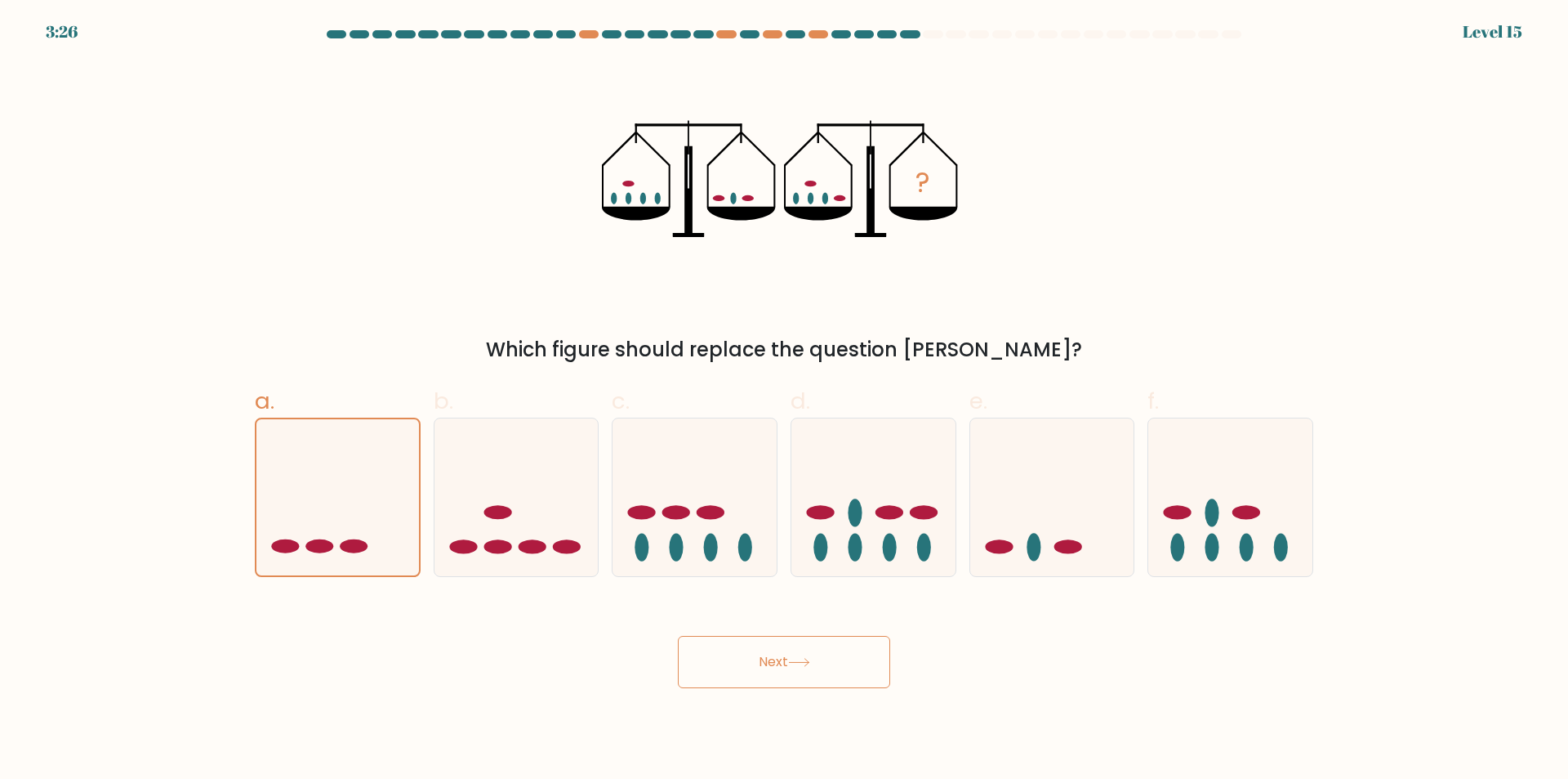
click at [763, 671] on button "Next" at bounding box center [784, 662] width 212 height 53
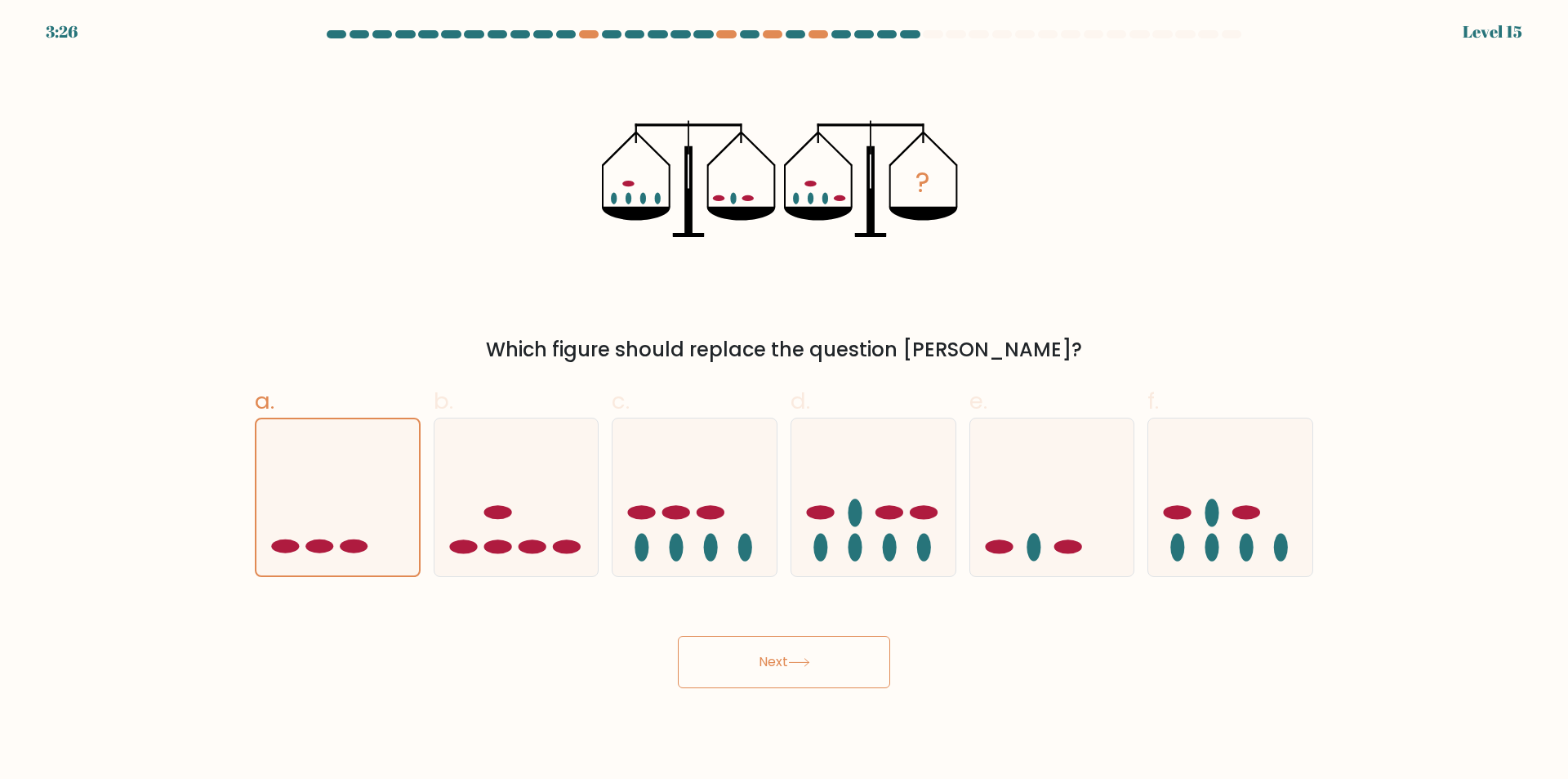
click at [763, 671] on button "Next" at bounding box center [784, 662] width 212 height 53
drag, startPoint x: 810, startPoint y: 631, endPoint x: 785, endPoint y: 654, distance: 34.0
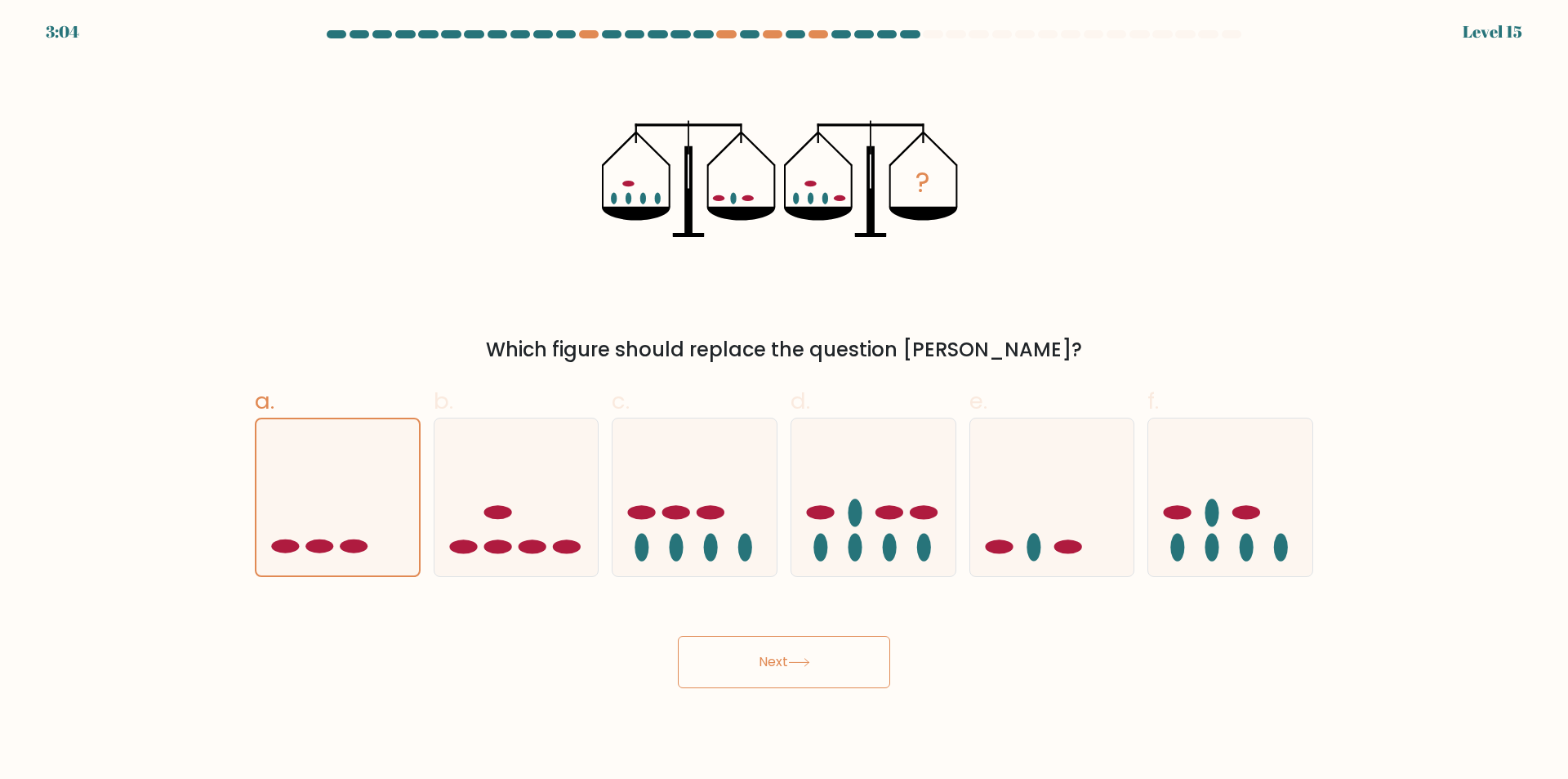
click at [794, 648] on div "Next" at bounding box center [784, 643] width 1078 height 92
drag, startPoint x: 785, startPoint y: 654, endPoint x: 786, endPoint y: 663, distance: 9.1
click at [786, 663] on button "Next" at bounding box center [784, 662] width 212 height 53
click at [538, 494] on icon at bounding box center [516, 497] width 164 height 135
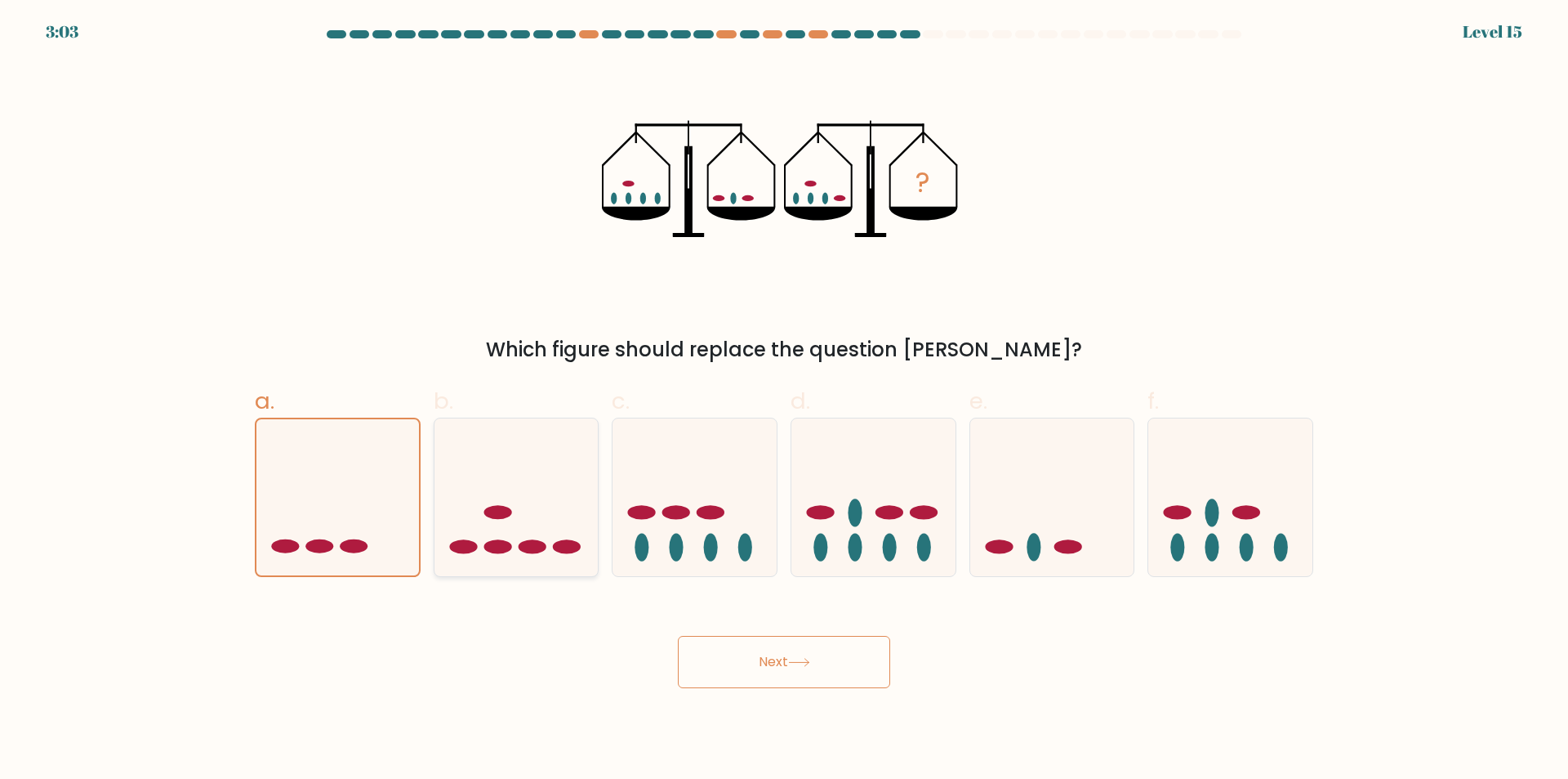
click at [784, 400] on input "b." at bounding box center [784, 394] width 1 height 11
radio input "true"
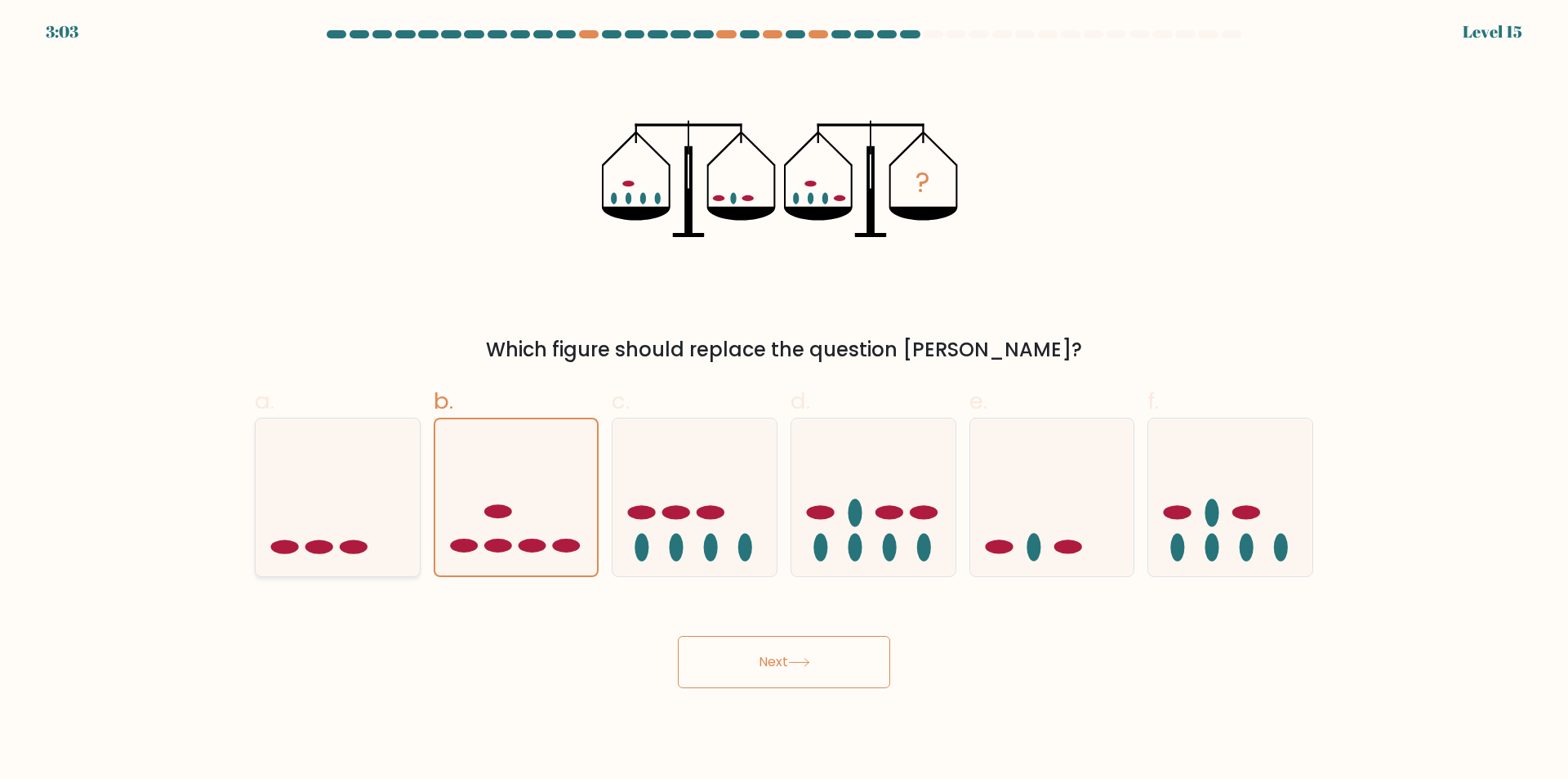
click at [326, 506] on icon at bounding box center [338, 497] width 164 height 135
click at [784, 400] on input "a." at bounding box center [784, 394] width 1 height 11
radio input "true"
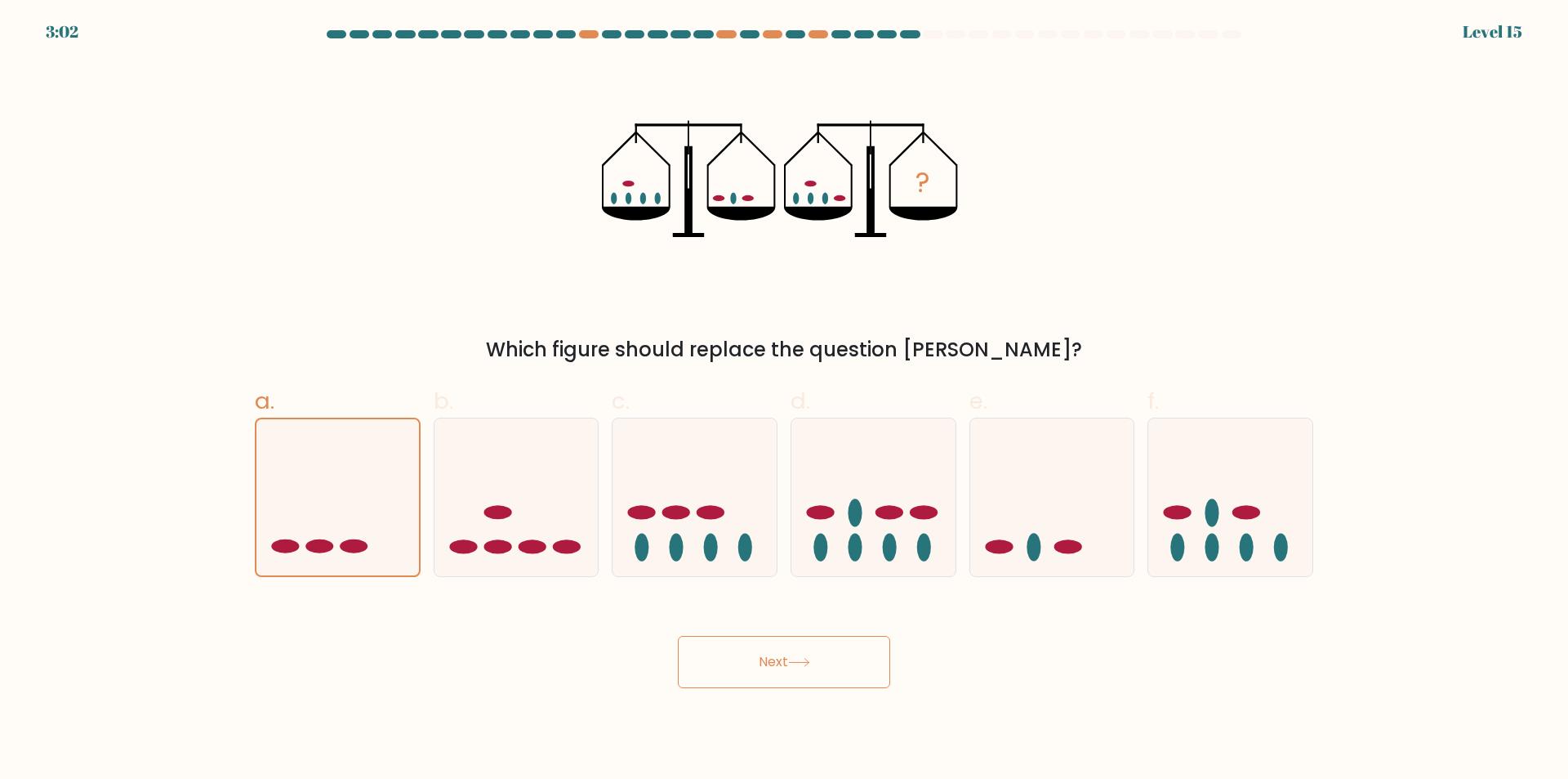
drag, startPoint x: 892, startPoint y: 735, endPoint x: 882, endPoint y: 731, distance: 10.8
click at [883, 732] on body "3:02 Level 15" at bounding box center [784, 390] width 1568 height 779
click at [821, 657] on button "Next" at bounding box center [784, 662] width 212 height 53
click at [821, 658] on button "Next" at bounding box center [784, 662] width 212 height 53
drag, startPoint x: 821, startPoint y: 658, endPoint x: 815, endPoint y: 666, distance: 10.0
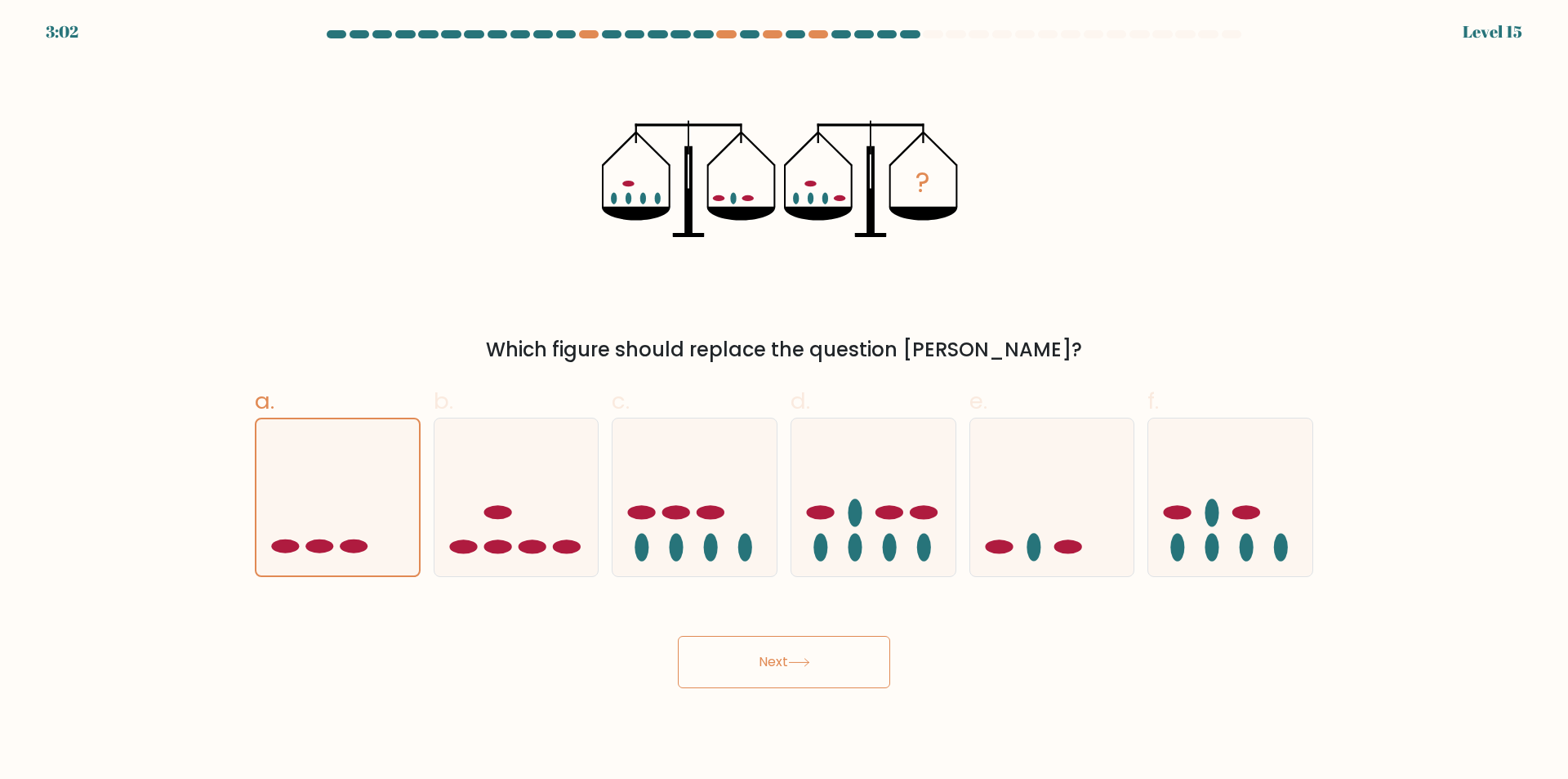
click at [820, 661] on button "Next" at bounding box center [784, 662] width 212 height 53
click at [815, 665] on button "Next" at bounding box center [784, 662] width 212 height 53
click at [815, 666] on button "Next" at bounding box center [784, 662] width 212 height 53
click at [1258, 464] on icon at bounding box center [1230, 497] width 164 height 135
click at [784, 400] on input "f." at bounding box center [784, 394] width 1 height 11
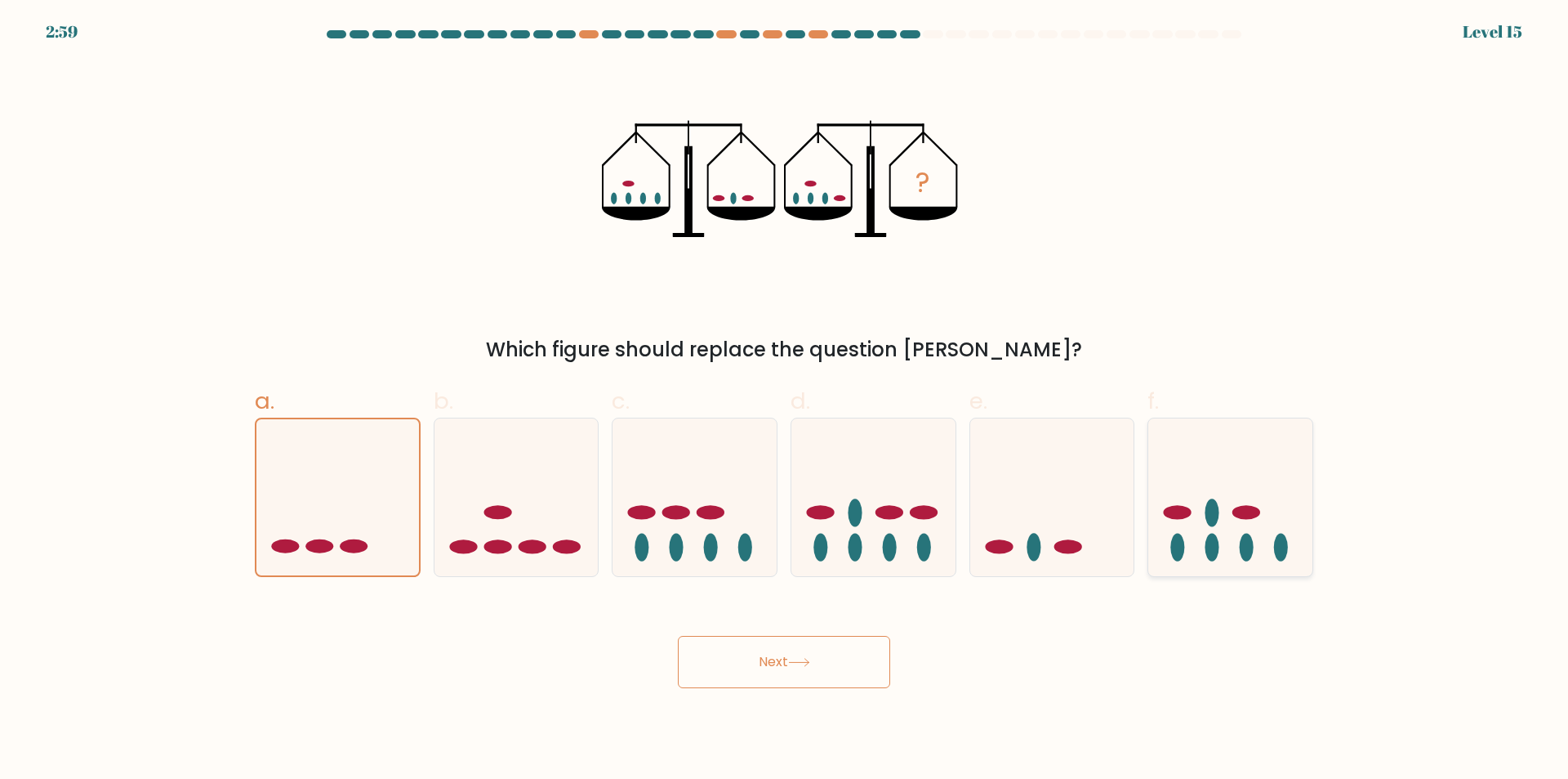
radio input "true"
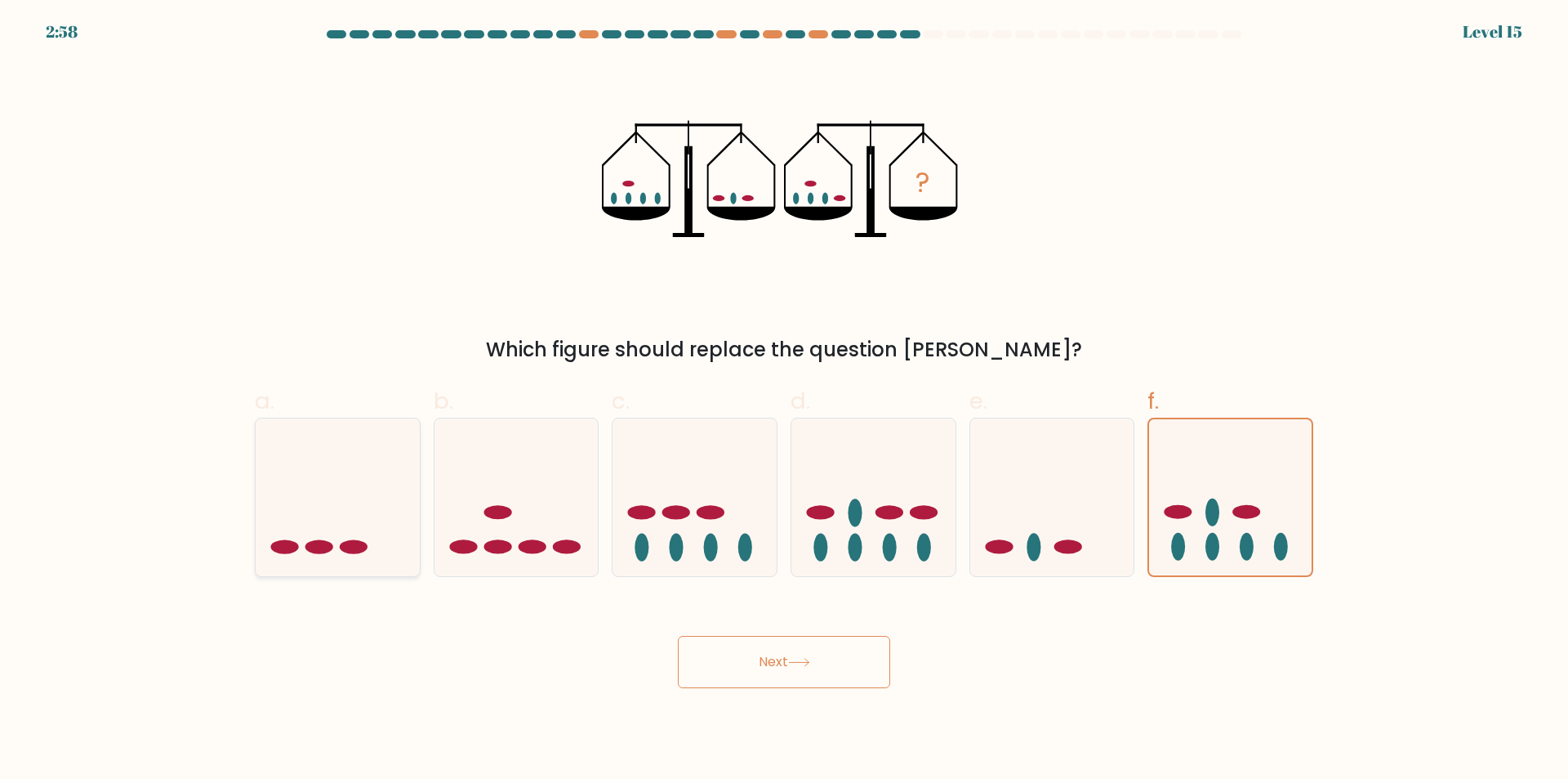
click at [399, 505] on icon at bounding box center [338, 497] width 164 height 135
click at [784, 400] on input "a." at bounding box center [784, 394] width 1 height 11
radio input "true"
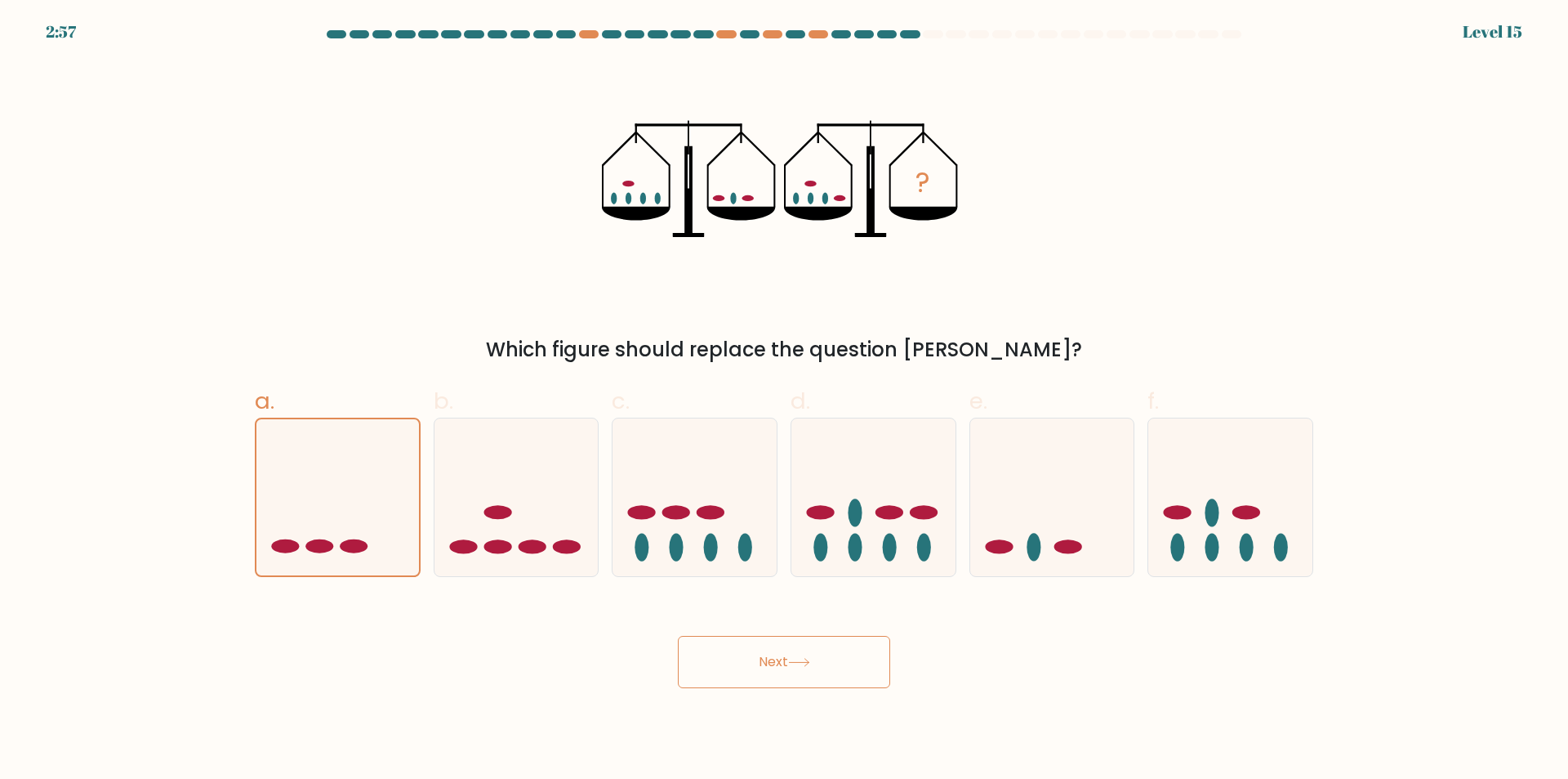
click at [795, 660] on icon at bounding box center [799, 661] width 22 height 9
click at [796, 660] on icon at bounding box center [799, 661] width 22 height 9
drag, startPoint x: 796, startPoint y: 660, endPoint x: 760, endPoint y: 634, distance: 44.4
click at [761, 636] on button "Next" at bounding box center [784, 662] width 212 height 53
click at [677, 636] on button "Next" at bounding box center [784, 662] width 212 height 53
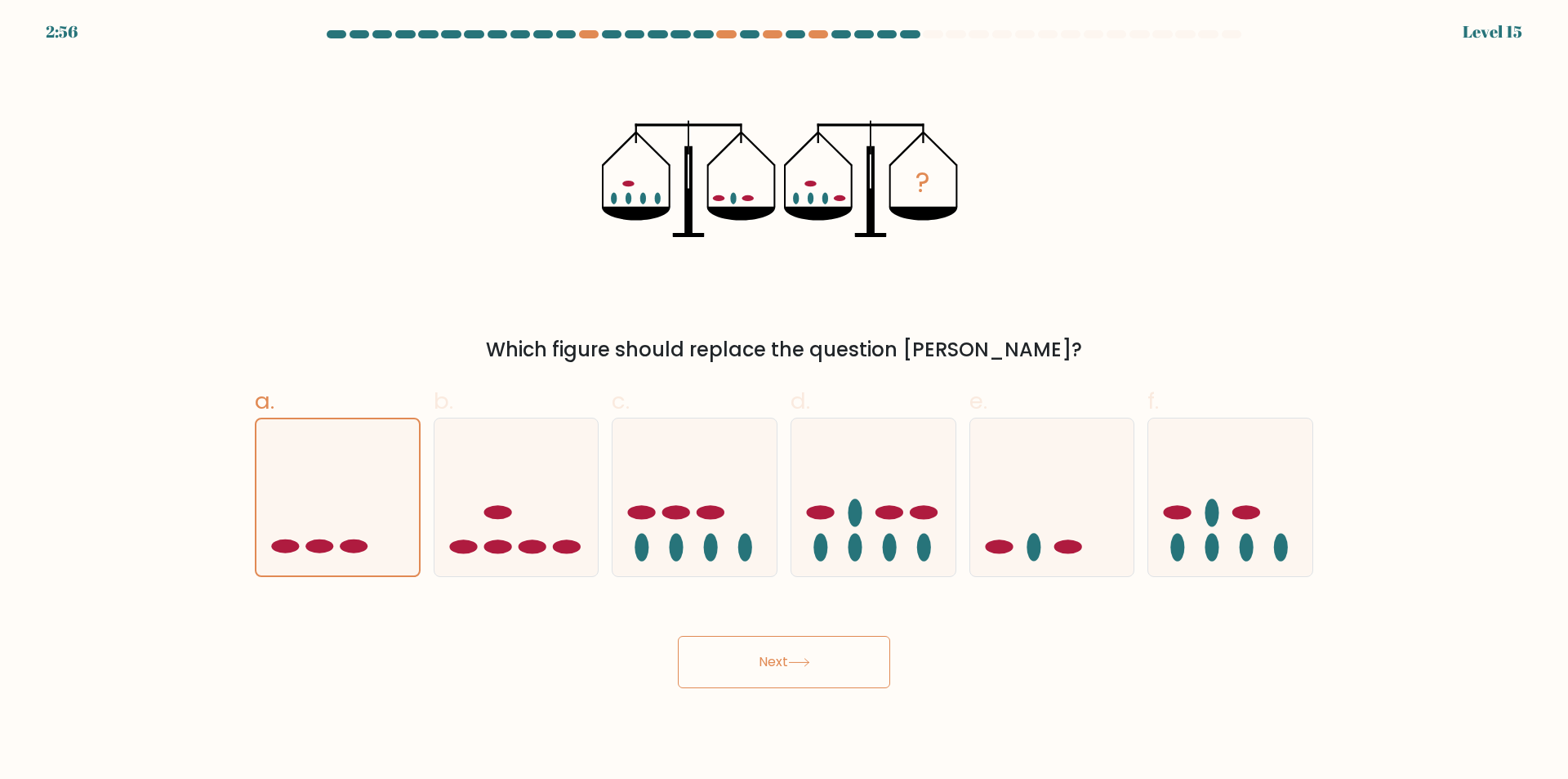
click at [677, 636] on button "Next" at bounding box center [784, 662] width 212 height 53
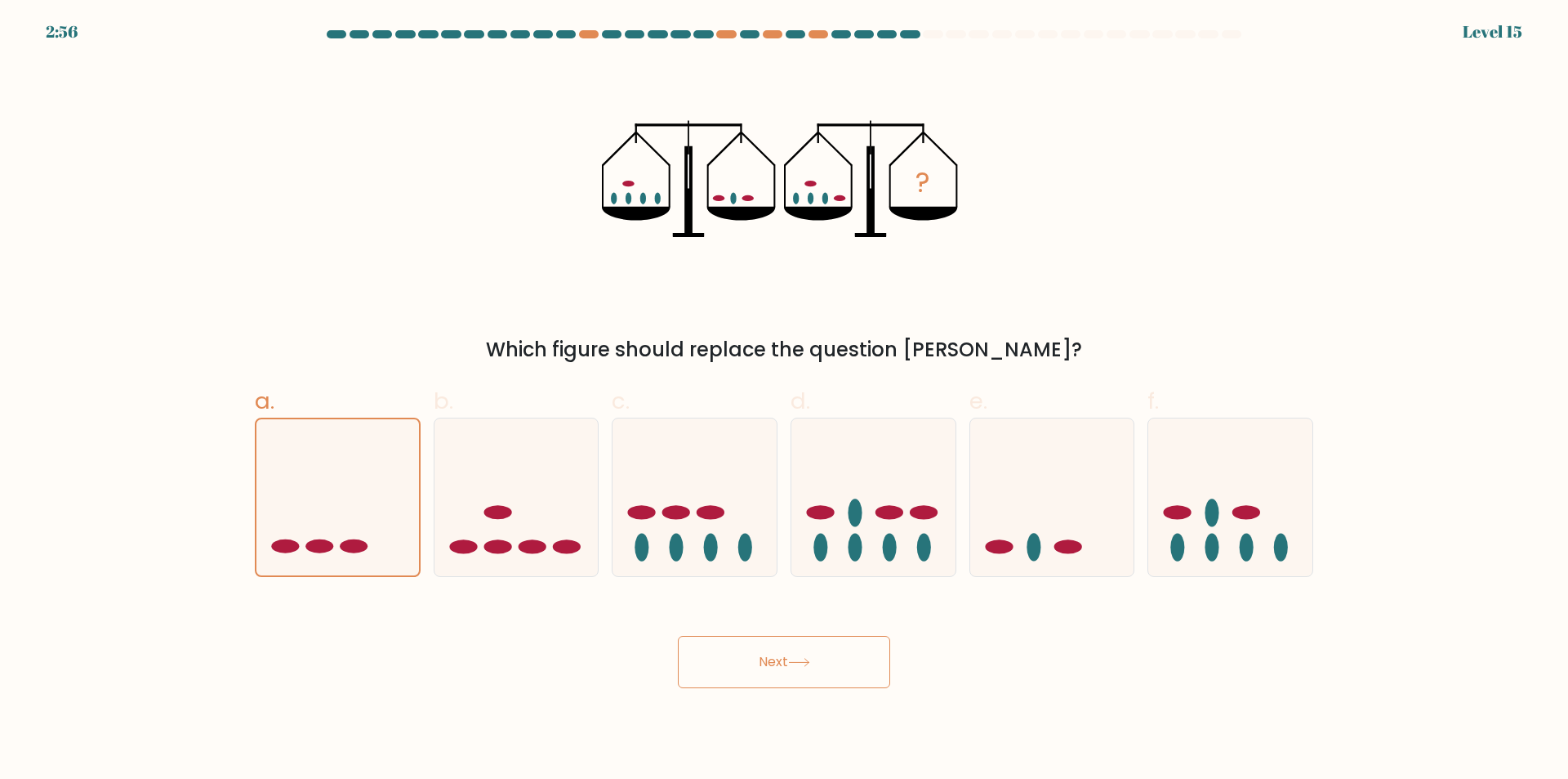
click at [677, 636] on button "Next" at bounding box center [784, 662] width 212 height 53
click at [379, 517] on icon at bounding box center [337, 497] width 163 height 134
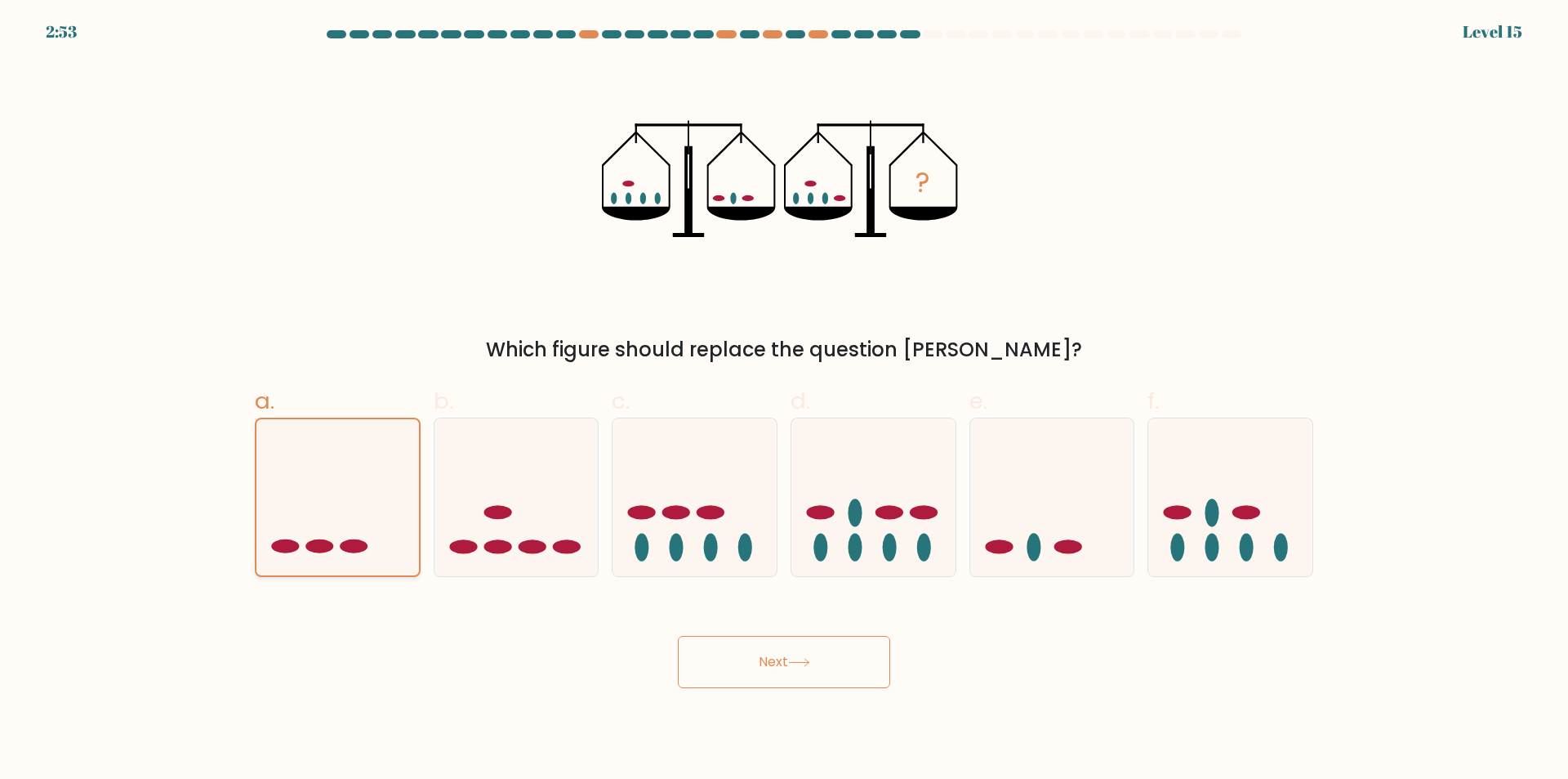
click at [784, 400] on input "a." at bounding box center [784, 394] width 1 height 11
click at [379, 517] on icon at bounding box center [337, 497] width 163 height 134
click at [784, 400] on input "a." at bounding box center [784, 394] width 1 height 11
click at [379, 517] on icon at bounding box center [337, 497] width 163 height 134
click at [784, 400] on input "a." at bounding box center [784, 394] width 1 height 11
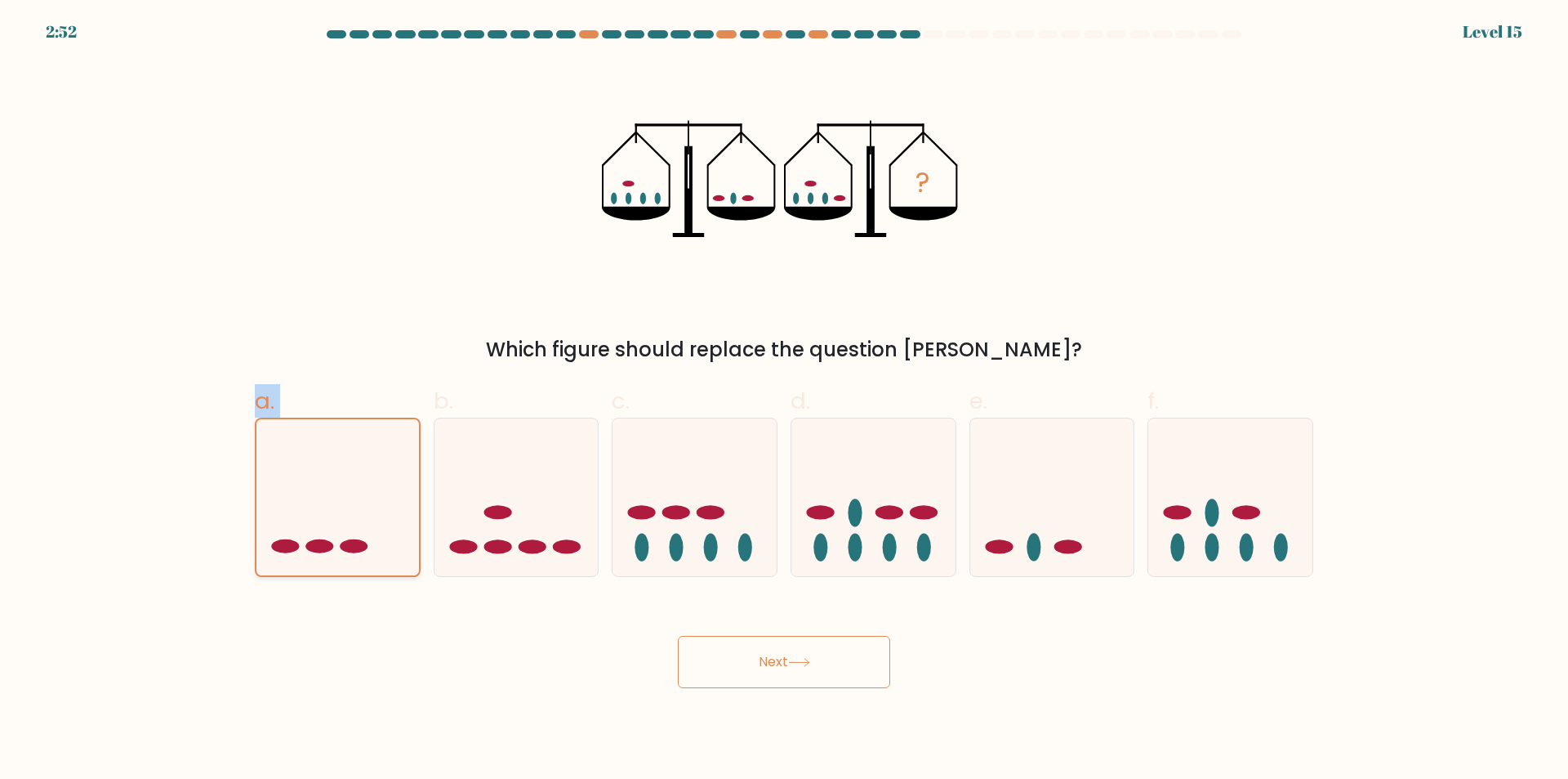
click at [358, 499] on icon at bounding box center [337, 497] width 163 height 134
click at [784, 400] on input "a." at bounding box center [784, 394] width 1 height 11
click at [361, 500] on icon at bounding box center [337, 497] width 163 height 134
click at [784, 400] on input "a." at bounding box center [784, 394] width 1 height 11
click at [462, 338] on div "Which figure should replace the question mark?" at bounding box center [784, 350] width 1039 height 29
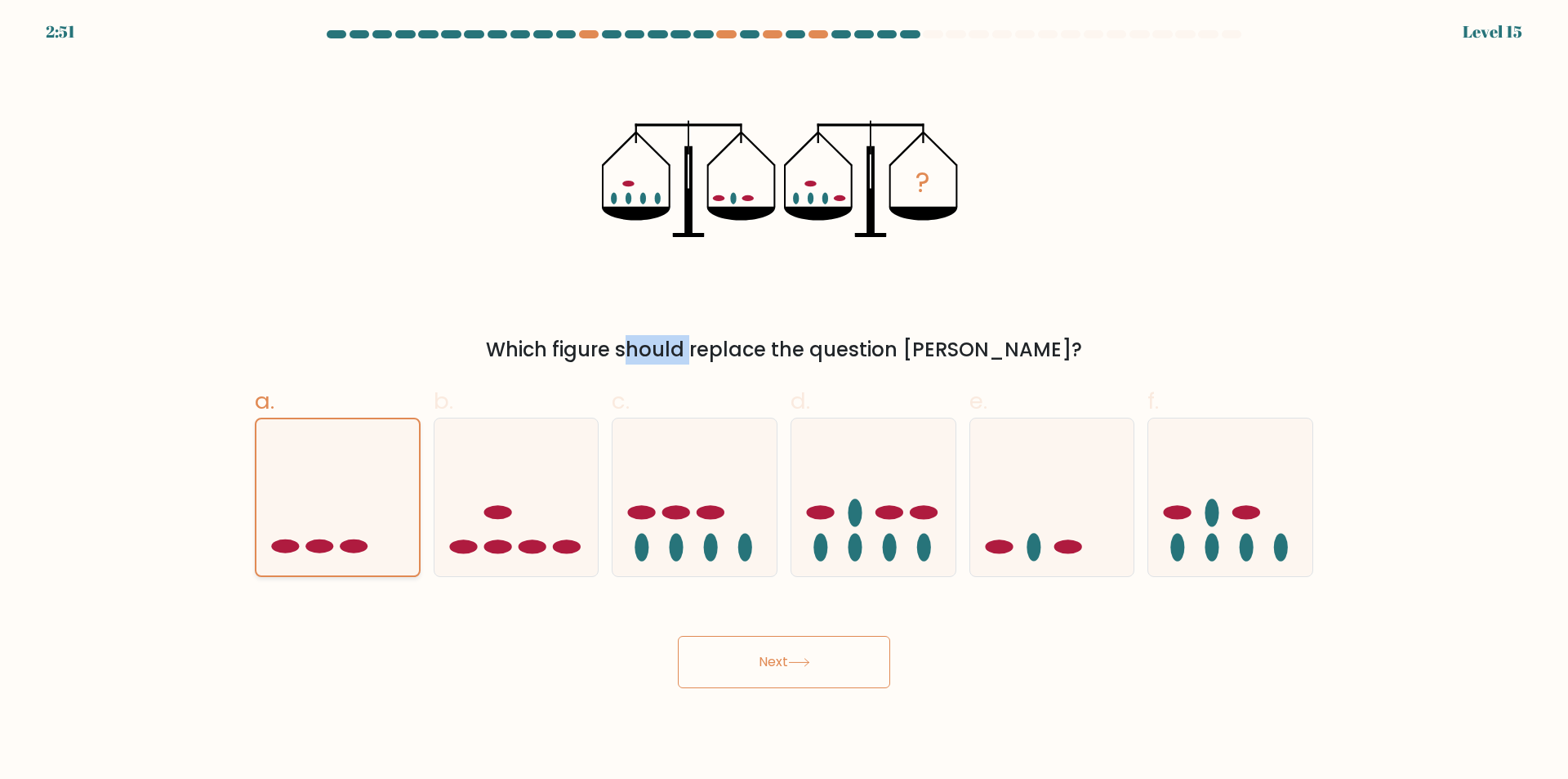
drag, startPoint x: 462, startPoint y: 338, endPoint x: 405, endPoint y: 467, distance: 141.0
click at [462, 339] on div "Which figure should replace the question mark?" at bounding box center [784, 350] width 1039 height 29
click at [420, 555] on div "a." at bounding box center [338, 480] width 179 height 193
drag, startPoint x: 358, startPoint y: 525, endPoint x: 678, endPoint y: 637, distance: 339.0
click at [361, 525] on icon at bounding box center [337, 497] width 163 height 134
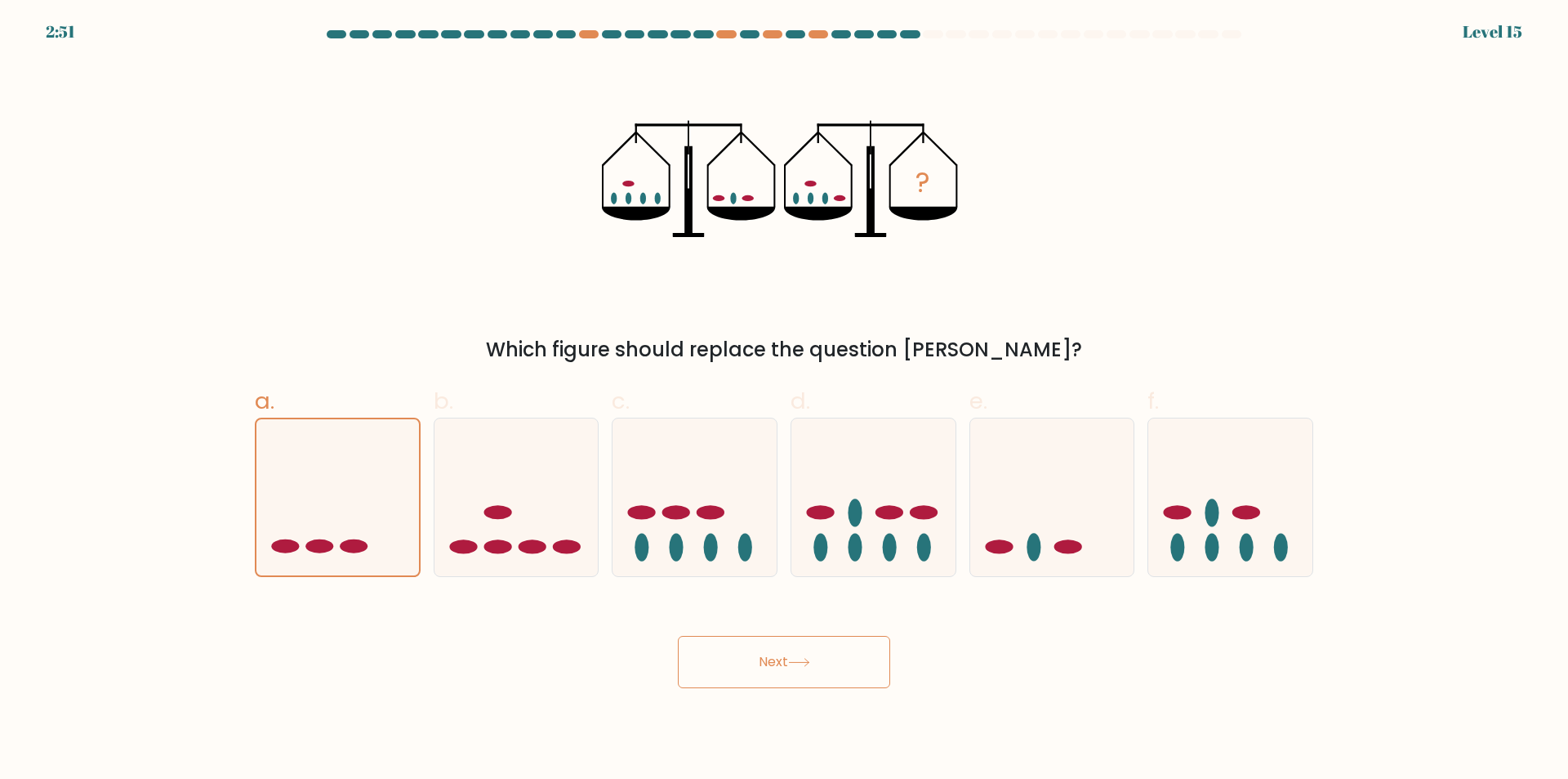
click at [784, 400] on input "a." at bounding box center [784, 394] width 1 height 11
click at [741, 662] on button "Next" at bounding box center [784, 662] width 212 height 53
click at [745, 663] on button "Next" at bounding box center [784, 662] width 212 height 53
click at [745, 664] on button "Next" at bounding box center [784, 662] width 212 height 53
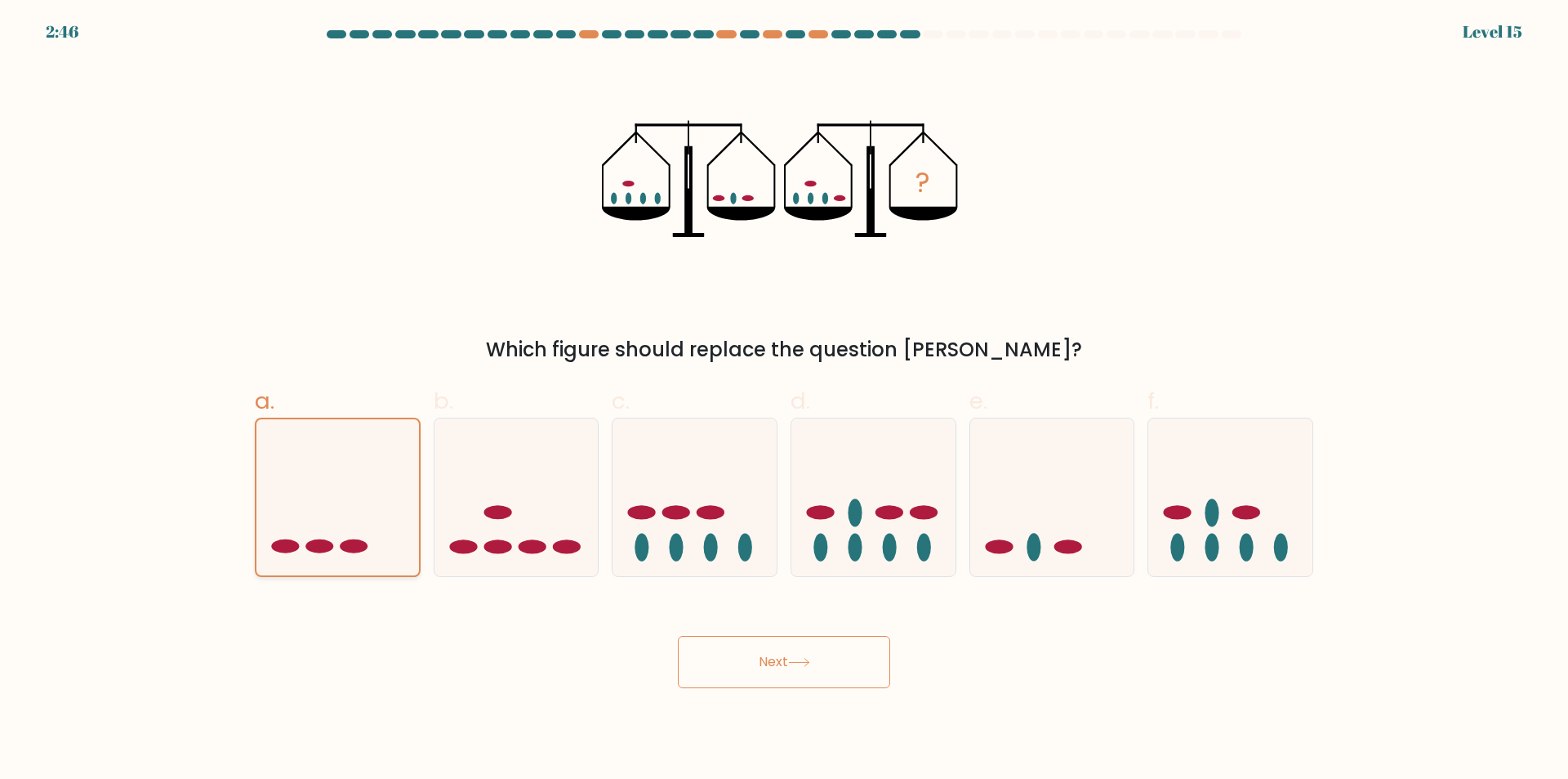
click at [386, 511] on icon at bounding box center [337, 497] width 163 height 134
click at [784, 400] on input "a." at bounding box center [784, 394] width 1 height 11
click at [895, 730] on body "2:46 Level 15" at bounding box center [784, 390] width 1568 height 779
click at [824, 662] on button "Next" at bounding box center [784, 662] width 212 height 53
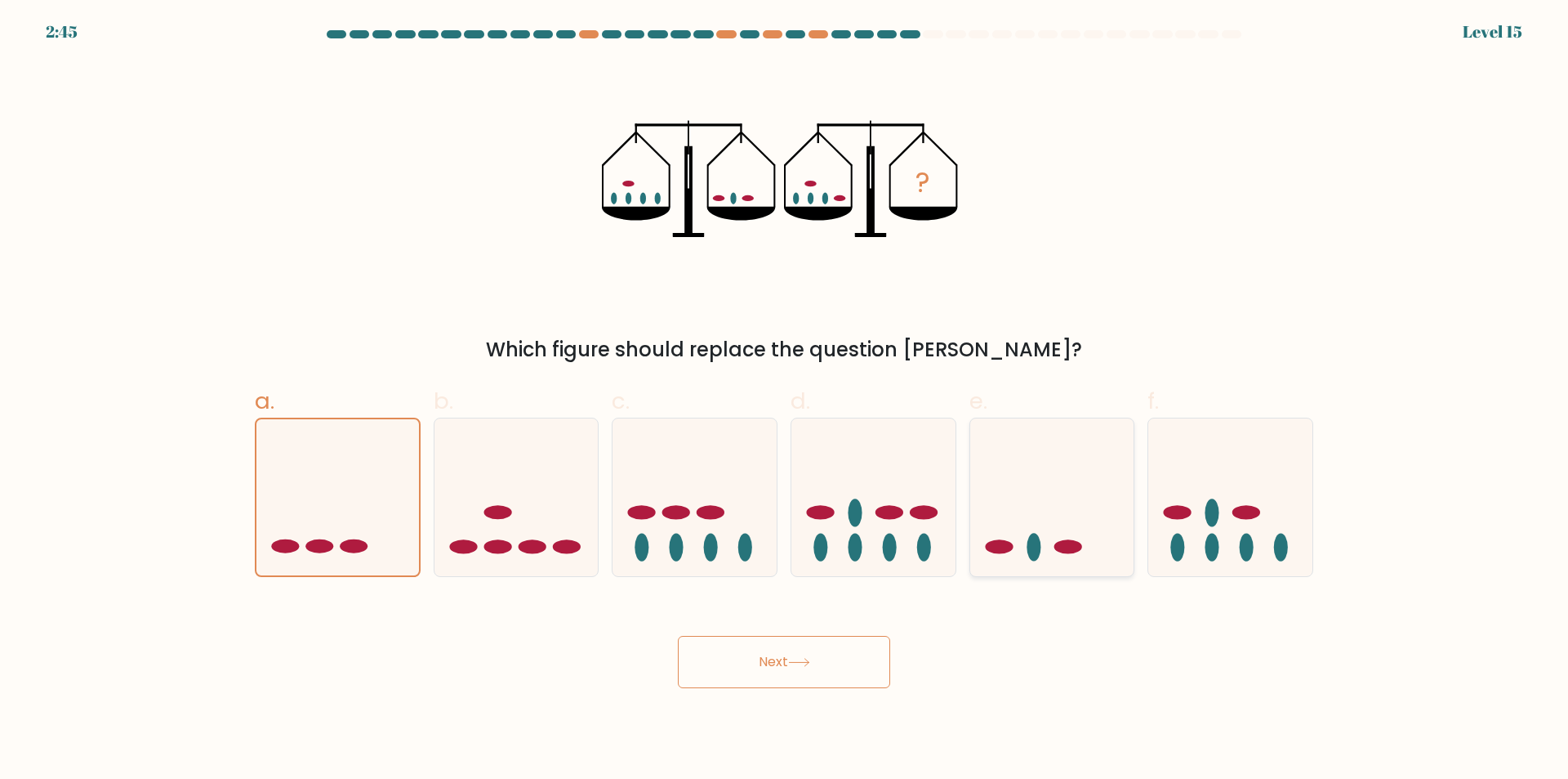
drag, startPoint x: 824, startPoint y: 662, endPoint x: 1073, endPoint y: 435, distance: 336.9
click at [834, 657] on button "Next" at bounding box center [784, 662] width 212 height 53
click at [1076, 435] on icon at bounding box center [1052, 497] width 164 height 135
click at [784, 400] on input "e." at bounding box center [784, 394] width 1 height 11
radio input "true"
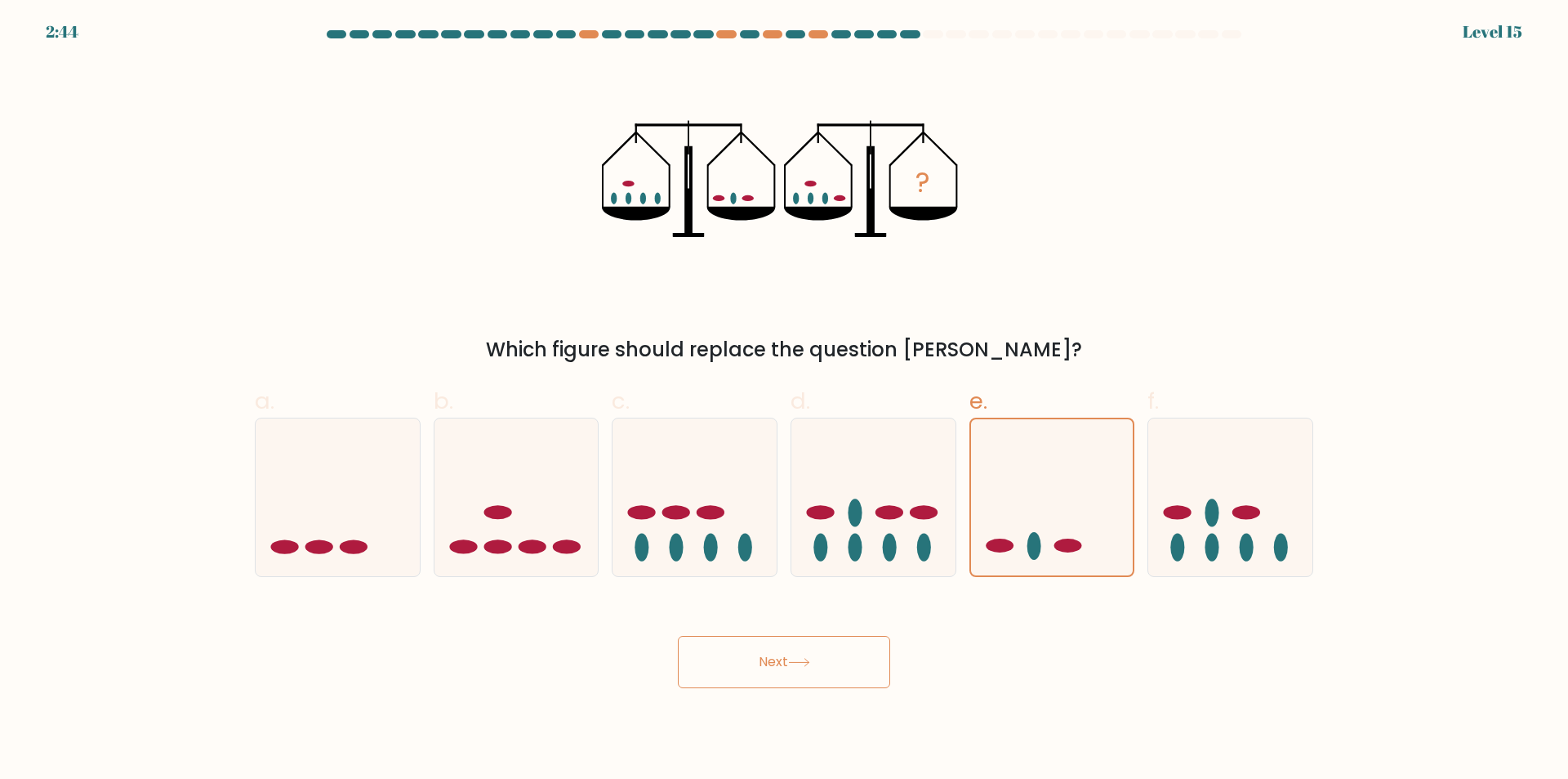
click at [670, 648] on div "Next" at bounding box center [784, 643] width 1078 height 92
drag, startPoint x: 868, startPoint y: 710, endPoint x: 819, endPoint y: 691, distance: 52.6
click at [839, 703] on body "2:44 Level 15" at bounding box center [784, 390] width 1568 height 779
click at [819, 691] on body "2:44 Level 15" at bounding box center [784, 390] width 1568 height 779
click at [816, 680] on button "Next" at bounding box center [784, 662] width 212 height 53
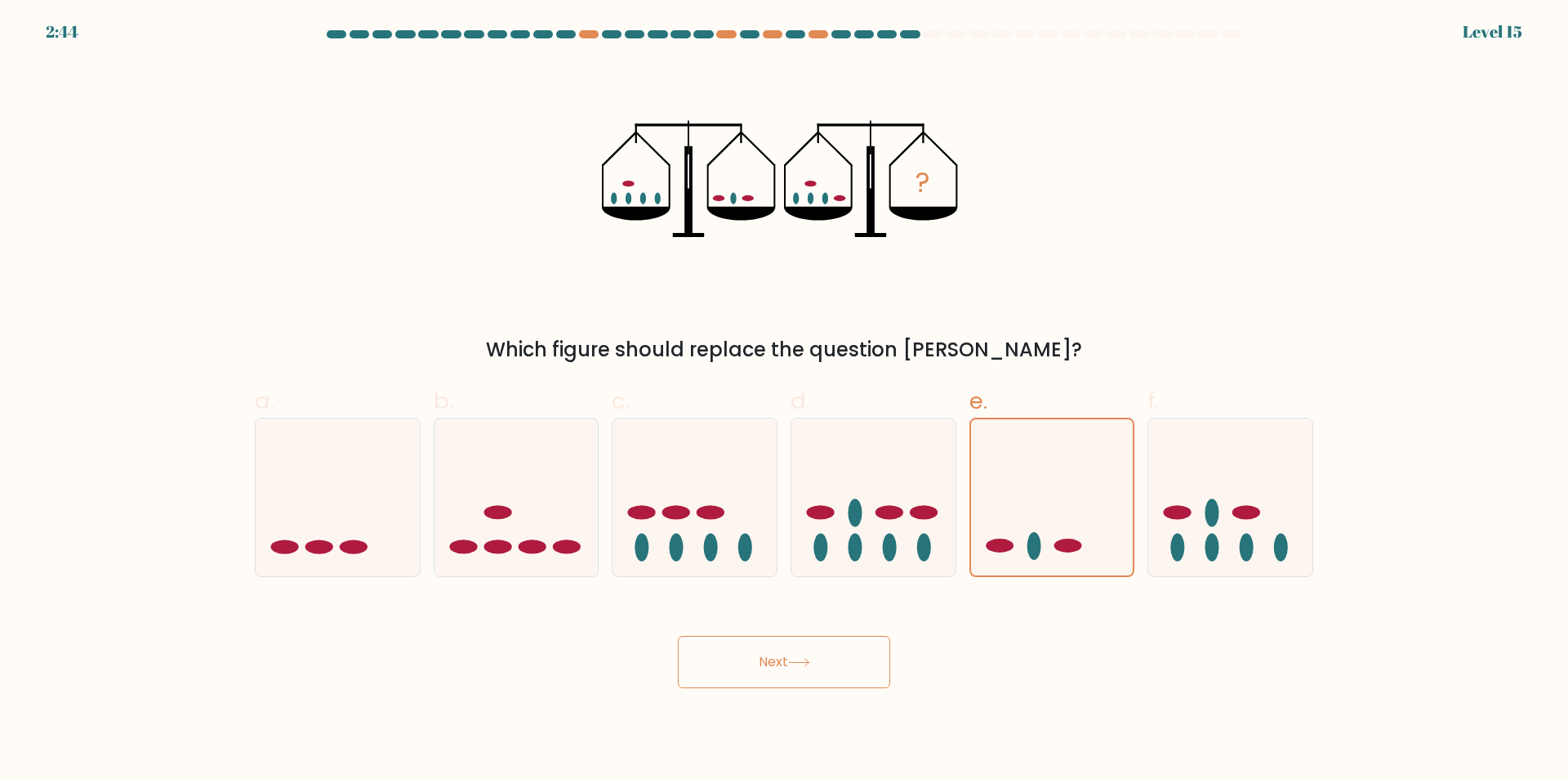
click at [804, 664] on icon at bounding box center [799, 661] width 22 height 9
click at [804, 665] on icon at bounding box center [799, 661] width 22 height 9
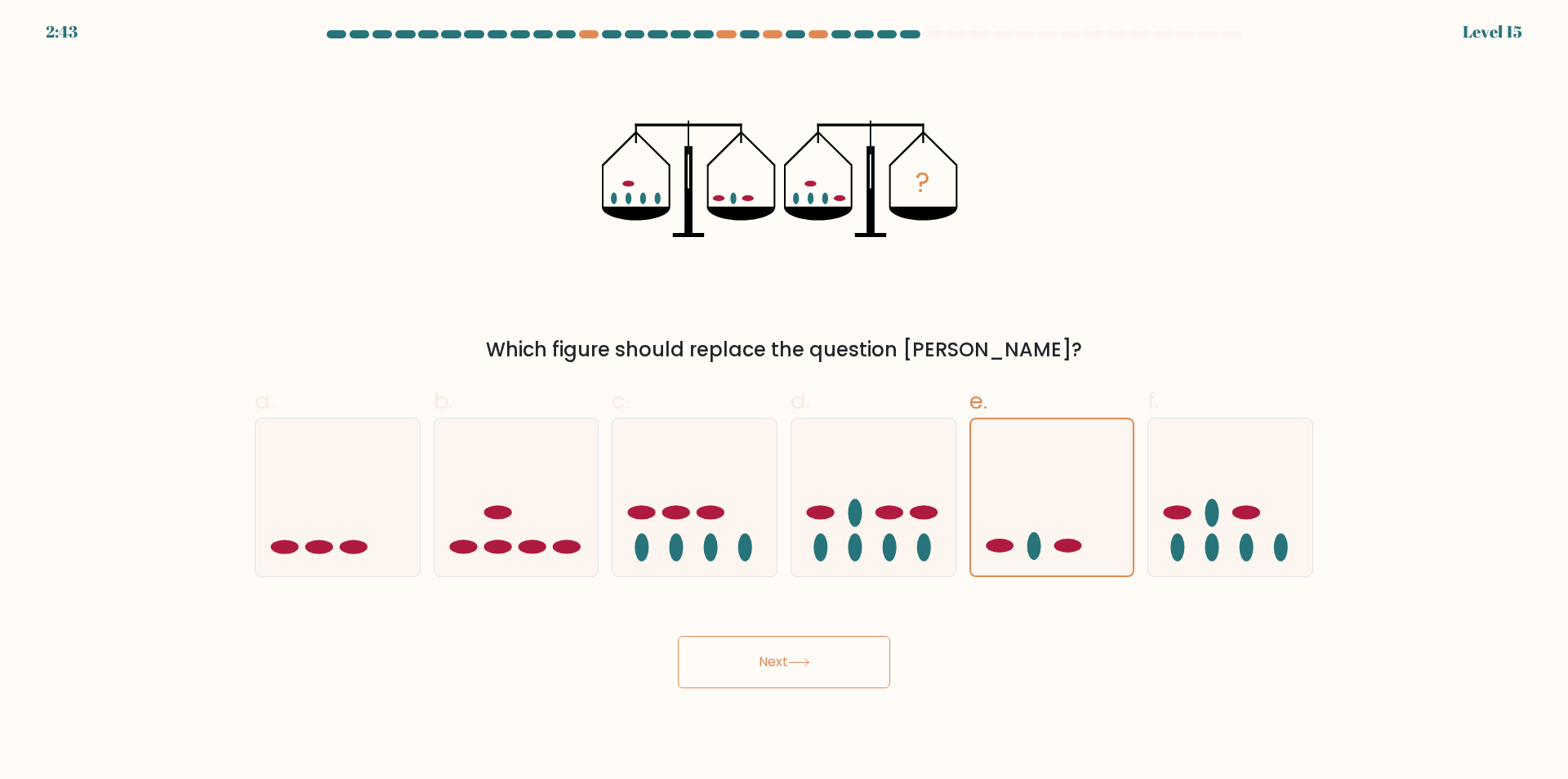
drag, startPoint x: 804, startPoint y: 665, endPoint x: 779, endPoint y: 661, distance: 25.3
click at [799, 664] on icon at bounding box center [799, 661] width 22 height 9
click at [779, 661] on button "Next" at bounding box center [784, 662] width 212 height 53
drag, startPoint x: 736, startPoint y: 662, endPoint x: 581, endPoint y: 628, distance: 158.7
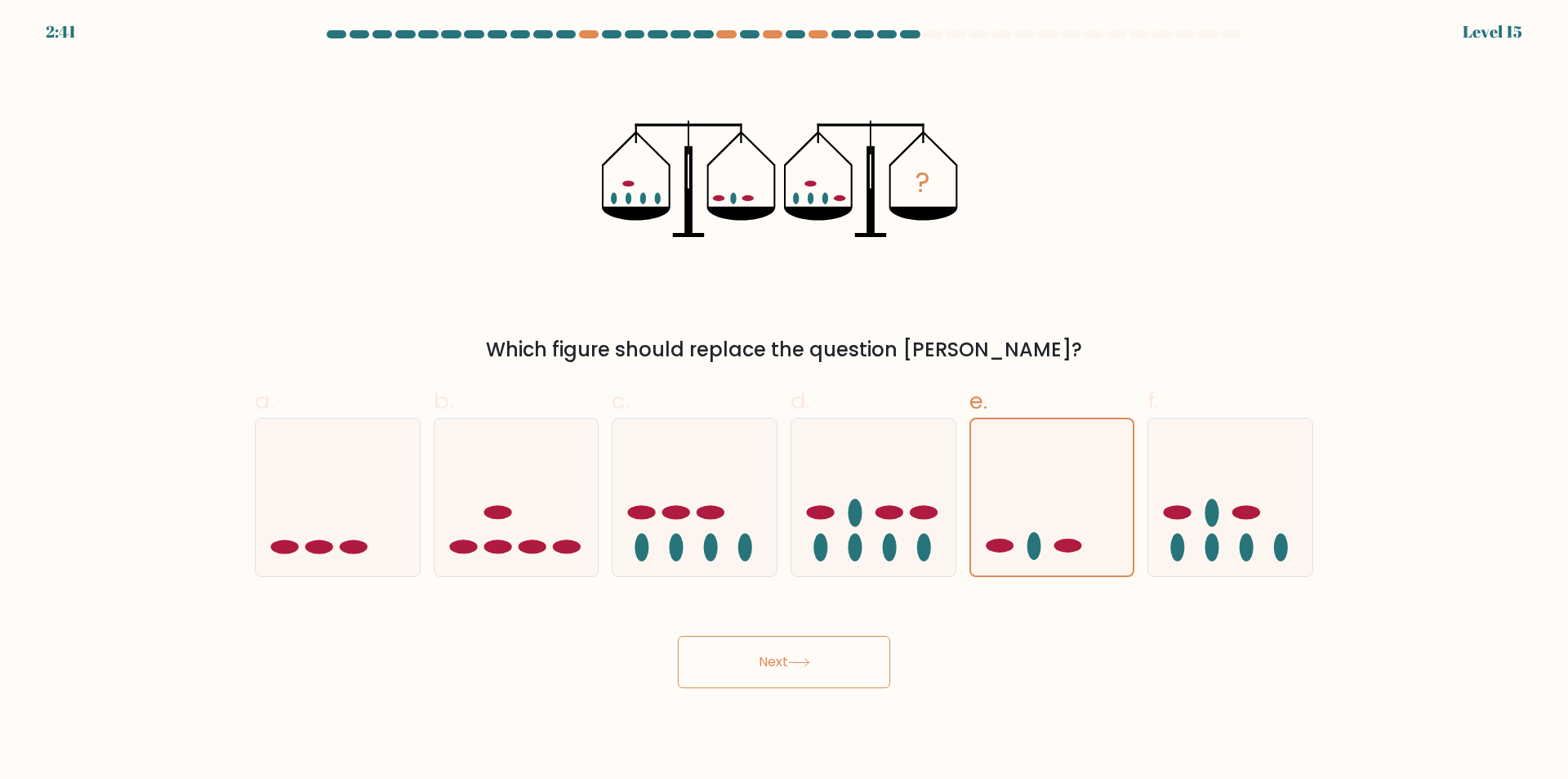
drag, startPoint x: 581, startPoint y: 628, endPoint x: 776, endPoint y: 646, distance: 195.8
click at [776, 646] on button "Next" at bounding box center [784, 662] width 212 height 53
click at [788, 671] on button "Next" at bounding box center [784, 662] width 212 height 53
click at [787, 671] on button "Next" at bounding box center [784, 662] width 212 height 53
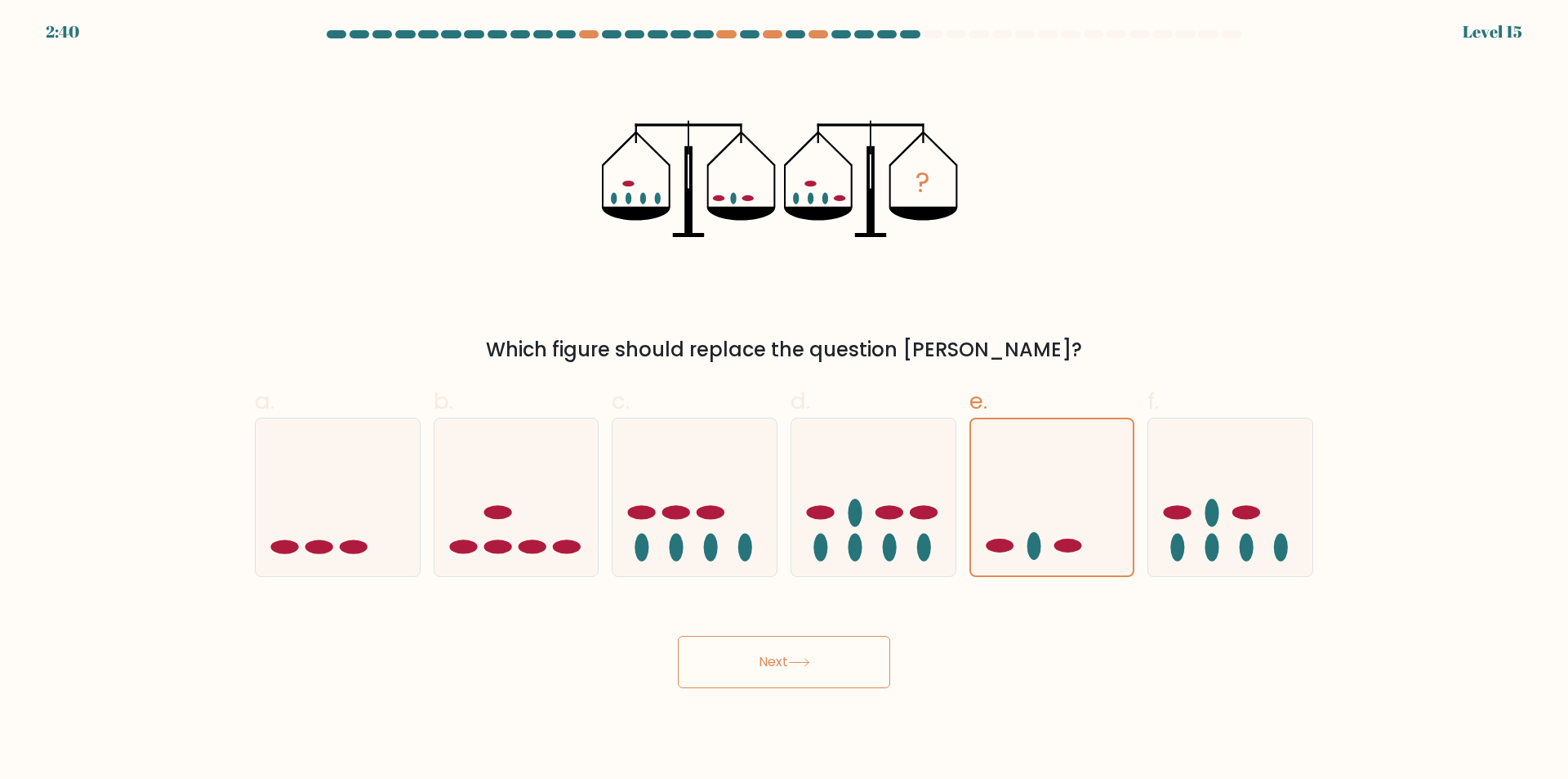
drag, startPoint x: 783, startPoint y: 669, endPoint x: 741, endPoint y: 671, distance: 42.0
click at [782, 669] on button "Next" at bounding box center [784, 662] width 212 height 53
drag, startPoint x: 738, startPoint y: 671, endPoint x: 720, endPoint y: 669, distance: 18.1
click at [720, 669] on button "Next" at bounding box center [784, 662] width 212 height 53
click at [724, 663] on button "Next" at bounding box center [784, 662] width 212 height 53
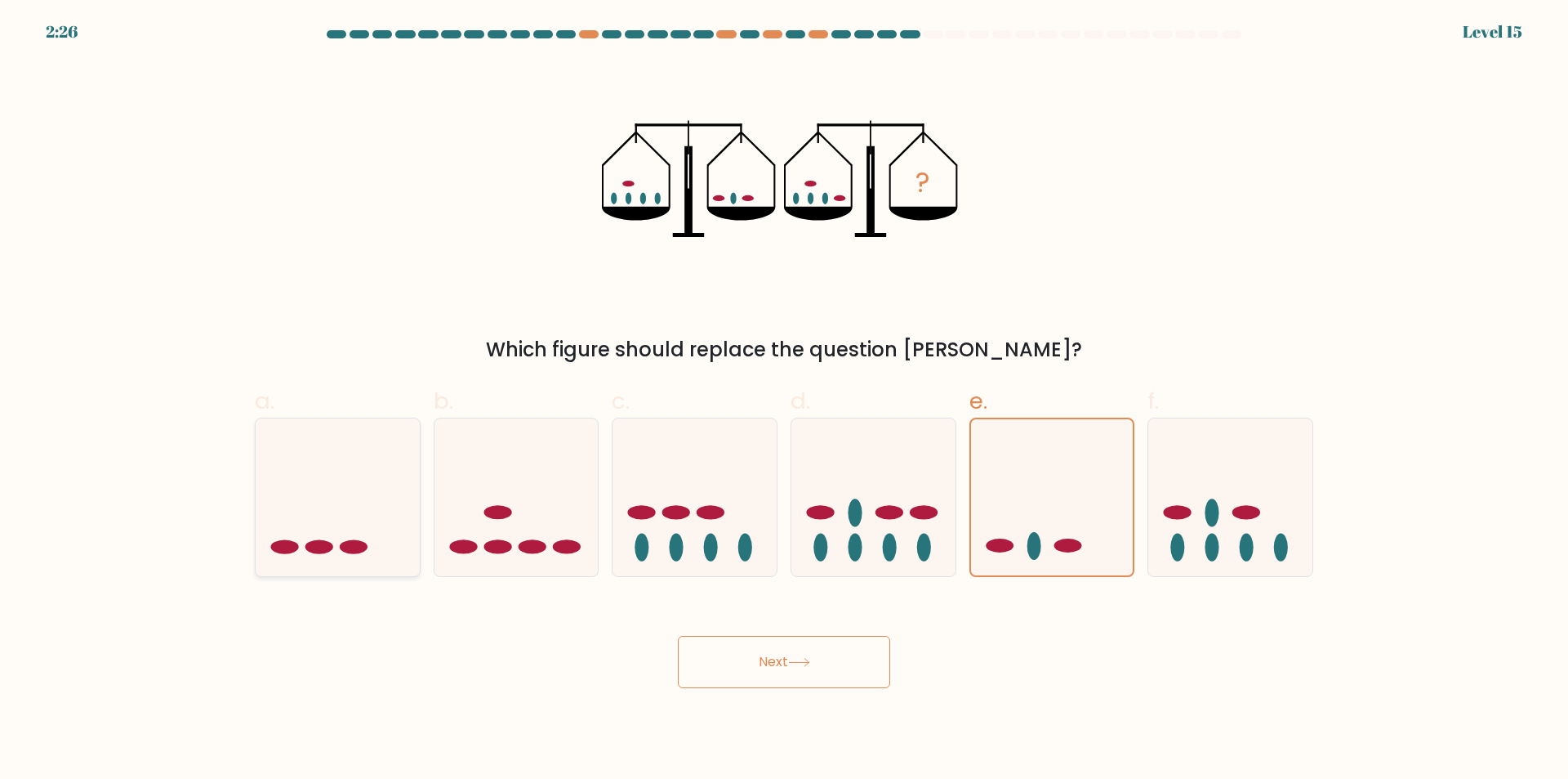
click at [418, 503] on icon at bounding box center [338, 497] width 164 height 135
click at [784, 400] on input "a." at bounding box center [784, 394] width 1 height 11
radio input "true"
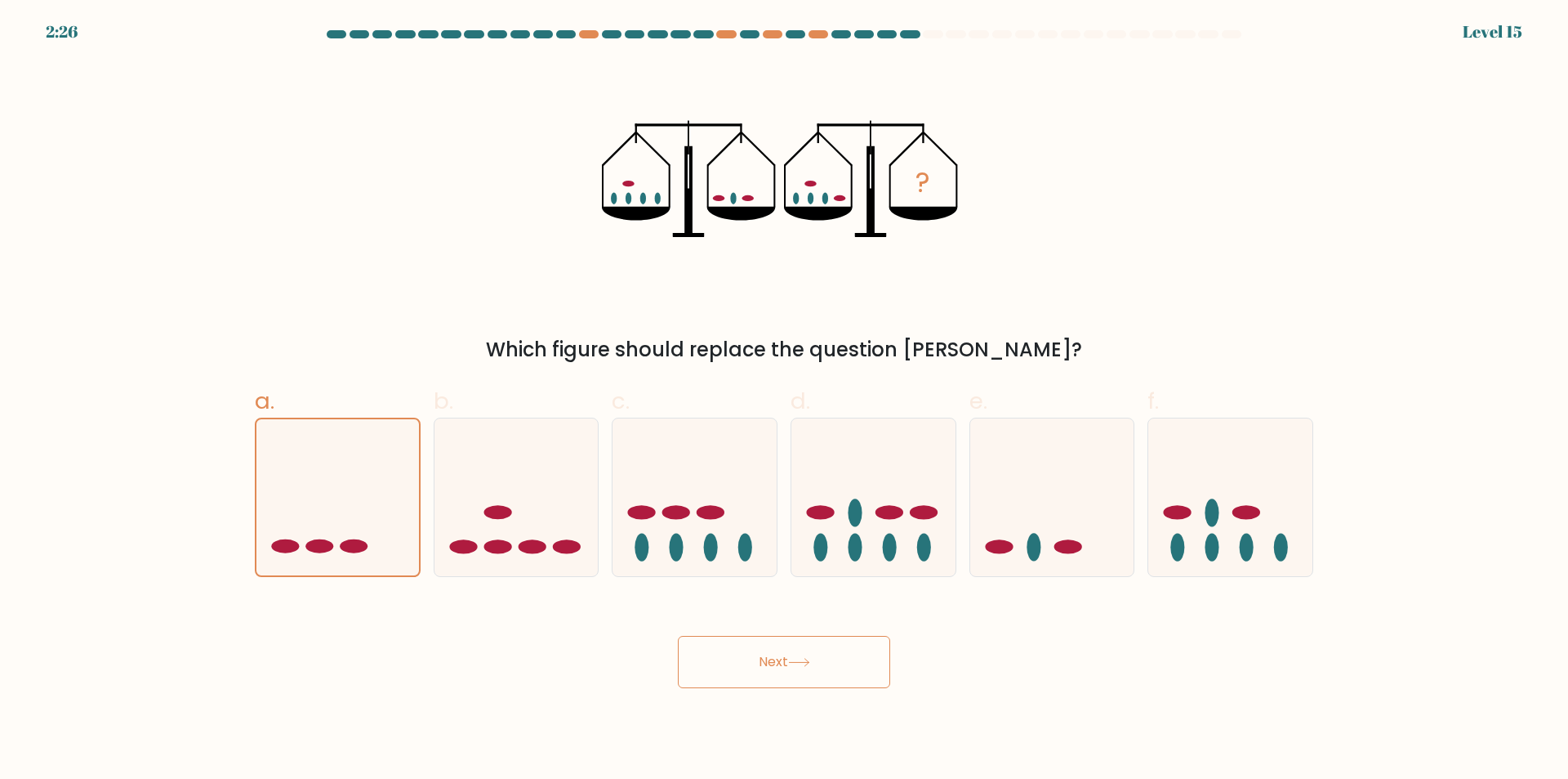
drag, startPoint x: 865, startPoint y: 686, endPoint x: 840, endPoint y: 678, distance: 26.2
click at [862, 686] on button "Next" at bounding box center [784, 662] width 212 height 53
click at [840, 678] on button "Next" at bounding box center [784, 662] width 212 height 53
click at [832, 663] on button "Next" at bounding box center [784, 662] width 212 height 53
click at [828, 652] on button "Next" at bounding box center [784, 662] width 212 height 53
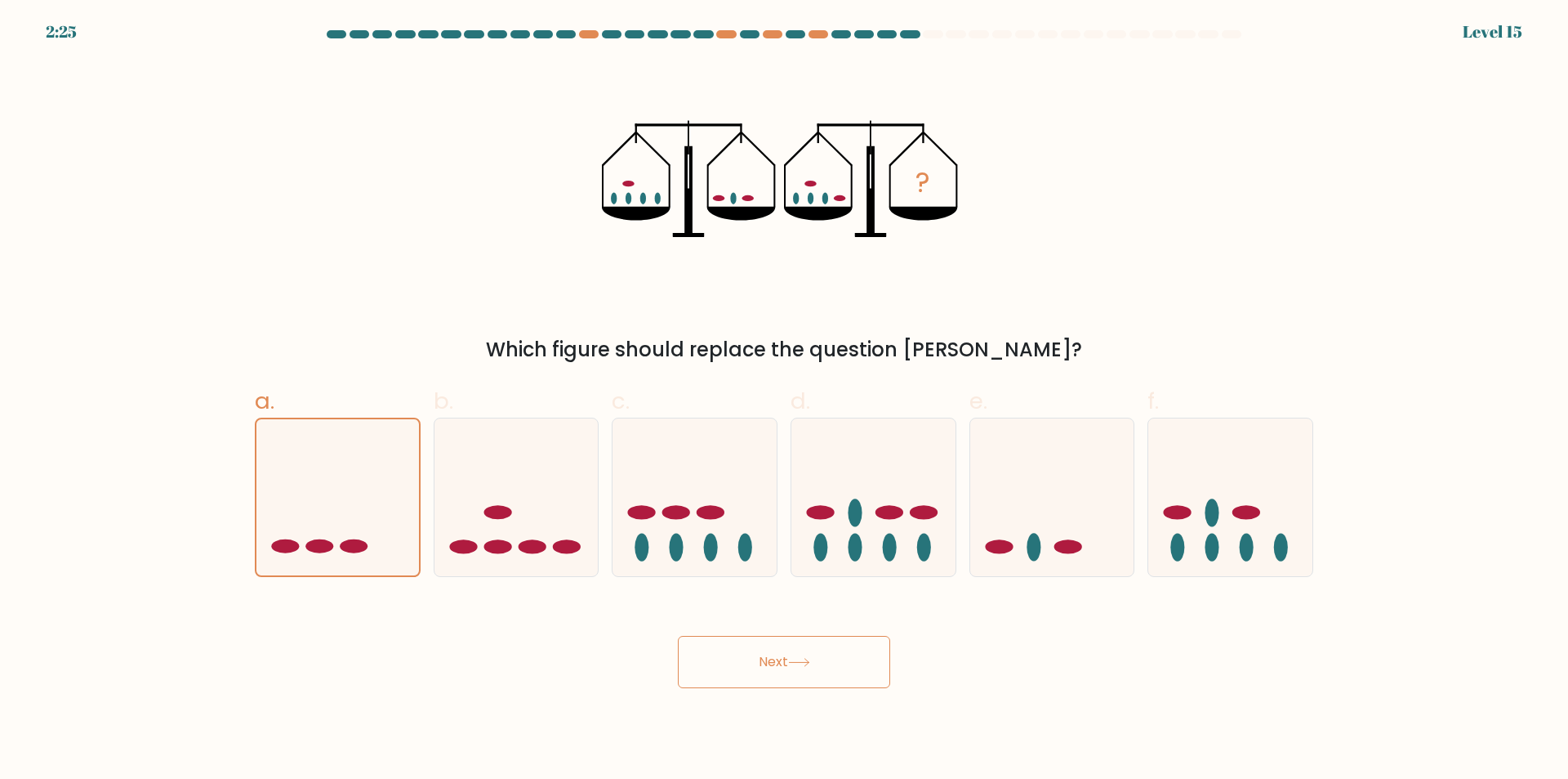
click at [825, 651] on button "Next" at bounding box center [784, 662] width 212 height 53
click at [697, 664] on button "Next" at bounding box center [784, 662] width 212 height 53
click at [708, 668] on button "Next" at bounding box center [784, 662] width 212 height 53
click at [717, 668] on button "Next" at bounding box center [784, 662] width 212 height 53
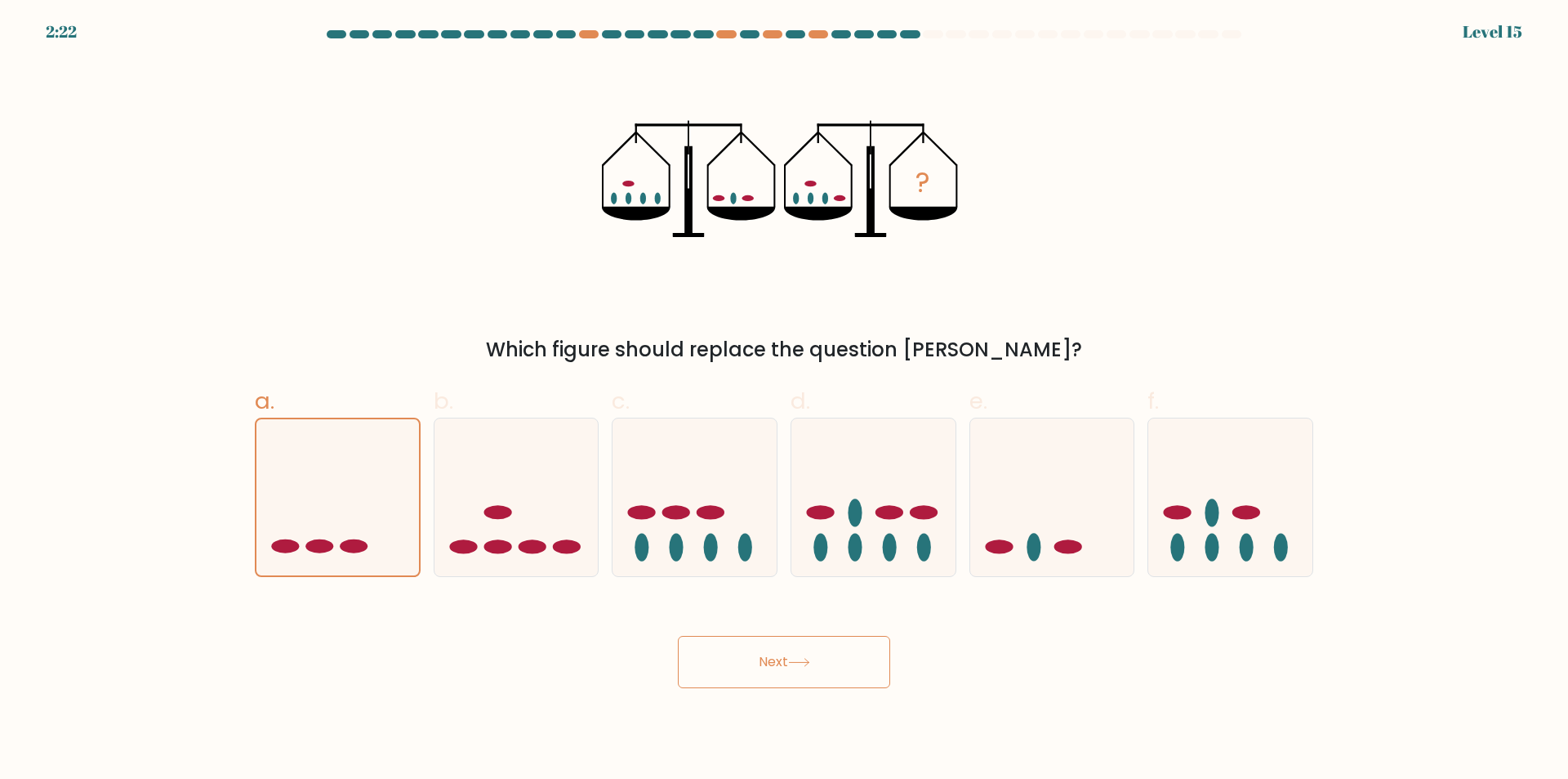
click at [718, 668] on button "Next" at bounding box center [784, 662] width 212 height 53
drag, startPoint x: 718, startPoint y: 668, endPoint x: 708, endPoint y: 652, distance: 18.9
click at [711, 663] on button "Next" at bounding box center [784, 662] width 212 height 53
click at [705, 650] on button "Next" at bounding box center [784, 662] width 212 height 53
click at [704, 648] on button "Next" at bounding box center [784, 662] width 212 height 53
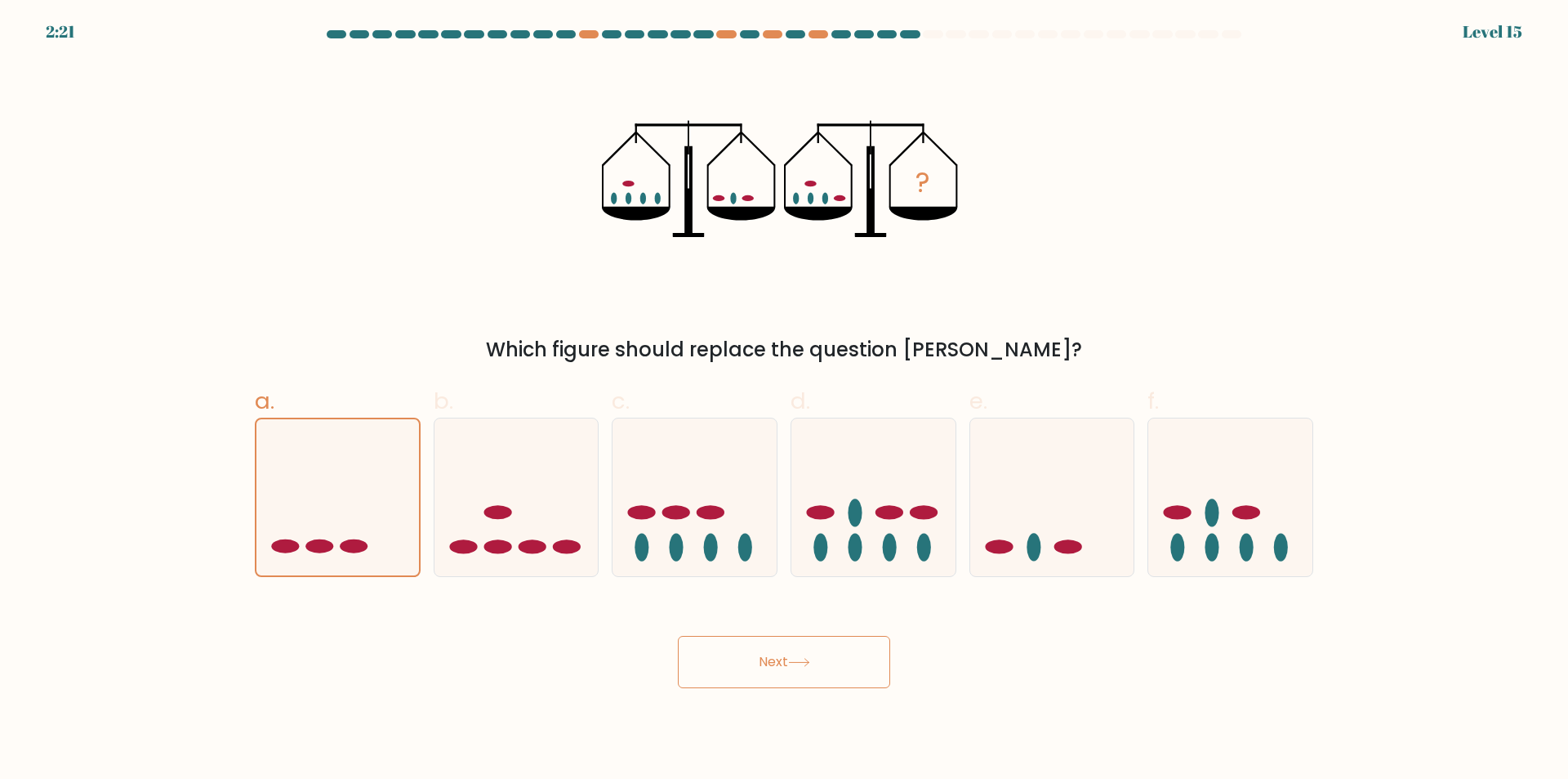
click at [812, 677] on button "Next" at bounding box center [784, 662] width 212 height 53
click at [810, 687] on button "Next" at bounding box center [784, 662] width 212 height 53
drag, startPoint x: 810, startPoint y: 688, endPoint x: 763, endPoint y: 644, distance: 64.4
click at [786, 667] on button "Next" at bounding box center [784, 662] width 212 height 53
click at [798, 657] on button "Next" at bounding box center [784, 662] width 212 height 53
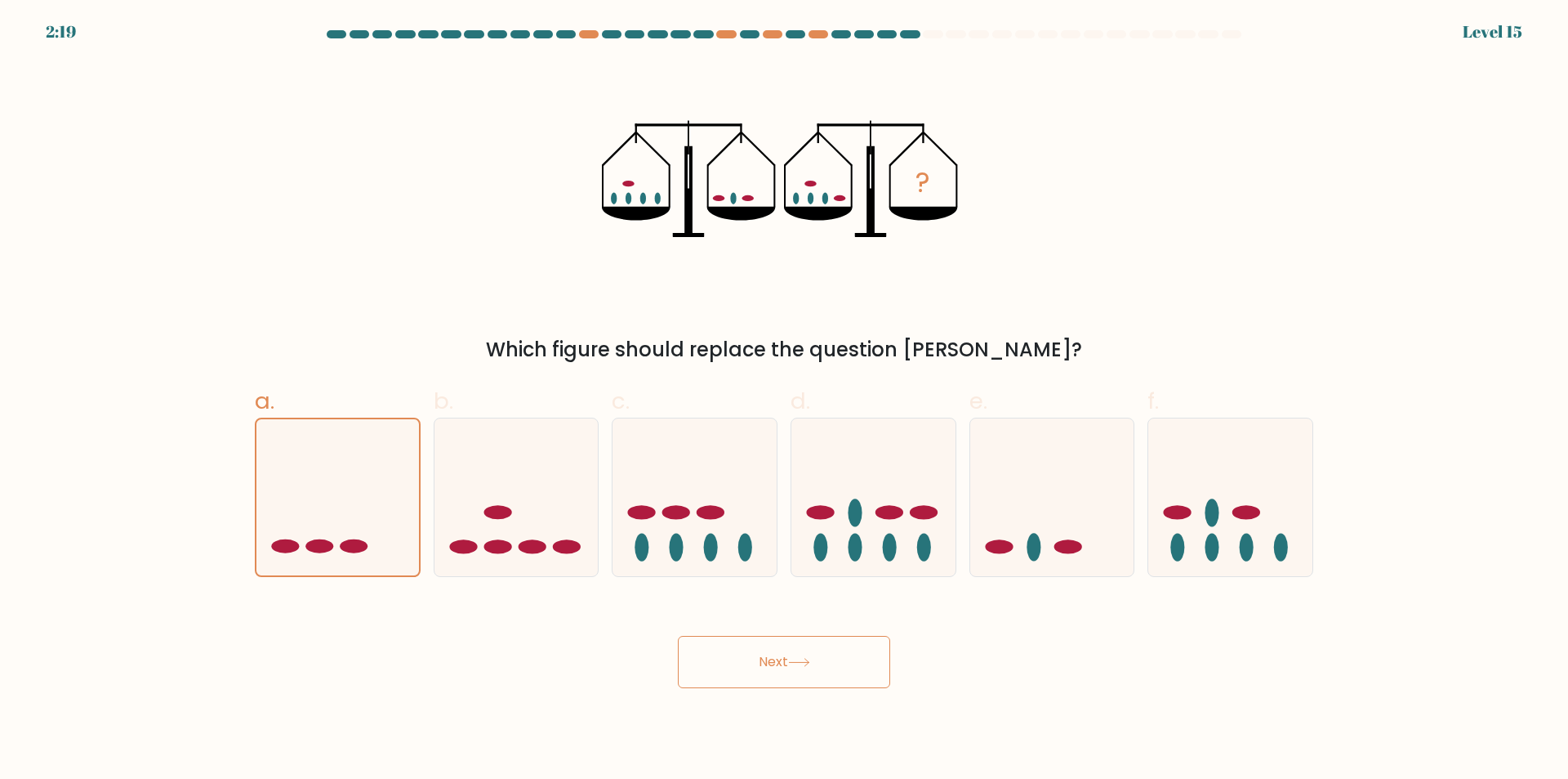
click at [808, 673] on button "Next" at bounding box center [784, 662] width 212 height 53
drag, startPoint x: 810, startPoint y: 671, endPoint x: 854, endPoint y: 568, distance: 112.0
click at [815, 654] on button "Next" at bounding box center [784, 662] width 212 height 53
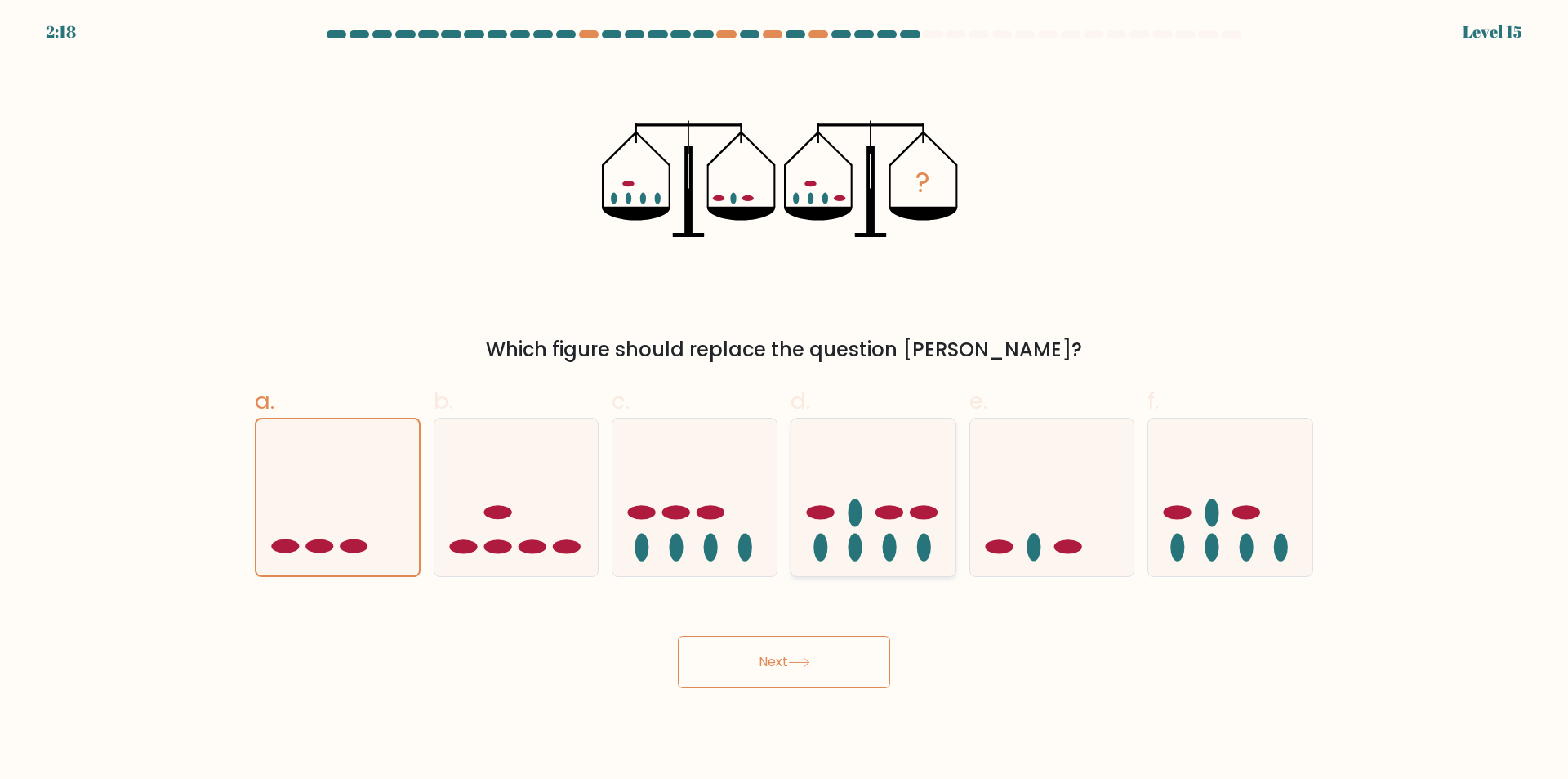
drag, startPoint x: 921, startPoint y: 495, endPoint x: 932, endPoint y: 498, distance: 11.4
click at [922, 495] on icon at bounding box center [873, 497] width 164 height 135
click at [784, 400] on input "d." at bounding box center [784, 394] width 1 height 11
radio input "true"
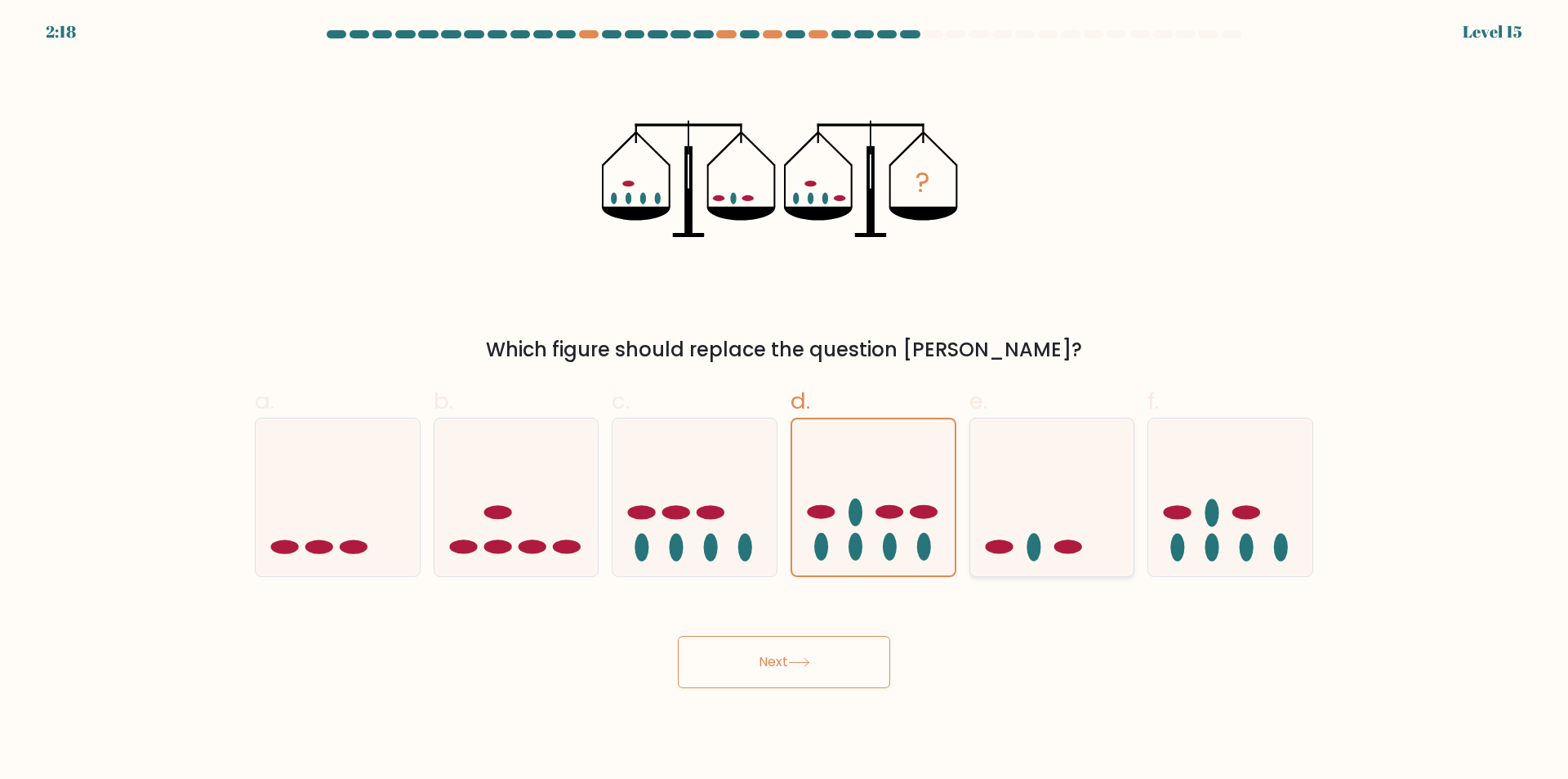
click at [1070, 502] on icon at bounding box center [1052, 497] width 164 height 135
click at [784, 400] on input "e." at bounding box center [784, 394] width 1 height 11
radio input "true"
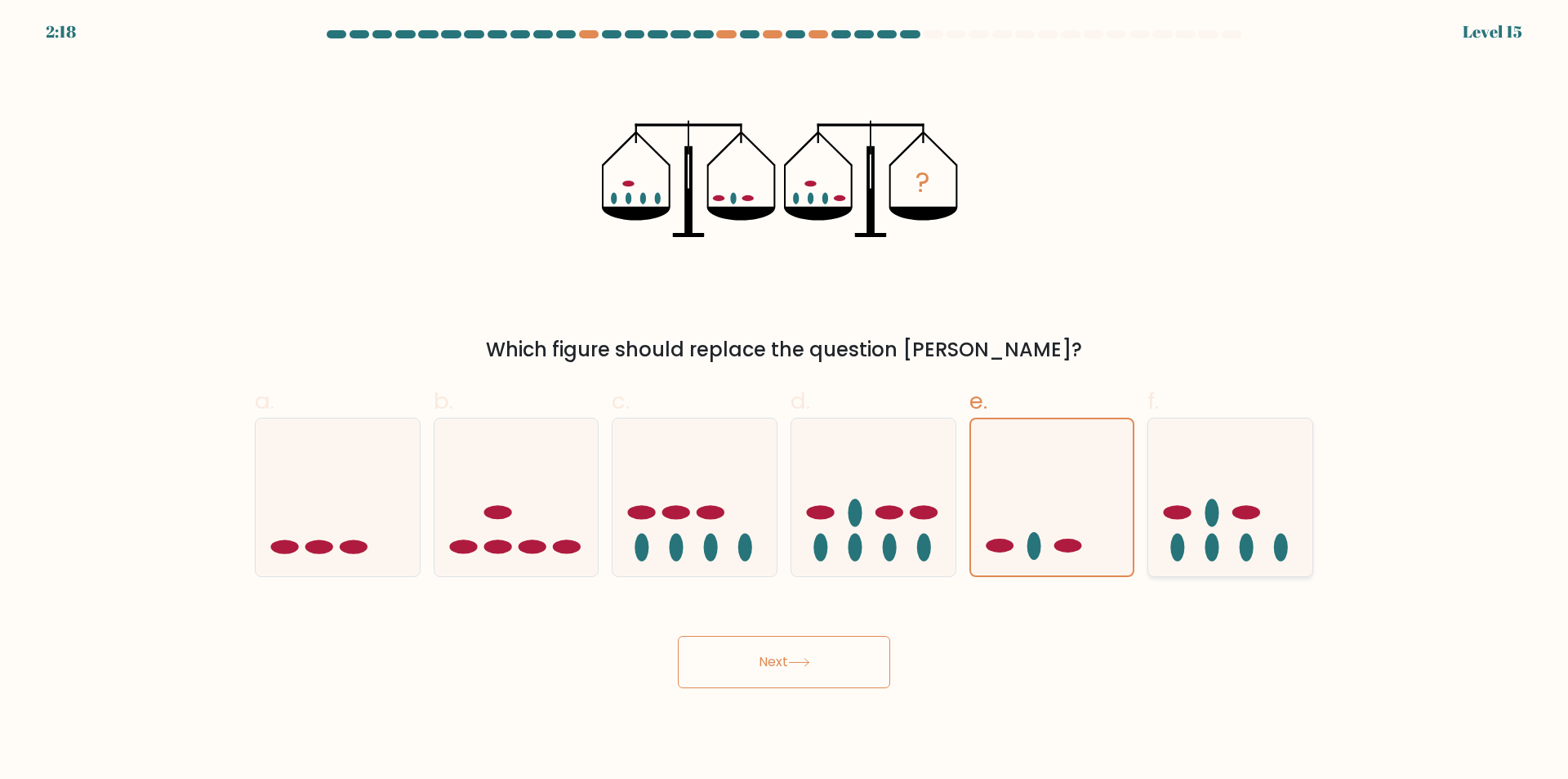
click at [1242, 529] on icon at bounding box center [1230, 497] width 164 height 135
click at [784, 400] on input "f." at bounding box center [784, 394] width 1 height 11
radio input "true"
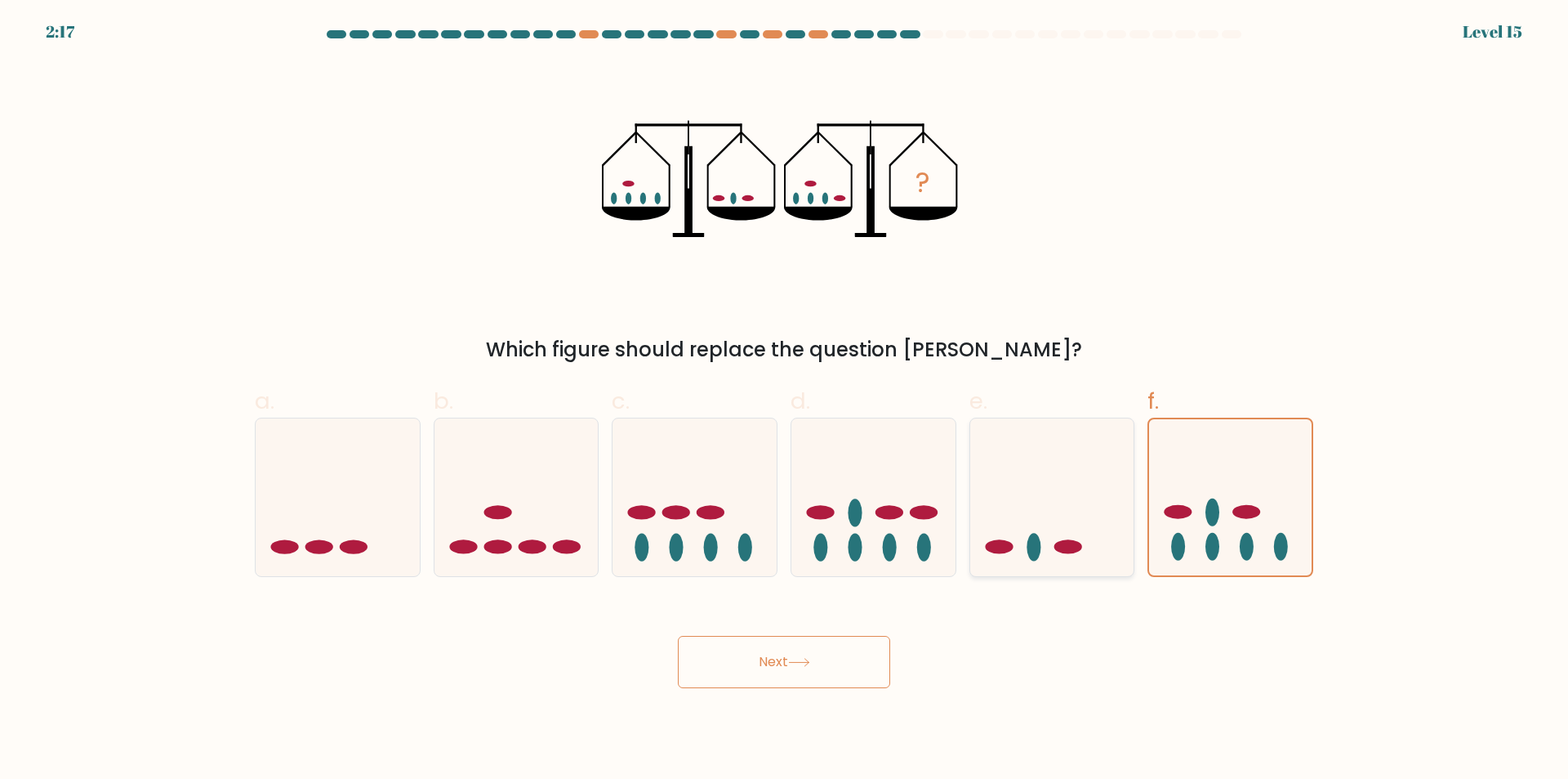
click at [1062, 526] on icon at bounding box center [1052, 497] width 164 height 135
click at [784, 400] on input "e." at bounding box center [784, 394] width 1 height 11
radio input "true"
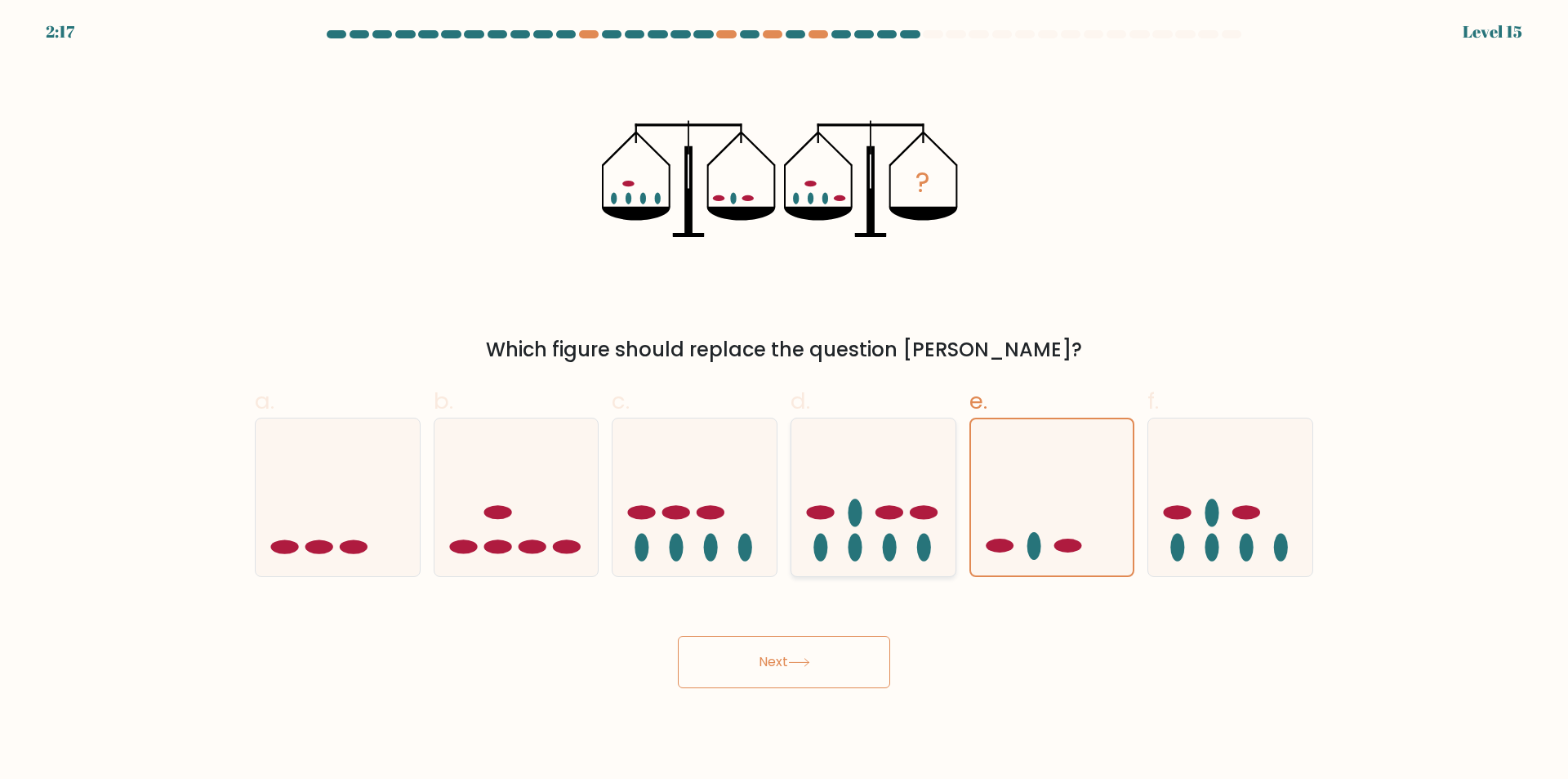
drag, startPoint x: 950, startPoint y: 508, endPoint x: 906, endPoint y: 513, distance: 44.3
click at [936, 512] on icon at bounding box center [873, 497] width 164 height 135
click at [784, 400] on input "d." at bounding box center [784, 394] width 1 height 11
radio input "true"
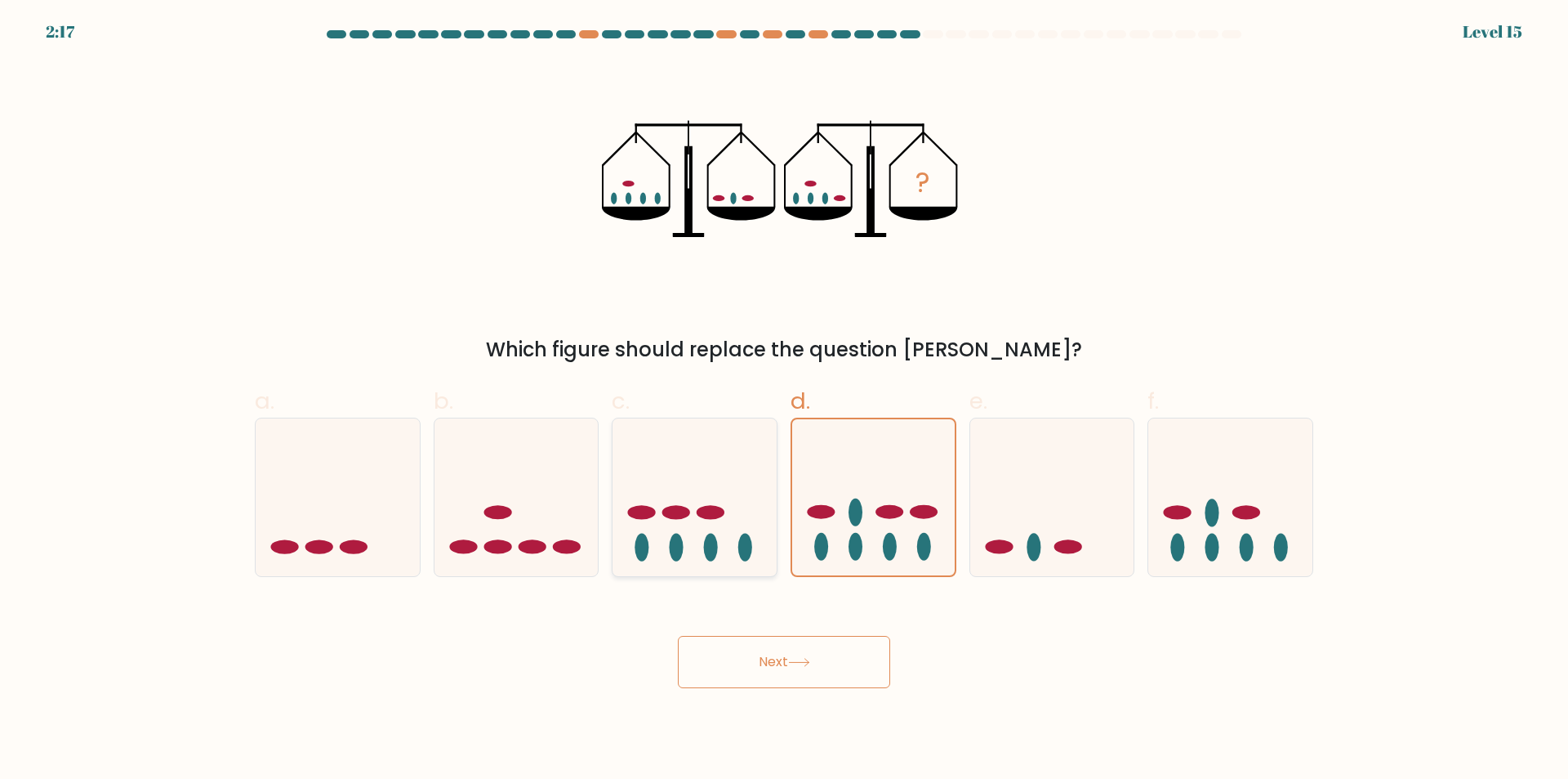
drag, startPoint x: 864, startPoint y: 511, endPoint x: 732, endPoint y: 508, distance: 132.0
click at [862, 513] on icon at bounding box center [873, 497] width 163 height 134
click at [784, 400] on input "d." at bounding box center [784, 394] width 1 height 11
click at [674, 503] on icon at bounding box center [694, 497] width 164 height 135
click at [784, 400] on input "c." at bounding box center [784, 394] width 1 height 11
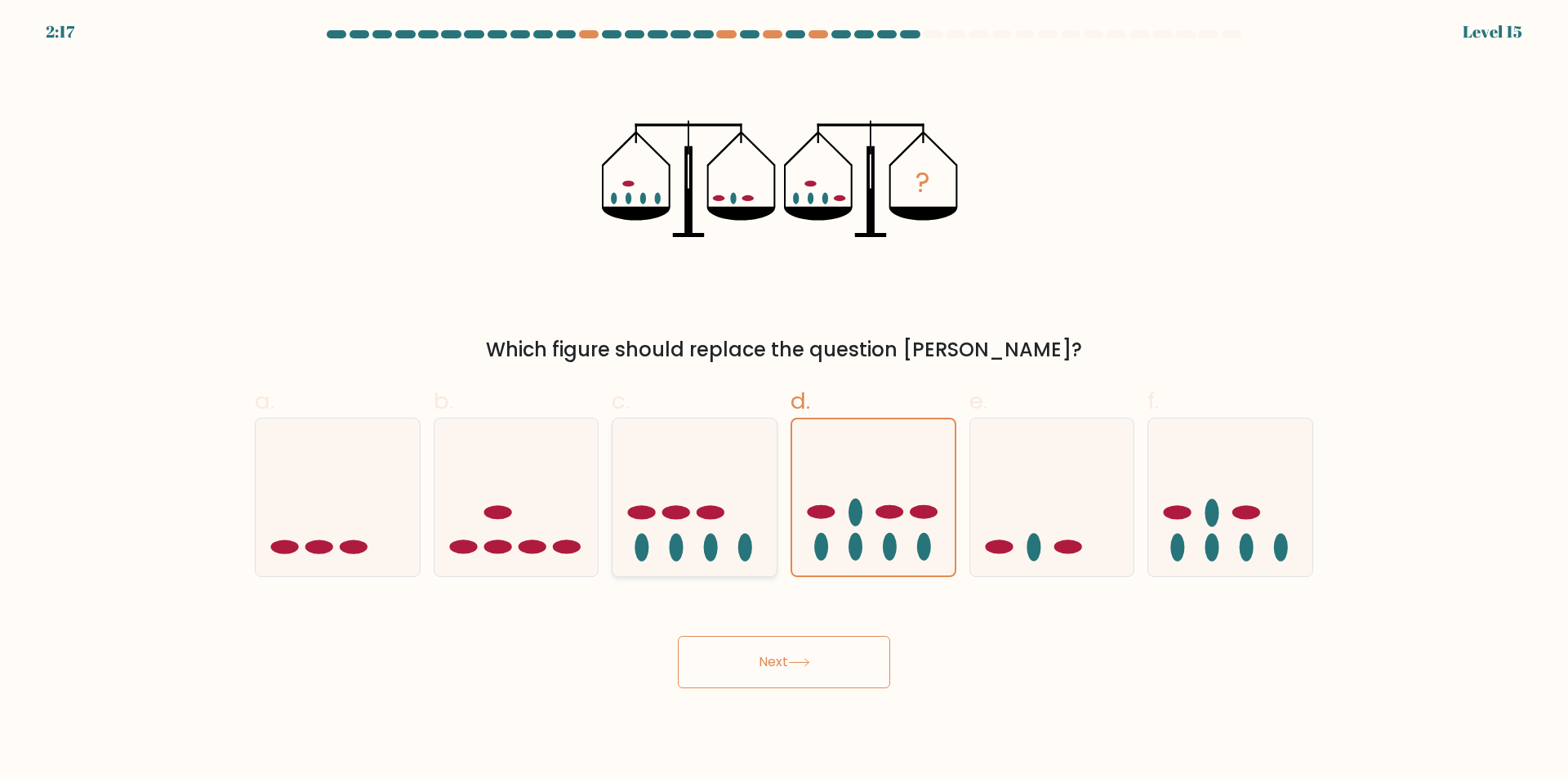
radio input "true"
click at [421, 503] on div "a." at bounding box center [338, 480] width 179 height 193
drag, startPoint x: 236, startPoint y: 474, endPoint x: 290, endPoint y: 500, distance: 59.9
click at [237, 475] on form at bounding box center [784, 358] width 1568 height 657
click at [393, 485] on icon at bounding box center [338, 497] width 164 height 135
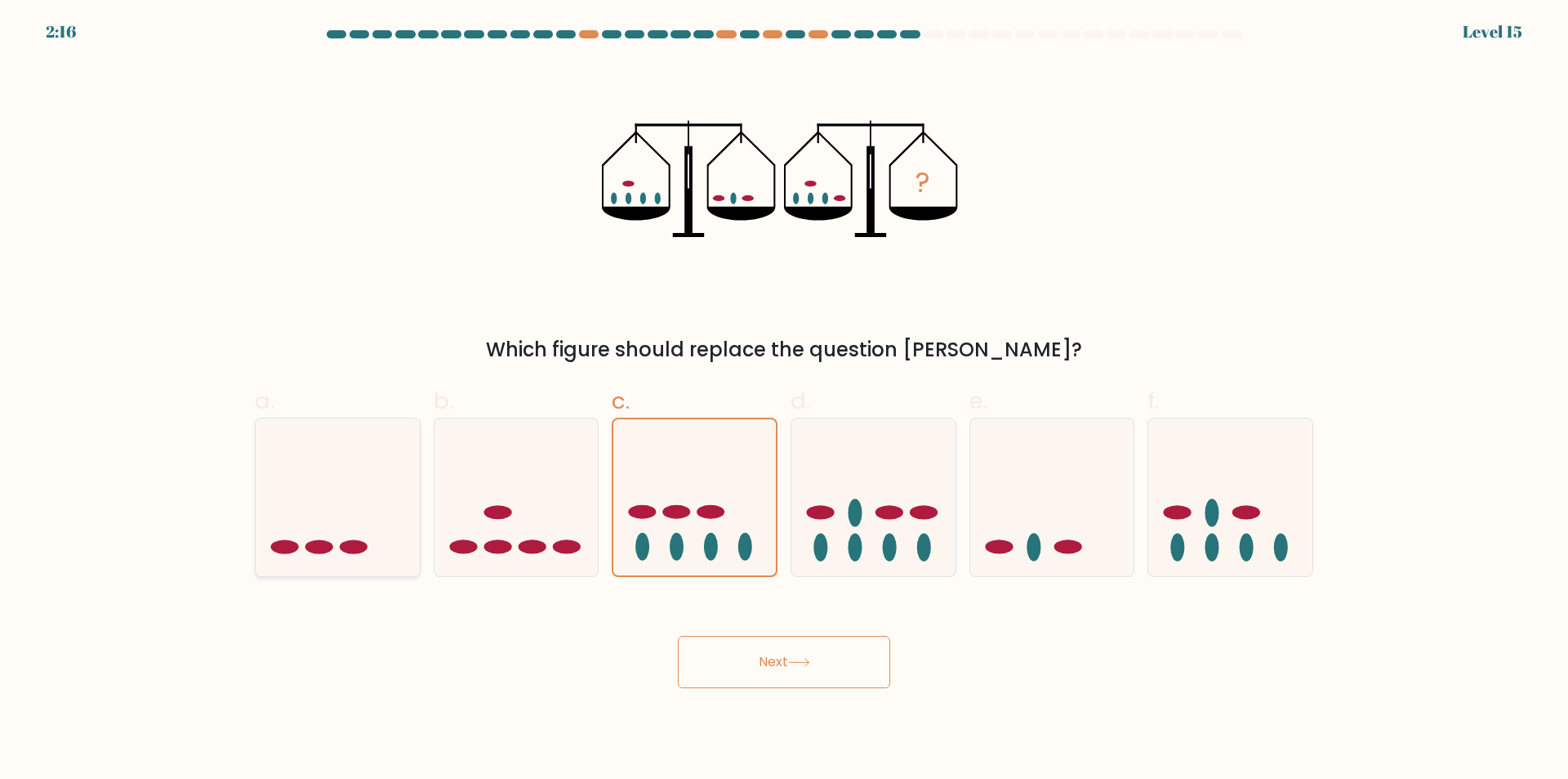
click at [784, 400] on input "a." at bounding box center [784, 394] width 1 height 11
radio input "true"
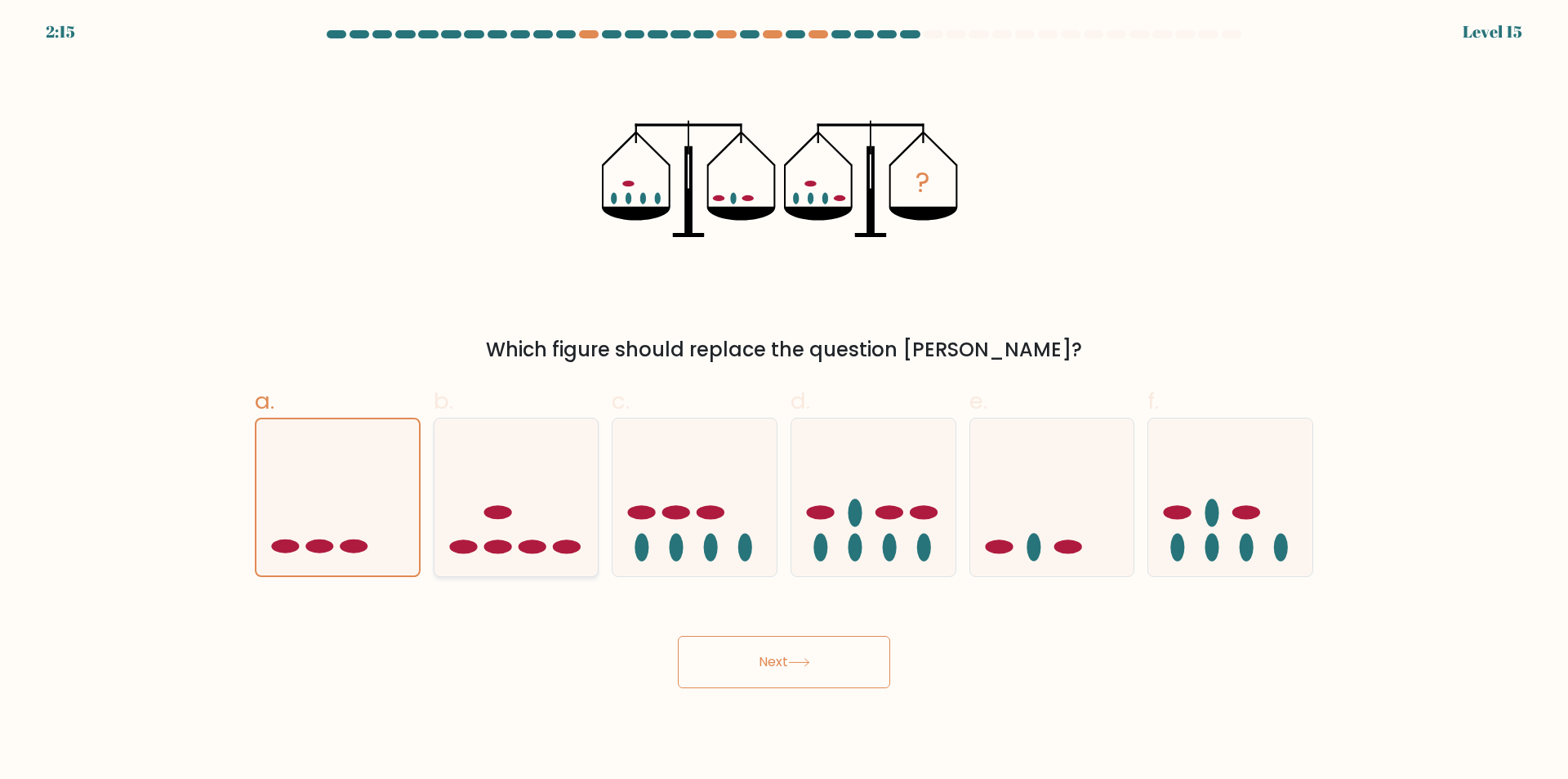
drag, startPoint x: 542, startPoint y: 501, endPoint x: 588, endPoint y: 521, distance: 50.2
click at [542, 501] on icon at bounding box center [516, 497] width 164 height 135
click at [784, 400] on input "b." at bounding box center [784, 394] width 1 height 11
radio input "true"
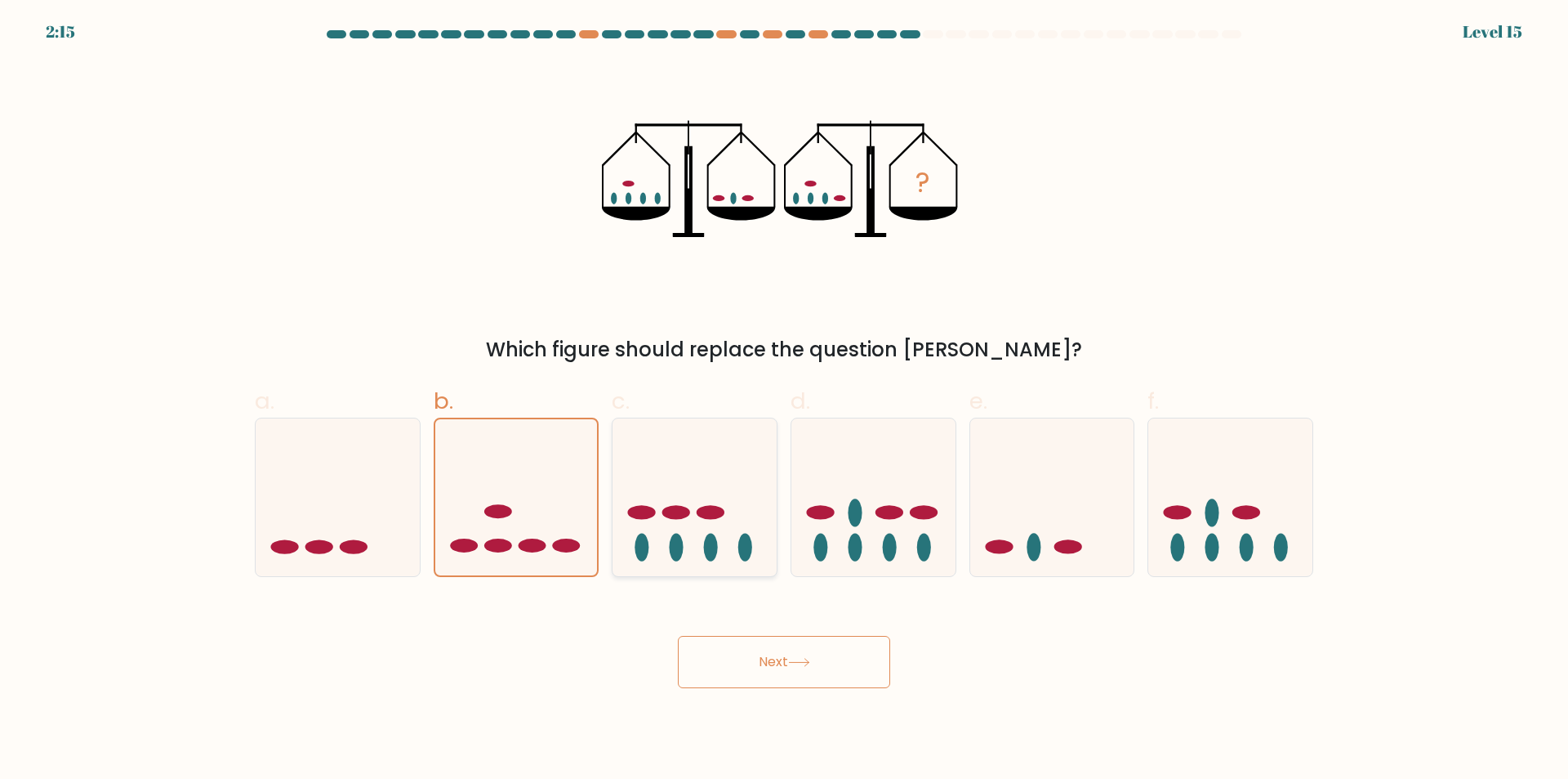
click at [733, 538] on icon at bounding box center [694, 497] width 164 height 135
click at [784, 400] on input "c." at bounding box center [784, 394] width 1 height 11
radio input "true"
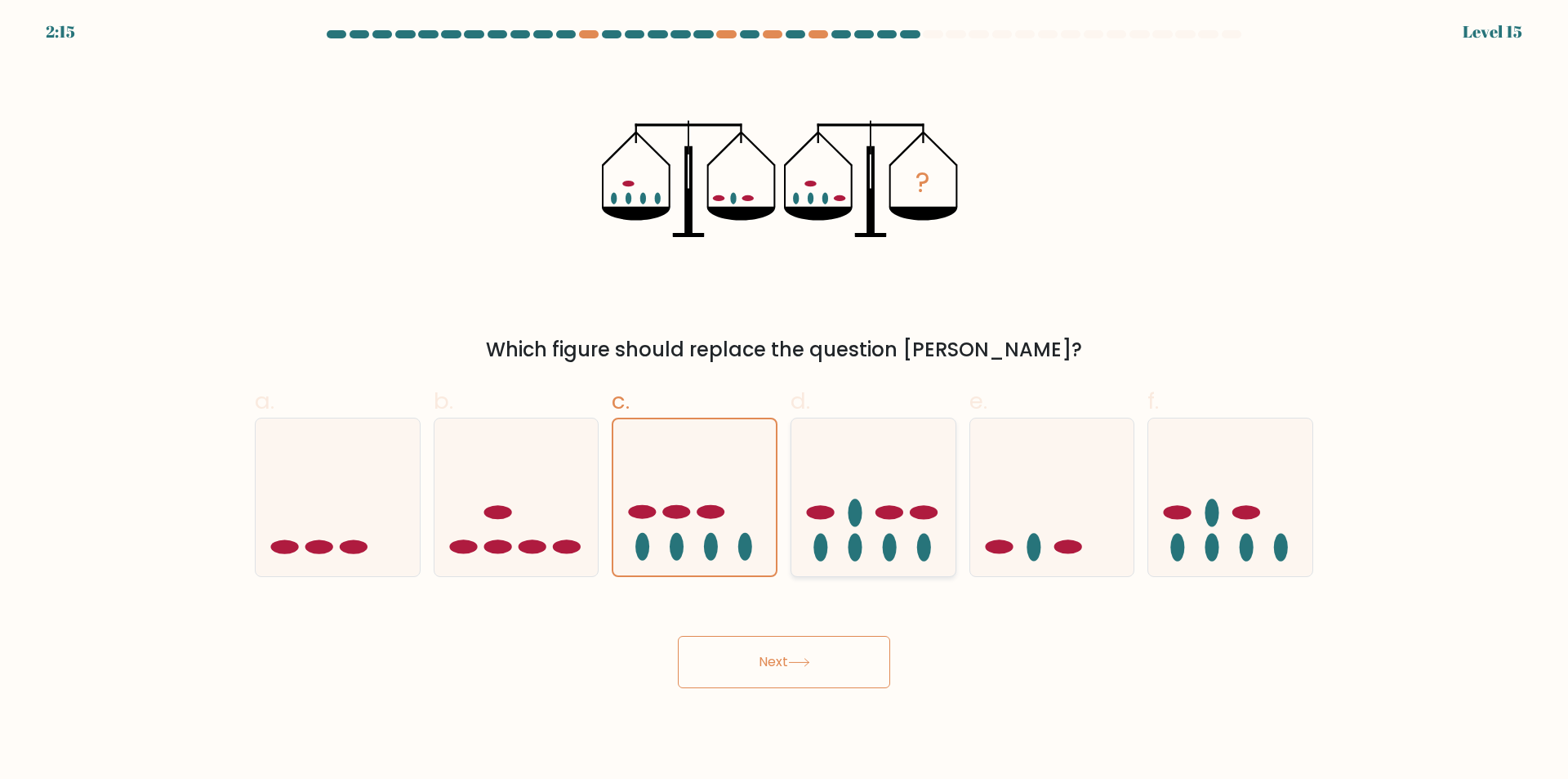
click at [826, 556] on icon at bounding box center [873, 497] width 164 height 135
click at [784, 400] on input "d." at bounding box center [784, 394] width 1 height 11
radio input "true"
click at [783, 644] on button "Next" at bounding box center [784, 662] width 212 height 53
click at [784, 645] on button "Next" at bounding box center [784, 662] width 212 height 53
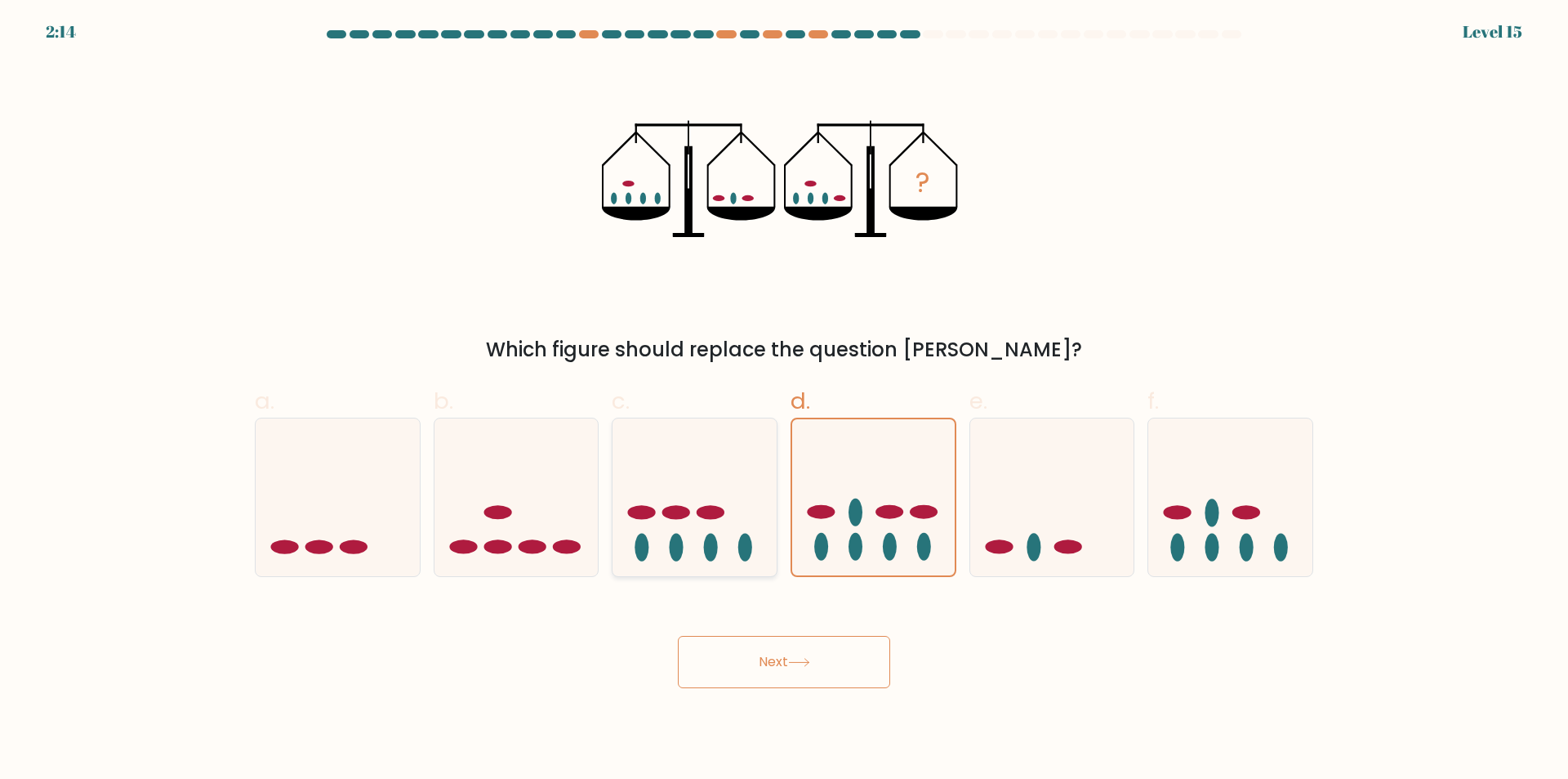
drag, startPoint x: 747, startPoint y: 492, endPoint x: 761, endPoint y: 551, distance: 60.6
click at [747, 499] on icon at bounding box center [694, 497] width 164 height 135
click at [784, 400] on input "c." at bounding box center [784, 394] width 1 height 11
radio input "true"
drag, startPoint x: 761, startPoint y: 659, endPoint x: 759, endPoint y: 670, distance: 11.2
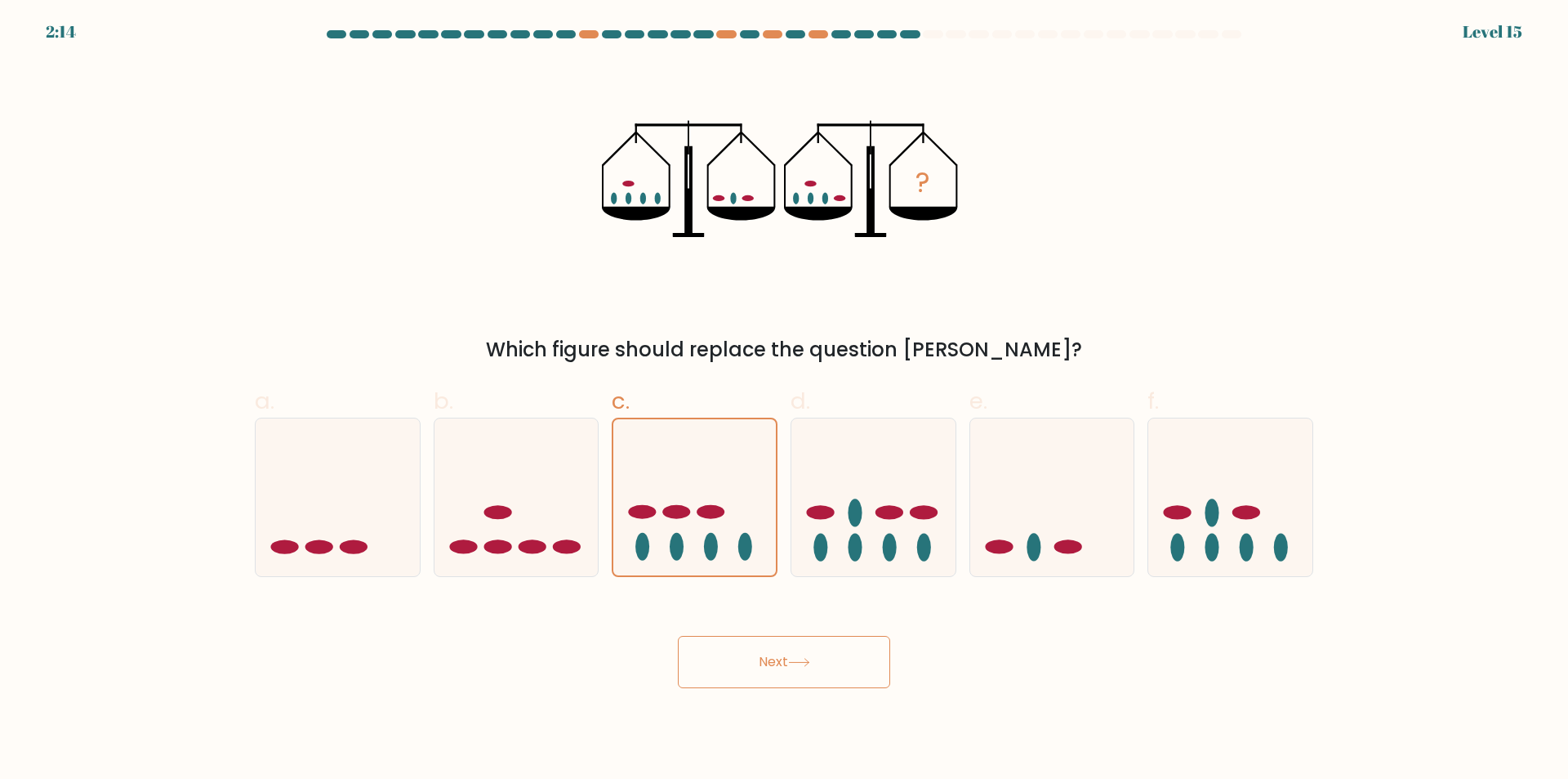
click at [759, 668] on button "Next" at bounding box center [784, 662] width 212 height 53
click at [759, 670] on button "Next" at bounding box center [784, 662] width 212 height 53
click at [755, 661] on button "Next" at bounding box center [784, 662] width 212 height 53
drag, startPoint x: 748, startPoint y: 621, endPoint x: 757, endPoint y: 643, distance: 23.8
click at [748, 623] on div "Next" at bounding box center [784, 643] width 1078 height 92
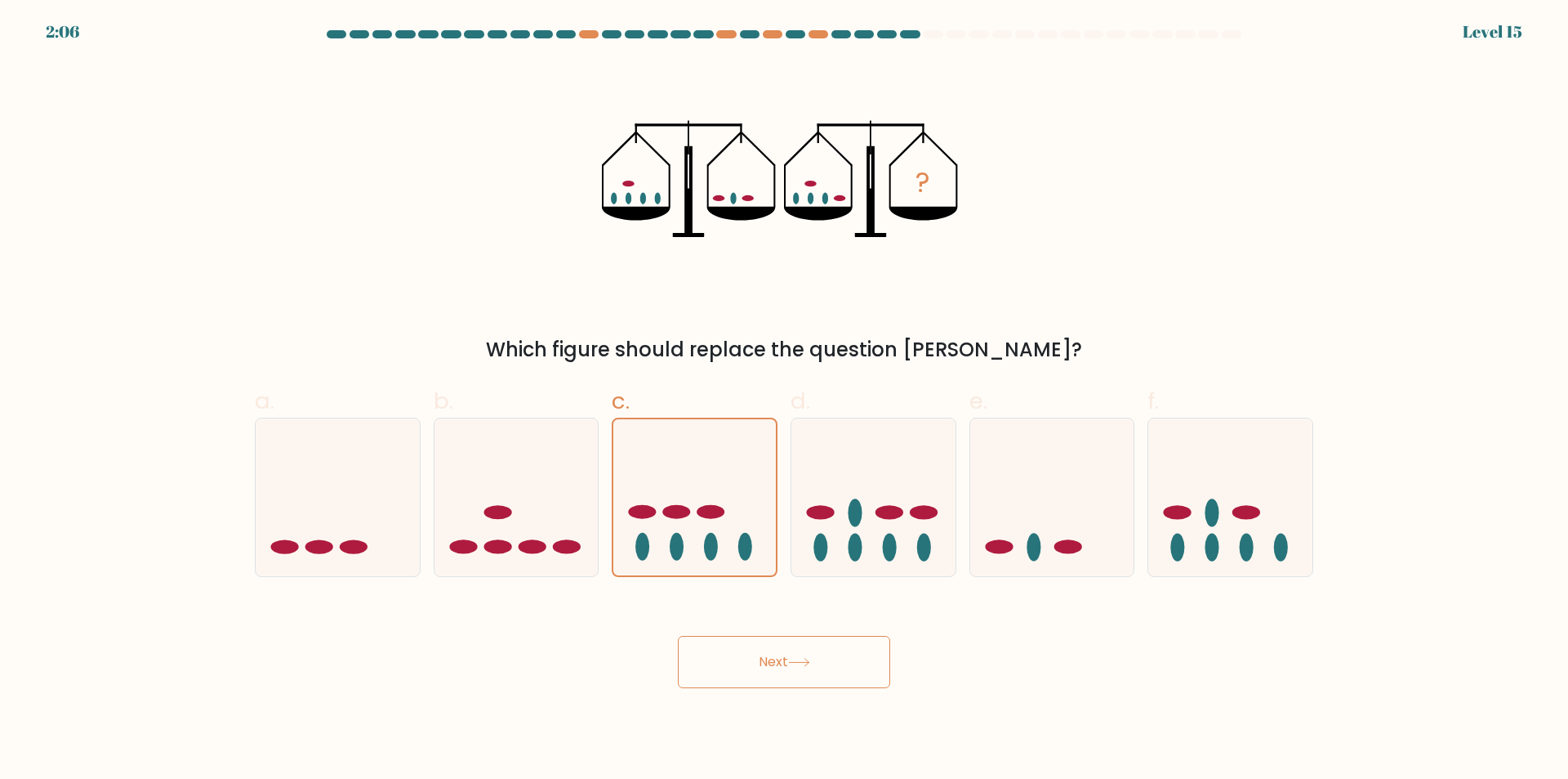
click at [764, 655] on button "Next" at bounding box center [784, 662] width 212 height 53
click at [764, 656] on button "Next" at bounding box center [784, 662] width 212 height 53
click at [703, 611] on div "Next" at bounding box center [784, 643] width 1078 height 92
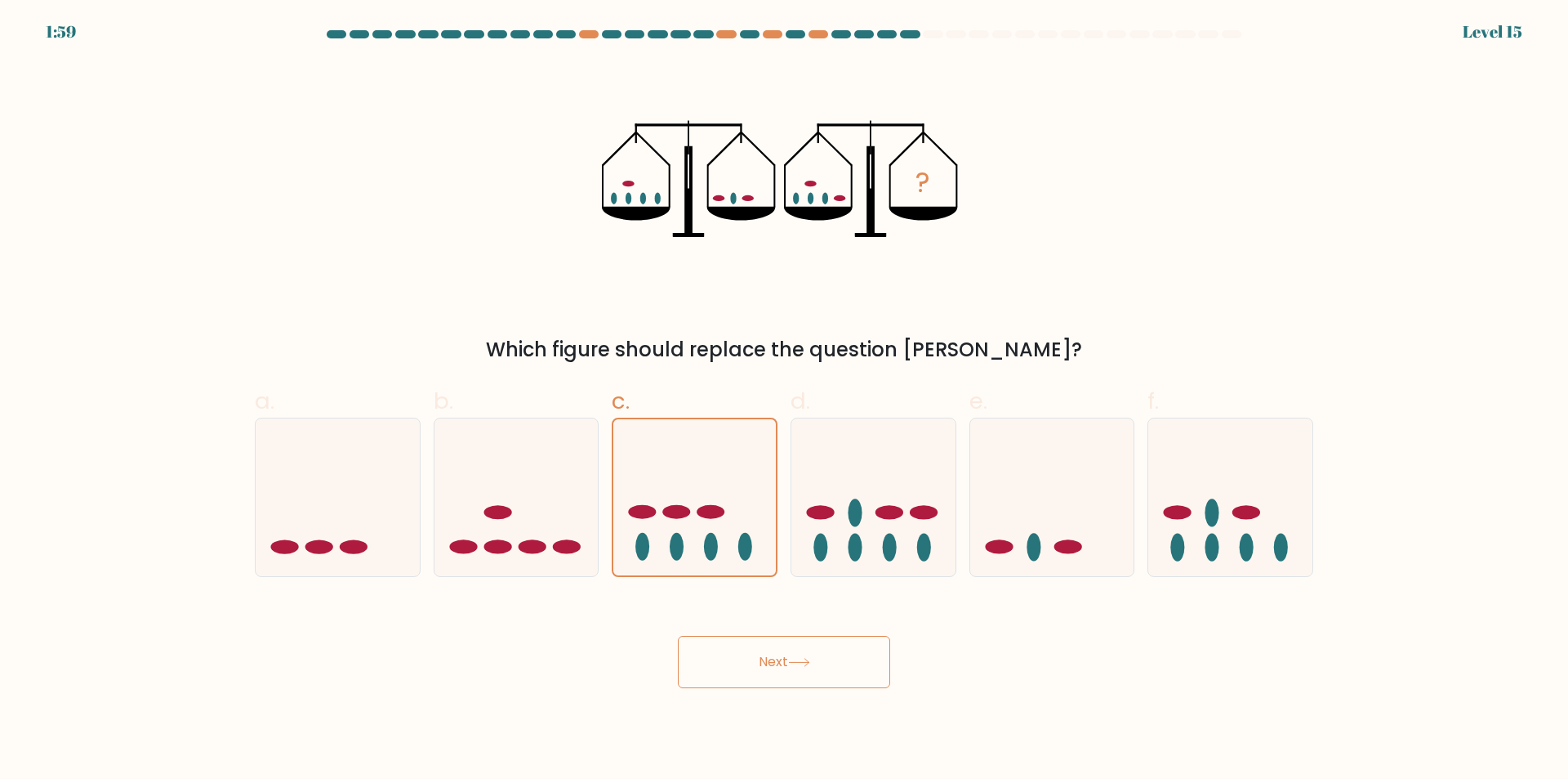
click at [738, 662] on button "Next" at bounding box center [784, 662] width 212 height 53
click at [738, 663] on button "Next" at bounding box center [784, 662] width 212 height 53
click at [733, 665] on button "Next" at bounding box center [784, 662] width 212 height 53
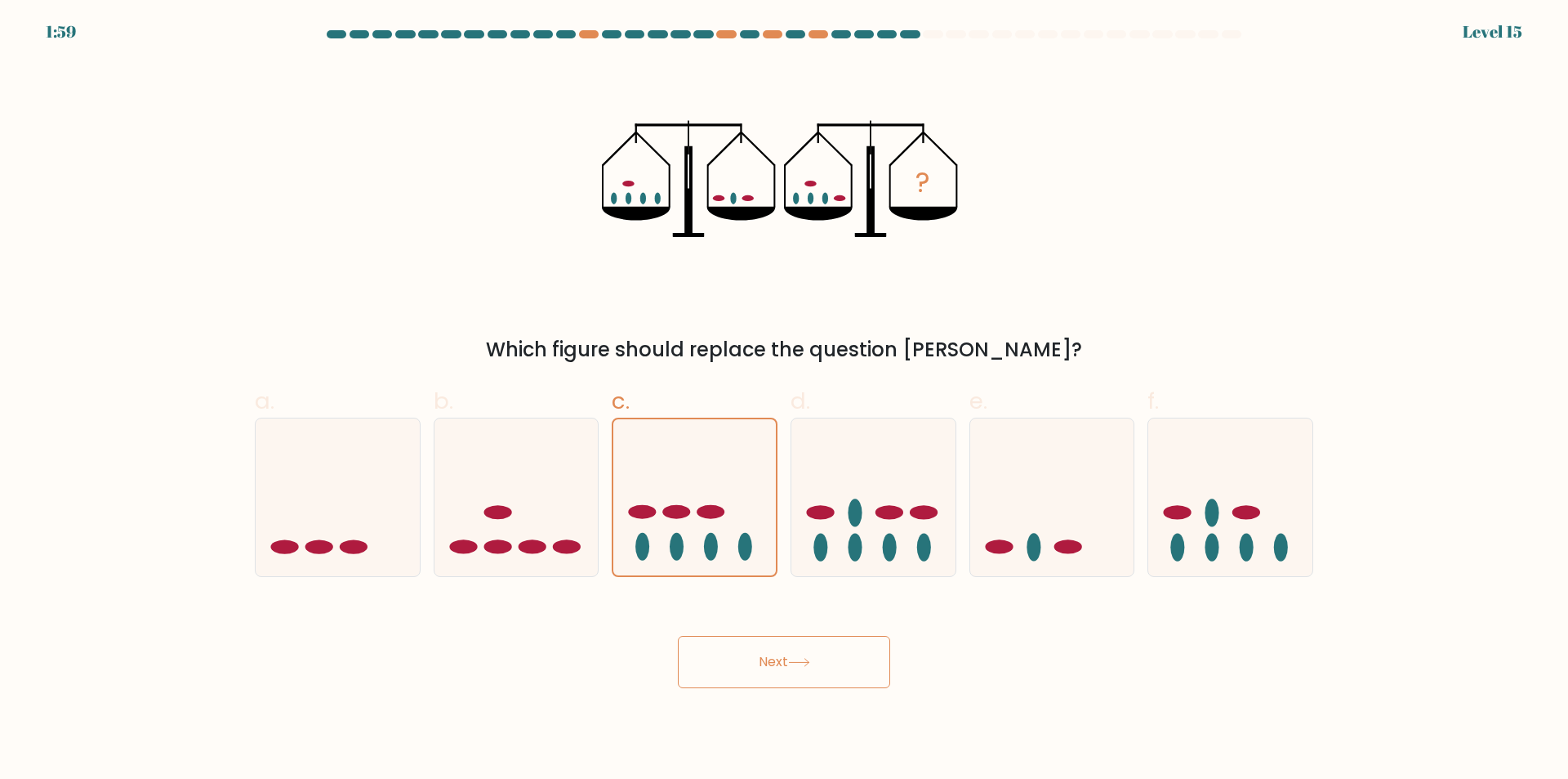
click at [733, 665] on button "Next" at bounding box center [784, 662] width 212 height 53
drag, startPoint x: 898, startPoint y: 510, endPoint x: 914, endPoint y: 520, distance: 18.9
click at [899, 510] on ellipse at bounding box center [889, 512] width 28 height 14
click at [784, 400] on input "d." at bounding box center [784, 394] width 1 height 11
radio input "true"
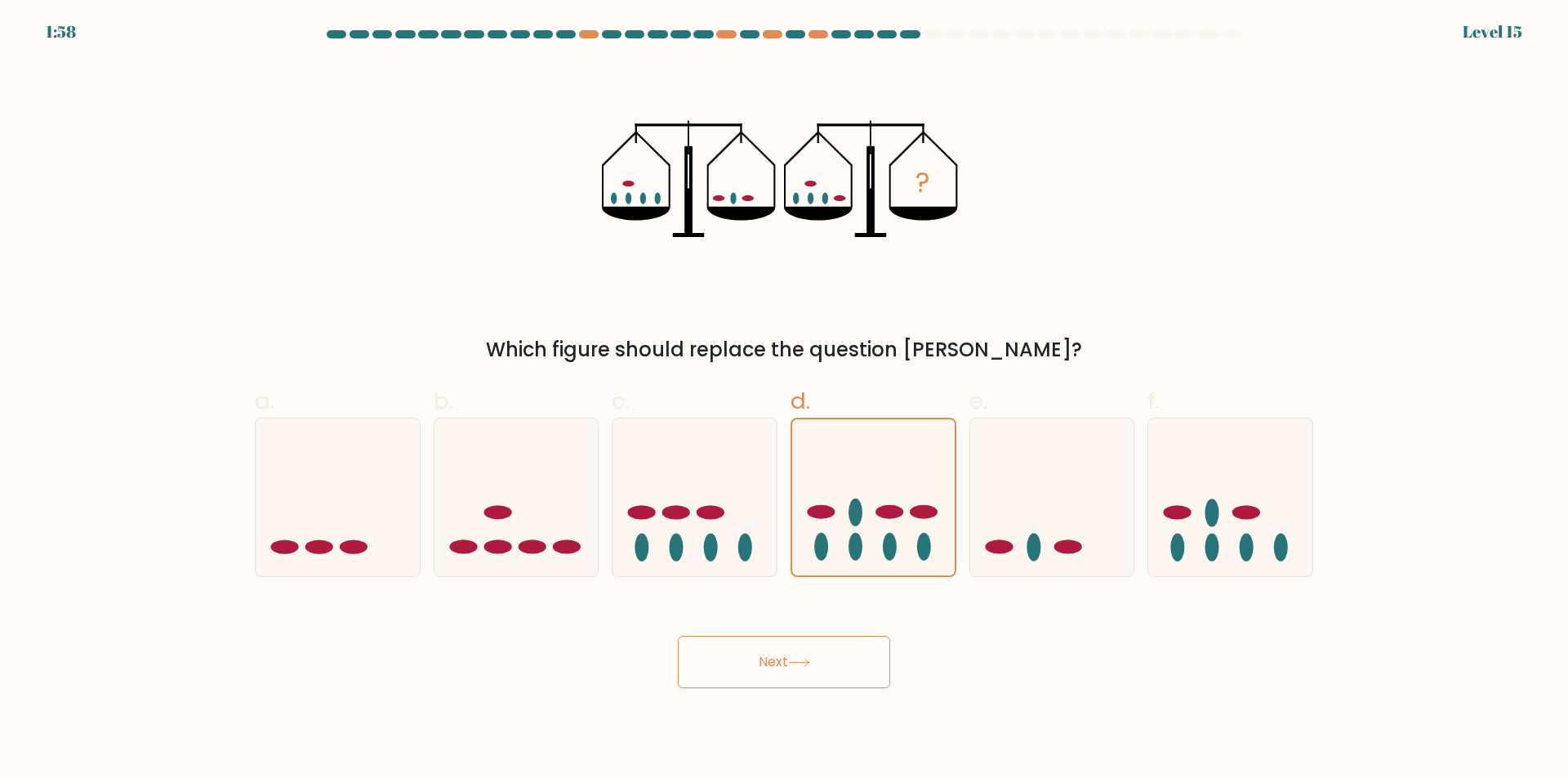
click at [961, 537] on div "d." at bounding box center [874, 480] width 179 height 193
drag, startPoint x: 1039, startPoint y: 535, endPoint x: 1077, endPoint y: 538, distance: 38.1
click at [1044, 536] on icon at bounding box center [1052, 497] width 164 height 135
click at [784, 400] on input "e." at bounding box center [784, 394] width 1 height 11
radio input "true"
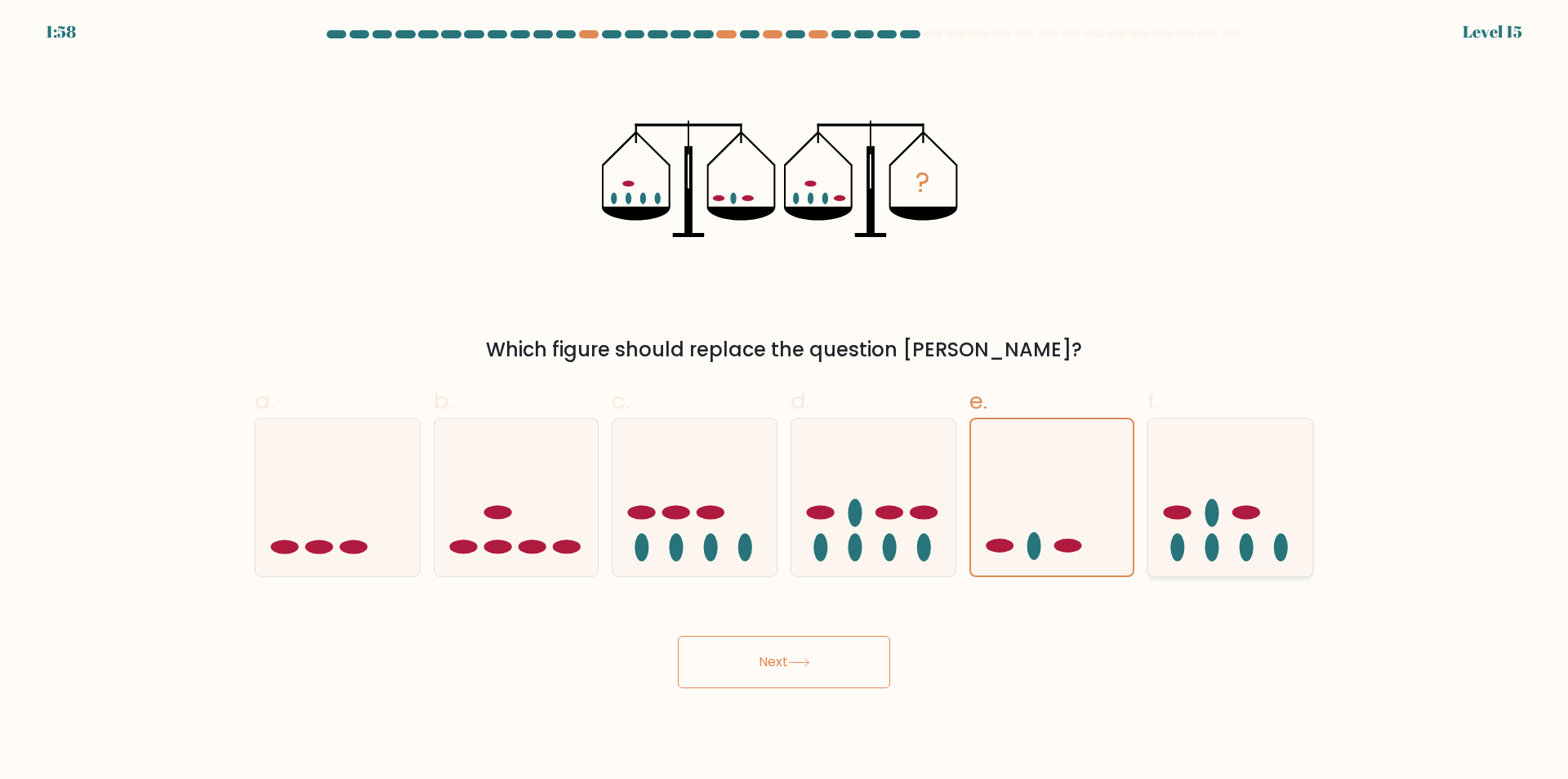
click at [1250, 532] on icon at bounding box center [1230, 497] width 164 height 135
click at [784, 400] on input "f." at bounding box center [784, 394] width 1 height 11
radio input "true"
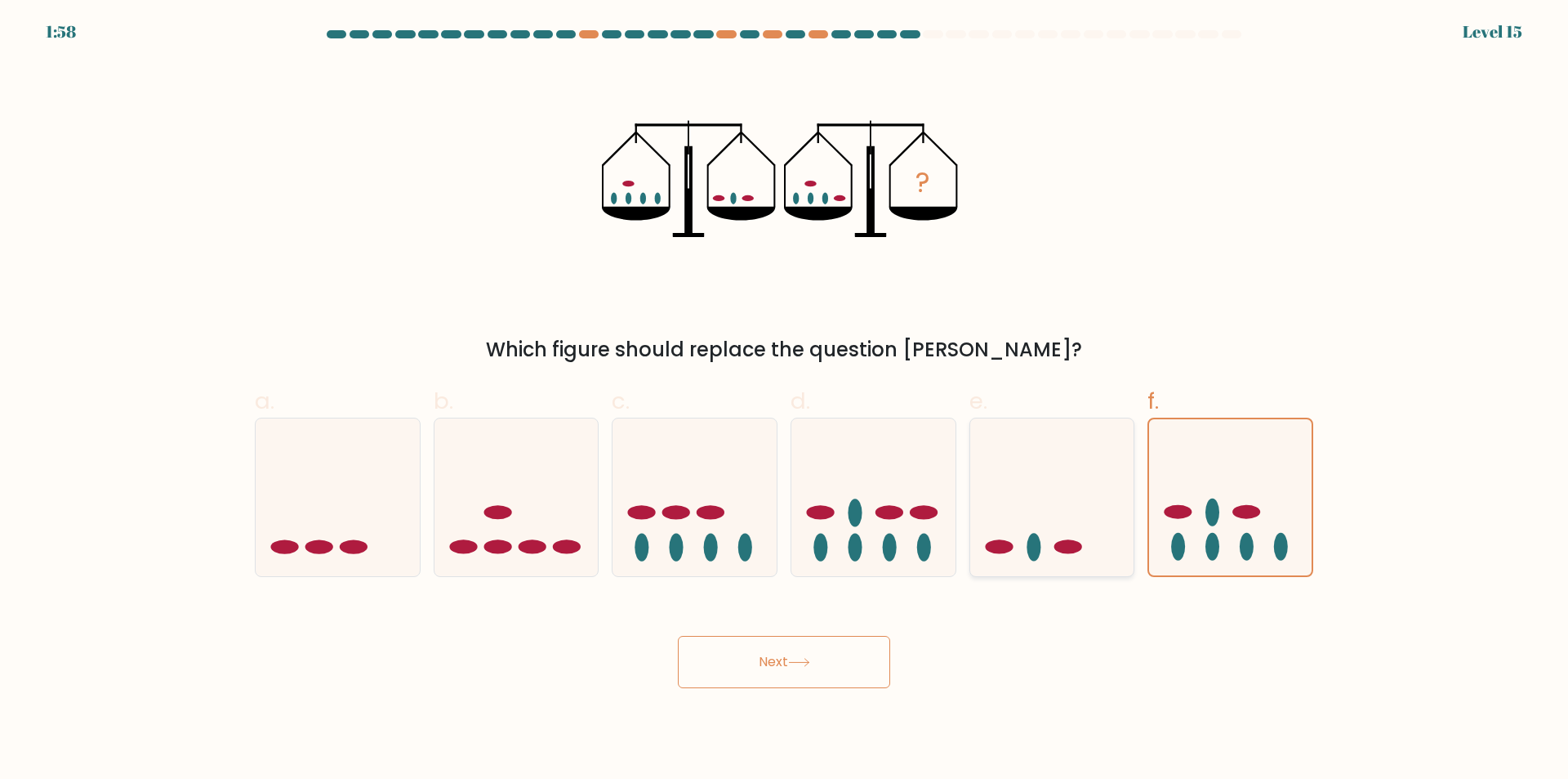
click at [1052, 507] on icon at bounding box center [1052, 497] width 164 height 135
click at [784, 400] on input "e." at bounding box center [784, 394] width 1 height 11
radio input "true"
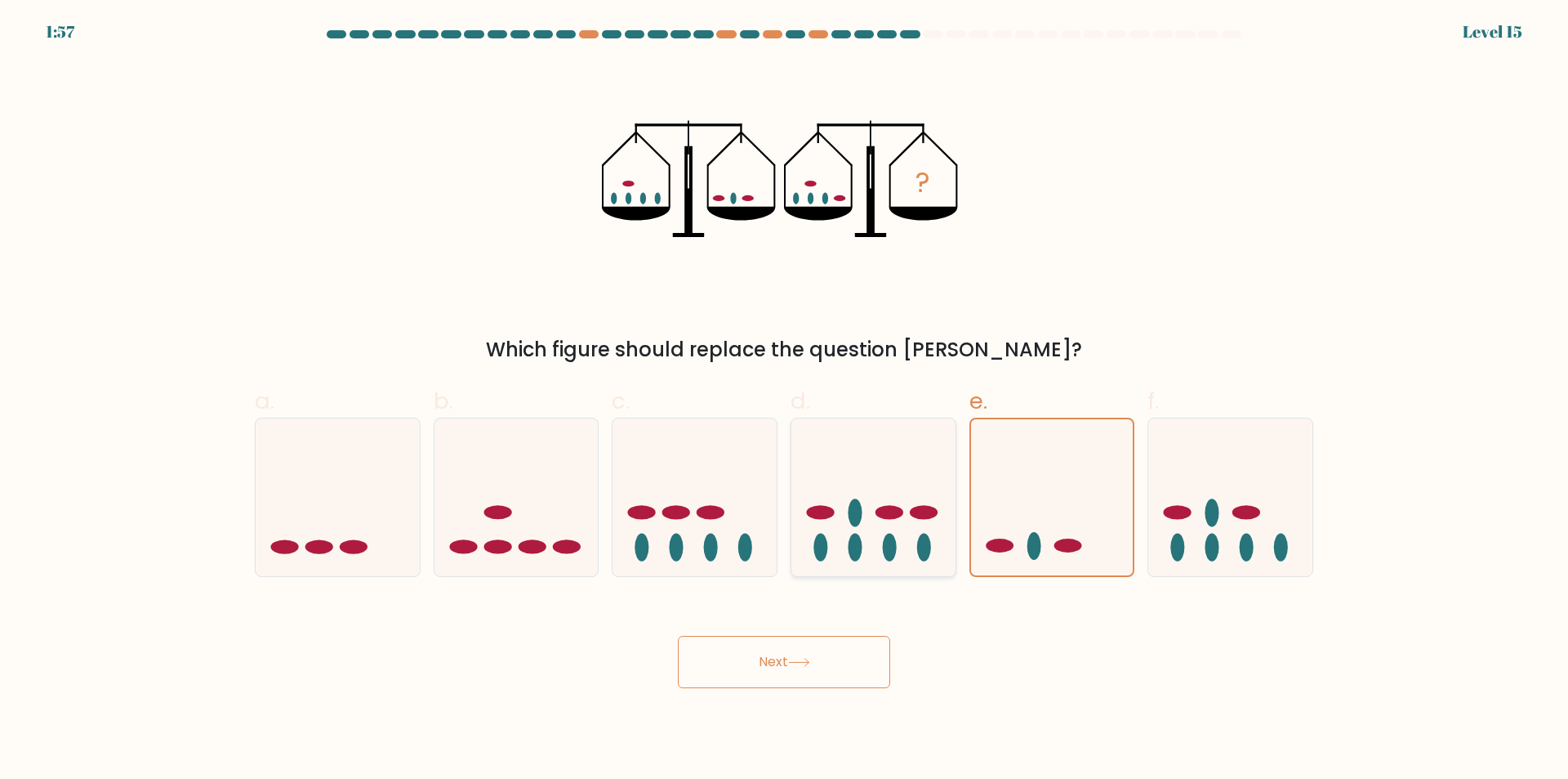
click at [913, 506] on icon at bounding box center [873, 497] width 164 height 135
click at [784, 400] on input "d." at bounding box center [784, 394] width 1 height 11
radio input "true"
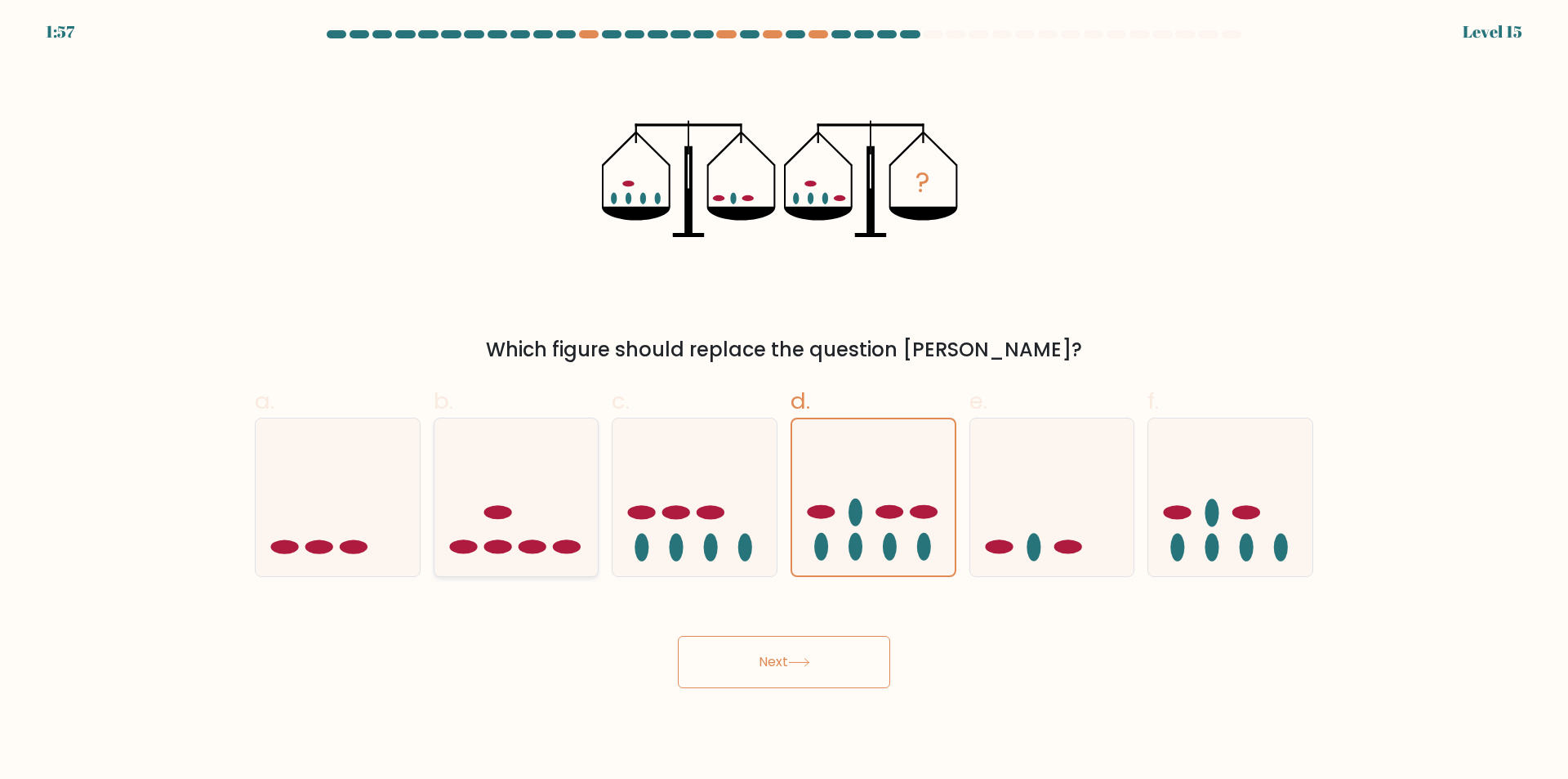
drag, startPoint x: 740, startPoint y: 510, endPoint x: 551, endPoint y: 510, distance: 189.0
click at [720, 513] on icon at bounding box center [694, 497] width 164 height 135
click at [784, 400] on input "c." at bounding box center [784, 394] width 1 height 11
radio input "true"
drag, startPoint x: 453, startPoint y: 508, endPoint x: 210, endPoint y: 495, distance: 243.3
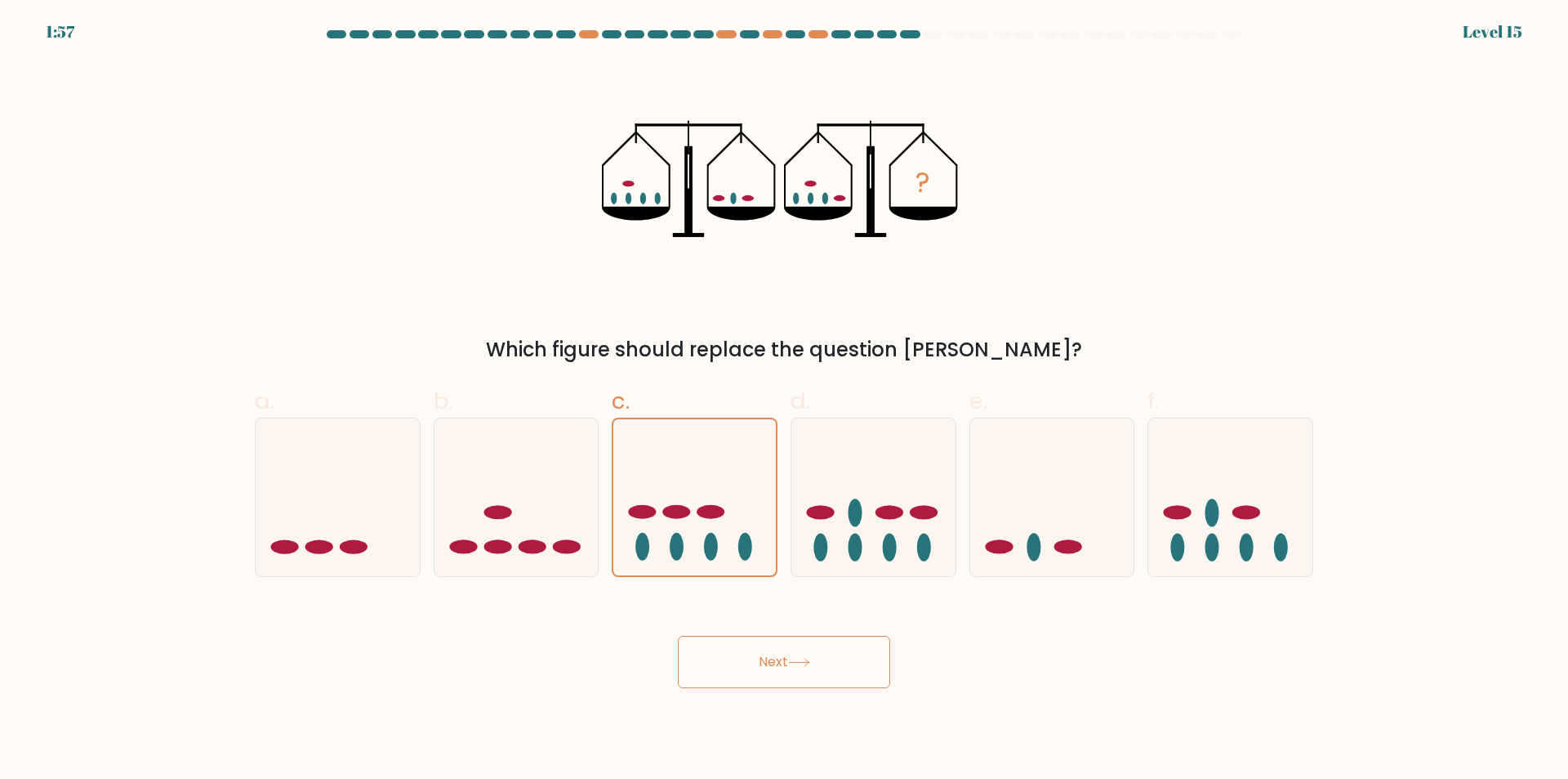
click at [408, 511] on div "a. b. c." at bounding box center [784, 473] width 1072 height 205
click at [210, 495] on form at bounding box center [784, 358] width 1568 height 657
click at [419, 507] on icon at bounding box center [338, 497] width 164 height 135
click at [784, 400] on input "a." at bounding box center [784, 394] width 1 height 11
radio input "true"
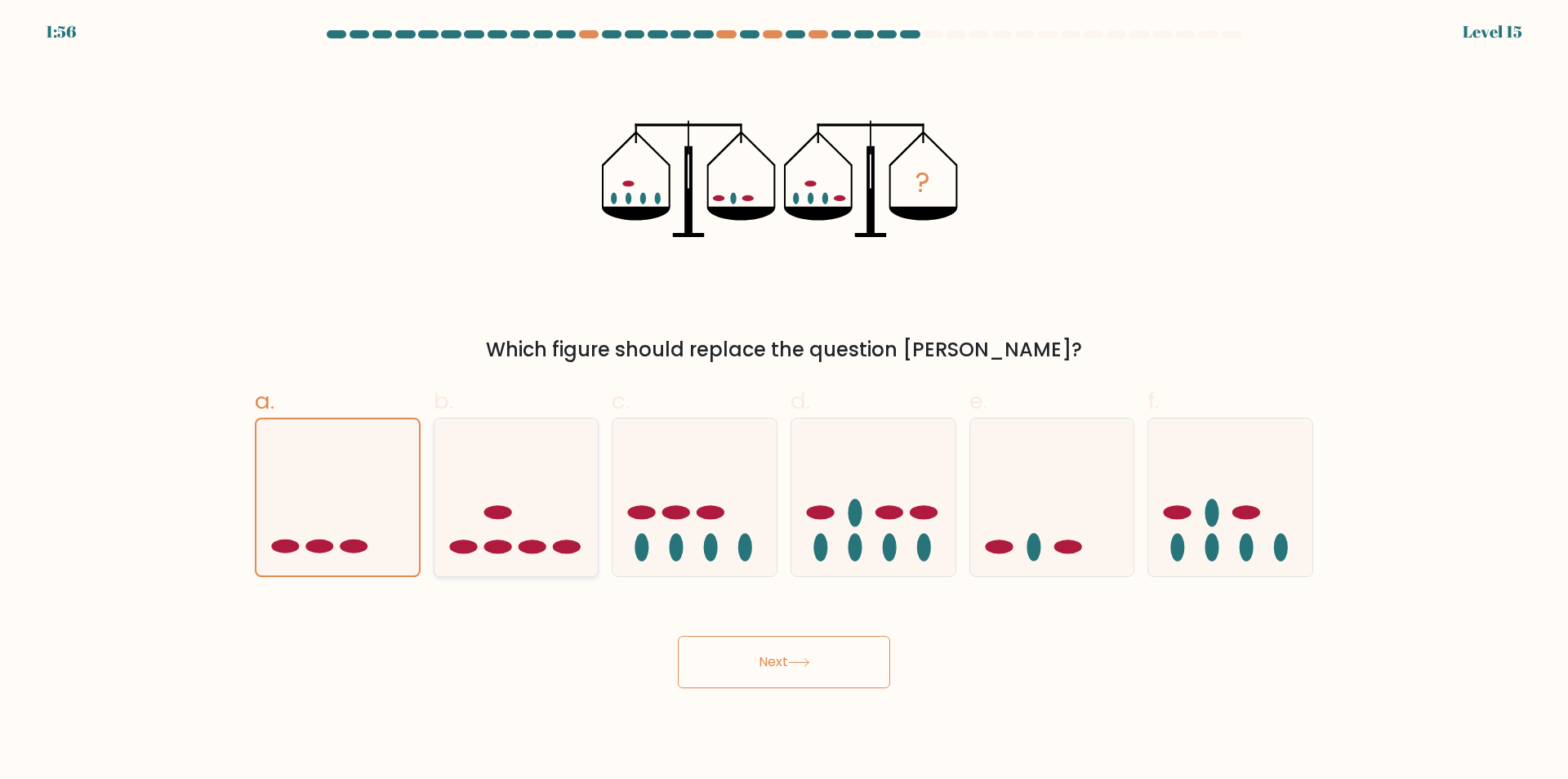
drag, startPoint x: 319, startPoint y: 496, endPoint x: 503, endPoint y: 507, distance: 184.3
click at [324, 497] on icon at bounding box center [337, 497] width 163 height 134
click at [784, 400] on input "a." at bounding box center [784, 394] width 1 height 11
click at [509, 507] on icon at bounding box center [516, 497] width 164 height 135
click at [784, 400] on input "b." at bounding box center [784, 394] width 1 height 11
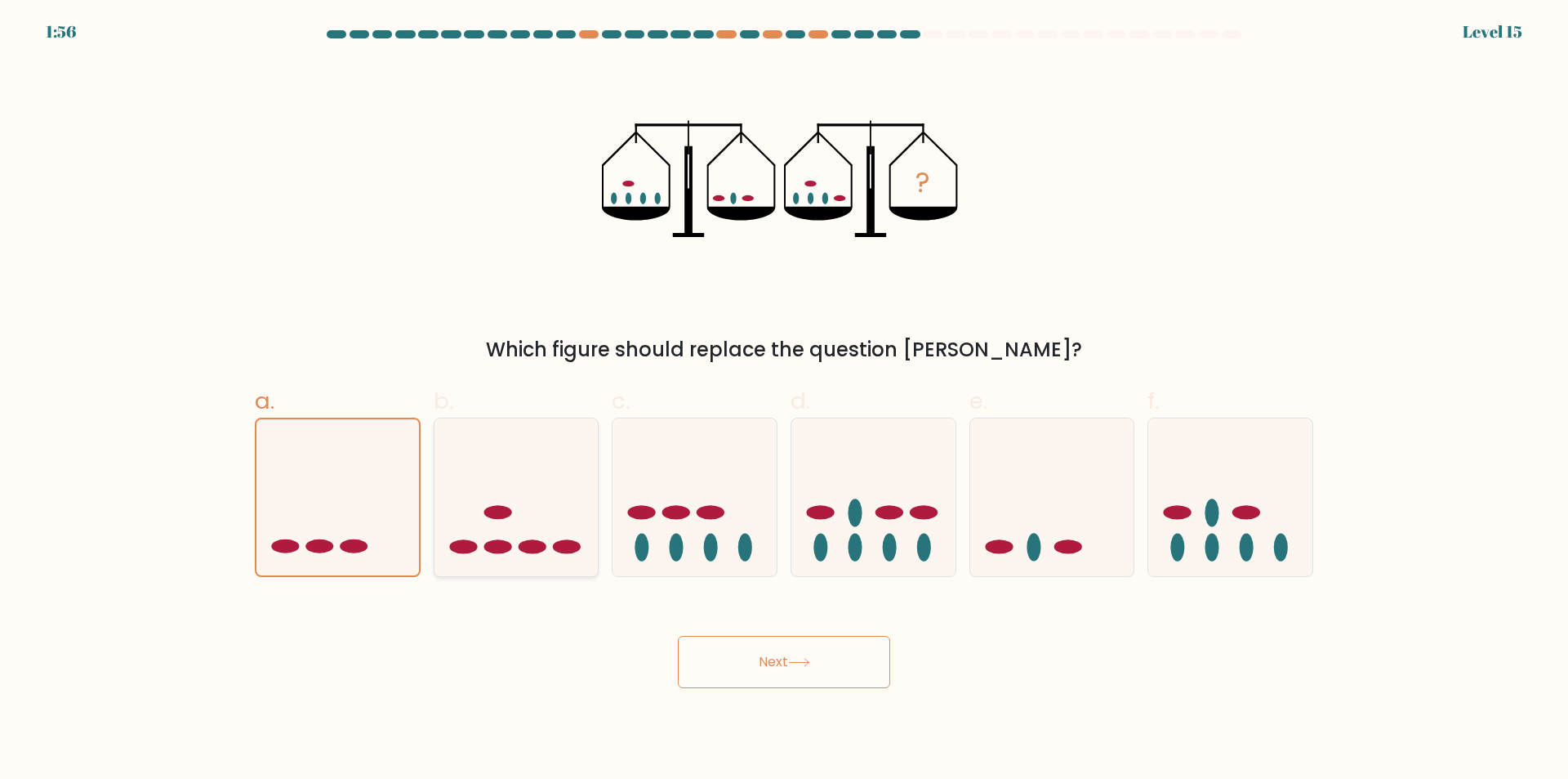
radio input "true"
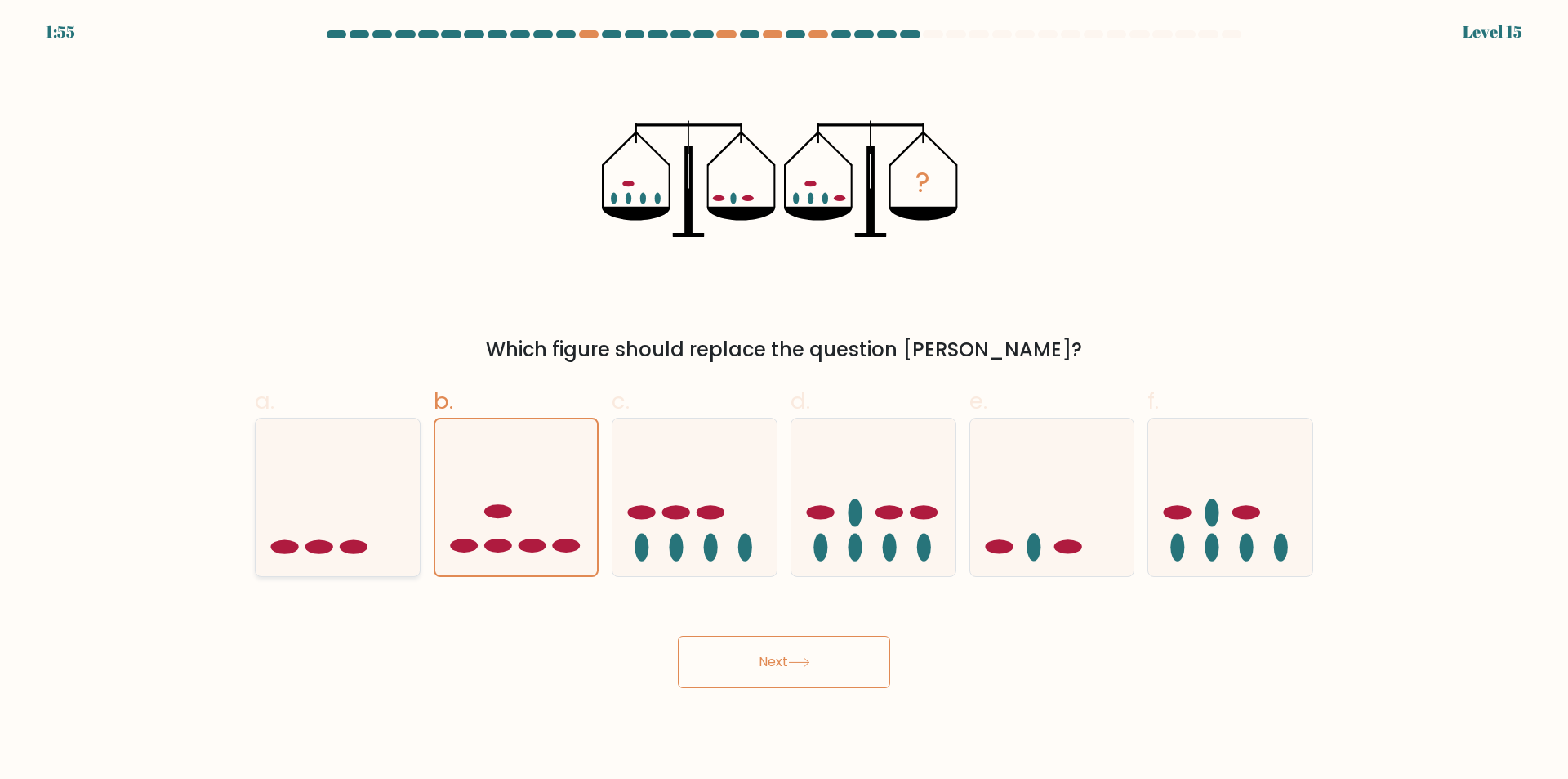
click at [385, 500] on icon at bounding box center [338, 497] width 164 height 135
click at [784, 400] on input "a." at bounding box center [784, 394] width 1 height 11
radio input "true"
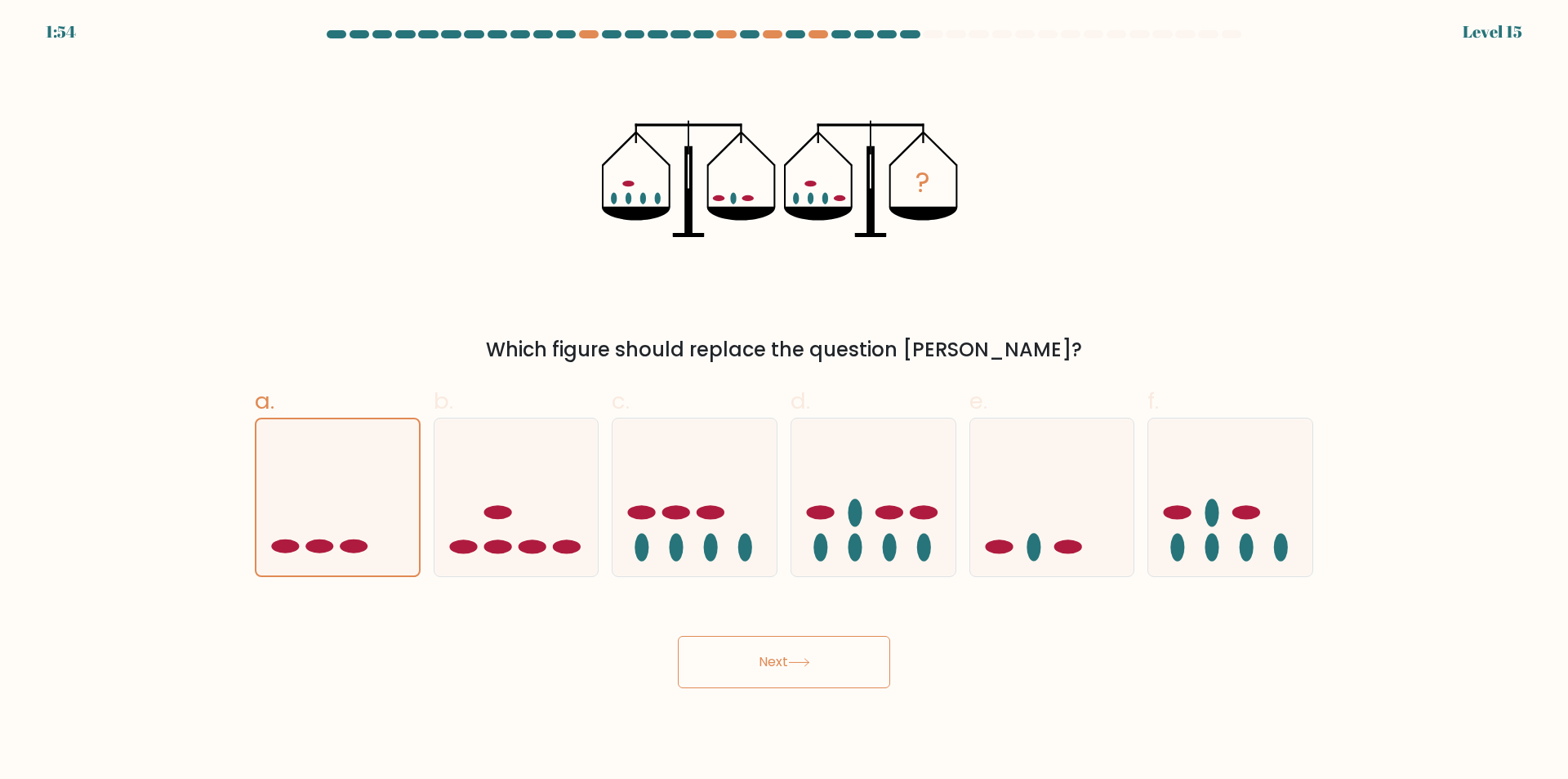
click at [824, 655] on button "Next" at bounding box center [784, 662] width 212 height 53
click at [345, 445] on icon at bounding box center [337, 497] width 163 height 134
click at [784, 400] on input "a." at bounding box center [784, 394] width 1 height 11
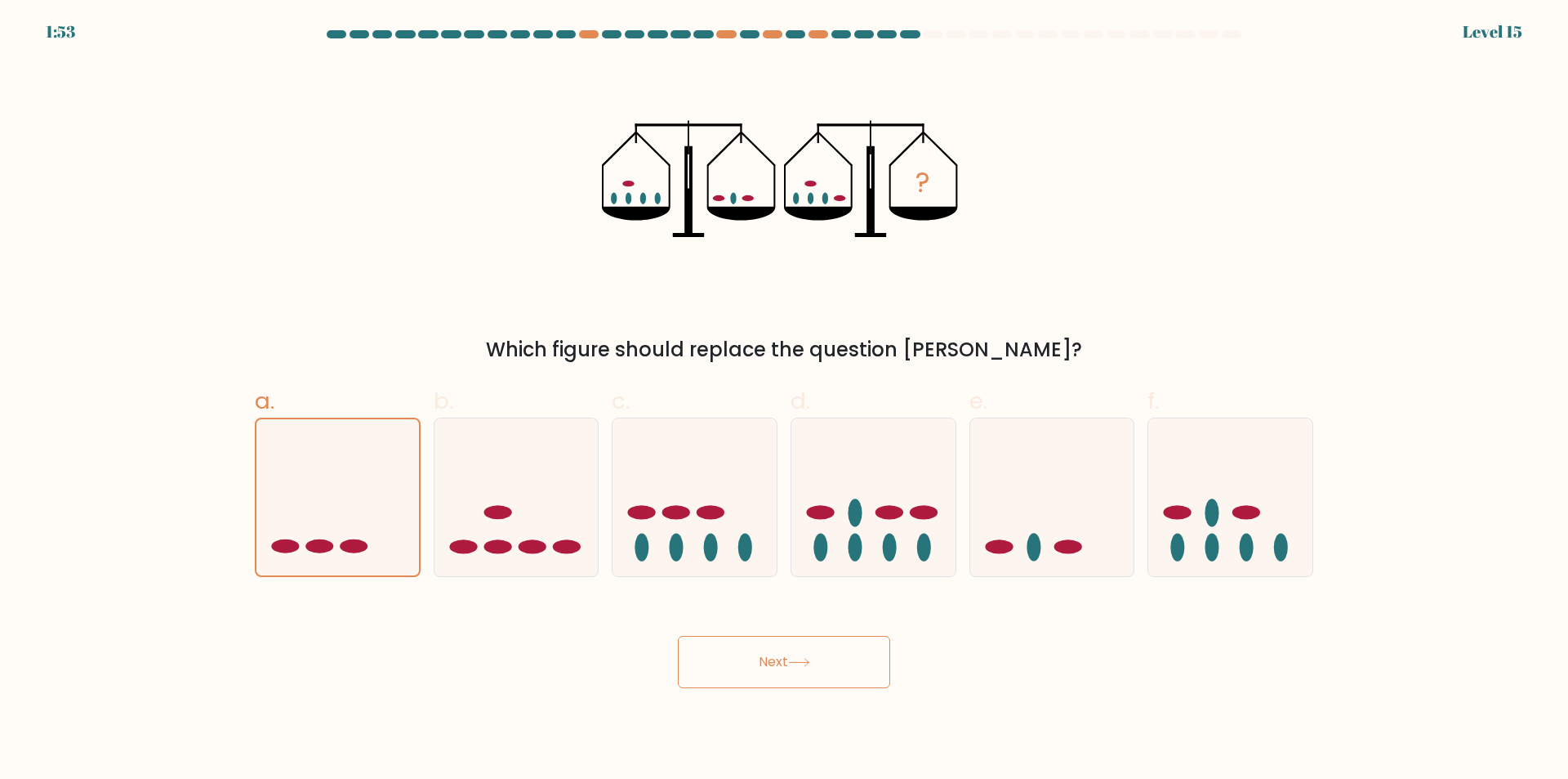
drag, startPoint x: 639, startPoint y: 652, endPoint x: 675, endPoint y: 658, distance: 36.5
click at [657, 655] on div "Next" at bounding box center [784, 643] width 1078 height 92
drag, startPoint x: 692, startPoint y: 658, endPoint x: 738, endPoint y: 666, distance: 46.7
click at [699, 659] on button "Next" at bounding box center [784, 662] width 212 height 53
click at [739, 667] on button "Next" at bounding box center [784, 662] width 212 height 53
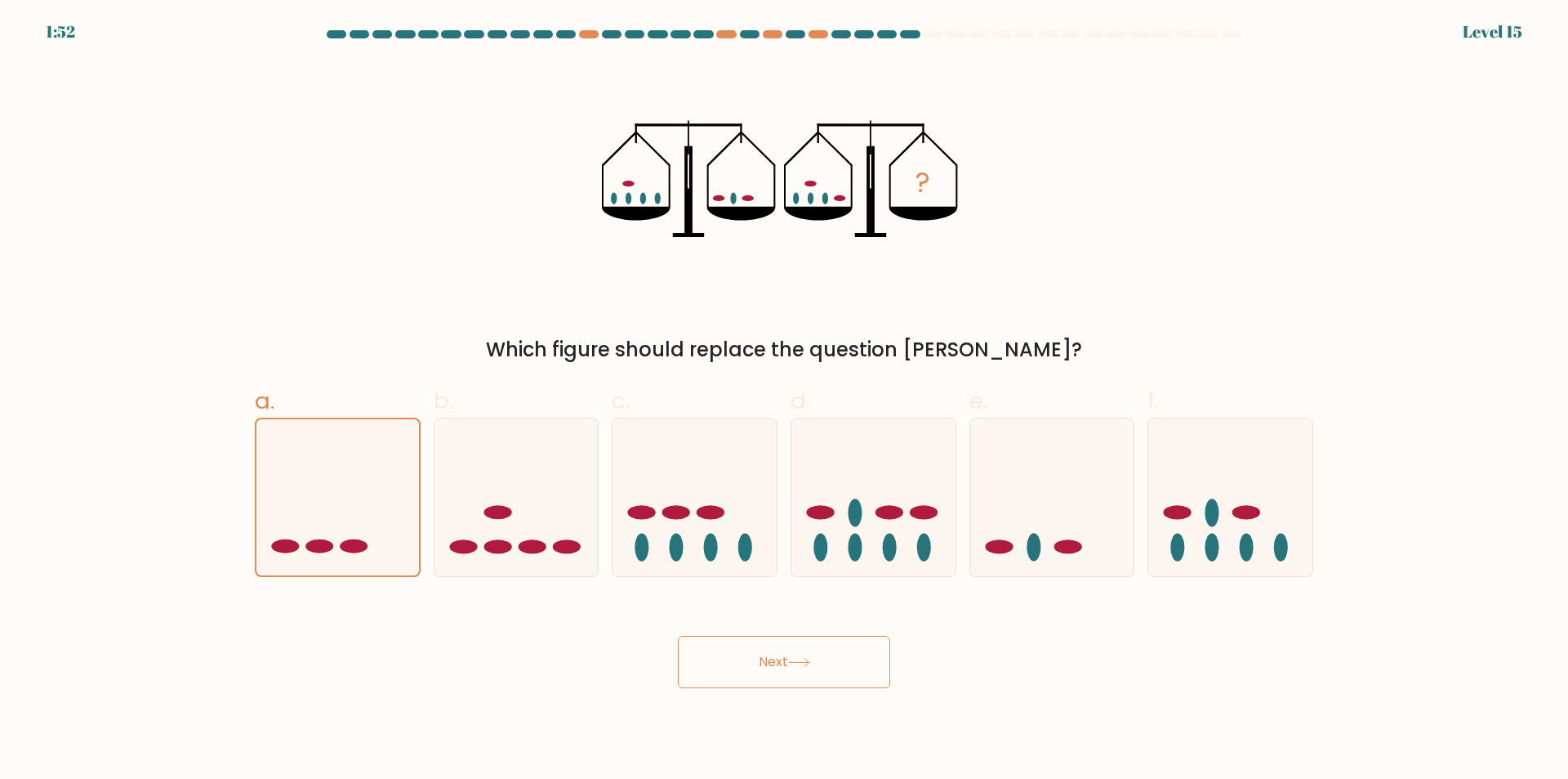
click at [746, 667] on button "Next" at bounding box center [784, 662] width 212 height 53
click at [759, 671] on button "Next" at bounding box center [784, 662] width 212 height 53
click at [802, 657] on button "Next" at bounding box center [784, 662] width 212 height 53
drag, startPoint x: 1234, startPoint y: 524, endPoint x: 1101, endPoint y: 597, distance: 151.7
click at [1230, 526] on icon at bounding box center [1230, 497] width 164 height 135
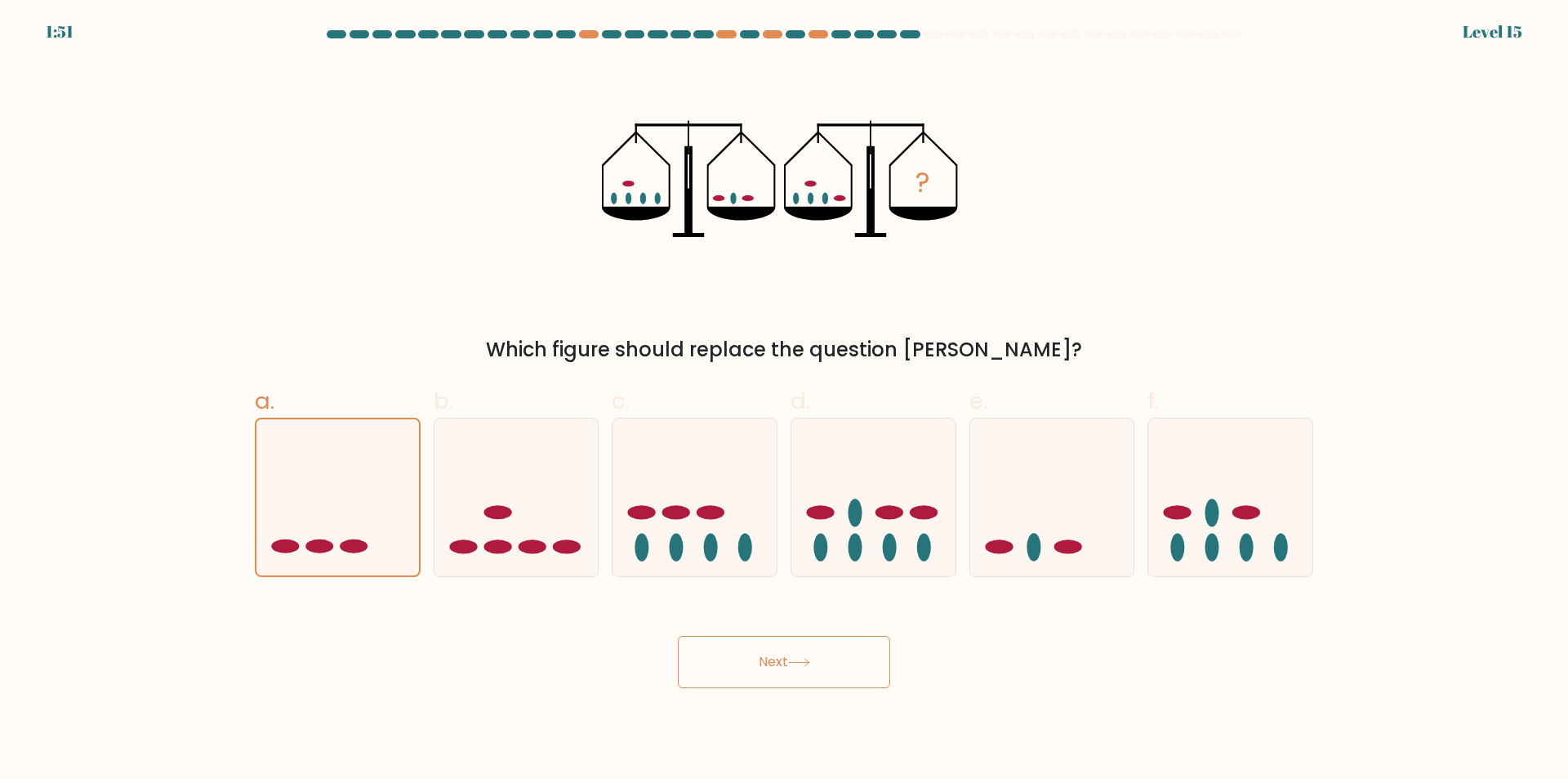
click at [784, 400] on input "f." at bounding box center [784, 394] width 1 height 11
radio input "true"
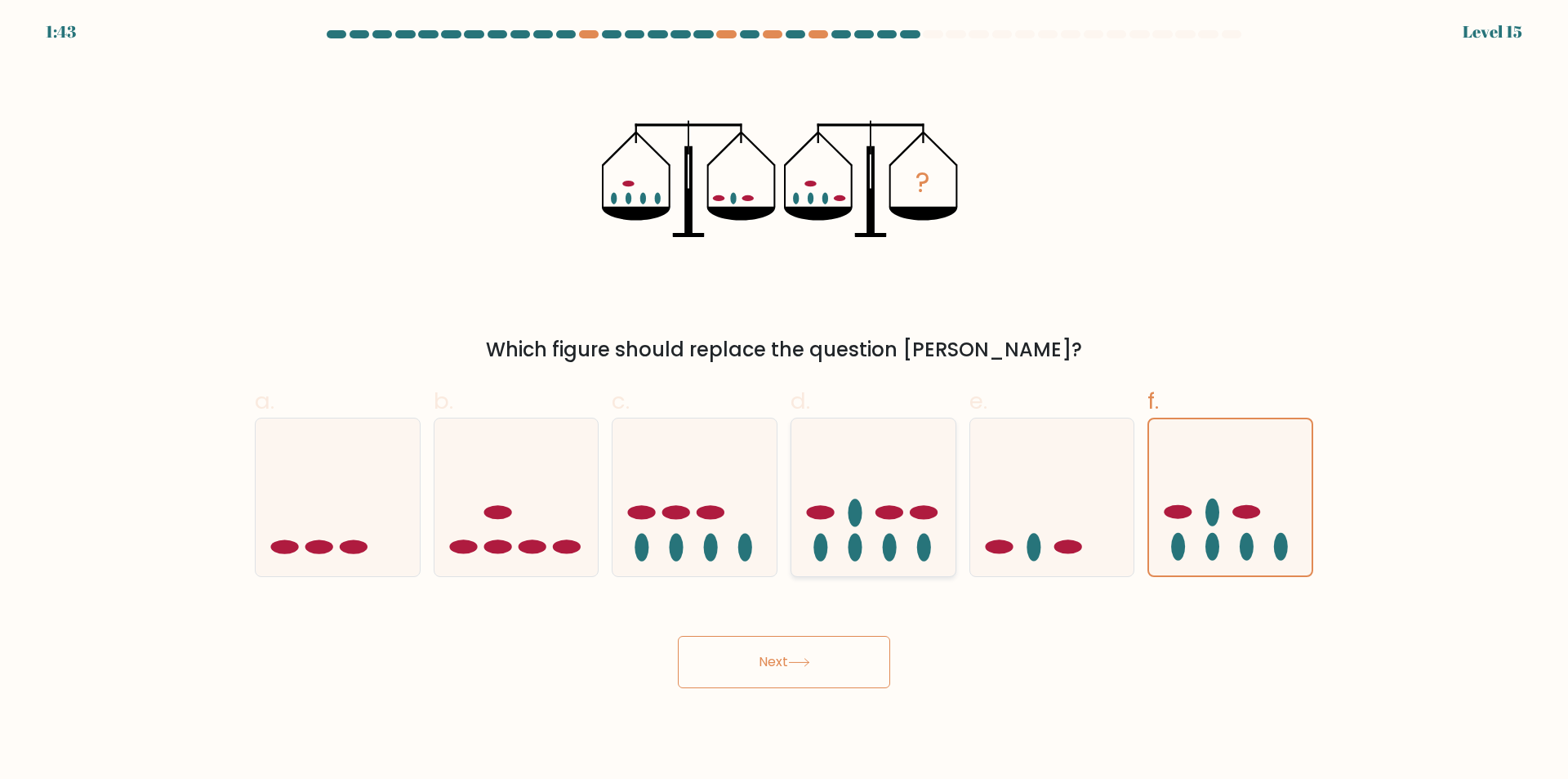
drag, startPoint x: 850, startPoint y: 512, endPoint x: 838, endPoint y: 530, distance: 21.6
click at [847, 518] on icon at bounding box center [873, 497] width 164 height 135
click at [784, 400] on input "d." at bounding box center [784, 394] width 1 height 11
radio input "true"
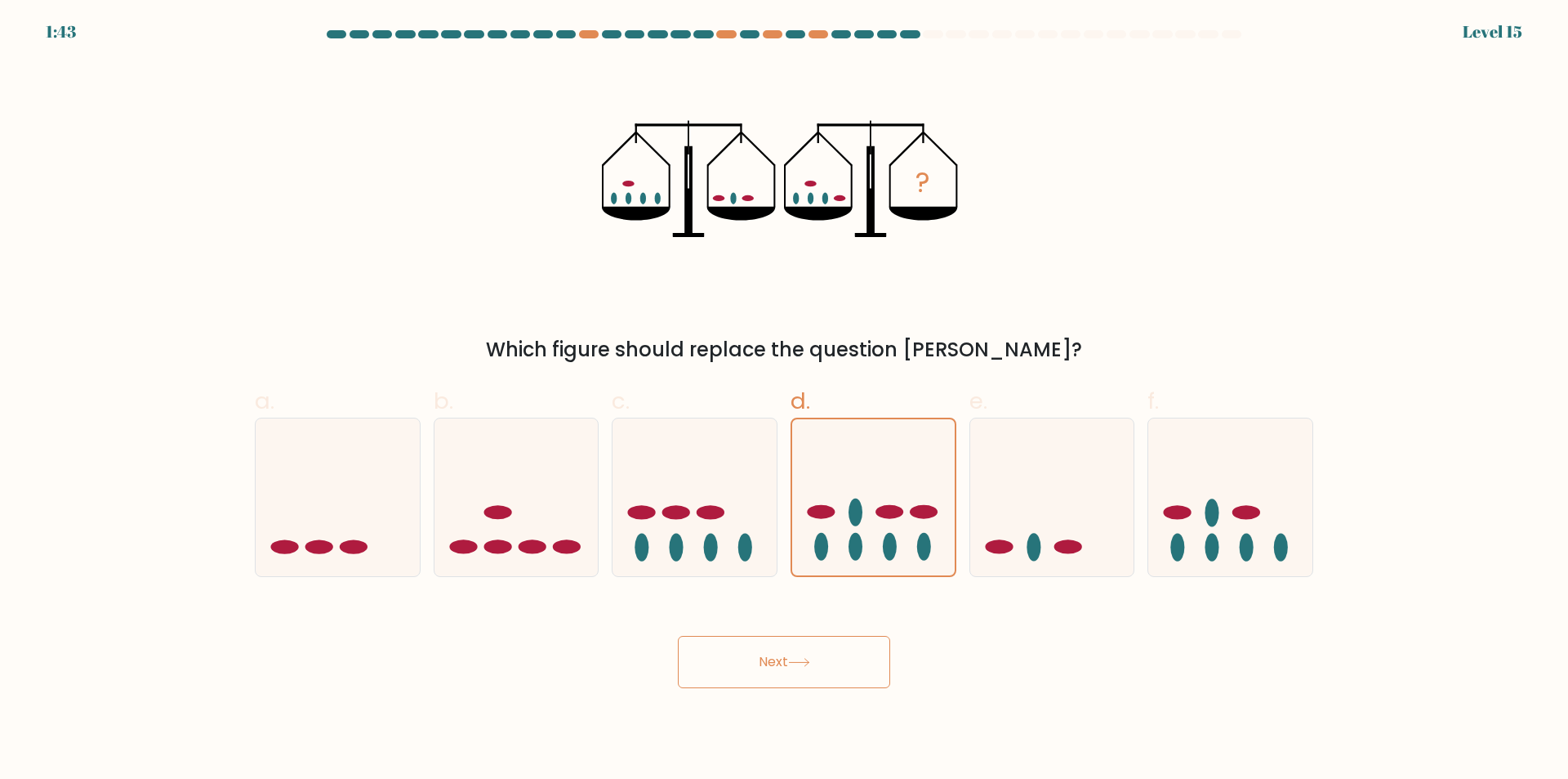
click at [804, 751] on body "1:43 Level 15" at bounding box center [784, 390] width 1568 height 779
click at [794, 643] on button "Next" at bounding box center [784, 662] width 212 height 53
click at [793, 643] on button "Next" at bounding box center [784, 662] width 212 height 53
click at [794, 647] on button "Next" at bounding box center [784, 662] width 212 height 53
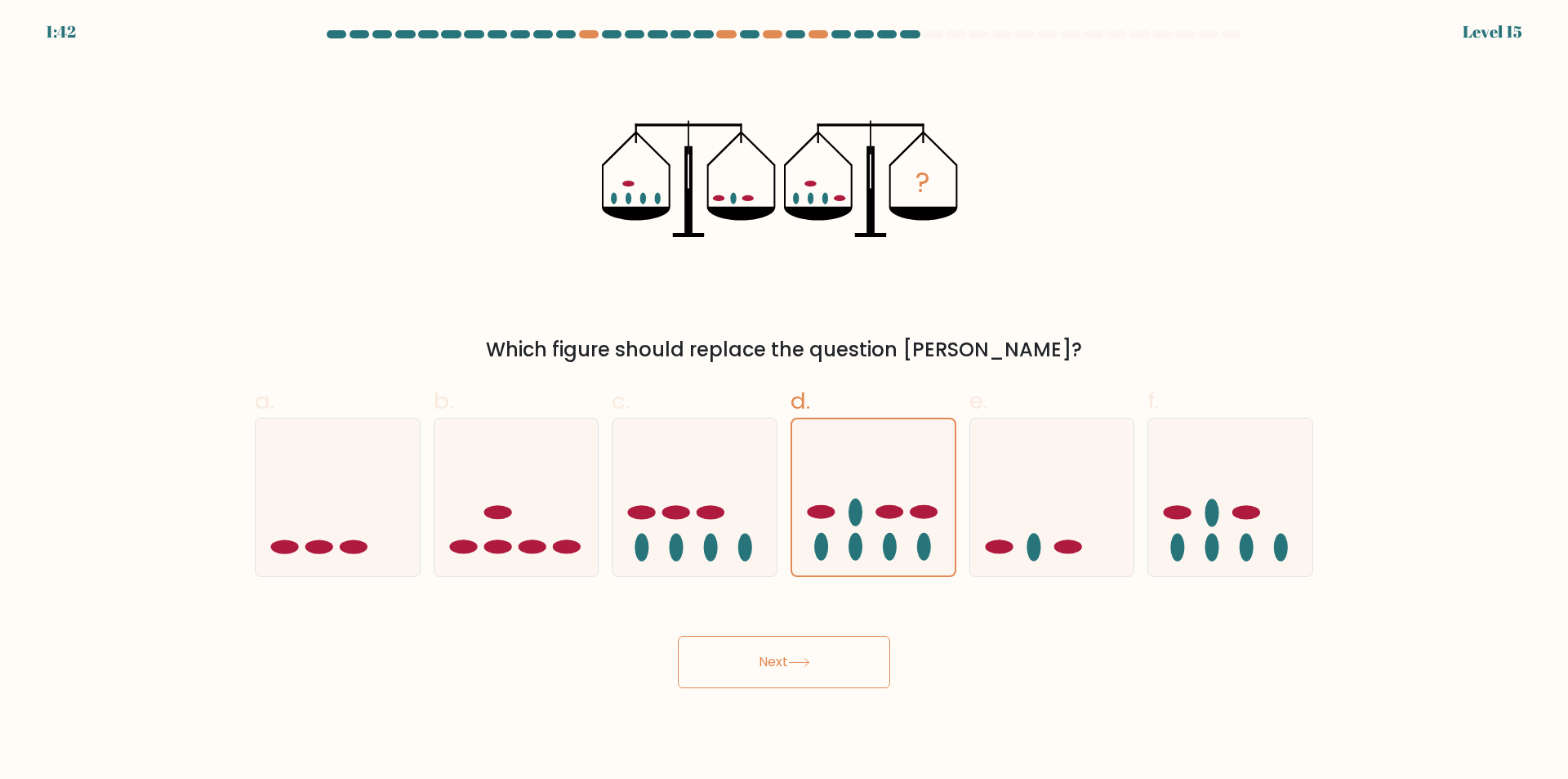
click at [790, 648] on button "Next" at bounding box center [784, 662] width 212 height 53
click at [786, 649] on button "Next" at bounding box center [784, 662] width 212 height 53
click at [785, 654] on button "Next" at bounding box center [784, 662] width 212 height 53
click at [784, 654] on button "Next" at bounding box center [784, 662] width 212 height 53
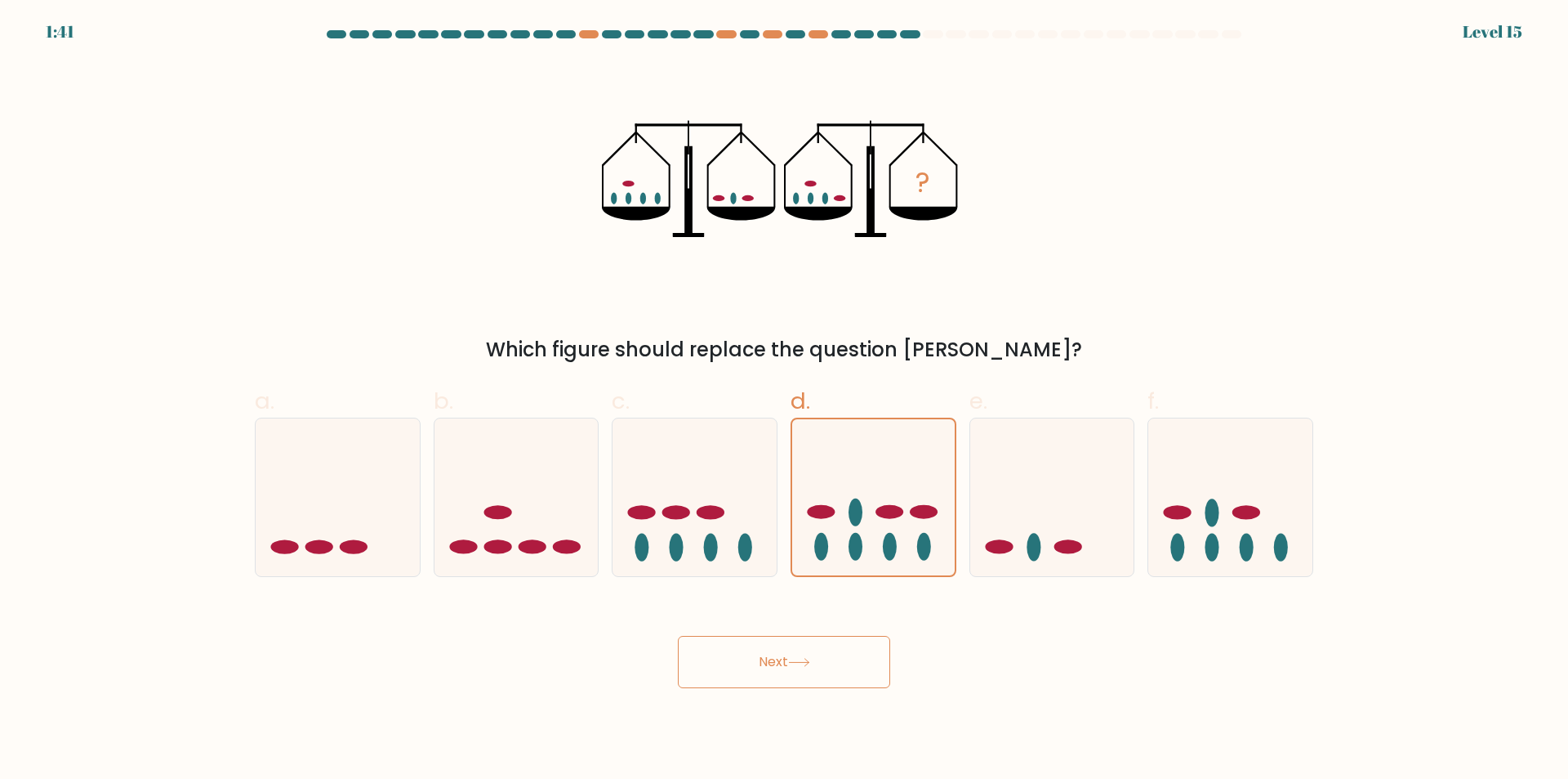
click at [780, 648] on button "Next" at bounding box center [784, 662] width 212 height 53
drag, startPoint x: 780, startPoint y: 648, endPoint x: 443, endPoint y: 144, distance: 606.3
click at [779, 648] on button "Next" at bounding box center [784, 662] width 212 height 53
click at [830, 563] on icon at bounding box center [873, 497] width 163 height 134
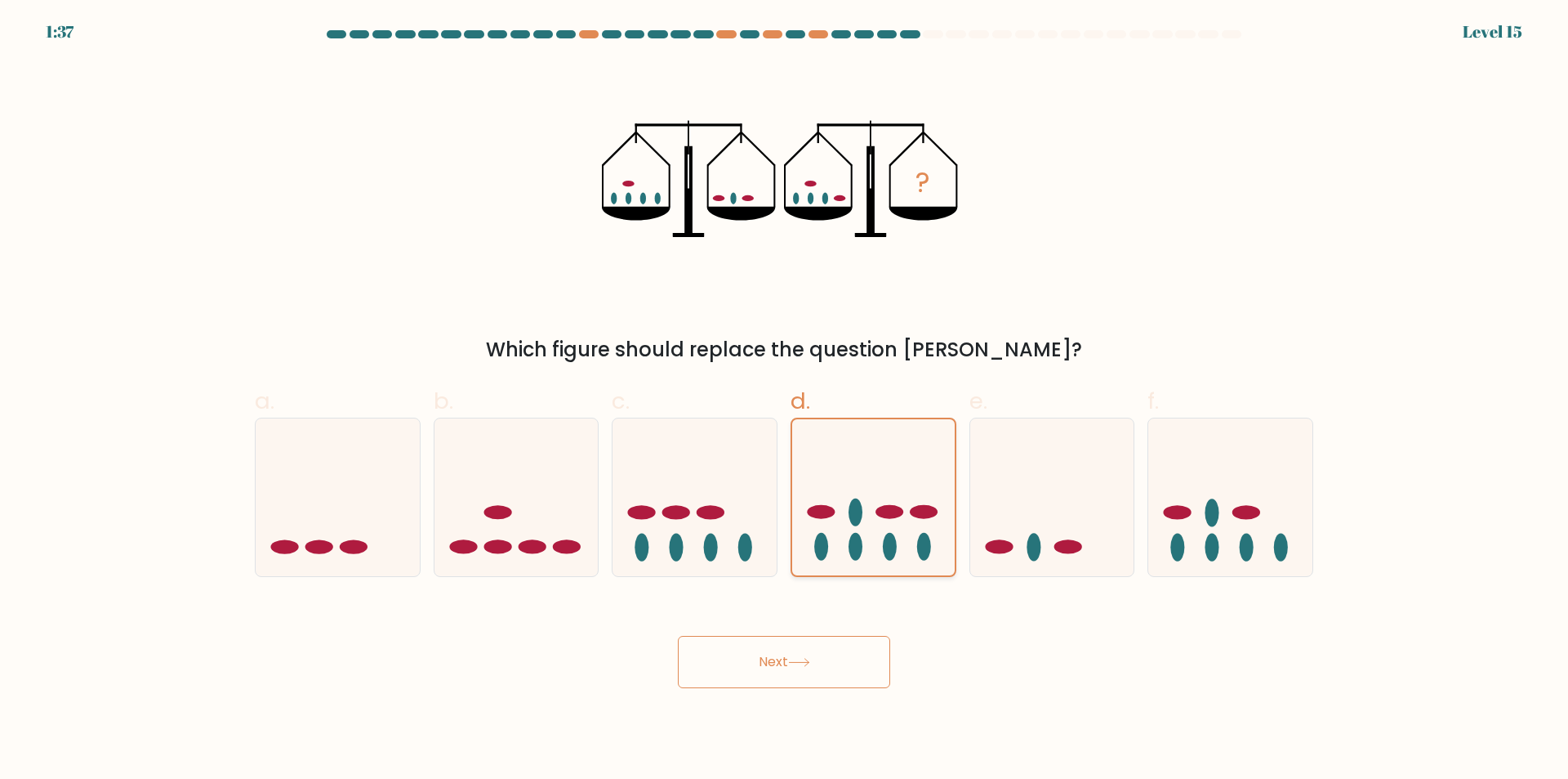
click at [784, 400] on input "d." at bounding box center [784, 394] width 1 height 11
click at [837, 654] on button "Next" at bounding box center [784, 662] width 212 height 53
click at [835, 657] on button "Next" at bounding box center [784, 662] width 212 height 53
click at [824, 605] on div "Next" at bounding box center [784, 643] width 1078 height 92
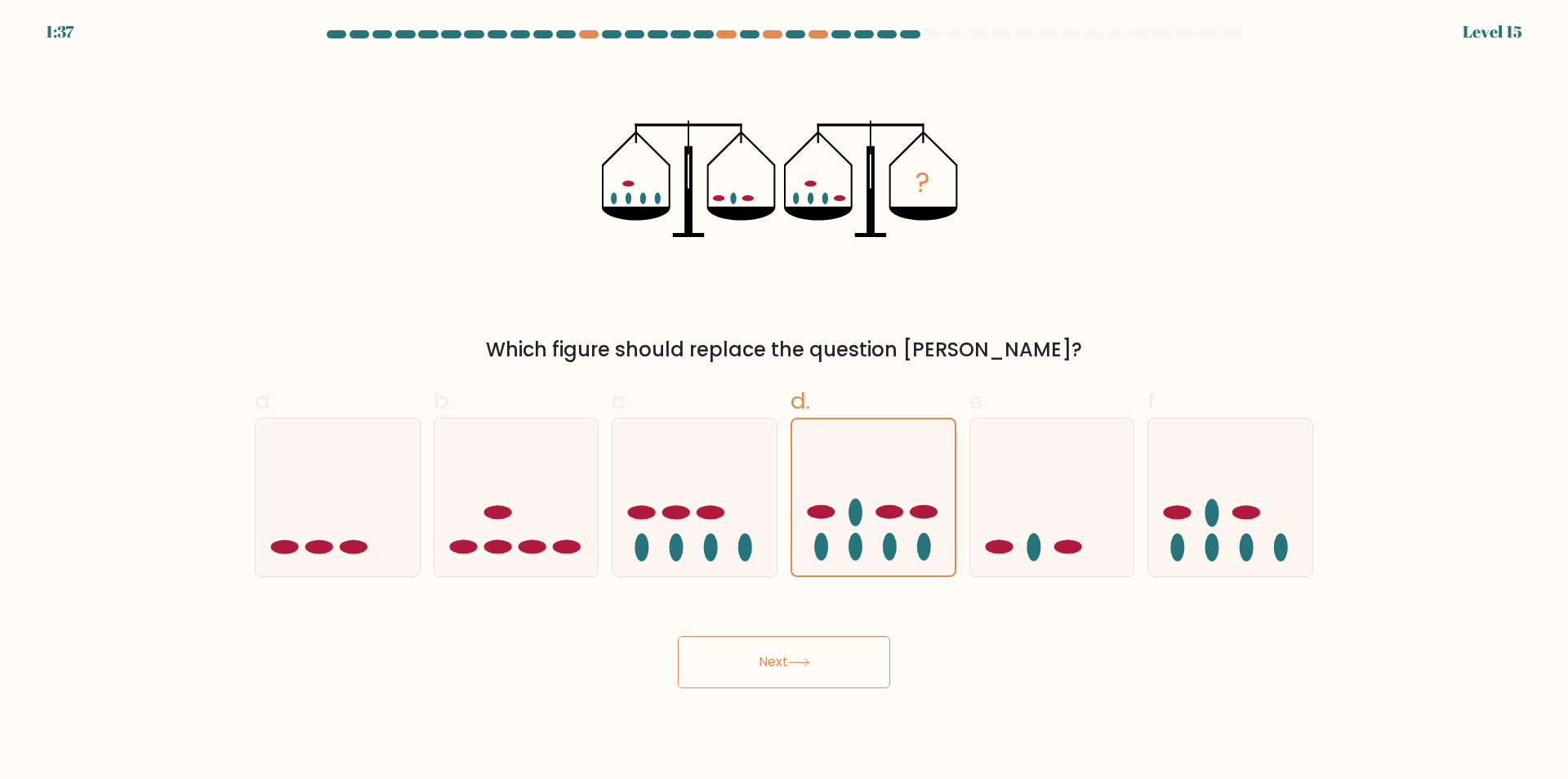
drag, startPoint x: 832, startPoint y: 469, endPoint x: 841, endPoint y: 602, distance: 133.3
click at [836, 473] on icon at bounding box center [873, 497] width 163 height 134
click at [784, 400] on input "d." at bounding box center [784, 394] width 1 height 11
click at [838, 666] on button "Next" at bounding box center [784, 662] width 212 height 53
click at [838, 662] on button "Next" at bounding box center [784, 662] width 212 height 53
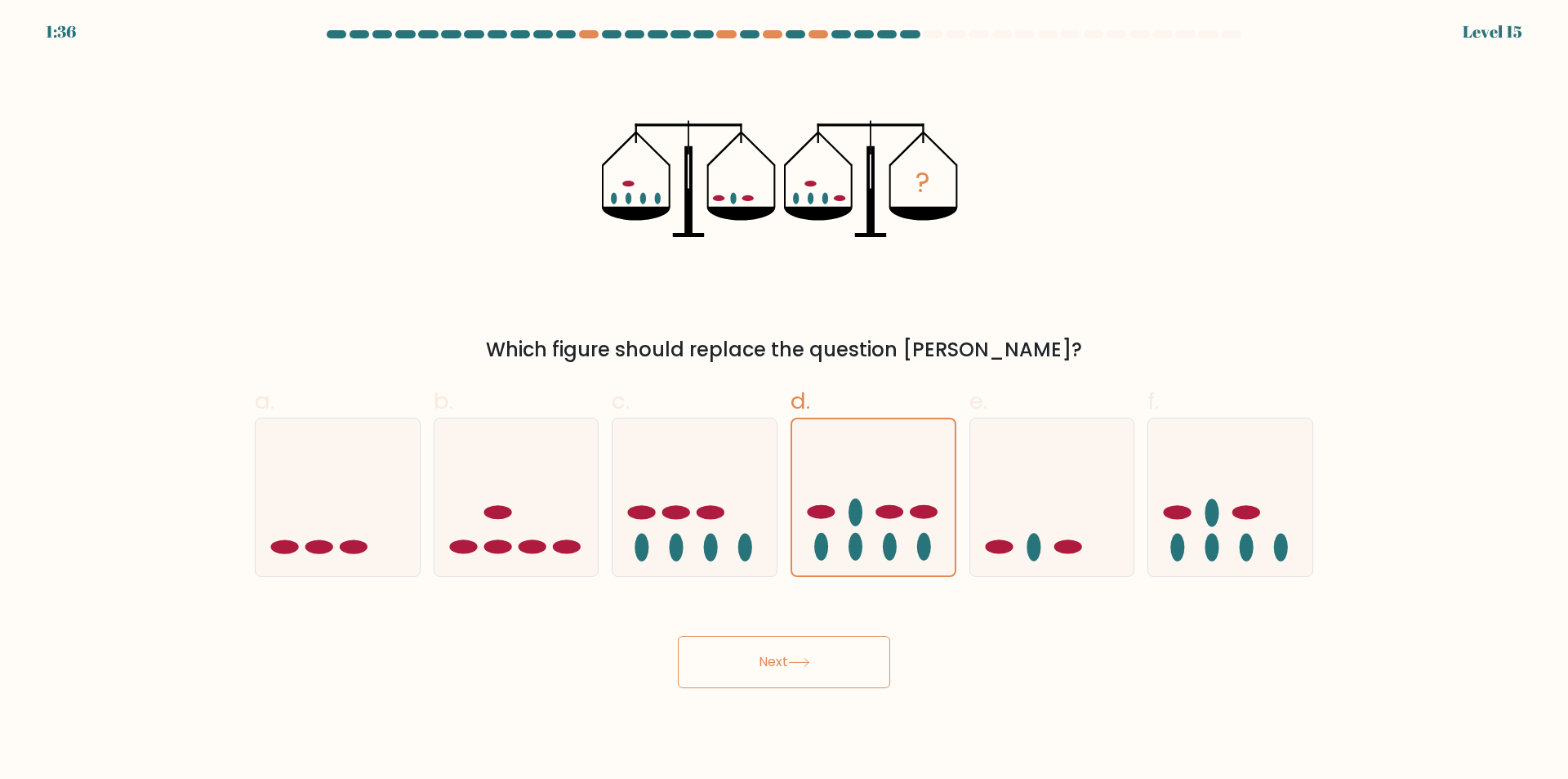
click at [838, 662] on button "Next" at bounding box center [784, 662] width 212 height 53
click at [838, 661] on button "Next" at bounding box center [784, 662] width 212 height 53
click at [839, 654] on button "Next" at bounding box center [784, 662] width 212 height 53
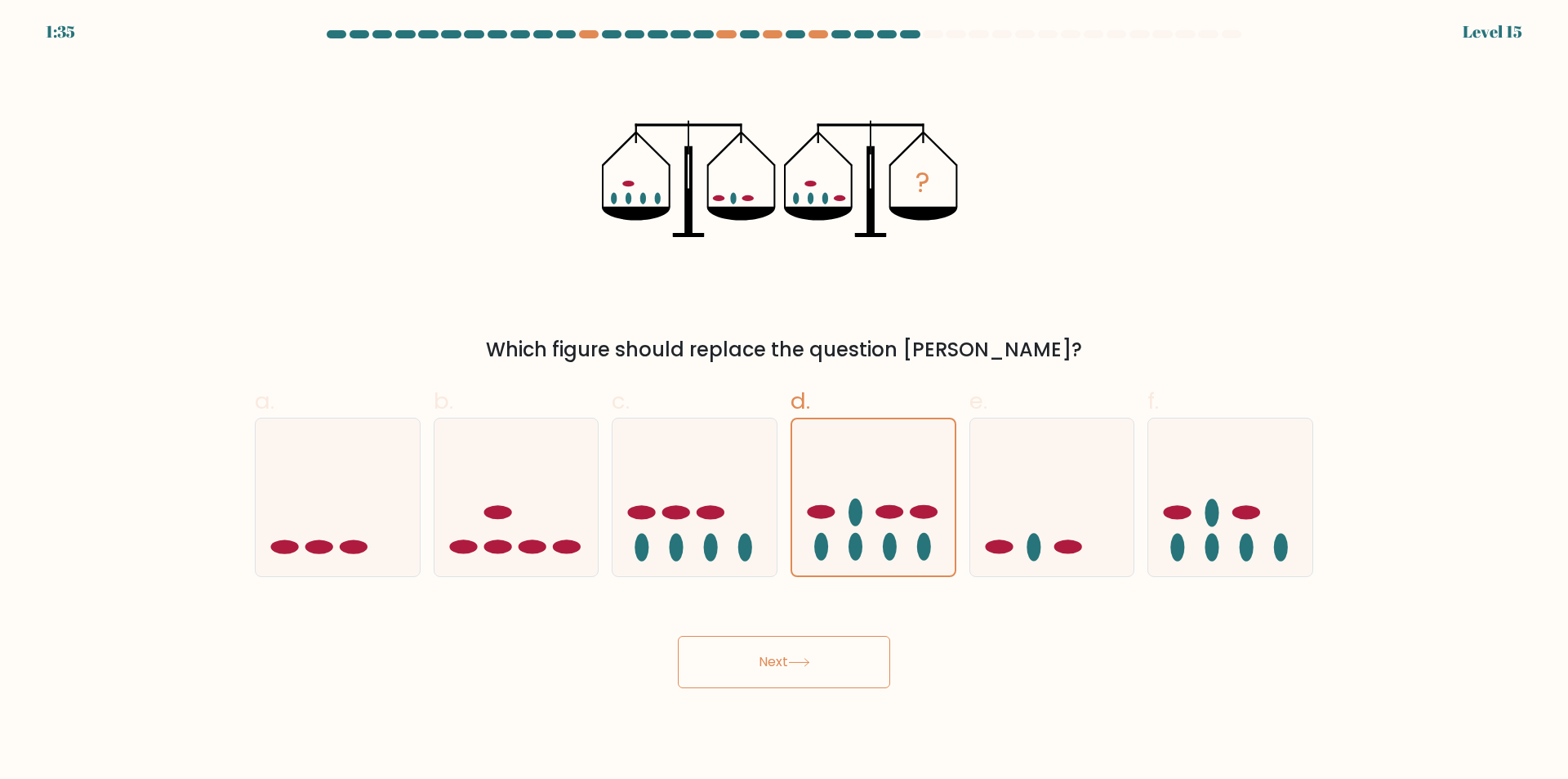
click at [839, 654] on button "Next" at bounding box center [784, 662] width 212 height 53
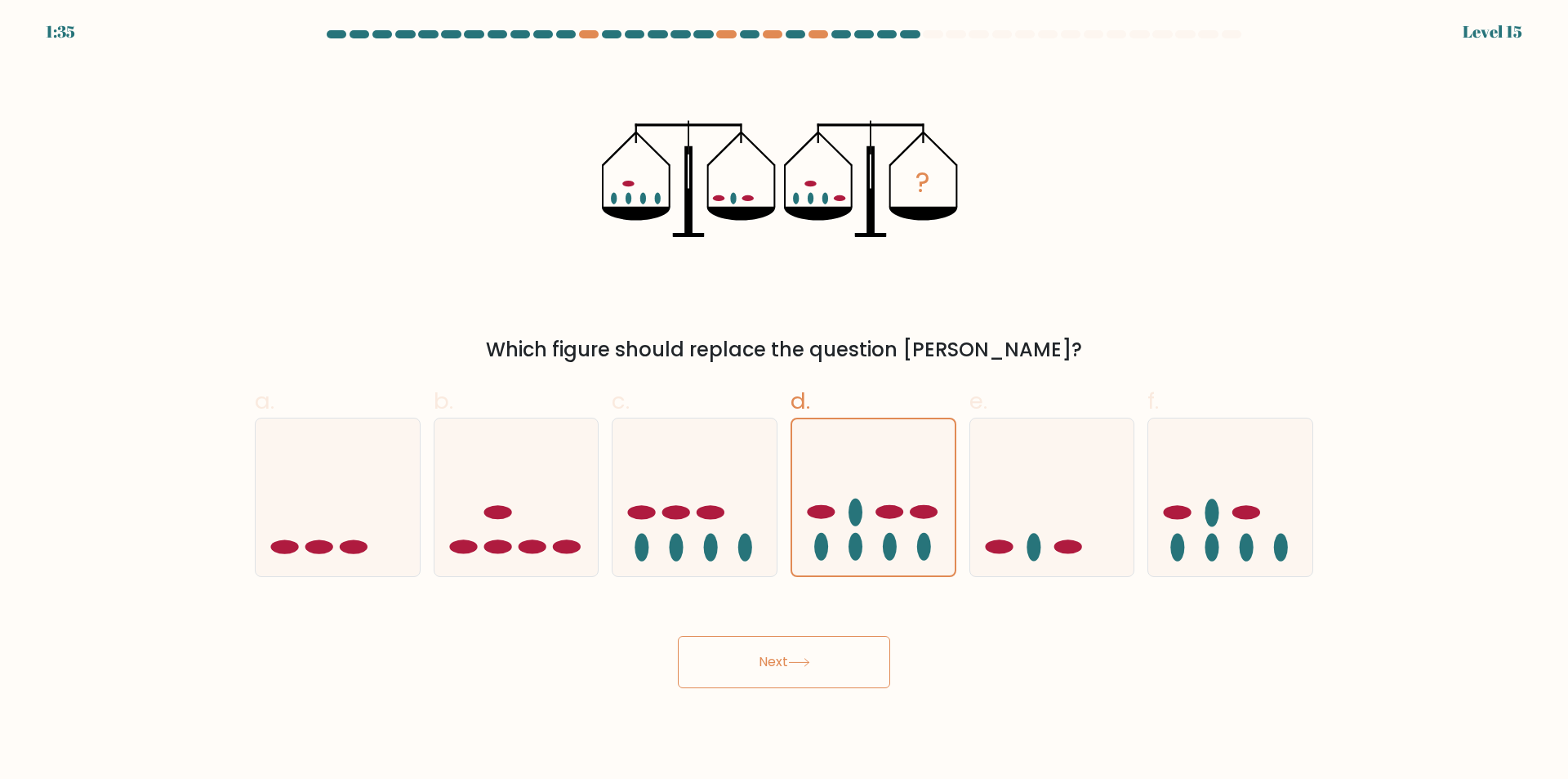
click at [839, 654] on button "Next" at bounding box center [784, 662] width 212 height 53
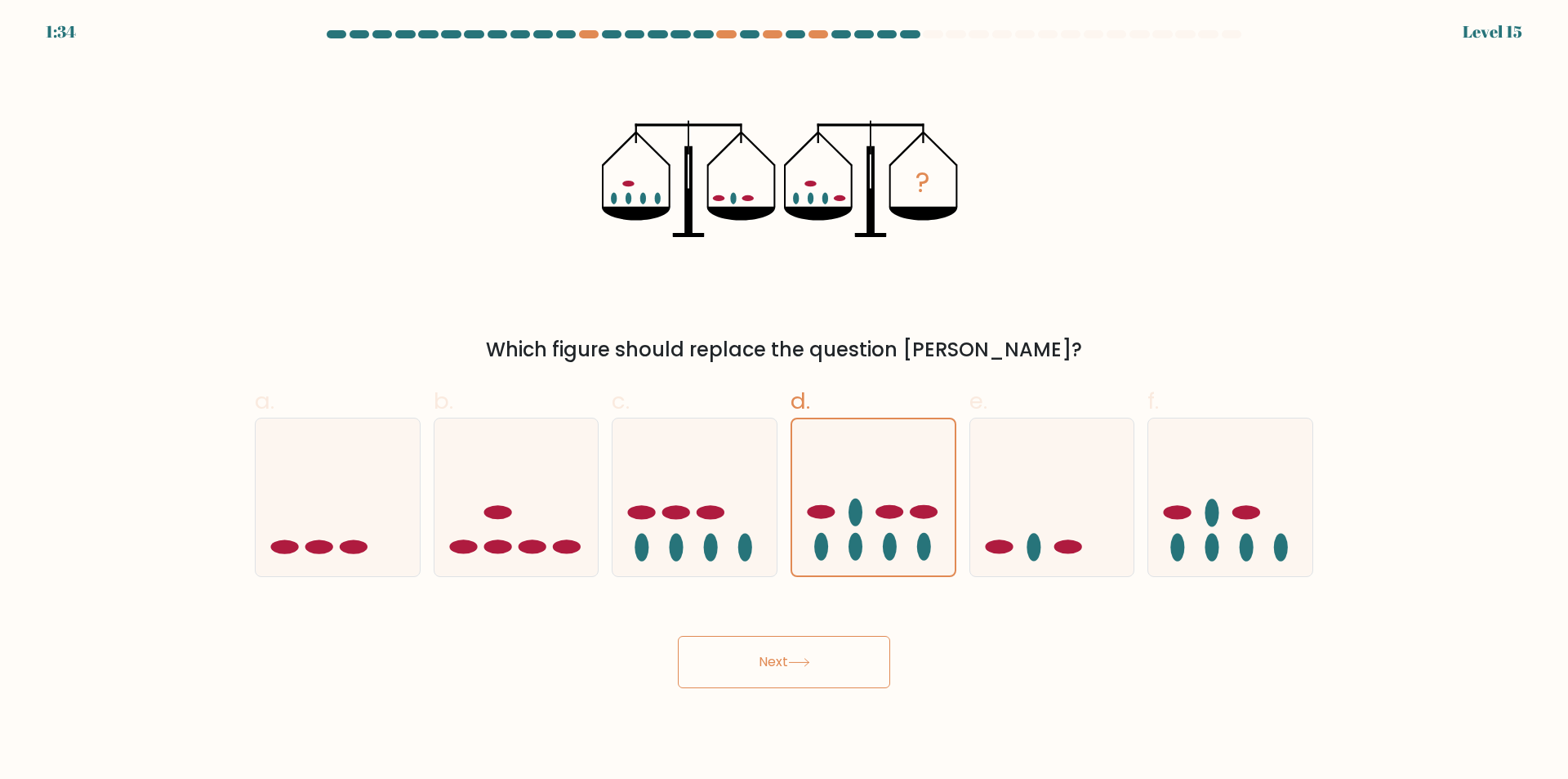
click at [839, 654] on button "Next" at bounding box center [784, 662] width 212 height 53
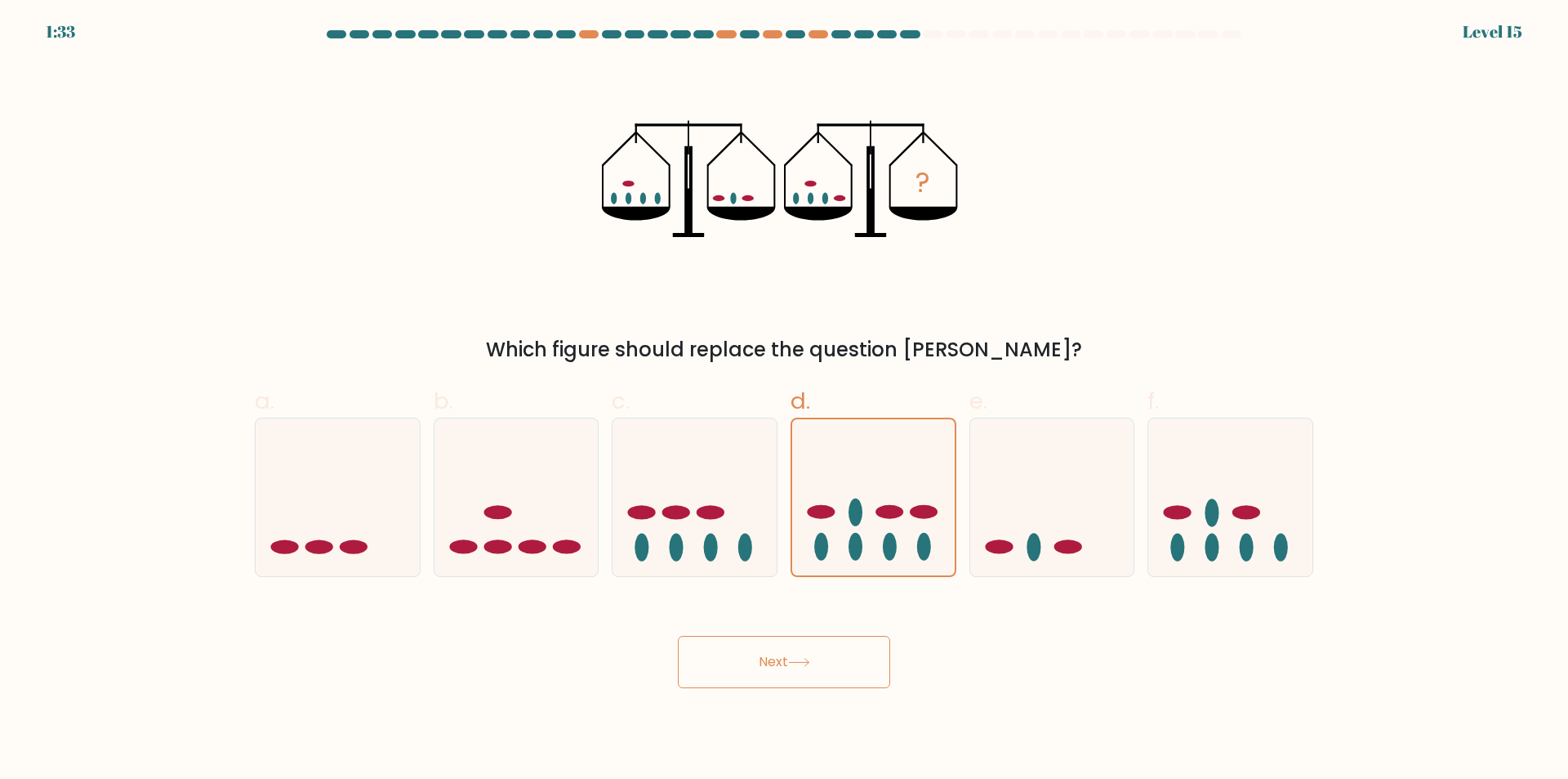
click at [839, 654] on button "Next" at bounding box center [784, 662] width 212 height 53
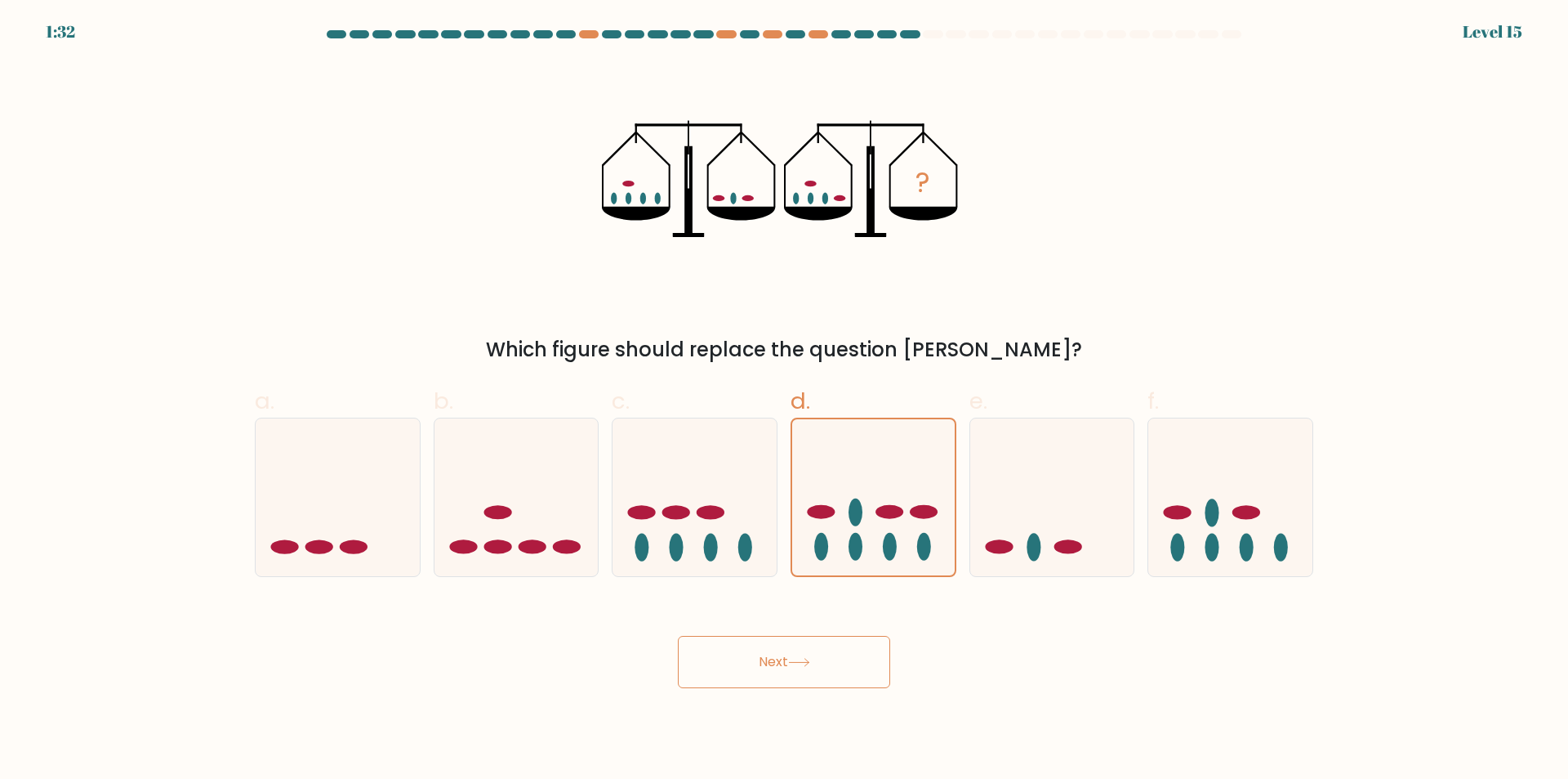
drag, startPoint x: 876, startPoint y: 497, endPoint x: 888, endPoint y: 655, distance: 158.5
click at [880, 501] on icon at bounding box center [873, 497] width 163 height 134
click at [784, 400] on input "d." at bounding box center [784, 394] width 1 height 11
click at [888, 655] on button "Next" at bounding box center [784, 662] width 212 height 53
click at [874, 649] on button "Next" at bounding box center [784, 662] width 212 height 53
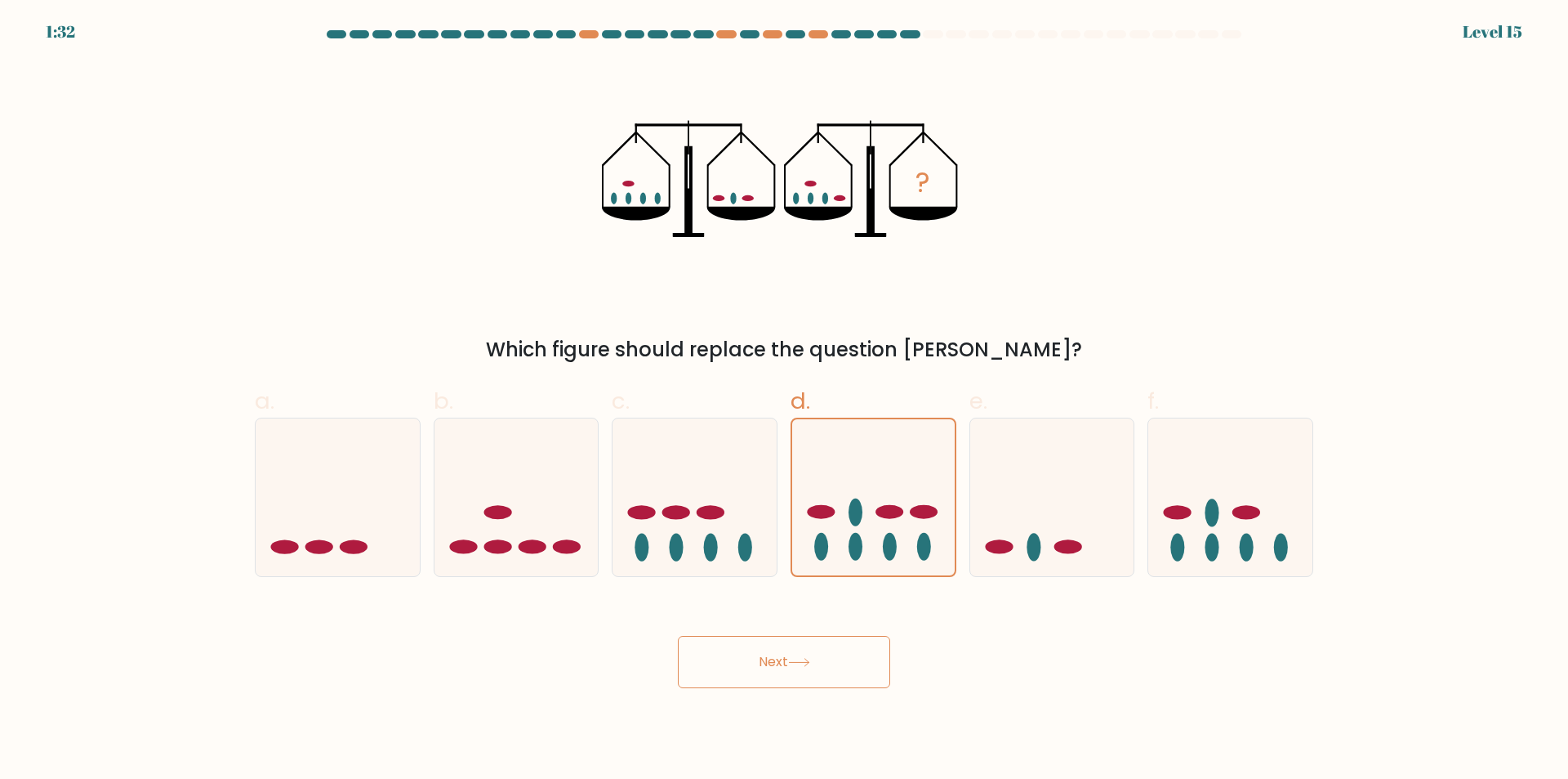
click at [874, 649] on button "Next" at bounding box center [784, 662] width 212 height 53
click at [843, 676] on button "Next" at bounding box center [784, 662] width 212 height 53
click at [842, 676] on button "Next" at bounding box center [784, 662] width 212 height 53
click at [843, 674] on button "Next" at bounding box center [784, 662] width 212 height 53
click at [842, 474] on icon at bounding box center [873, 497] width 163 height 134
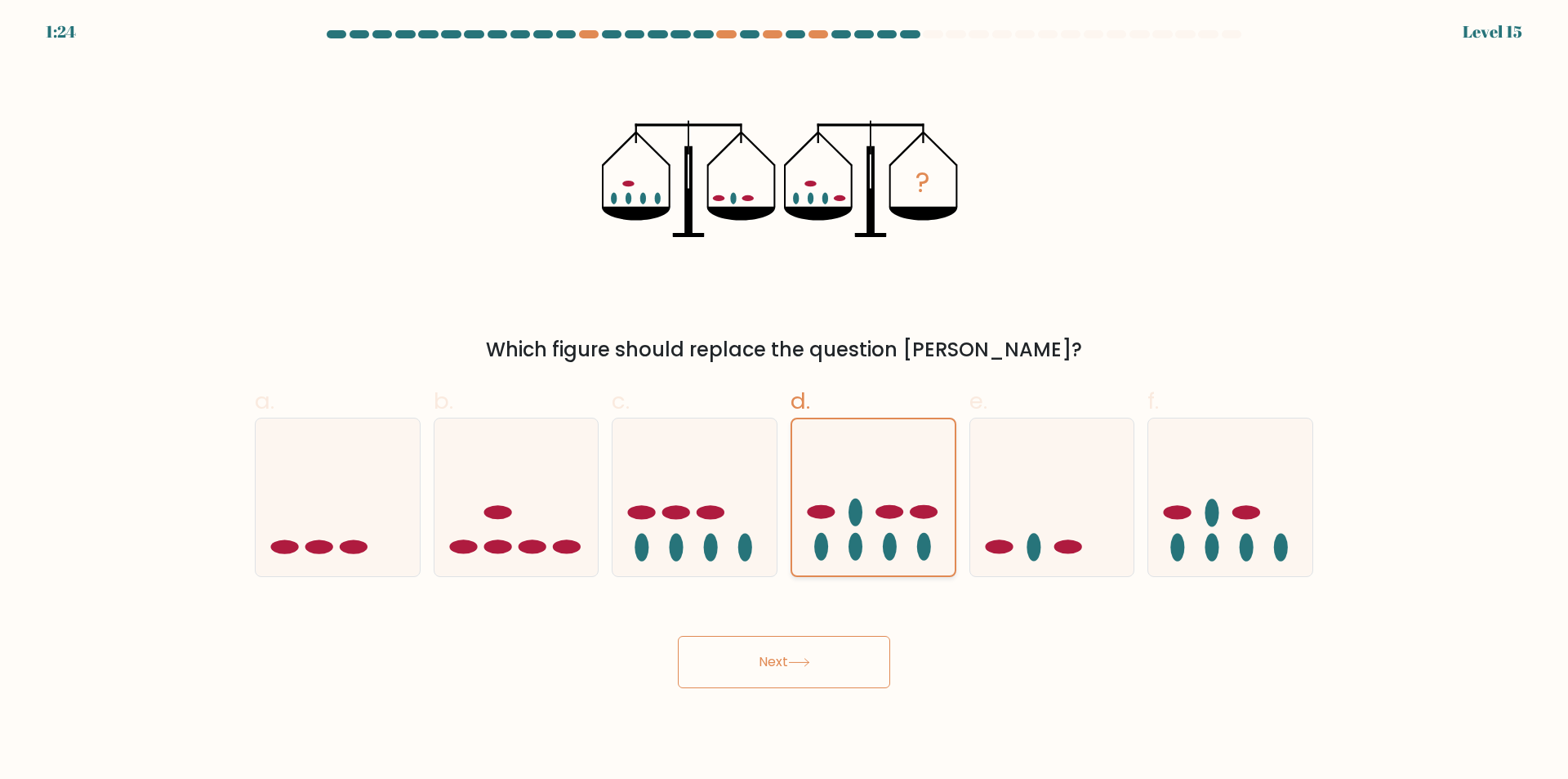
click at [784, 400] on input "d." at bounding box center [784, 394] width 1 height 11
click at [842, 700] on body "1:24 Level 15" at bounding box center [784, 390] width 1568 height 779
click at [842, 698] on body "1:24 Level 15" at bounding box center [784, 390] width 1568 height 779
click at [839, 681] on button "Next" at bounding box center [784, 662] width 212 height 53
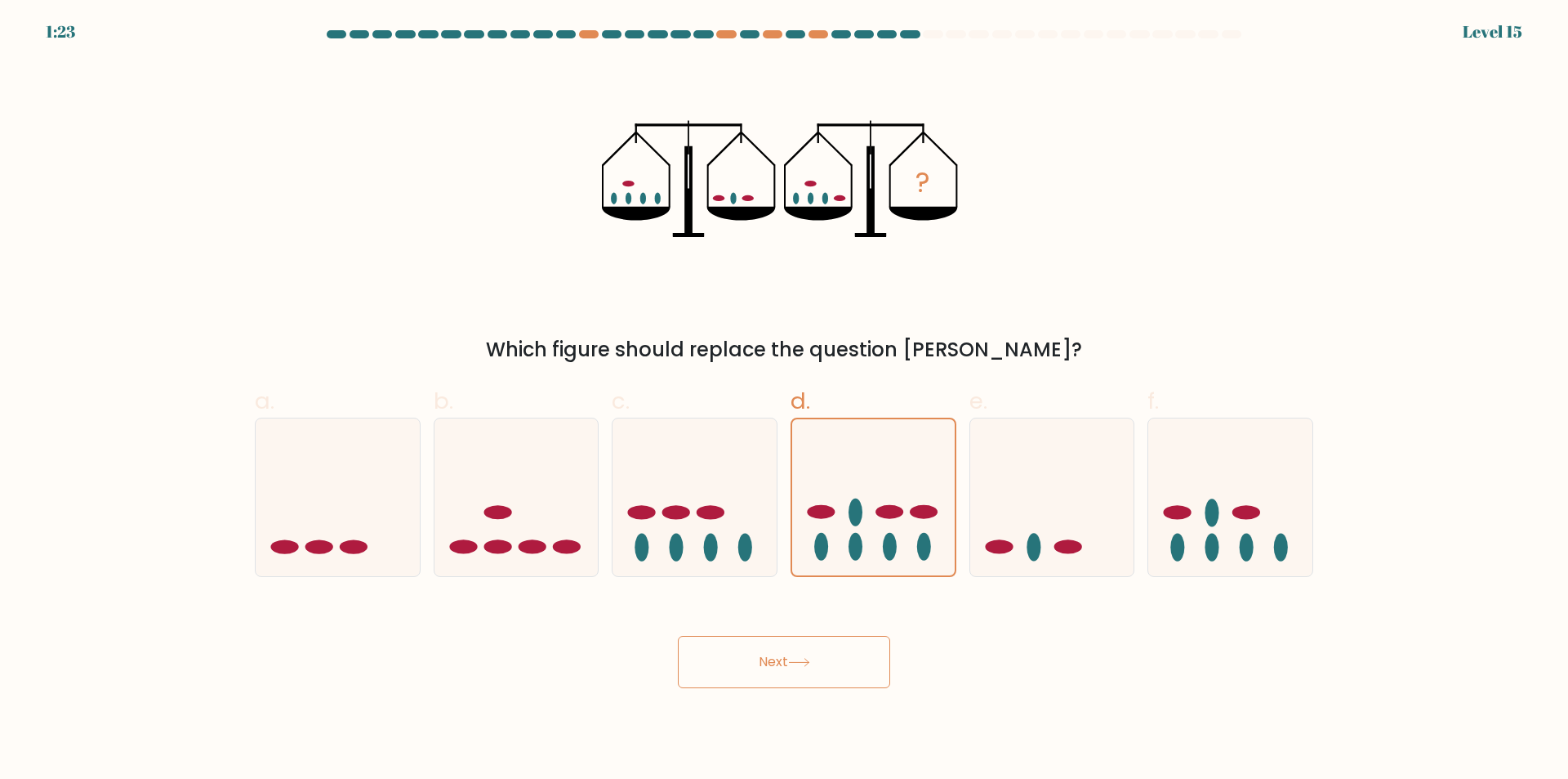
click at [839, 681] on button "Next" at bounding box center [784, 662] width 212 height 53
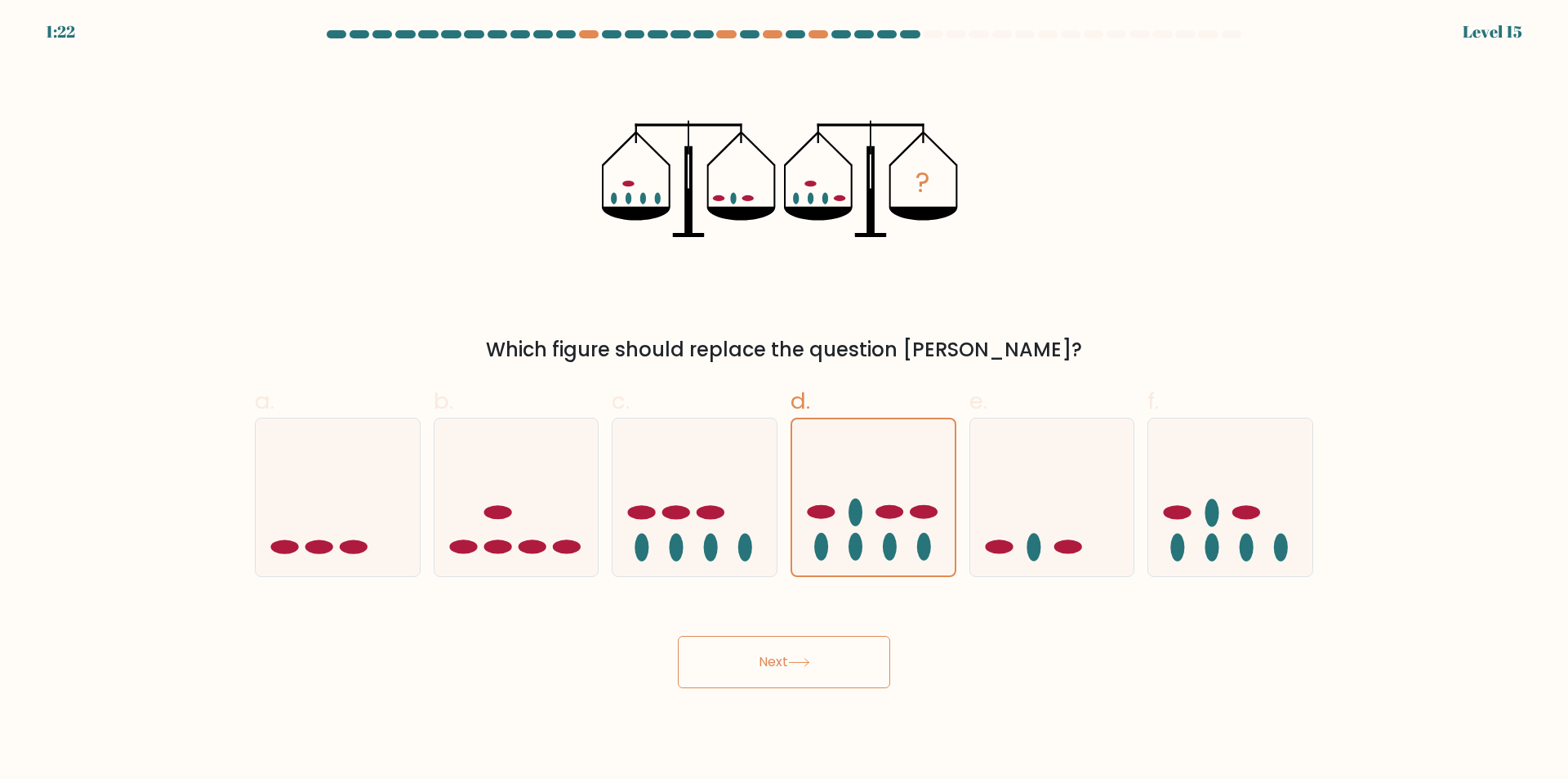
click at [839, 681] on button "Next" at bounding box center [784, 662] width 212 height 53
click at [814, 483] on icon at bounding box center [873, 497] width 163 height 134
click at [784, 400] on input "d." at bounding box center [784, 394] width 1 height 11
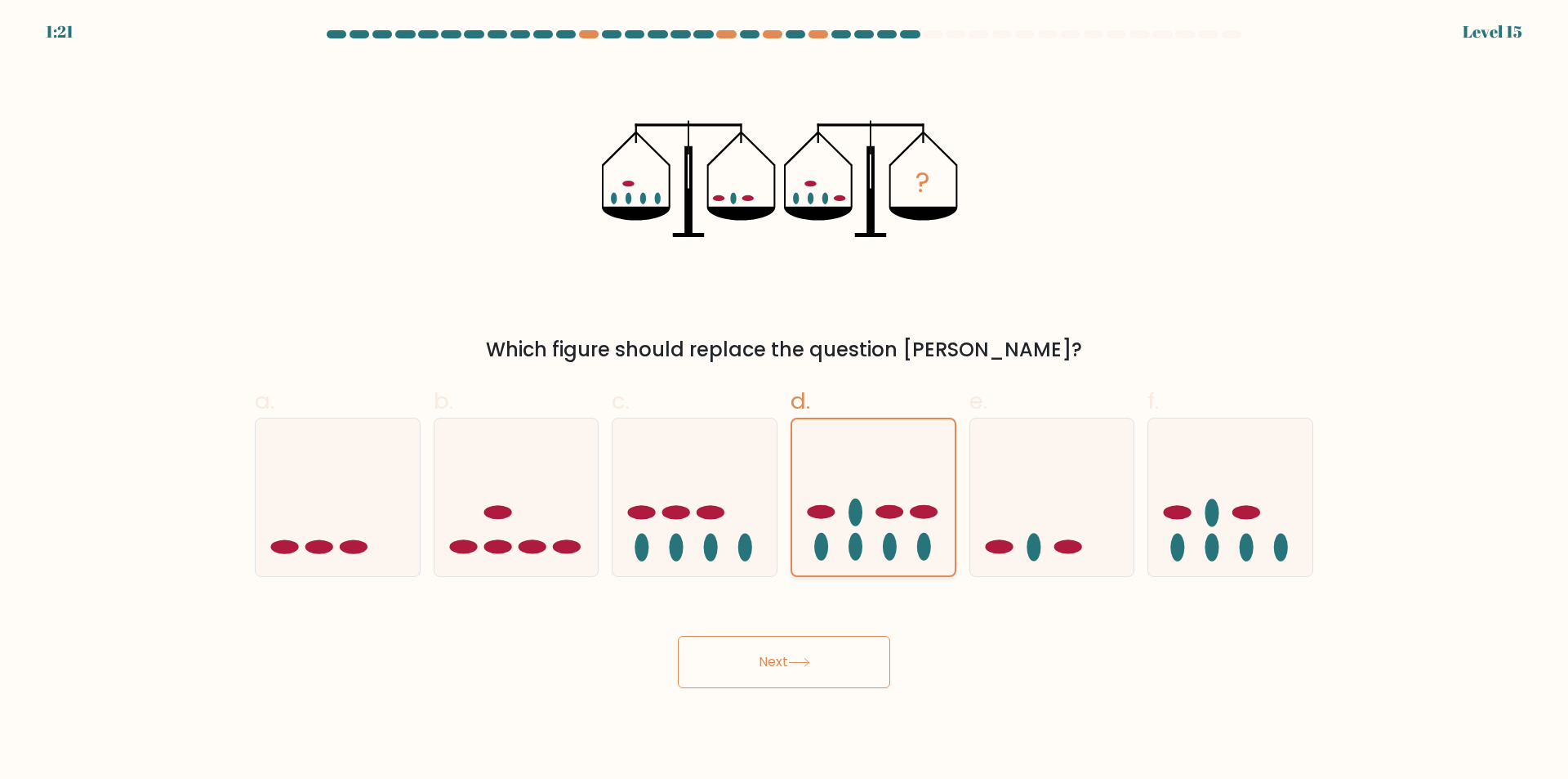
click at [814, 483] on icon at bounding box center [873, 497] width 163 height 134
click at [784, 400] on input "d." at bounding box center [784, 394] width 1 height 11
drag, startPoint x: 840, startPoint y: 682, endPoint x: 841, endPoint y: 689, distance: 7.1
click at [841, 688] on body "1:20 Level 15" at bounding box center [784, 390] width 1568 height 779
click at [832, 652] on button "Next" at bounding box center [784, 662] width 212 height 53
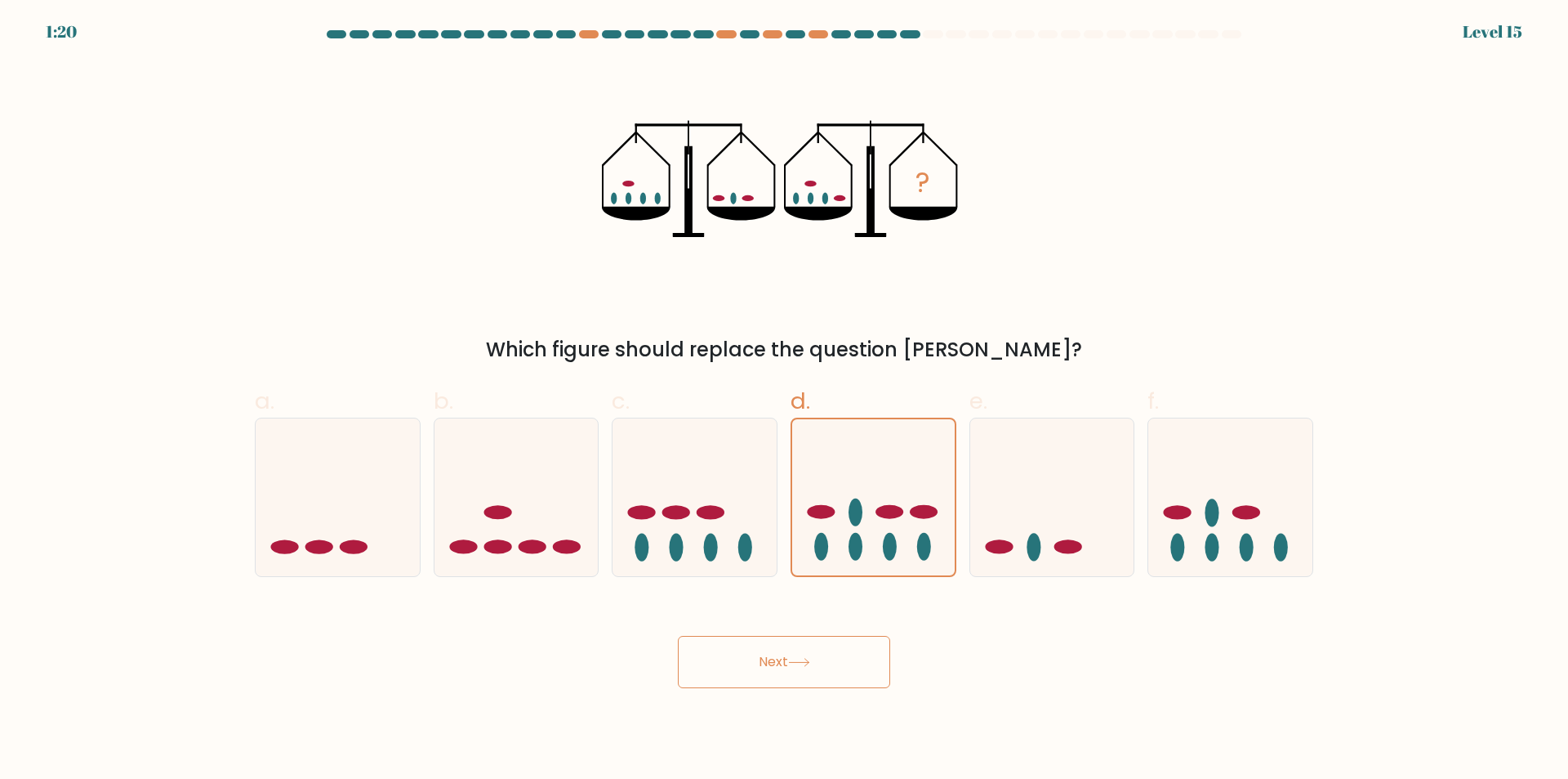
click at [832, 652] on button "Next" at bounding box center [784, 662] width 212 height 53
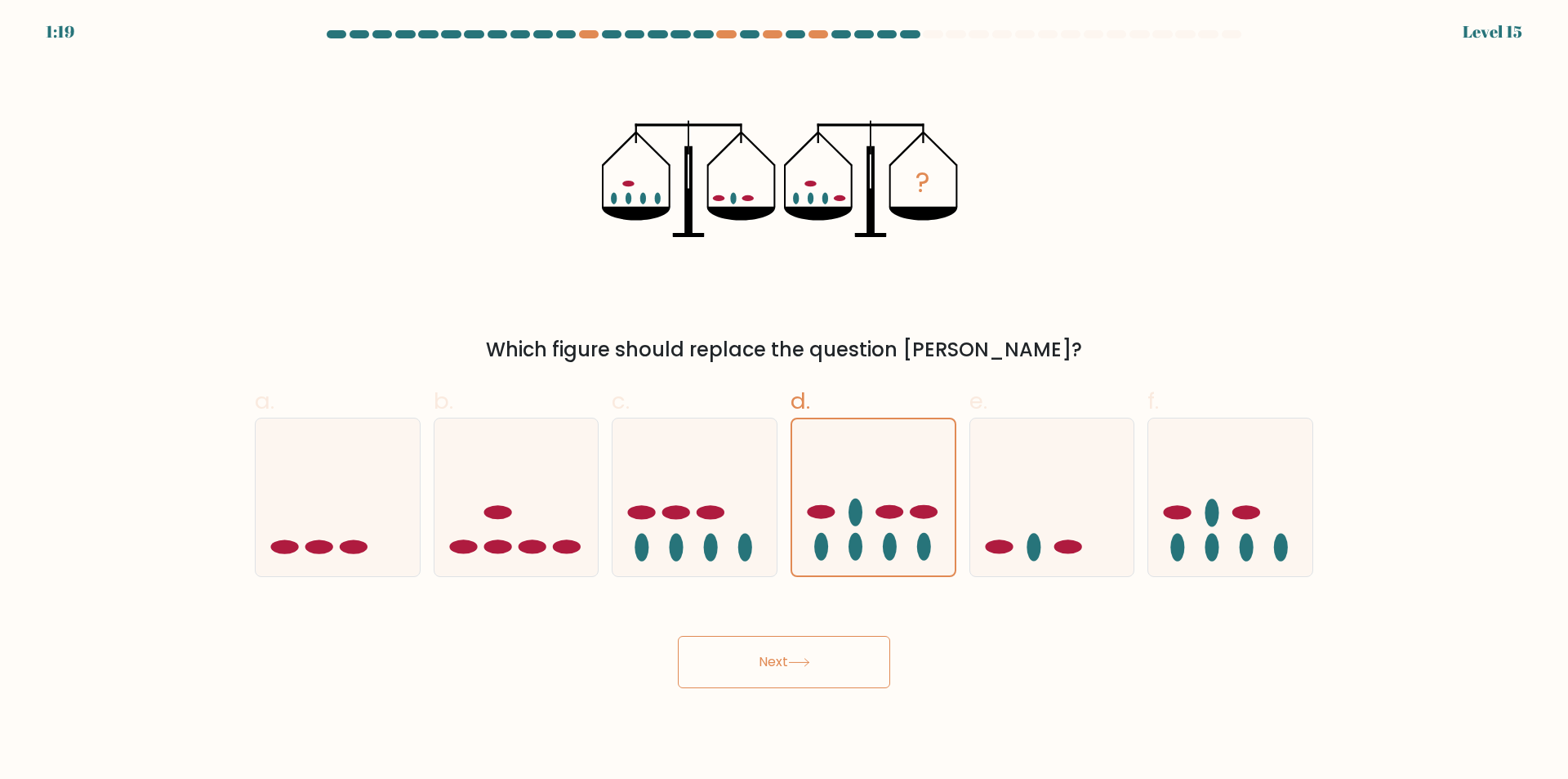
click at [832, 652] on button "Next" at bounding box center [784, 662] width 212 height 53
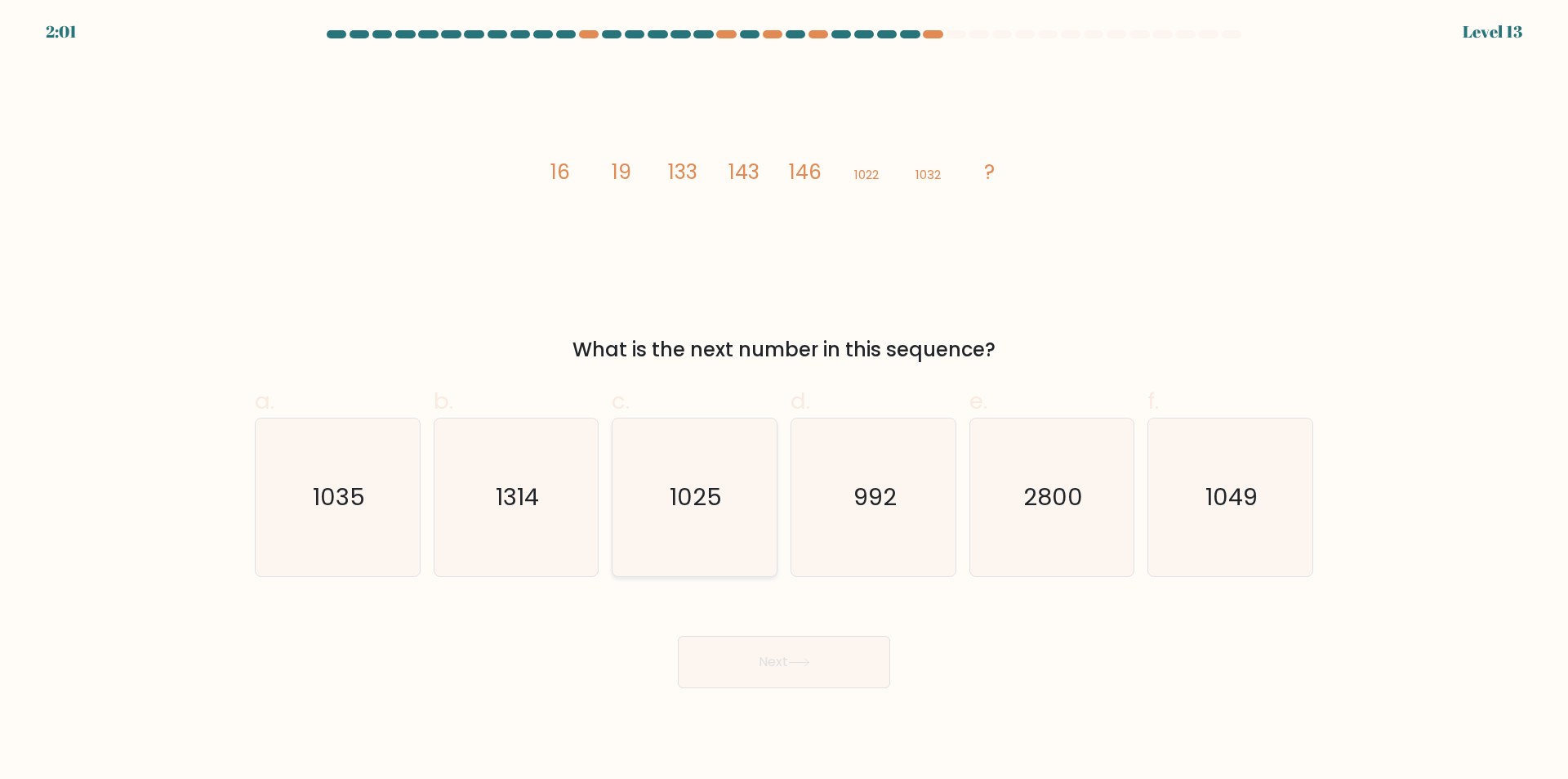
click at [688, 481] on icon "1025" at bounding box center [695, 498] width 158 height 158
click at [784, 400] on input "c. 1025" at bounding box center [784, 394] width 1 height 11
radio input "true"
click at [830, 485] on icon "992" at bounding box center [873, 498] width 158 height 158
click at [784, 400] on input "d. 992" at bounding box center [784, 394] width 1 height 11
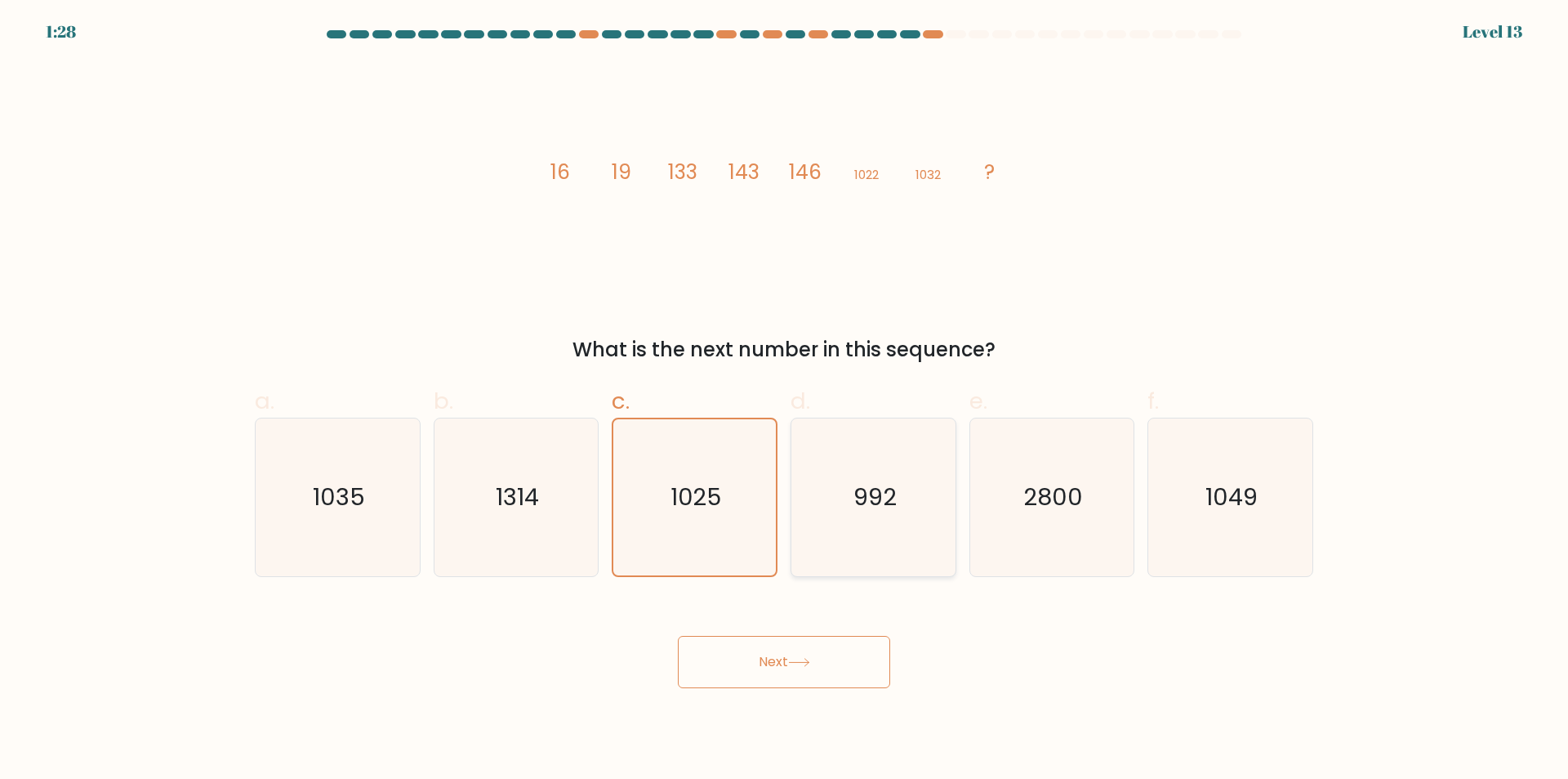
radio input "true"
click at [1219, 533] on icon "1049" at bounding box center [1230, 498] width 158 height 158
click at [784, 400] on input "f. 1049" at bounding box center [784, 394] width 1 height 11
radio input "true"
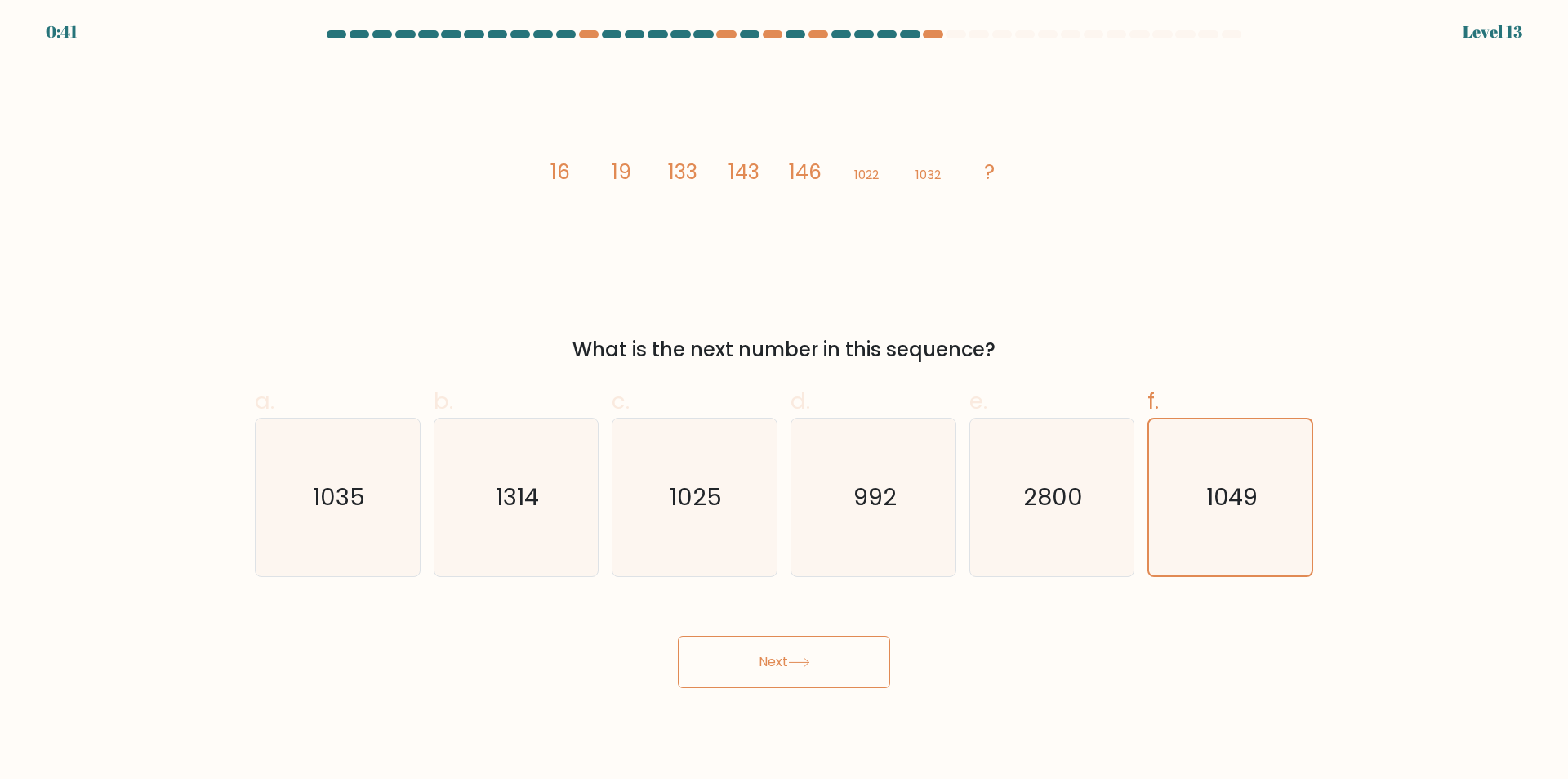
click at [851, 662] on button "Next" at bounding box center [784, 662] width 212 height 53
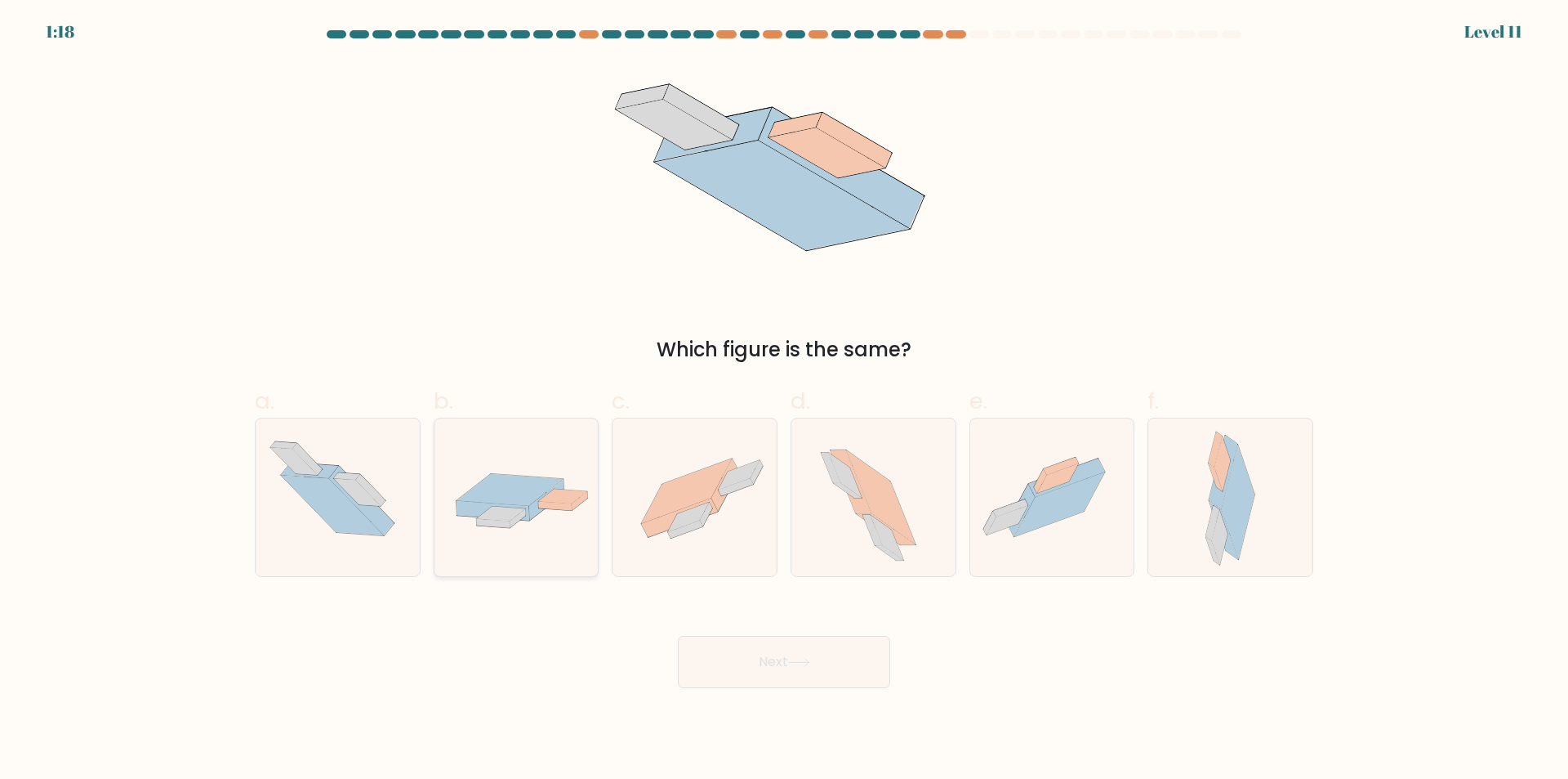
click at [551, 534] on div at bounding box center [517, 498] width 165 height 160
click at [784, 400] on input "b." at bounding box center [784, 394] width 1 height 11
radio input "true"
click at [1031, 542] on icon at bounding box center [1052, 498] width 164 height 123
click at [784, 400] on input "e." at bounding box center [784, 394] width 1 height 11
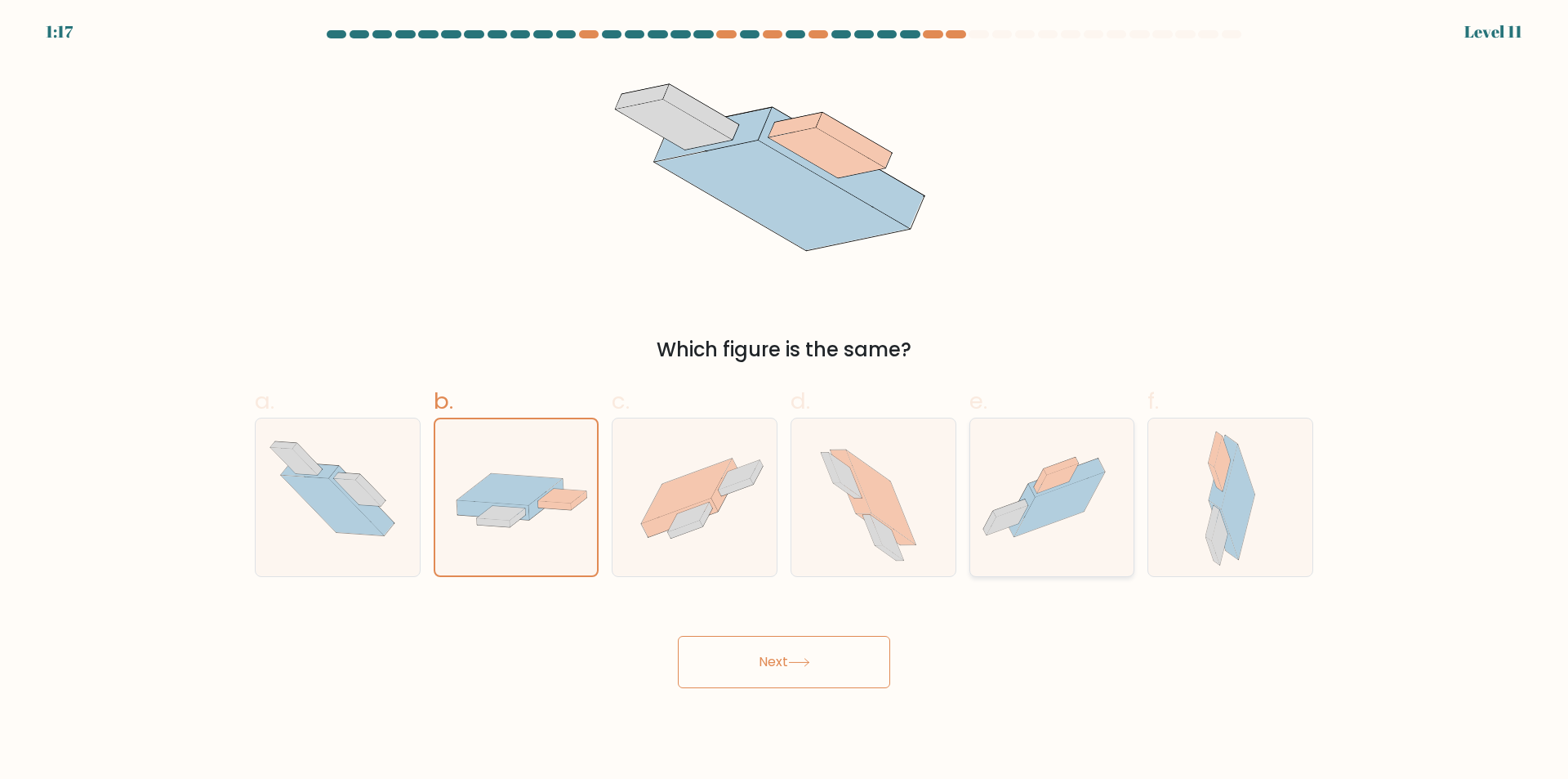
radio input "true"
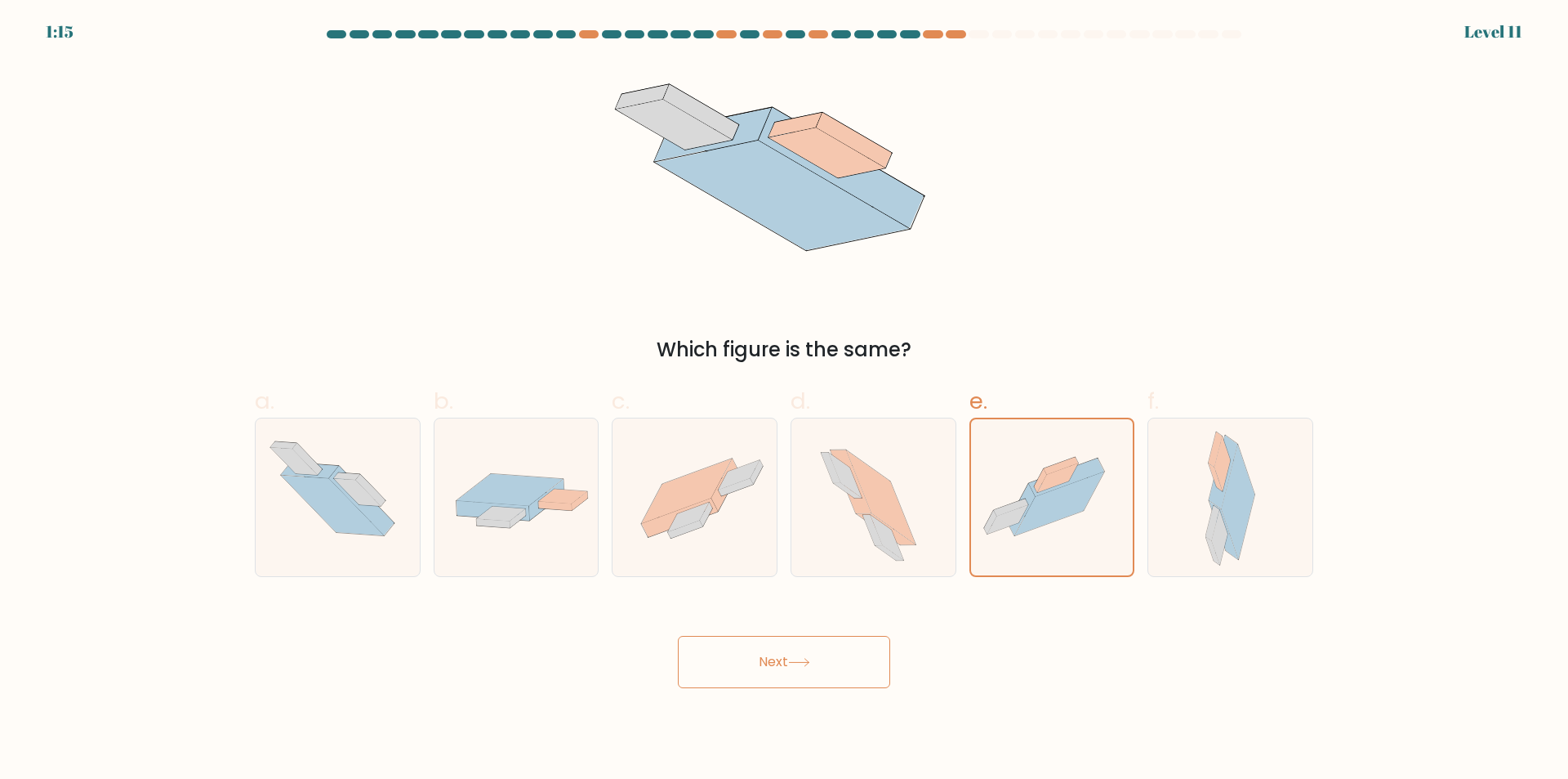
click at [828, 659] on button "Next" at bounding box center [784, 662] width 212 height 53
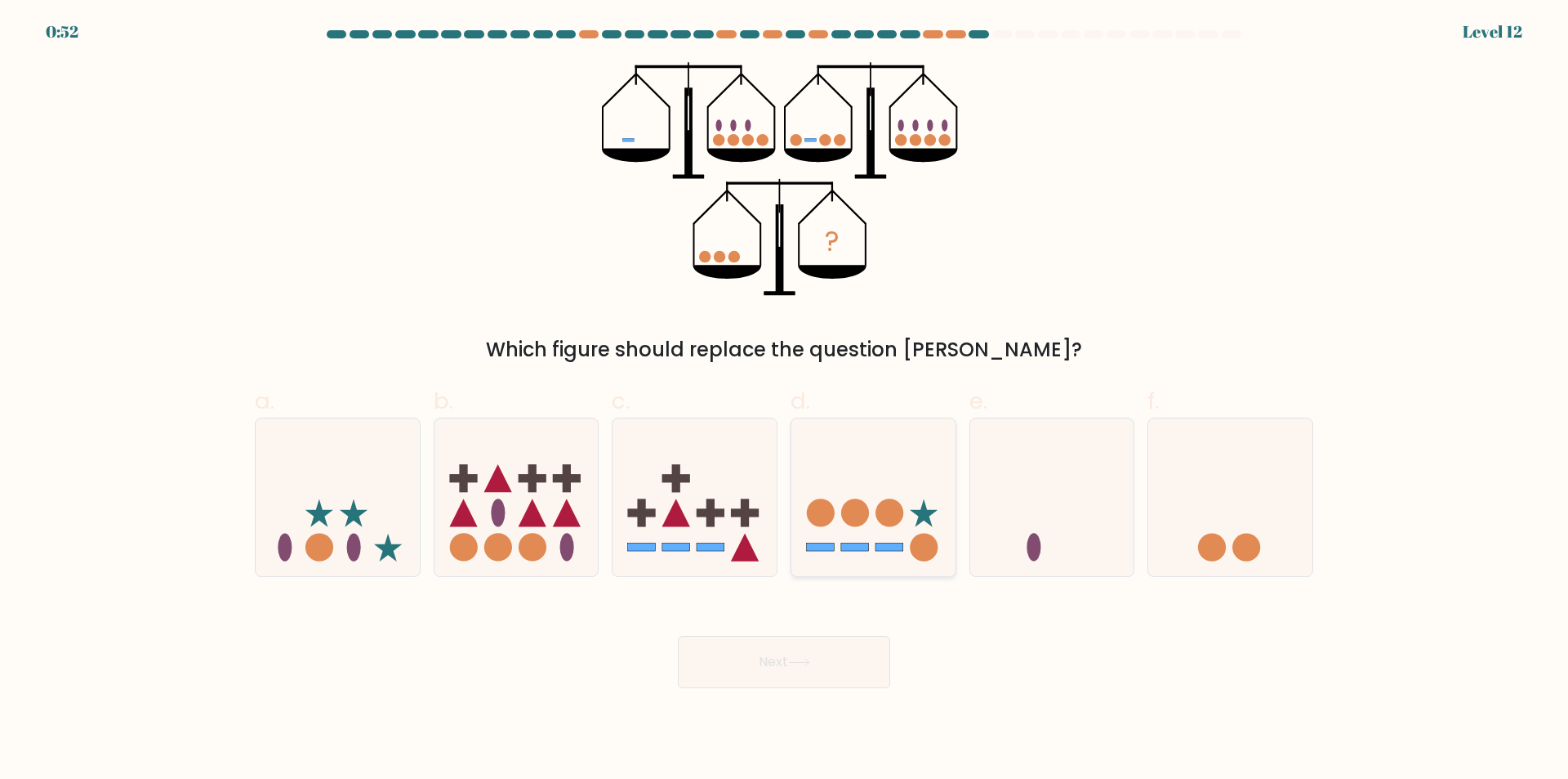
click at [870, 531] on icon at bounding box center [873, 497] width 164 height 135
click at [784, 400] on input "d." at bounding box center [784, 394] width 1 height 11
radio input "true"
click at [1225, 528] on icon at bounding box center [1230, 497] width 164 height 135
click at [784, 400] on input "f." at bounding box center [784, 394] width 1 height 11
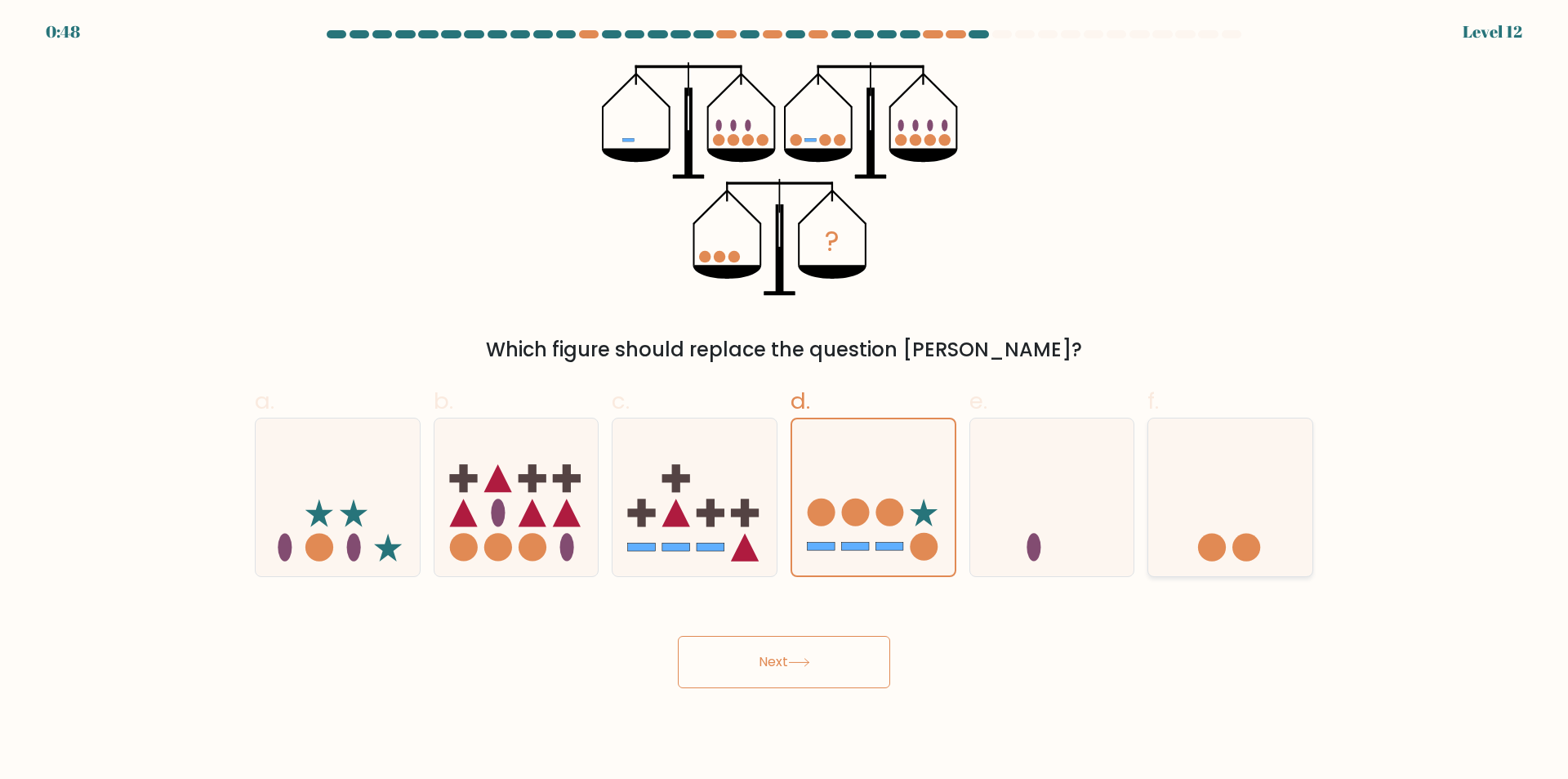
radio input "true"
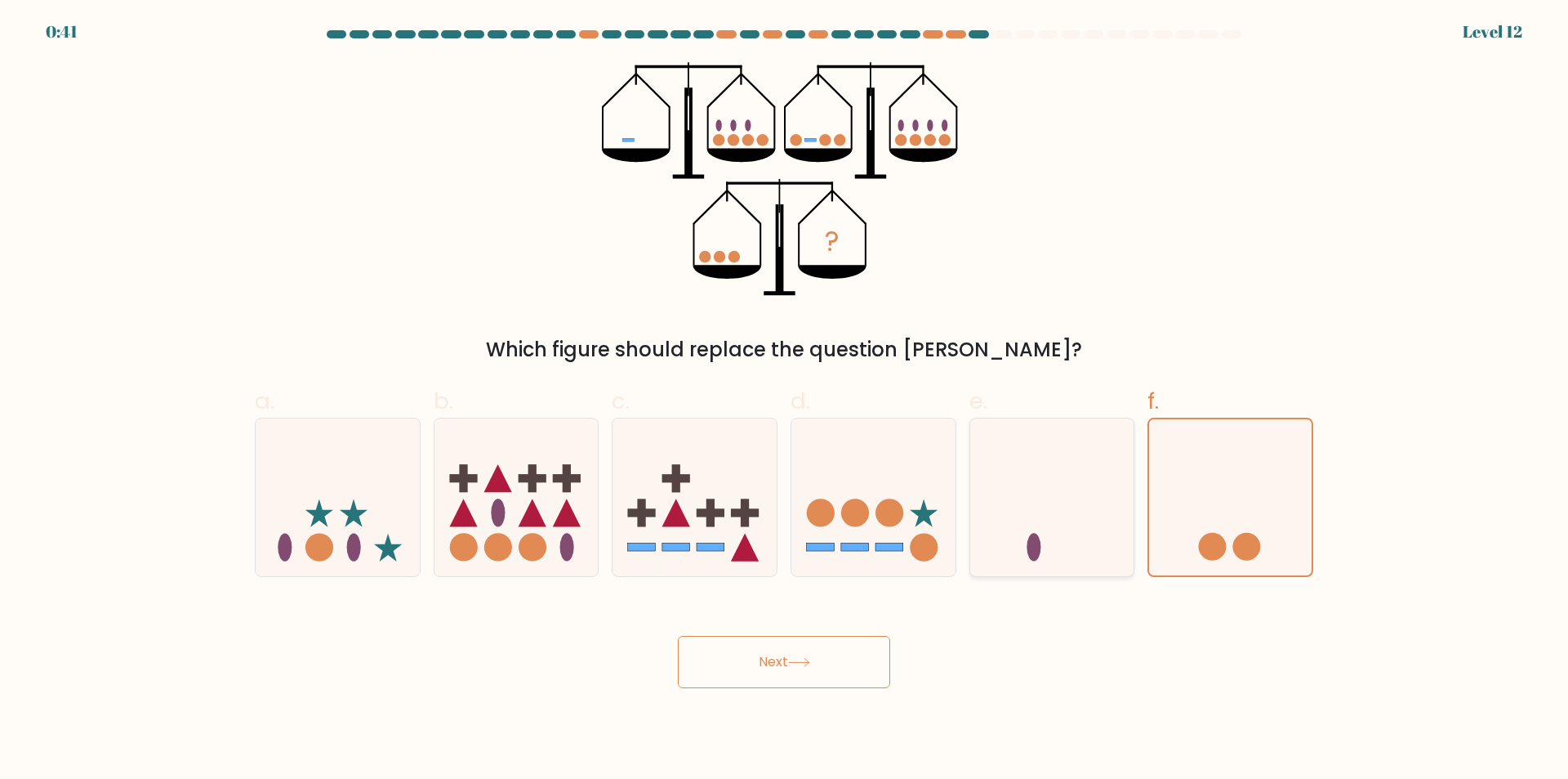
click at [1083, 556] on icon at bounding box center [1052, 497] width 164 height 135
click at [784, 400] on input "e." at bounding box center [784, 394] width 1 height 11
radio input "true"
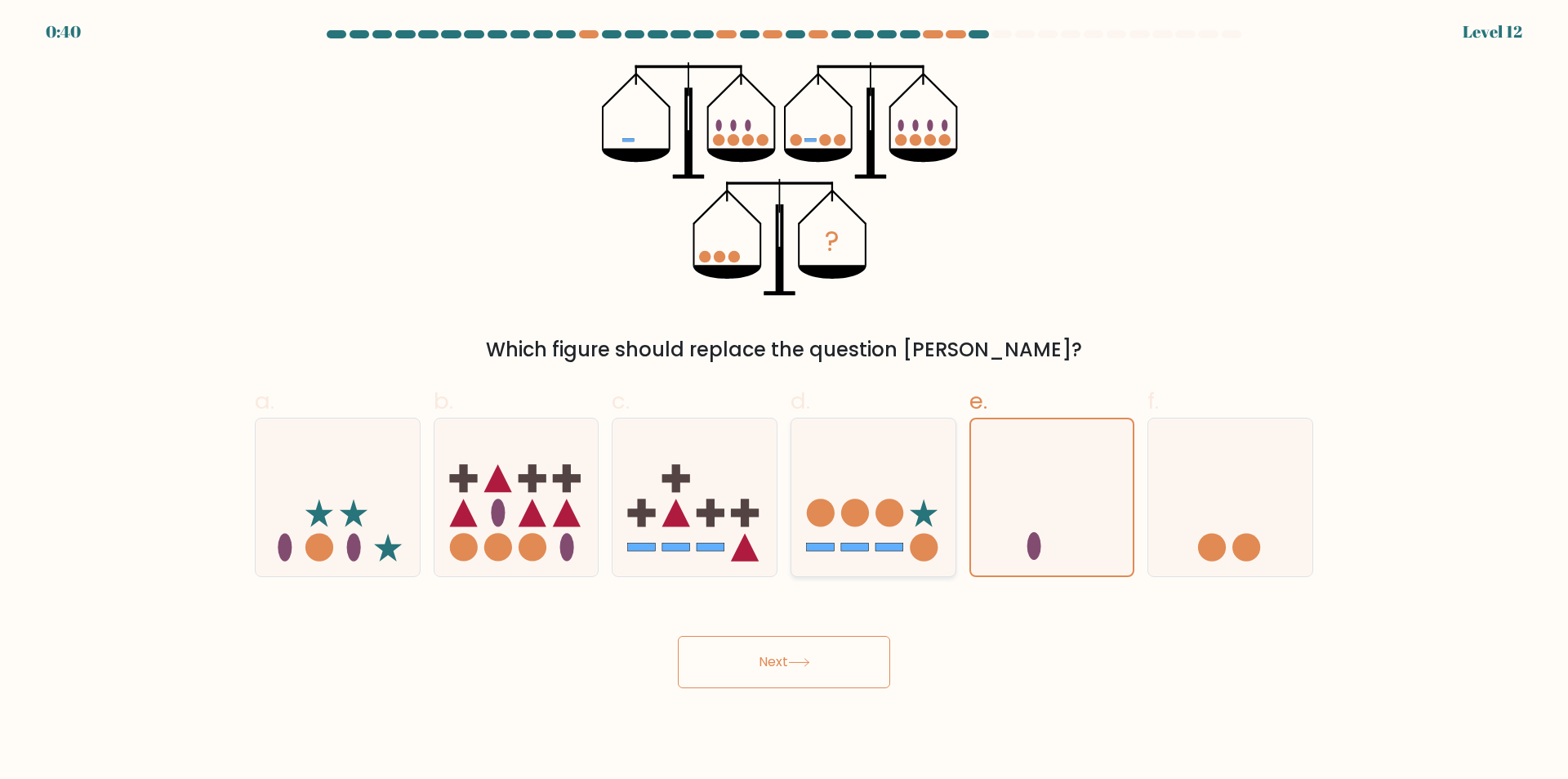
click at [873, 551] on icon at bounding box center [873, 497] width 164 height 135
click at [784, 400] on input "d." at bounding box center [784, 394] width 1 height 11
radio input "true"
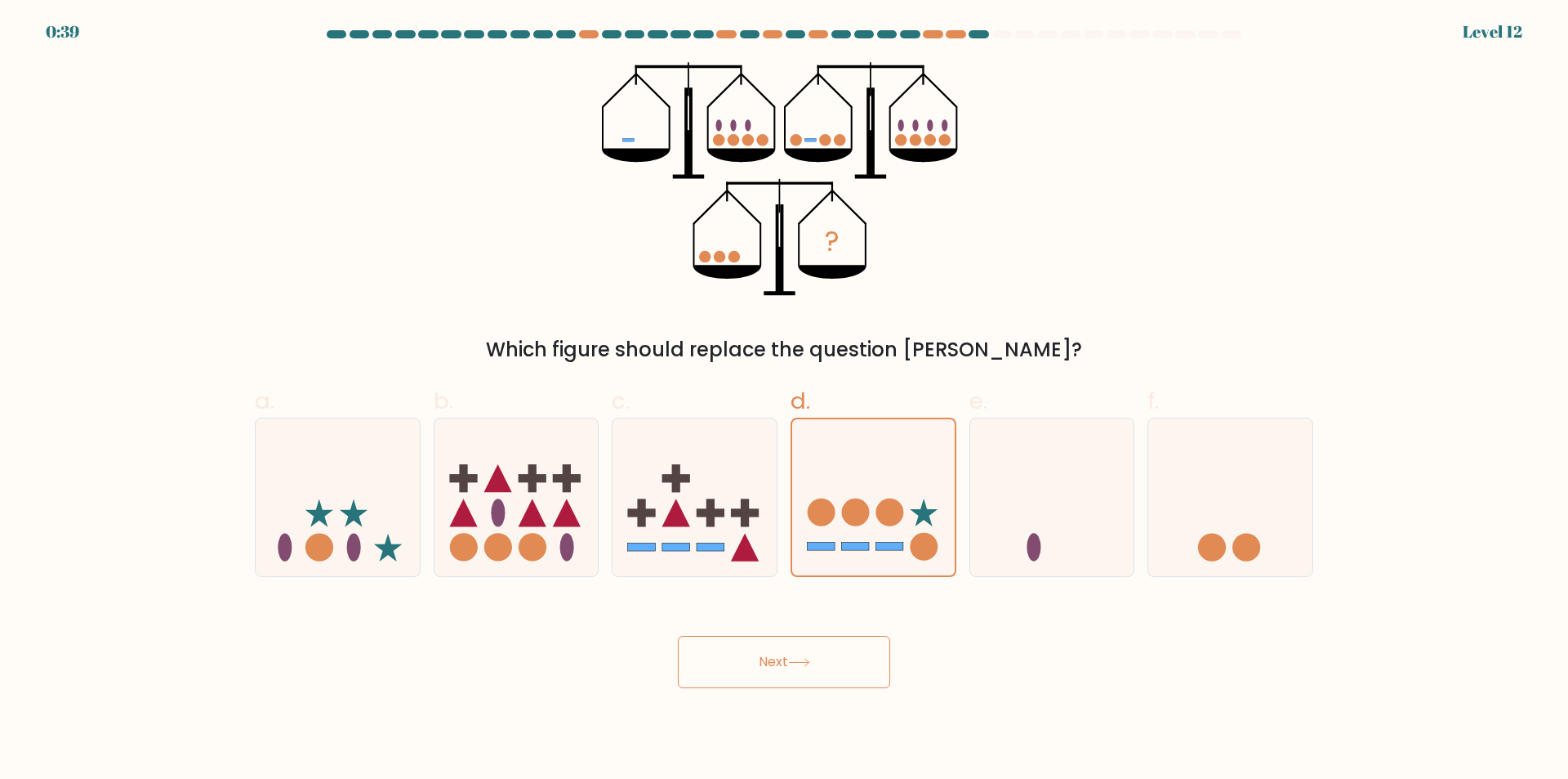
click at [800, 657] on button "Next" at bounding box center [784, 662] width 212 height 53
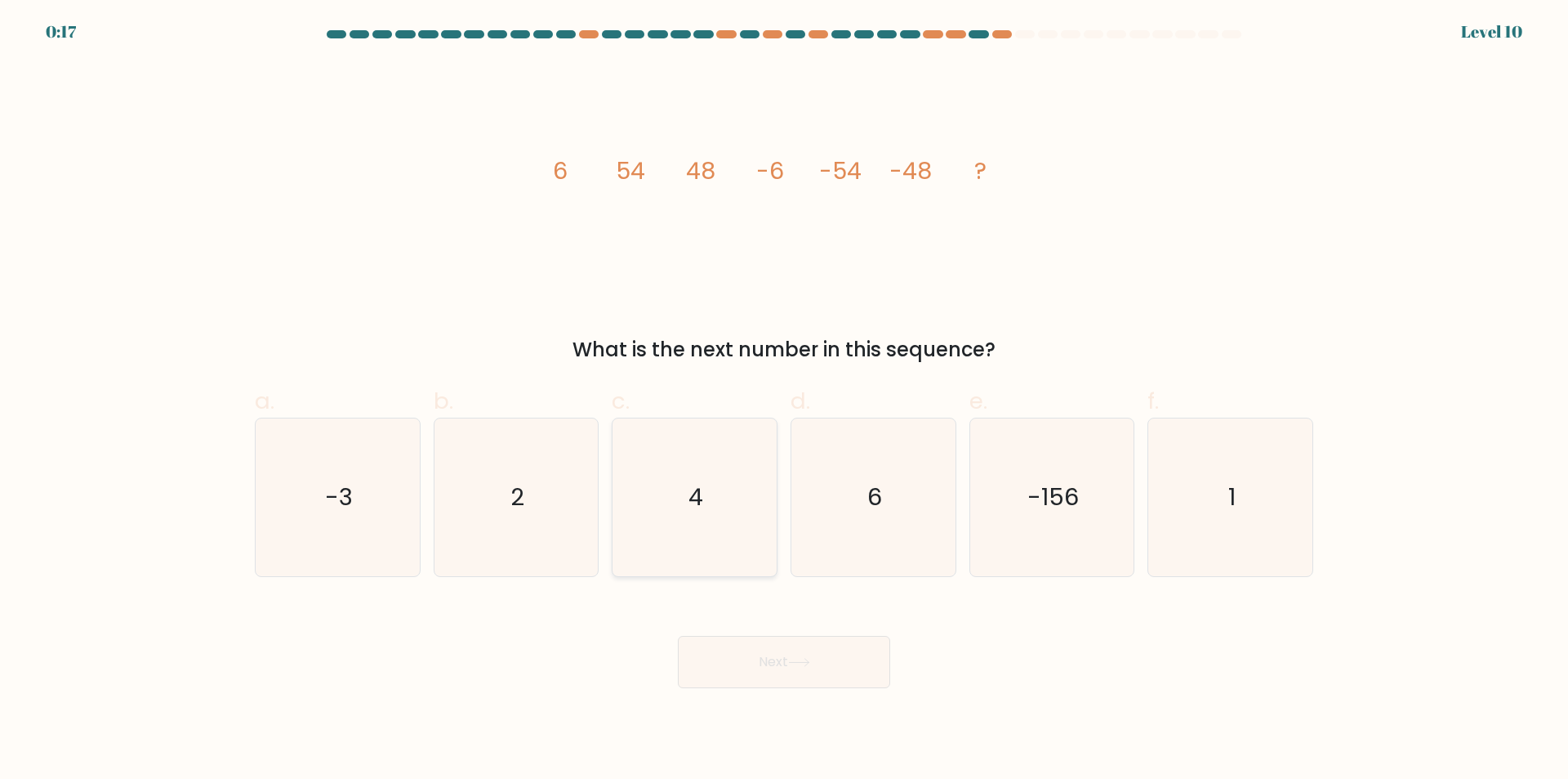
drag, startPoint x: 530, startPoint y: 506, endPoint x: 643, endPoint y: 508, distance: 113.0
click at [531, 506] on icon "2" at bounding box center [516, 498] width 158 height 158
click at [784, 400] on input "b. 2" at bounding box center [784, 394] width 1 height 11
radio input "true"
click at [674, 501] on icon "4" at bounding box center [695, 498] width 158 height 158
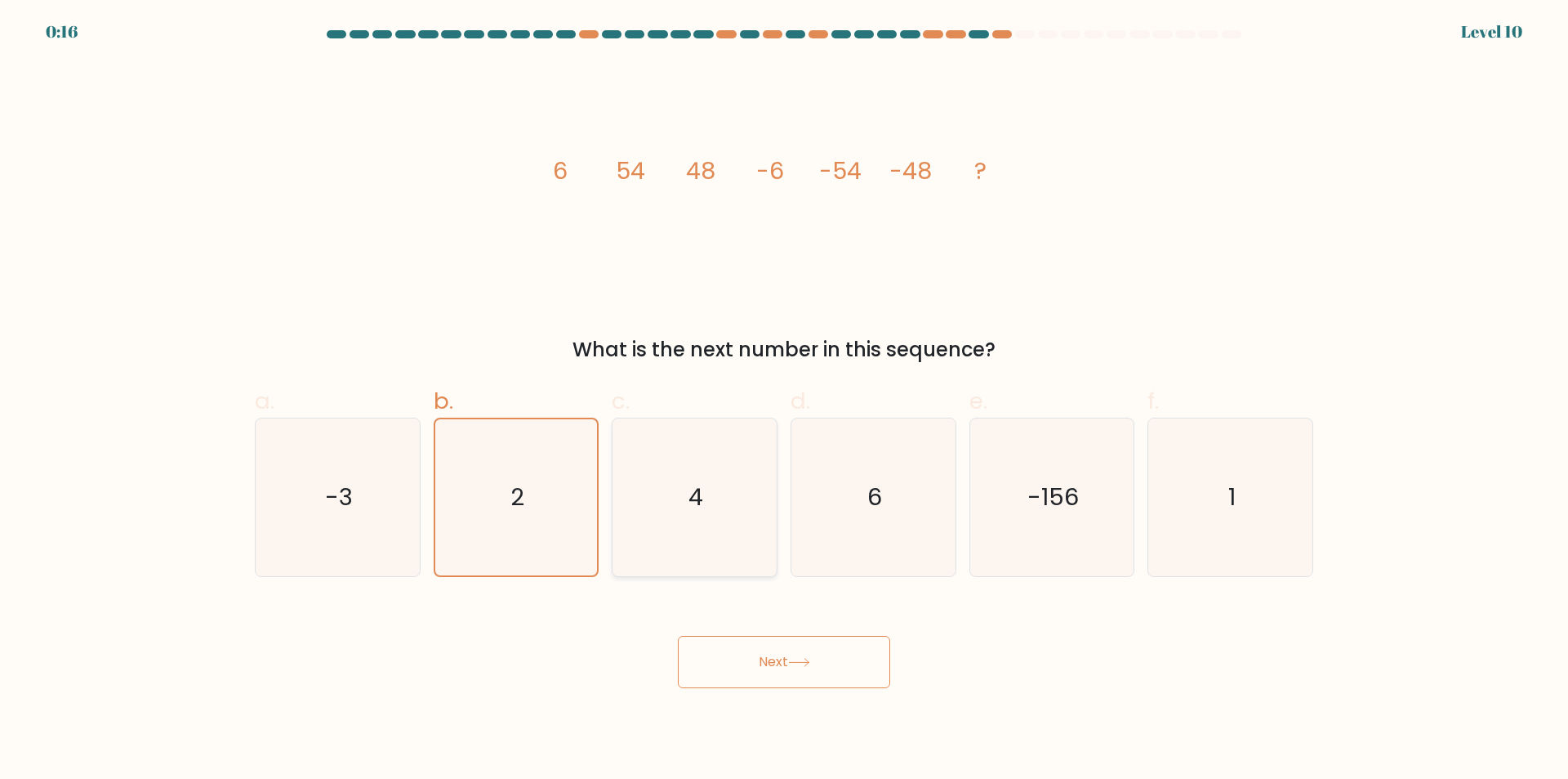
click at [784, 400] on input "c. 4" at bounding box center [784, 394] width 1 height 11
radio input "true"
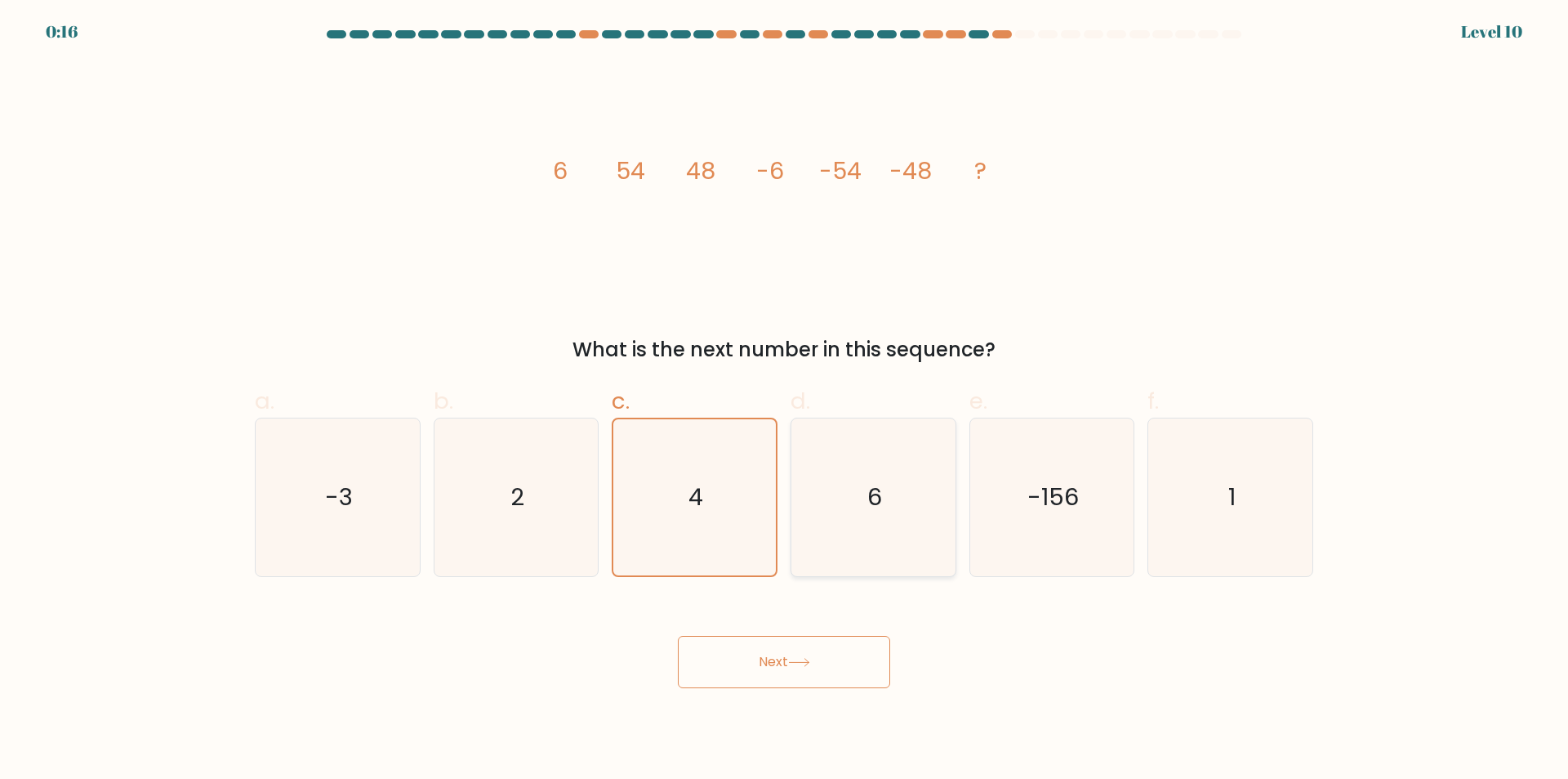
click at [909, 501] on icon "6" at bounding box center [873, 498] width 158 height 158
click at [784, 400] on input "d. 6" at bounding box center [784, 394] width 1 height 11
radio input "true"
click at [1103, 503] on icon "-156" at bounding box center [1051, 498] width 158 height 158
click at [784, 400] on input "e. -156" at bounding box center [784, 394] width 1 height 11
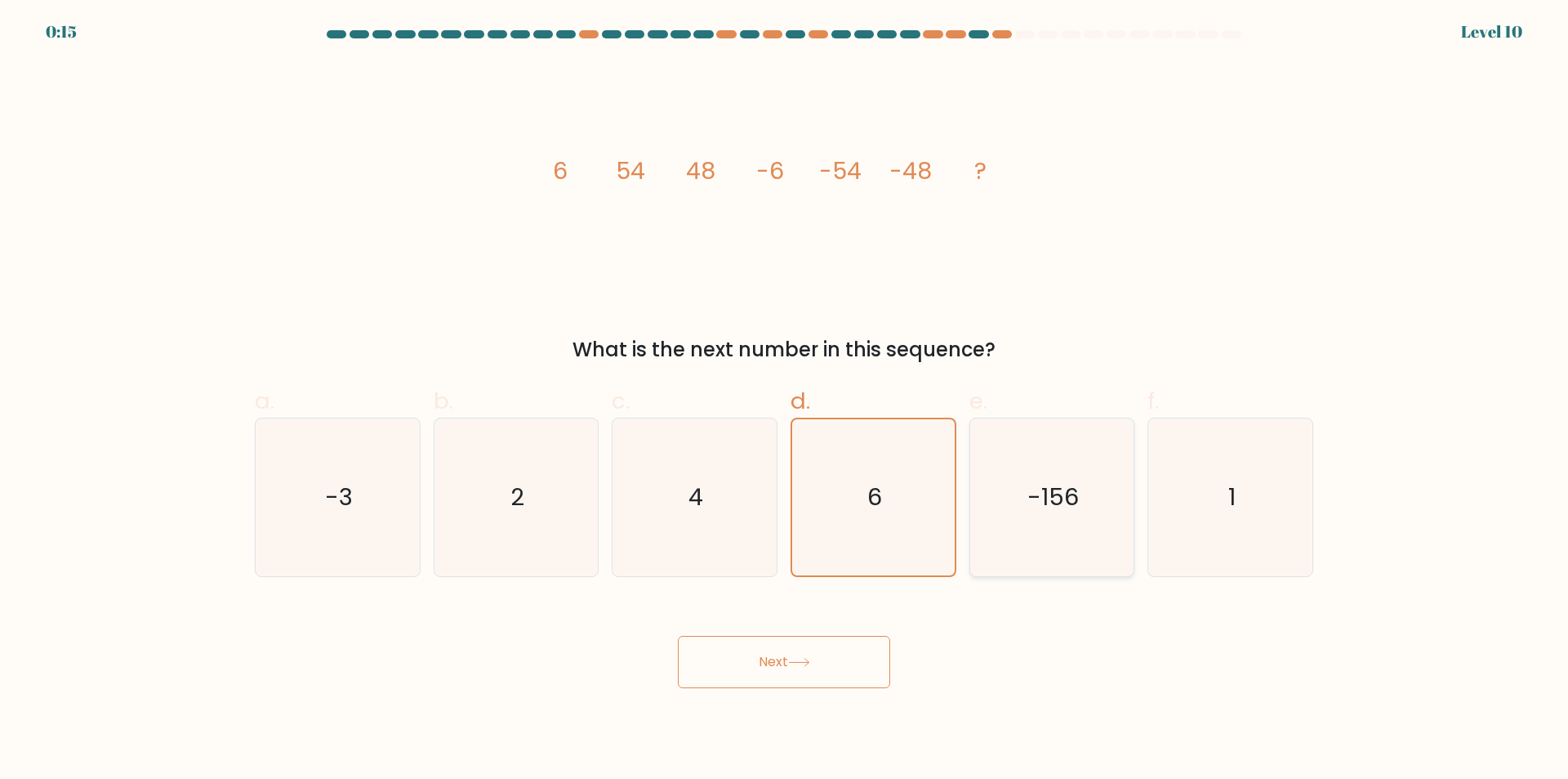
radio input "true"
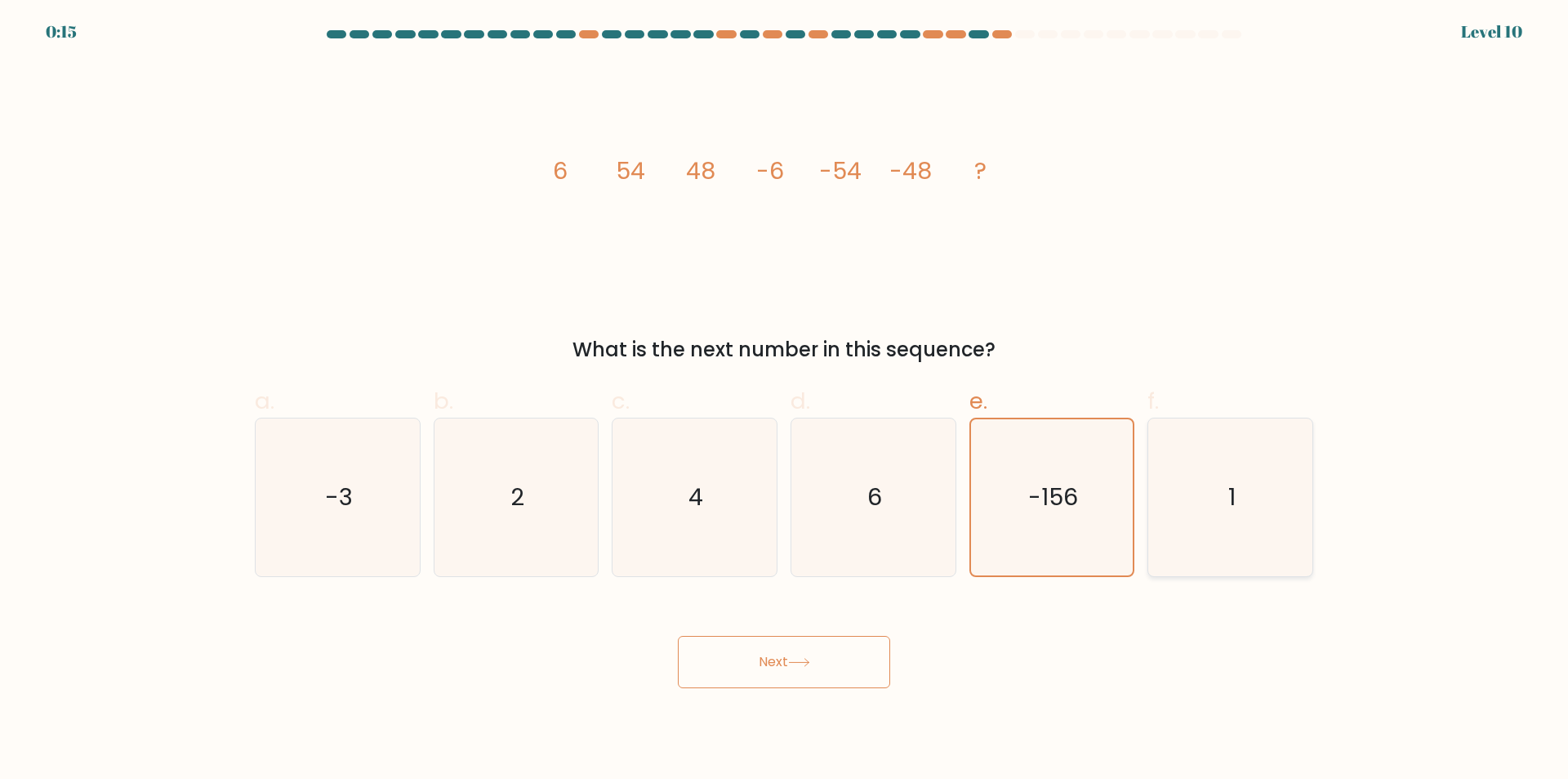
click at [1233, 503] on text "1" at bounding box center [1232, 498] width 8 height 33
click at [784, 400] on input "f. 1" at bounding box center [784, 394] width 1 height 11
radio input "true"
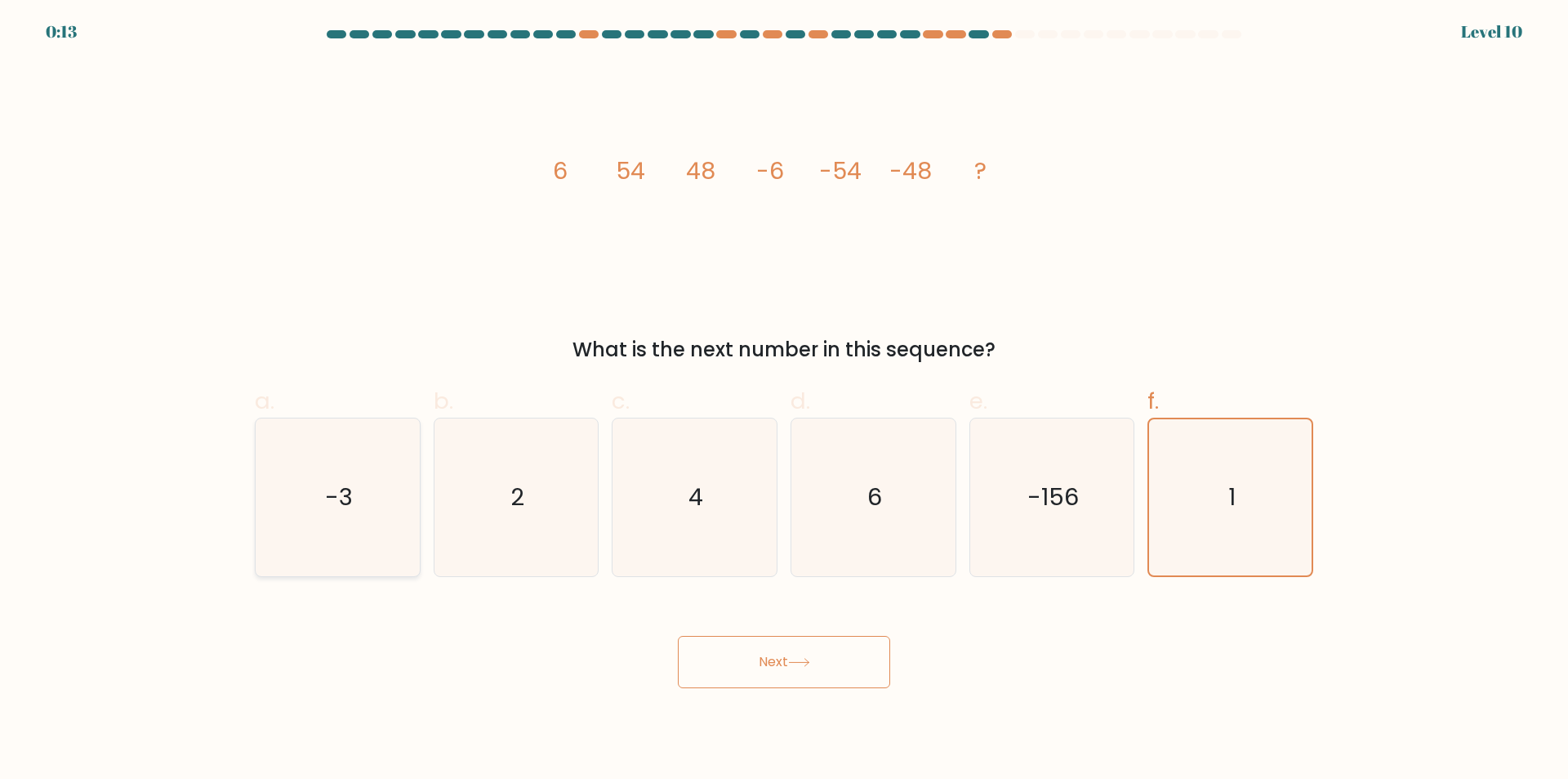
click at [327, 492] on text "-3" at bounding box center [339, 498] width 28 height 33
click at [784, 400] on input "a. -3" at bounding box center [784, 394] width 1 height 11
radio input "true"
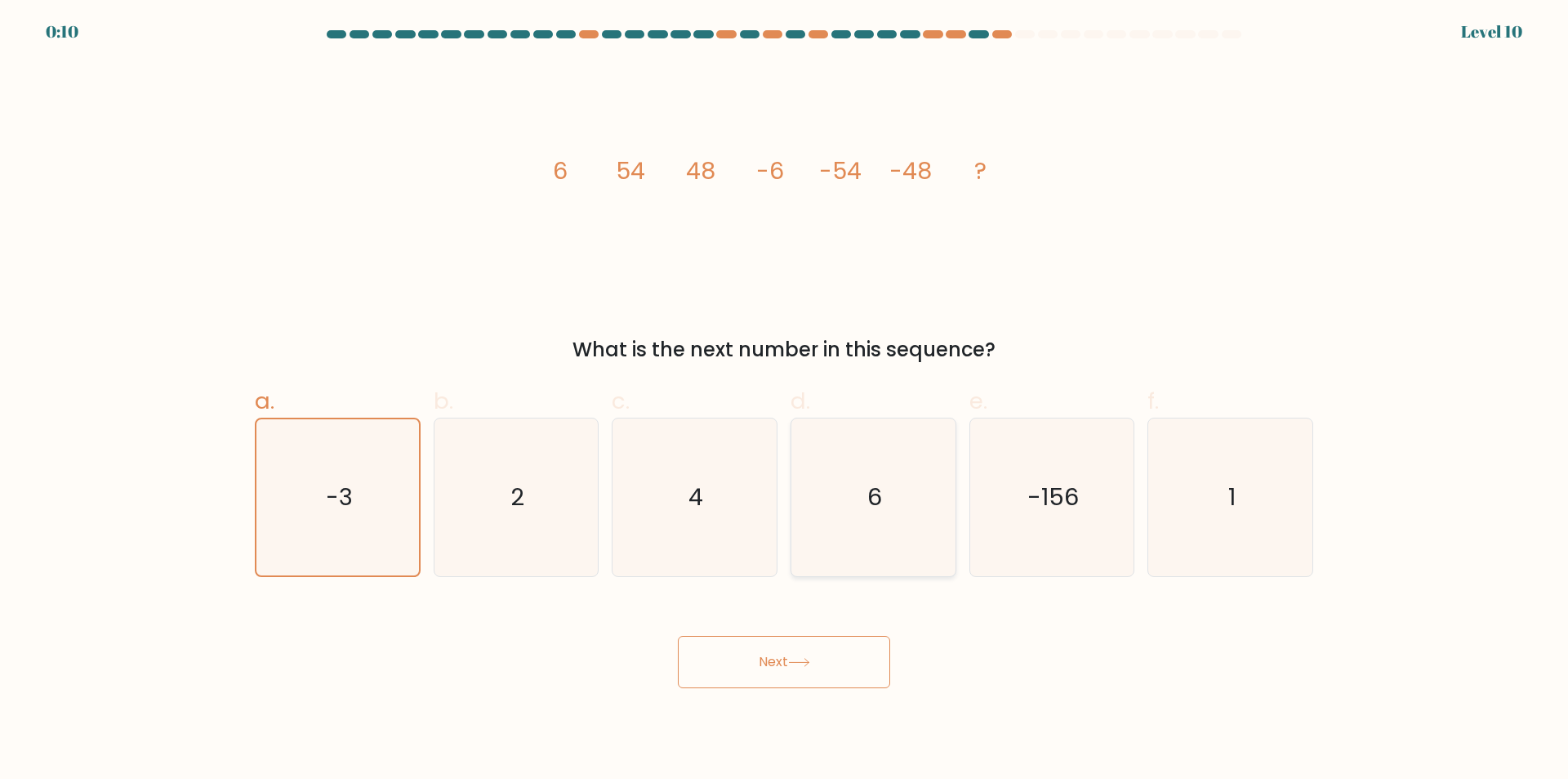
click at [891, 520] on icon "6" at bounding box center [873, 498] width 158 height 158
click at [784, 400] on input "d. 6" at bounding box center [784, 394] width 1 height 11
radio input "true"
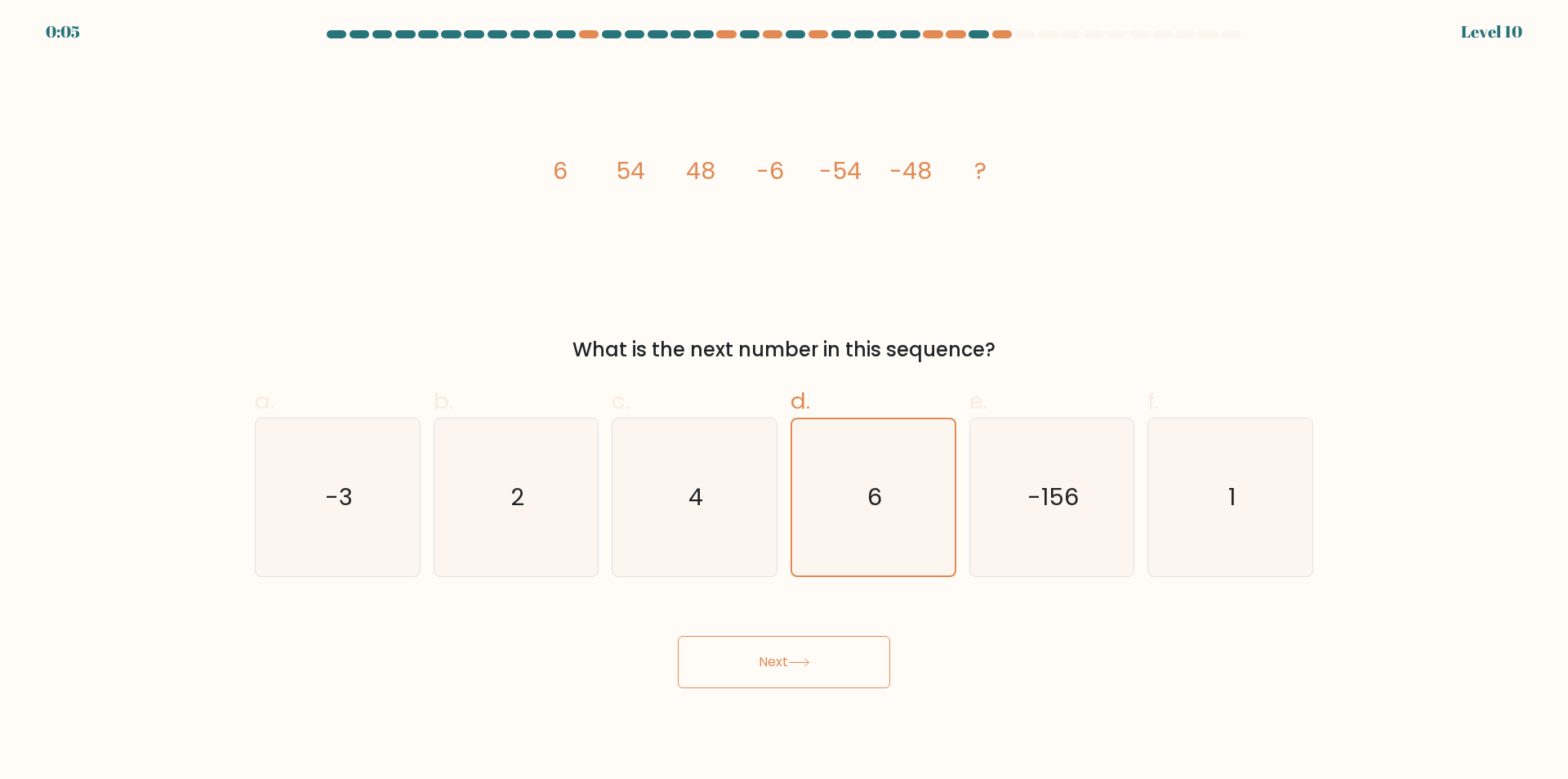
click at [810, 667] on icon at bounding box center [799, 661] width 22 height 9
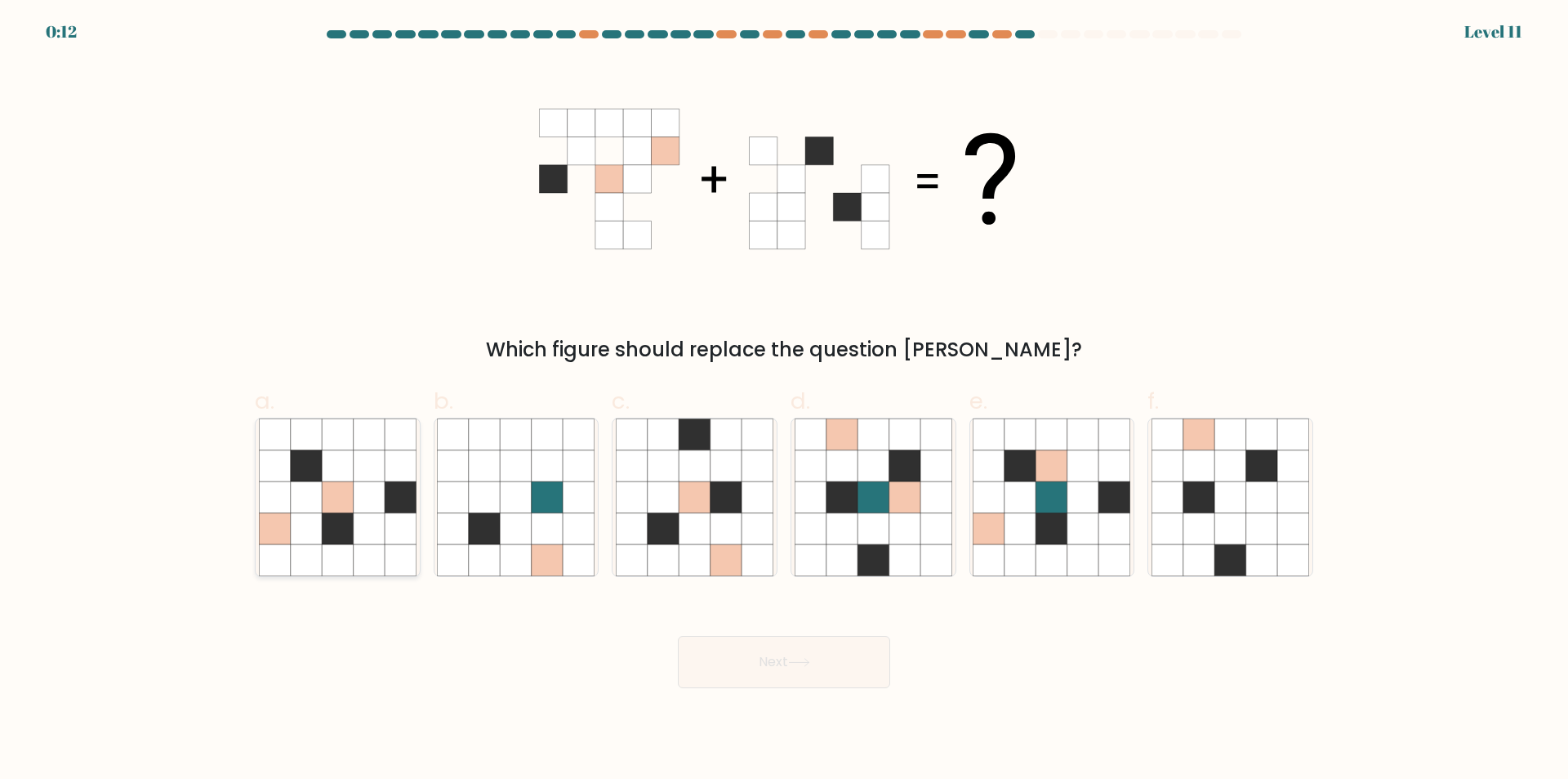
drag, startPoint x: 345, startPoint y: 531, endPoint x: 352, endPoint y: 536, distance: 8.6
click at [347, 533] on icon at bounding box center [338, 529] width 31 height 31
click at [784, 400] on input "a." at bounding box center [784, 394] width 1 height 11
radio input "true"
click at [717, 534] on icon at bounding box center [726, 529] width 31 height 31
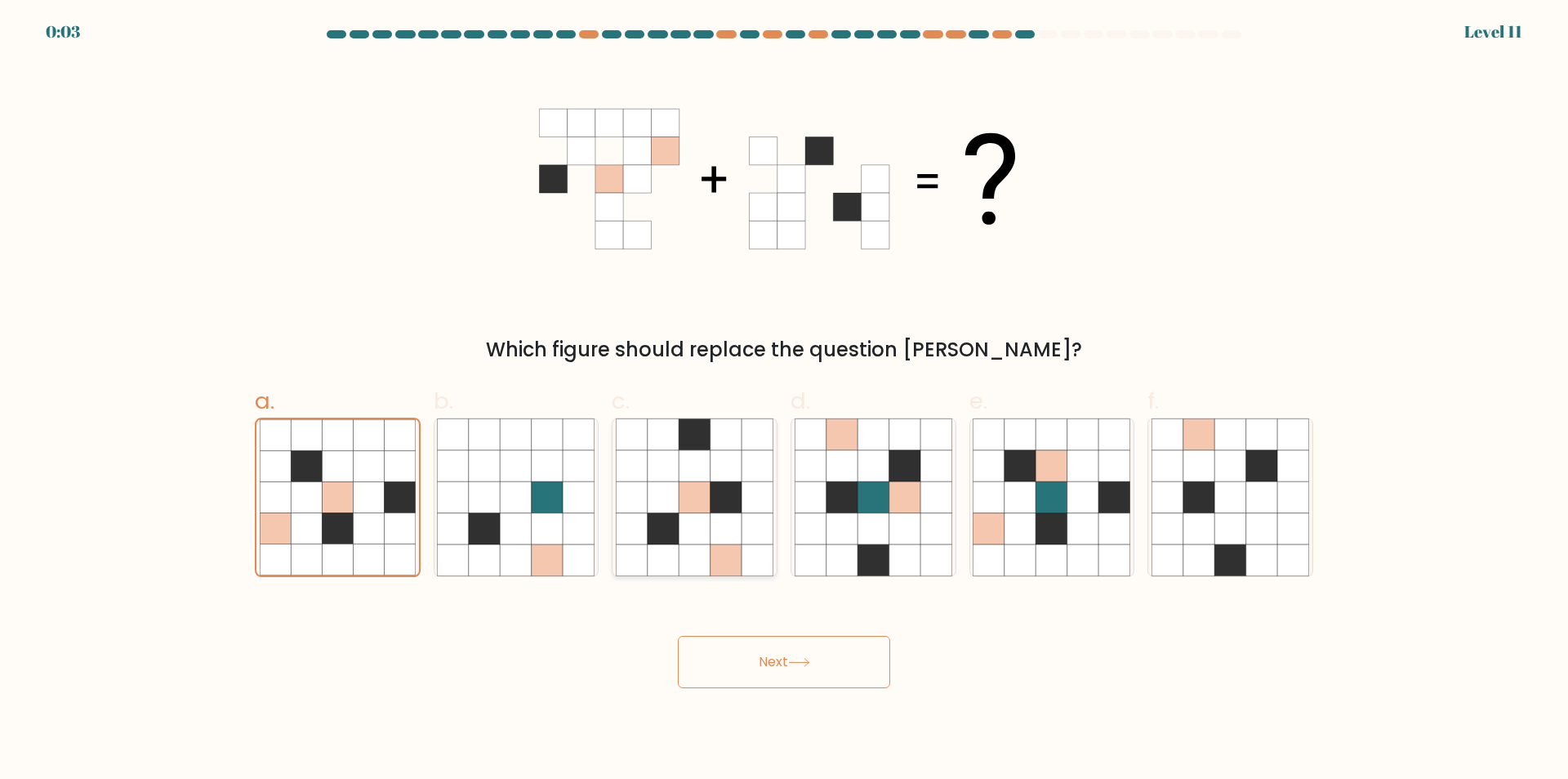
click at [784, 400] on input "c." at bounding box center [784, 394] width 1 height 11
radio input "true"
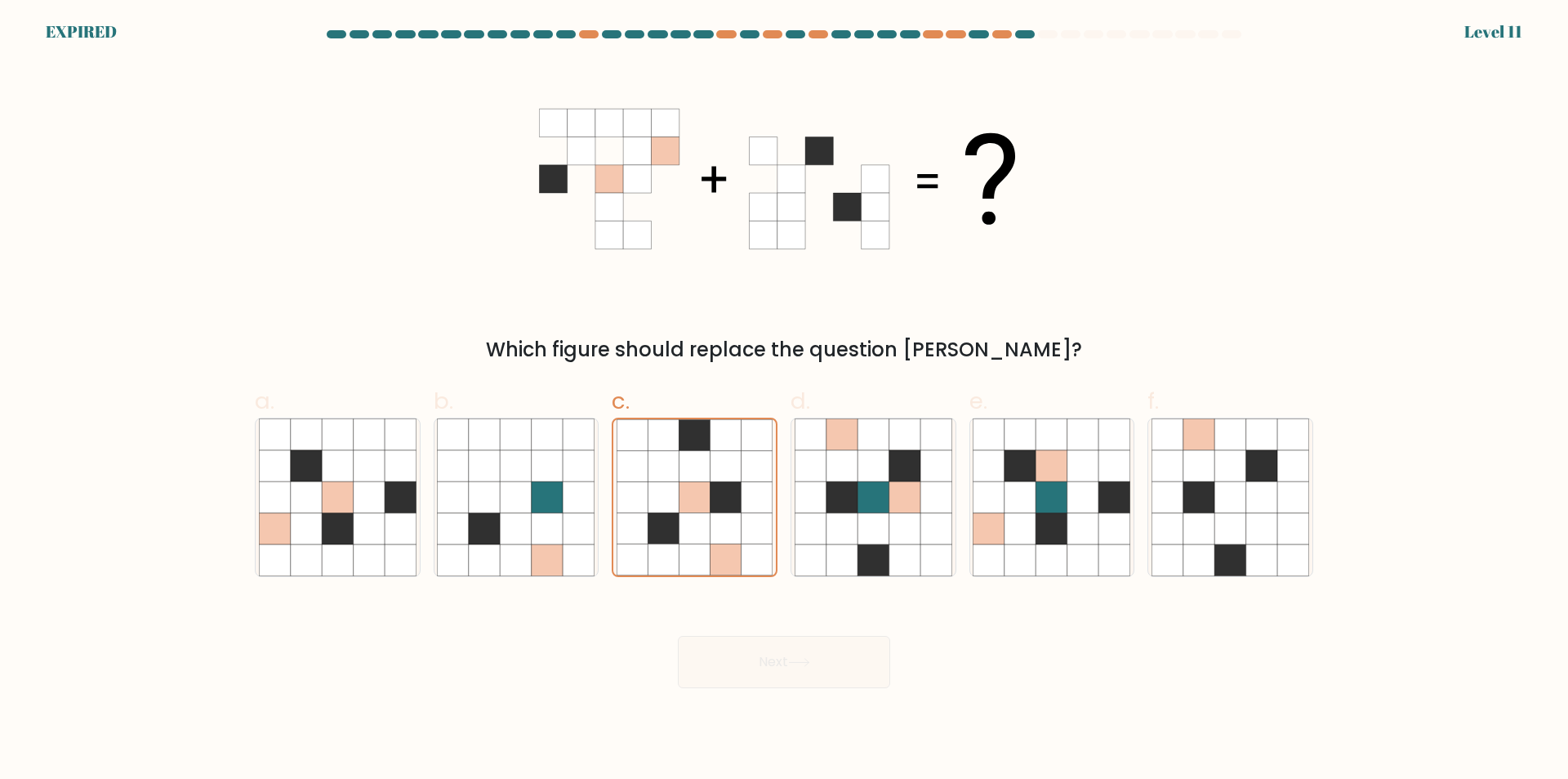
click at [795, 668] on div "Next" at bounding box center [784, 643] width 1078 height 92
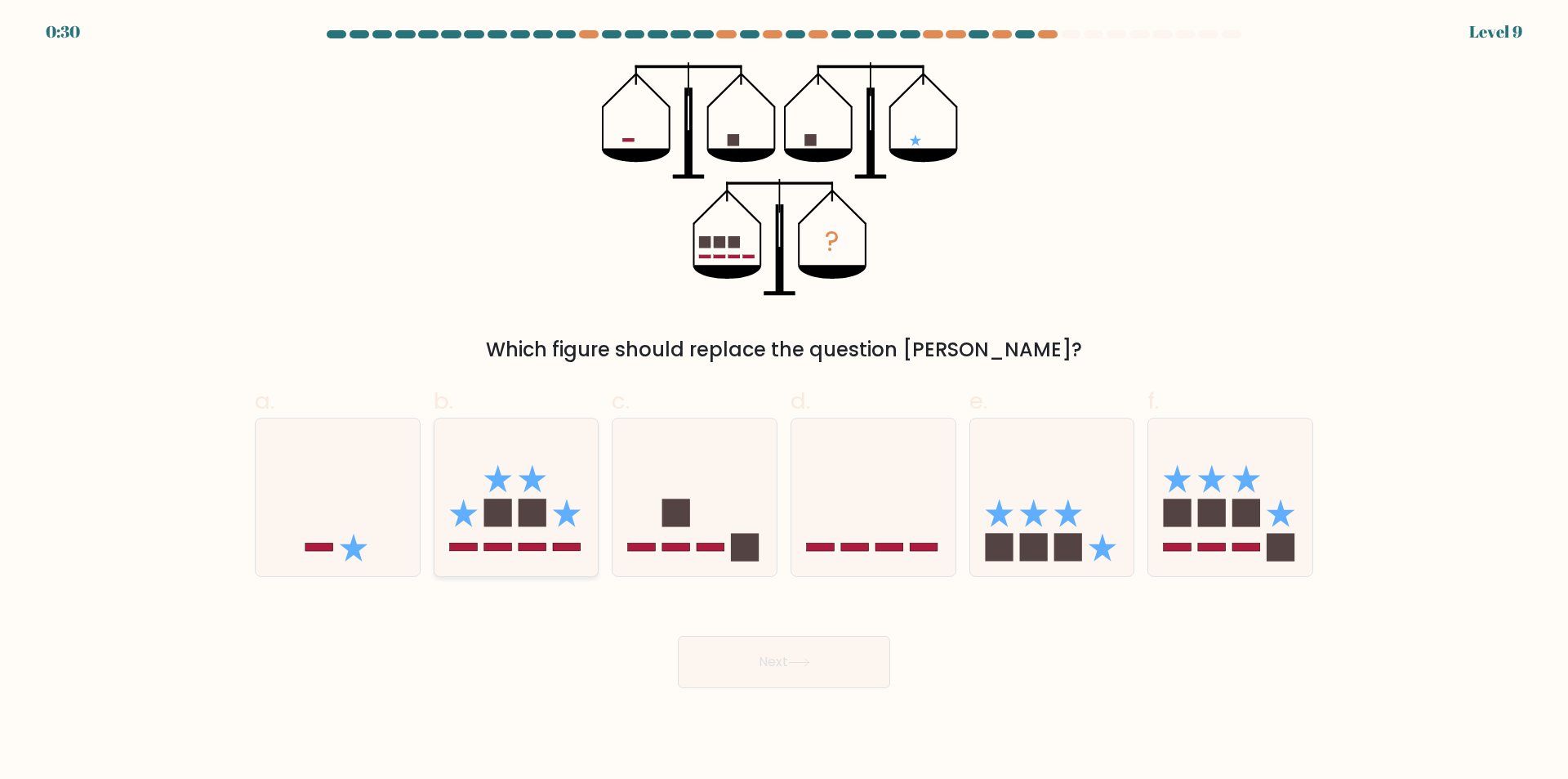
click at [529, 538] on icon at bounding box center [516, 497] width 164 height 135
click at [784, 400] on input "b." at bounding box center [784, 394] width 1 height 11
radio input "true"
click at [1040, 513] on icon at bounding box center [1033, 512] width 28 height 28
click at [784, 400] on input "e." at bounding box center [784, 394] width 1 height 11
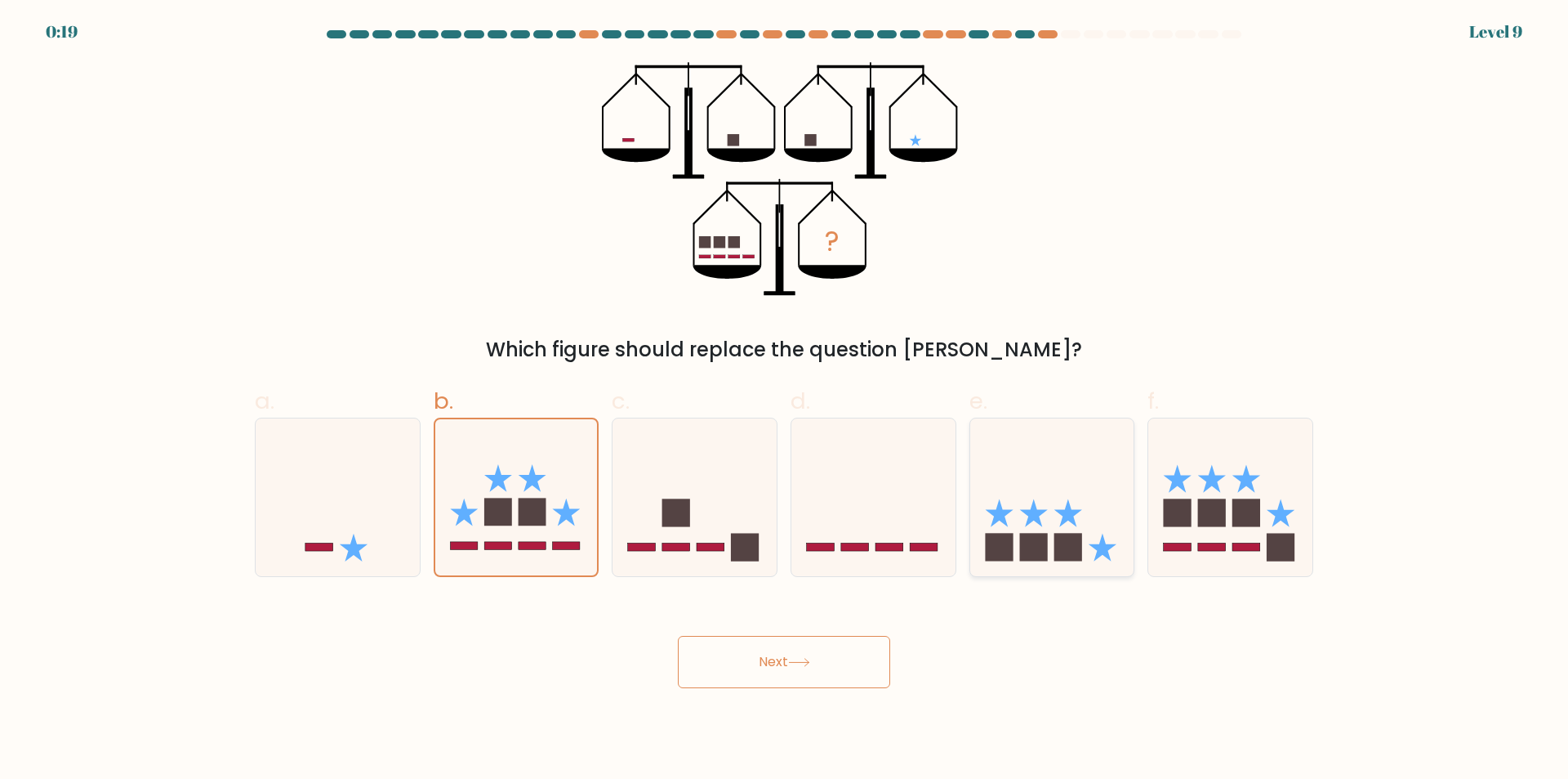
radio input "true"
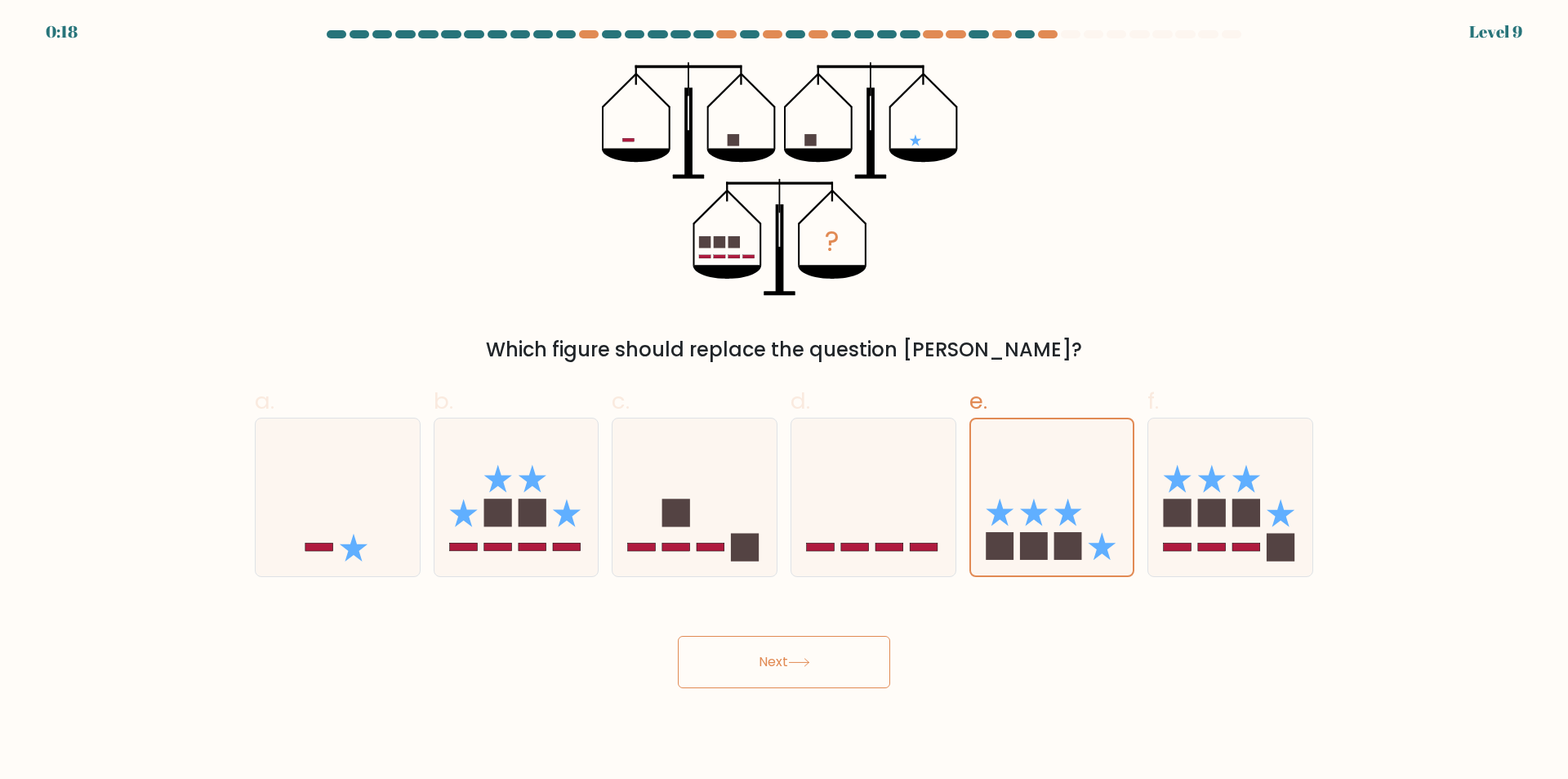
click at [796, 668] on button "Next" at bounding box center [784, 662] width 212 height 53
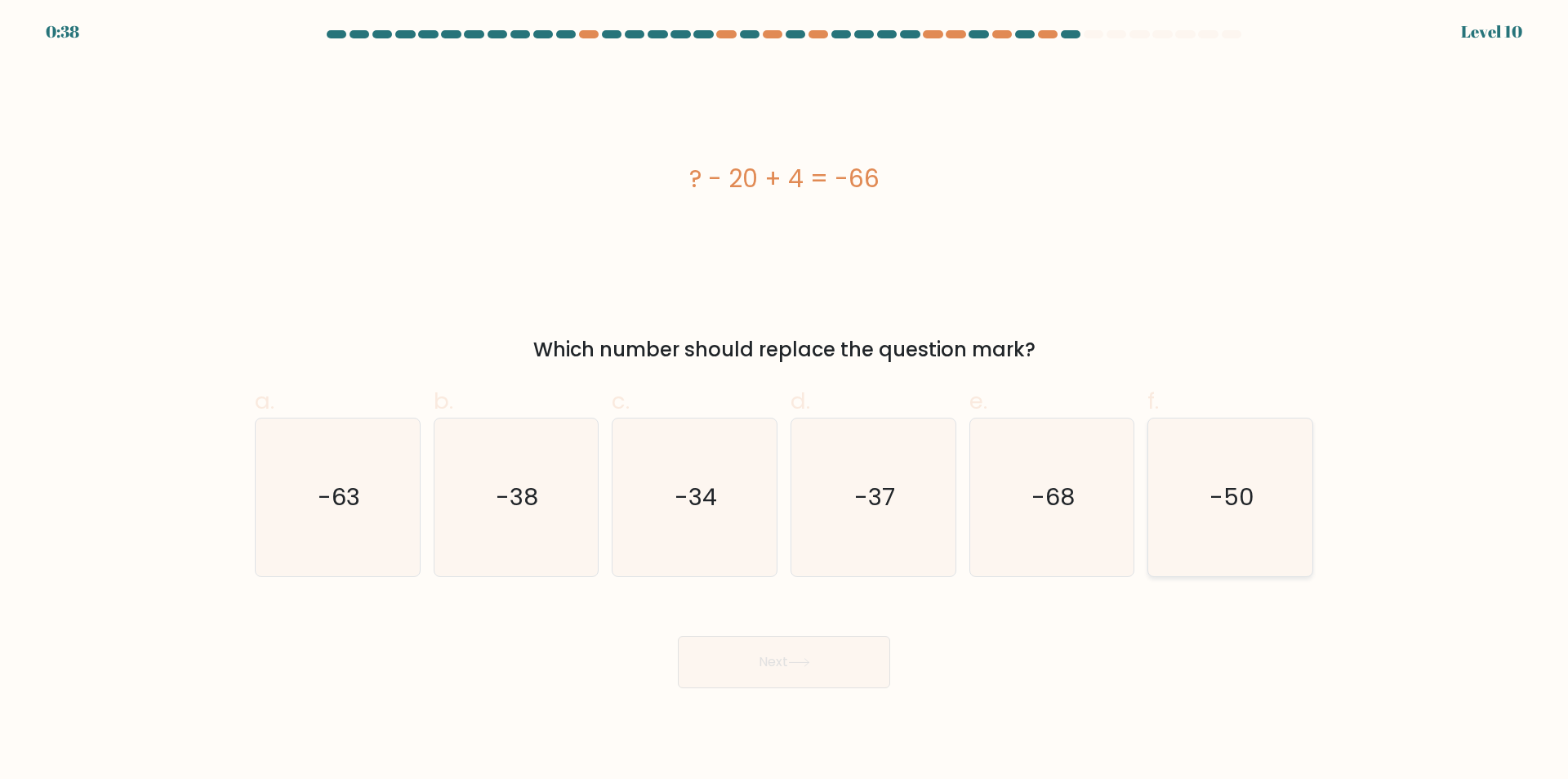
click at [1226, 515] on icon "-50" at bounding box center [1230, 498] width 158 height 158
click at [784, 400] on input "f. -50" at bounding box center [784, 394] width 1 height 11
radio input "true"
click at [784, 668] on button "Next" at bounding box center [784, 662] width 212 height 53
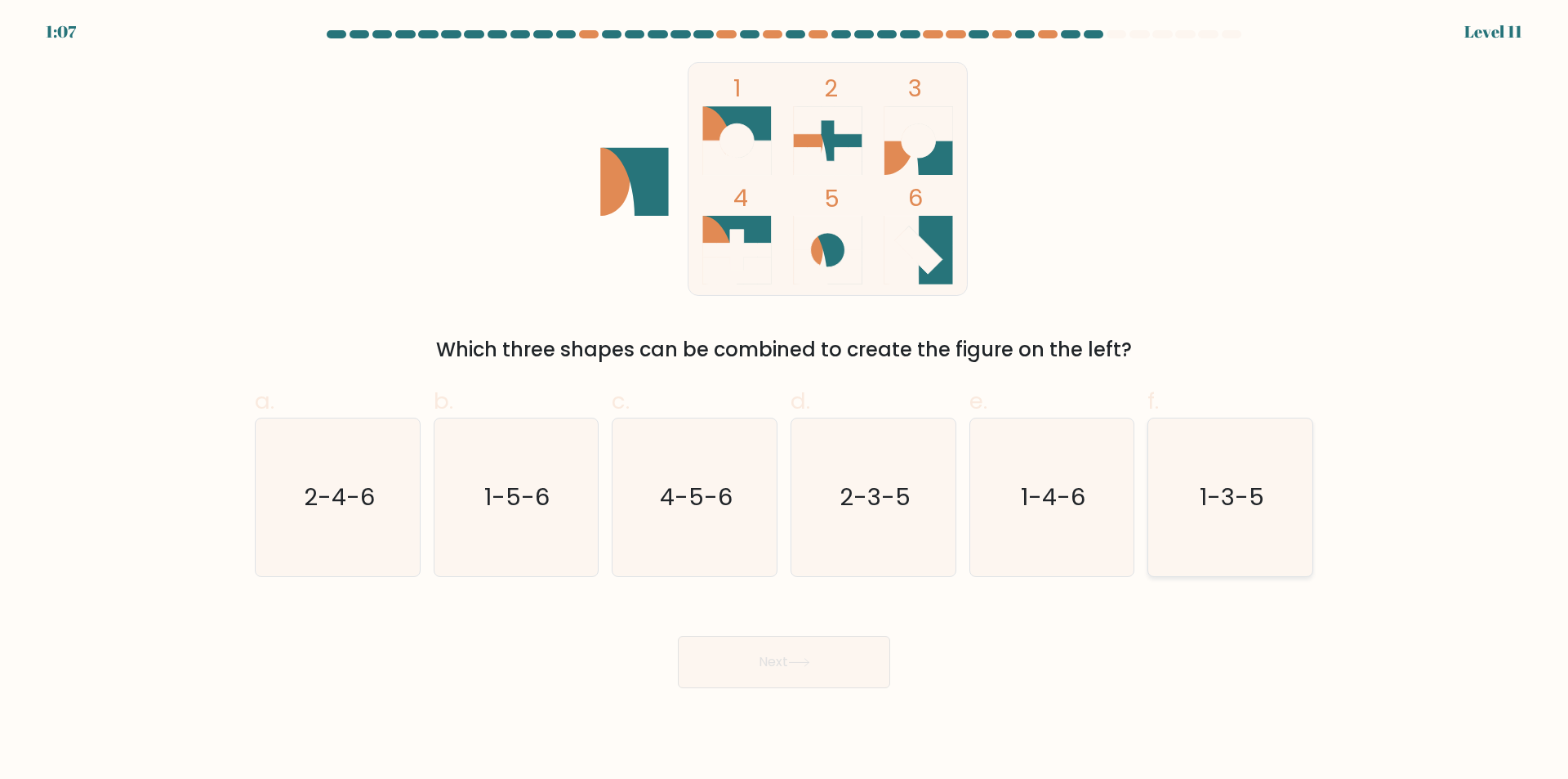
click at [1199, 512] on icon "1-3-5" at bounding box center [1230, 498] width 158 height 158
click at [784, 400] on input "f. 1-3-5" at bounding box center [784, 394] width 1 height 11
radio input "true"
click at [840, 659] on button "Next" at bounding box center [784, 662] width 212 height 53
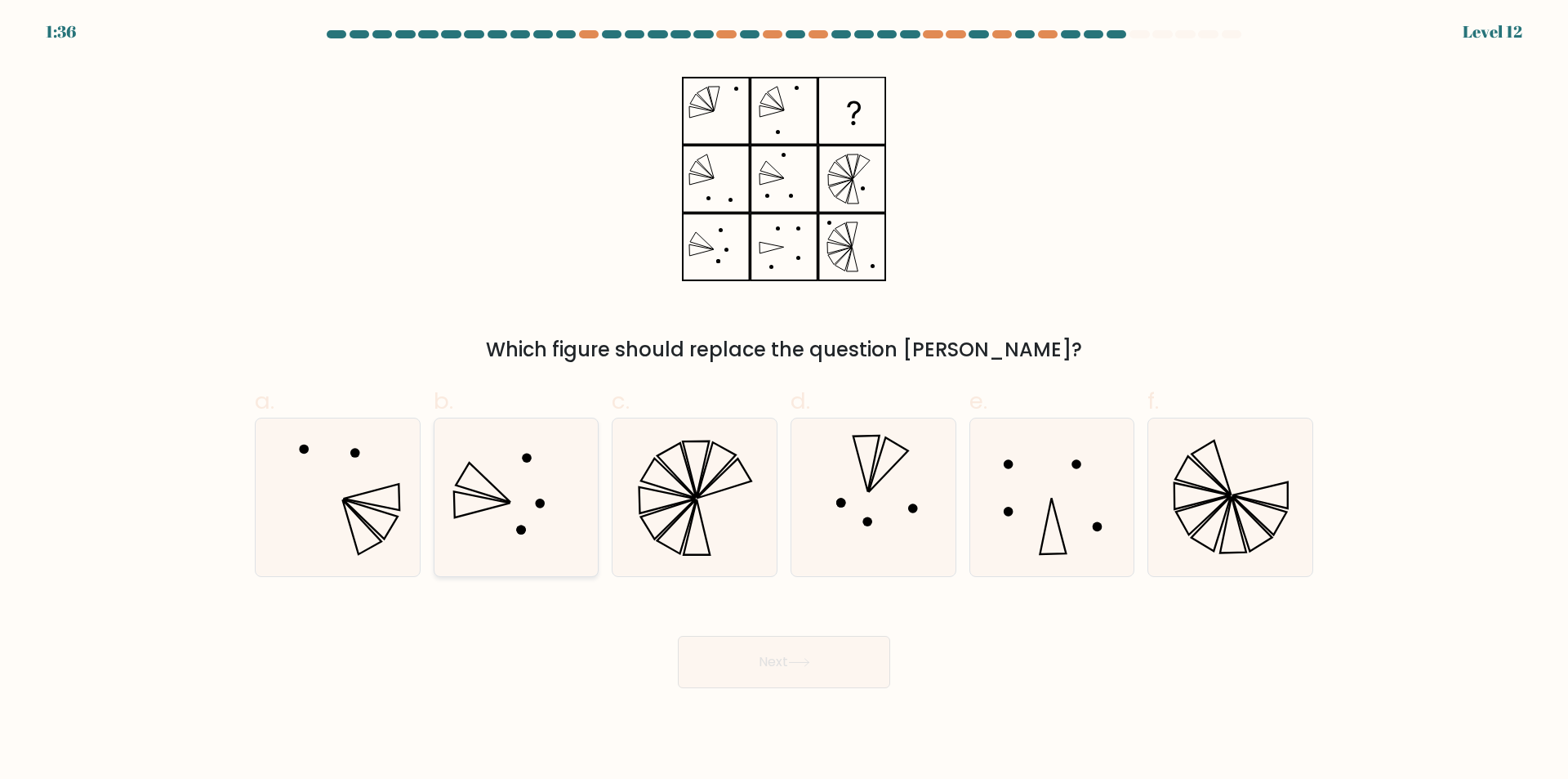
click at [554, 526] on icon at bounding box center [516, 498] width 158 height 158
click at [784, 400] on input "b." at bounding box center [784, 394] width 1 height 11
radio input "true"
click at [774, 649] on button "Next" at bounding box center [784, 662] width 212 height 53
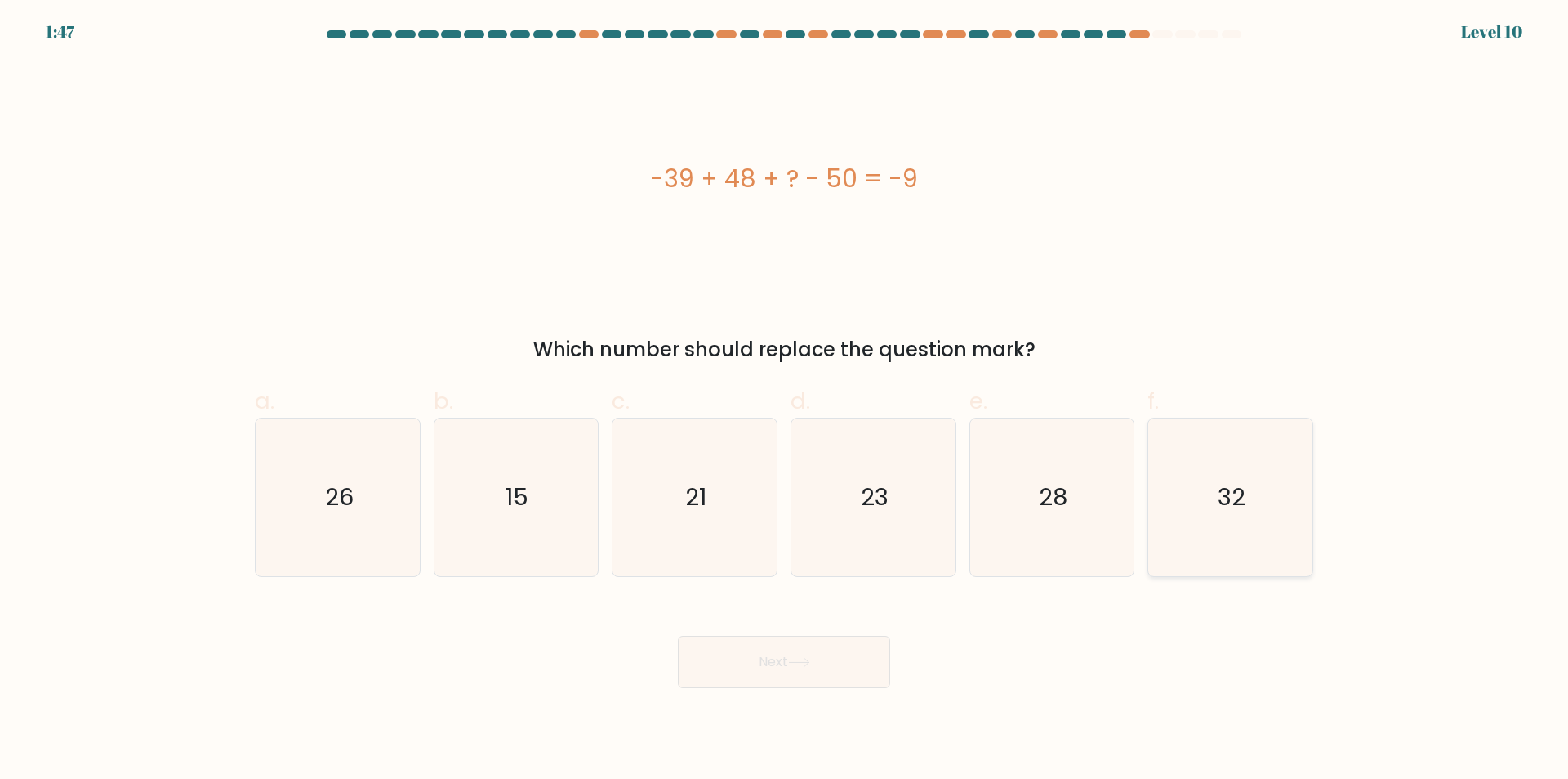
click at [1257, 515] on icon "32" at bounding box center [1230, 498] width 158 height 158
click at [784, 400] on input "f. 32" at bounding box center [784, 394] width 1 height 11
radio input "true"
drag, startPoint x: 844, startPoint y: 676, endPoint x: 831, endPoint y: 676, distance: 13.0
click at [839, 676] on button "Next" at bounding box center [784, 662] width 212 height 53
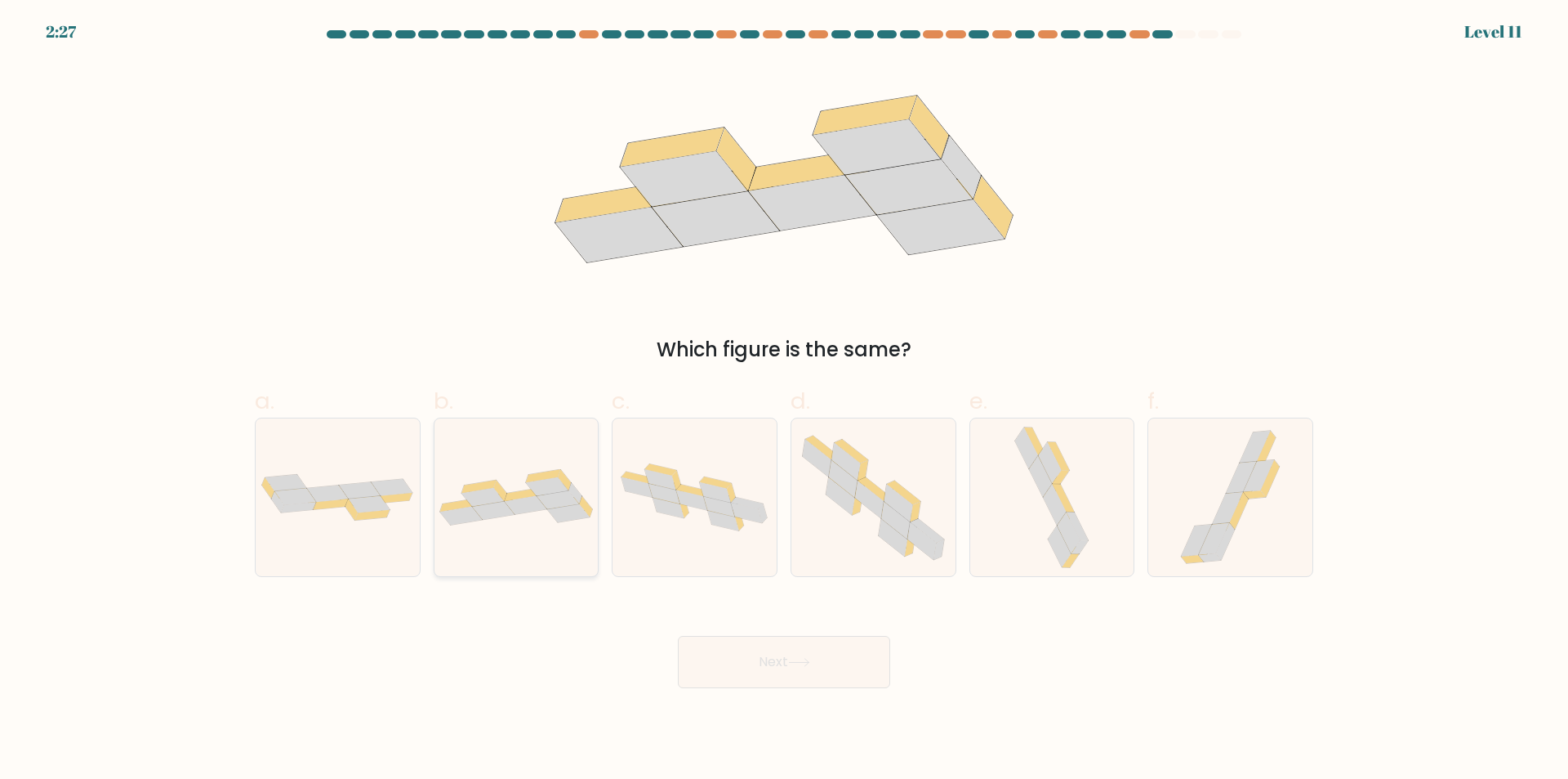
click at [527, 534] on div at bounding box center [517, 498] width 165 height 160
click at [784, 400] on input "b." at bounding box center [784, 394] width 1 height 11
radio input "true"
click at [794, 659] on icon at bounding box center [799, 661] width 22 height 9
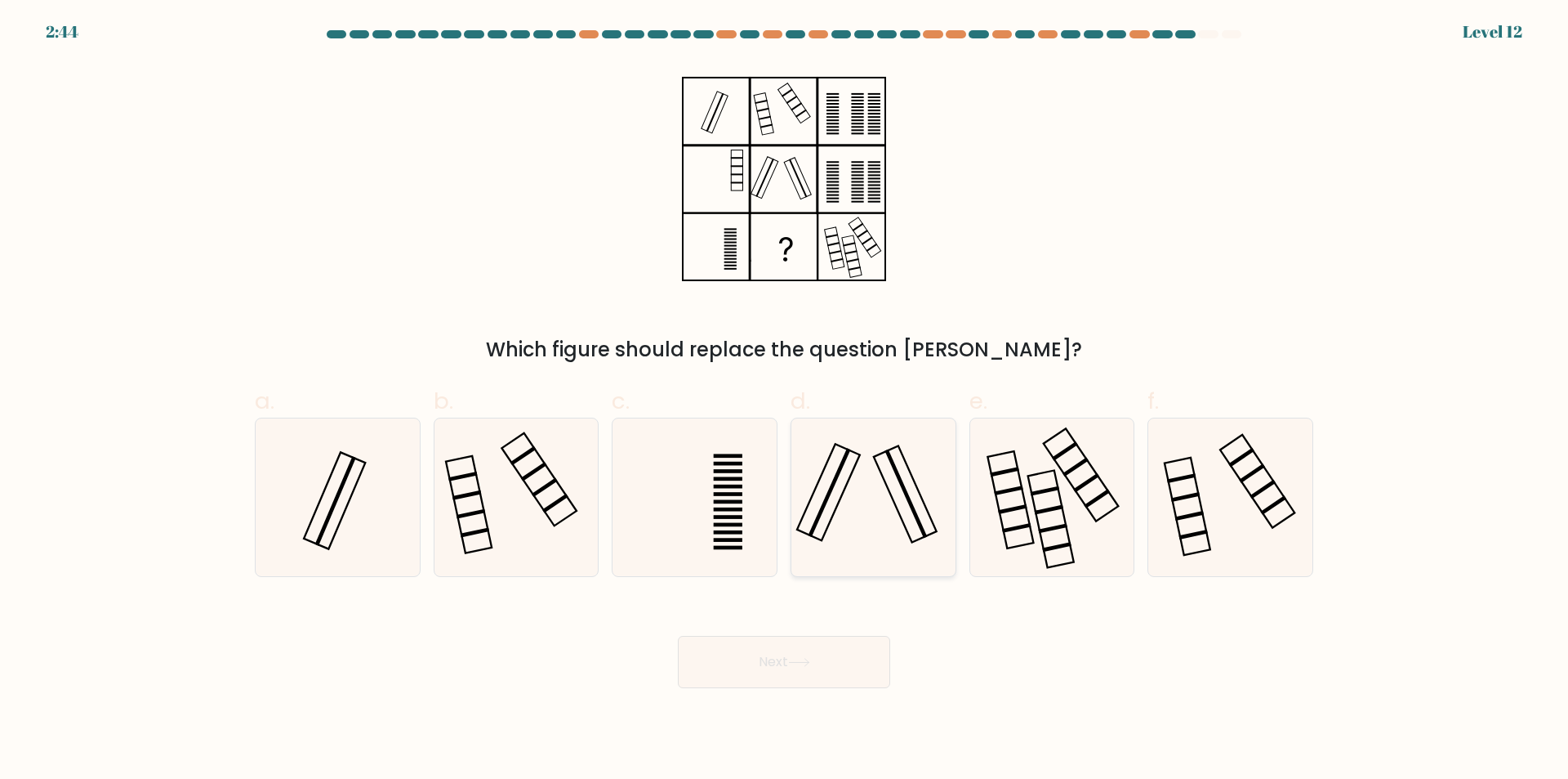
click at [885, 508] on icon at bounding box center [873, 498] width 158 height 158
click at [784, 400] on input "d." at bounding box center [784, 394] width 1 height 11
radio input "true"
click at [837, 664] on button "Next" at bounding box center [784, 662] width 212 height 53
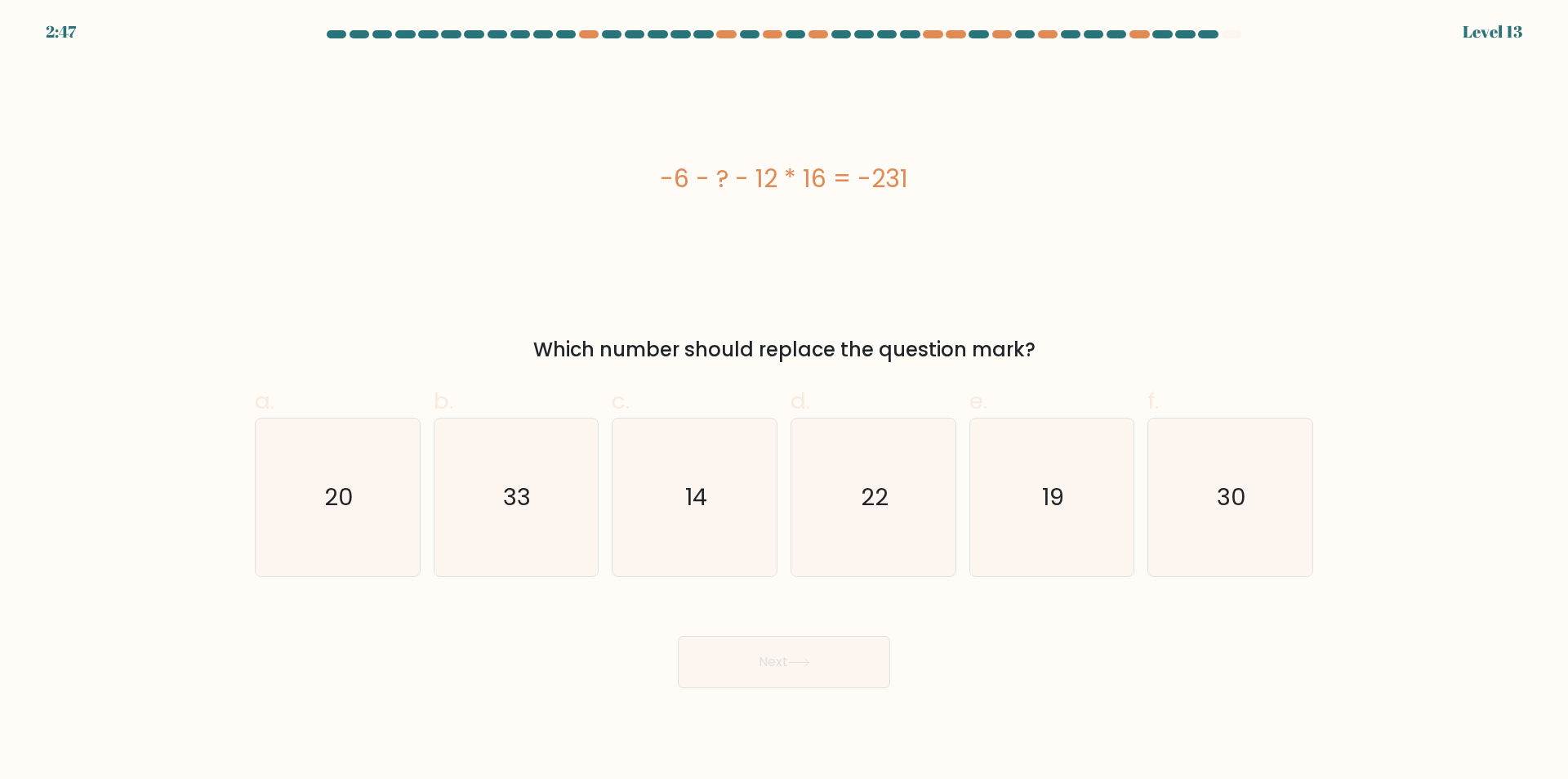
click at [960, 514] on div "d. 22" at bounding box center [874, 480] width 179 height 193
click at [833, 515] on icon "22" at bounding box center [873, 498] width 158 height 158
click at [784, 400] on input "d. 22" at bounding box center [784, 394] width 1 height 11
radio input "true"
click at [1056, 527] on icon "19" at bounding box center [1051, 498] width 158 height 158
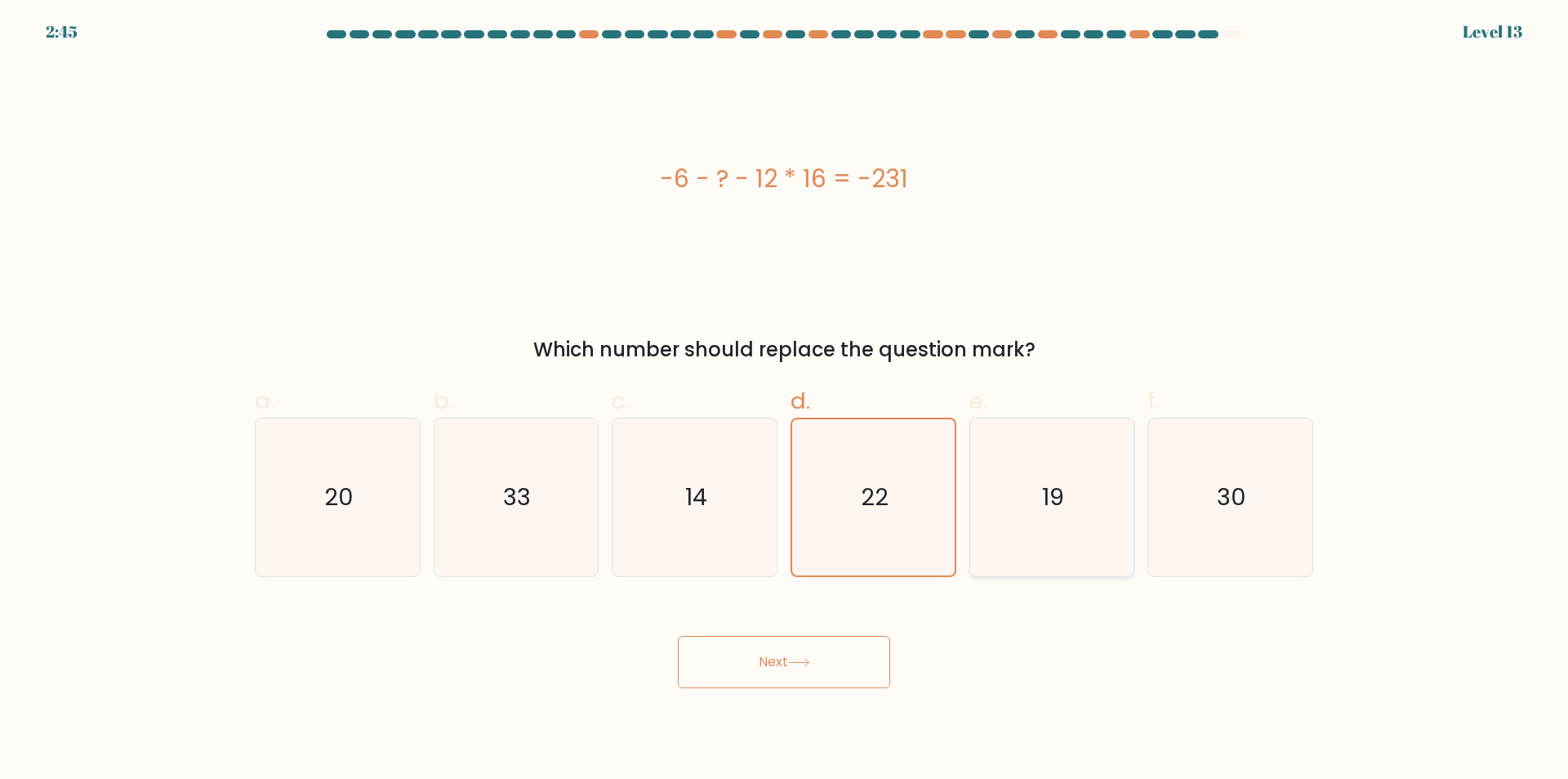
click at [784, 400] on input "e. 19" at bounding box center [784, 394] width 1 height 11
radio input "true"
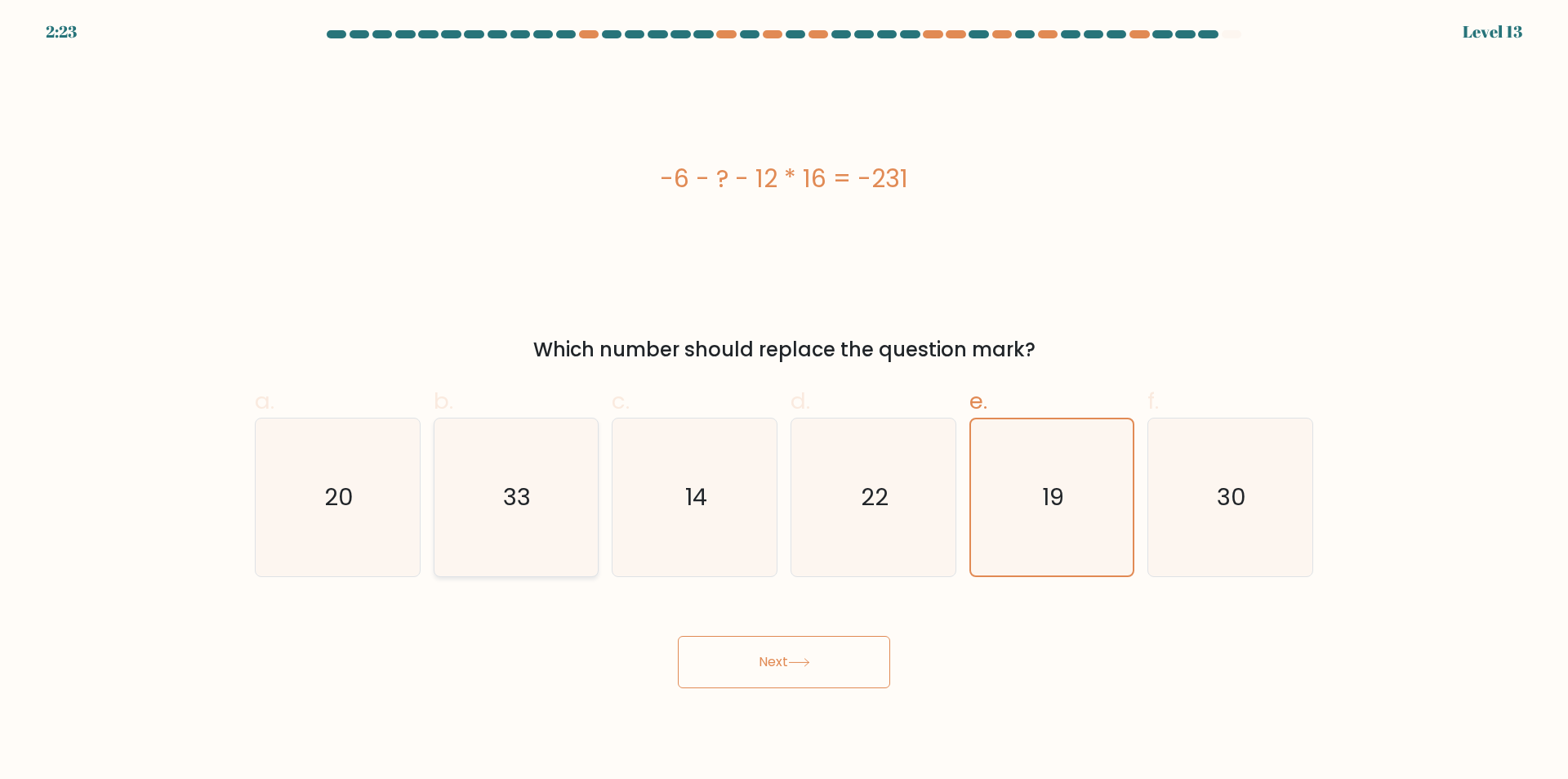
click at [485, 505] on icon "33" at bounding box center [516, 498] width 158 height 158
click at [784, 400] on input "b. 33" at bounding box center [784, 394] width 1 height 11
radio input "true"
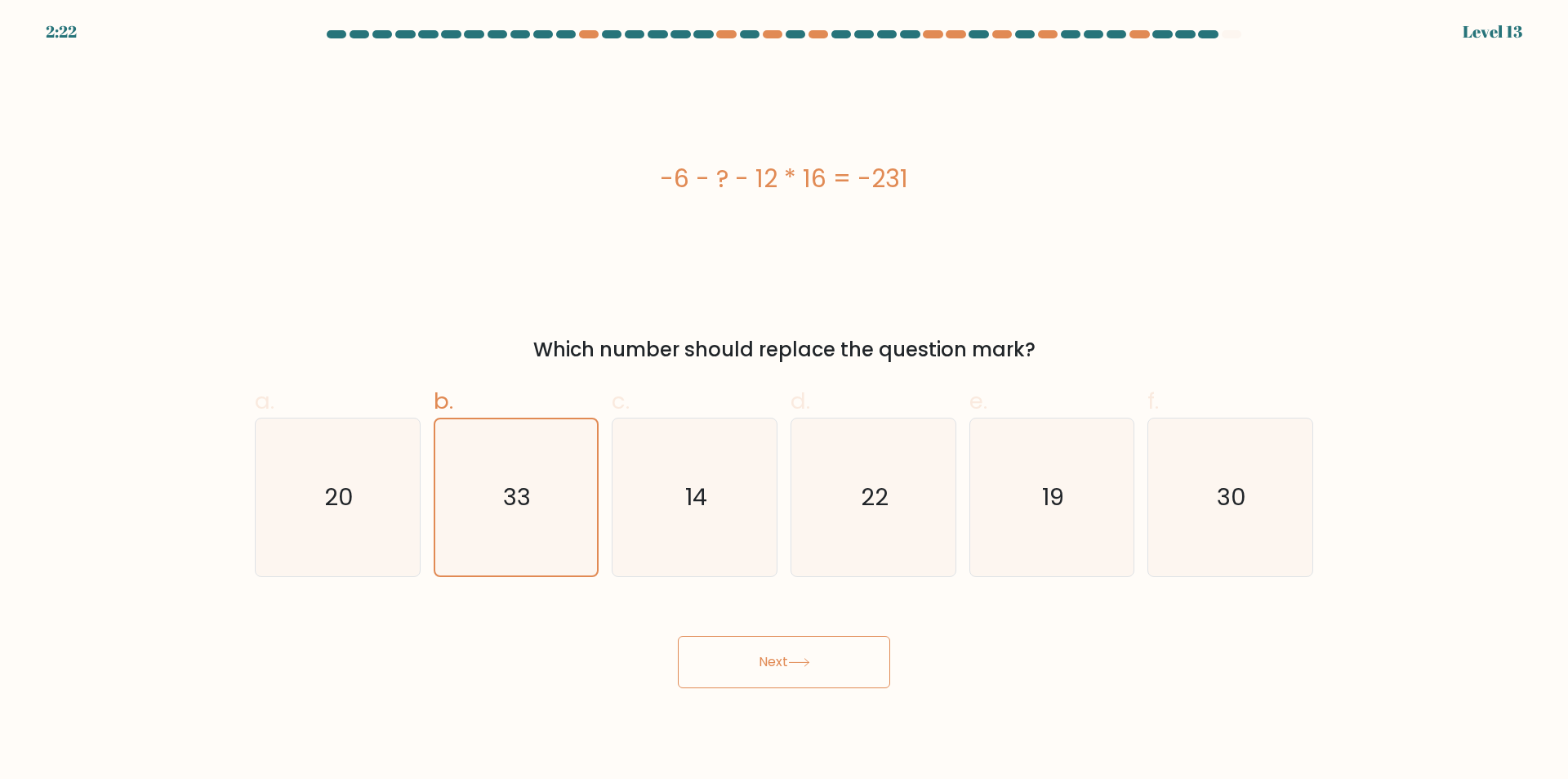
click at [805, 652] on button "Next" at bounding box center [784, 662] width 212 height 53
